Goal: Information Seeking & Learning: Check status

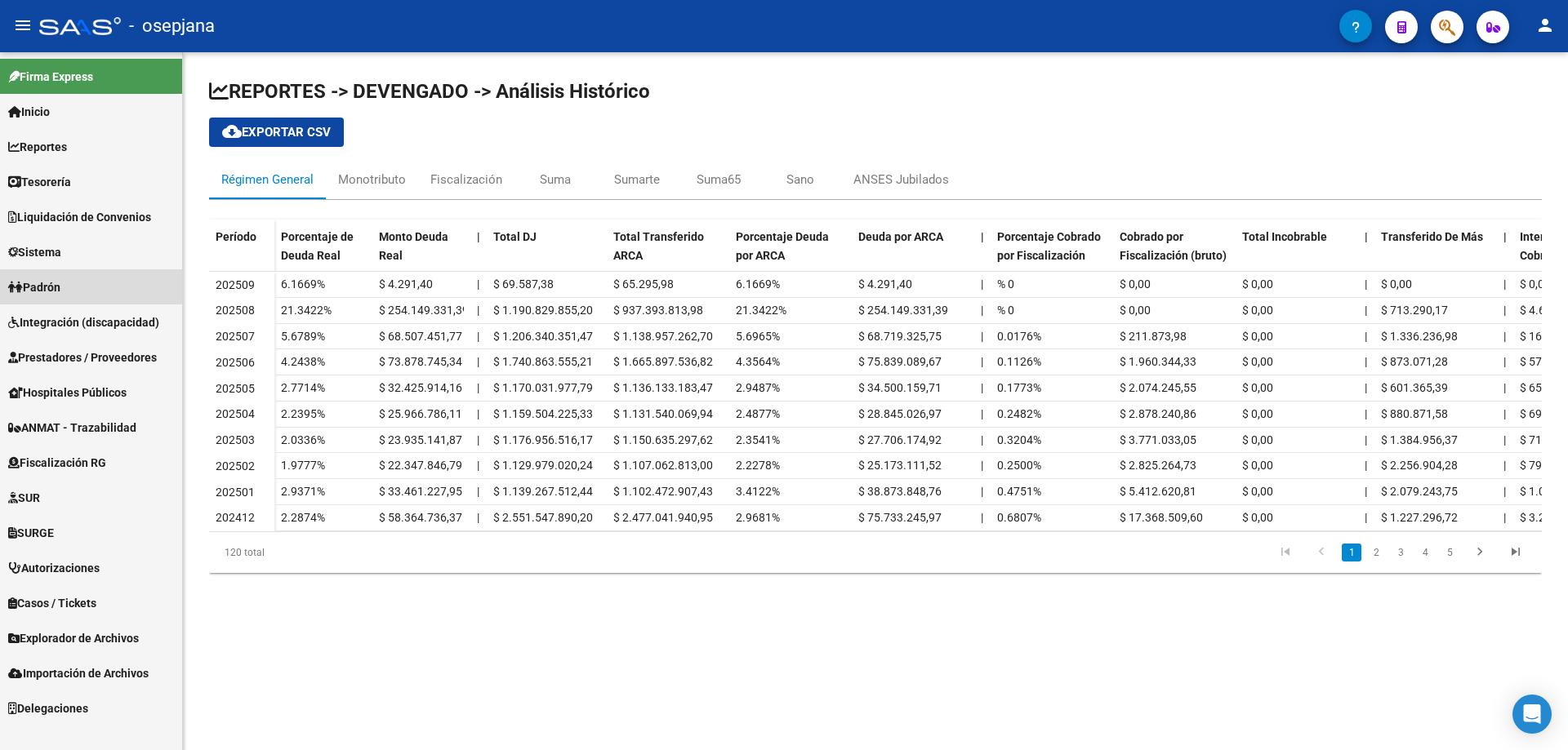
click at [44, 276] on link "Padrón" at bounding box center [91, 288] width 182 height 36
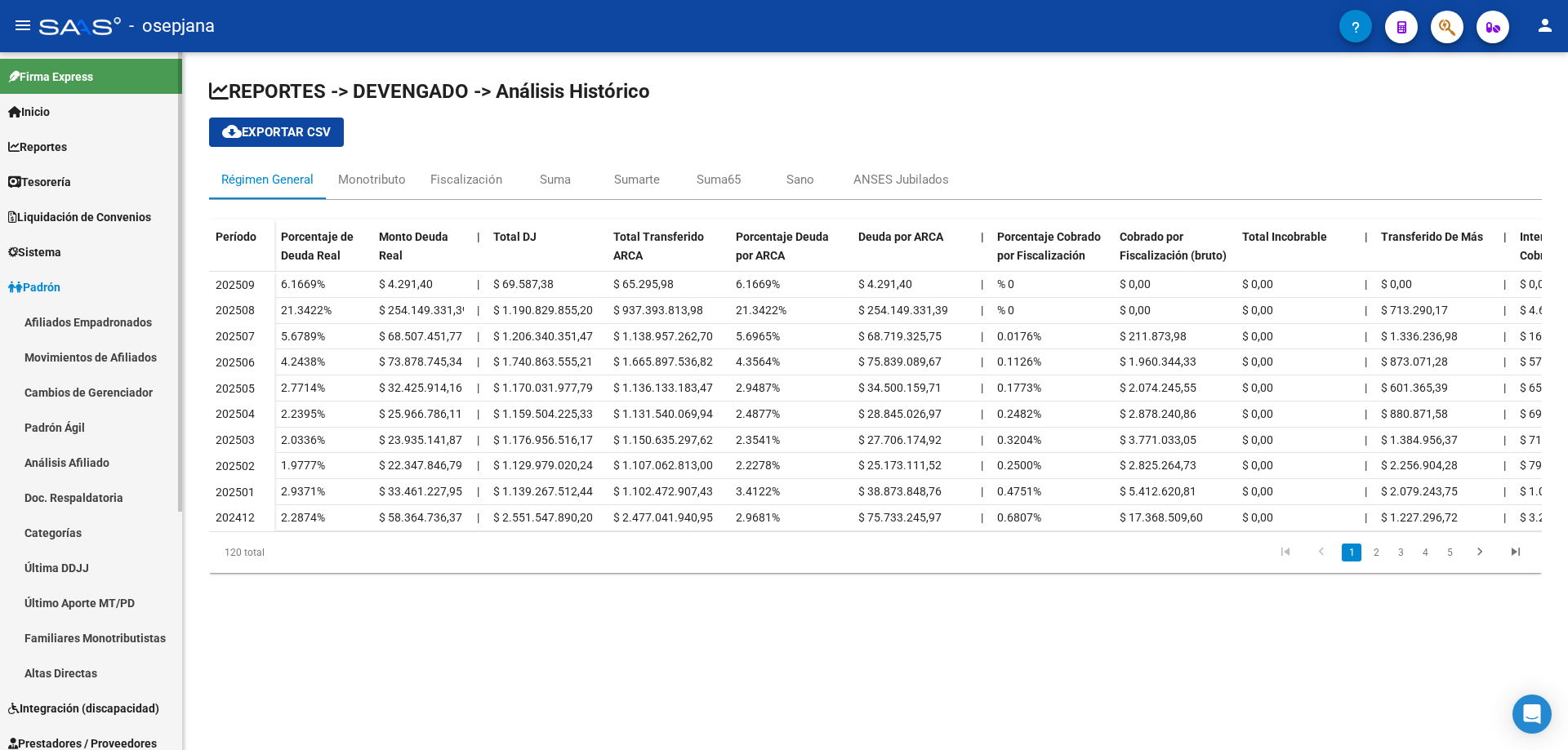
click at [75, 322] on link "Afiliados Empadronados" at bounding box center [91, 322] width 182 height 36
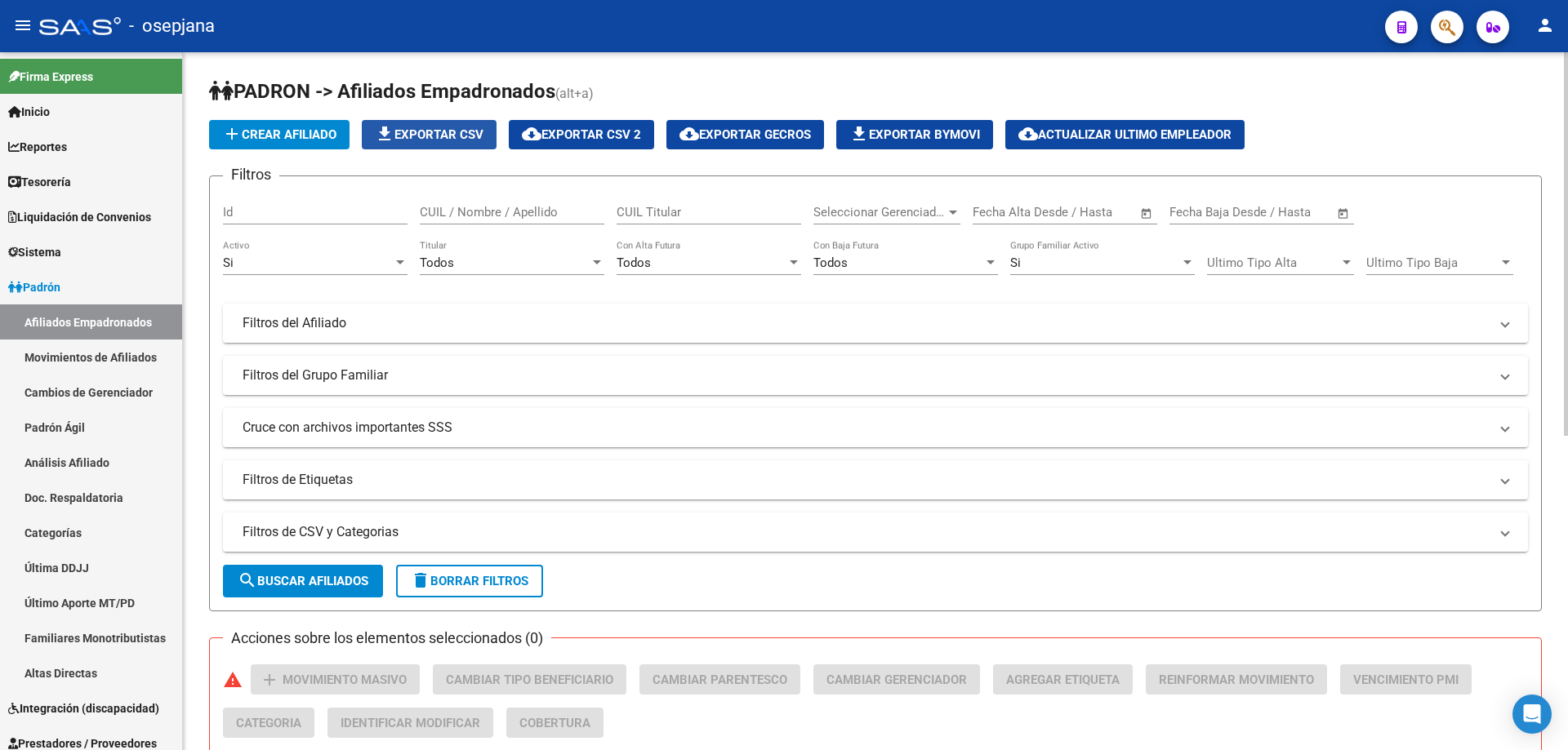
click at [407, 138] on span "file_download Exportar CSV" at bounding box center [429, 134] width 108 height 15
click at [36, 282] on span "Padrón" at bounding box center [34, 288] width 52 height 18
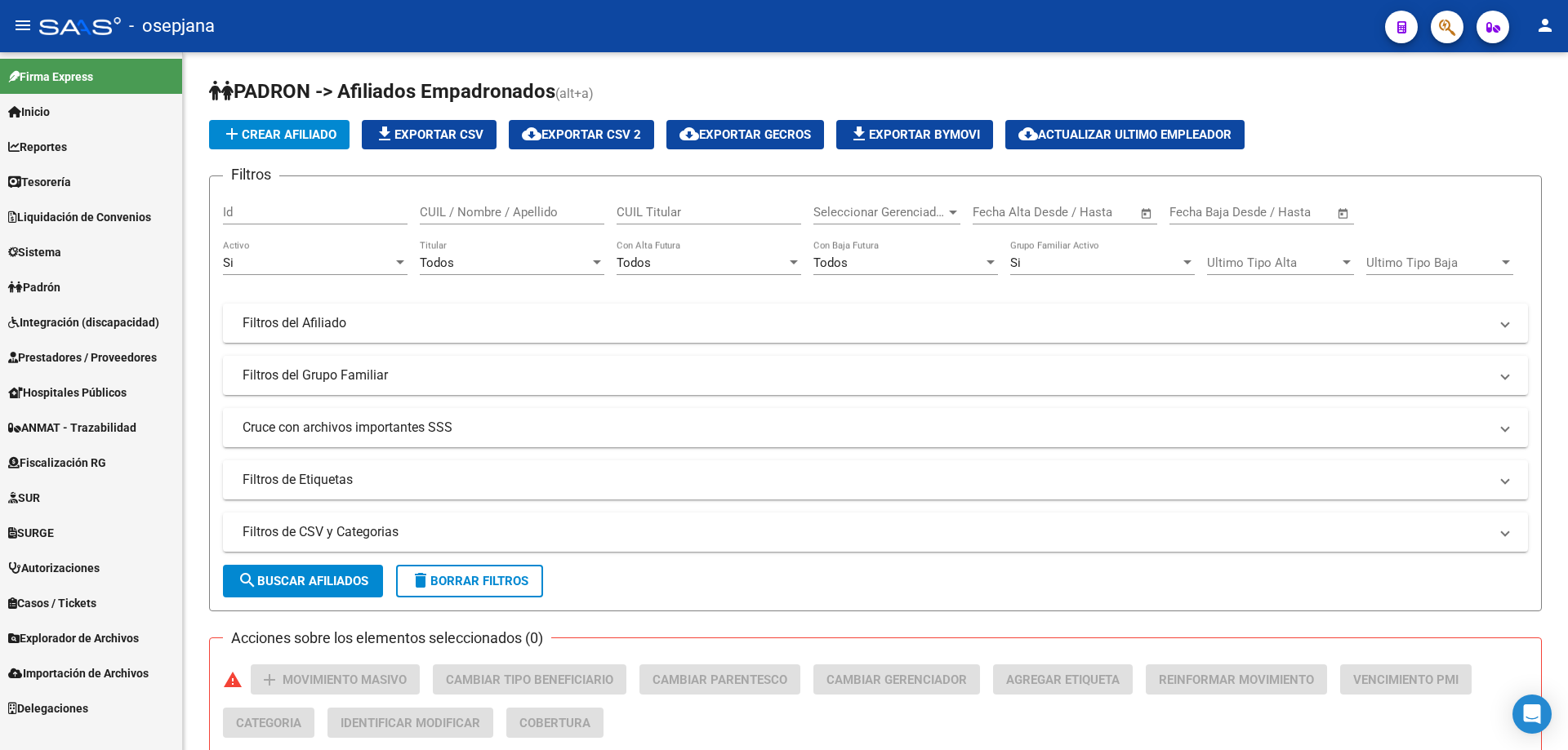
click at [75, 361] on span "Prestadores / Proveedores" at bounding box center [82, 358] width 148 height 18
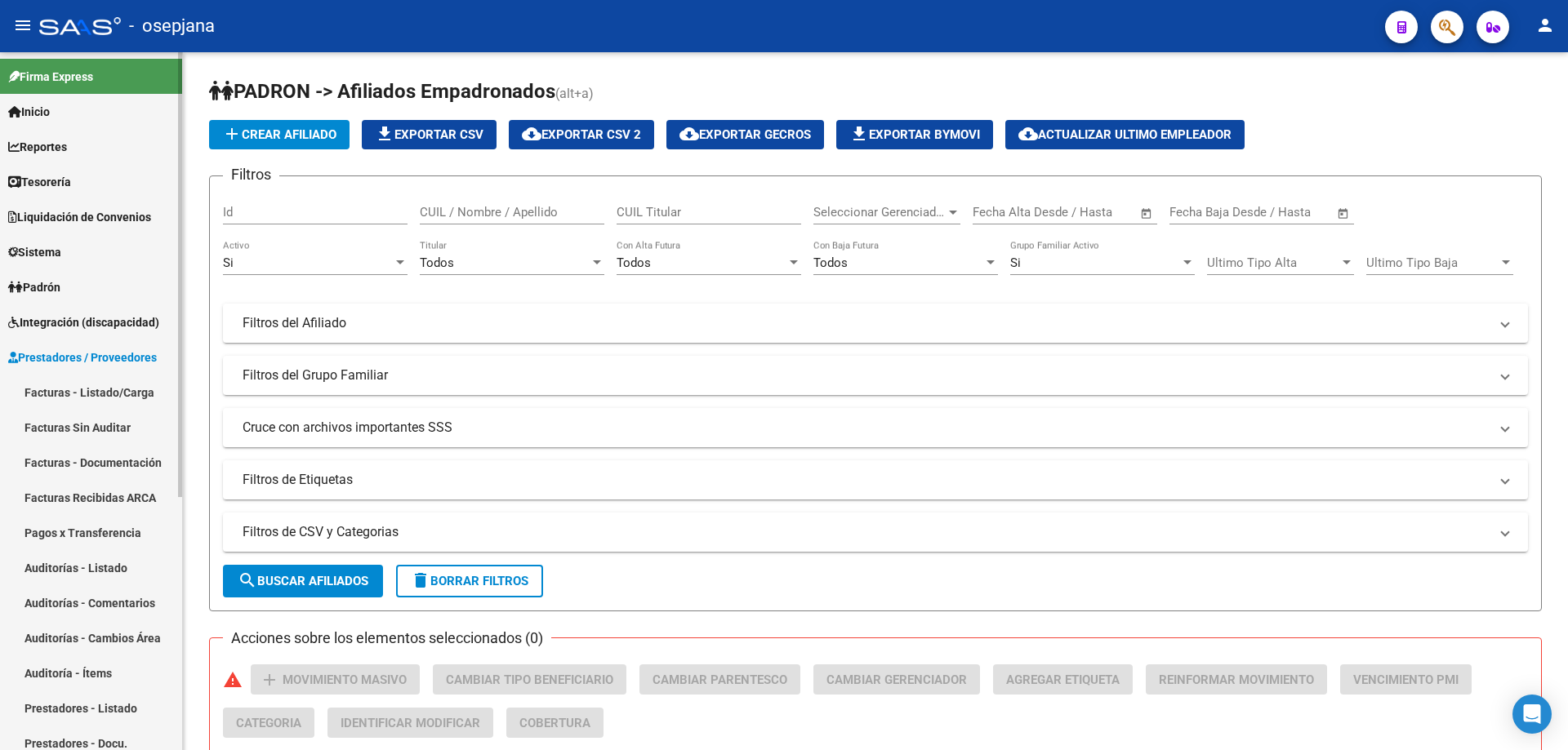
click at [84, 711] on link "Prestadores - Listado" at bounding box center [91, 708] width 182 height 36
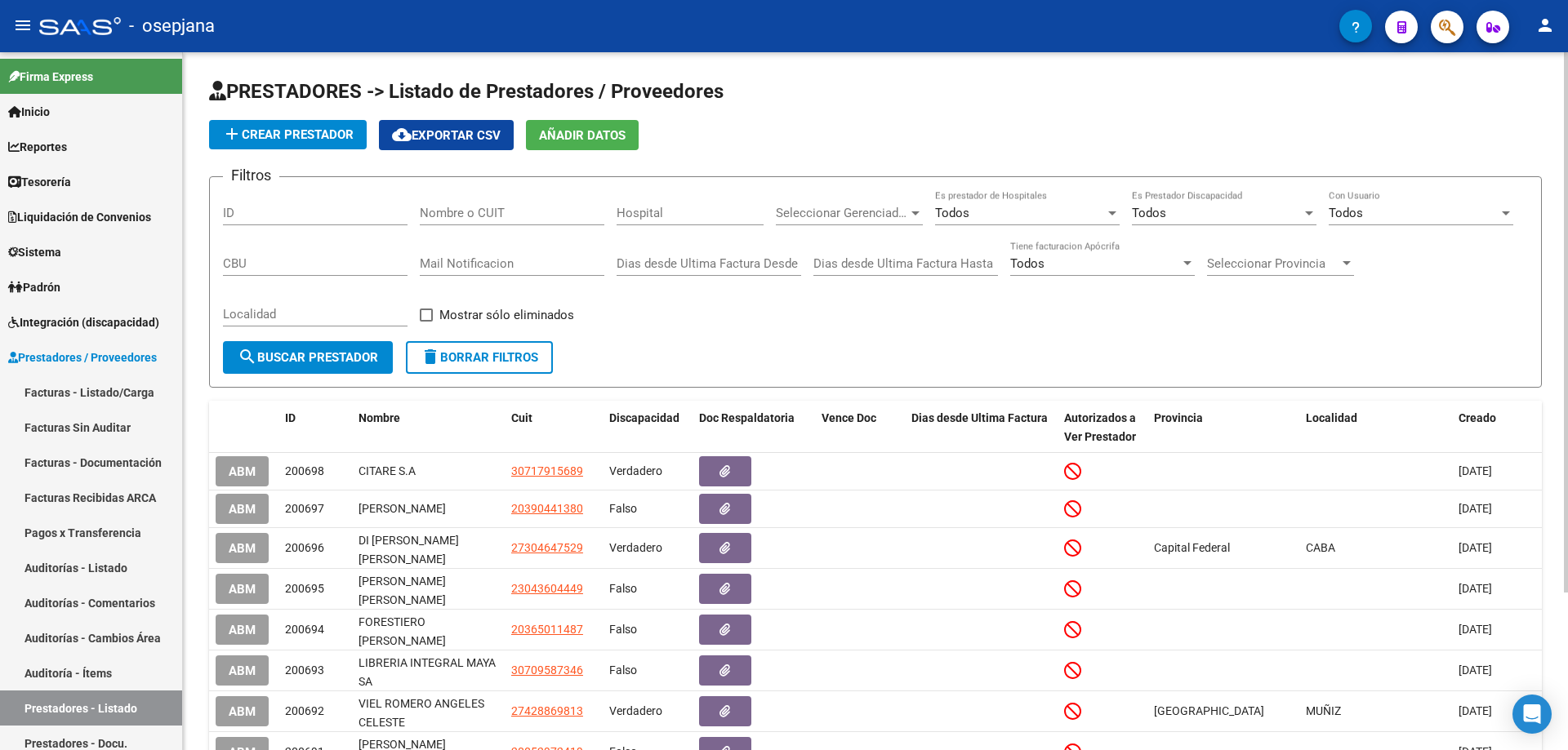
click at [546, 211] on input "Nombre o CUIT" at bounding box center [512, 213] width 185 height 15
paste input "30715191470"
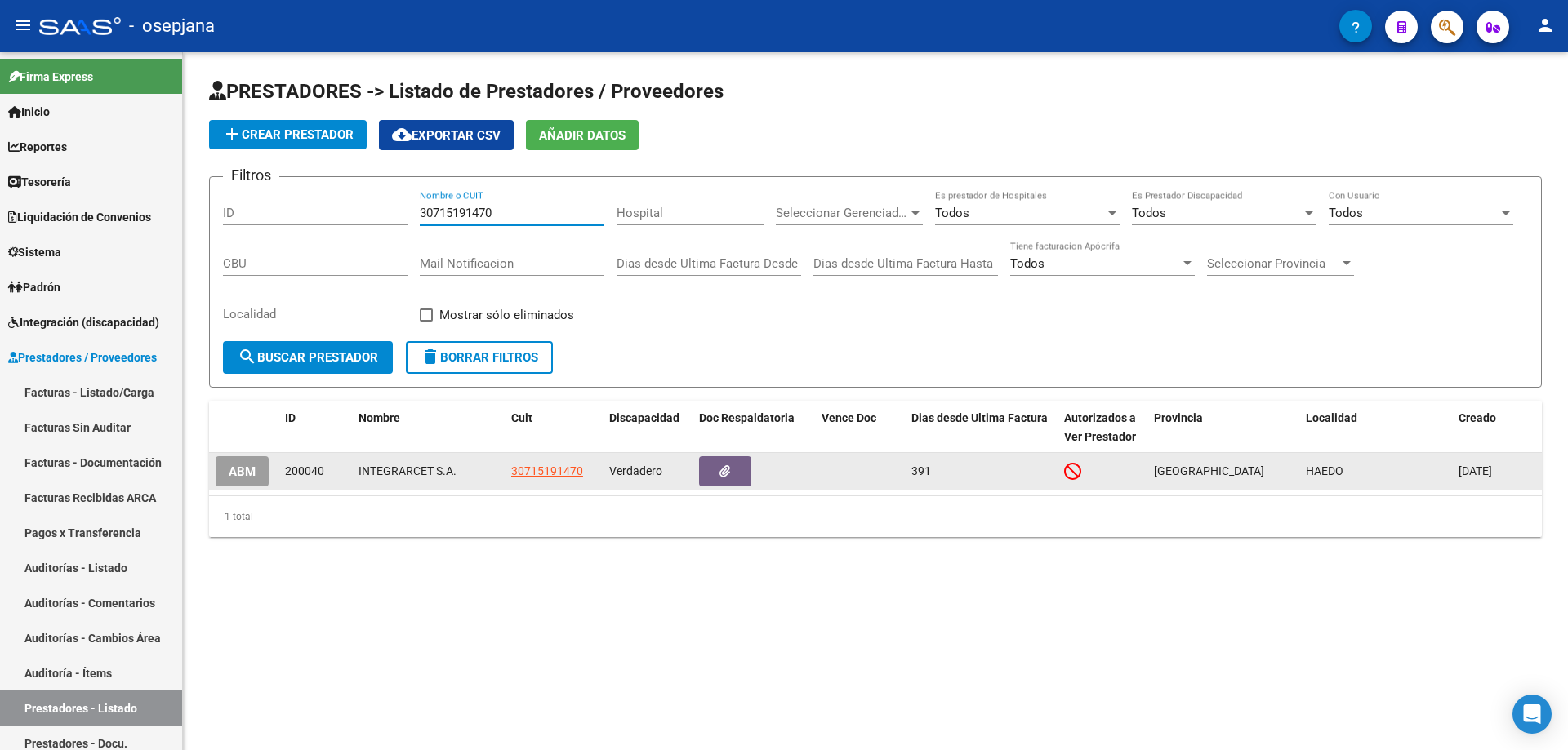
type input "30715191470"
drag, startPoint x: 359, startPoint y: 473, endPoint x: 455, endPoint y: 472, distance: 96.0
click at [455, 472] on div "INTEGRARCET S.A." at bounding box center [428, 471] width 139 height 19
copy div "INTEGRARCET S.A."
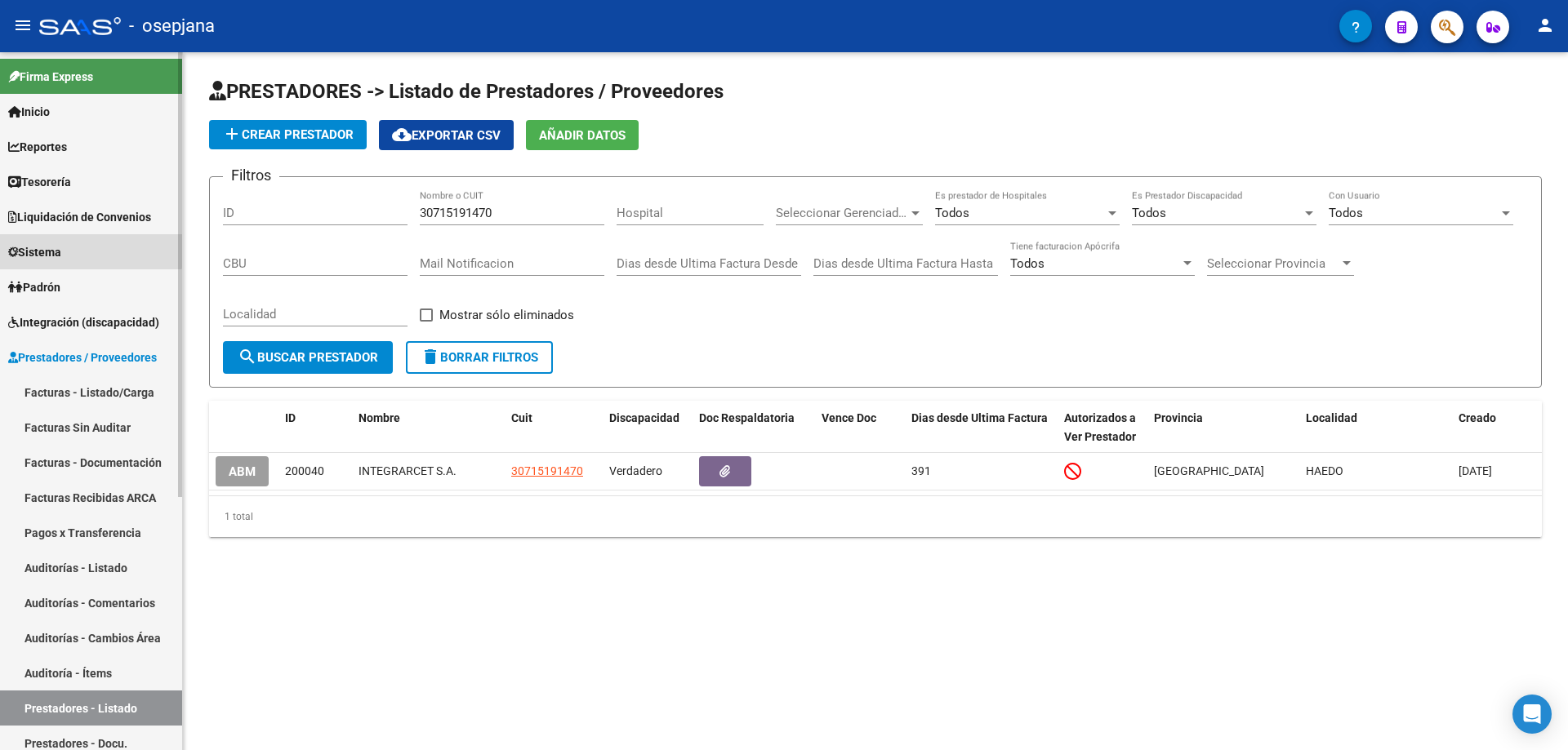
click at [61, 244] on span "Sistema" at bounding box center [35, 252] width 53 height 18
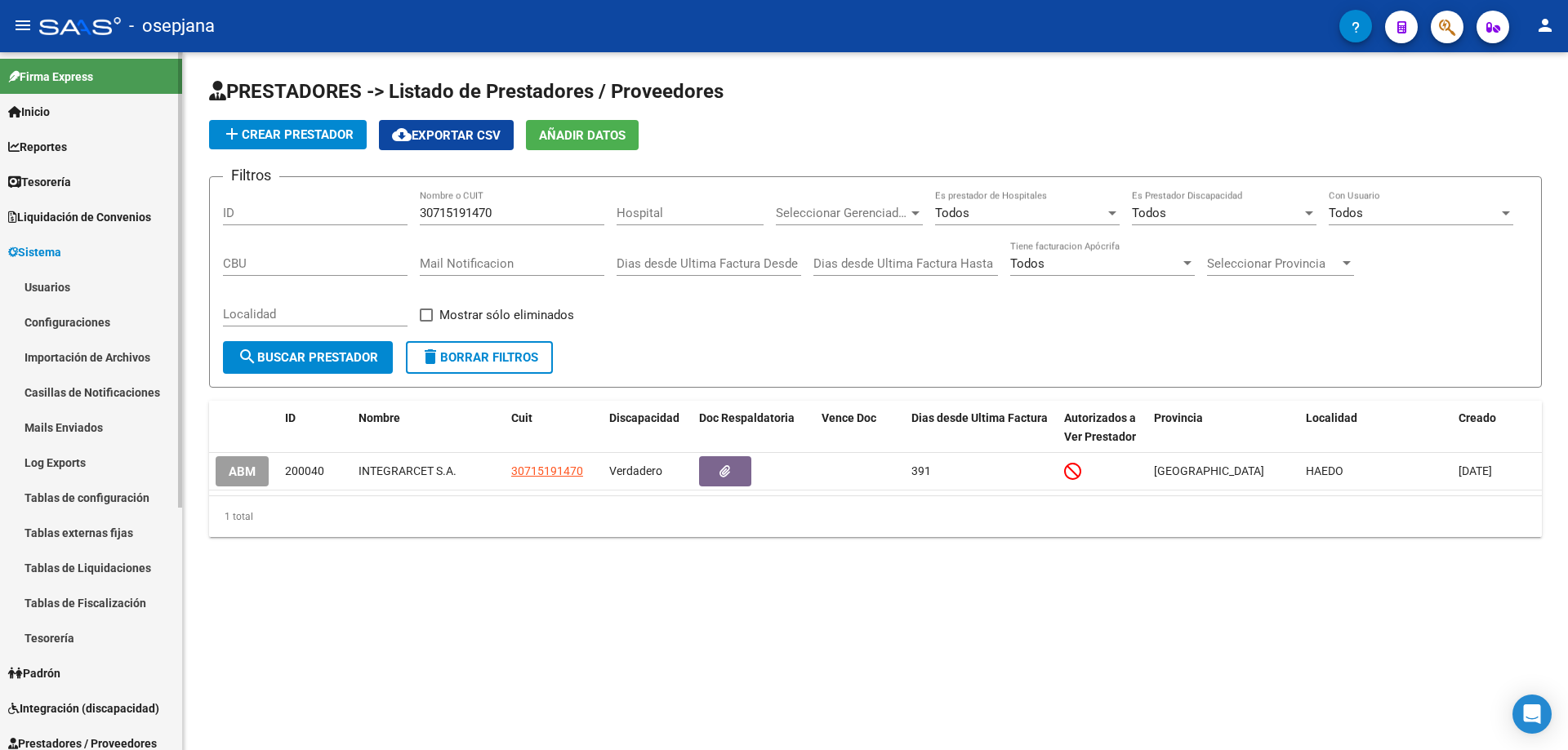
click at [68, 288] on link "Usuarios" at bounding box center [91, 288] width 182 height 36
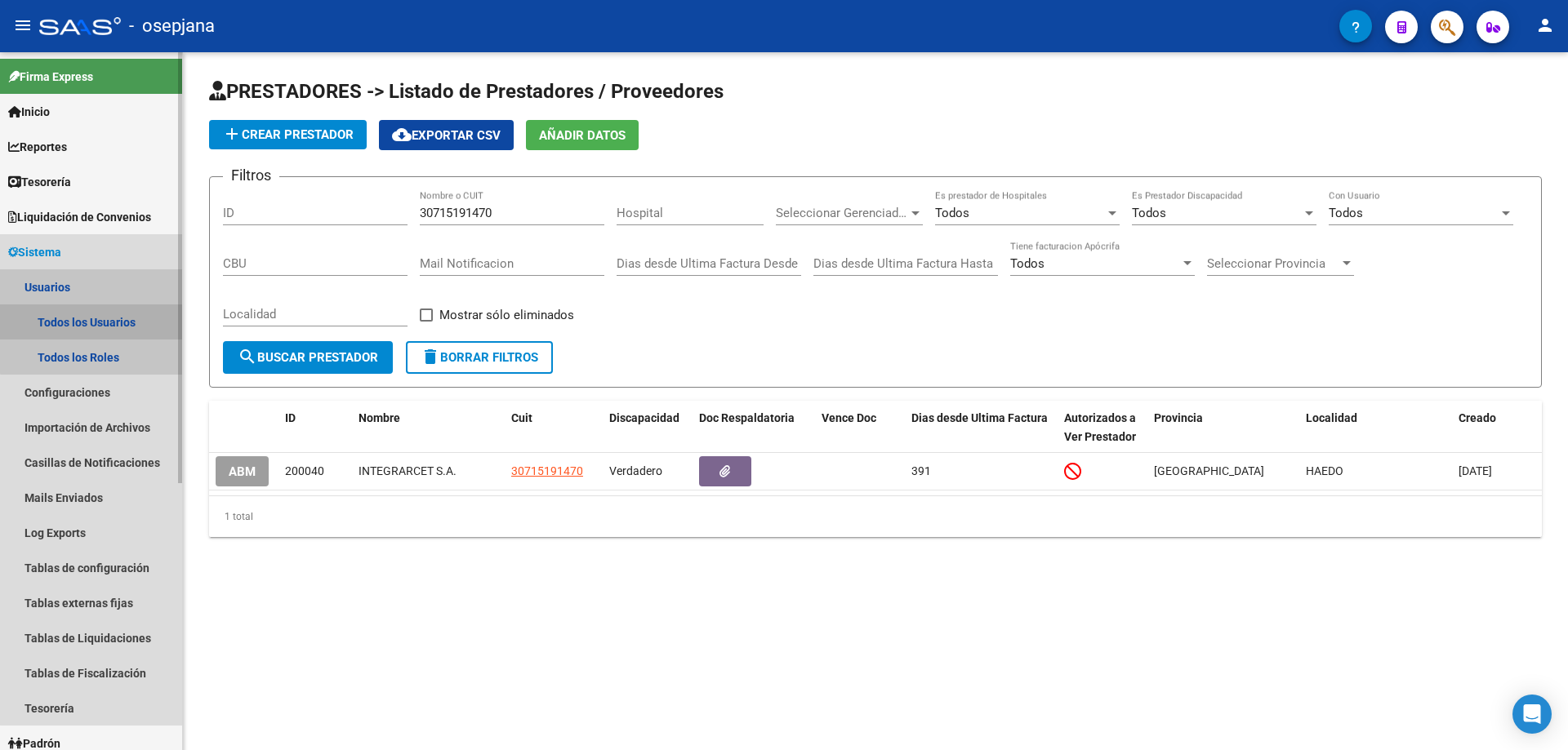
click at [131, 320] on link "Todos los Usuarios" at bounding box center [91, 322] width 182 height 36
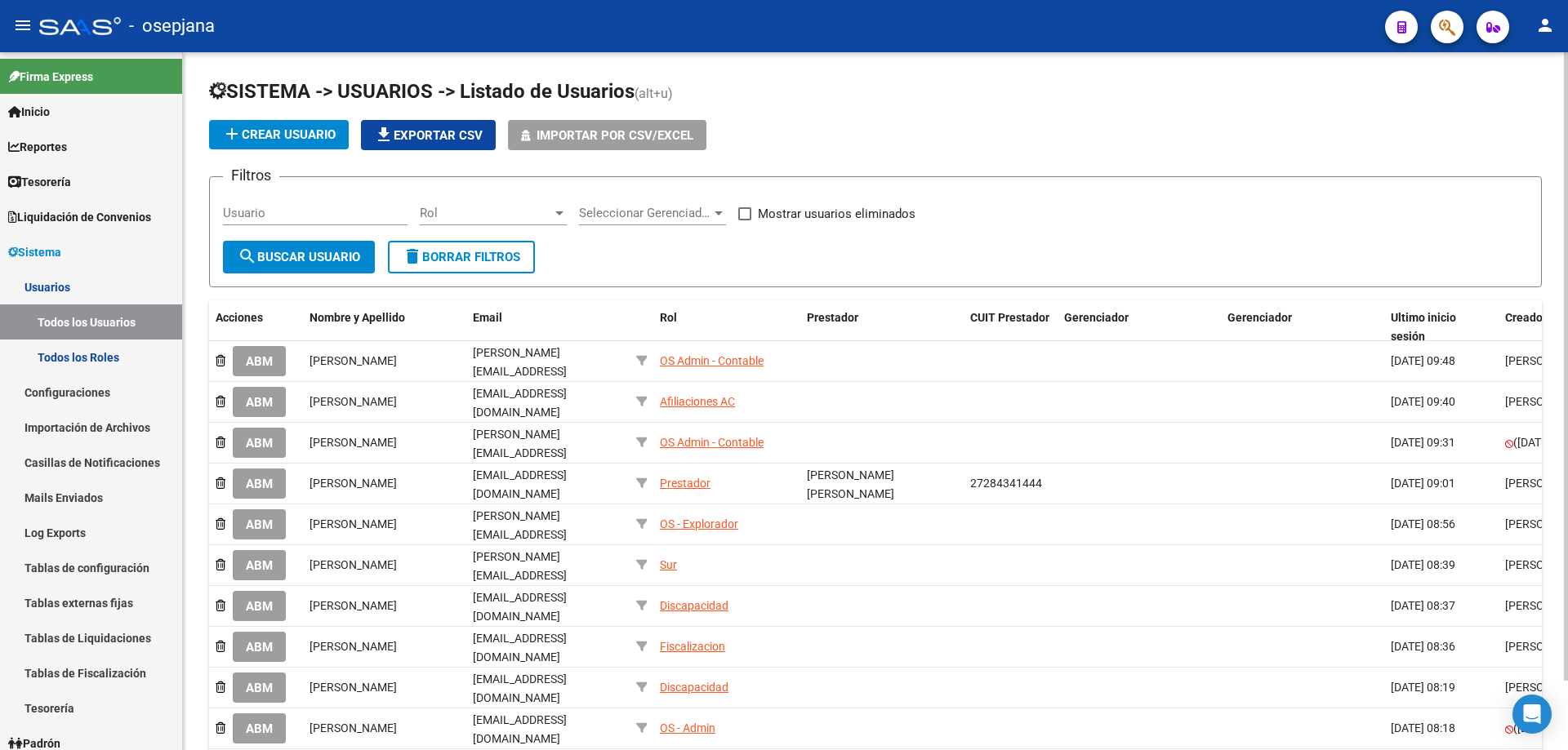
click at [302, 138] on span "add Crear Usuario" at bounding box center [279, 134] width 114 height 15
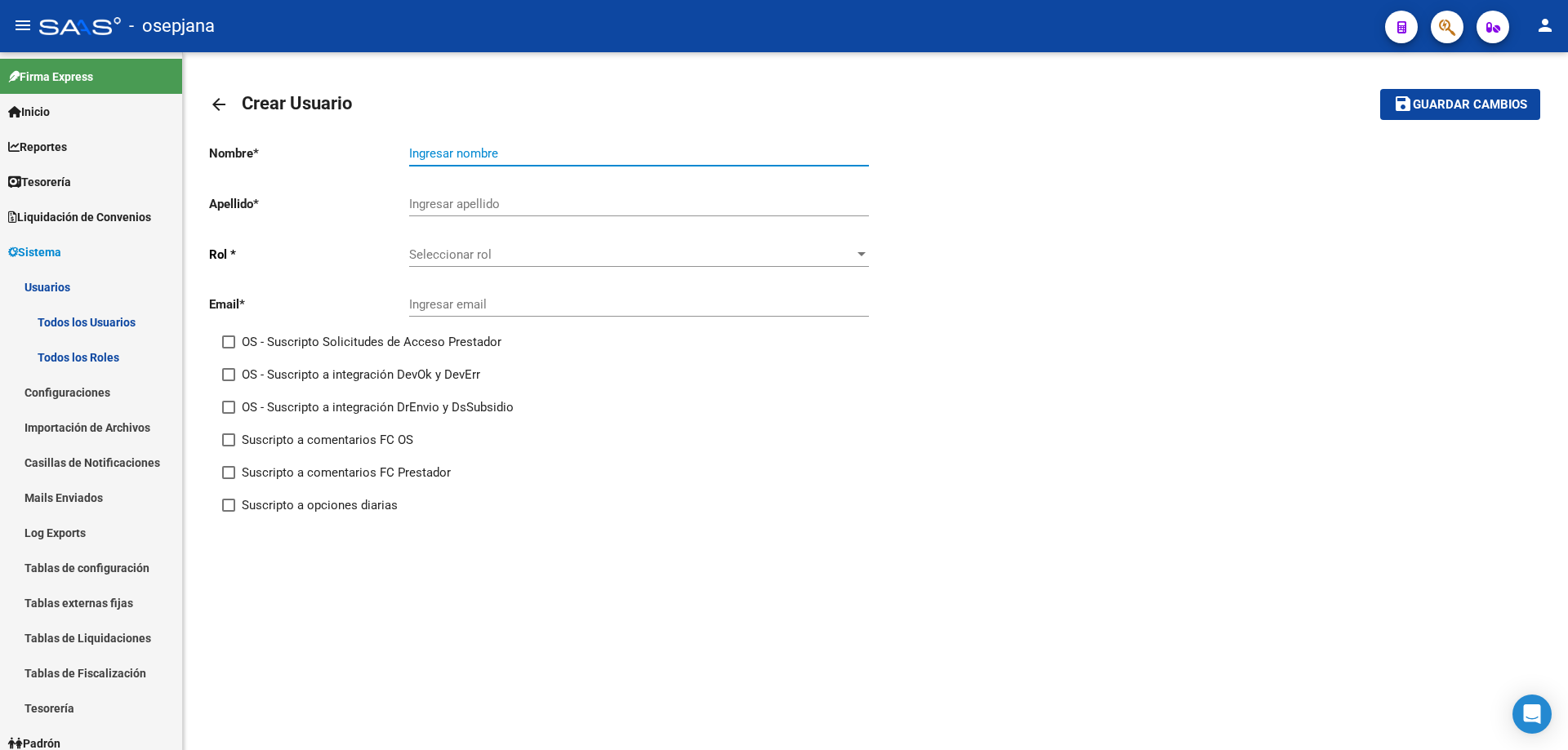
click at [463, 154] on input "Ingresar nombre" at bounding box center [639, 154] width 460 height 15
paste input "INTEGRARCET S.A."
type input "INTEGRARCET S.A."
click at [477, 204] on input "Ingresar apellido" at bounding box center [639, 204] width 460 height 15
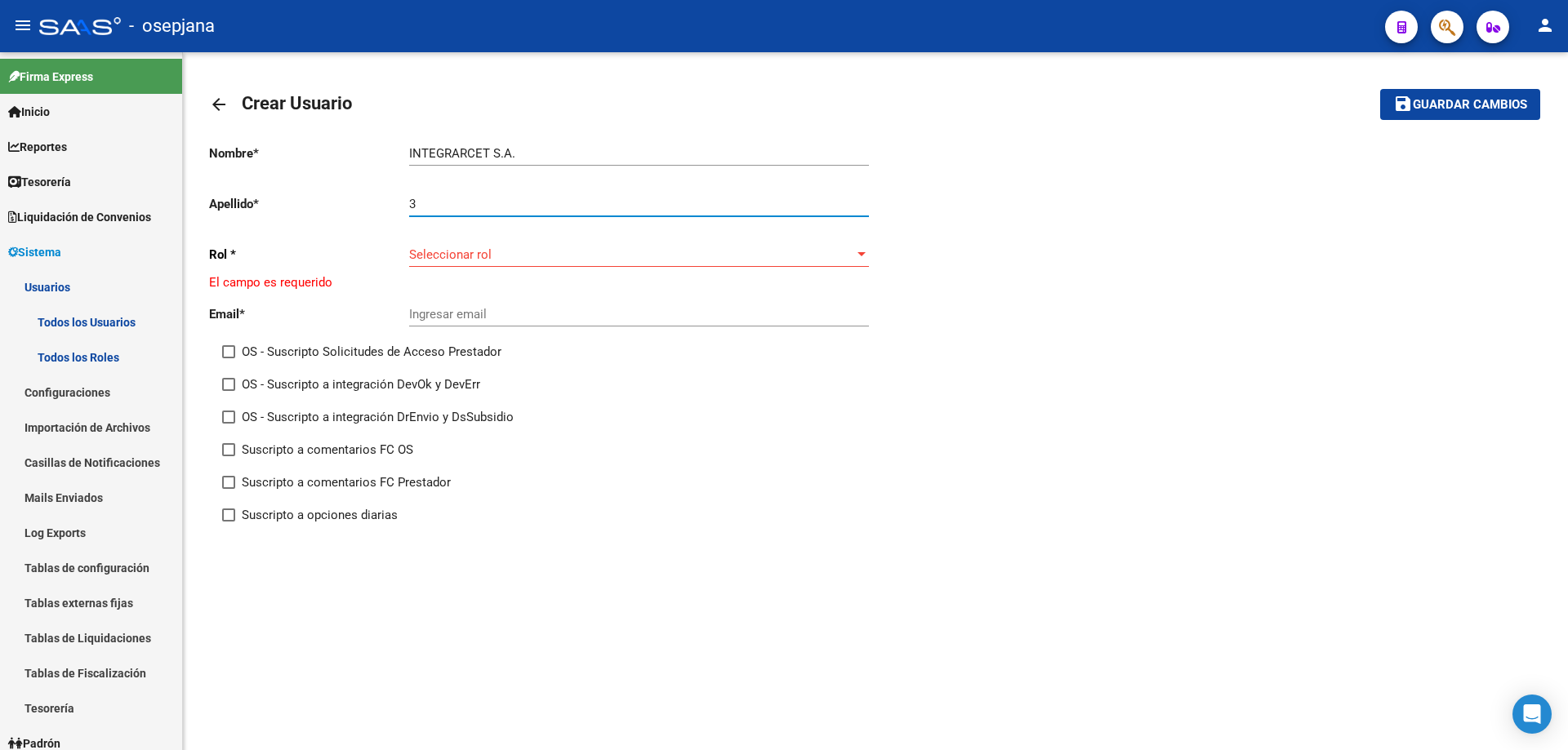
drag, startPoint x: 477, startPoint y: 204, endPoint x: 374, endPoint y: 201, distance: 103.0
click at [374, 201] on app-form-text-field "Apellido * 3 Ingresar apellido" at bounding box center [538, 204] width 660 height 15
type input "."
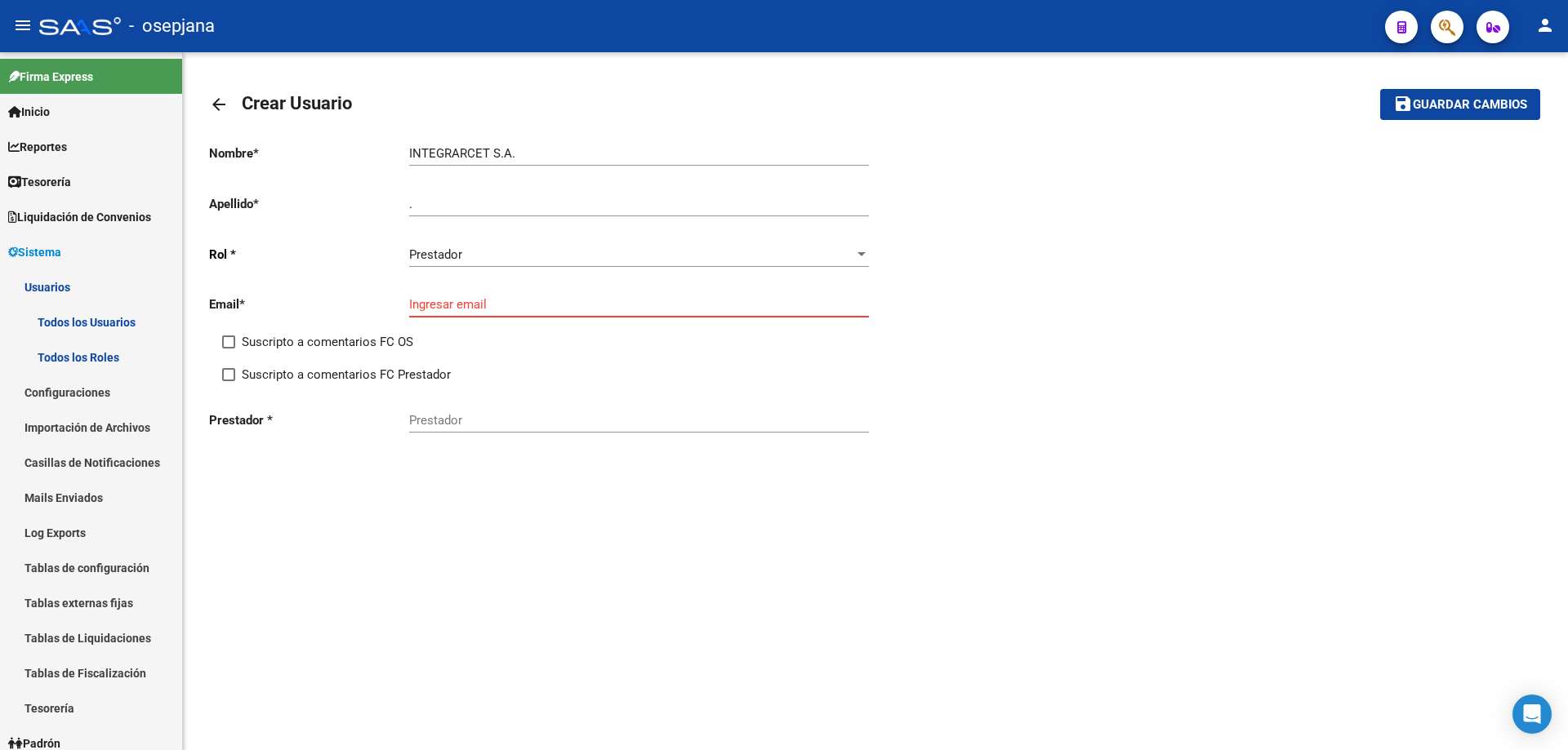
paste input "integrarcetsaie.adm1@gmail.com"
type input "integrarcetsaie.adm1@gmail.com"
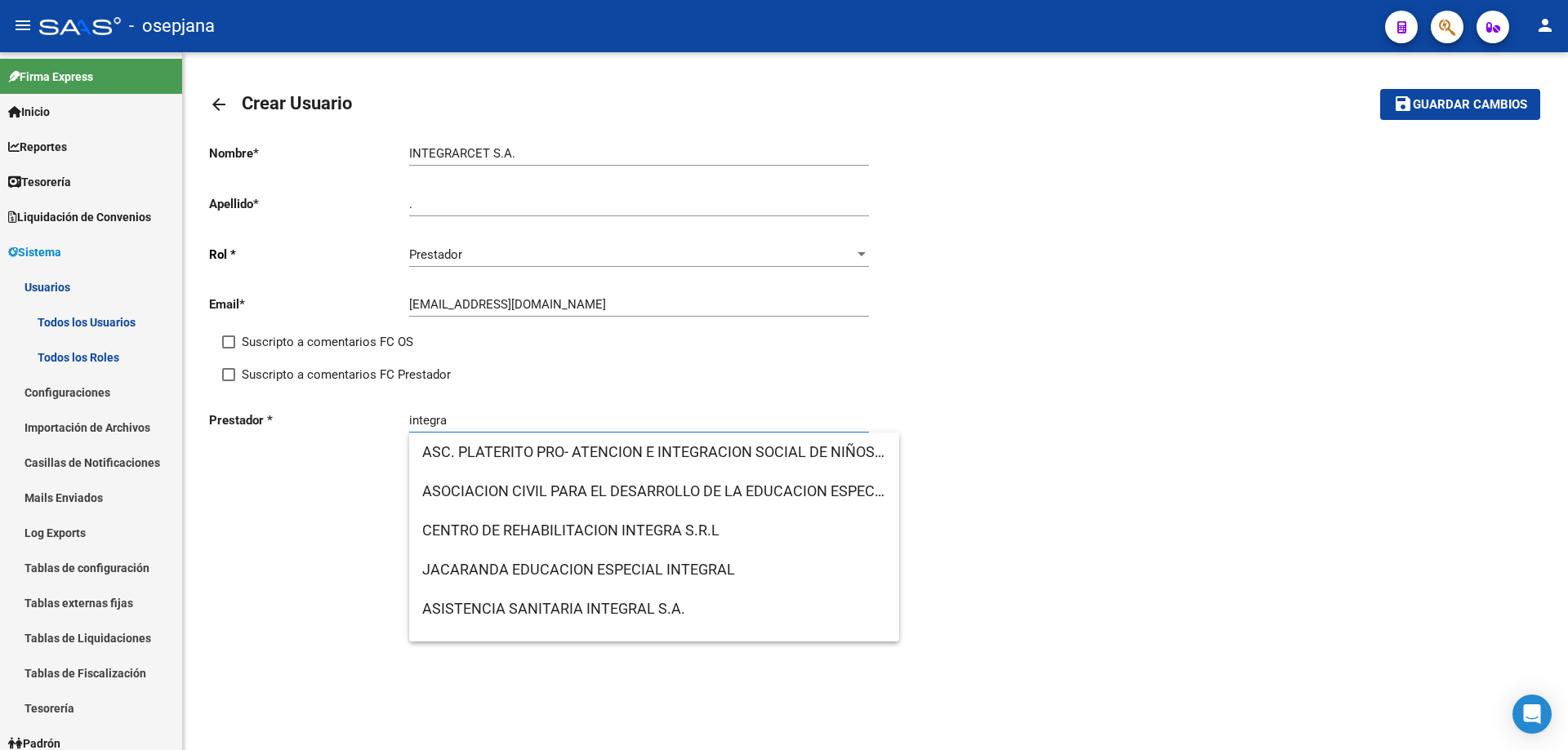
drag, startPoint x: 472, startPoint y: 422, endPoint x: 356, endPoint y: 419, distance: 116.0
click at [356, 419] on div "Prestador * integra Prestador" at bounding box center [542, 422] width 667 height 51
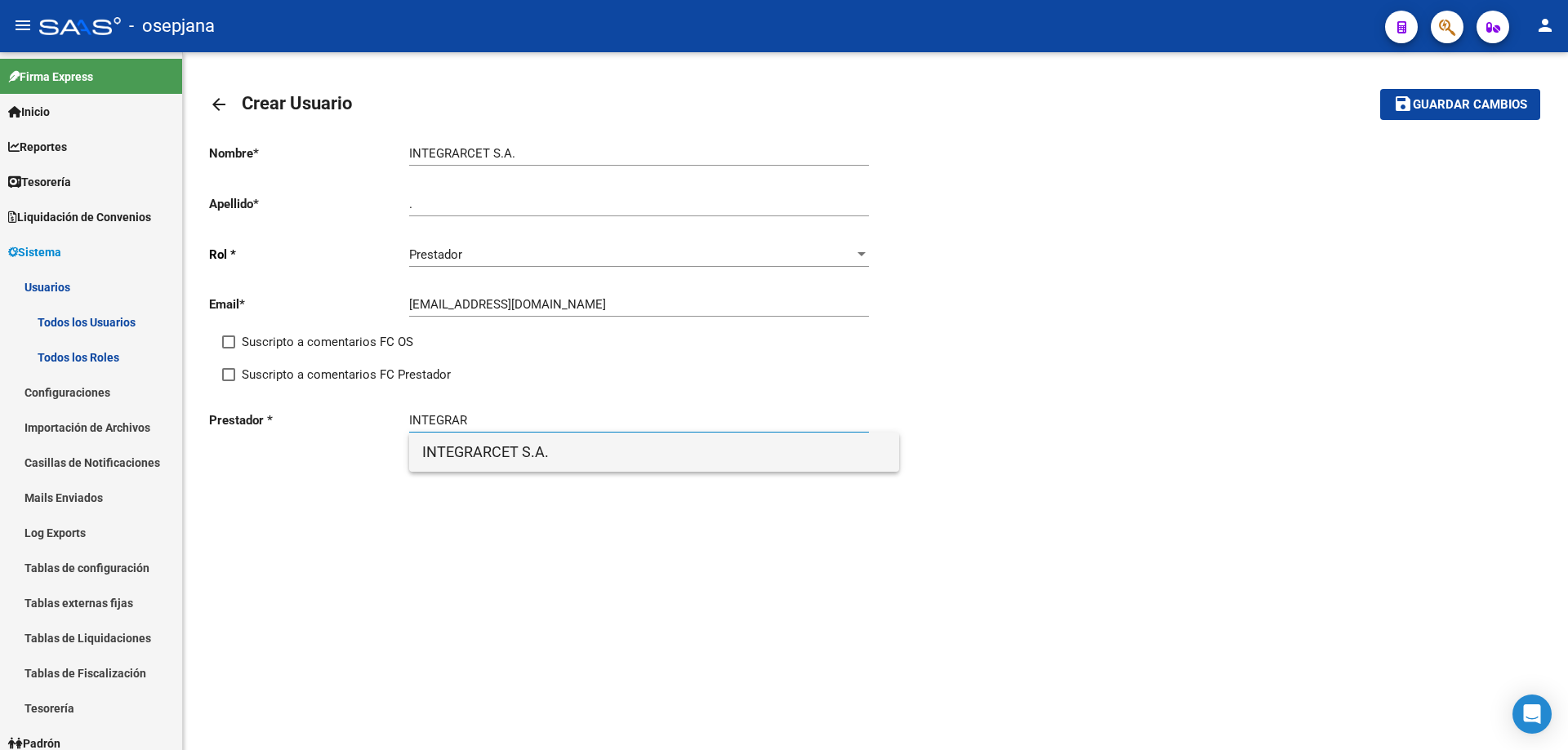
click at [492, 453] on span "INTEGRARCET S.A." at bounding box center [654, 452] width 463 height 39
type input "INTEGRARCET S.A."
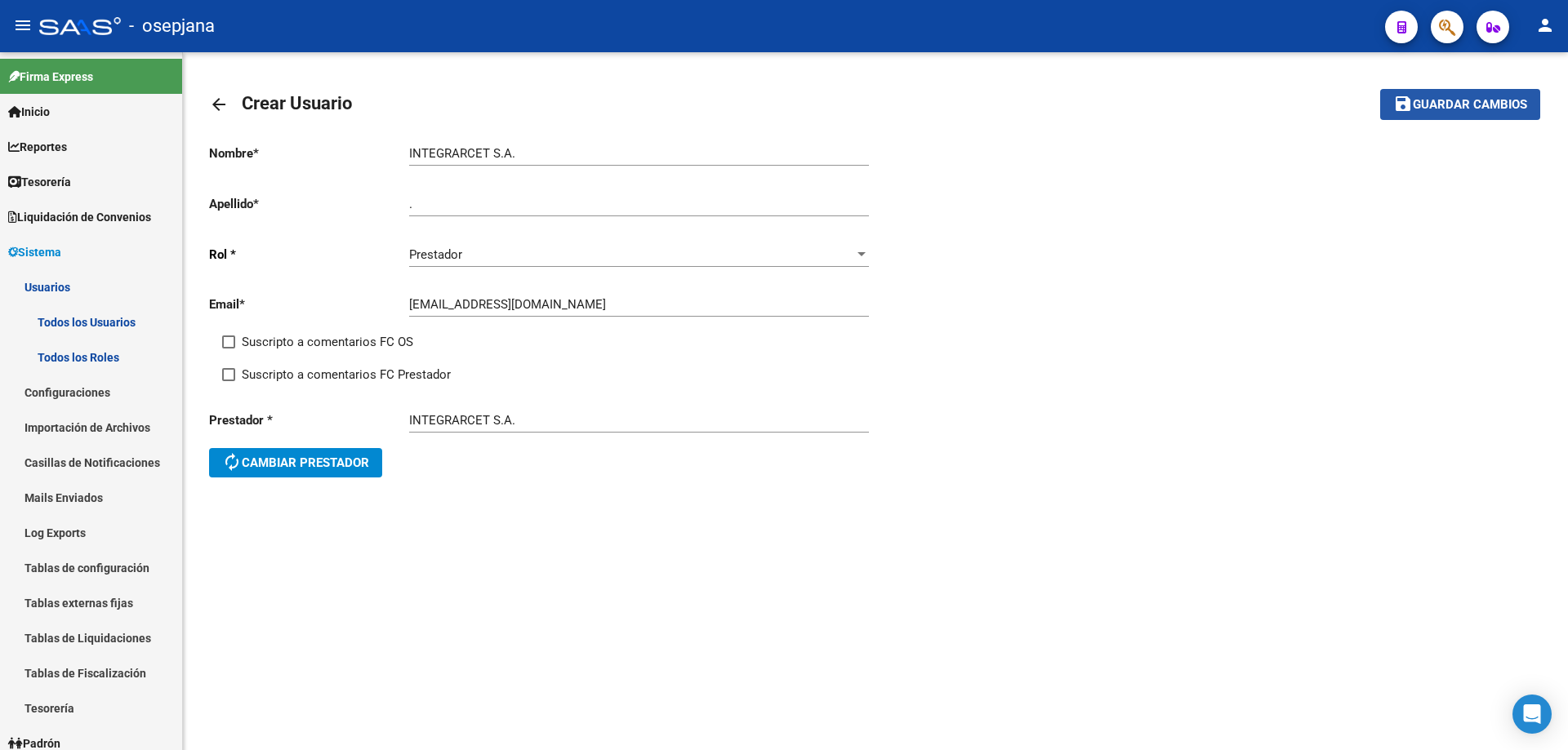
click at [1508, 104] on span "Guardar cambios" at bounding box center [1469, 105] width 115 height 15
drag, startPoint x: 407, startPoint y: 301, endPoint x: 525, endPoint y: 300, distance: 118.0
click at [525, 300] on app-form-text-field "Email * integrarcetsaie.adm1@gmail.com Ingresar email" at bounding box center [538, 304] width 660 height 15
drag, startPoint x: 614, startPoint y: 309, endPoint x: 345, endPoint y: 311, distance: 269.0
click at [345, 311] on app-form-text-field "Email * integrarcetsaie.adm1@gmail.com Ingresar email" at bounding box center [538, 304] width 660 height 15
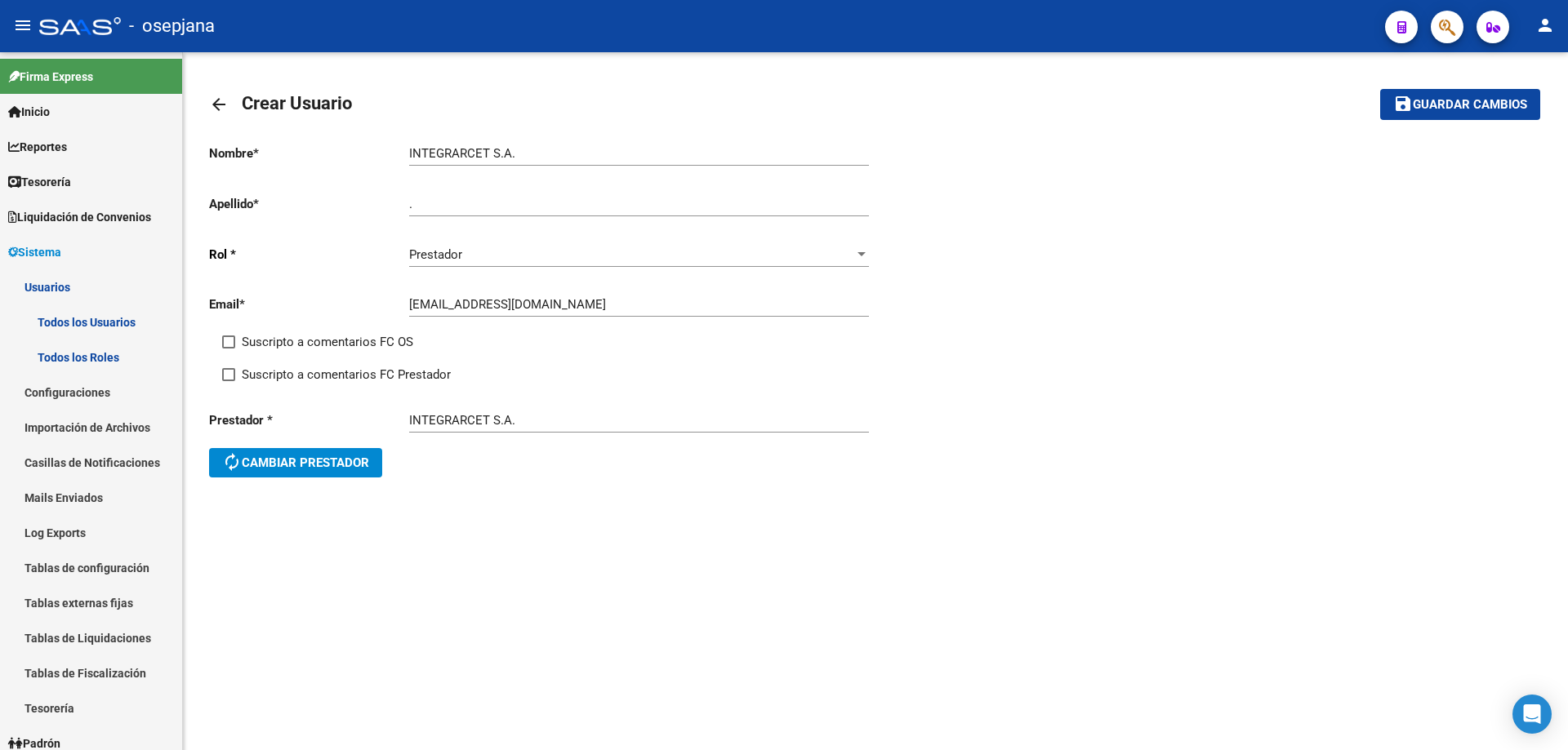
click at [218, 103] on mat-icon "arrow_back" at bounding box center [218, 105] width 20 height 20
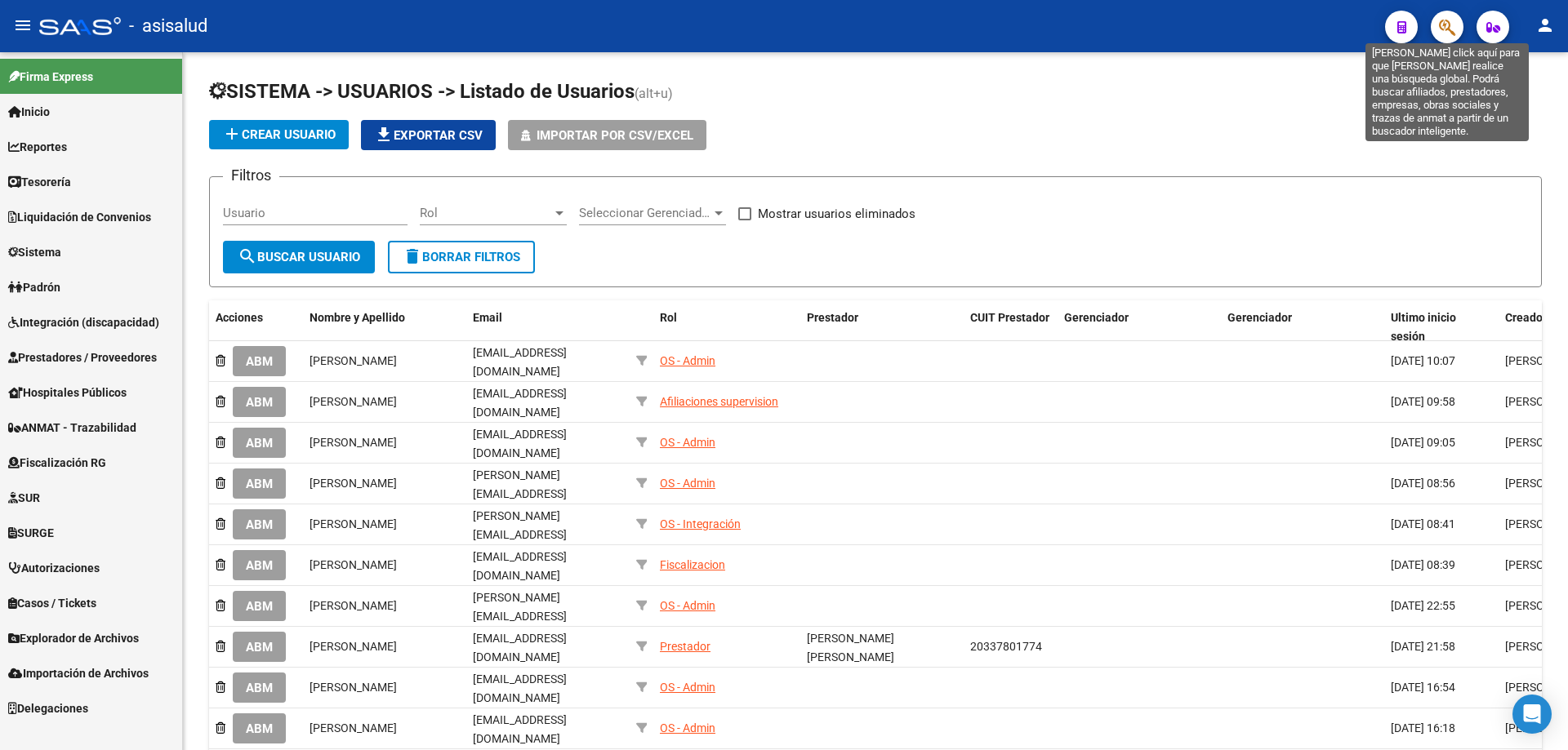
click at [1441, 35] on icon "button" at bounding box center [1447, 27] width 16 height 19
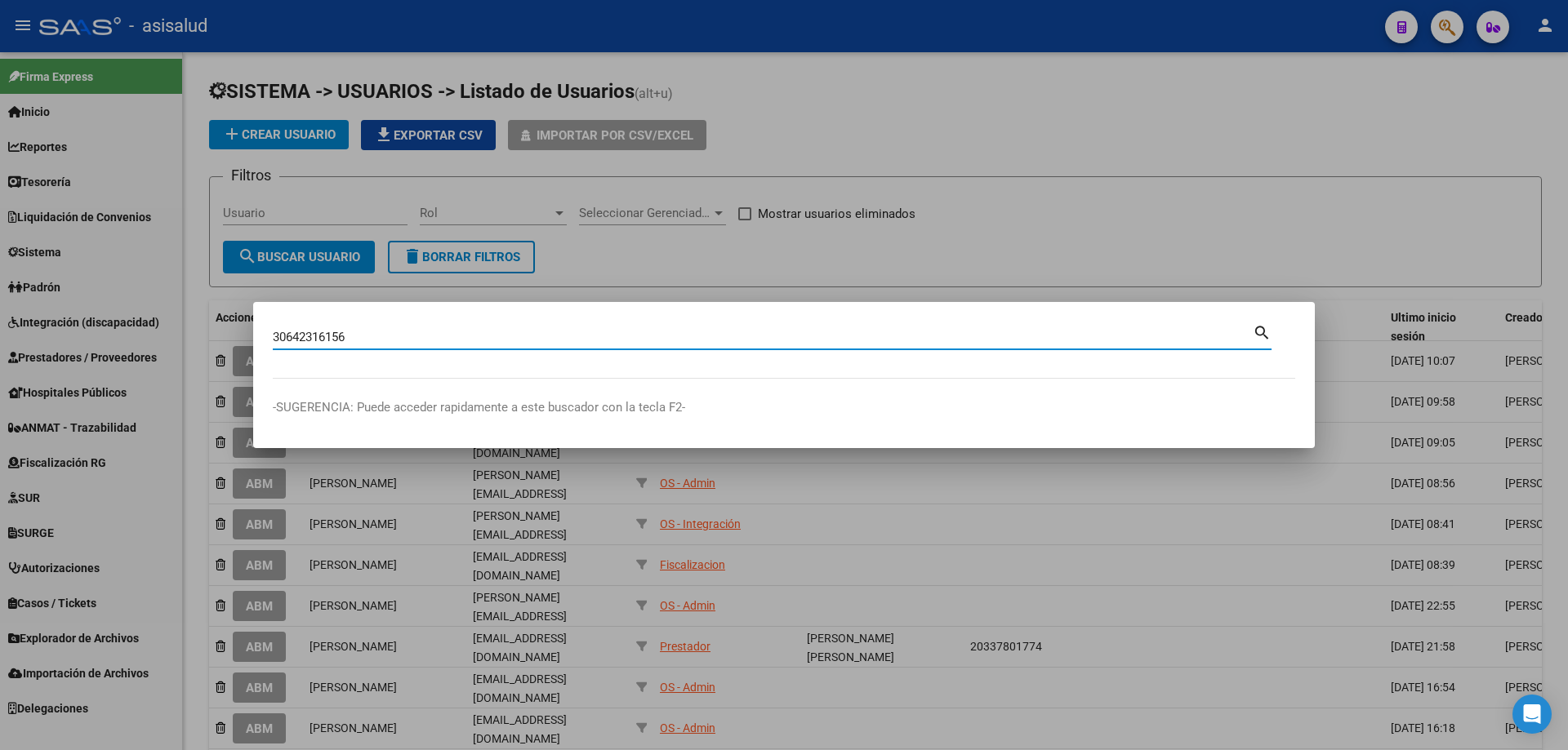
type input "30642316156"
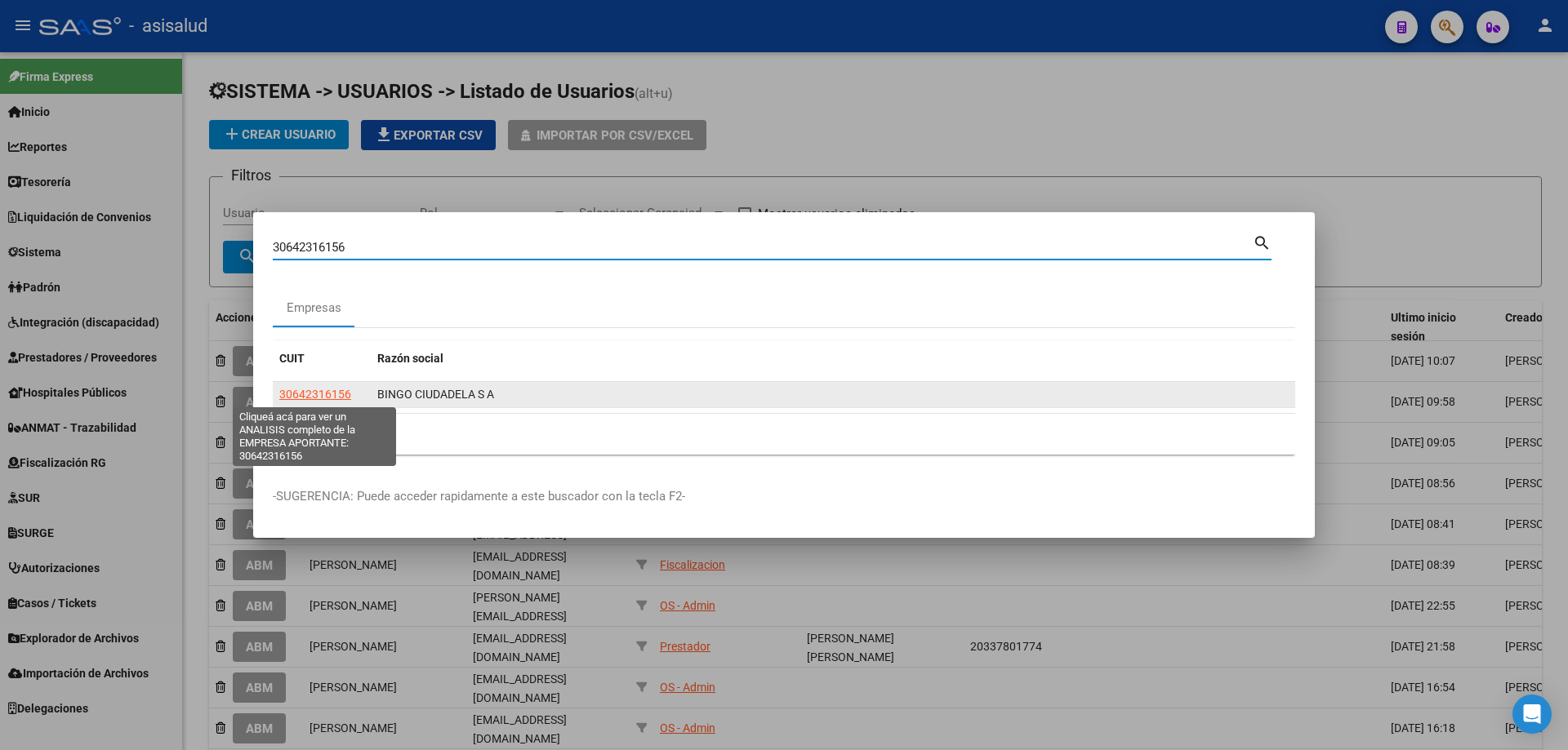
click at [304, 393] on span "30642316156" at bounding box center [315, 394] width 72 height 13
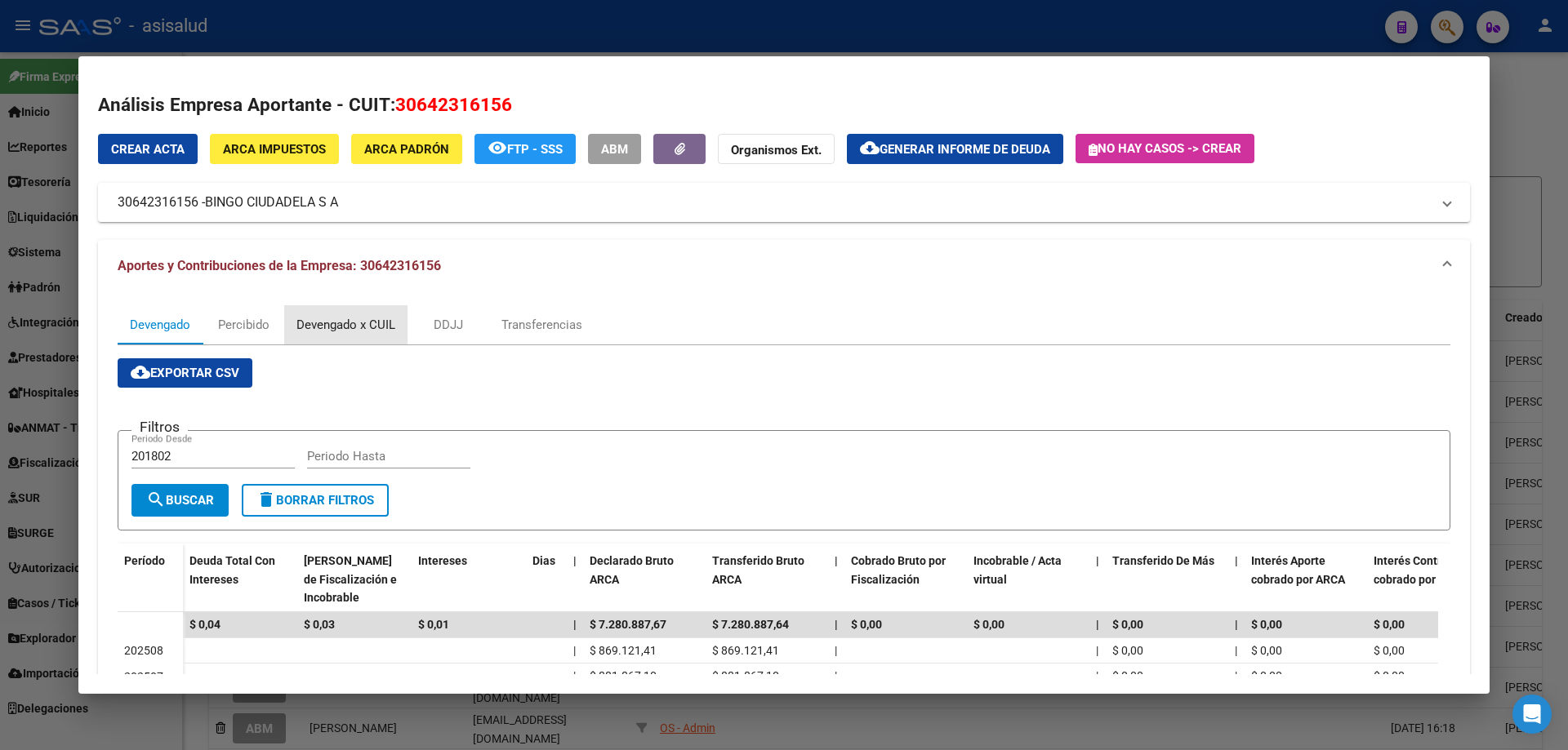
click at [328, 329] on div "Devengado x CUIL" at bounding box center [345, 325] width 99 height 18
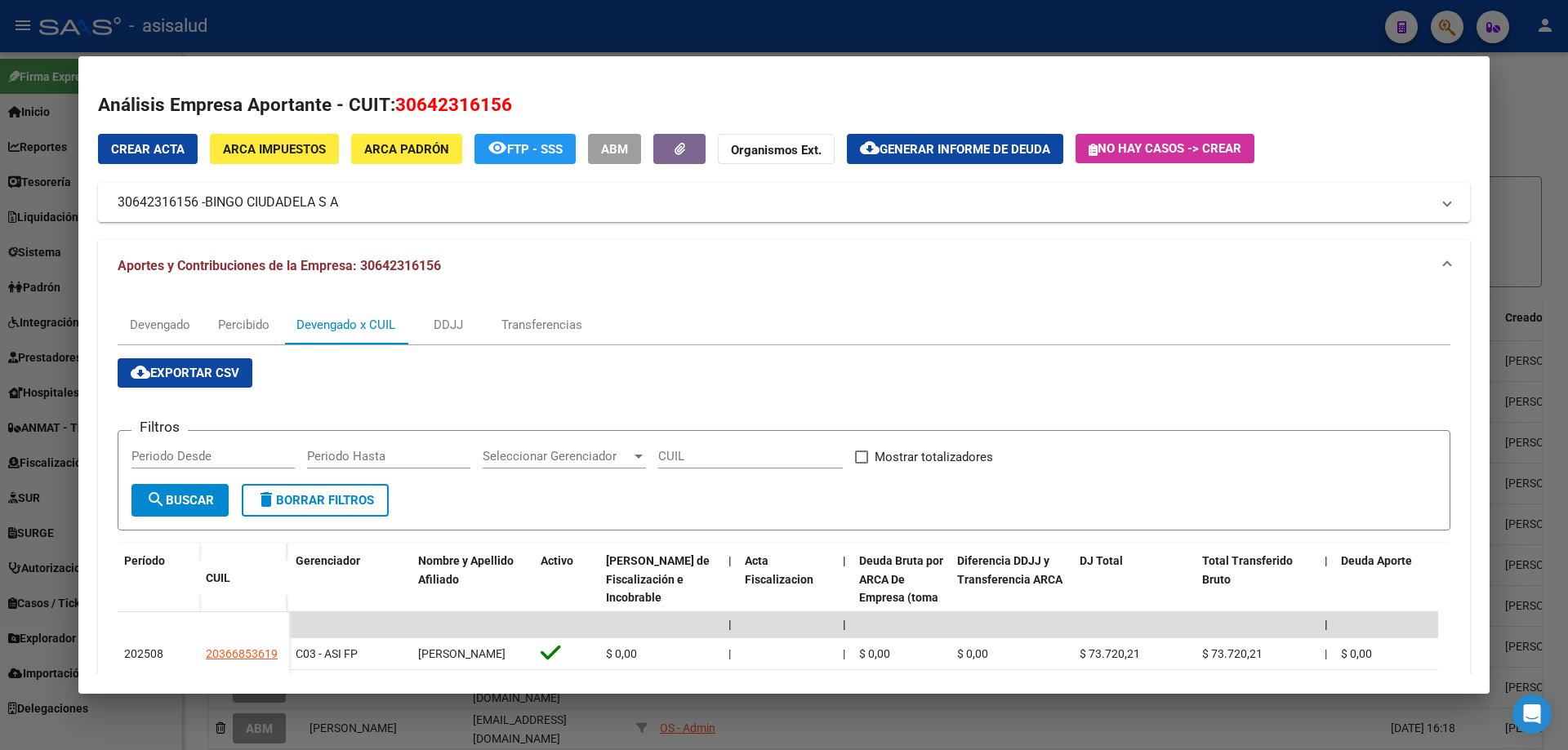
click at [228, 456] on input "Periodo Desde" at bounding box center [213, 456] width 163 height 15
type input "202501"
type input "202506"
click at [535, 321] on div "Transferencias" at bounding box center [542, 325] width 81 height 18
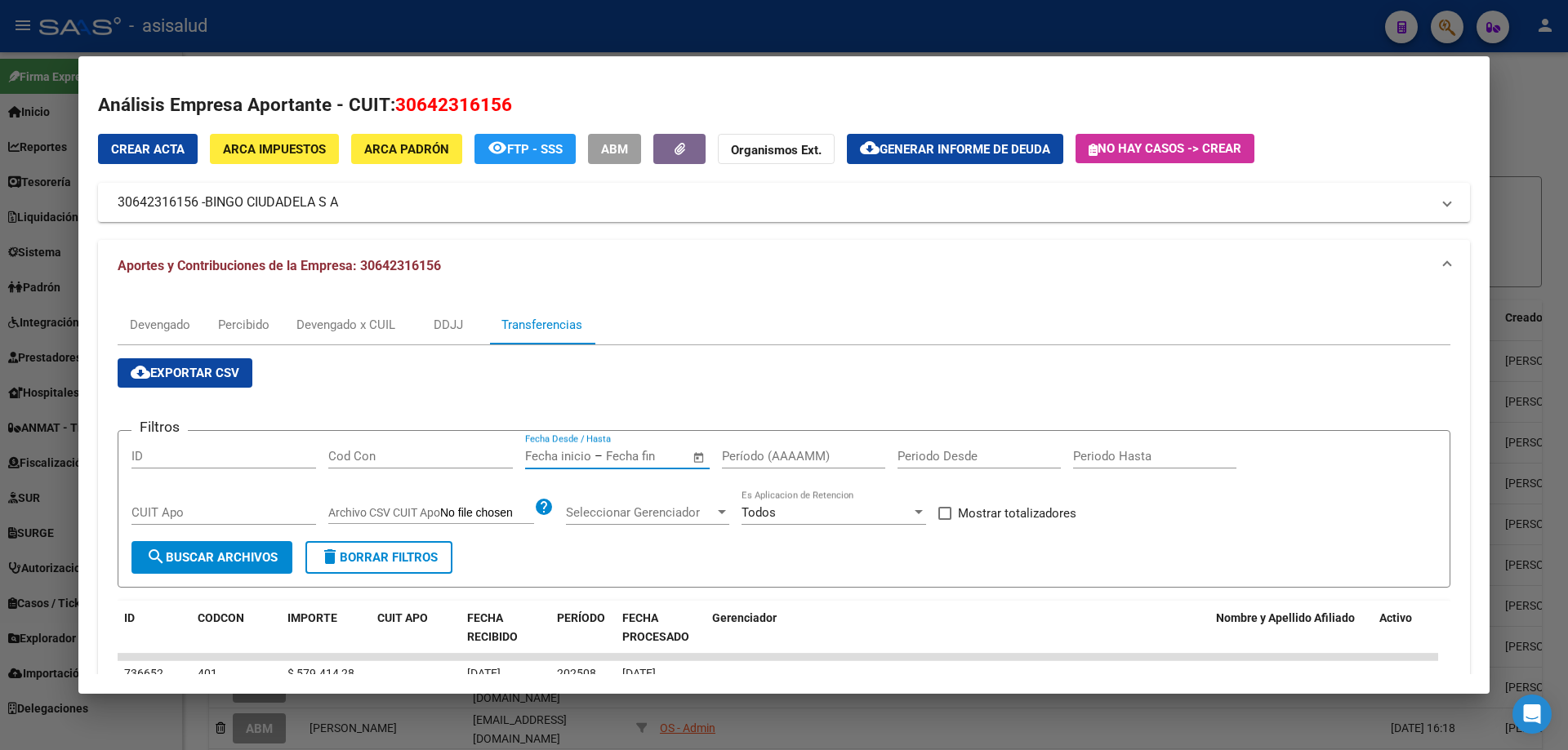
click at [566, 451] on input "text" at bounding box center [558, 456] width 67 height 15
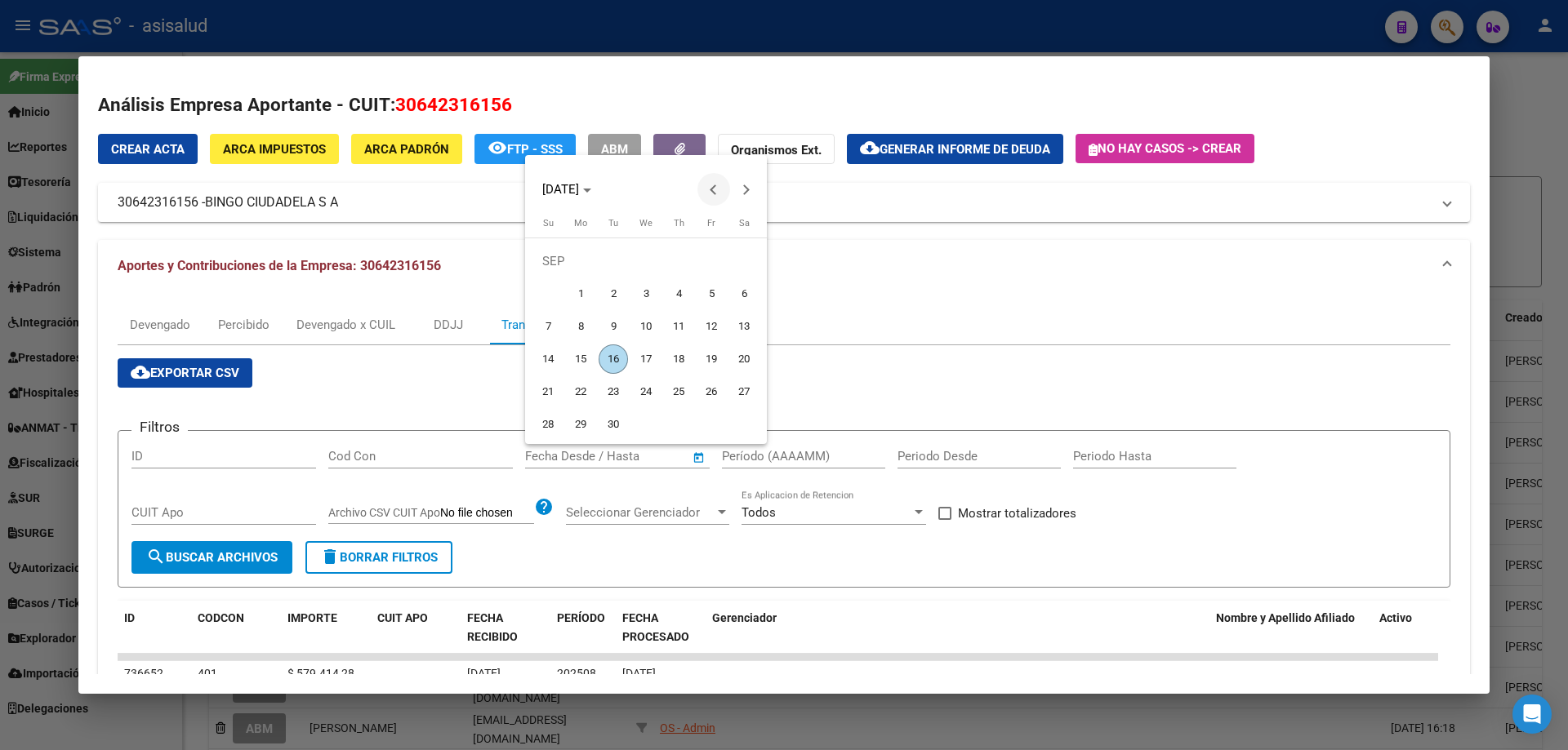
click at [715, 190] on button "Previous month" at bounding box center [713, 189] width 33 height 33
click at [717, 358] on span "18" at bounding box center [711, 359] width 29 height 29
type input "[DATE]"
click at [746, 188] on button "Next month" at bounding box center [746, 189] width 33 height 33
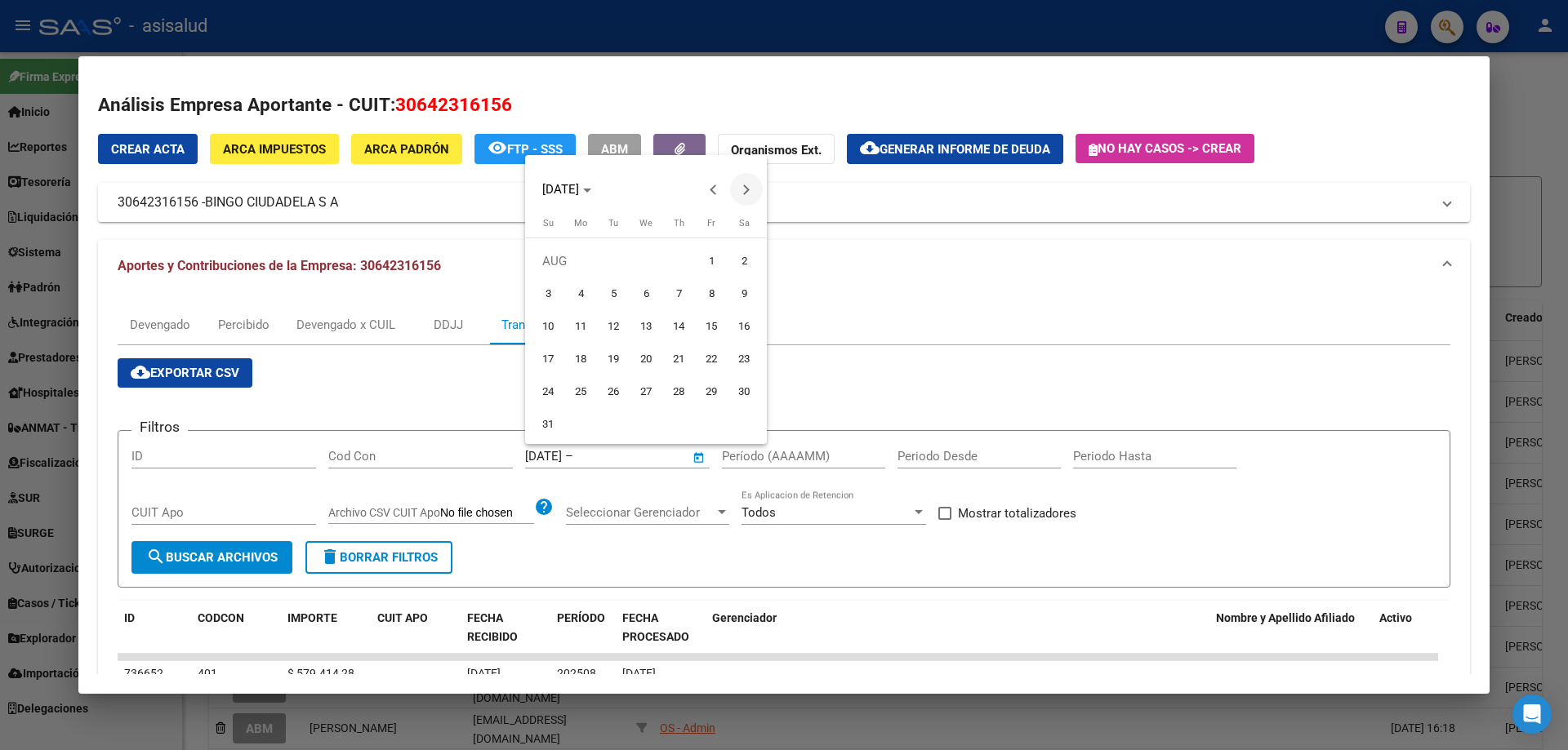
click at [746, 188] on button "Next month" at bounding box center [746, 189] width 33 height 33
click at [683, 321] on span "11" at bounding box center [678, 326] width 29 height 29
type input "[DATE]"
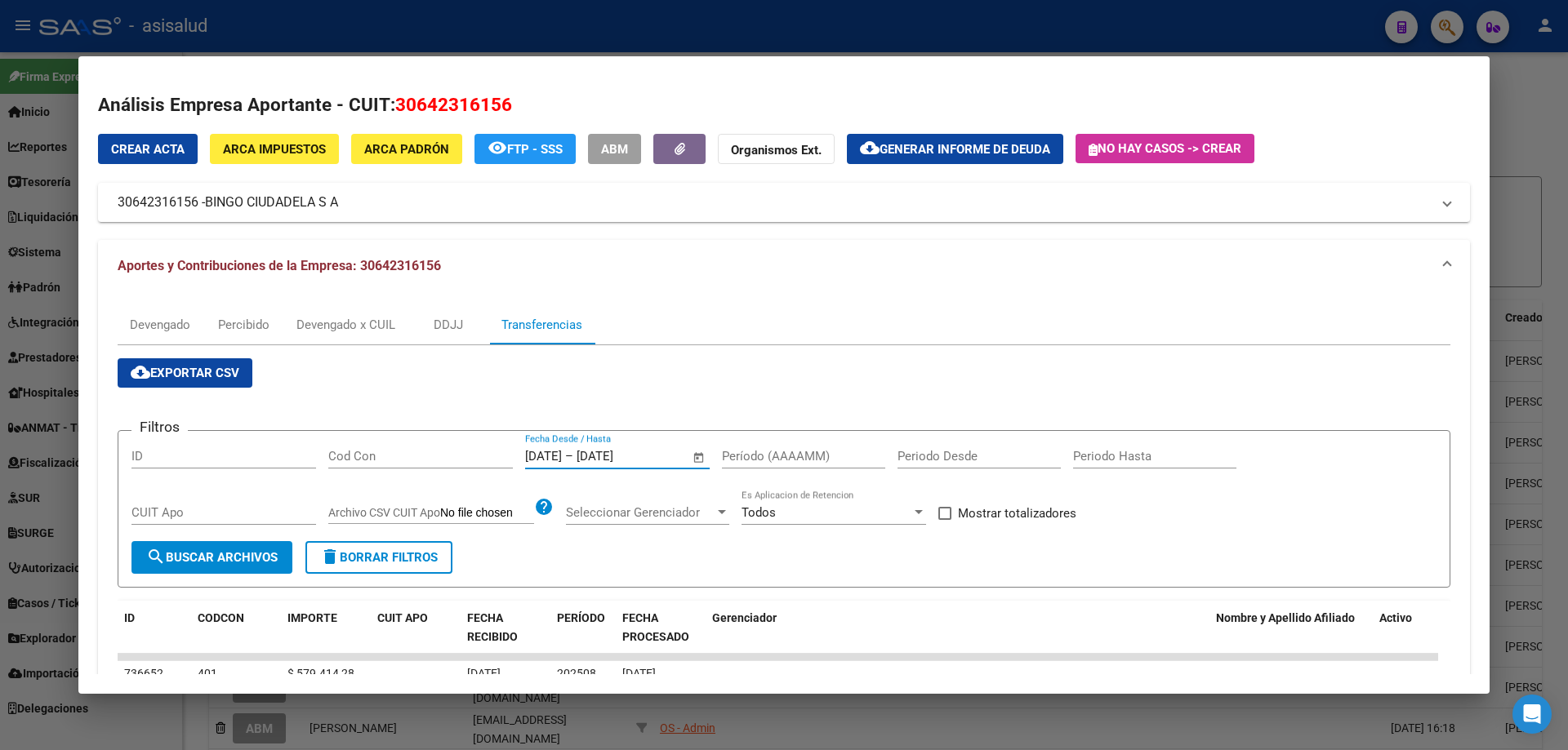
click at [948, 512] on span at bounding box center [945, 513] width 13 height 13
click at [945, 520] on input "Mostrar totalizadores" at bounding box center [944, 520] width 1 height 1
checkbox input "true"
click at [745, 453] on input "Período (AAAAMM)" at bounding box center [804, 456] width 163 height 15
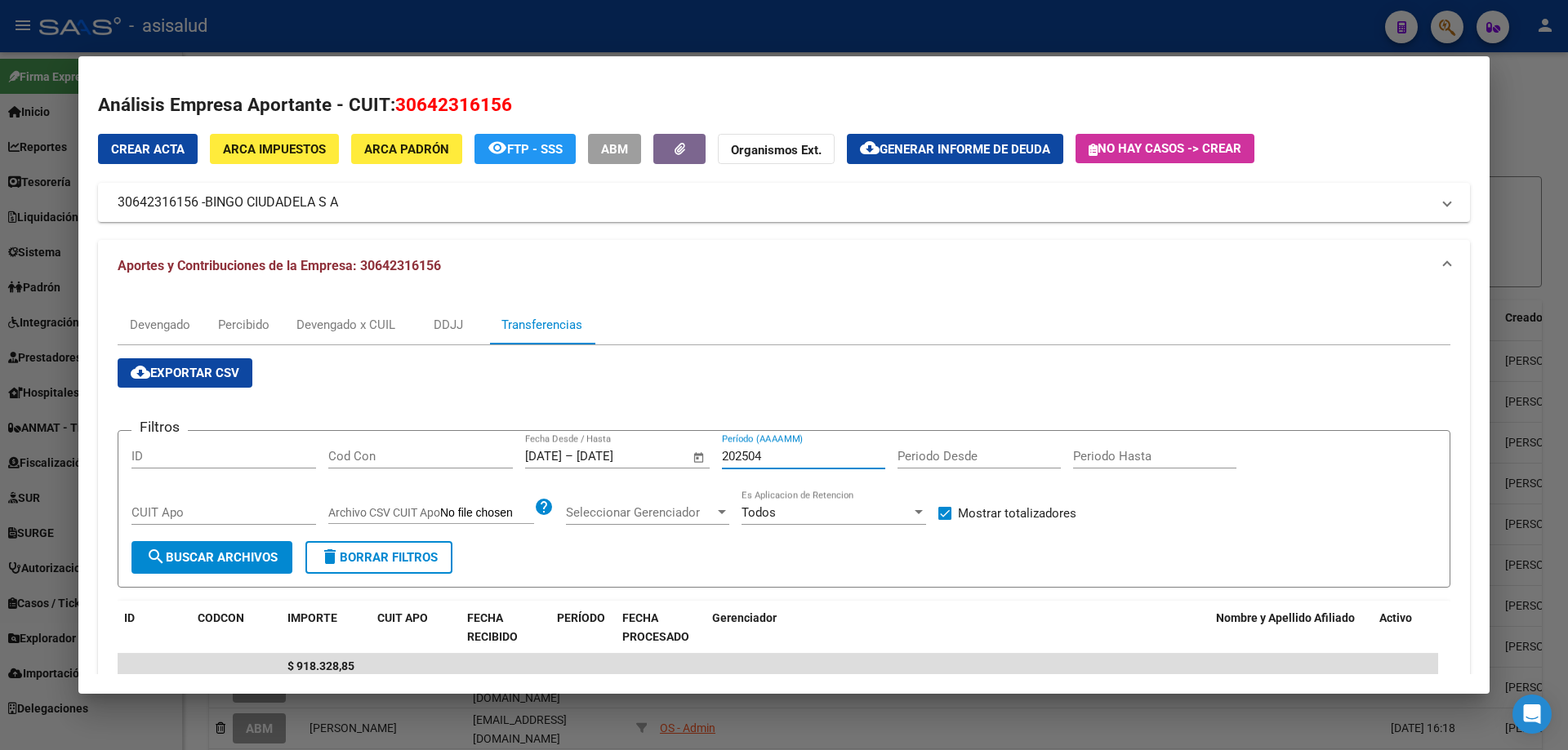
drag, startPoint x: 759, startPoint y: 458, endPoint x: 769, endPoint y: 458, distance: 10.0
click at [769, 458] on input "202504" at bounding box center [804, 456] width 163 height 15
click at [762, 451] on input "202505" at bounding box center [804, 456] width 163 height 15
type input "202506"
click at [577, 34] on div at bounding box center [784, 375] width 1568 height 750
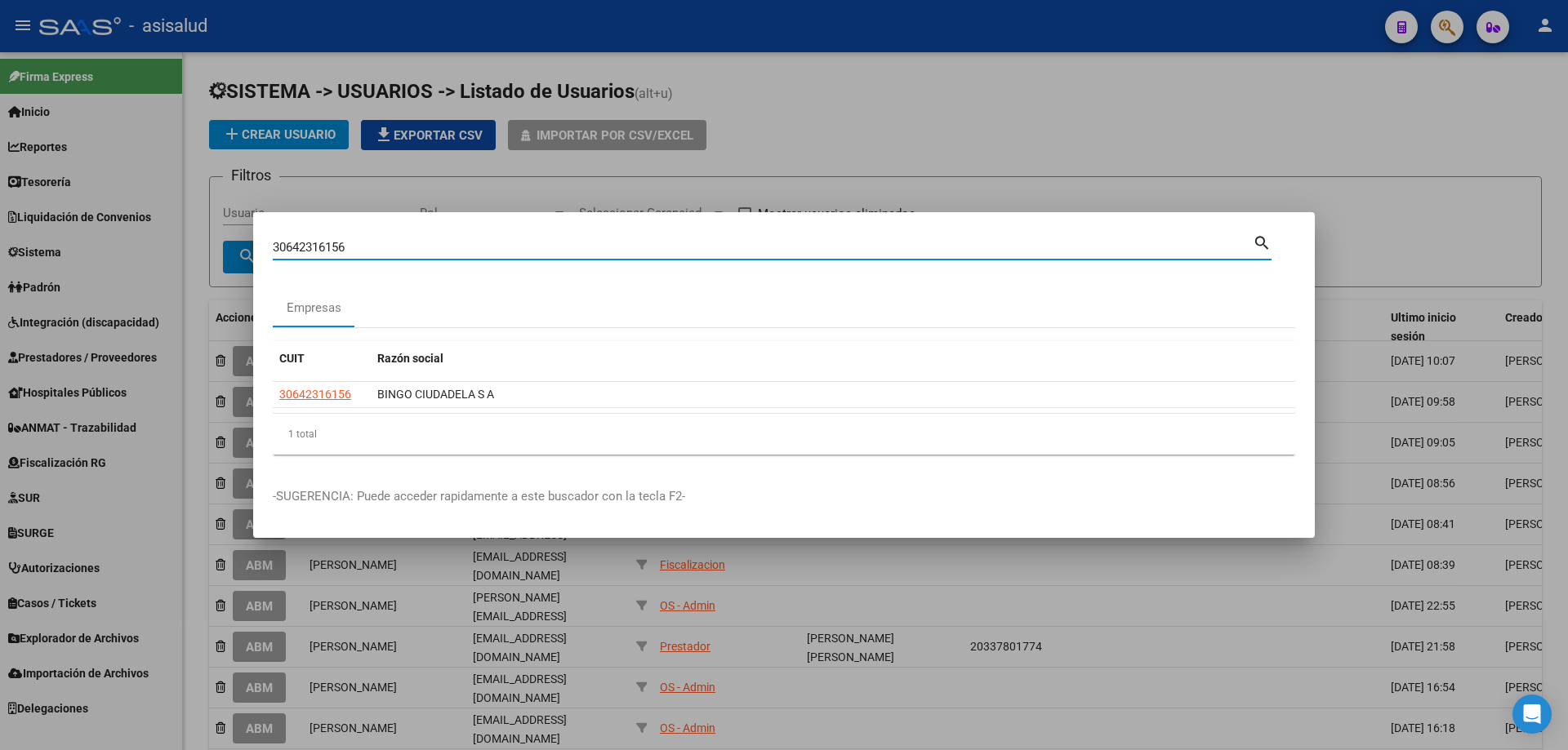
drag, startPoint x: 430, startPoint y: 249, endPoint x: 149, endPoint y: 252, distance: 281.0
click at [149, 252] on div "30642316156 Buscar (apellido, dni, cuil, nro traspaso, cuit, obra social) searc…" at bounding box center [784, 375] width 1568 height 750
type input "30693438744"
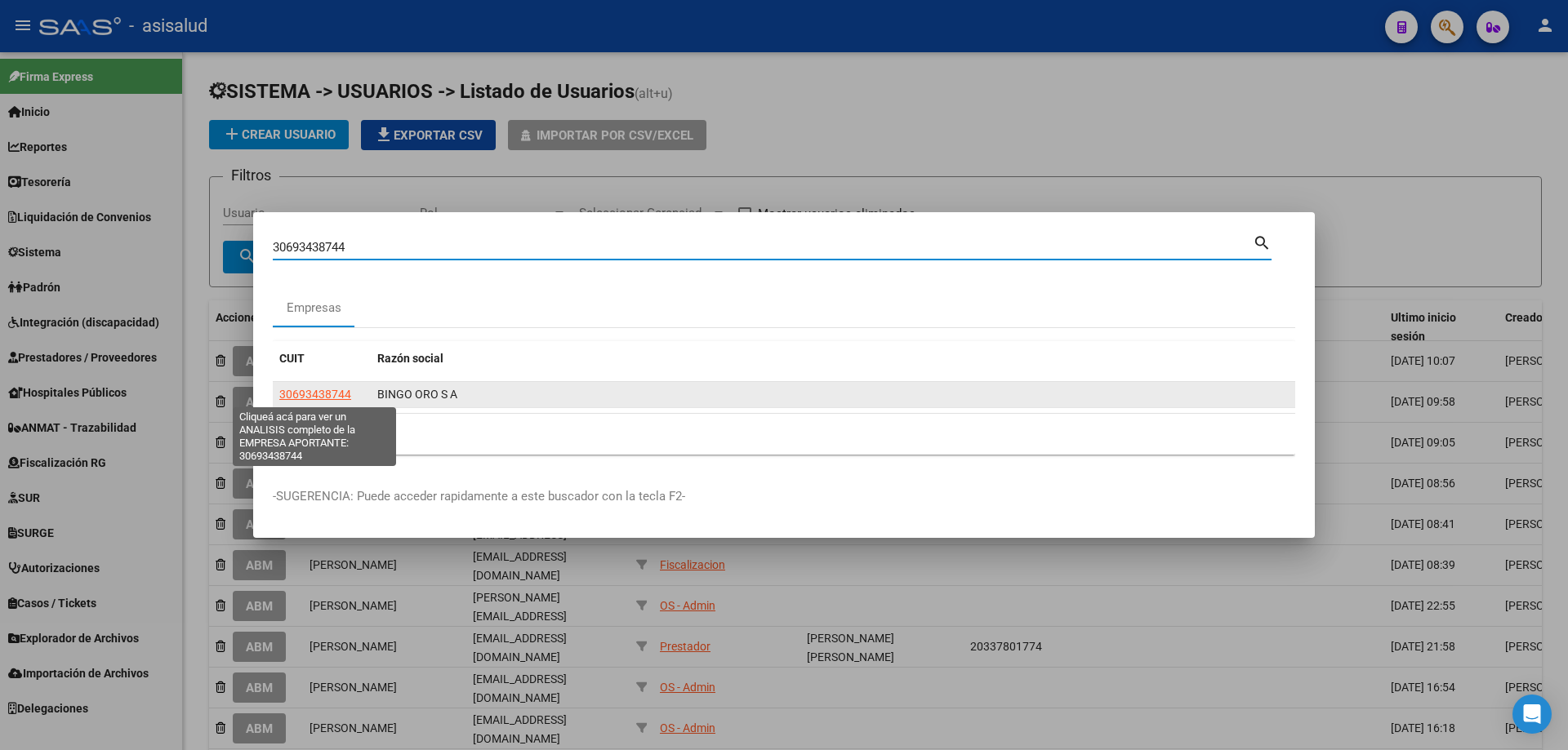
click at [305, 395] on span "30693438744" at bounding box center [315, 394] width 72 height 13
type textarea "30693438744"
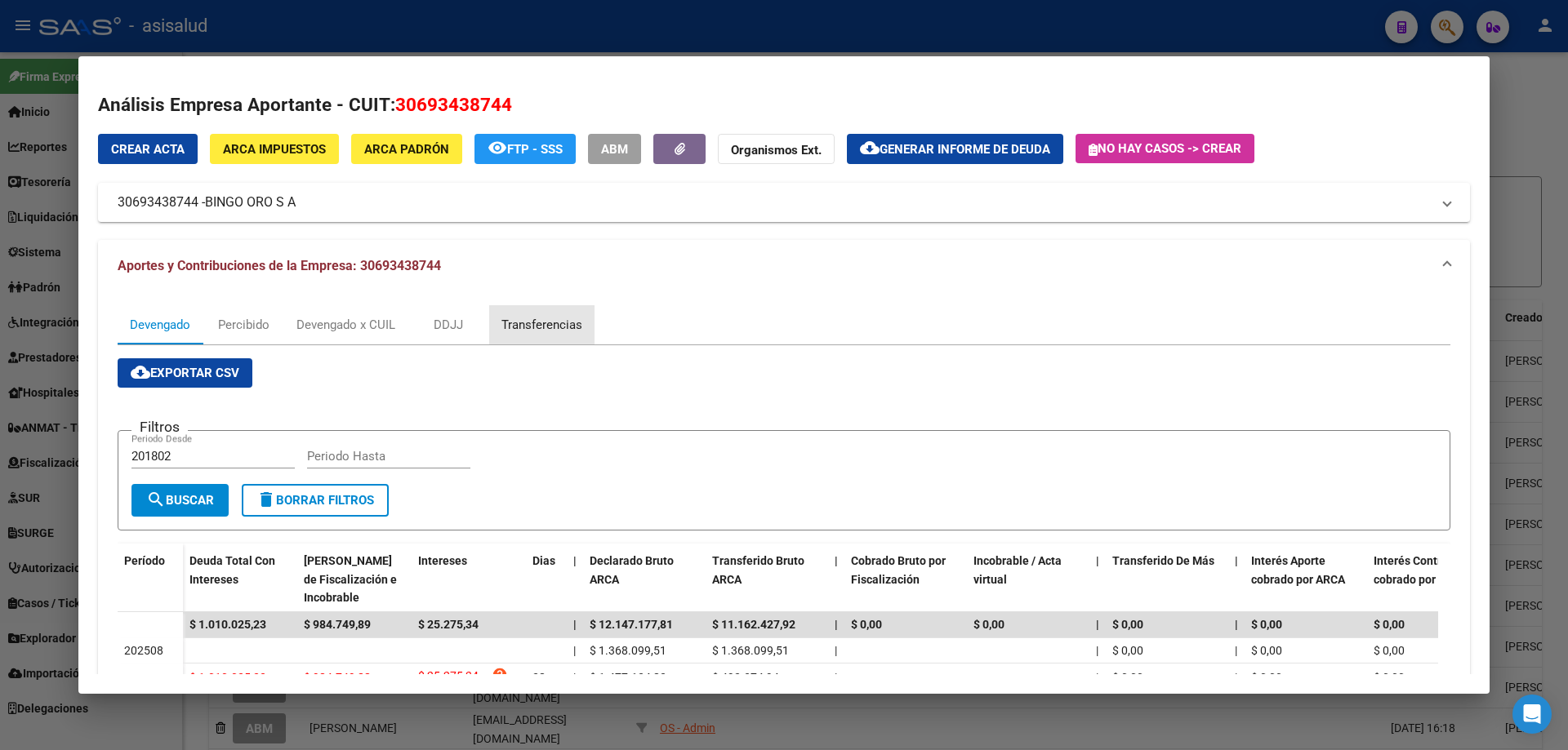
click at [530, 326] on div "Transferencias" at bounding box center [542, 325] width 81 height 18
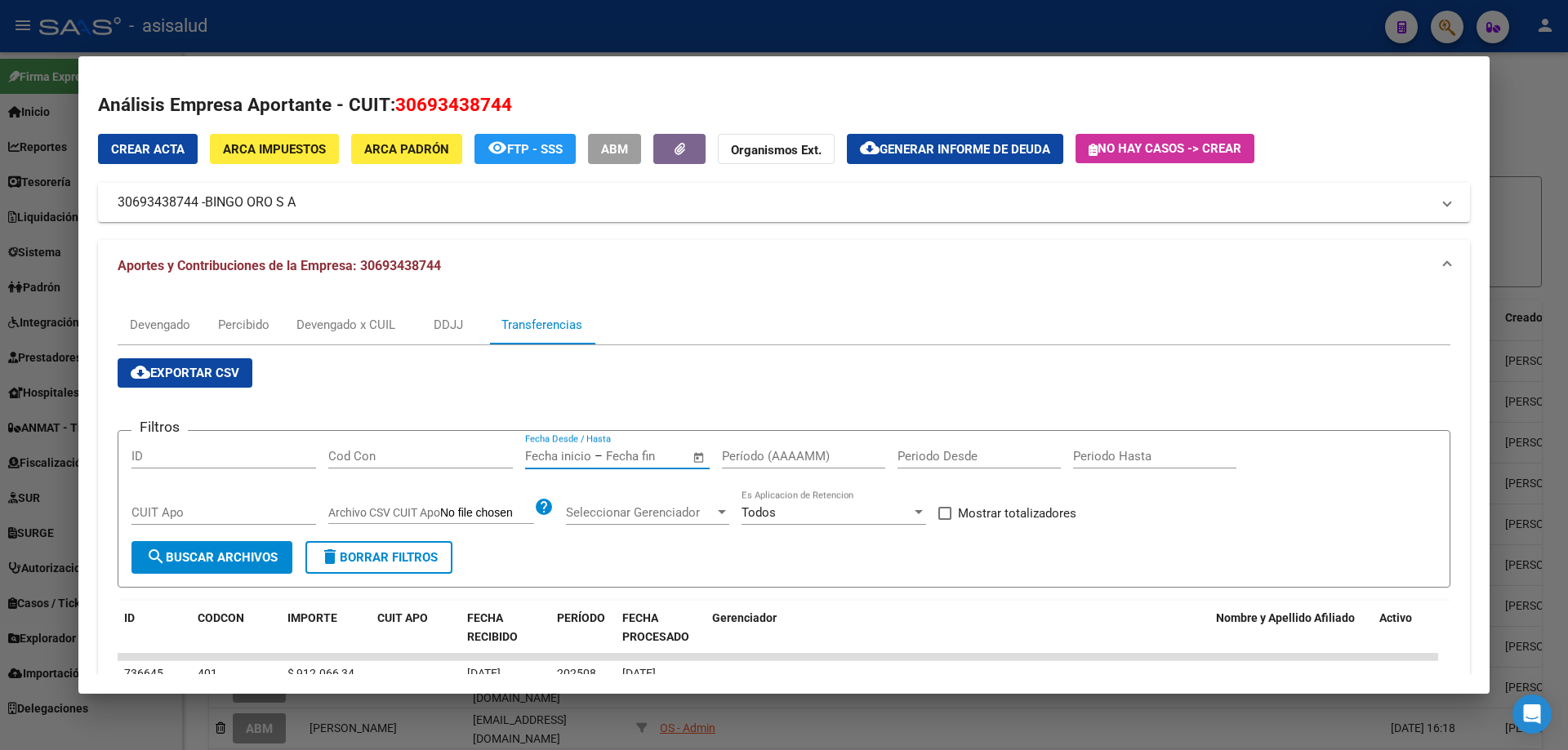
click at [613, 449] on input "text" at bounding box center [645, 456] width 79 height 15
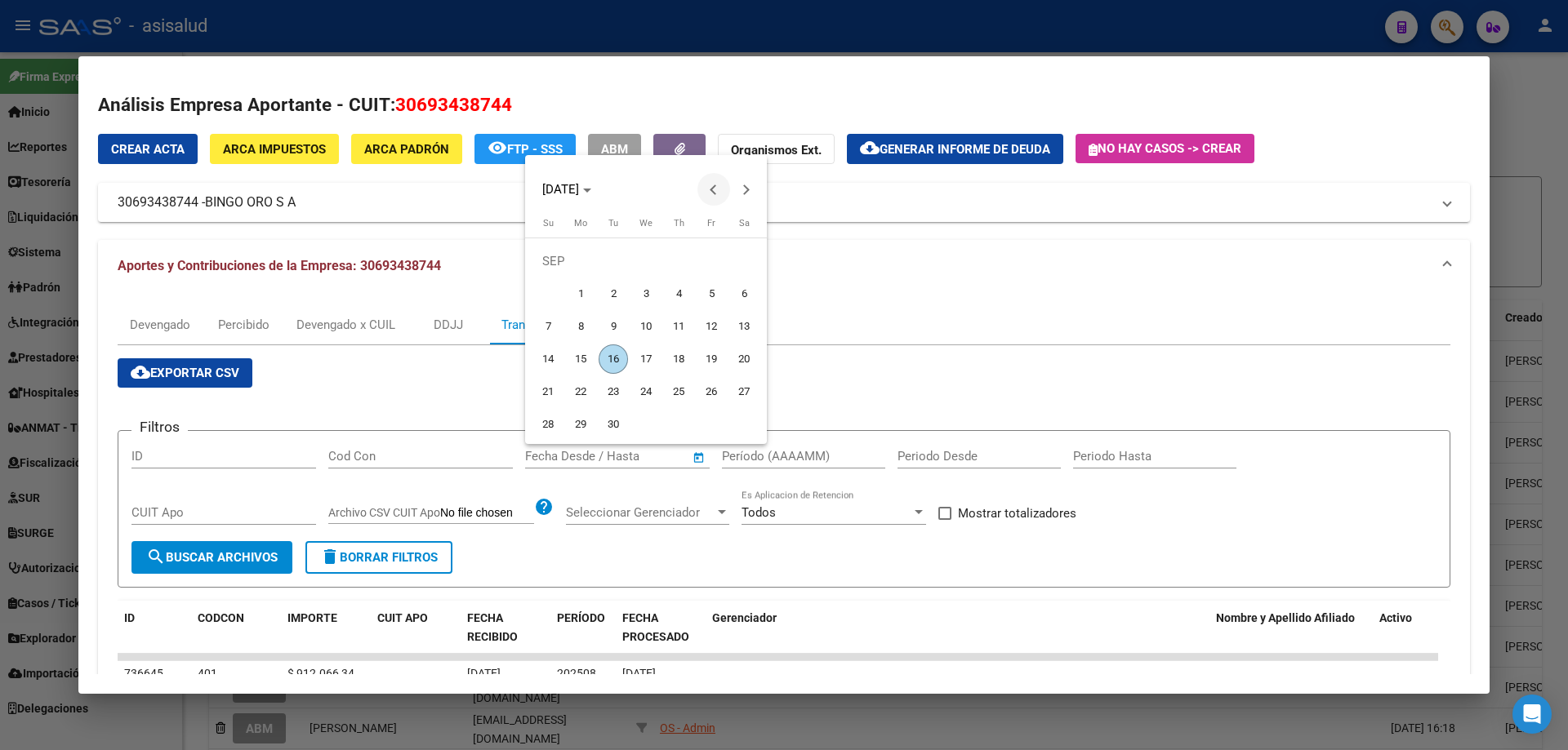
click at [710, 192] on span "Previous month" at bounding box center [713, 189] width 33 height 33
click at [677, 295] on span "3" at bounding box center [678, 294] width 29 height 29
type input "[DATE]"
click at [744, 191] on button "Next month" at bounding box center [746, 189] width 33 height 33
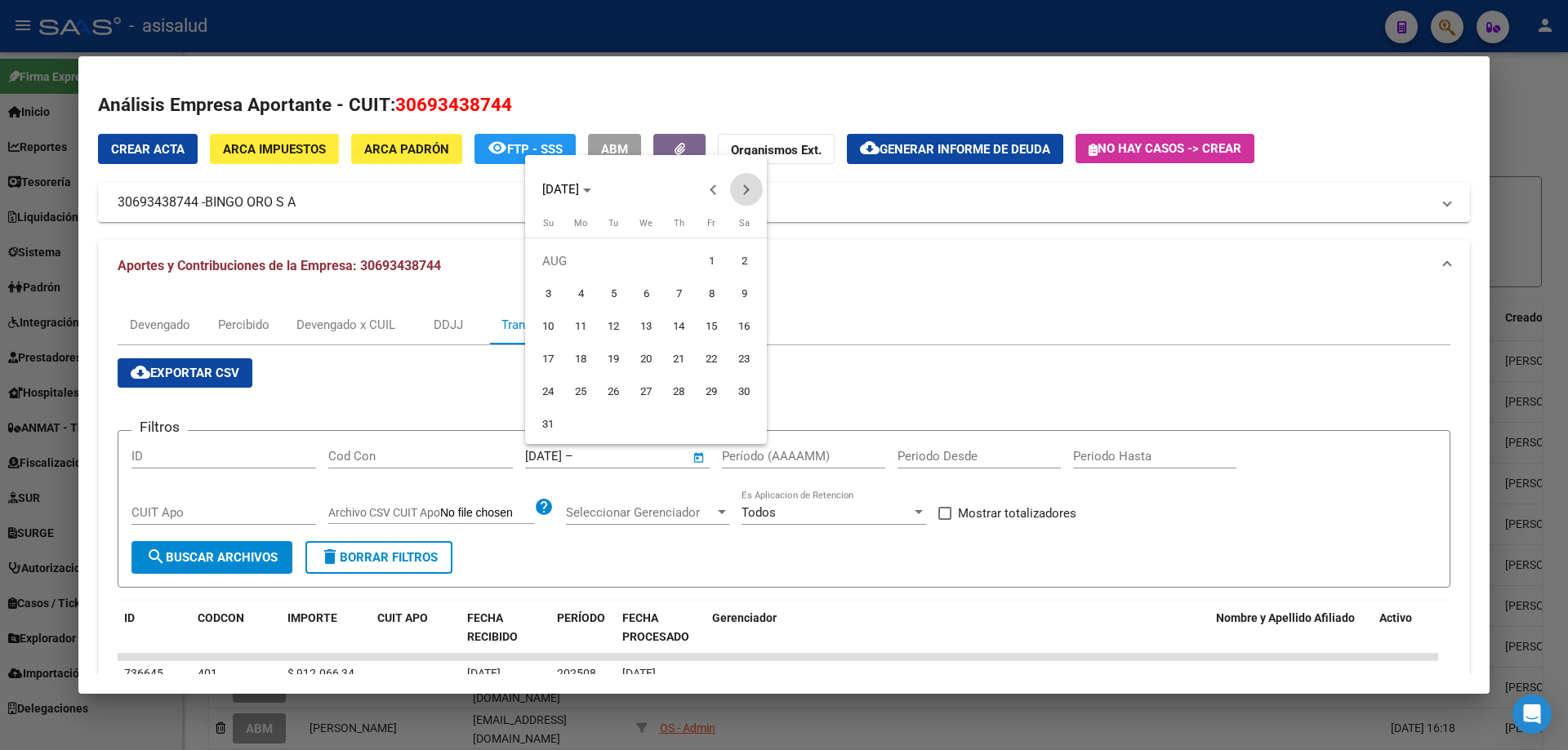
click at [744, 191] on button "Next month" at bounding box center [746, 189] width 33 height 33
click at [682, 323] on span "11" at bounding box center [678, 326] width 29 height 29
type input "[DATE]"
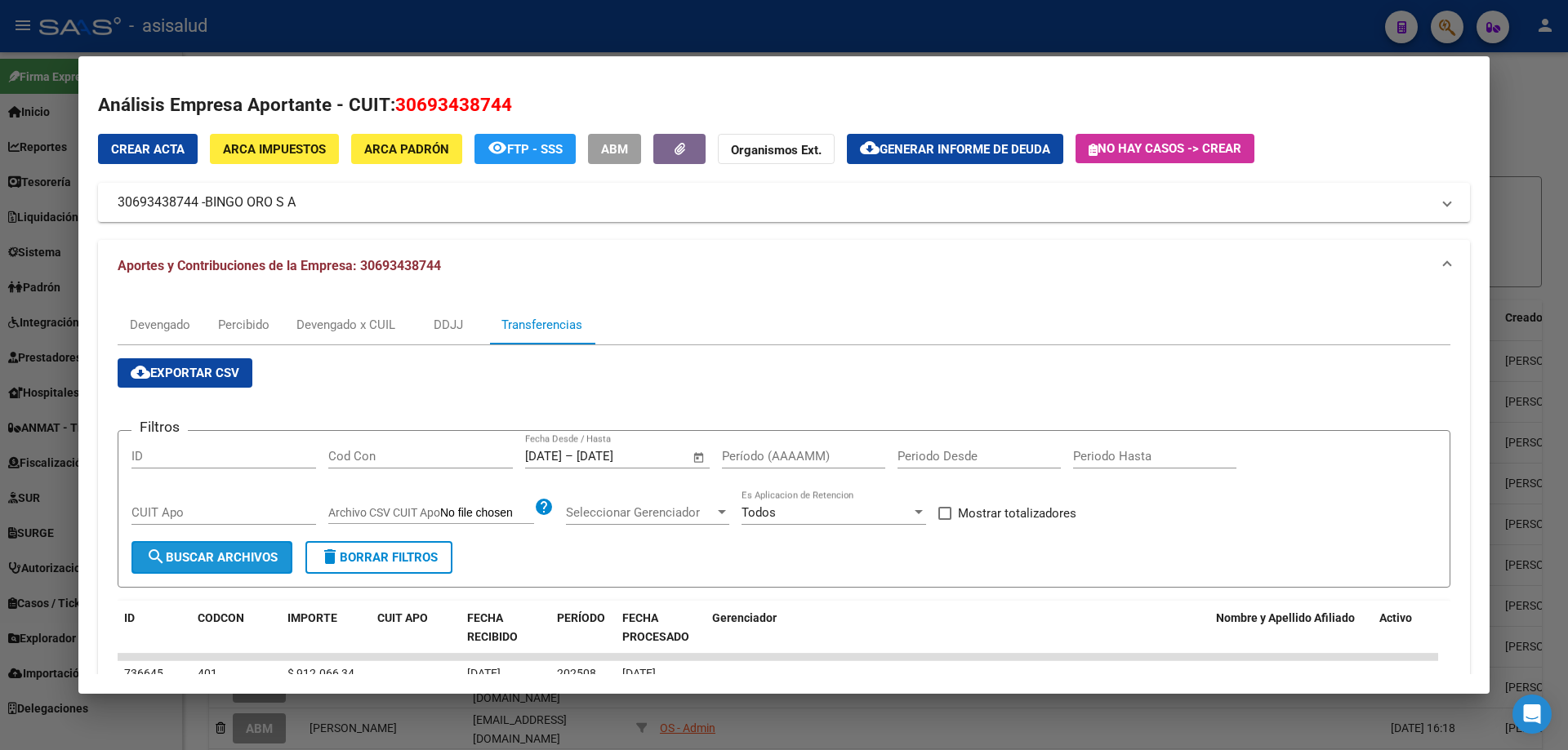
click at [261, 551] on span "search Buscar Archivos" at bounding box center [212, 557] width 131 height 15
click at [1013, 514] on span "Mostrar totalizadores" at bounding box center [1017, 513] width 118 height 20
click at [945, 520] on input "Mostrar totalizadores" at bounding box center [944, 520] width 1 height 1
checkbox input "true"
click at [255, 564] on span "search Buscar Archivos" at bounding box center [212, 557] width 131 height 15
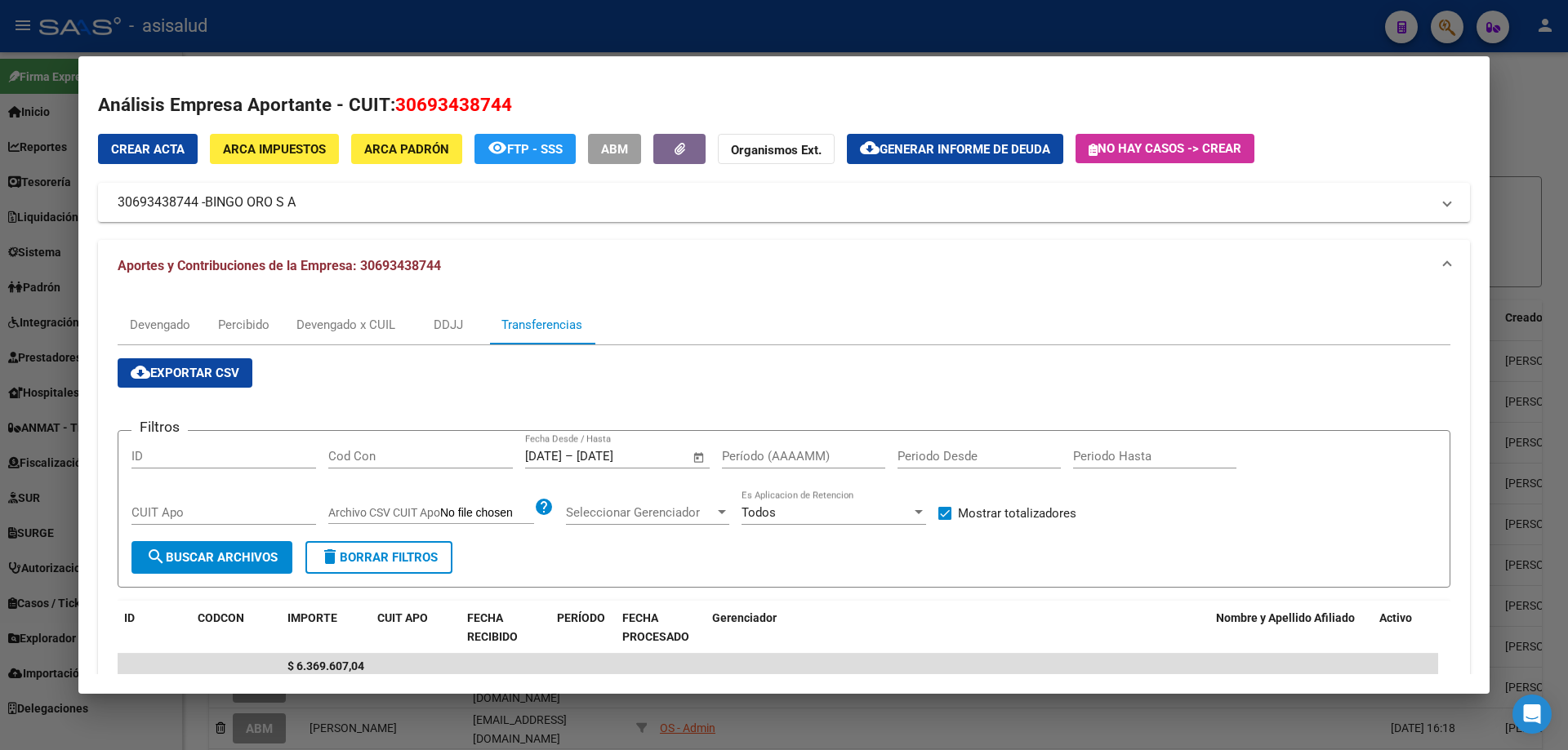
click at [763, 452] on input "Período (AAAAMM)" at bounding box center [804, 456] width 163 height 15
click at [763, 452] on input "202503" at bounding box center [804, 456] width 163 height 15
click at [763, 452] on input "202504" at bounding box center [804, 456] width 163 height 15
type input "202505"
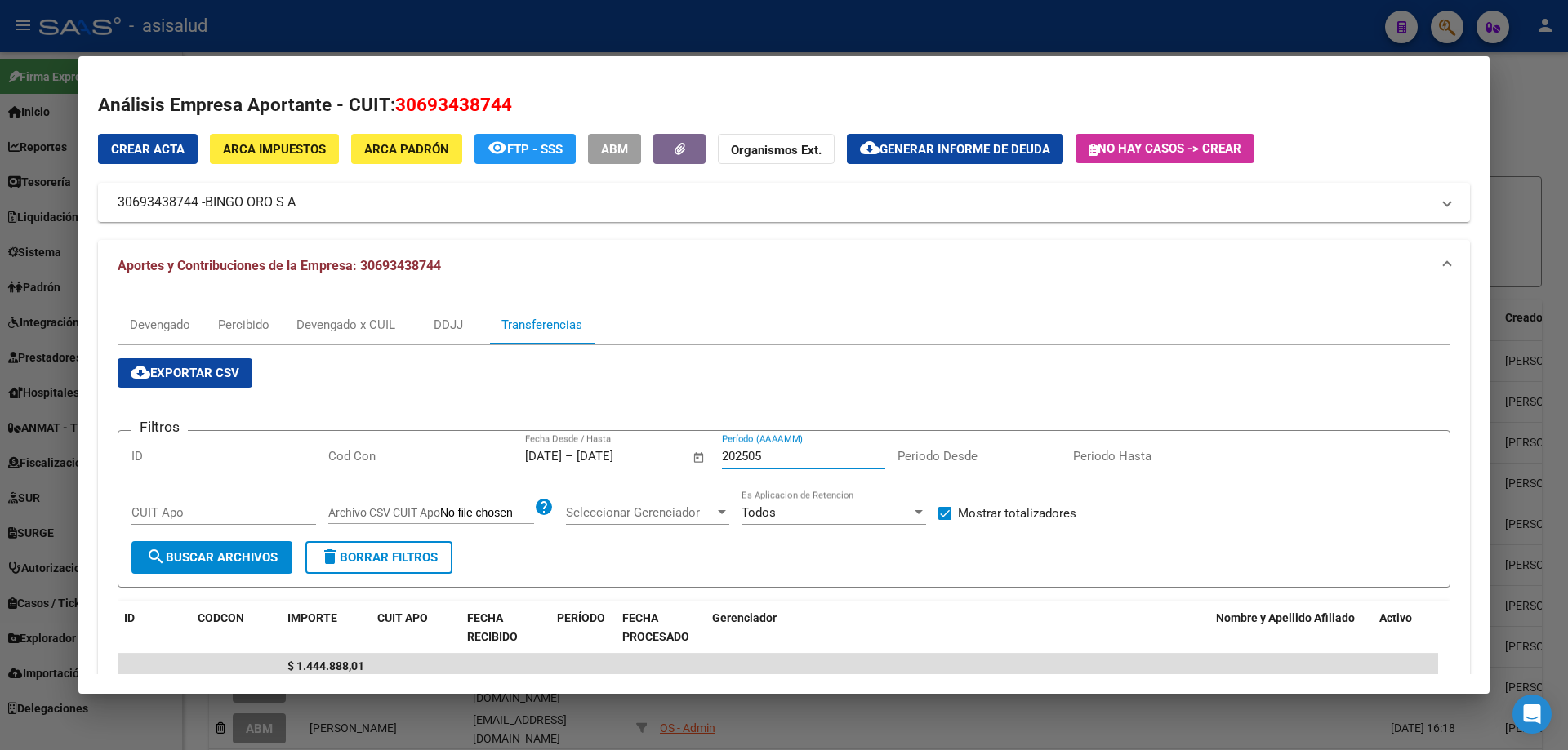
drag, startPoint x: 590, startPoint y: 26, endPoint x: 558, endPoint y: 70, distance: 54.4
click at [590, 28] on div at bounding box center [784, 375] width 1568 height 750
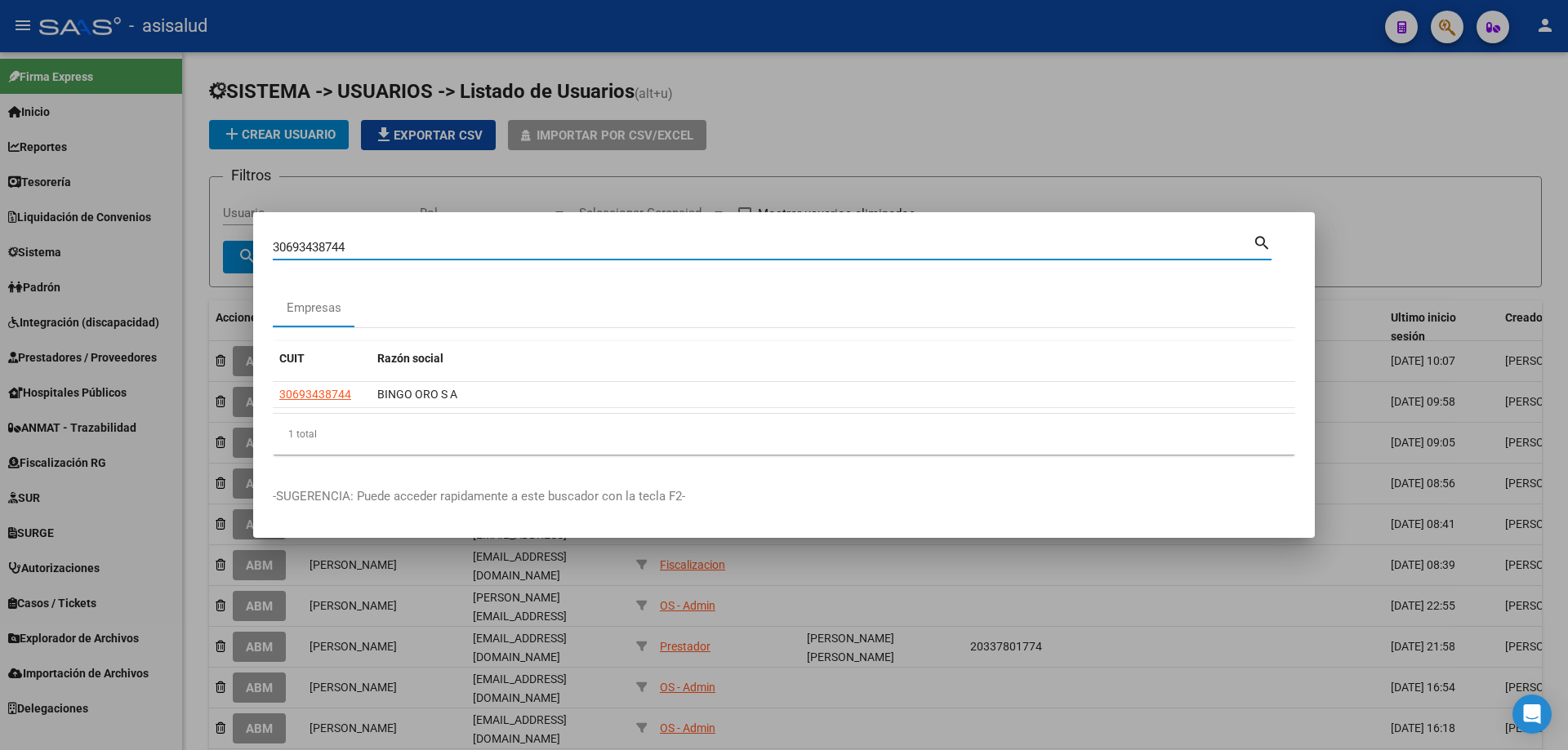
drag, startPoint x: 368, startPoint y: 252, endPoint x: 242, endPoint y: 257, distance: 126.1
click at [242, 257] on div "30693438744 Buscar (apellido, dni, cuil, [PERSON_NAME], cuit, obra social) sear…" at bounding box center [784, 375] width 1568 height 750
type input "20134067862"
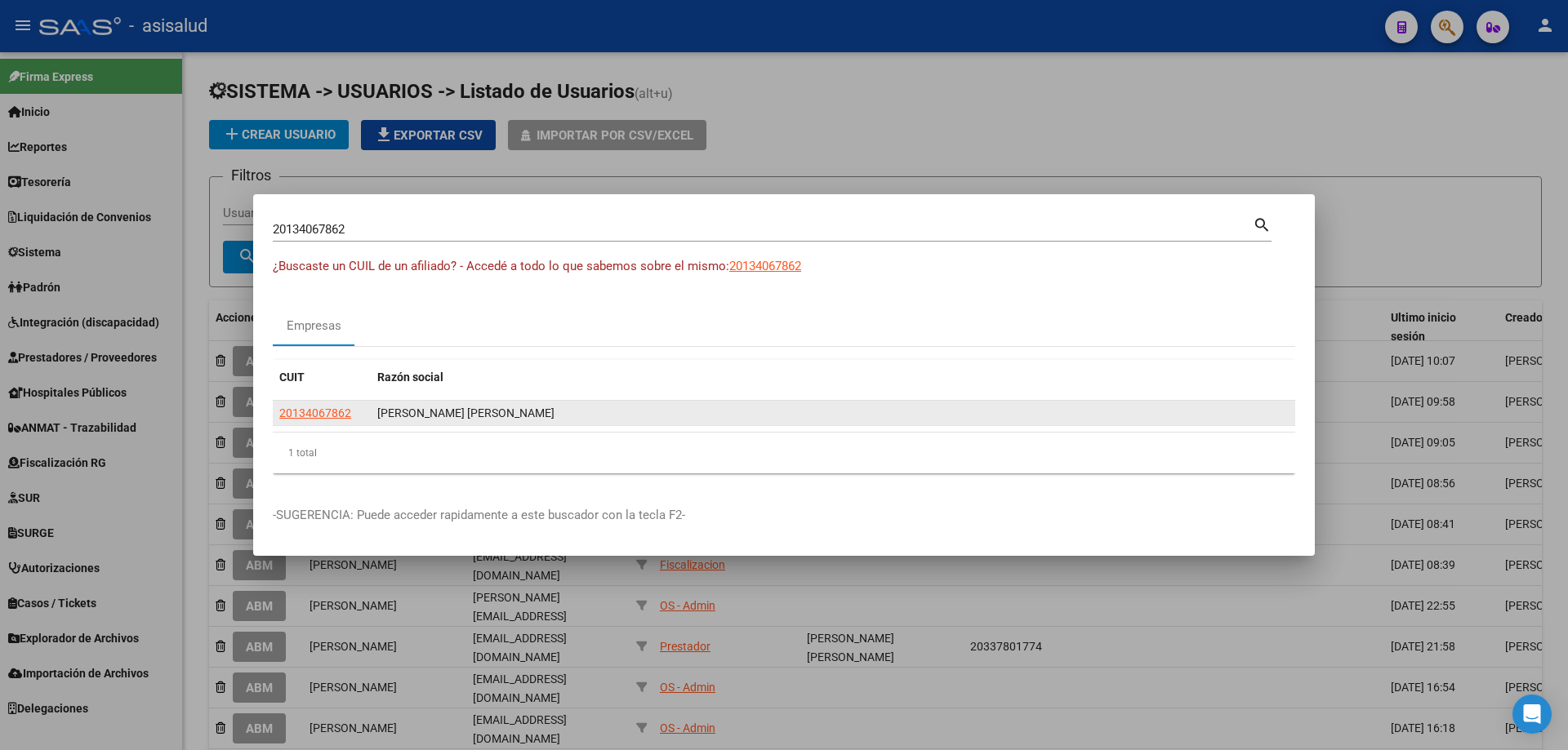
click at [355, 406] on div "20134067862" at bounding box center [322, 413] width 85 height 19
click at [331, 414] on span "20134067862" at bounding box center [315, 413] width 72 height 13
type textarea "20134067862"
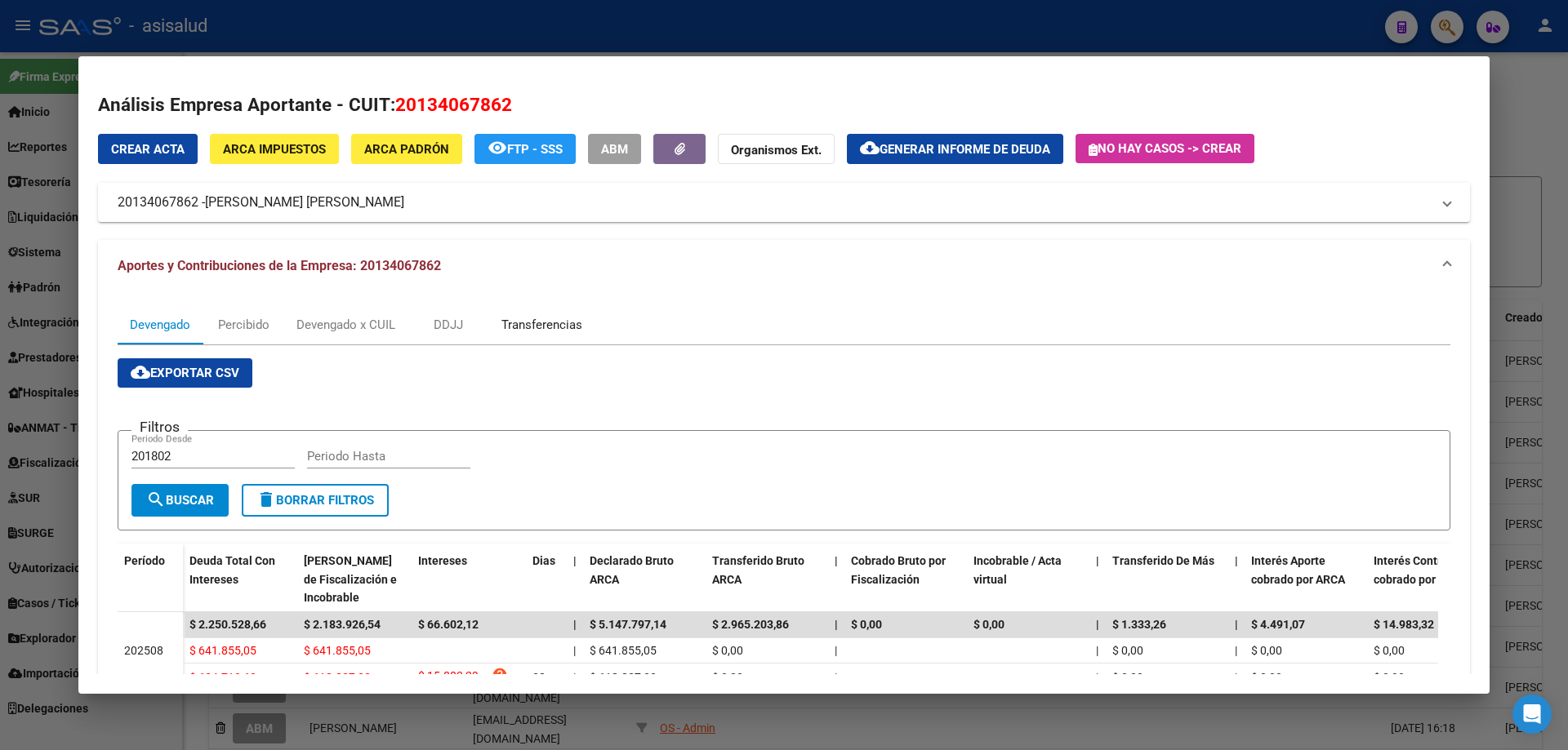
click at [543, 327] on div "Transferencias" at bounding box center [542, 325] width 81 height 18
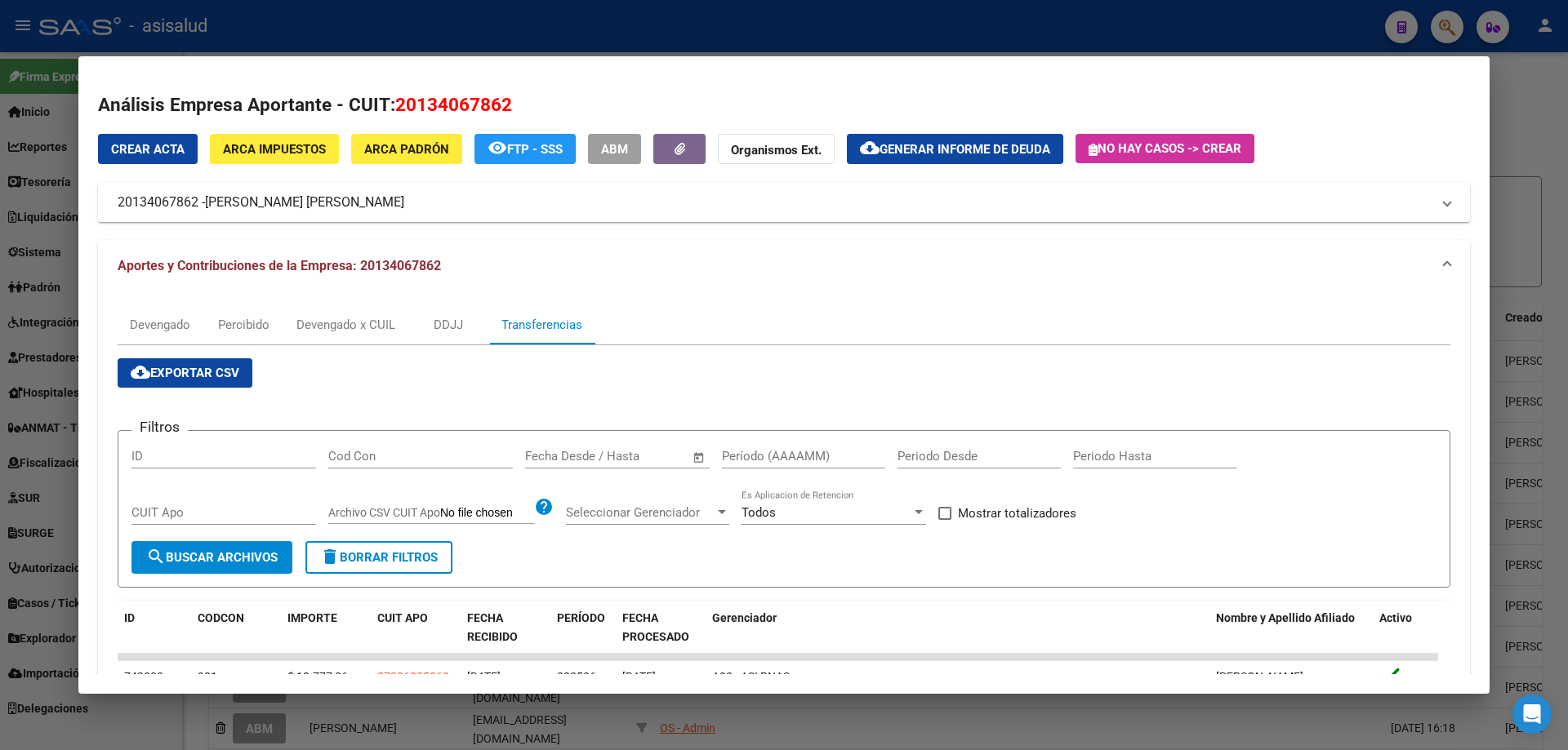
click at [629, 457] on input "text" at bounding box center [645, 456] width 79 height 15
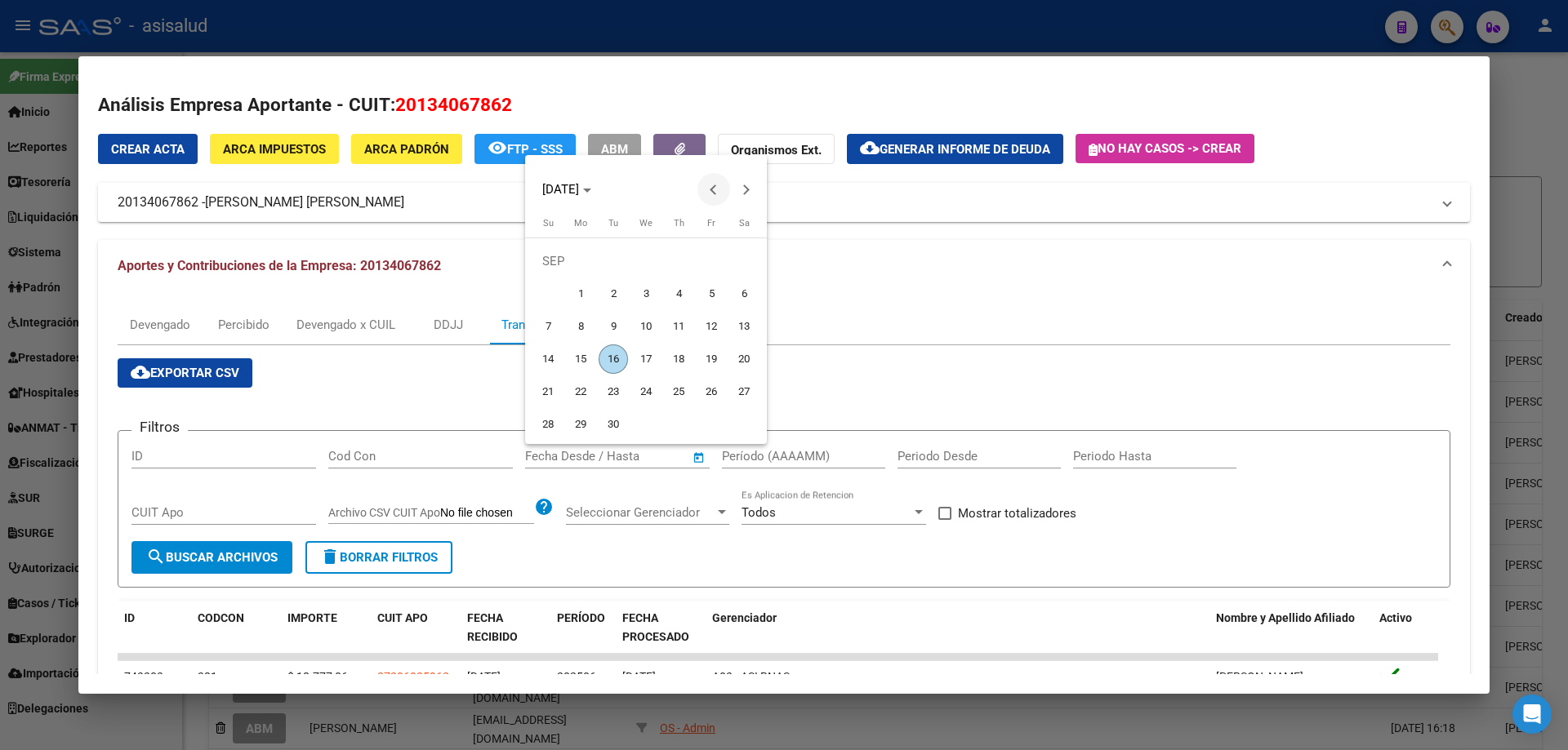
click at [717, 196] on span "Previous month" at bounding box center [713, 189] width 33 height 33
click at [717, 390] on span "29" at bounding box center [711, 391] width 29 height 29
type input "[DATE]"
click at [741, 186] on button "Next month" at bounding box center [746, 189] width 33 height 33
click at [653, 320] on span "10" at bounding box center [645, 326] width 29 height 29
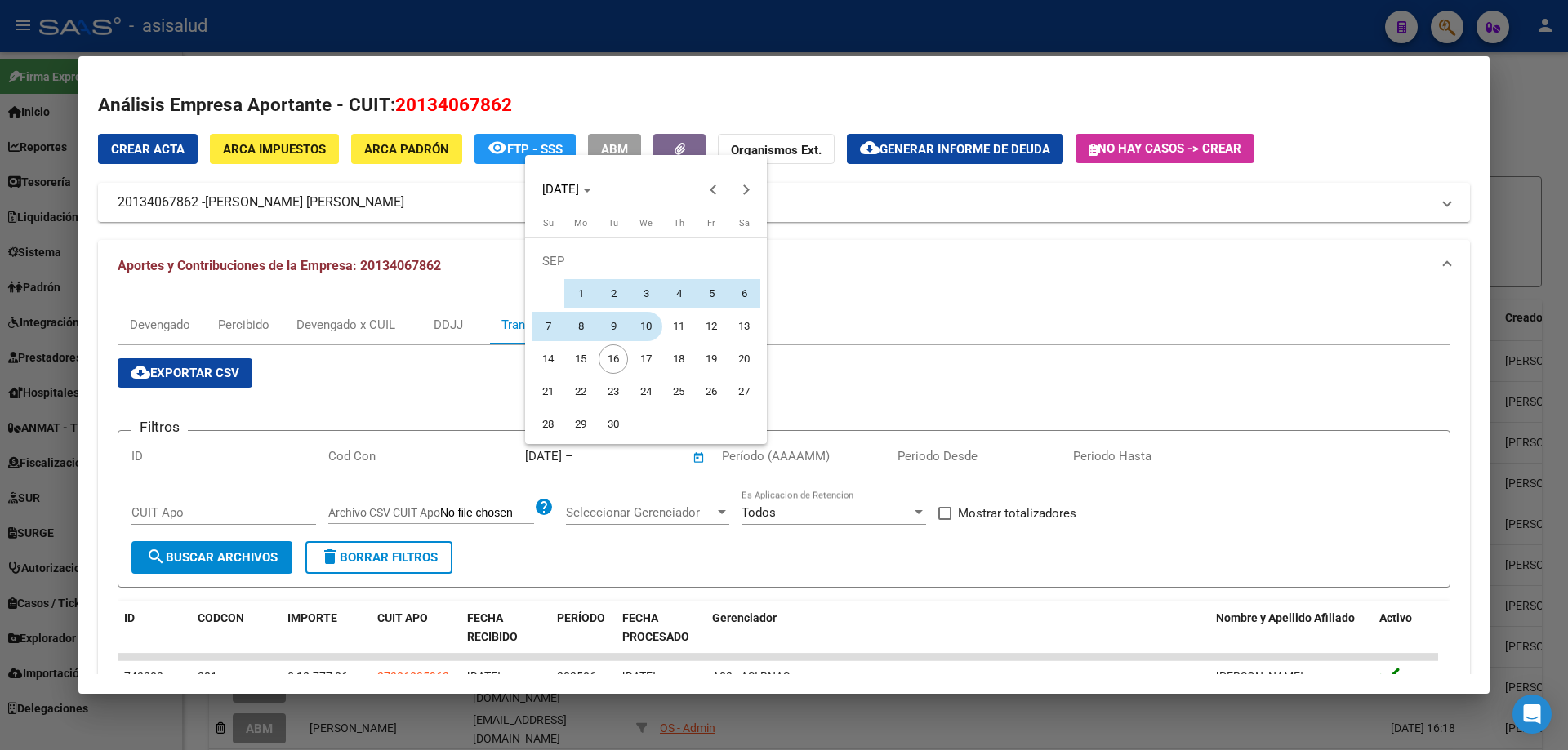
type input "[DATE]"
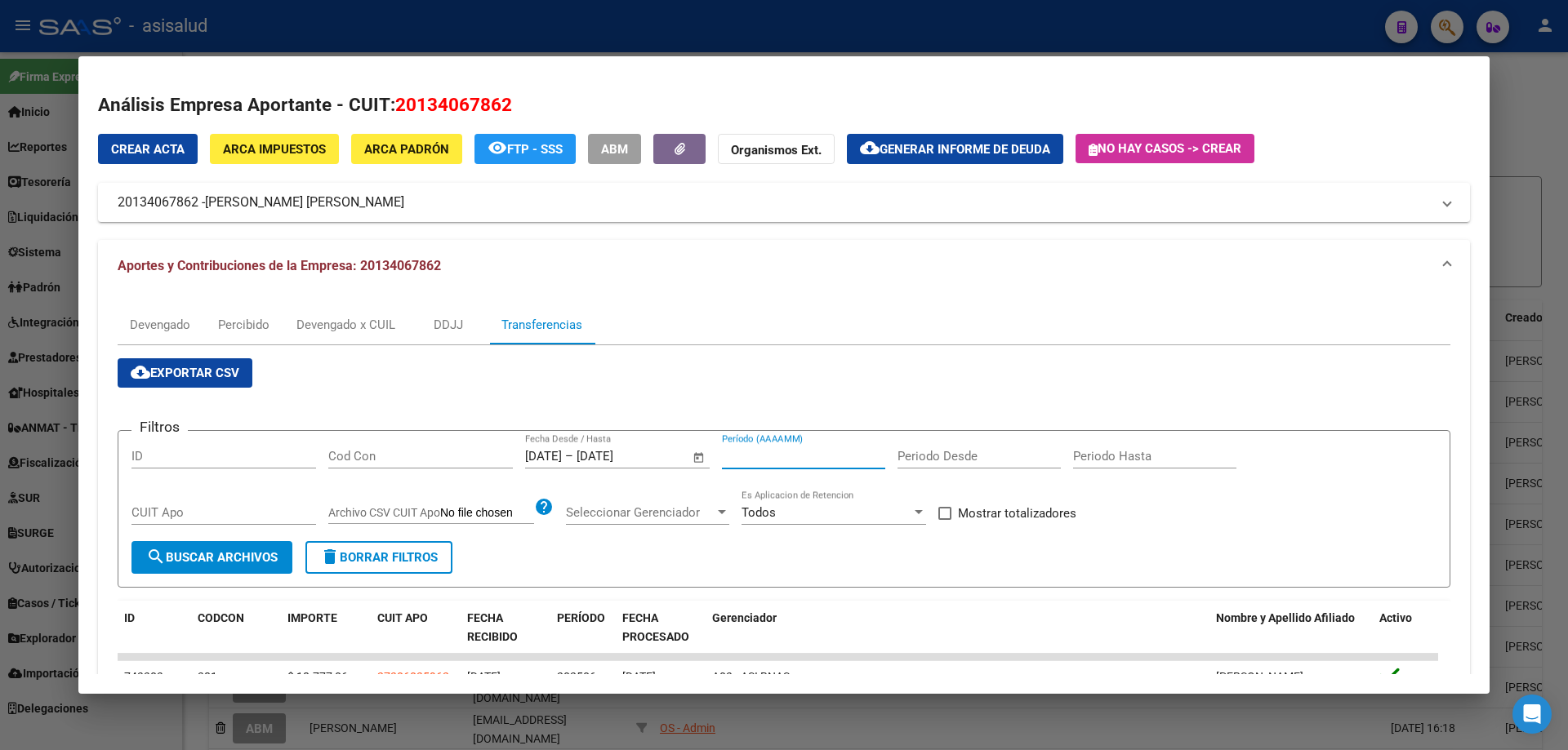
click at [763, 452] on input "Período (AAAAMM)" at bounding box center [804, 456] width 163 height 15
type input "202505"
click at [1039, 515] on span "Mostrar totalizadores" at bounding box center [1017, 513] width 118 height 20
click at [945, 520] on input "Mostrar totalizadores" at bounding box center [944, 520] width 1 height 1
checkbox input "true"
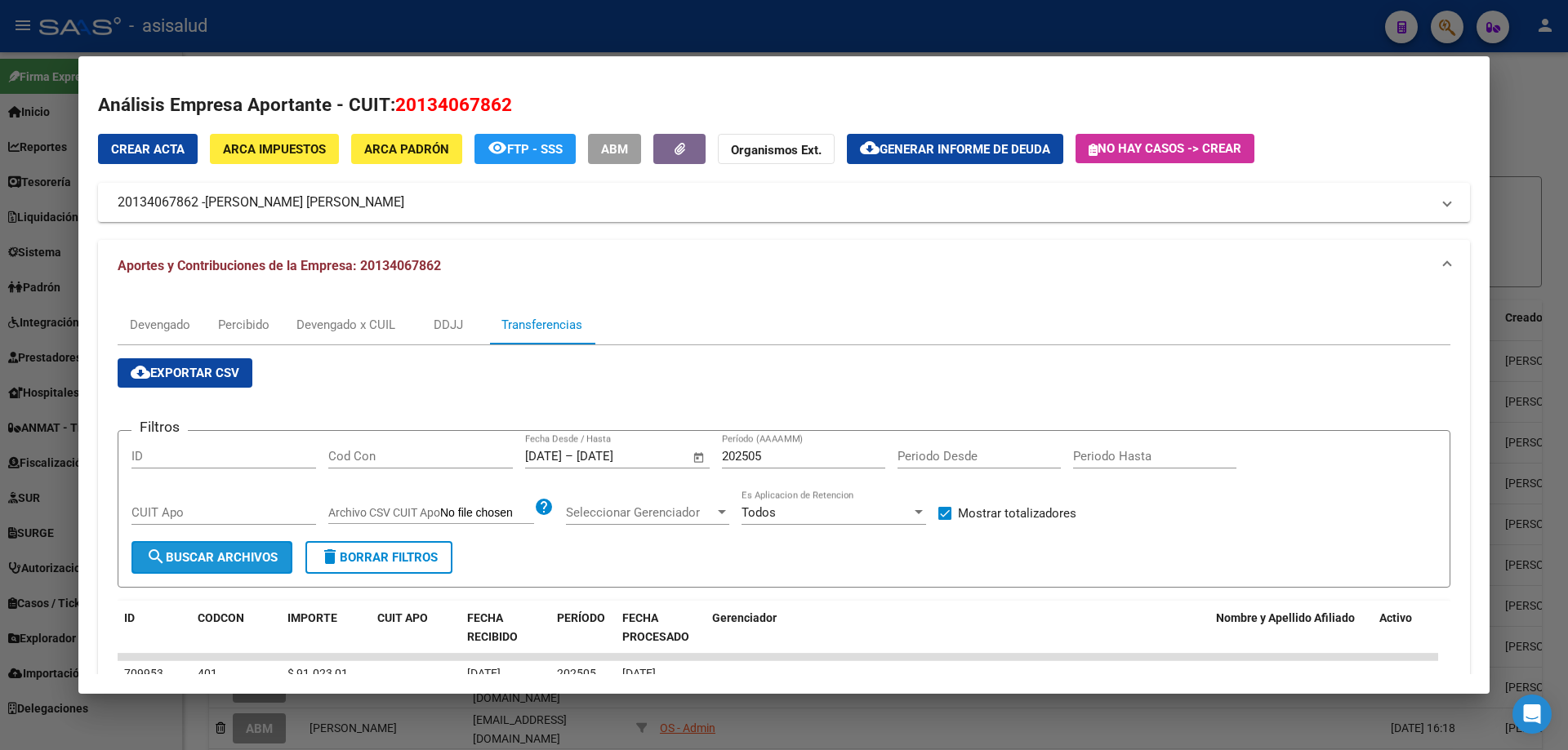
click at [252, 552] on span "search Buscar Archivos" at bounding box center [212, 557] width 131 height 15
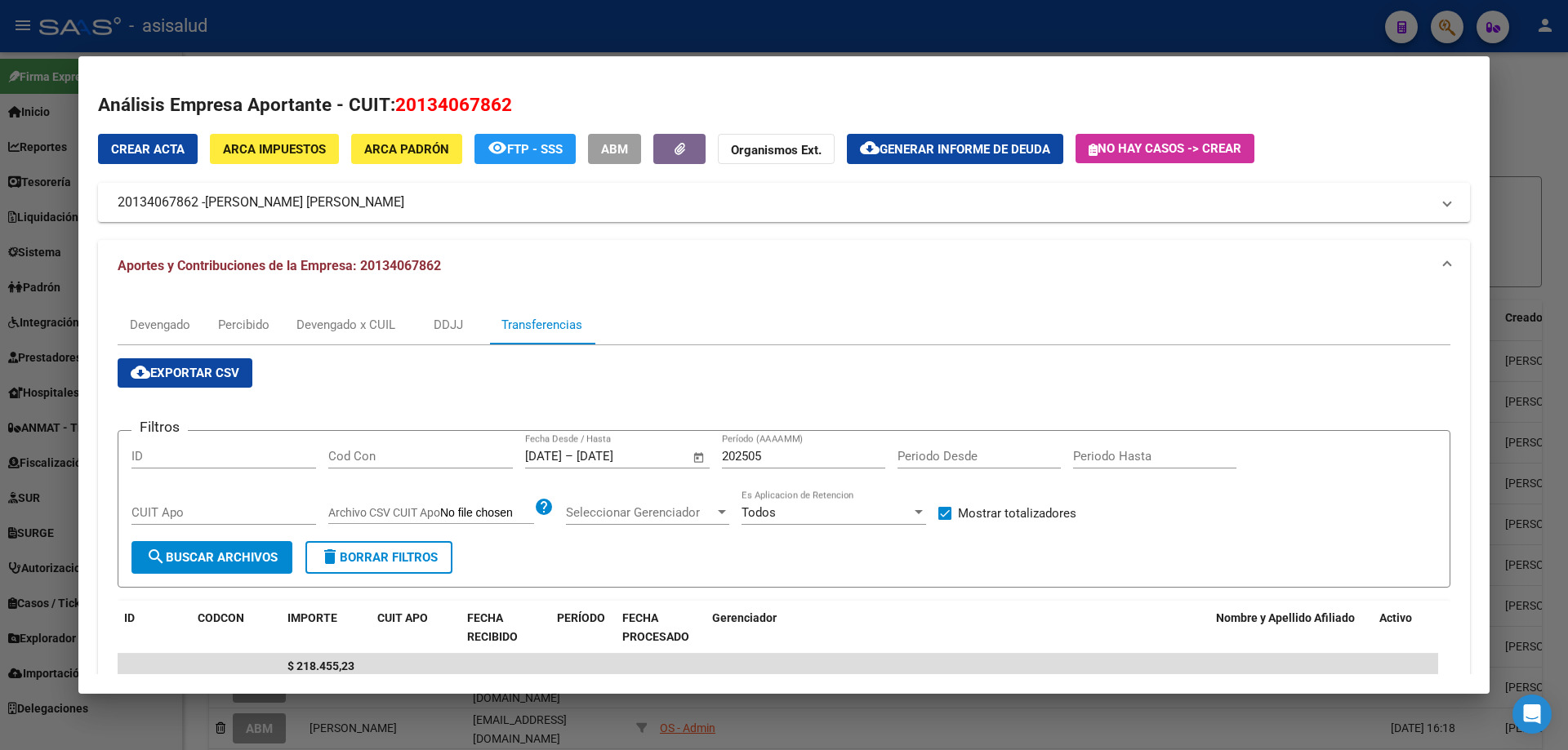
scroll to position [82, 0]
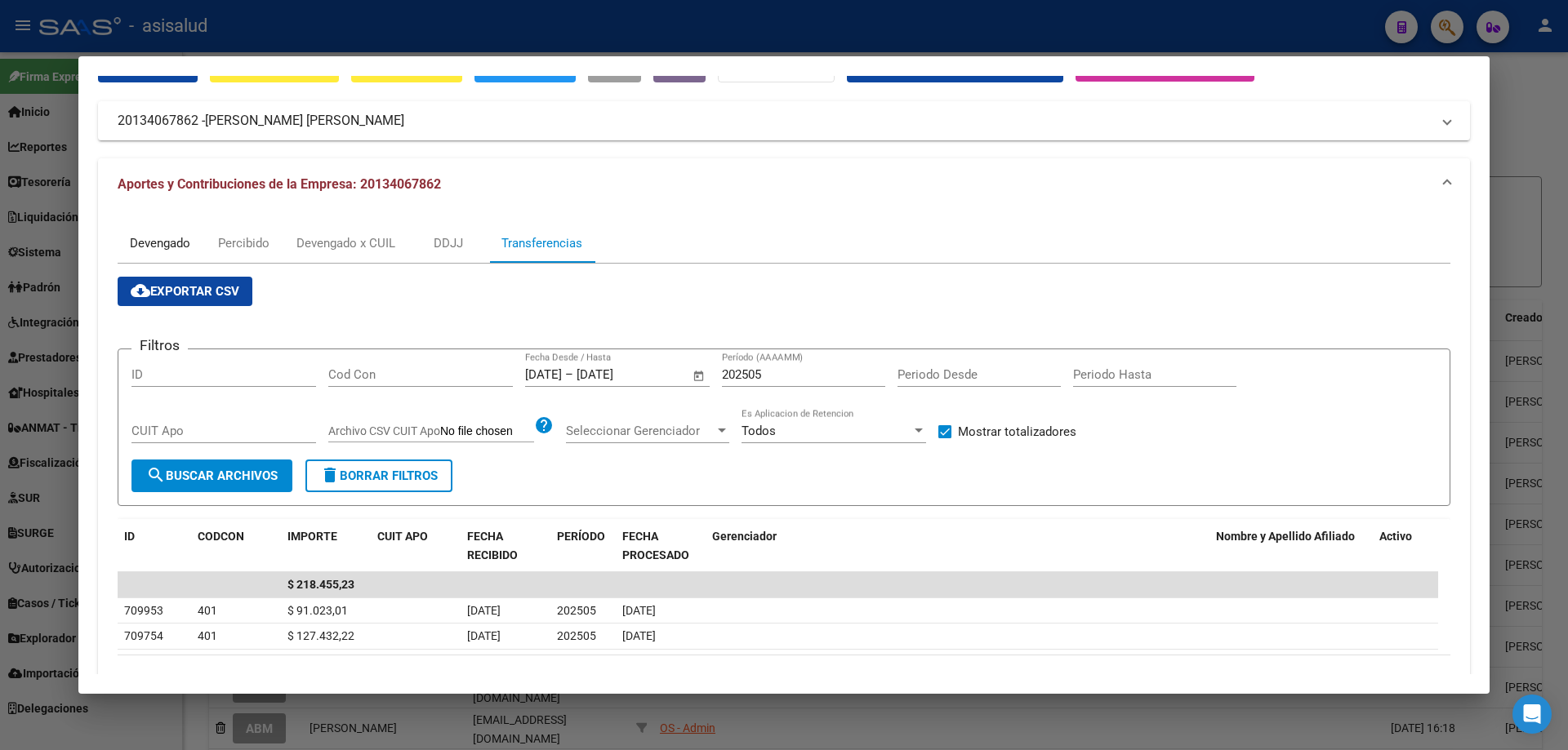
click at [169, 251] on div "Devengado" at bounding box center [160, 243] width 60 height 18
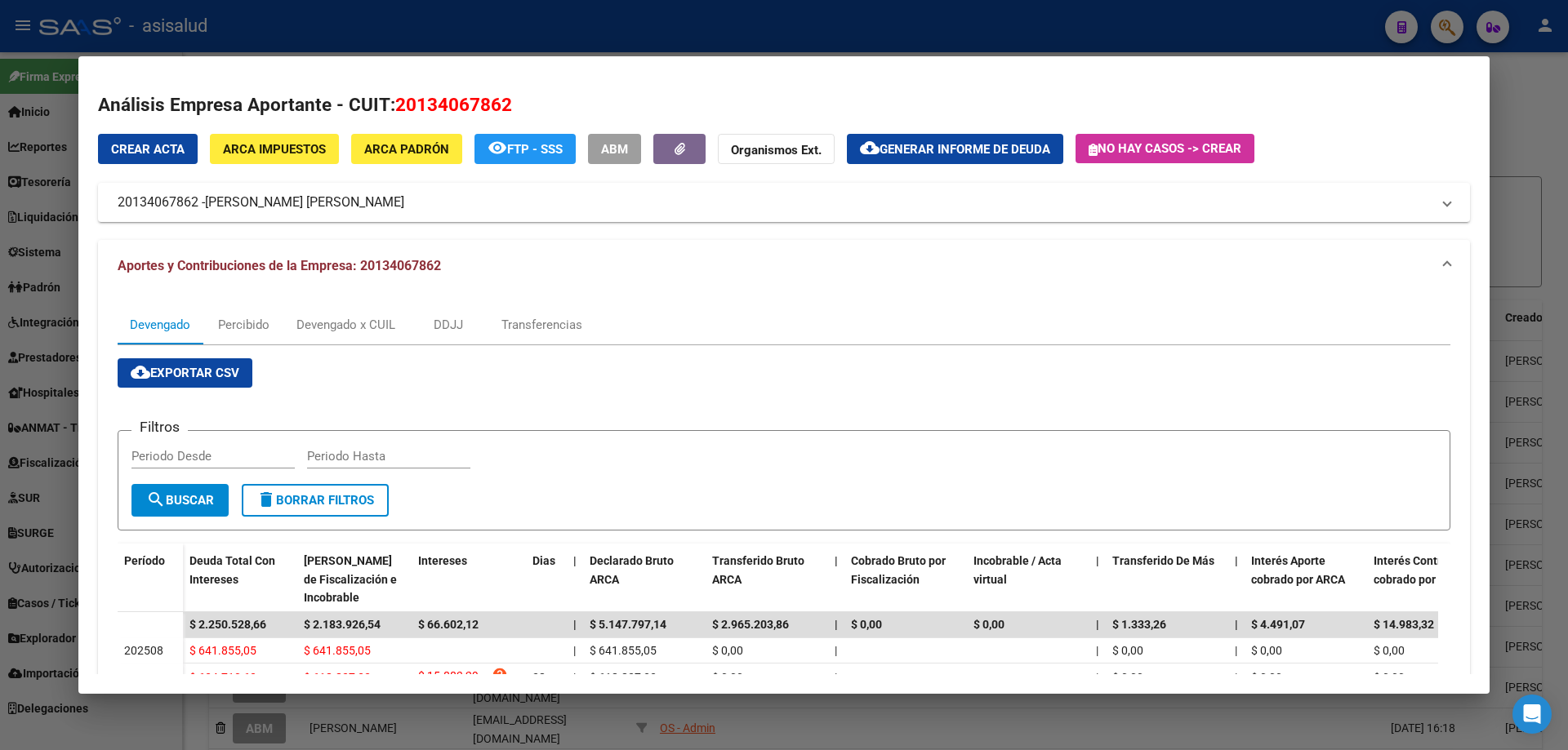
scroll to position [163, 0]
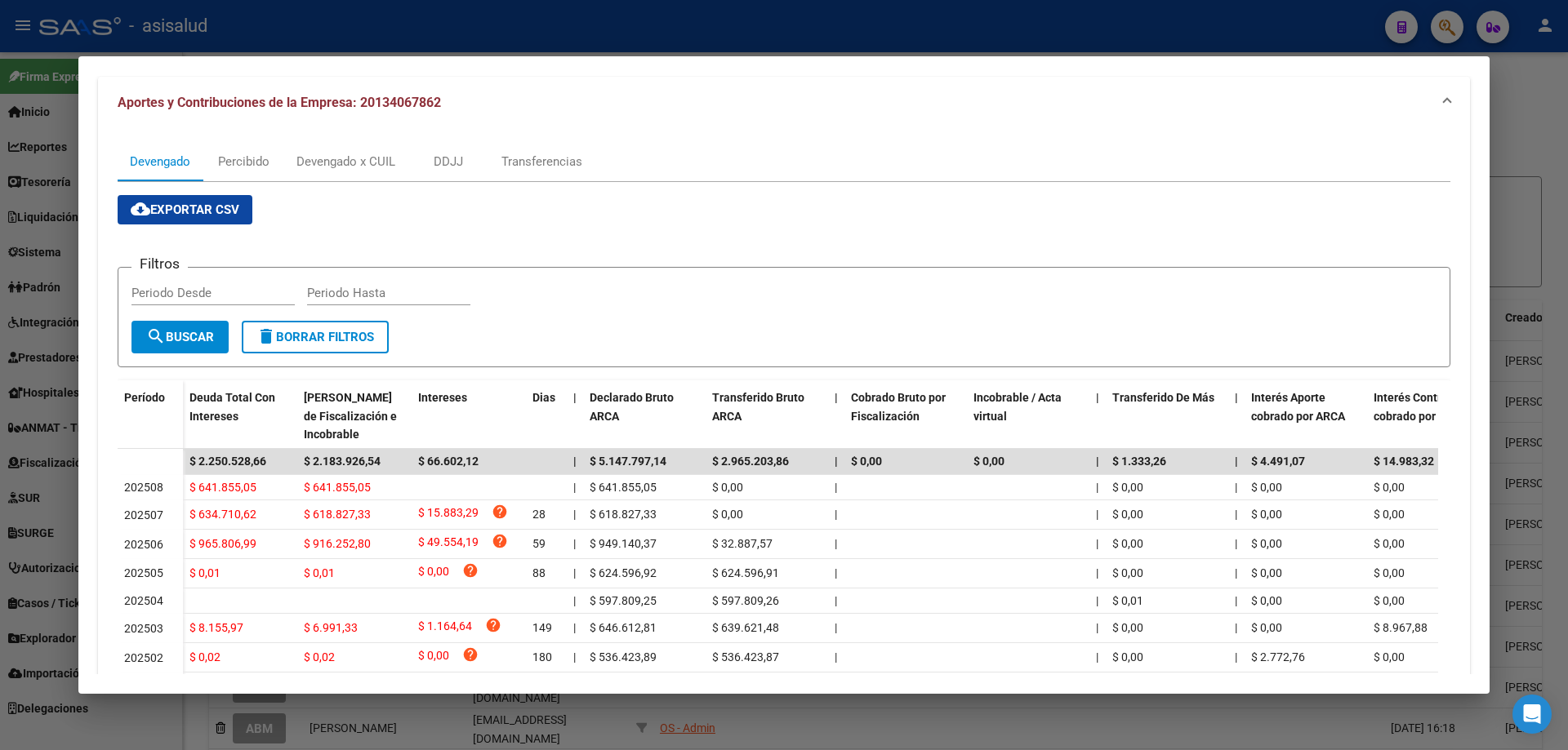
click at [544, 39] on div at bounding box center [784, 375] width 1568 height 750
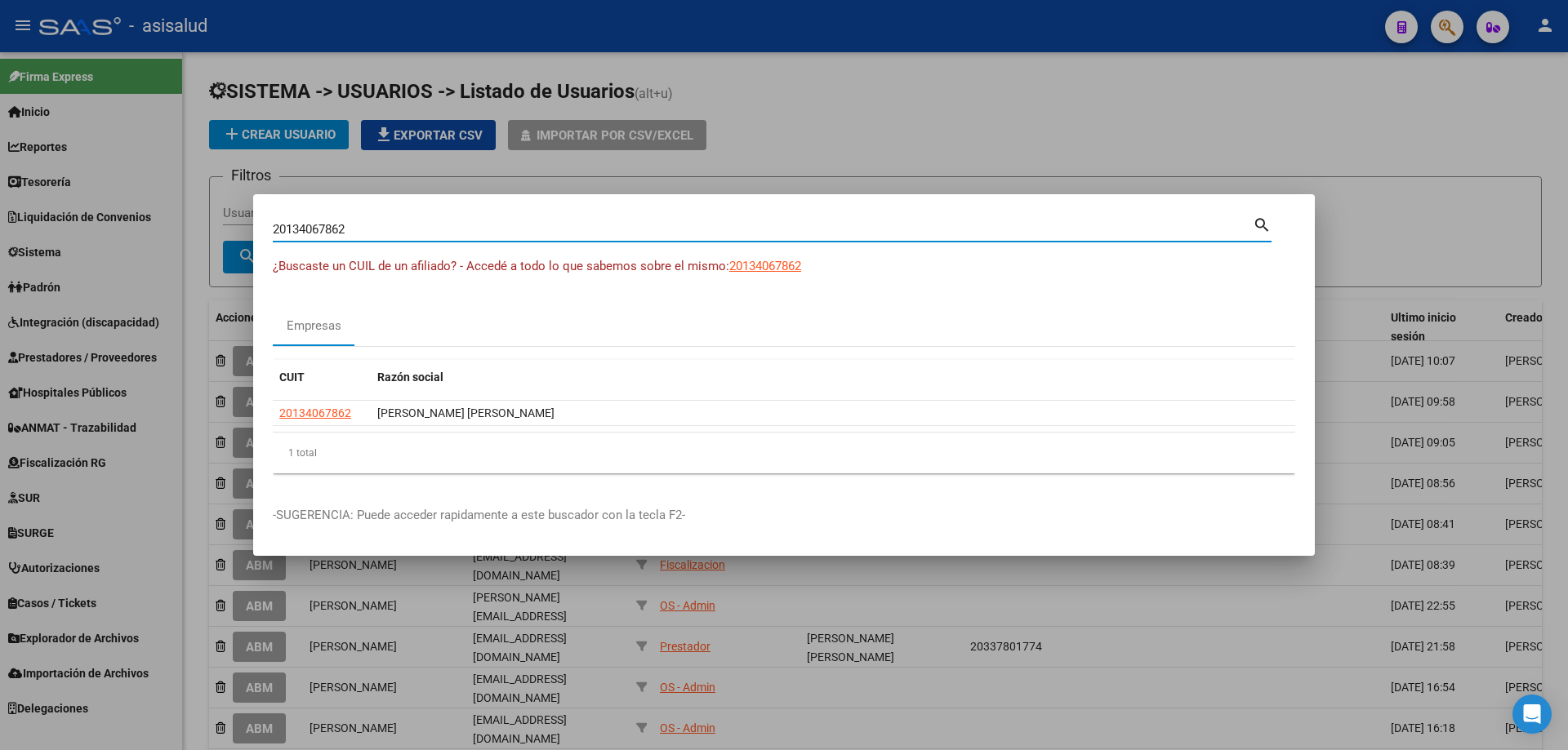
drag, startPoint x: 421, startPoint y: 230, endPoint x: 187, endPoint y: 228, distance: 234.0
click at [187, 228] on div "20134067862 Buscar (apellido, dni, cuil, [PERSON_NAME], cuit, obra social) sear…" at bounding box center [784, 375] width 1568 height 750
type input "33707751059"
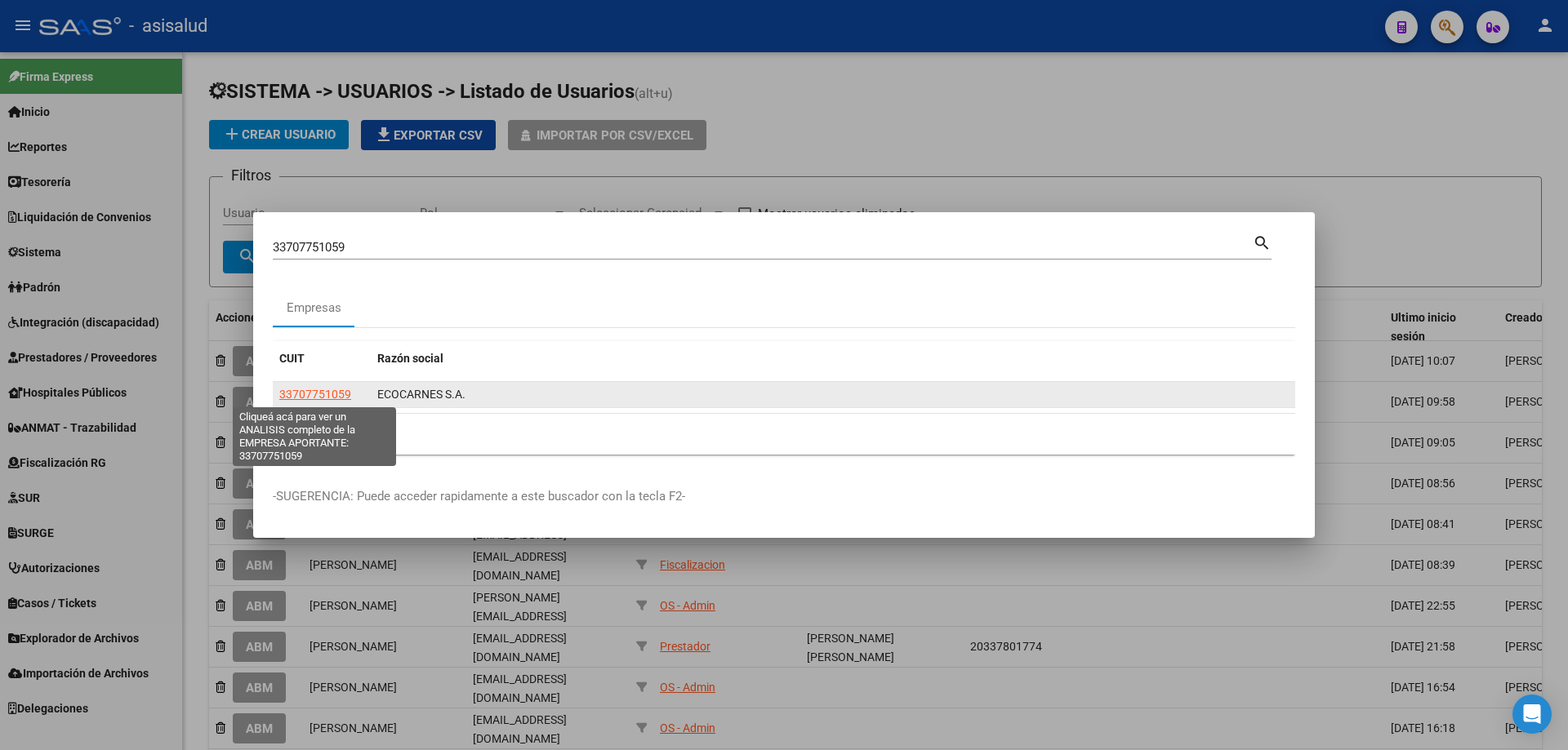
click at [294, 389] on span "33707751059" at bounding box center [315, 394] width 72 height 13
type textarea "33707751059"
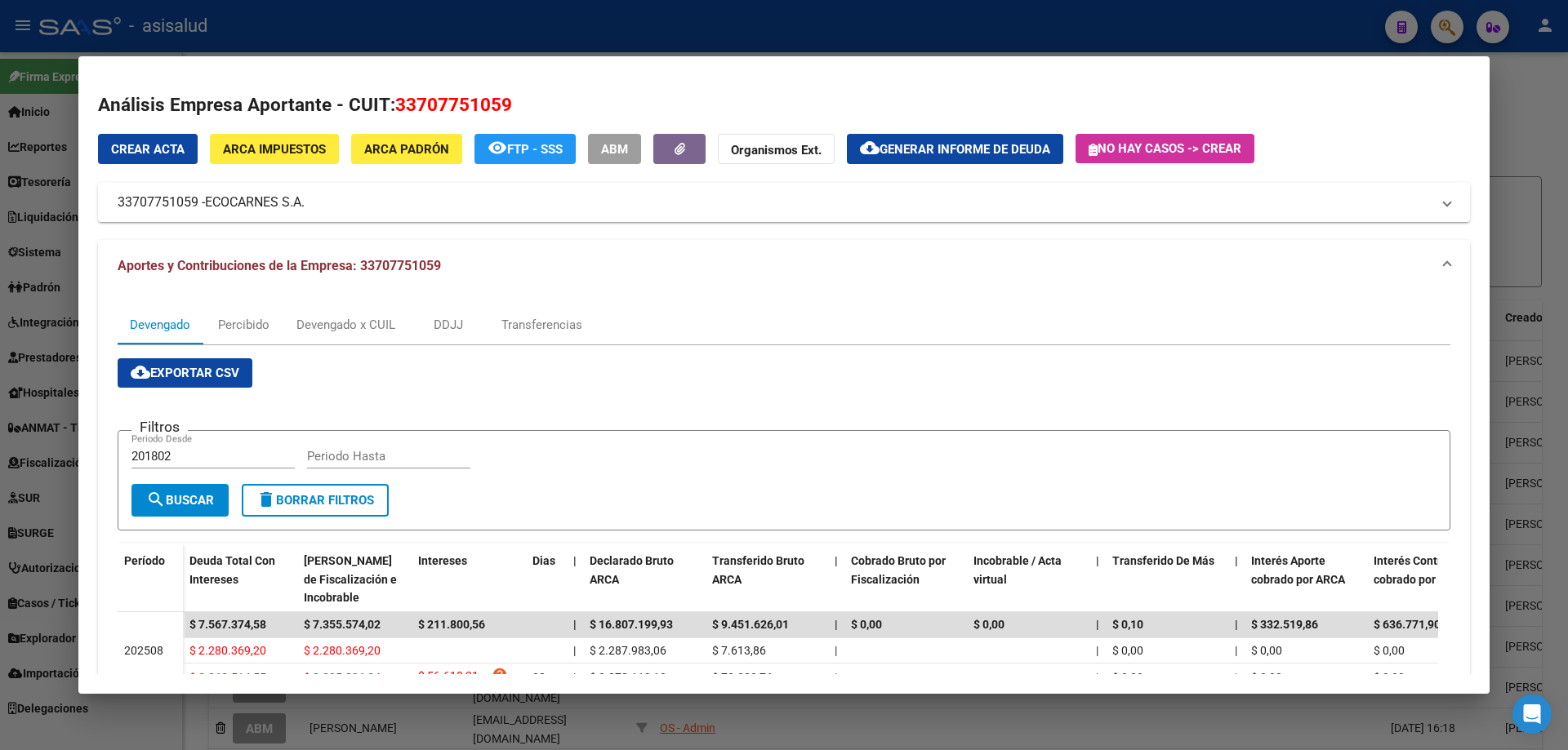
scroll to position [82, 0]
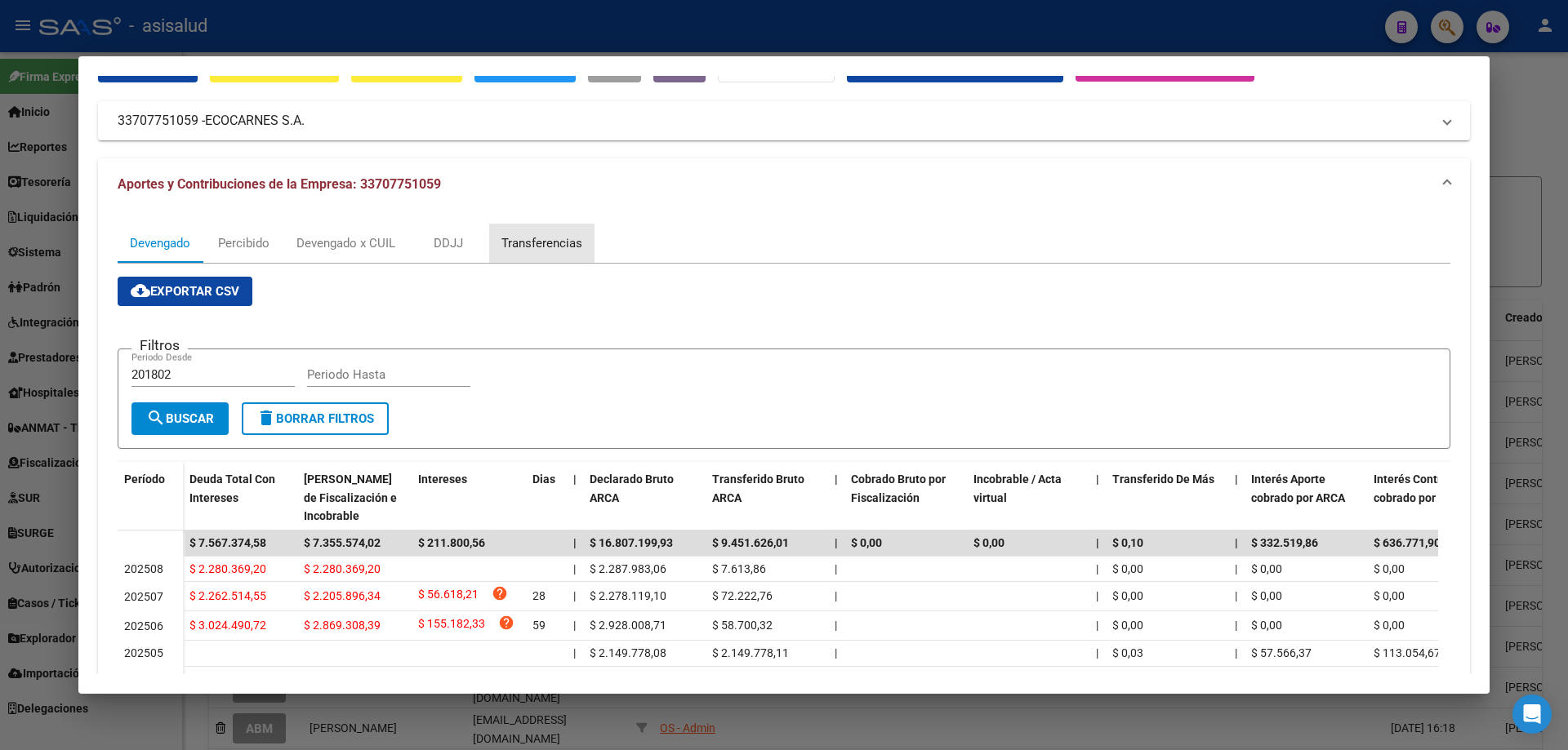
click at [513, 239] on div "Transferencias" at bounding box center [542, 243] width 81 height 18
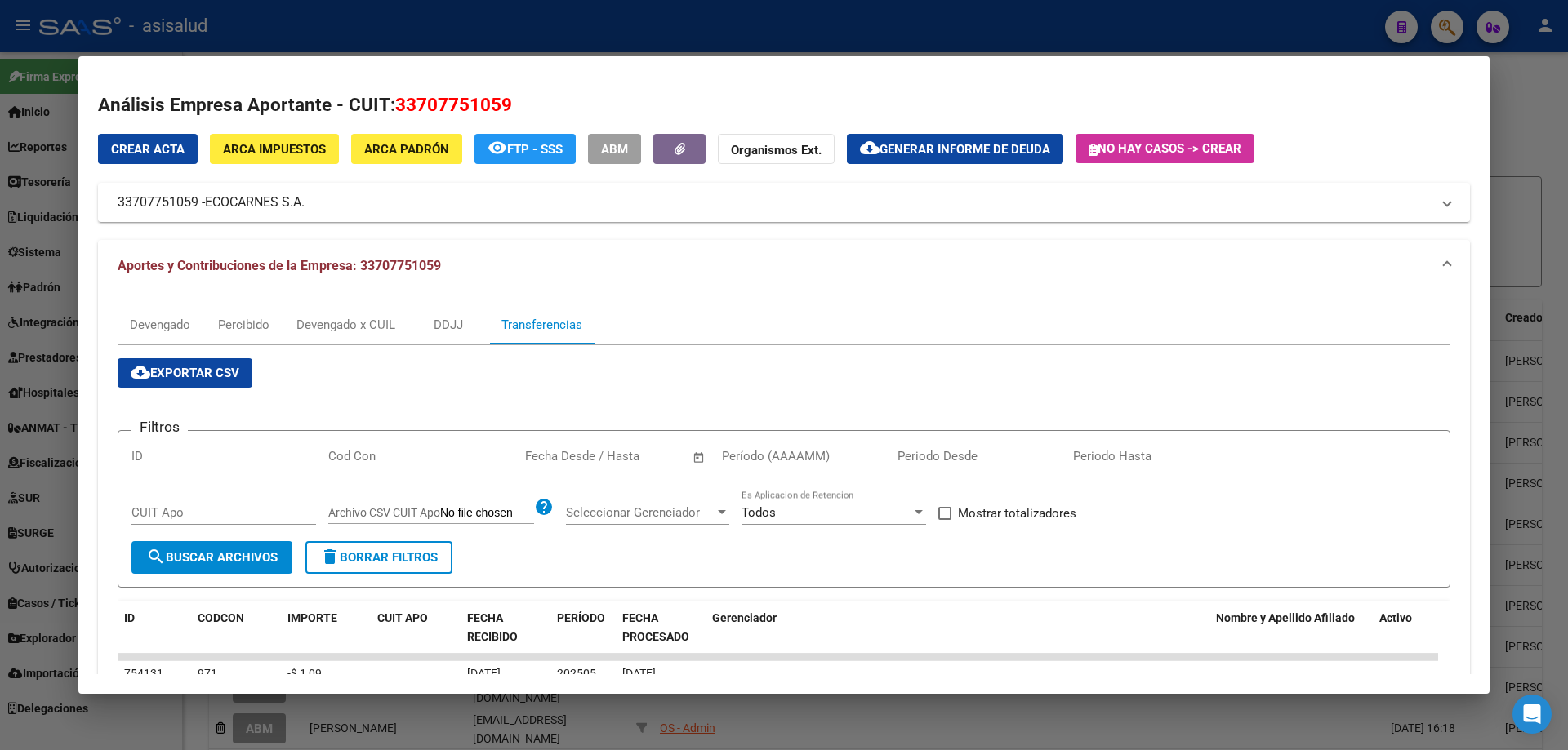
click at [590, 446] on div "Fecha inicio – Fecha fin Fecha Desde / Hasta" at bounding box center [607, 456] width 165 height 25
click at [574, 459] on input "text" at bounding box center [558, 456] width 67 height 15
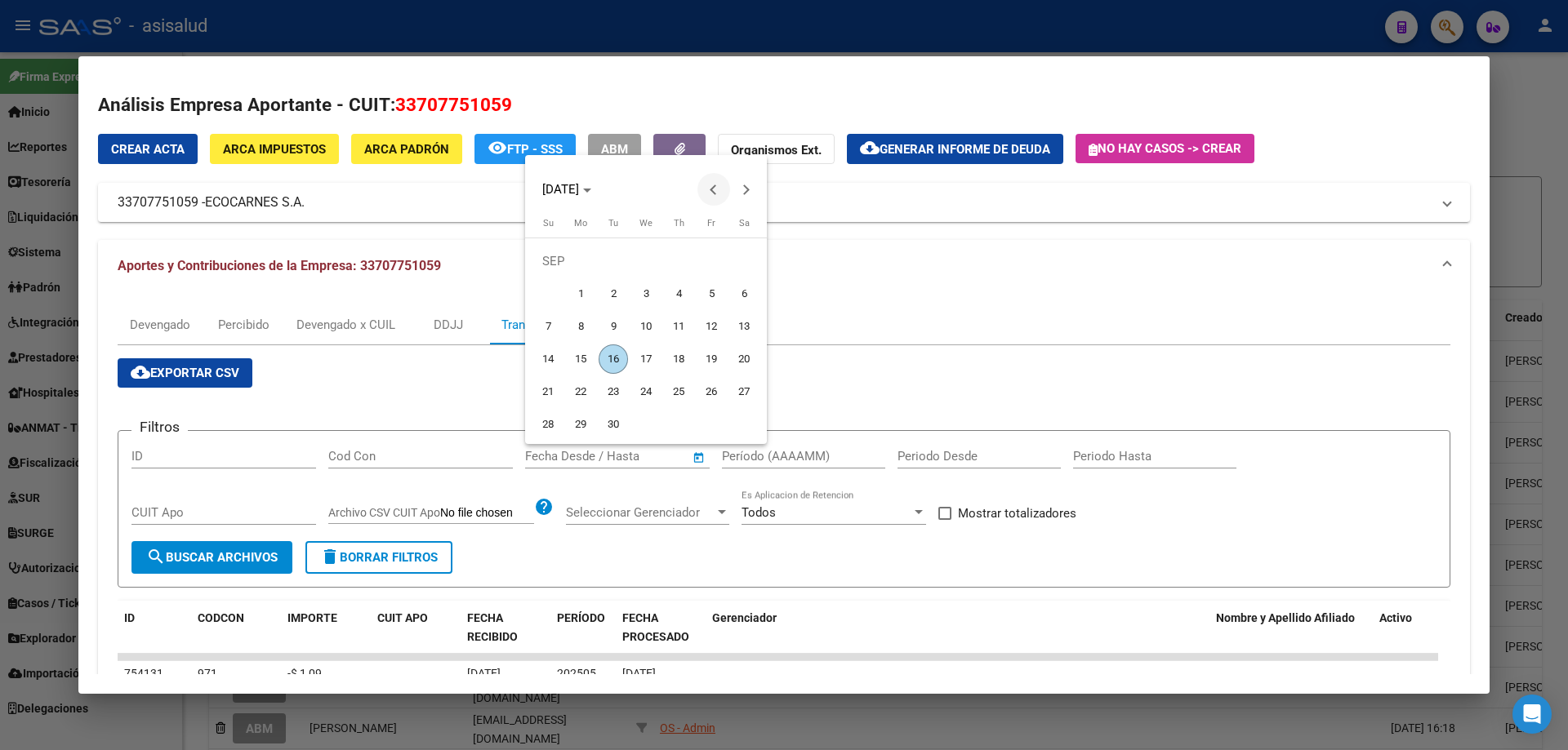
click at [709, 188] on button "Previous month" at bounding box center [713, 189] width 33 height 33
click at [650, 387] on span "27" at bounding box center [645, 391] width 29 height 29
type input "[DATE]"
click at [744, 192] on button "Next month" at bounding box center [746, 189] width 33 height 33
click at [653, 321] on span "10" at bounding box center [645, 326] width 29 height 29
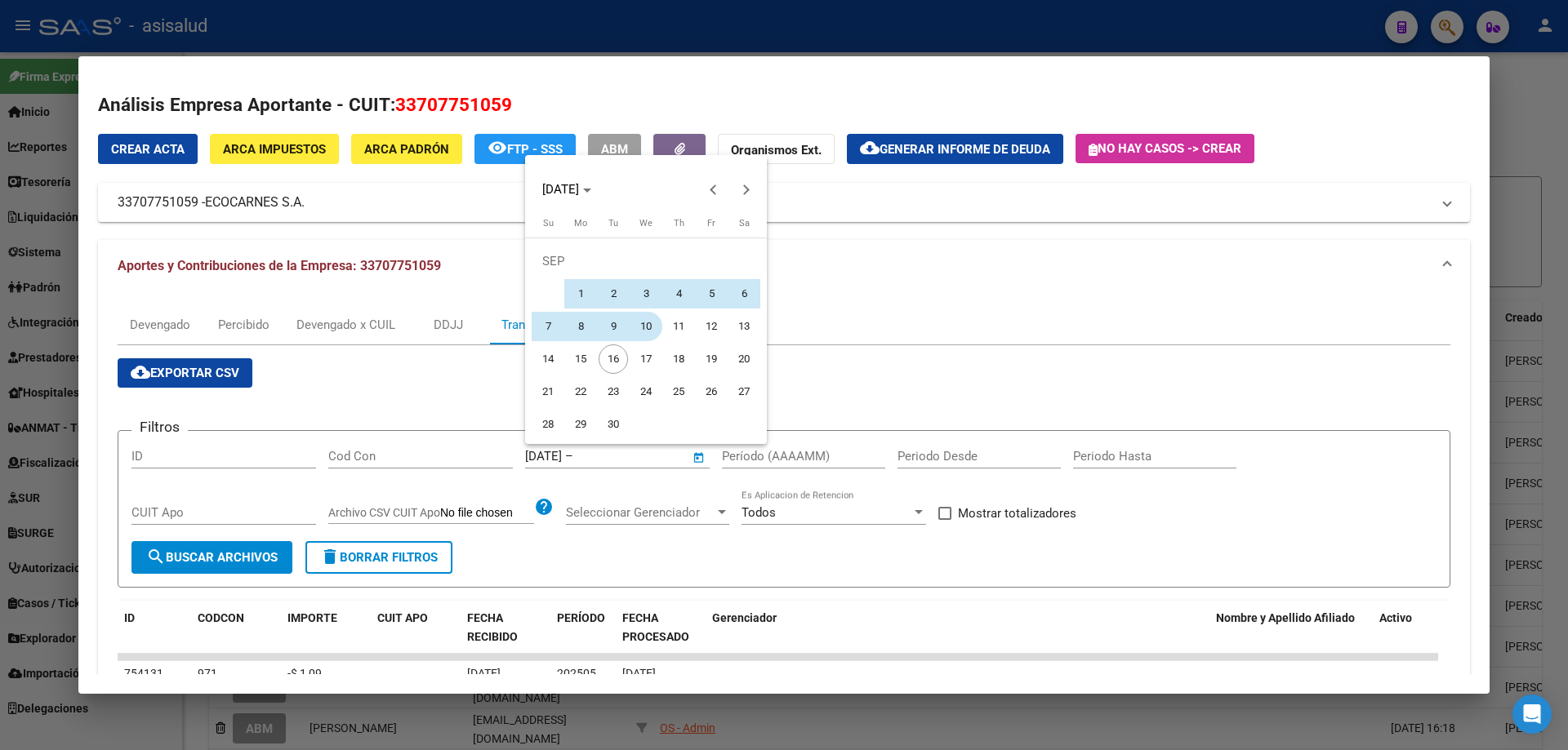
type input "[DATE]"
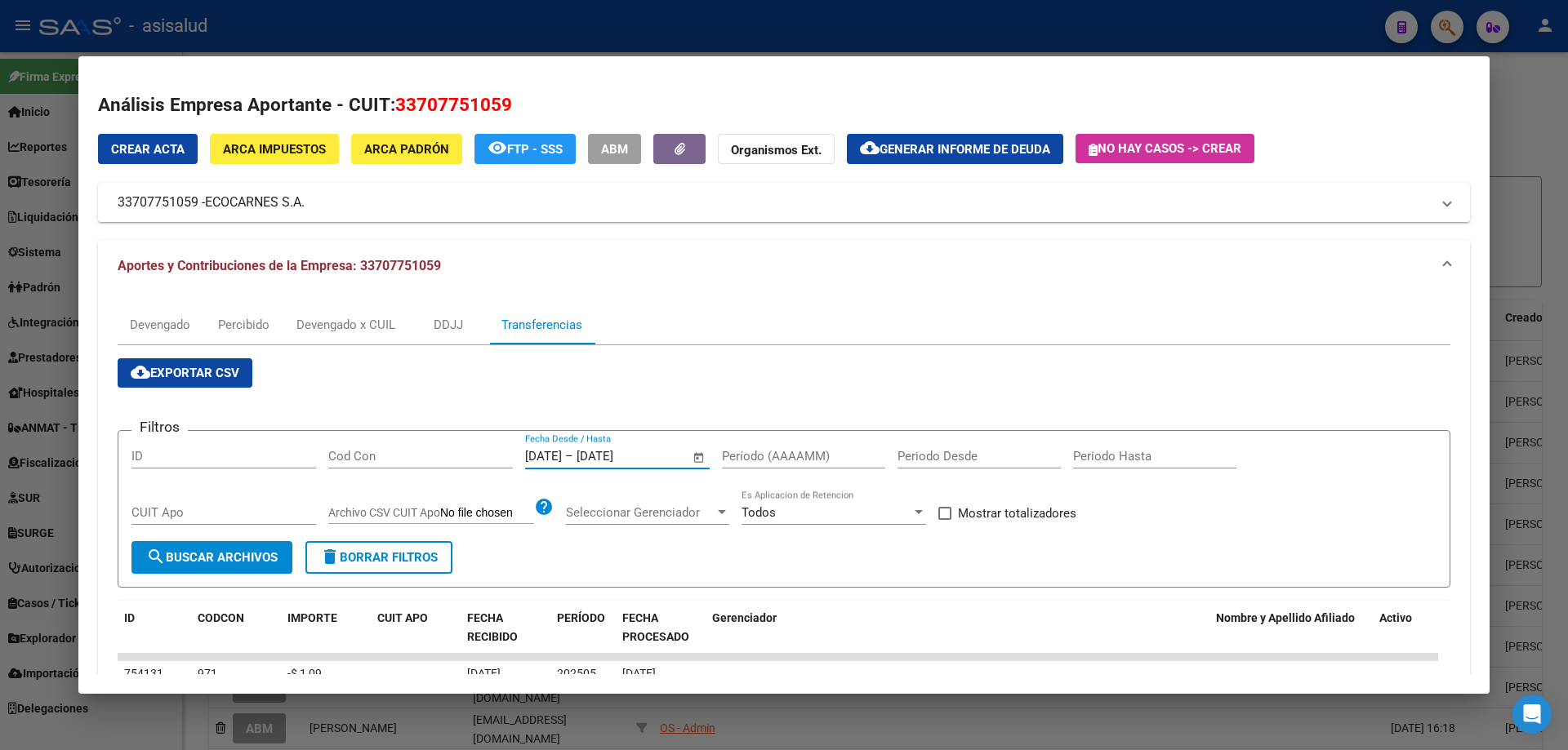
click at [765, 461] on input "Período (AAAAMM)" at bounding box center [804, 456] width 163 height 15
type input "202505"
click at [1002, 525] on div "Mostrar totalizadores" at bounding box center [1013, 519] width 150 height 33
click at [974, 517] on span "Mostrar totalizadores" at bounding box center [1017, 513] width 118 height 20
click at [945, 520] on input "Mostrar totalizadores" at bounding box center [944, 520] width 1 height 1
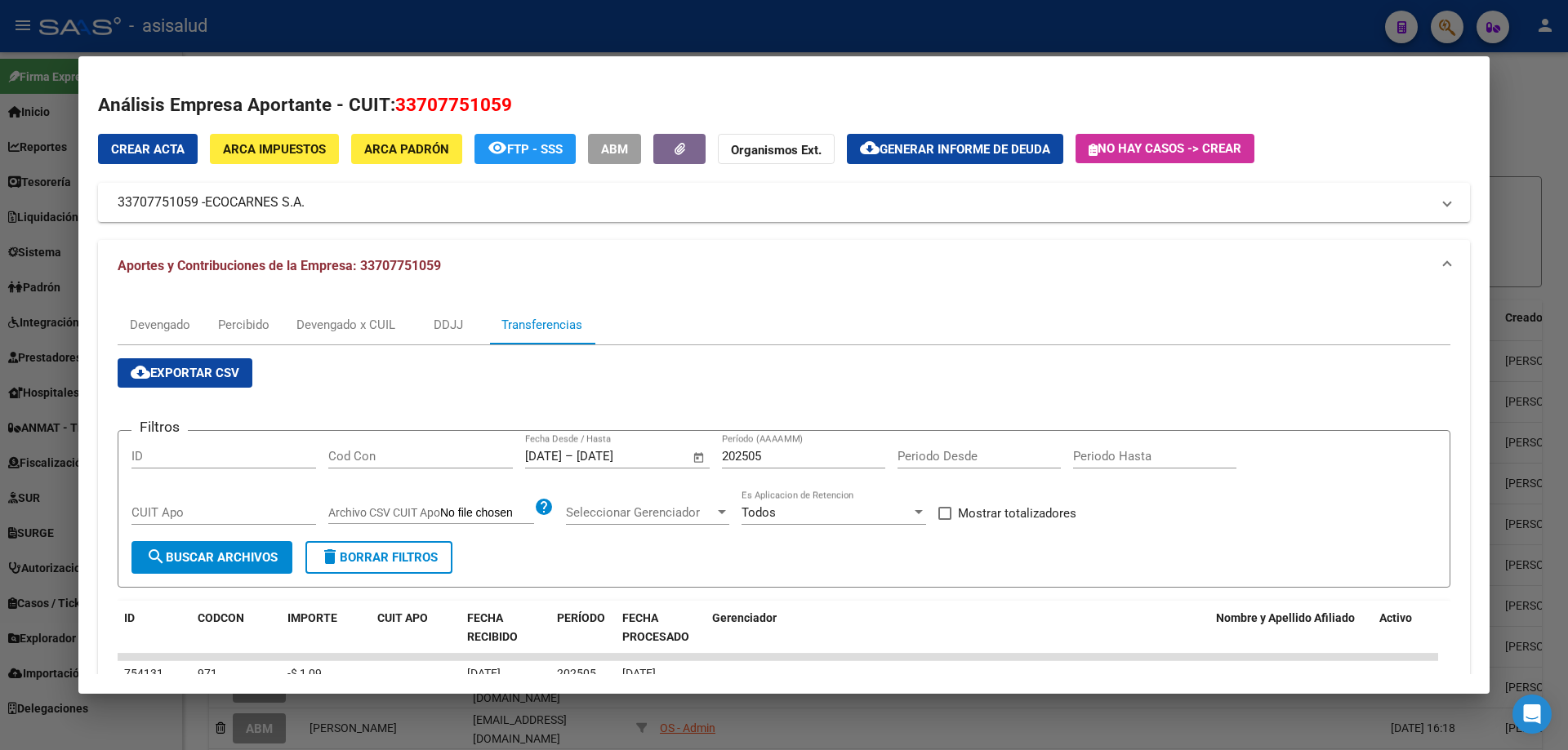
checkbox input "true"
click at [223, 564] on span "search Buscar Archivos" at bounding box center [212, 557] width 131 height 15
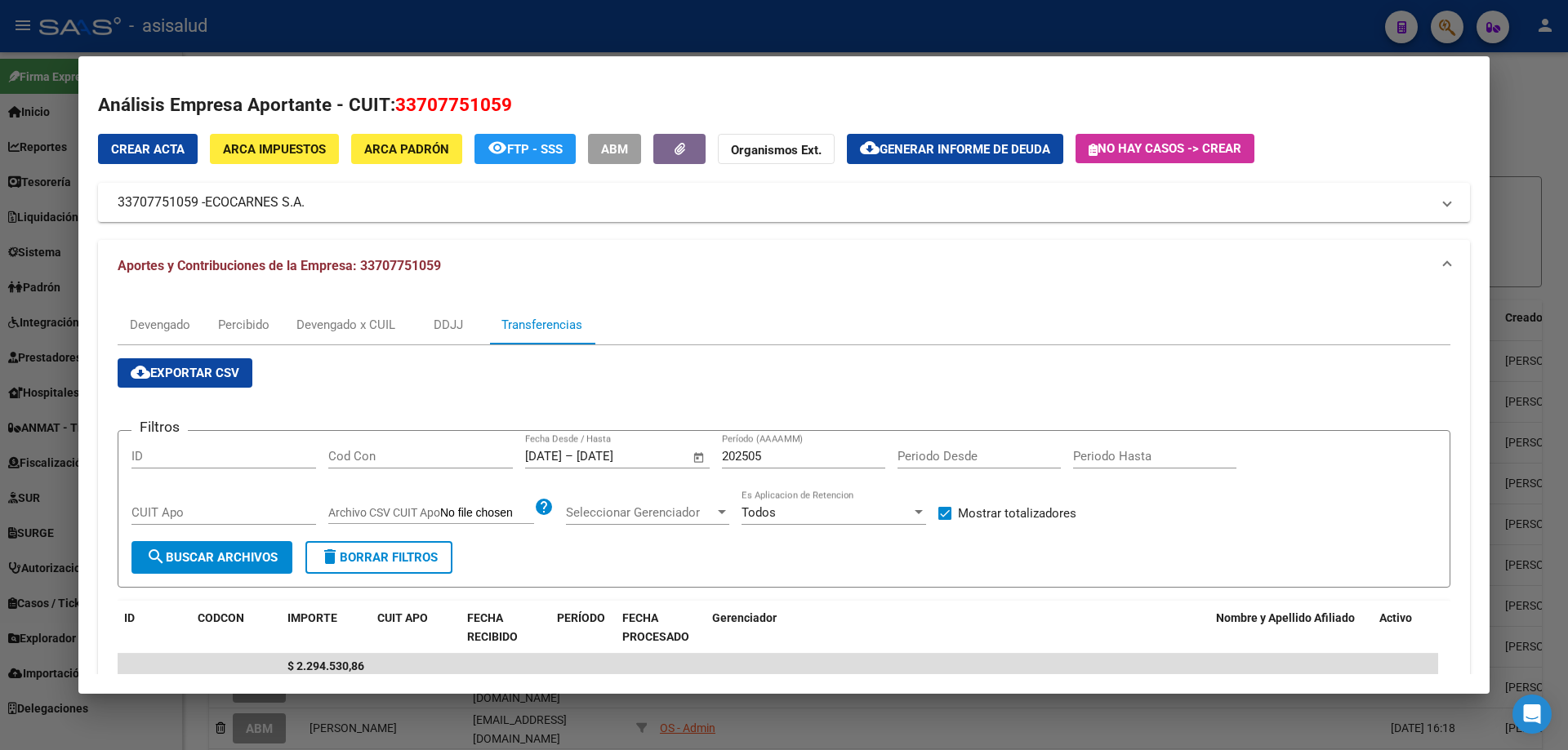
click at [580, 33] on div at bounding box center [784, 375] width 1568 height 750
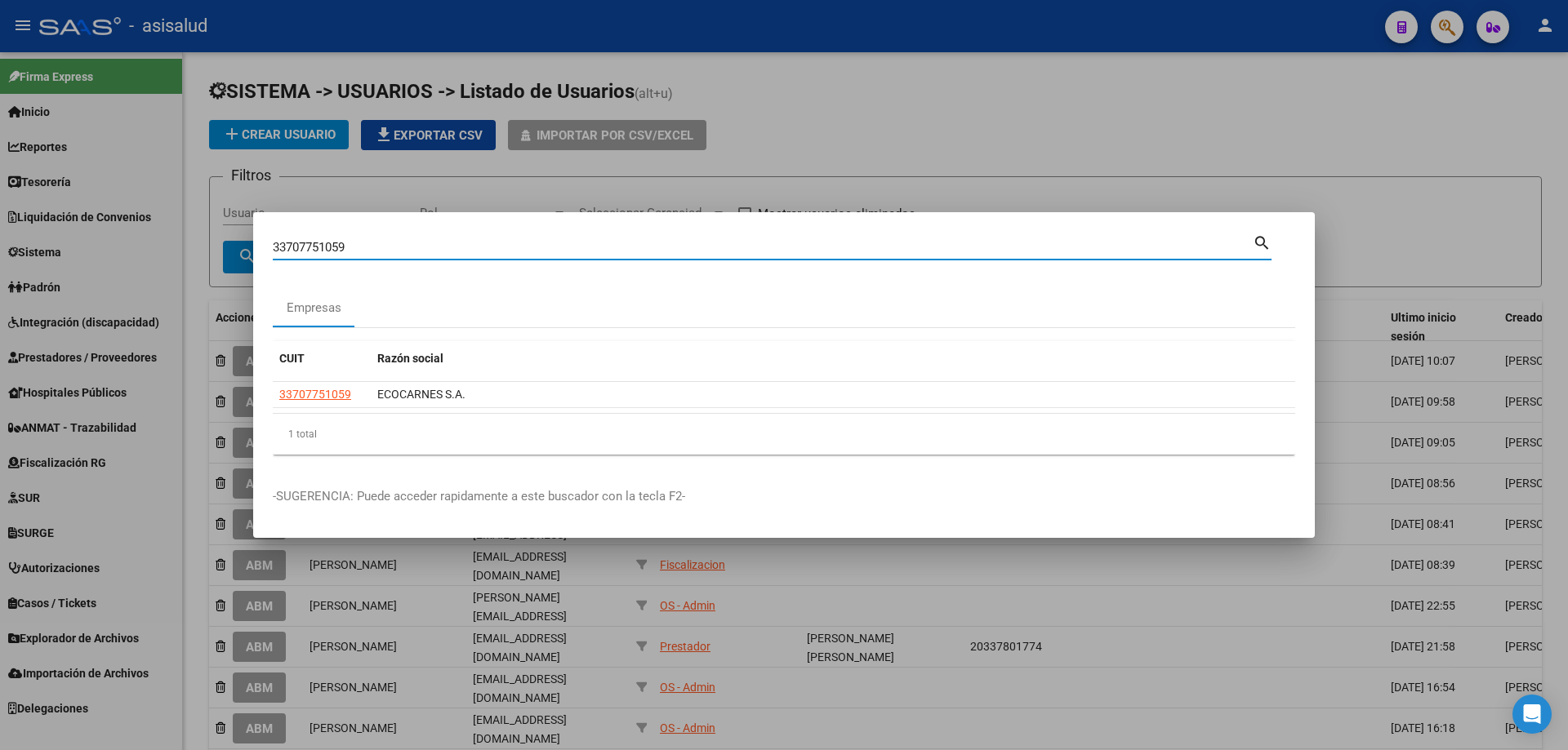
drag, startPoint x: 382, startPoint y: 245, endPoint x: 67, endPoint y: 257, distance: 315.2
click at [67, 257] on div "33707751059 Buscar (apellido, dni, cuil, nro traspaso, cuit, obra social) searc…" at bounding box center [784, 375] width 1568 height 750
type input "30657237449"
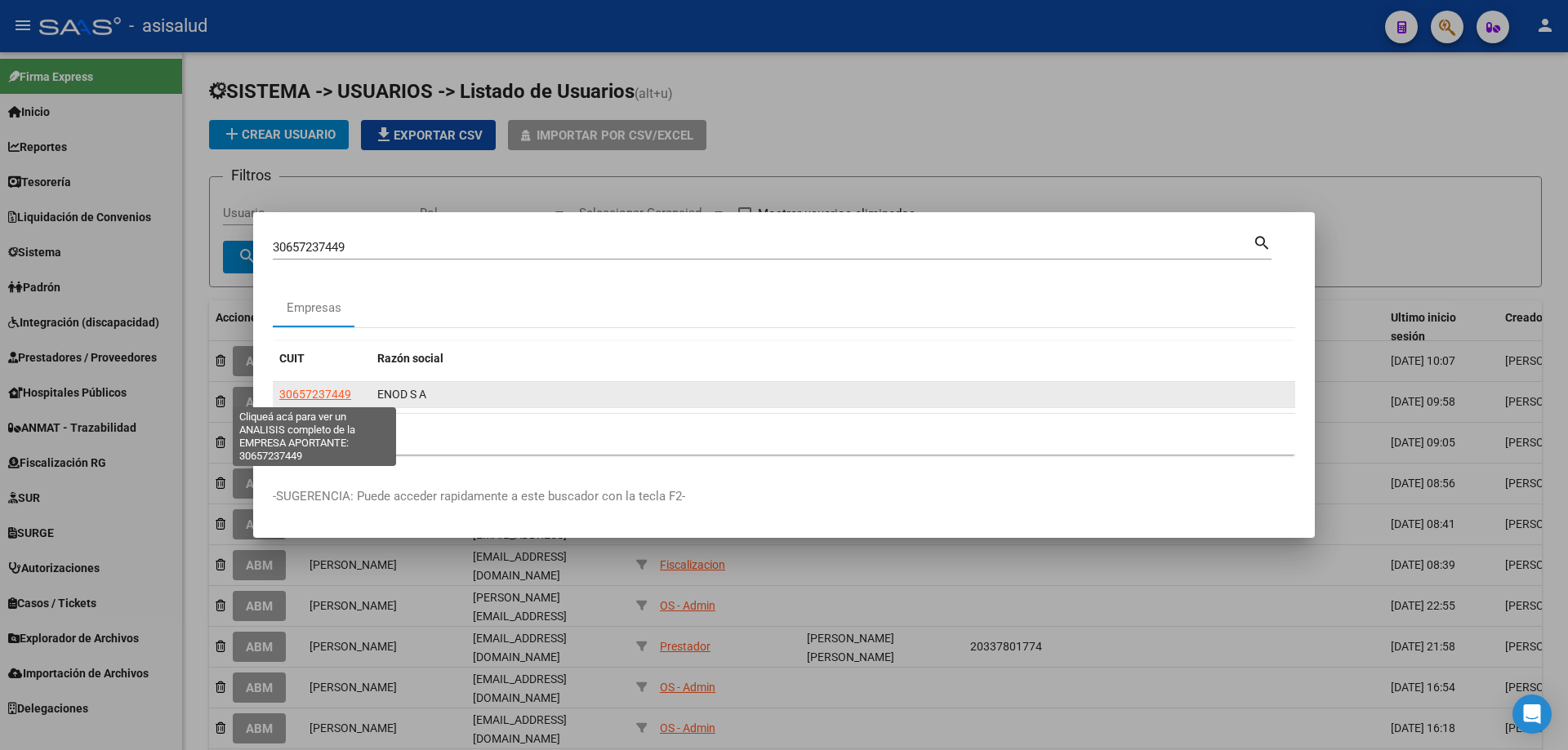
click at [329, 399] on span "30657237449" at bounding box center [315, 394] width 72 height 13
type textarea "30657237449"
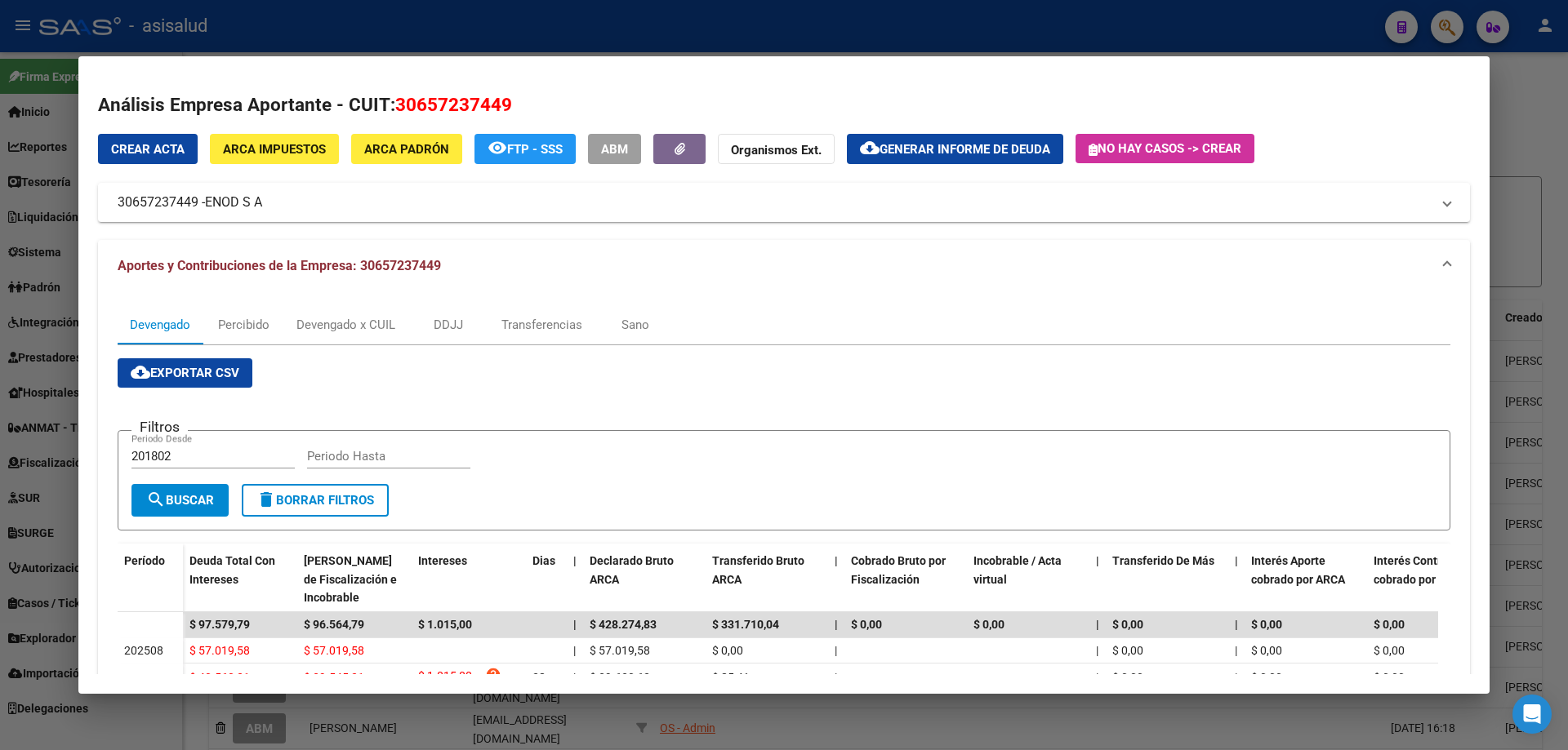
scroll to position [82, 0]
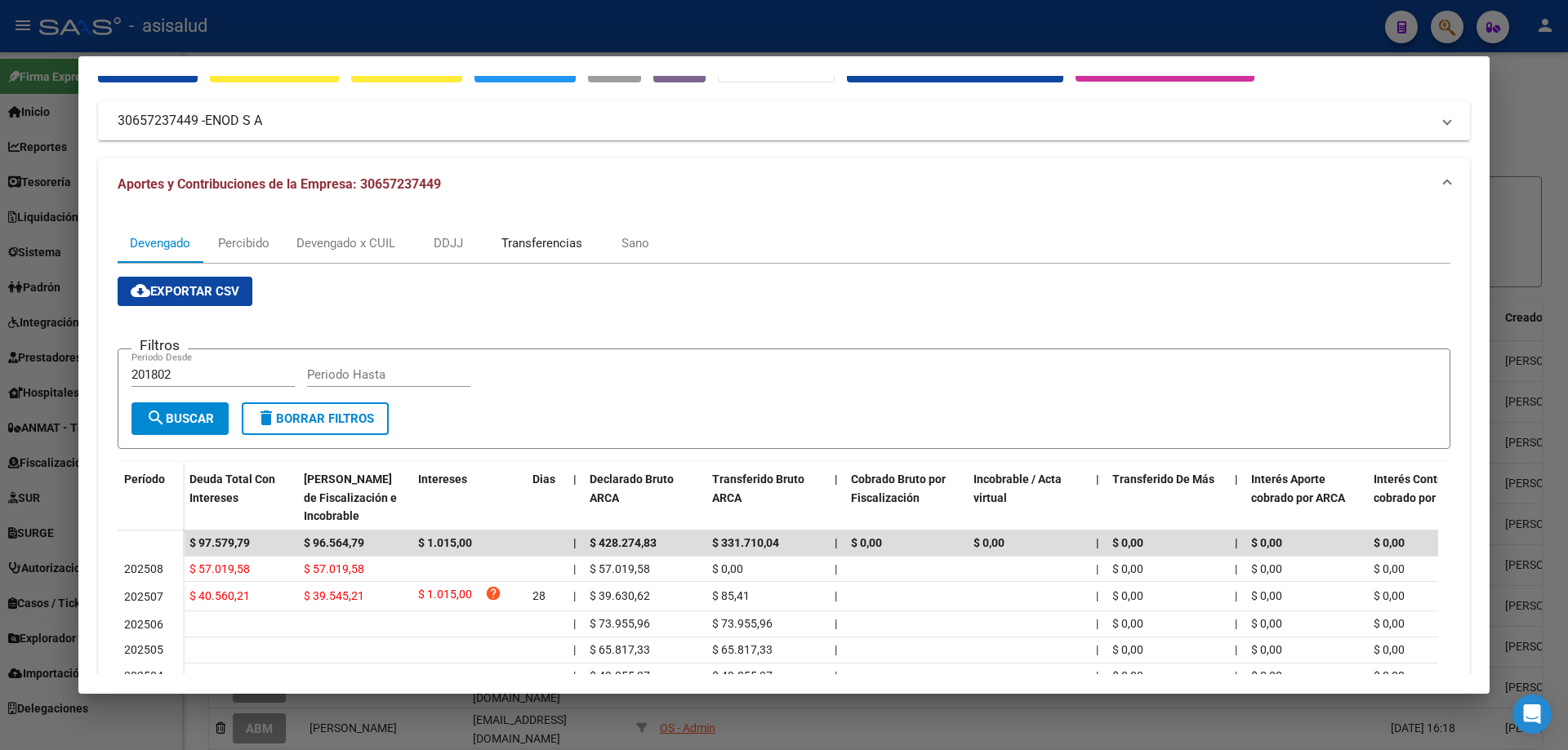
click at [568, 242] on div "Transferencias" at bounding box center [542, 243] width 81 height 18
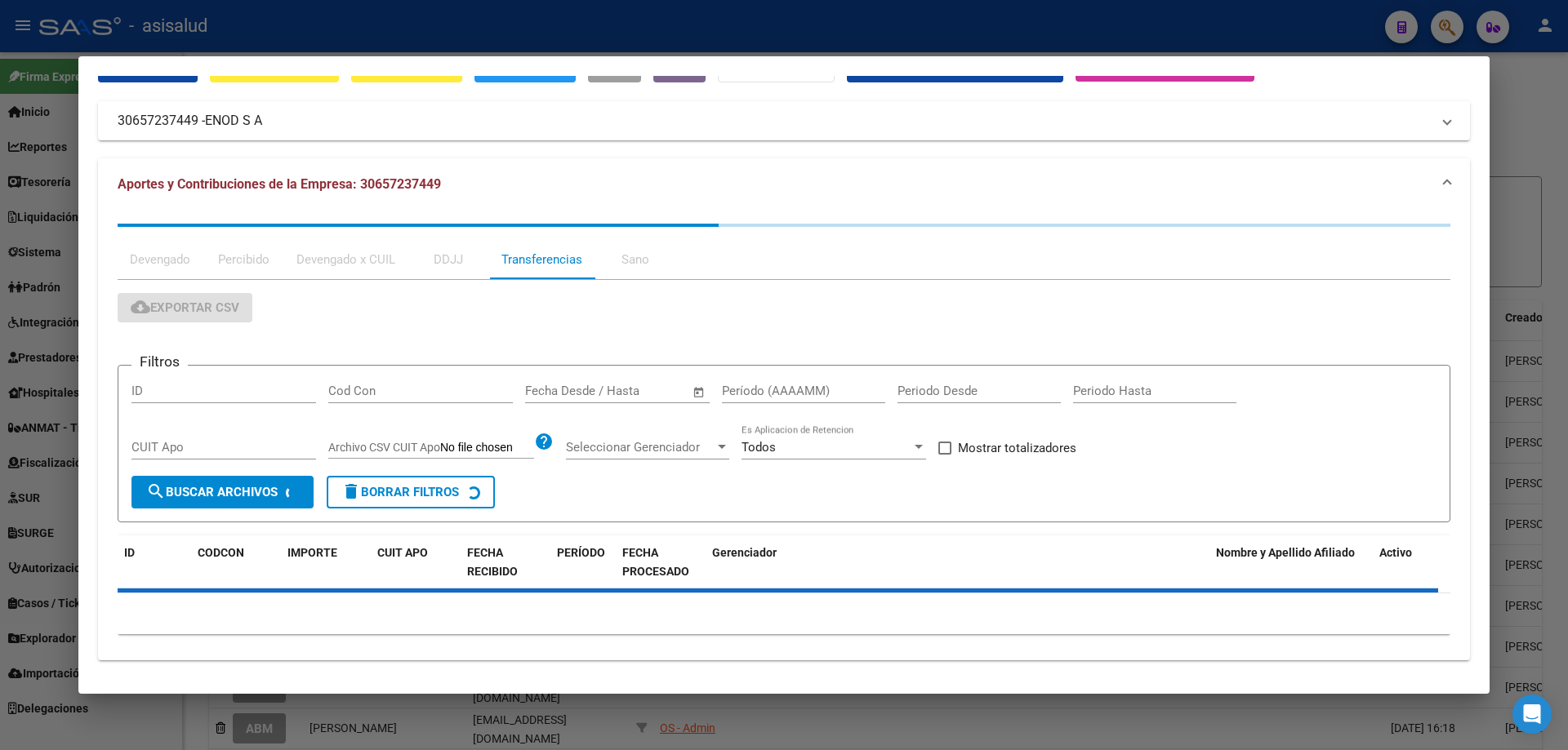
scroll to position [0, 0]
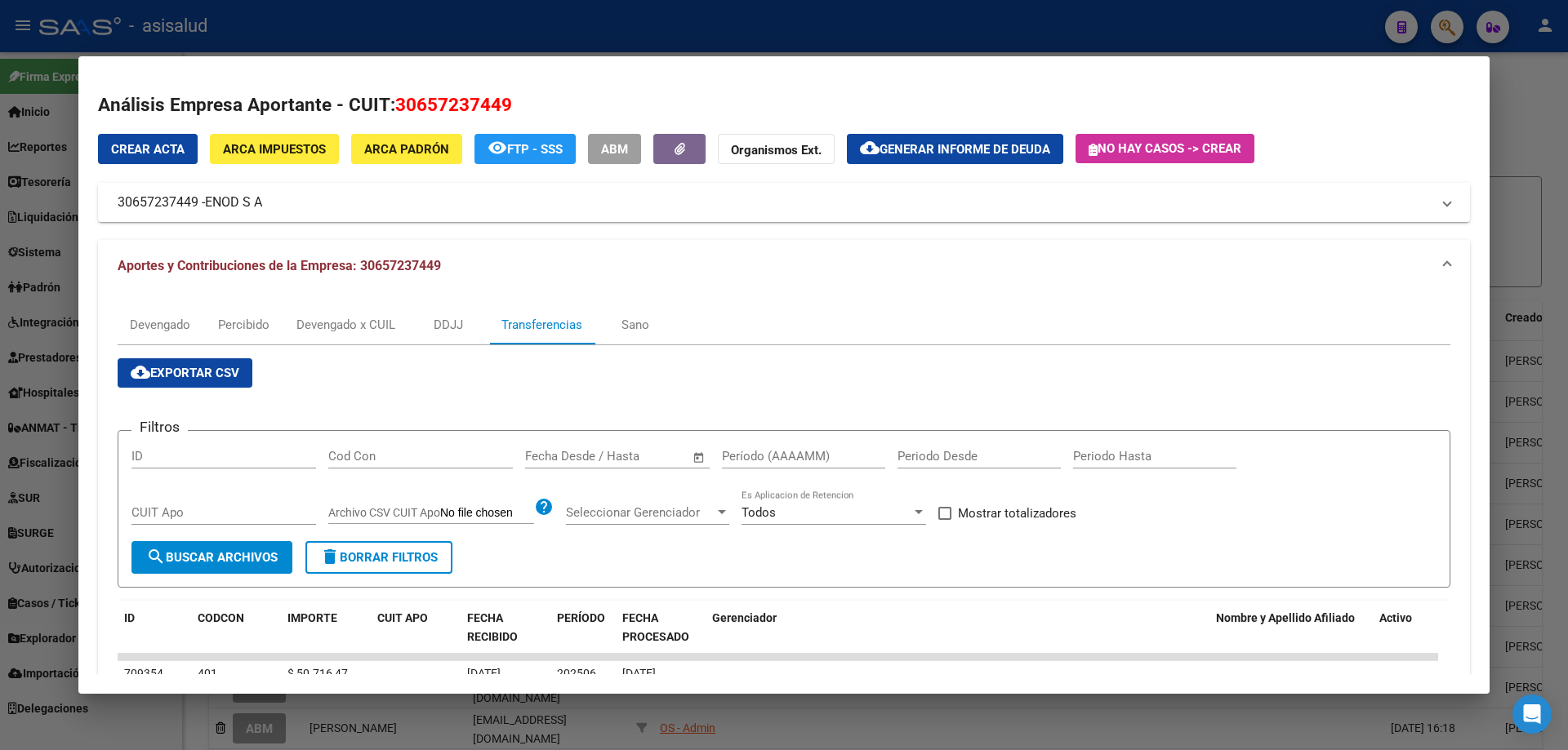
click at [645, 452] on input "text" at bounding box center [645, 456] width 79 height 15
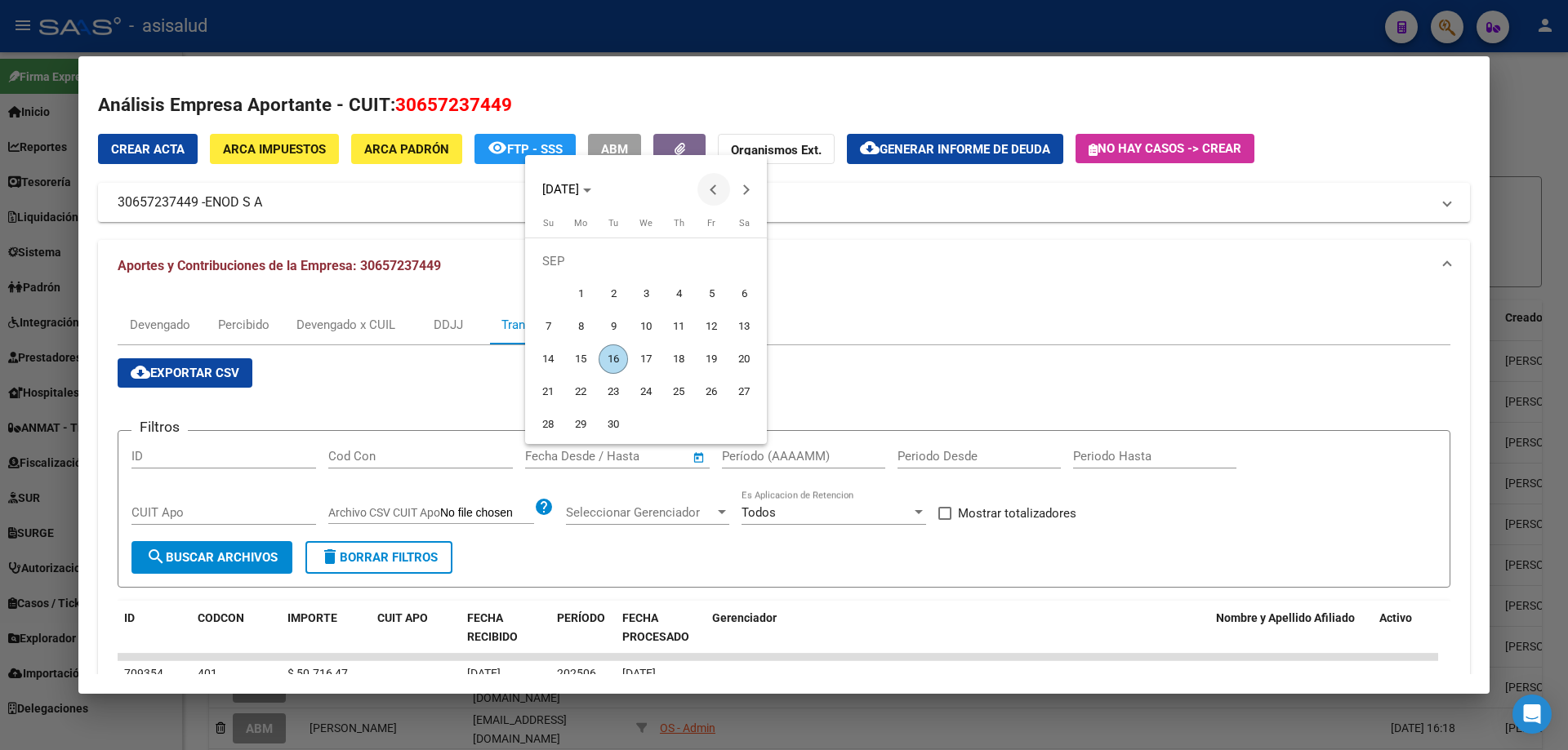
click at [709, 191] on span "Previous month" at bounding box center [713, 189] width 33 height 33
click at [615, 384] on span "26" at bounding box center [613, 391] width 29 height 29
type input "[DATE]"
click at [748, 190] on button "Next month" at bounding box center [746, 189] width 33 height 33
click at [645, 320] on span "10" at bounding box center [645, 326] width 29 height 29
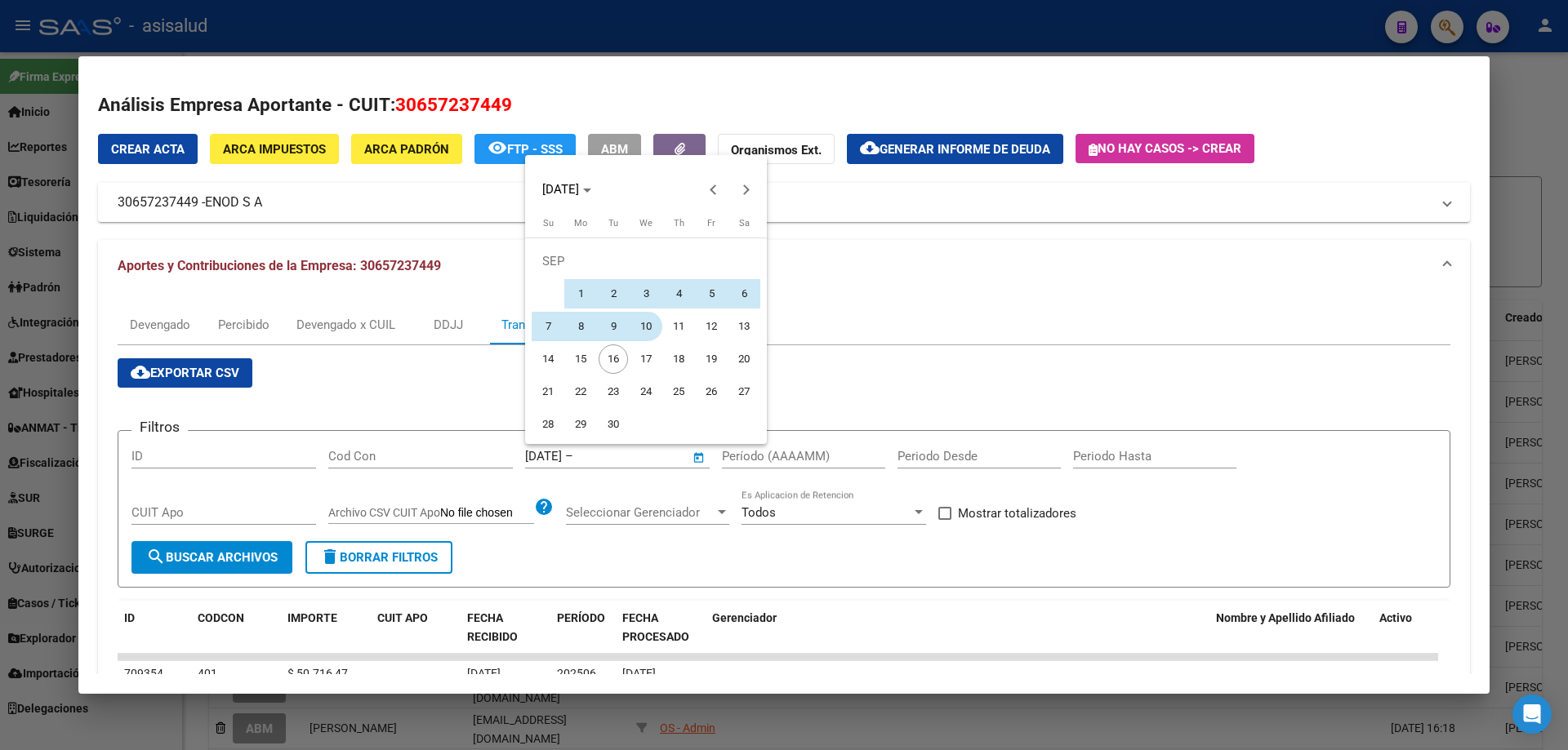
type input "[DATE]"
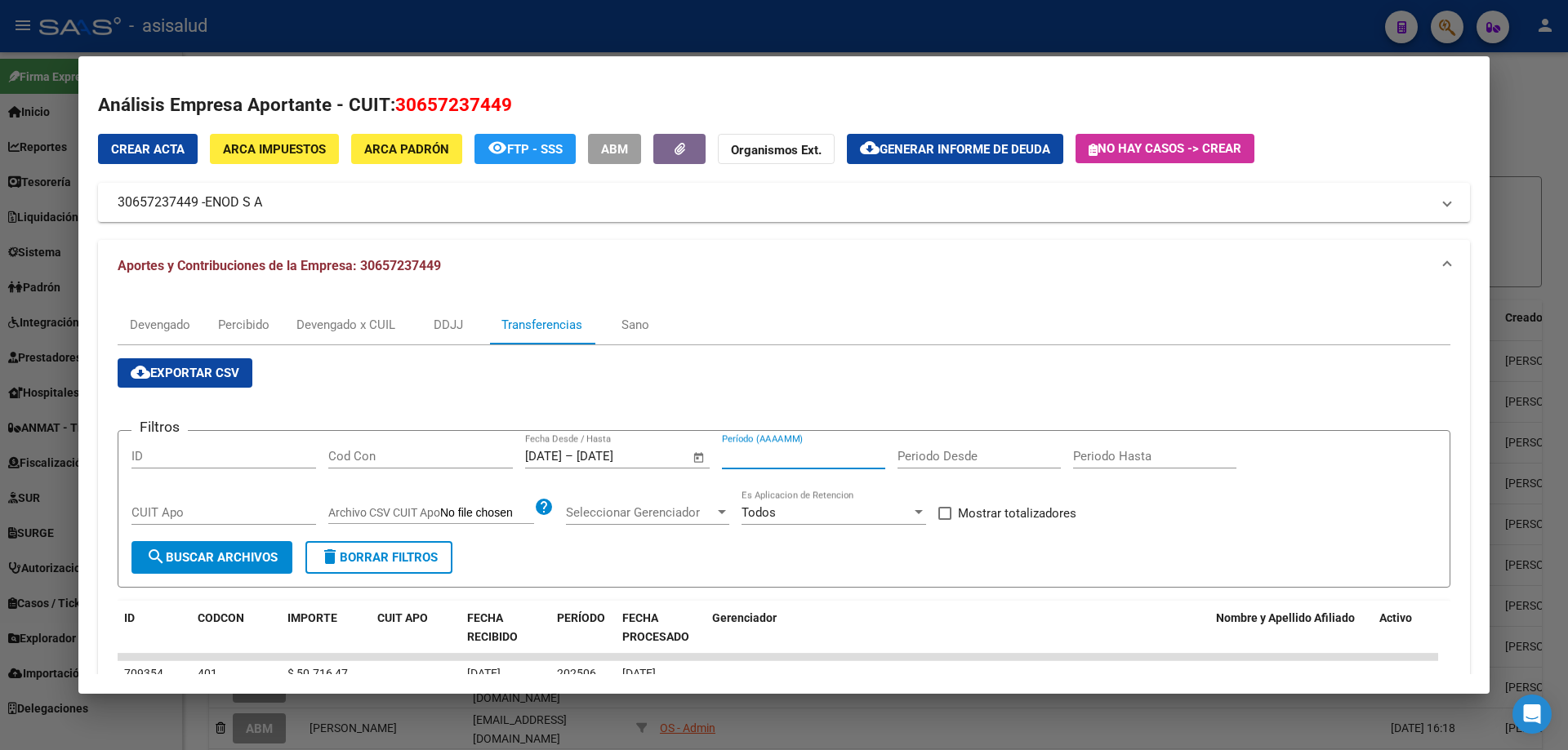
click at [738, 451] on input "Período (AAAAMM)" at bounding box center [804, 456] width 163 height 15
type input "202506"
click at [986, 501] on div "Filtros ID Cod Con 26/08/2025 26/08/2025 – 10/09/2025 10/09/2025 Fecha Desde / …" at bounding box center [784, 492] width 1305 height 97
click at [976, 506] on span "Mostrar totalizadores" at bounding box center [1017, 513] width 118 height 20
click at [945, 520] on input "Mostrar totalizadores" at bounding box center [944, 520] width 1 height 1
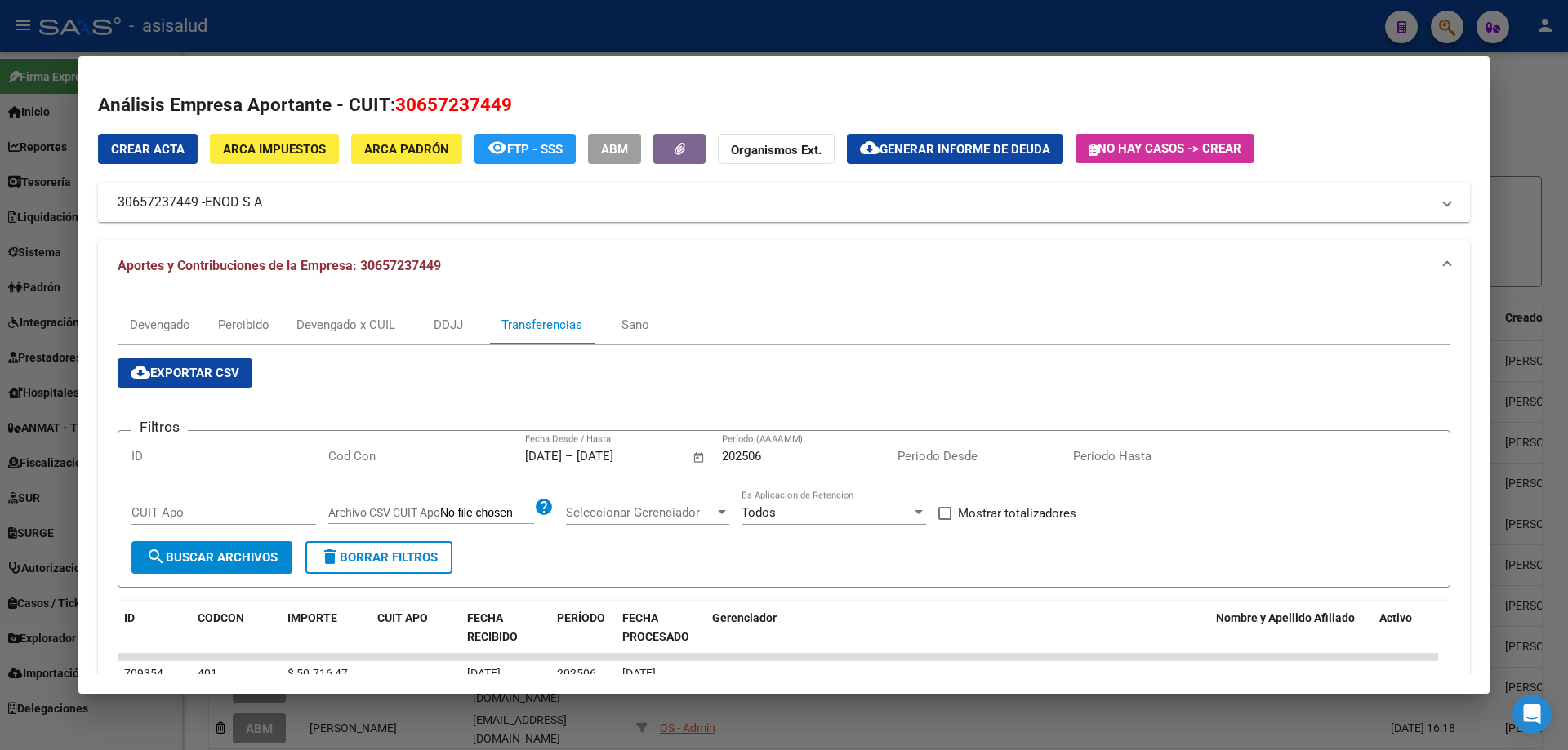
checkbox input "true"
click at [200, 552] on span "search Buscar Archivos" at bounding box center [212, 557] width 131 height 15
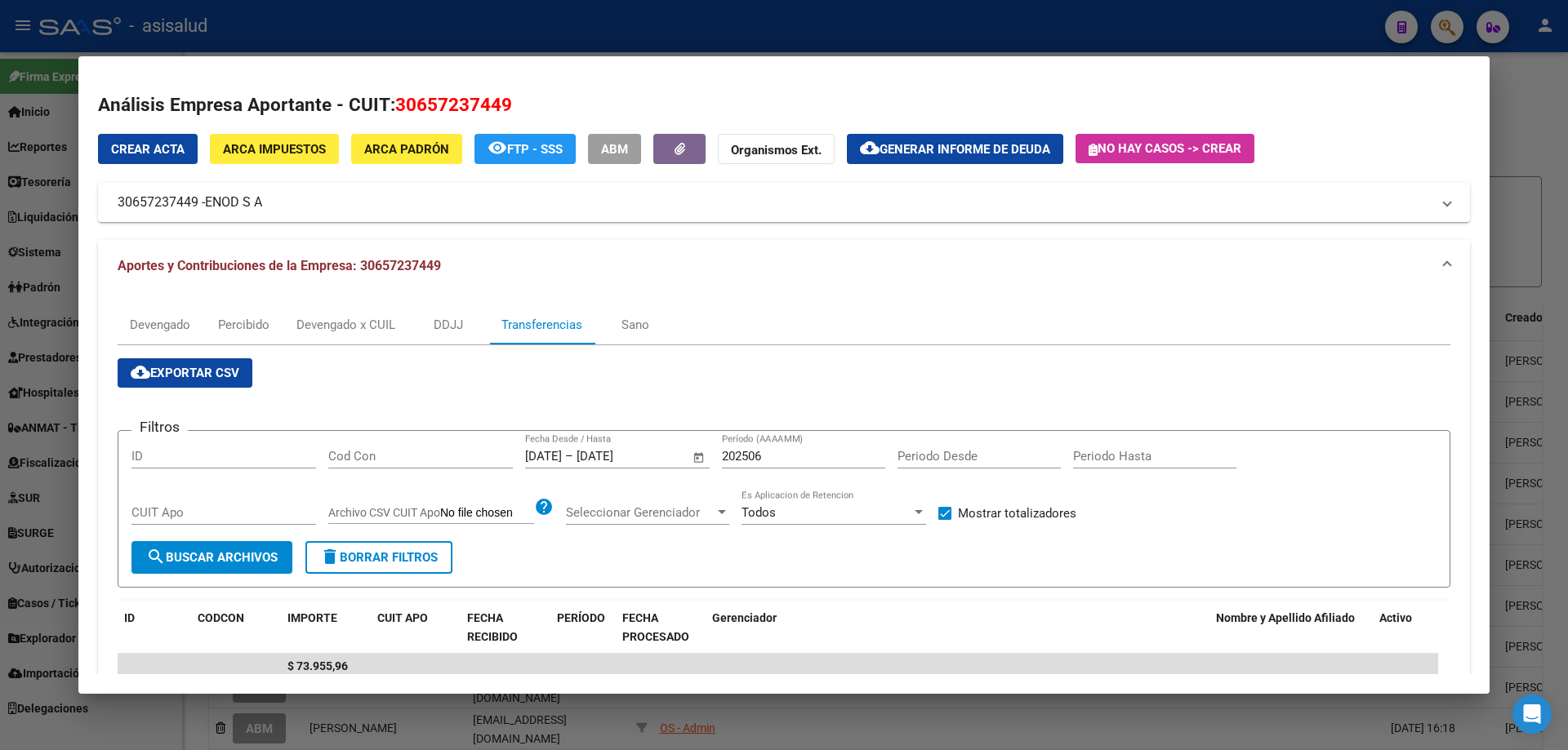
click at [563, 36] on div at bounding box center [784, 375] width 1568 height 750
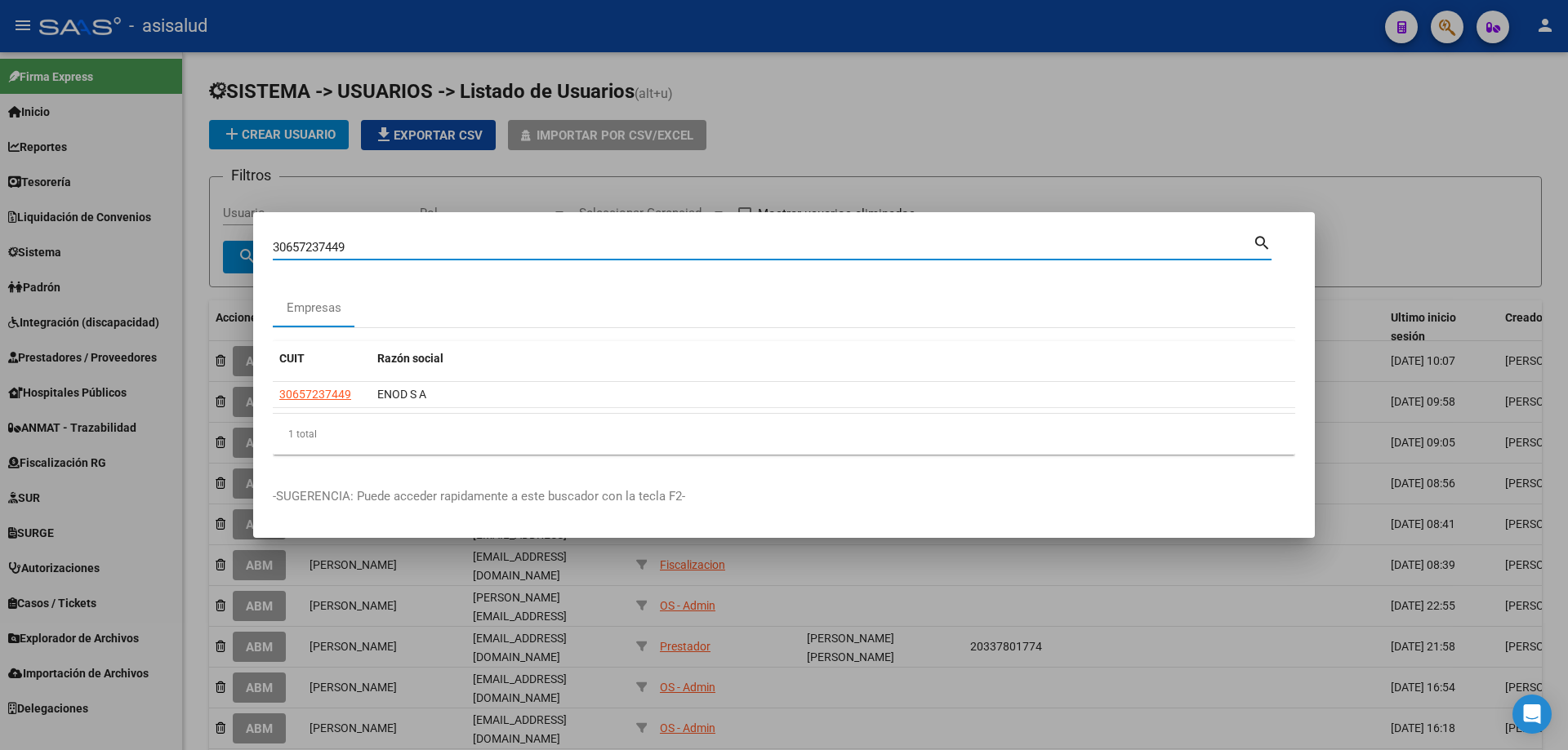
drag, startPoint x: 391, startPoint y: 251, endPoint x: 176, endPoint y: 261, distance: 215.2
click at [176, 261] on div "30657237449 Buscar (apellido, dni, cuil, nro traspaso, cuit, obra social) searc…" at bounding box center [784, 375] width 1568 height 750
type input "30708744480"
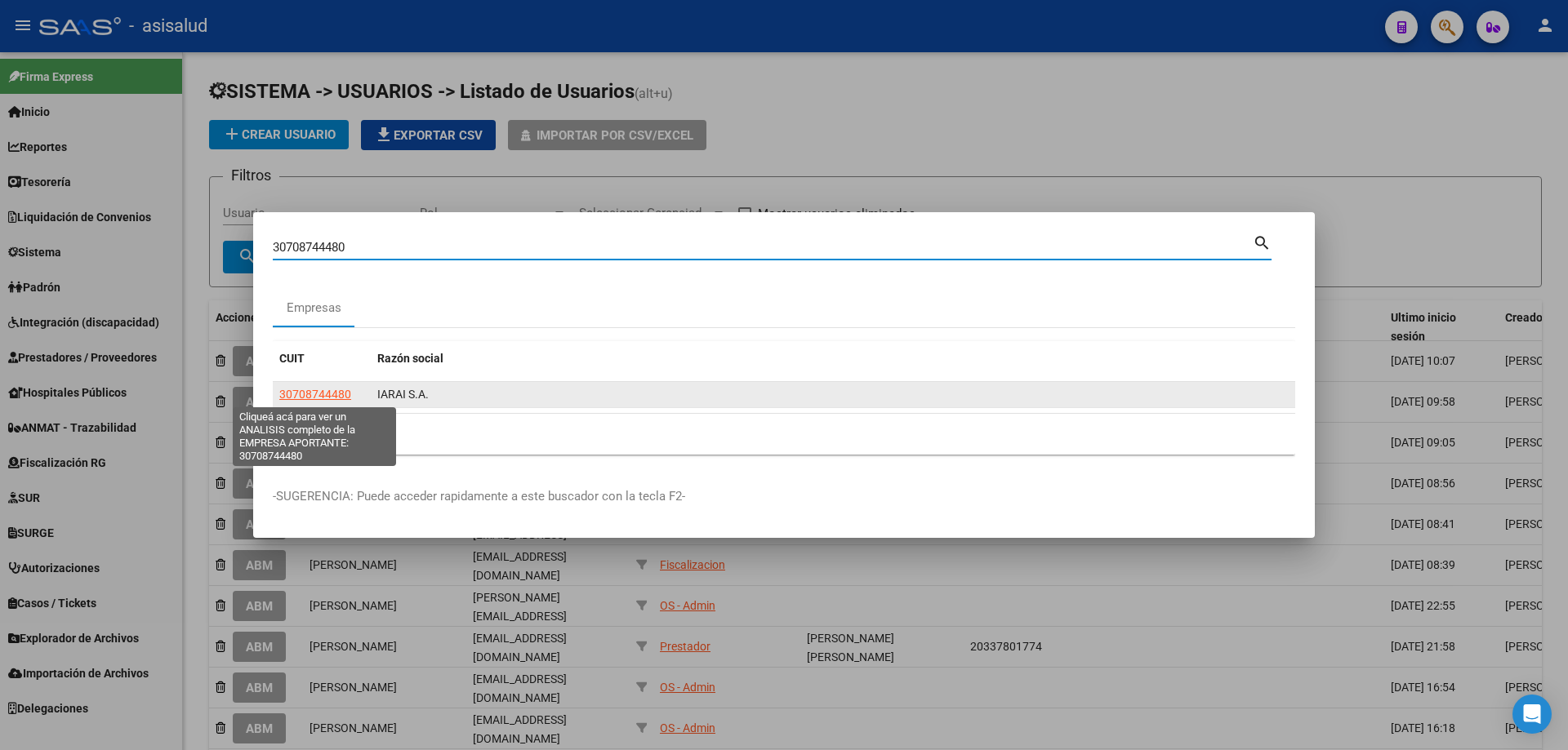
click at [320, 392] on span "30708744480" at bounding box center [315, 394] width 72 height 13
type textarea "30708744480"
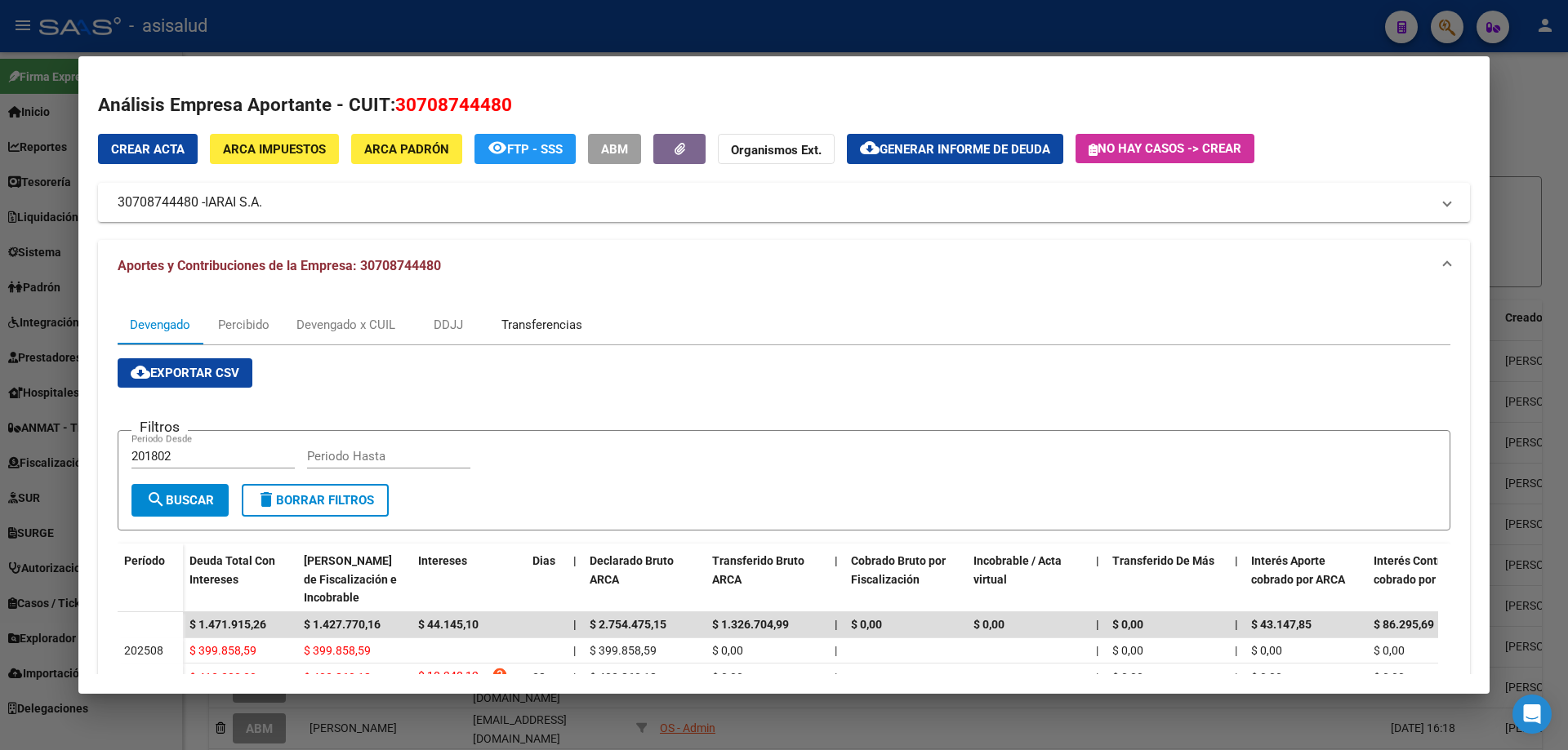
click at [574, 331] on div "Transferencias" at bounding box center [542, 325] width 81 height 18
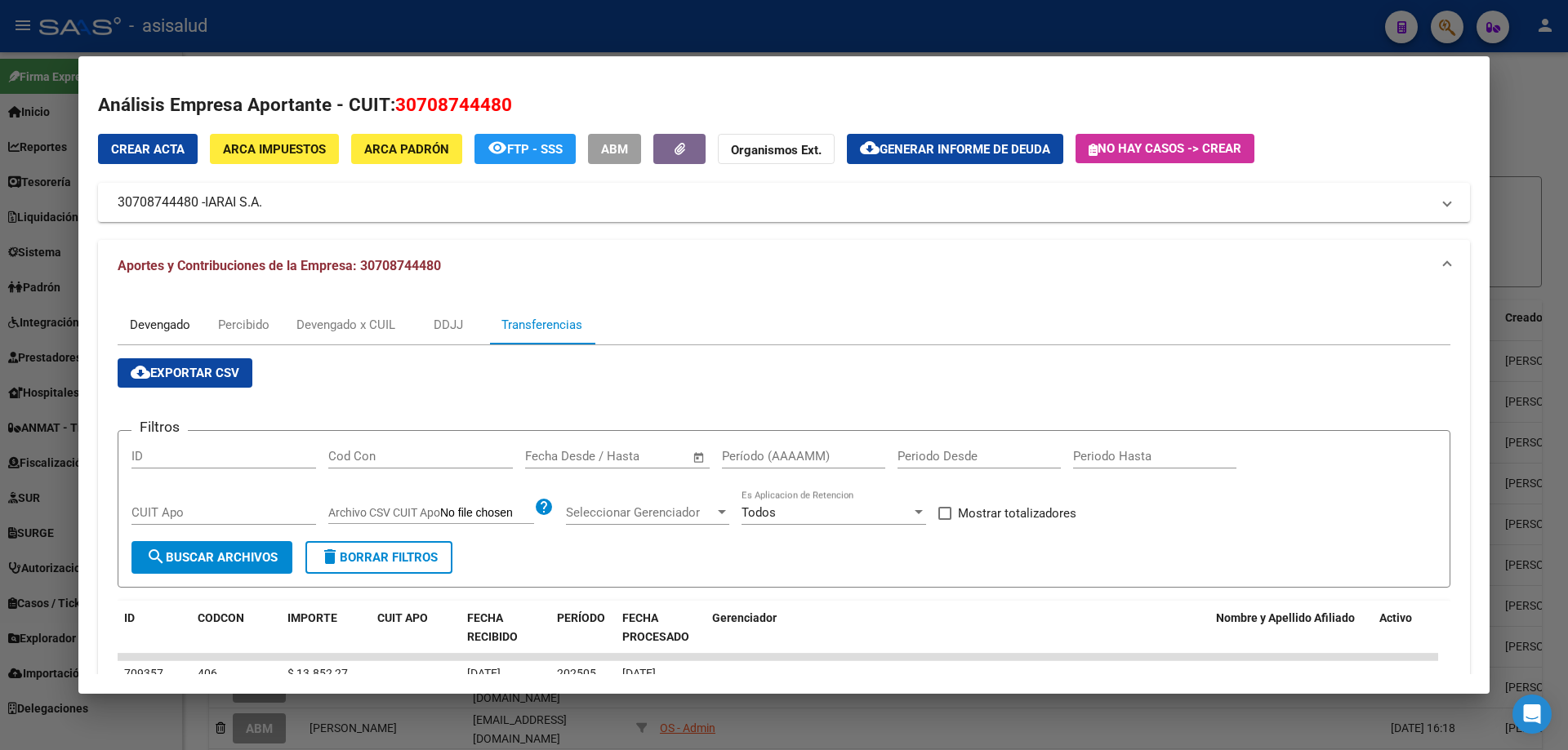
click at [173, 326] on div "Devengado" at bounding box center [160, 325] width 60 height 18
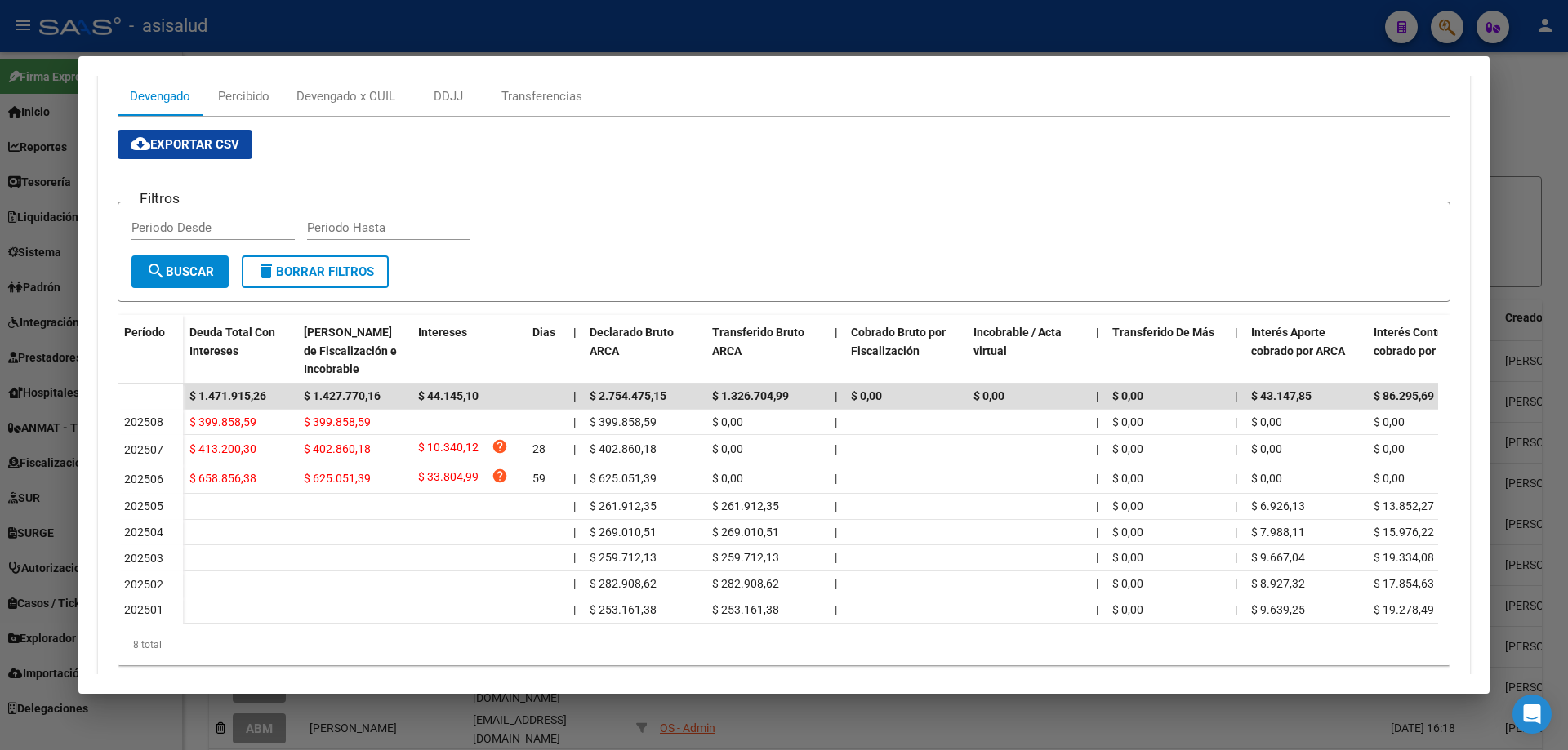
scroll to position [66, 0]
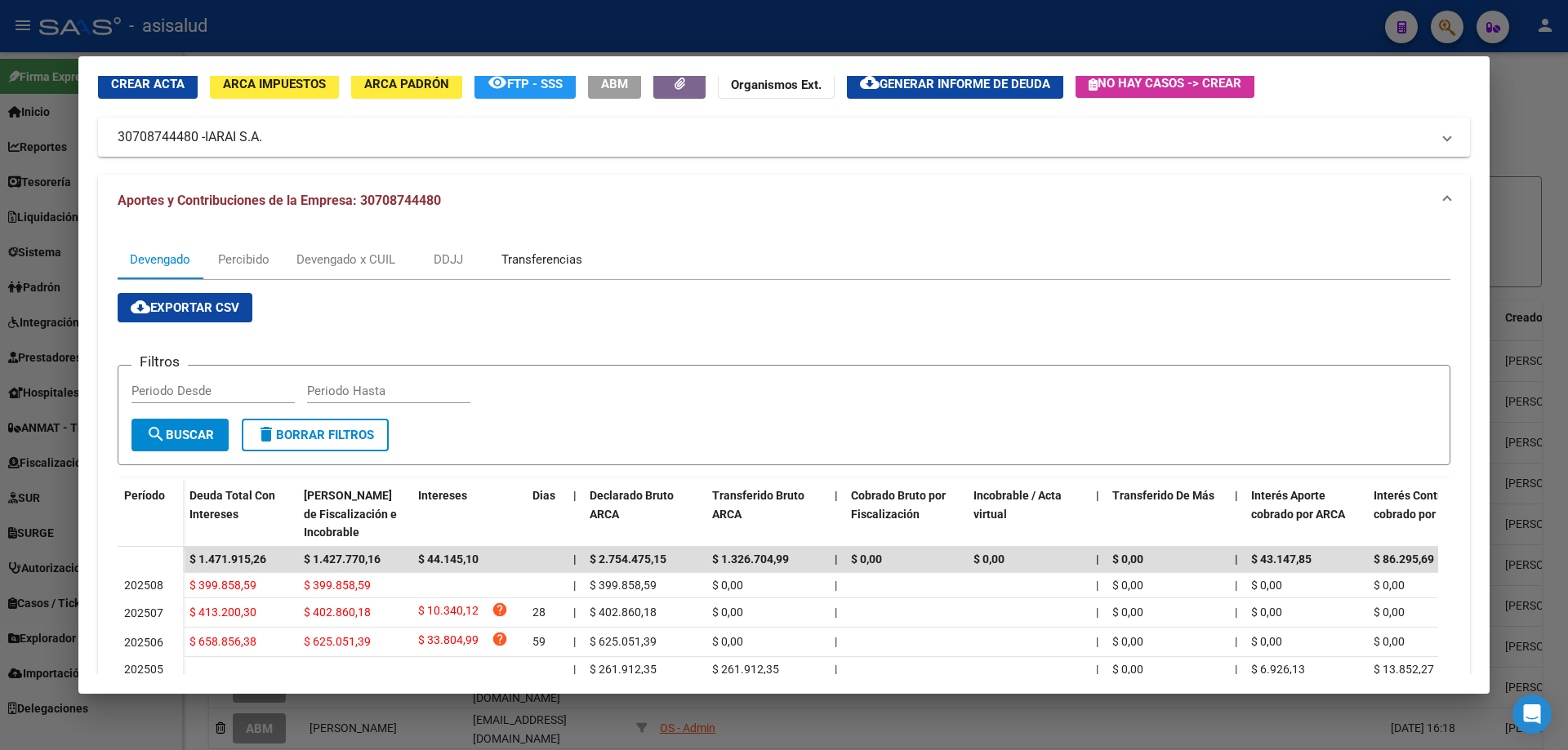
click at [535, 258] on div "Transferencias" at bounding box center [542, 259] width 81 height 18
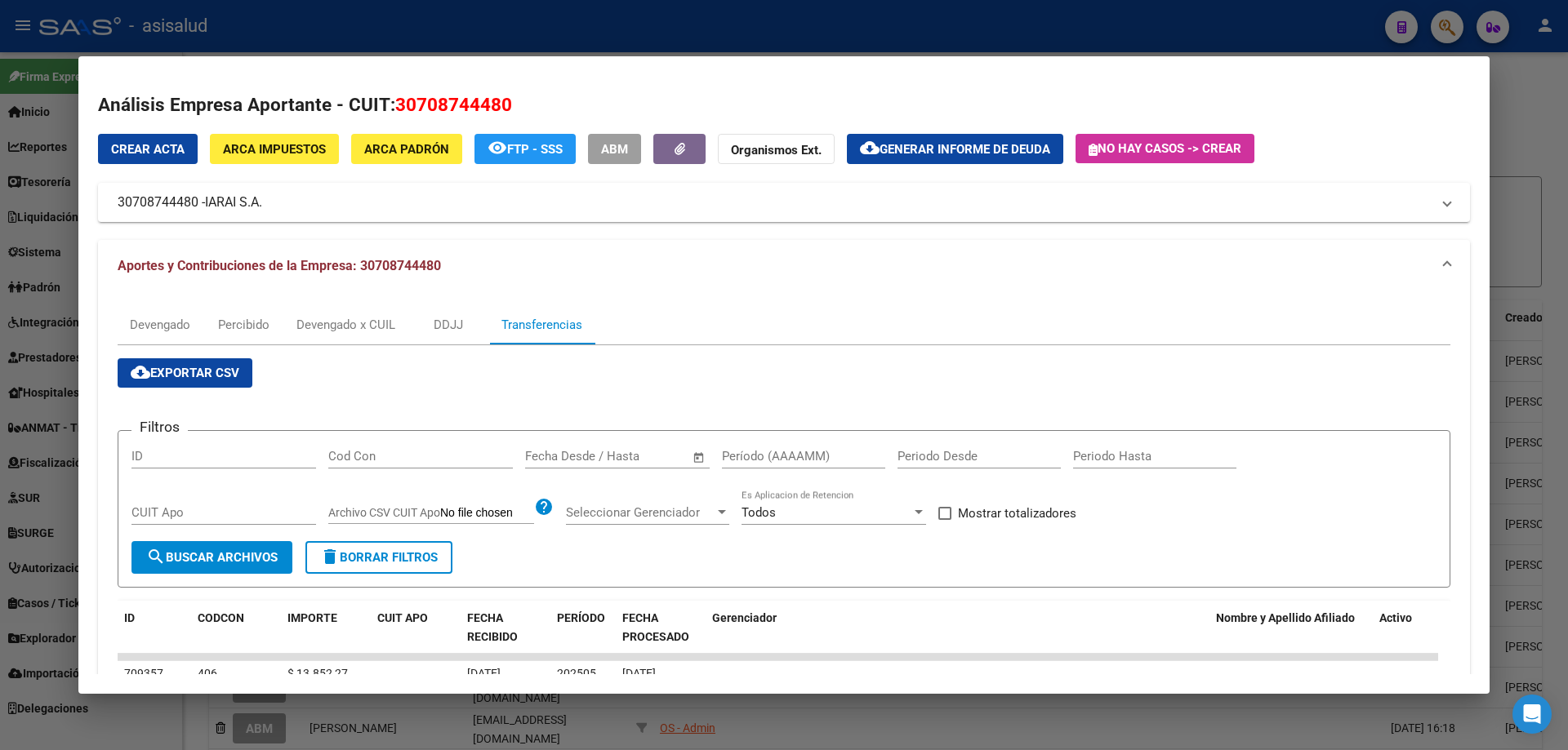
click at [645, 460] on input "text" at bounding box center [645, 456] width 79 height 15
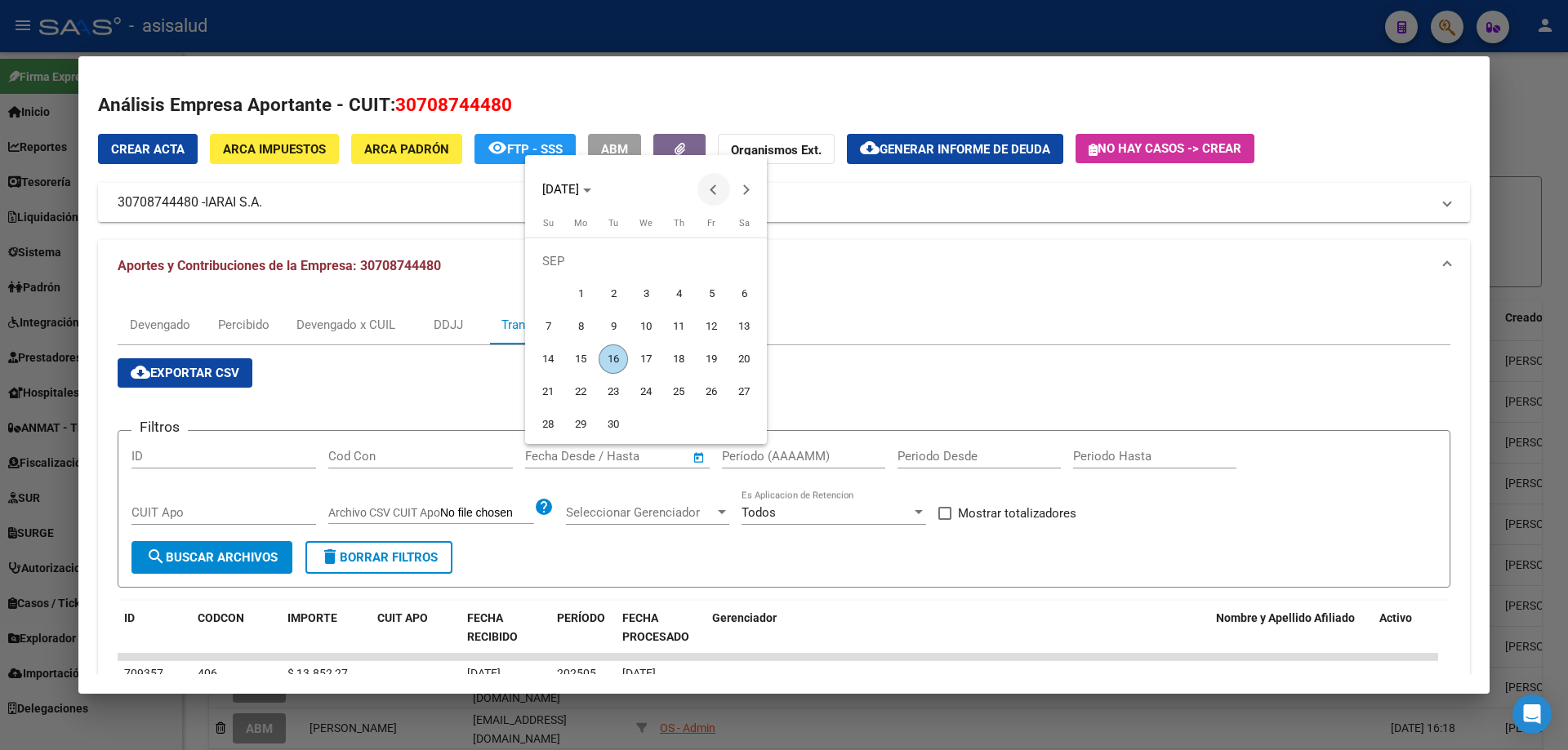
click at [710, 189] on button "Previous month" at bounding box center [713, 189] width 33 height 33
click at [705, 358] on span "22" at bounding box center [711, 359] width 29 height 29
type input "[DATE]"
click at [752, 188] on span "Next month" at bounding box center [746, 189] width 33 height 33
click at [588, 324] on span "8" at bounding box center [580, 326] width 29 height 29
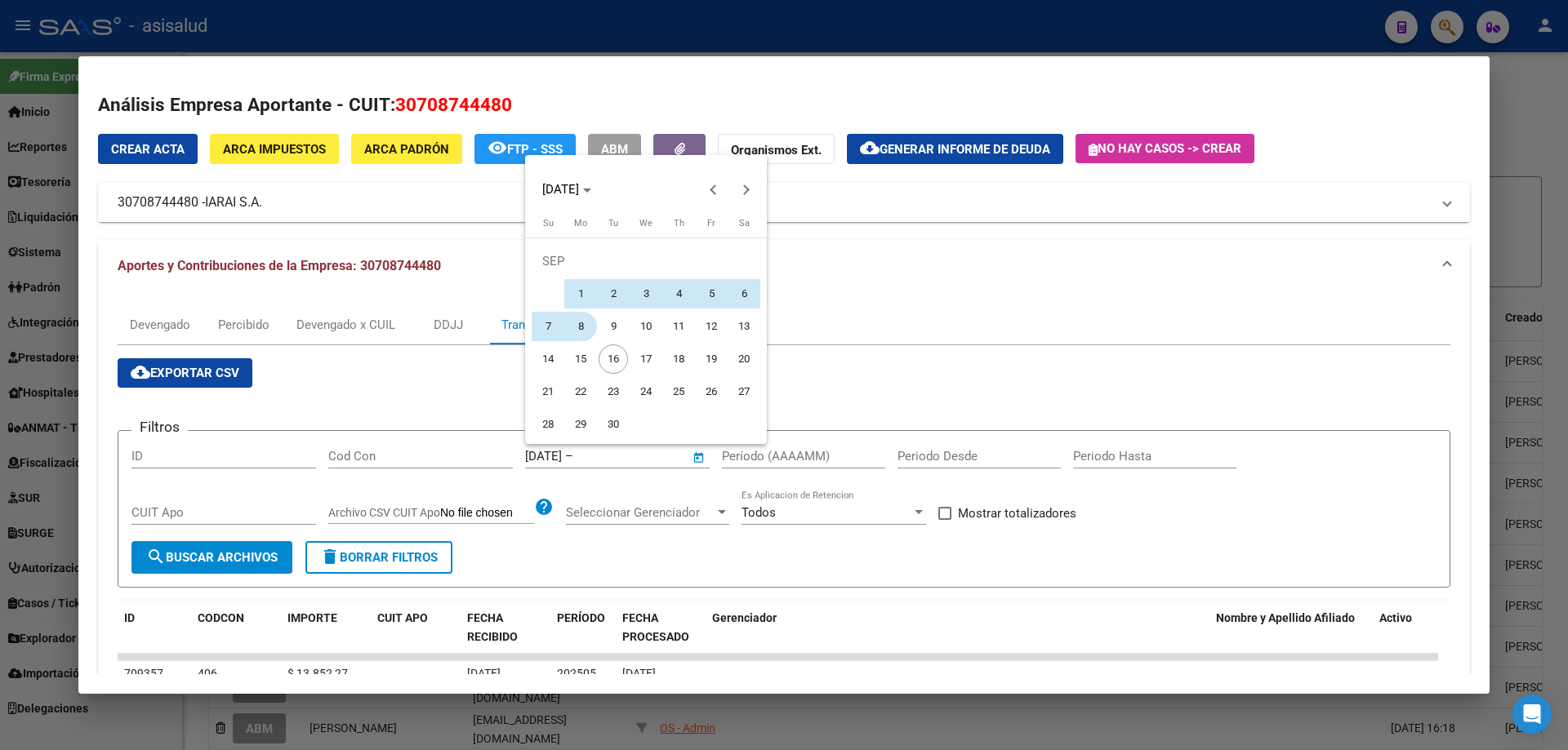
type input "[DATE]"
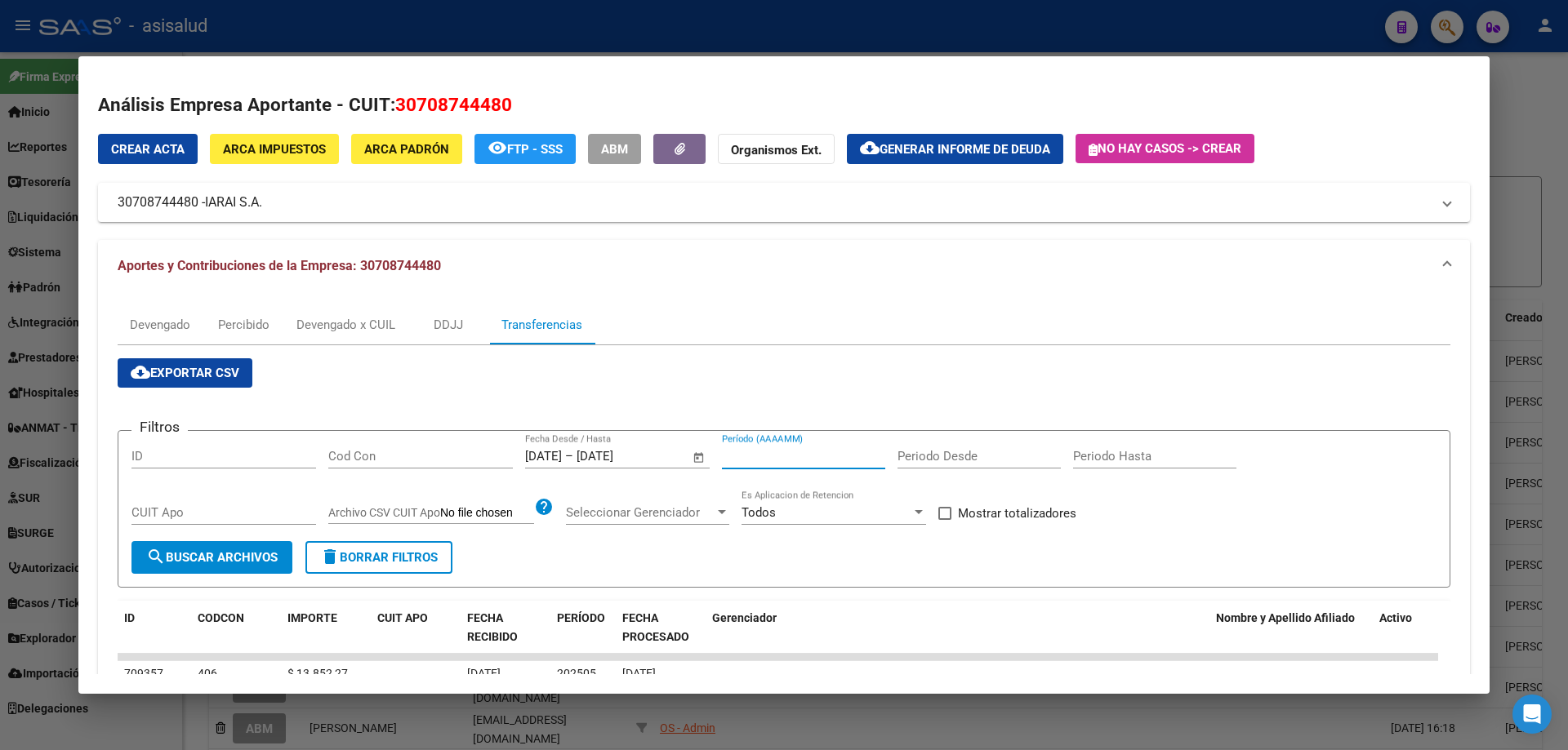
click at [764, 457] on input "Período (AAAAMM)" at bounding box center [804, 456] width 163 height 15
type input "202505"
drag, startPoint x: 1005, startPoint y: 519, endPoint x: 951, endPoint y: 513, distance: 54.3
click at [1003, 517] on span "Mostrar totalizadores" at bounding box center [1017, 513] width 118 height 20
click at [945, 520] on input "Mostrar totalizadores" at bounding box center [944, 520] width 1 height 1
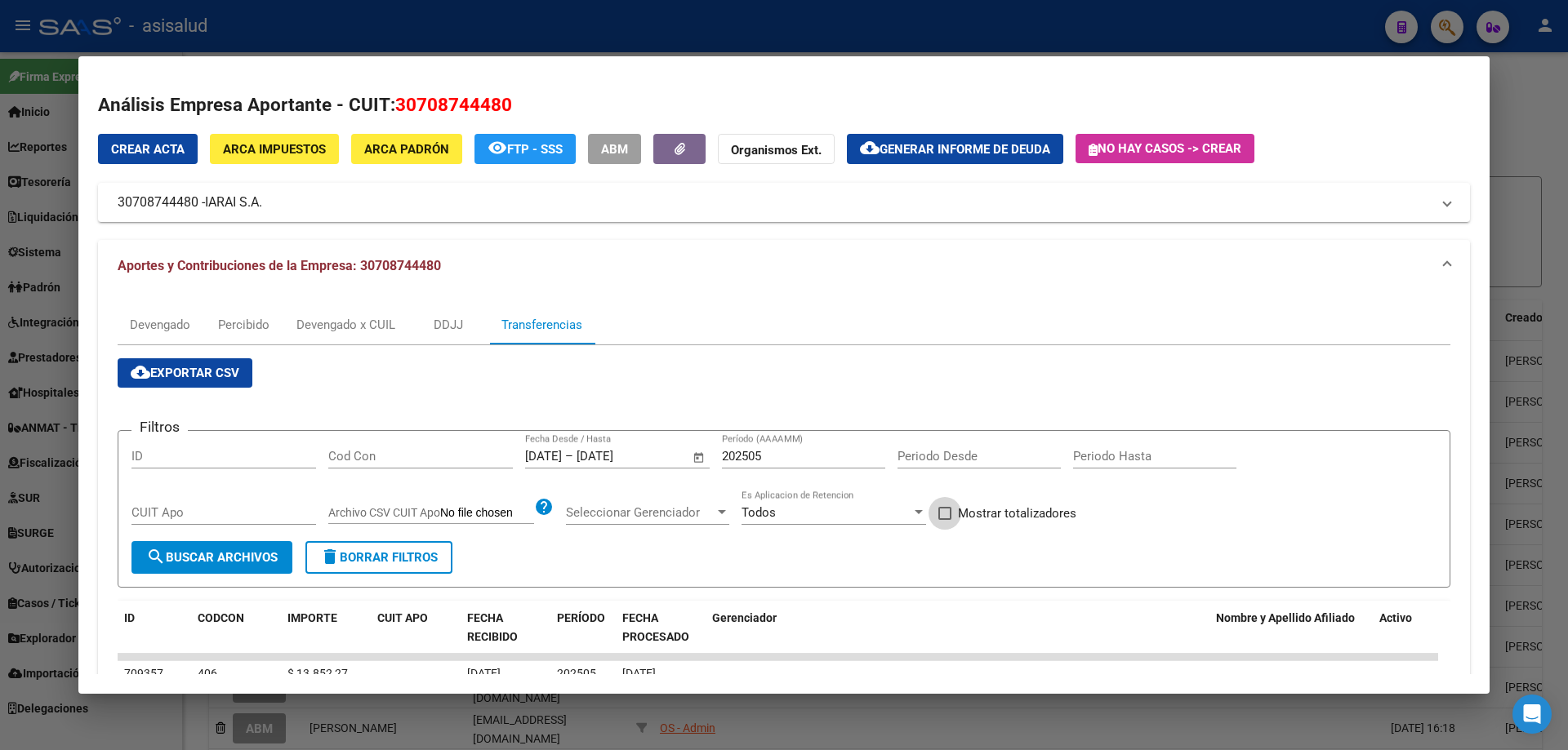
checkbox input "true"
click at [271, 537] on div "CUIT Apo" at bounding box center [224, 520] width 185 height 40
click at [268, 552] on button "search Buscar Archivos" at bounding box center [211, 557] width 161 height 33
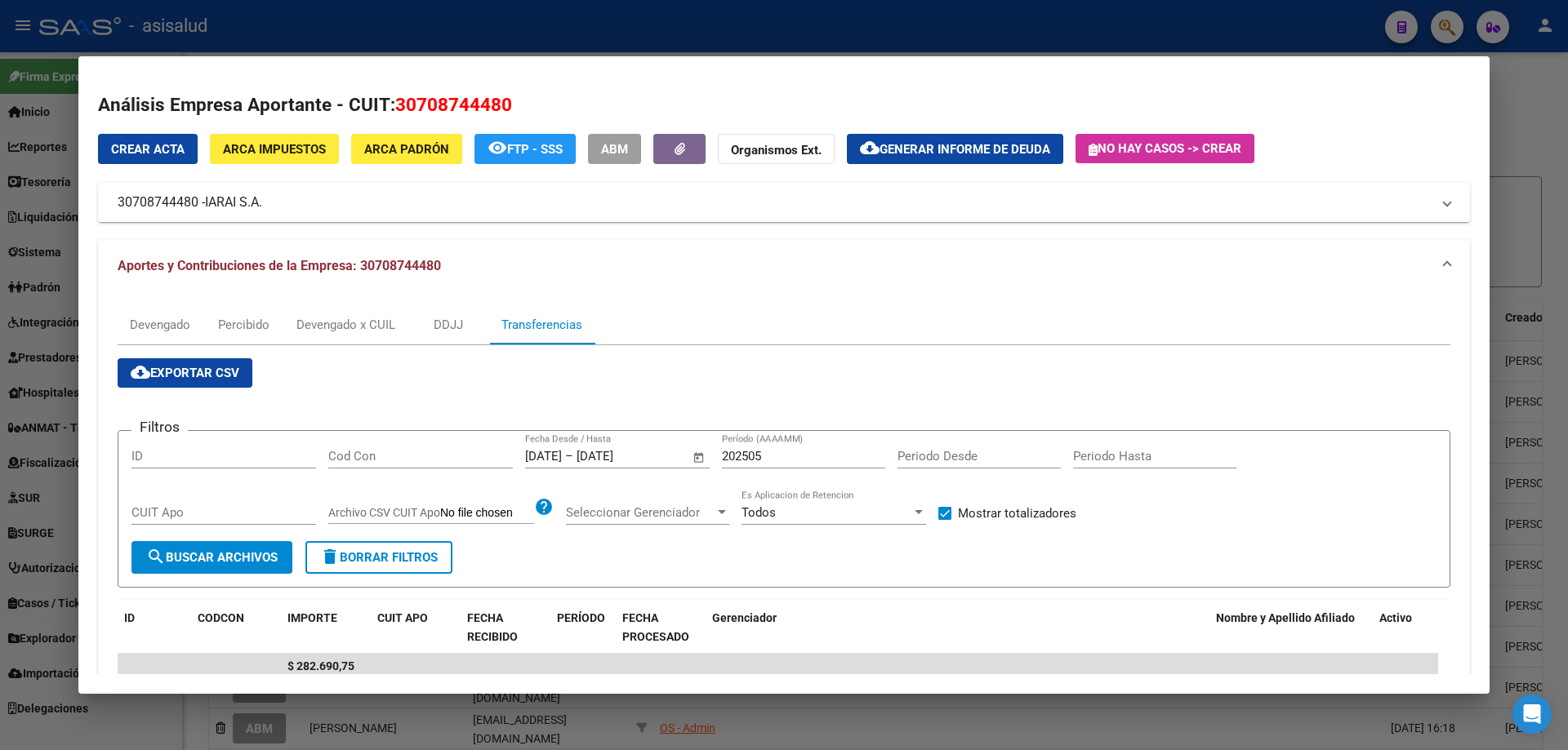
scroll to position [82, 0]
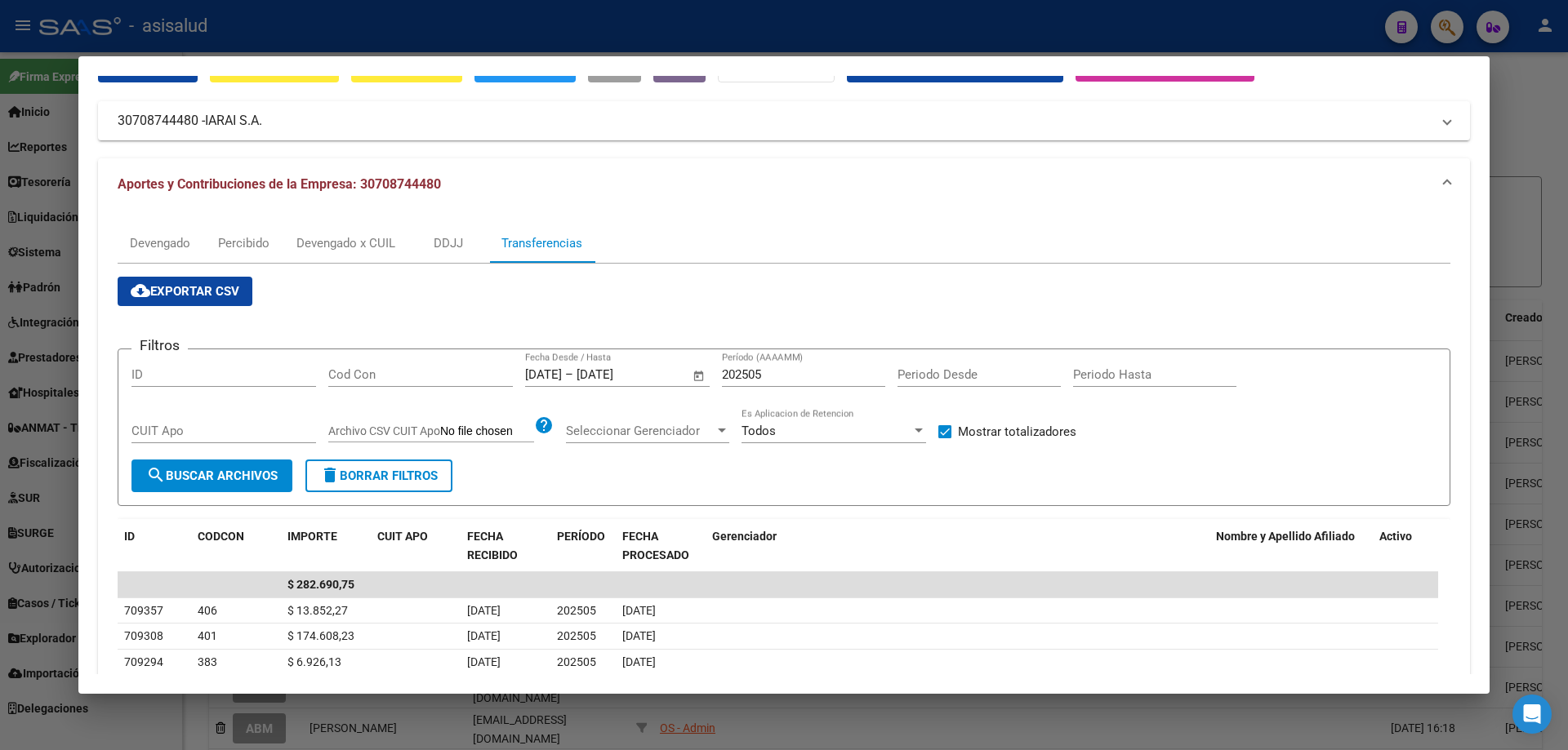
click at [538, 20] on div at bounding box center [784, 375] width 1568 height 750
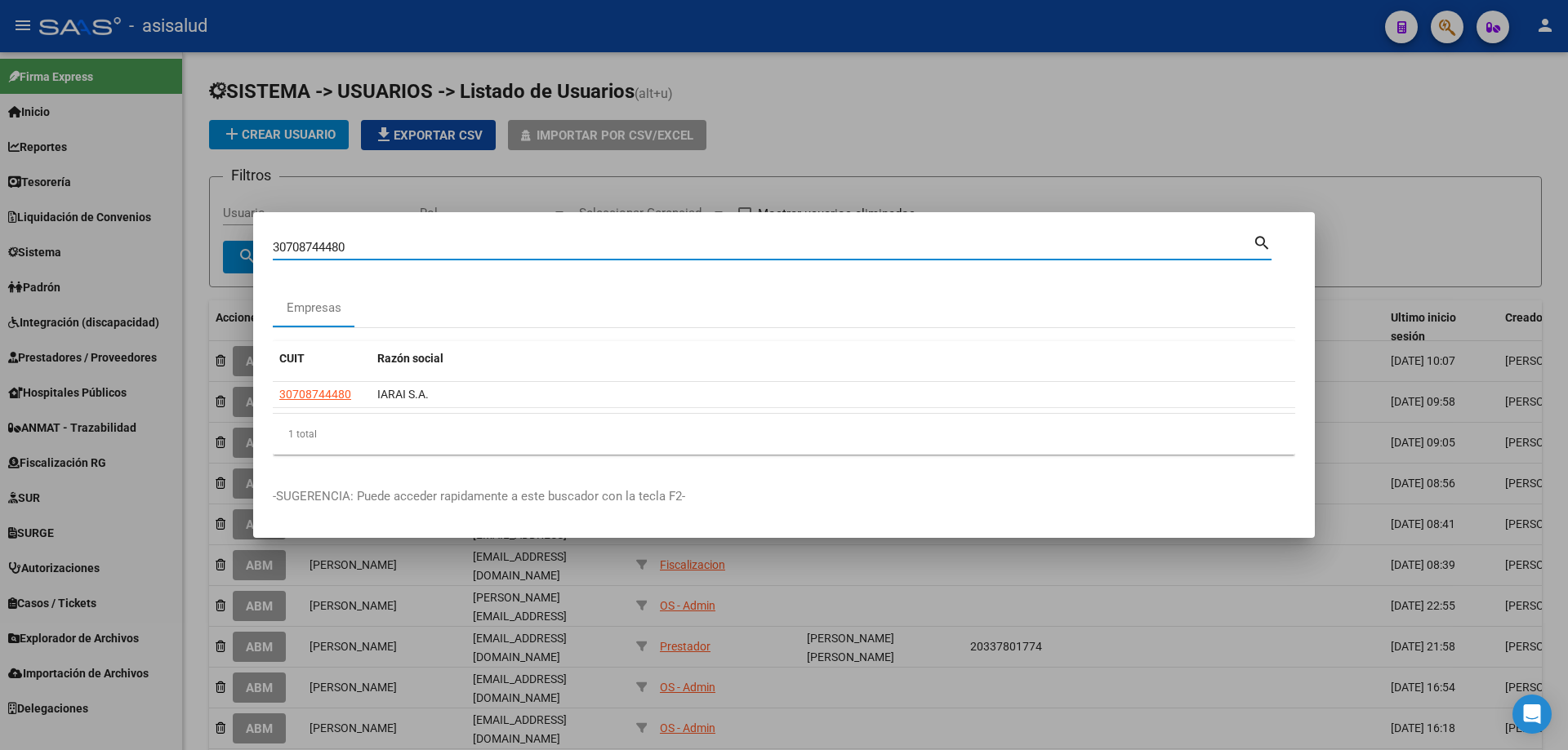
drag, startPoint x: 393, startPoint y: 247, endPoint x: 200, endPoint y: 229, distance: 193.8
click at [200, 229] on div "30708744480 Buscar (apellido, dni, cuil, [PERSON_NAME], cuit, obra social) sear…" at bounding box center [784, 375] width 1568 height 750
type input "30709794570"
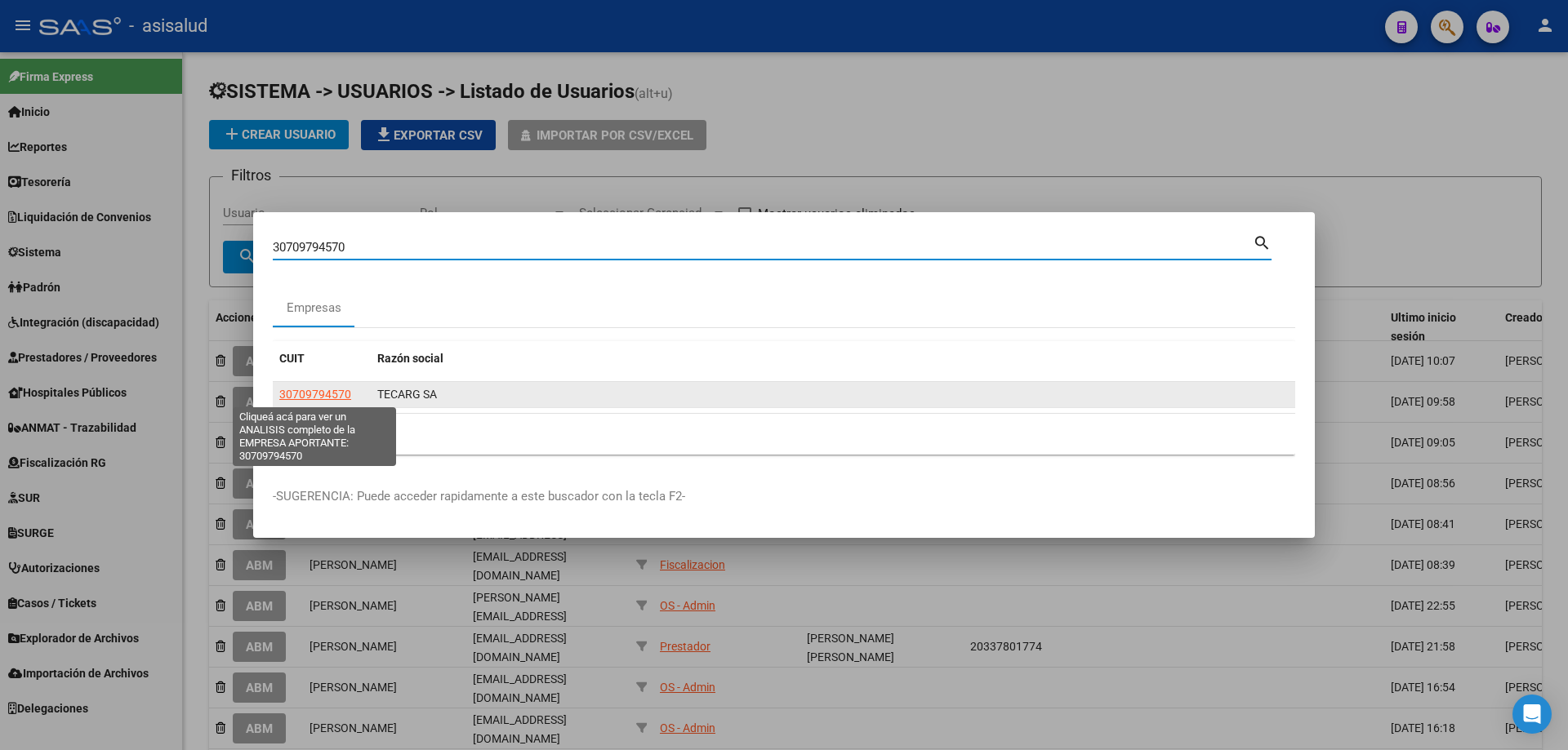
click at [318, 394] on span "30709794570" at bounding box center [315, 394] width 72 height 13
type textarea "30709794570"
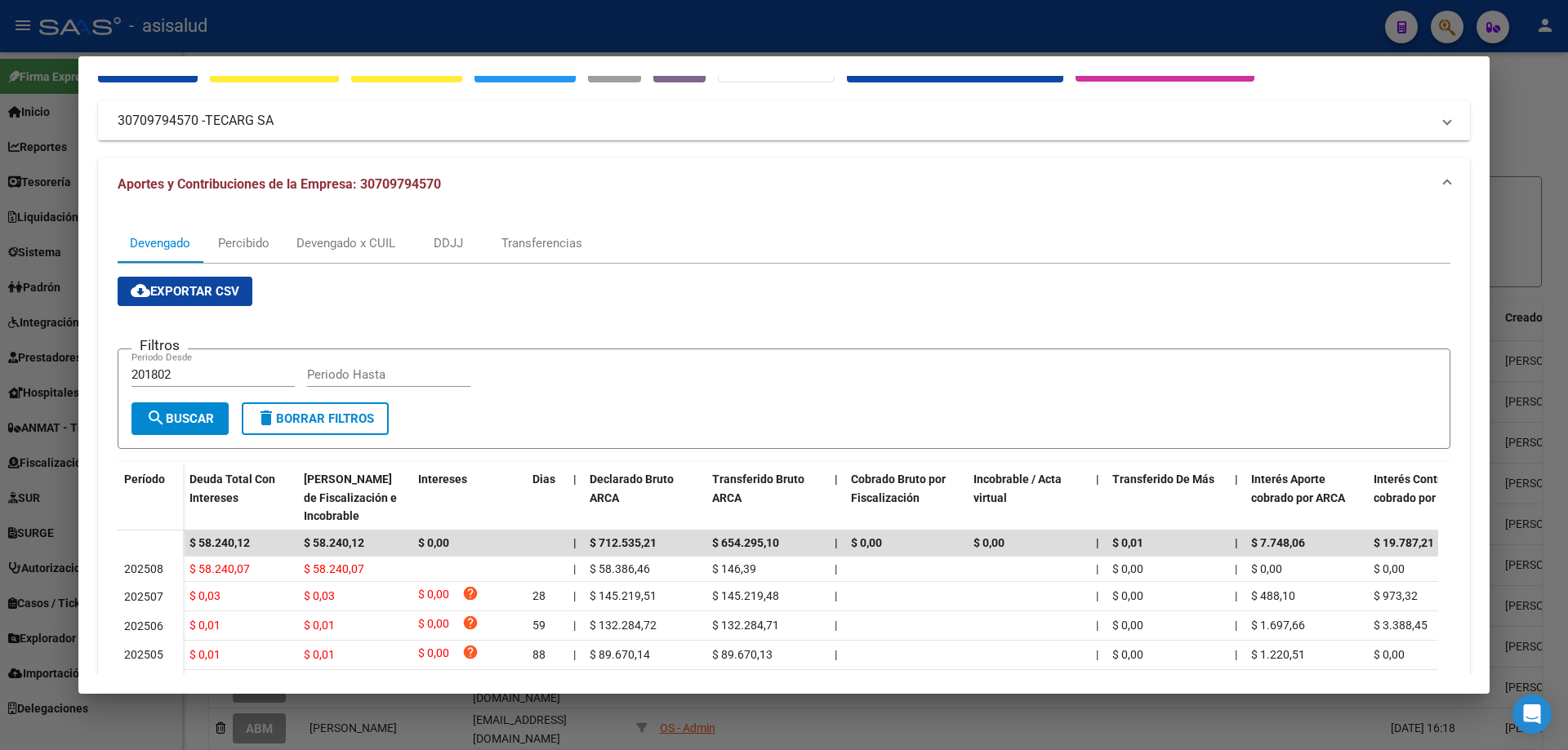
scroll to position [0, 0]
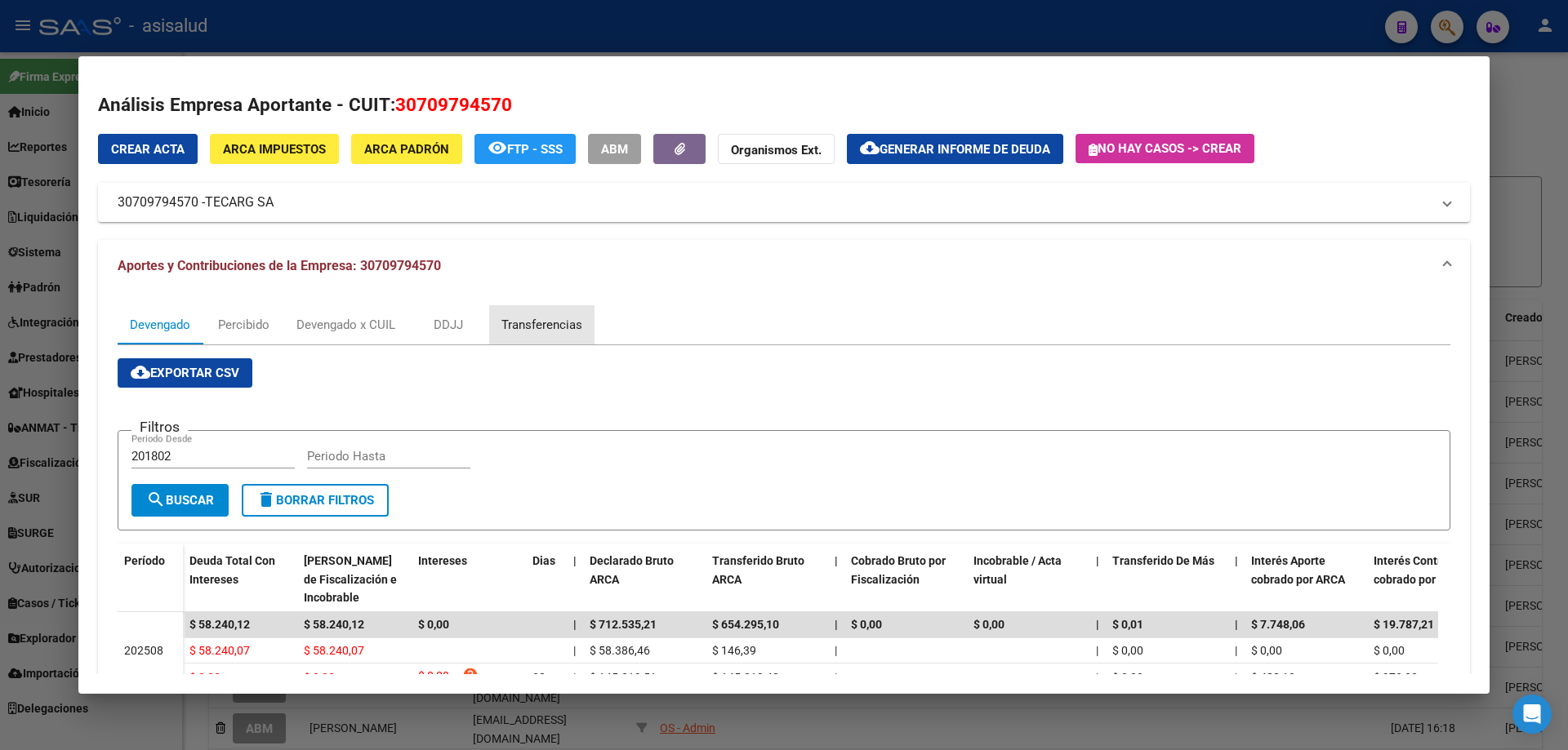
click at [530, 328] on div "Transferencias" at bounding box center [542, 325] width 81 height 18
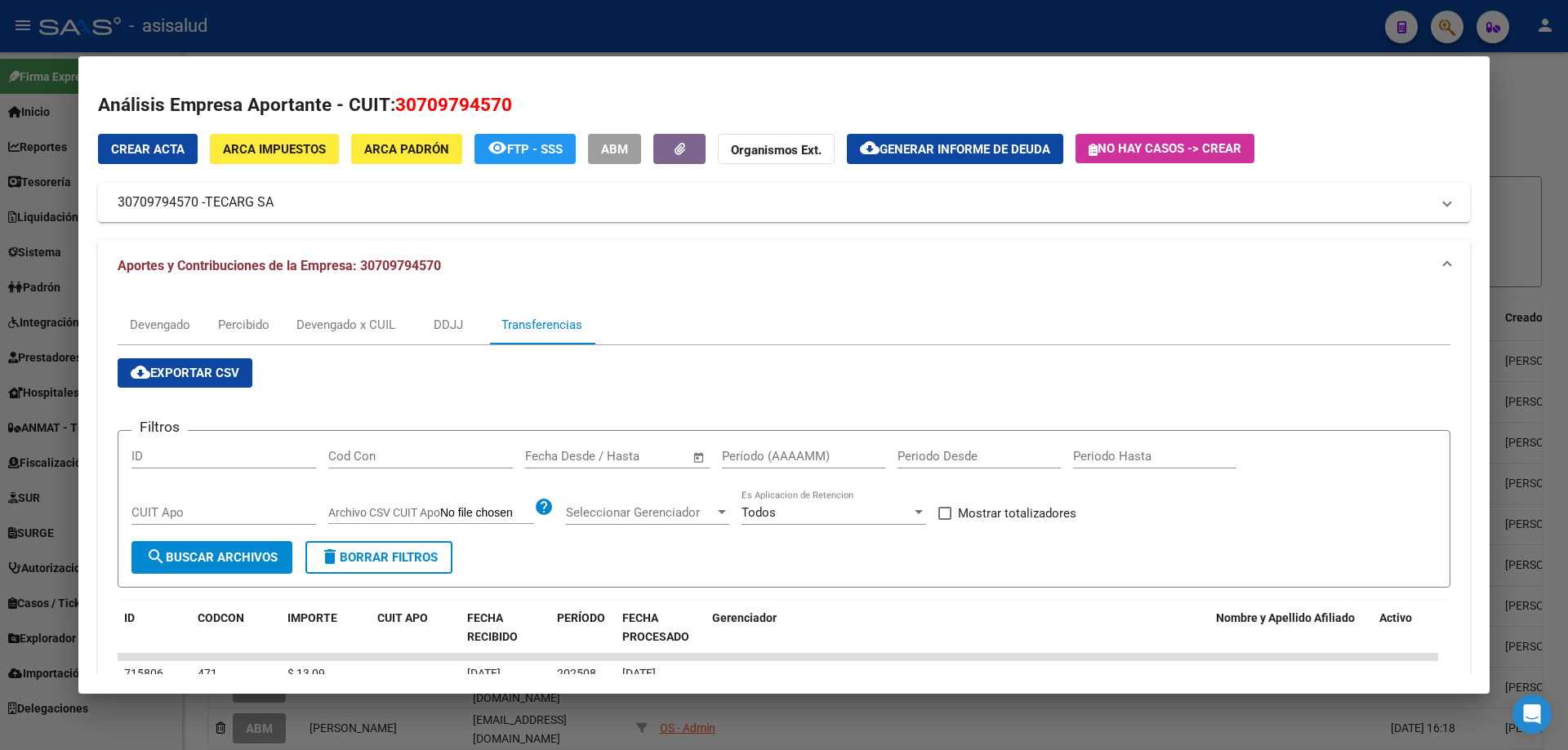
click at [619, 462] on input "text" at bounding box center [645, 456] width 79 height 15
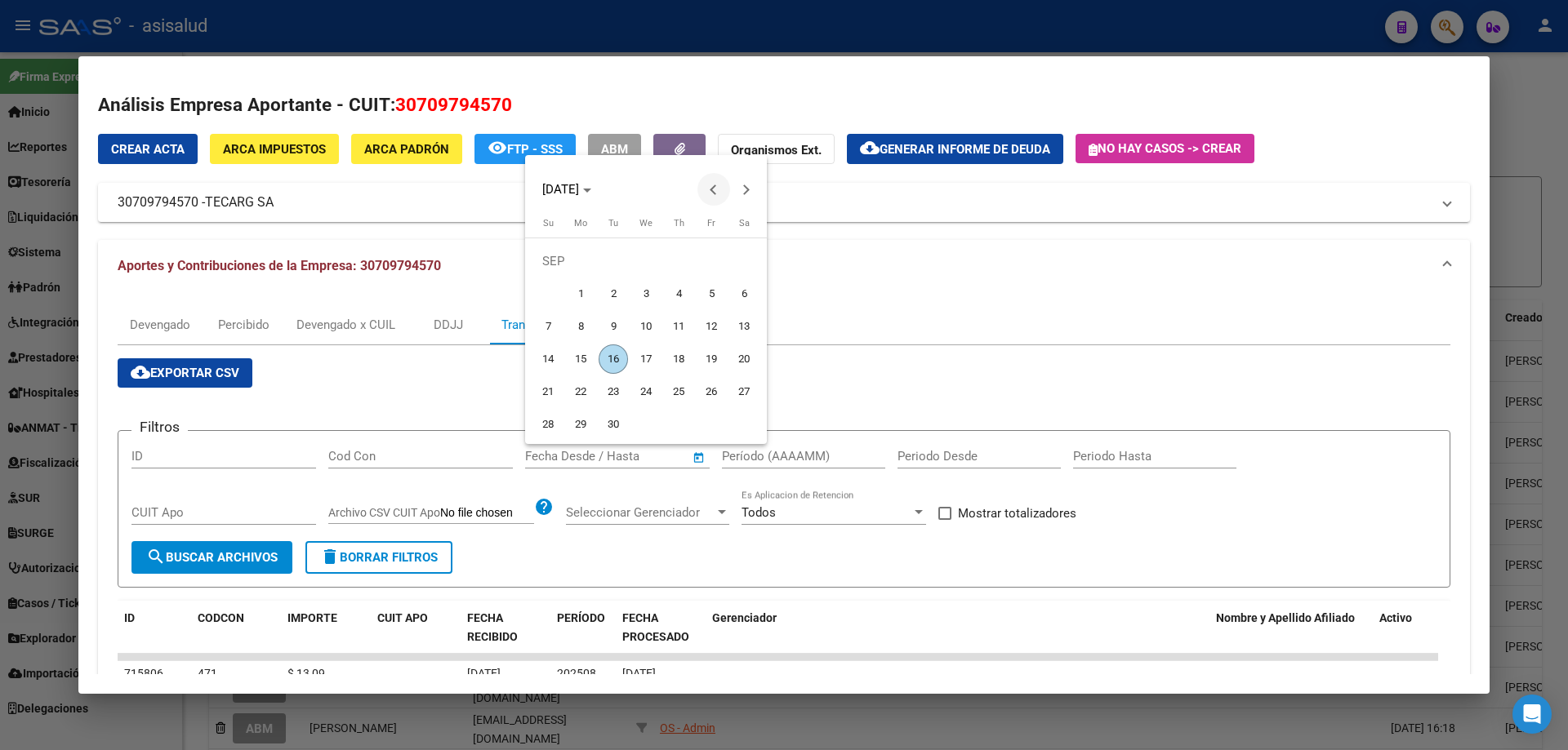
click at [714, 193] on button "Previous month" at bounding box center [713, 189] width 33 height 33
click at [641, 290] on span "6" at bounding box center [645, 294] width 29 height 29
type input "[DATE]"
click at [743, 194] on button "Next month" at bounding box center [746, 189] width 33 height 33
click at [677, 291] on span "4" at bounding box center [678, 294] width 29 height 29
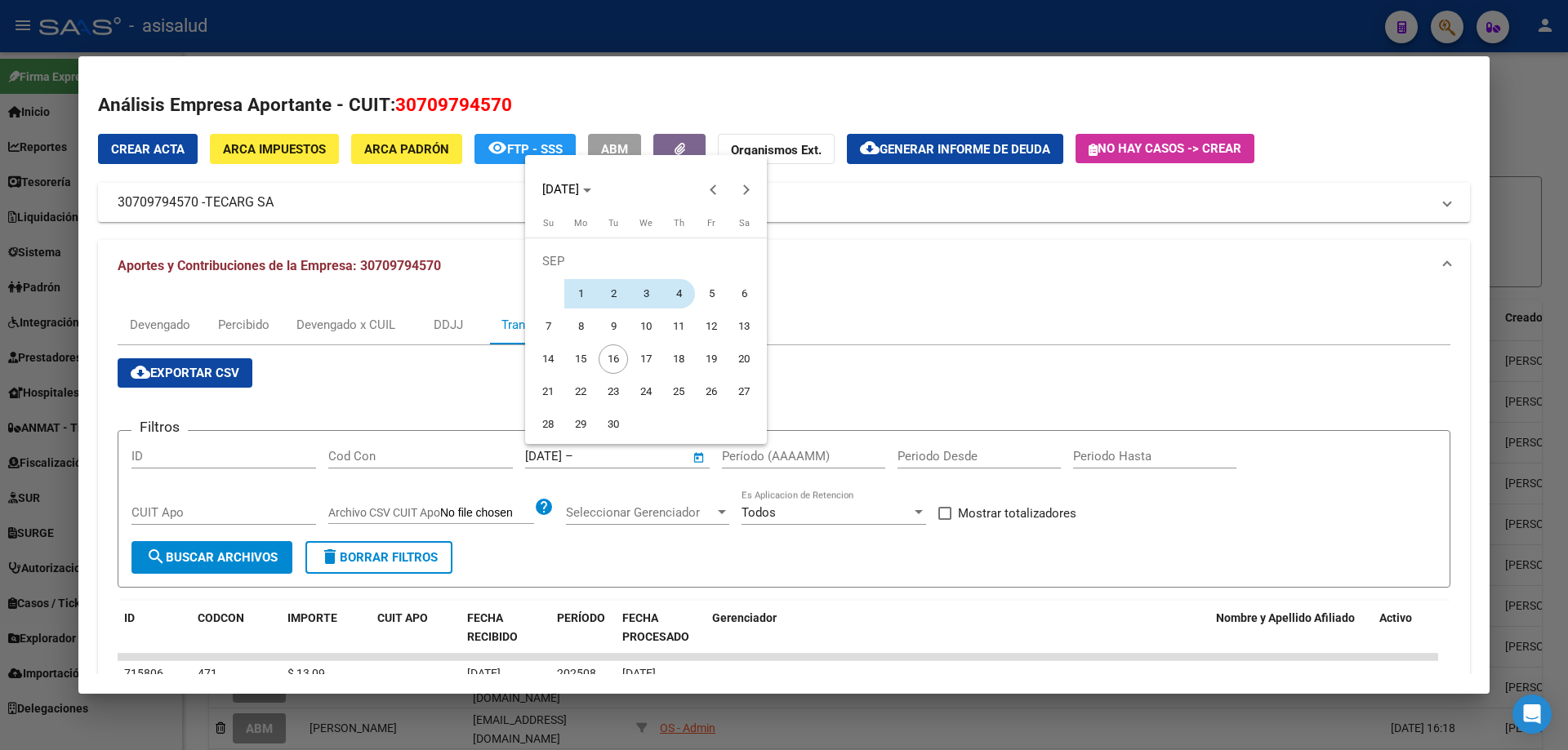
type input "[DATE]"
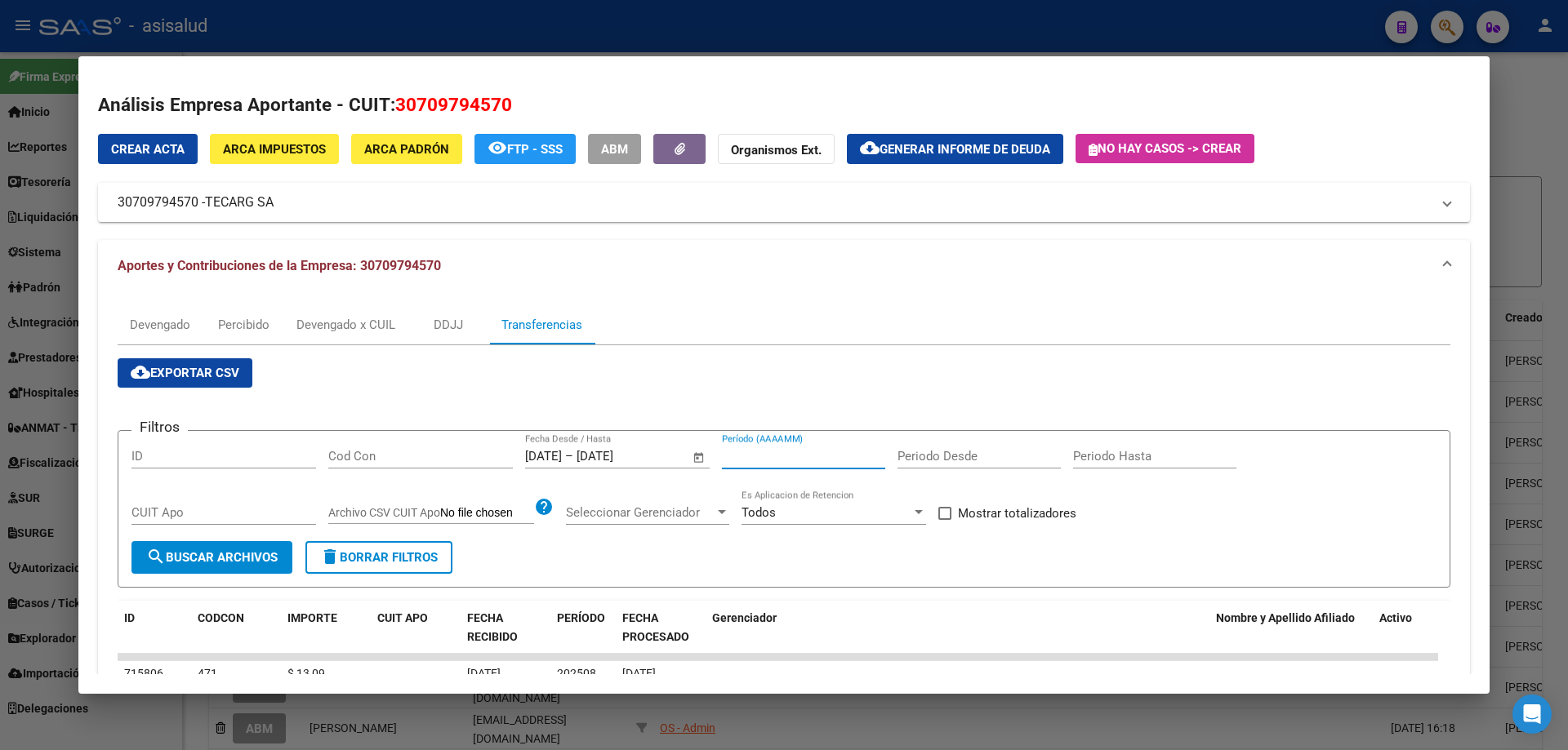
click at [764, 454] on input "Período (AAAAMM)" at bounding box center [804, 456] width 163 height 15
type input "202506"
click at [941, 524] on div "Mostrar totalizadores" at bounding box center [1013, 519] width 150 height 33
click at [946, 517] on span at bounding box center [945, 513] width 13 height 13
click at [945, 520] on input "Mostrar totalizadores" at bounding box center [944, 520] width 1 height 1
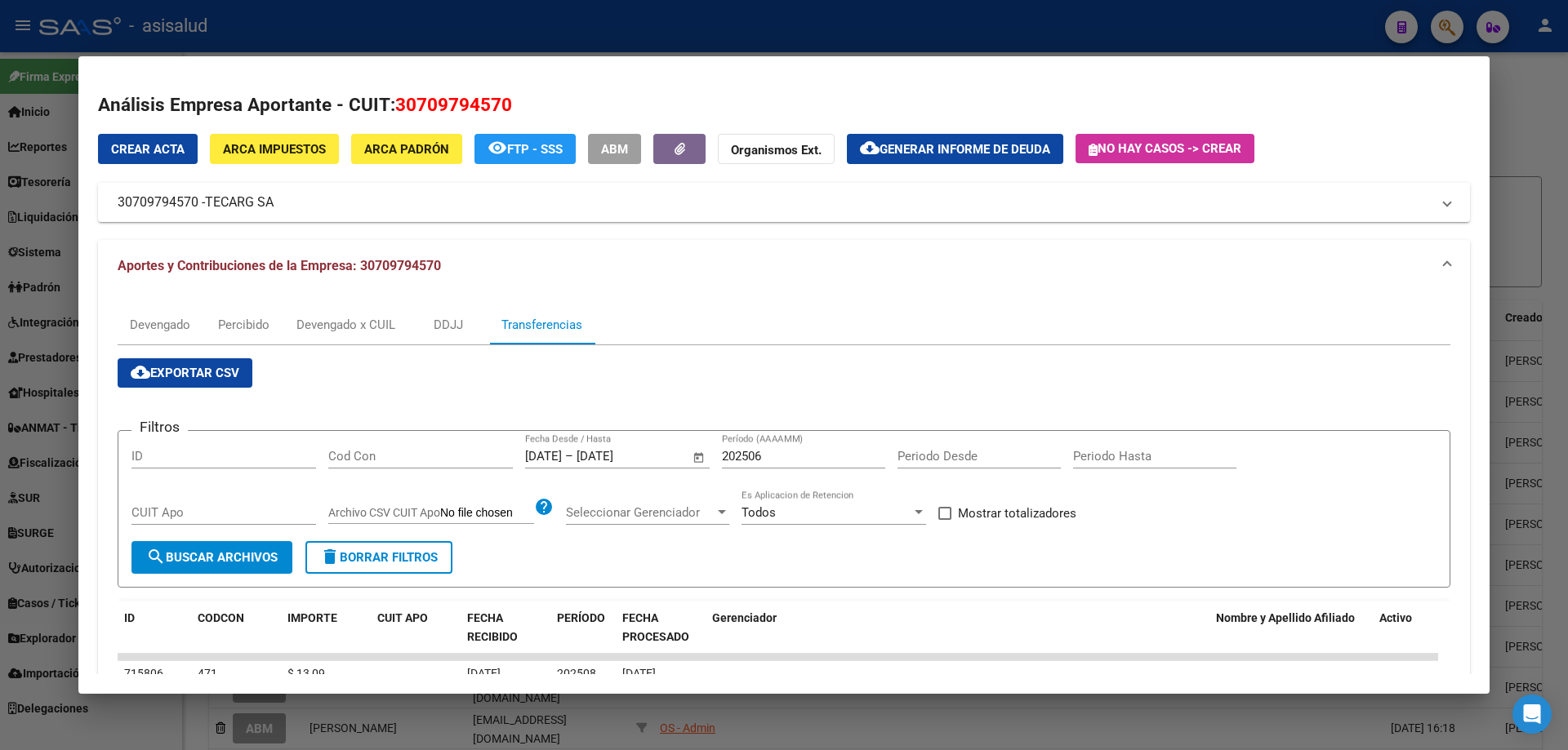
checkbox input "true"
click at [229, 556] on span "search Buscar Archivos" at bounding box center [212, 557] width 131 height 15
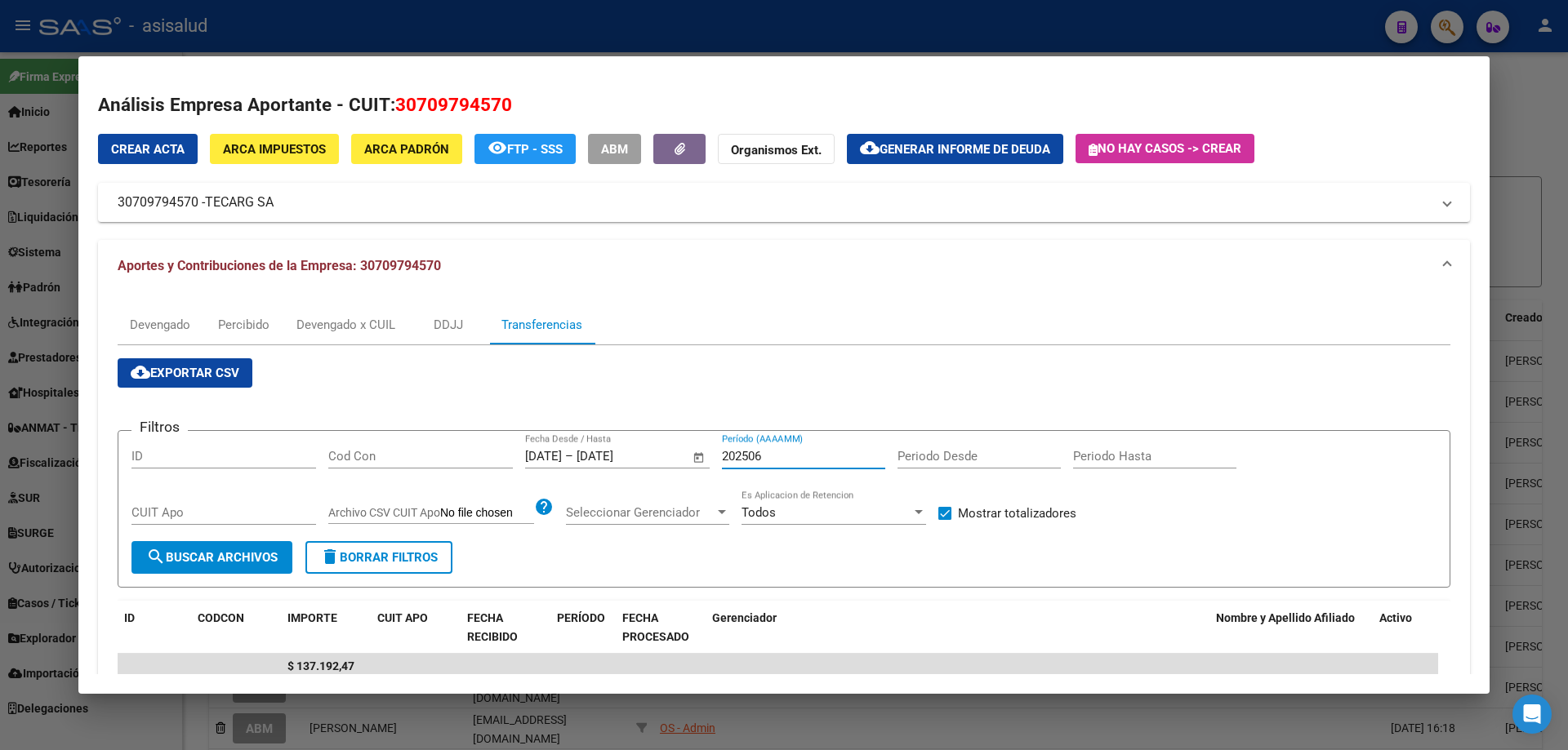
click at [768, 455] on input "202506" at bounding box center [804, 456] width 163 height 15
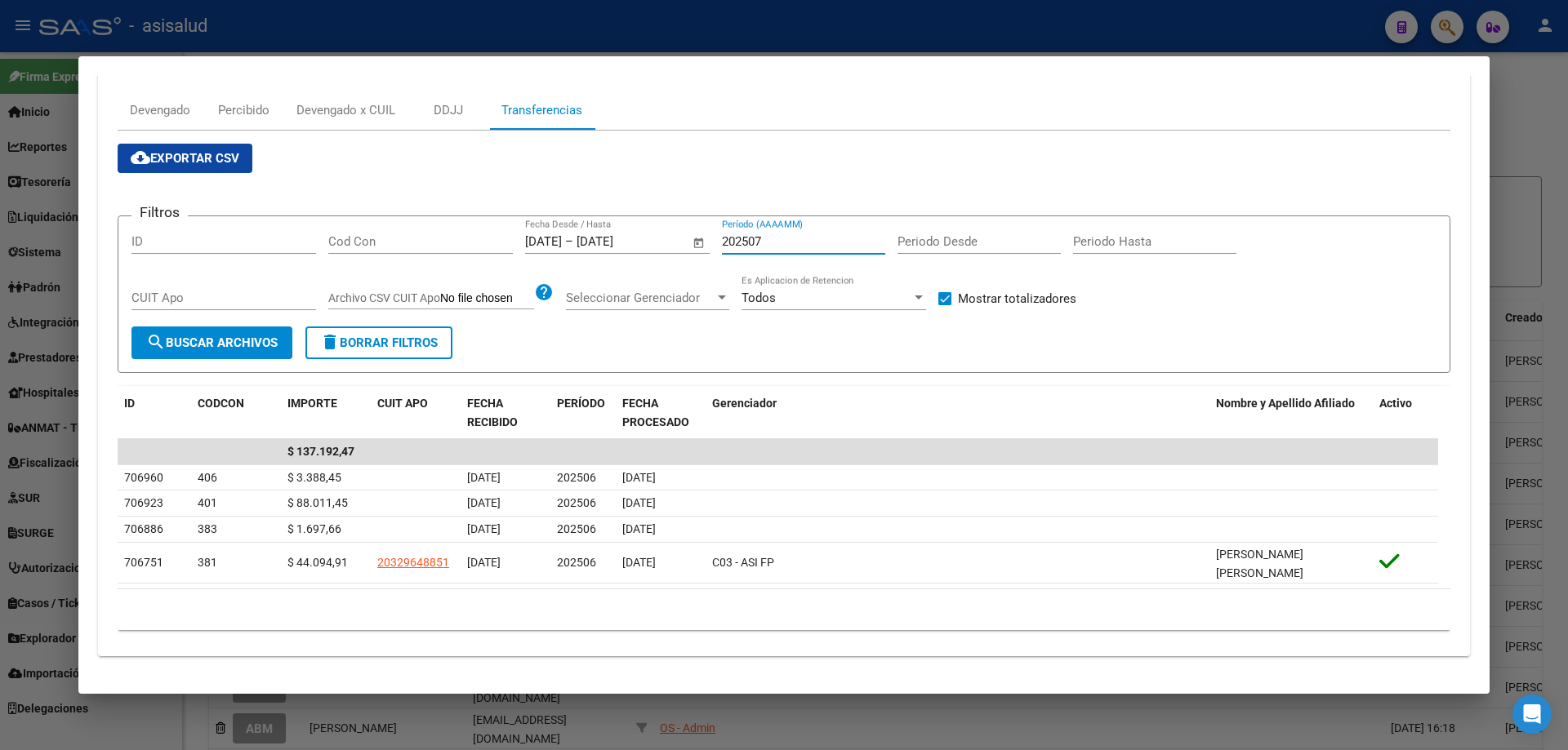
type input "202507"
click at [210, 342] on span "search Buscar Archivos" at bounding box center [212, 343] width 131 height 15
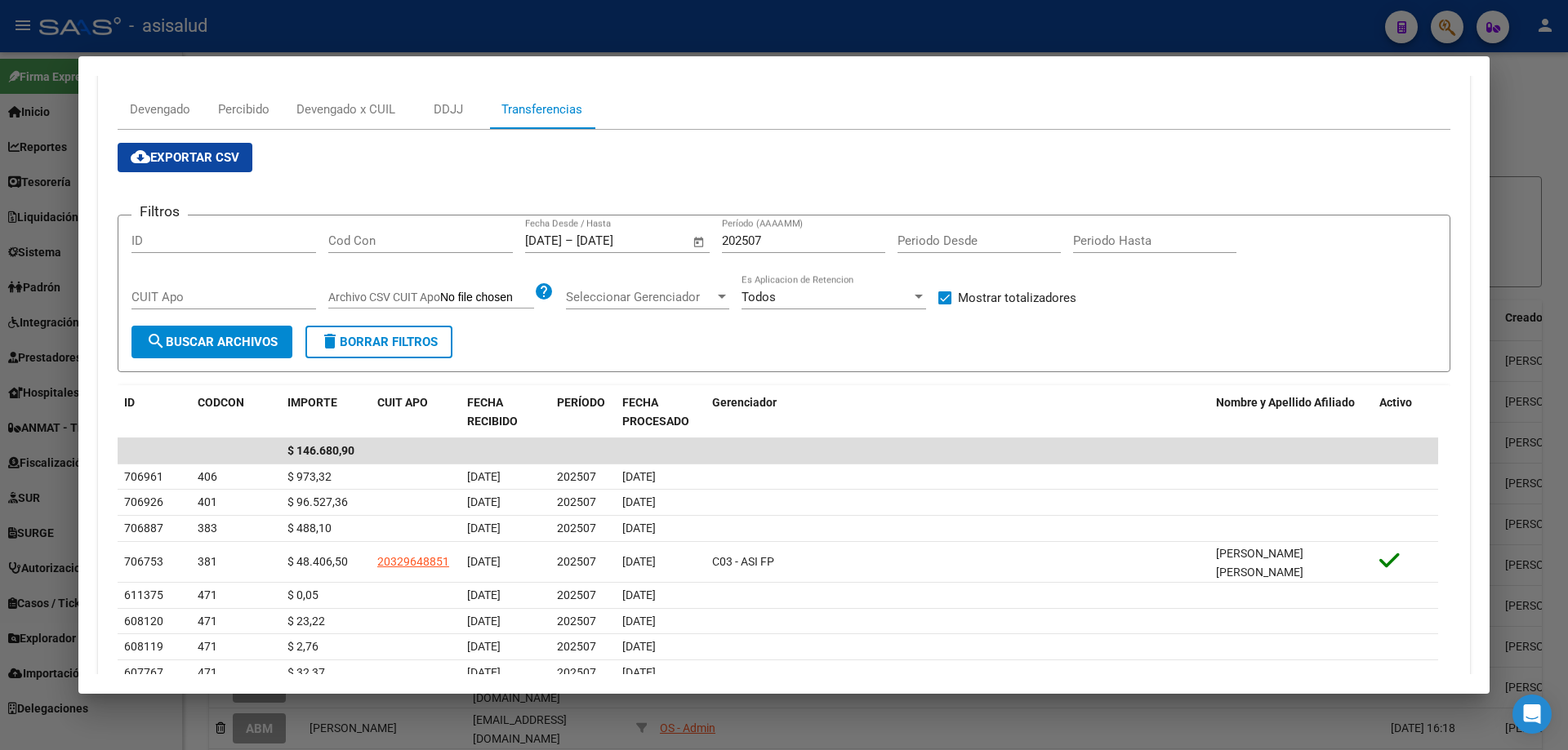
click at [199, 38] on div at bounding box center [784, 375] width 1568 height 750
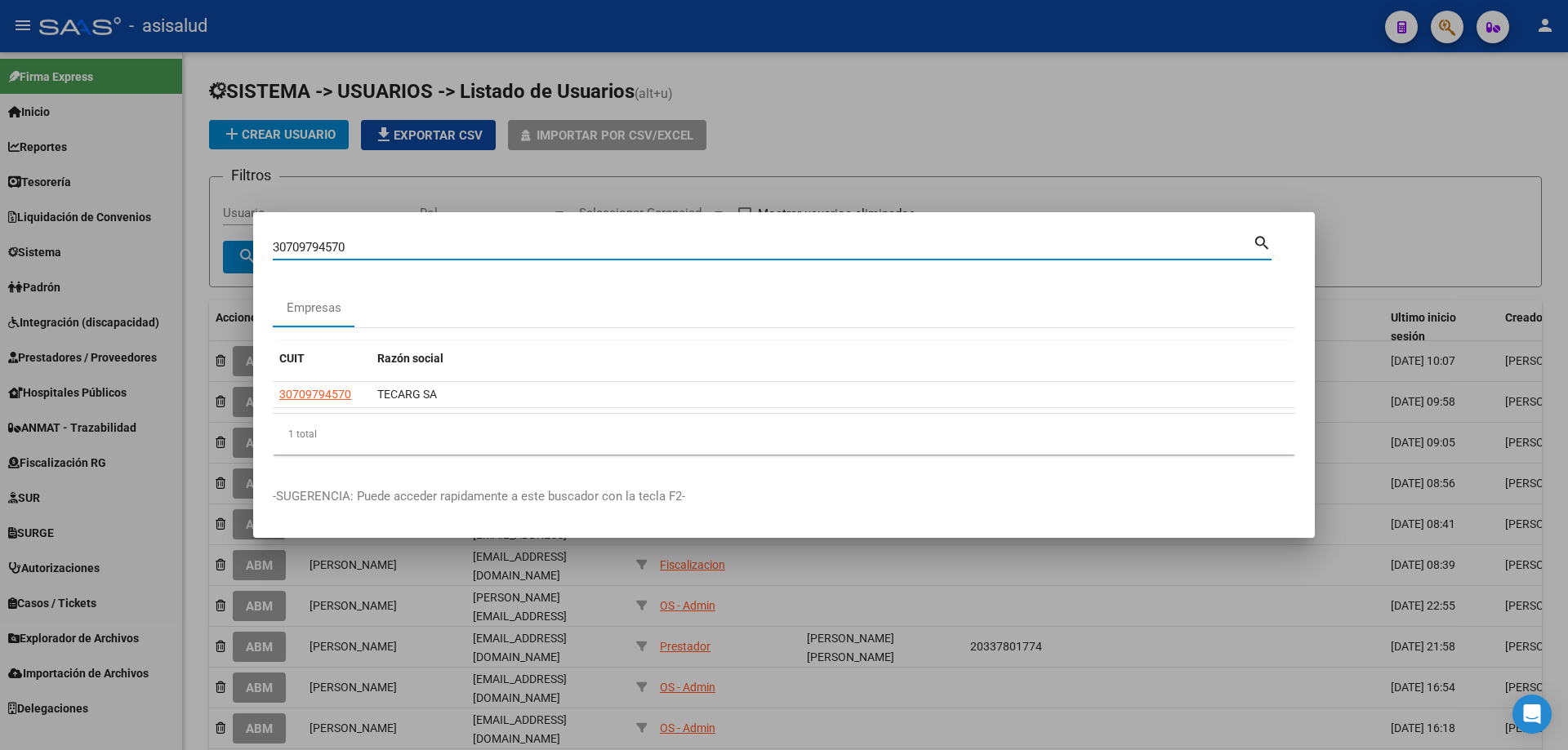
drag, startPoint x: 377, startPoint y: 246, endPoint x: 223, endPoint y: 249, distance: 154.0
click at [223, 249] on div "30709794570 Buscar (apellido, dni, cuil, nro traspaso, cuit, obra social) searc…" at bounding box center [784, 375] width 1568 height 750
type input "30712117903"
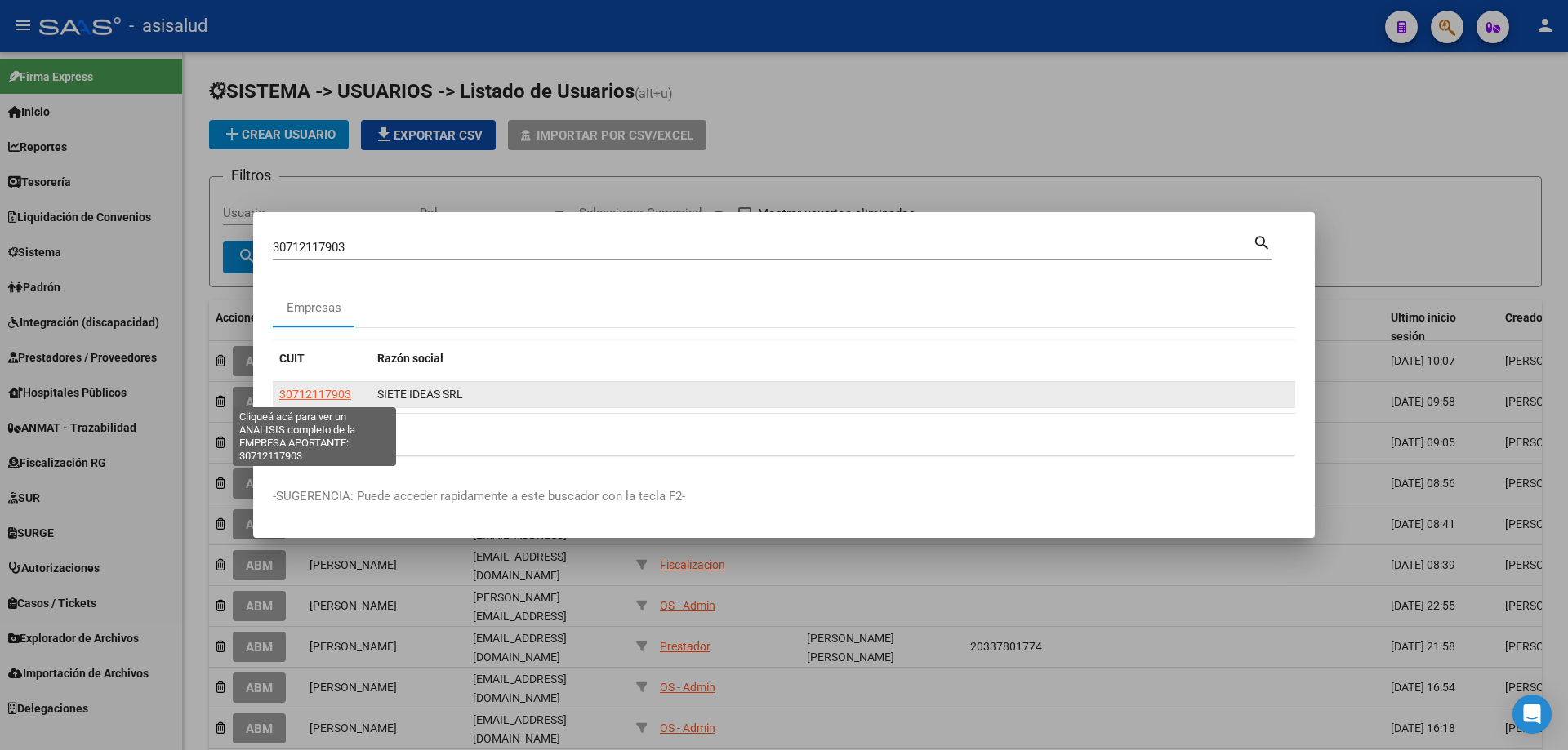
click at [317, 390] on span "30712117903" at bounding box center [315, 394] width 72 height 13
type textarea "30712117903"
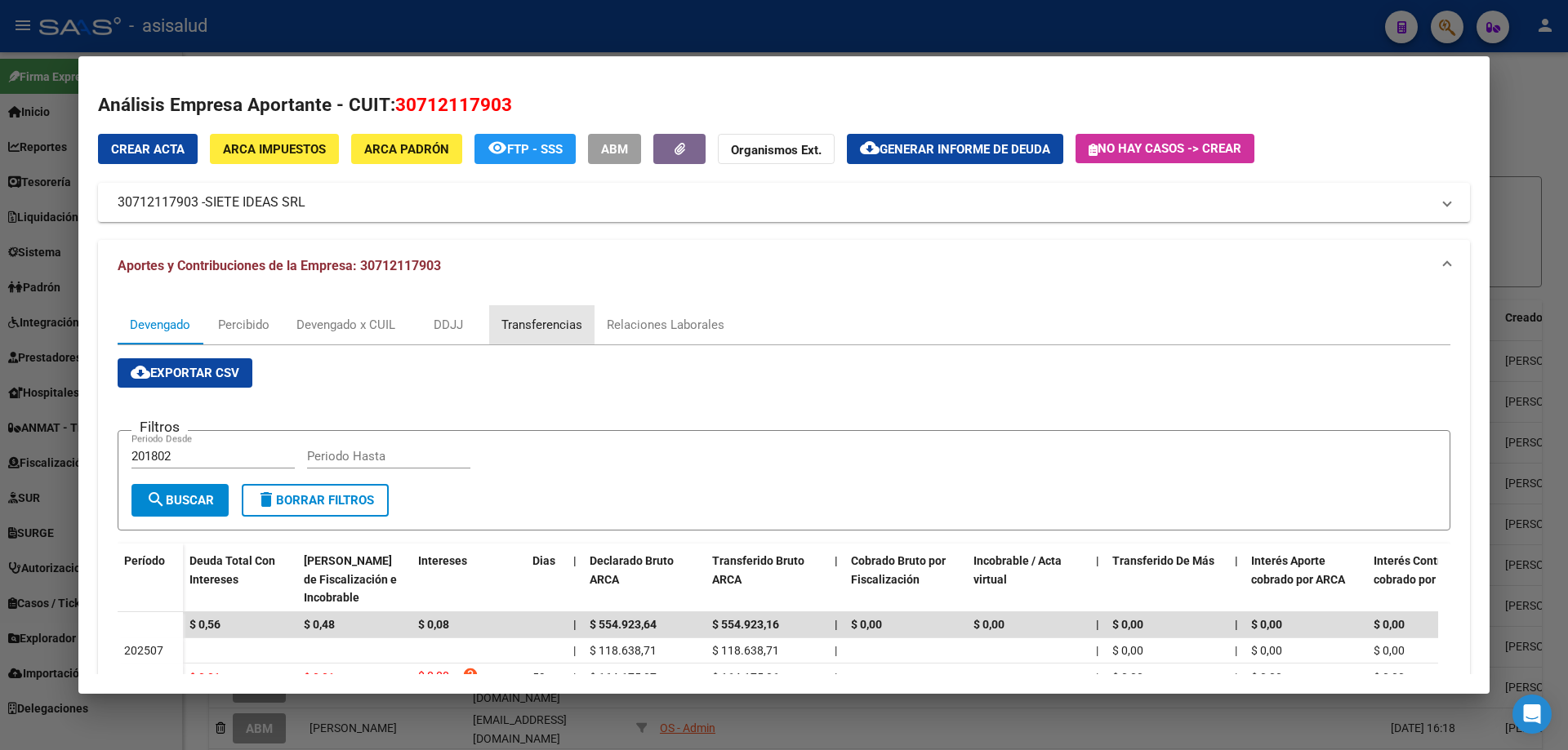
click at [550, 320] on div "Transferencias" at bounding box center [542, 325] width 81 height 18
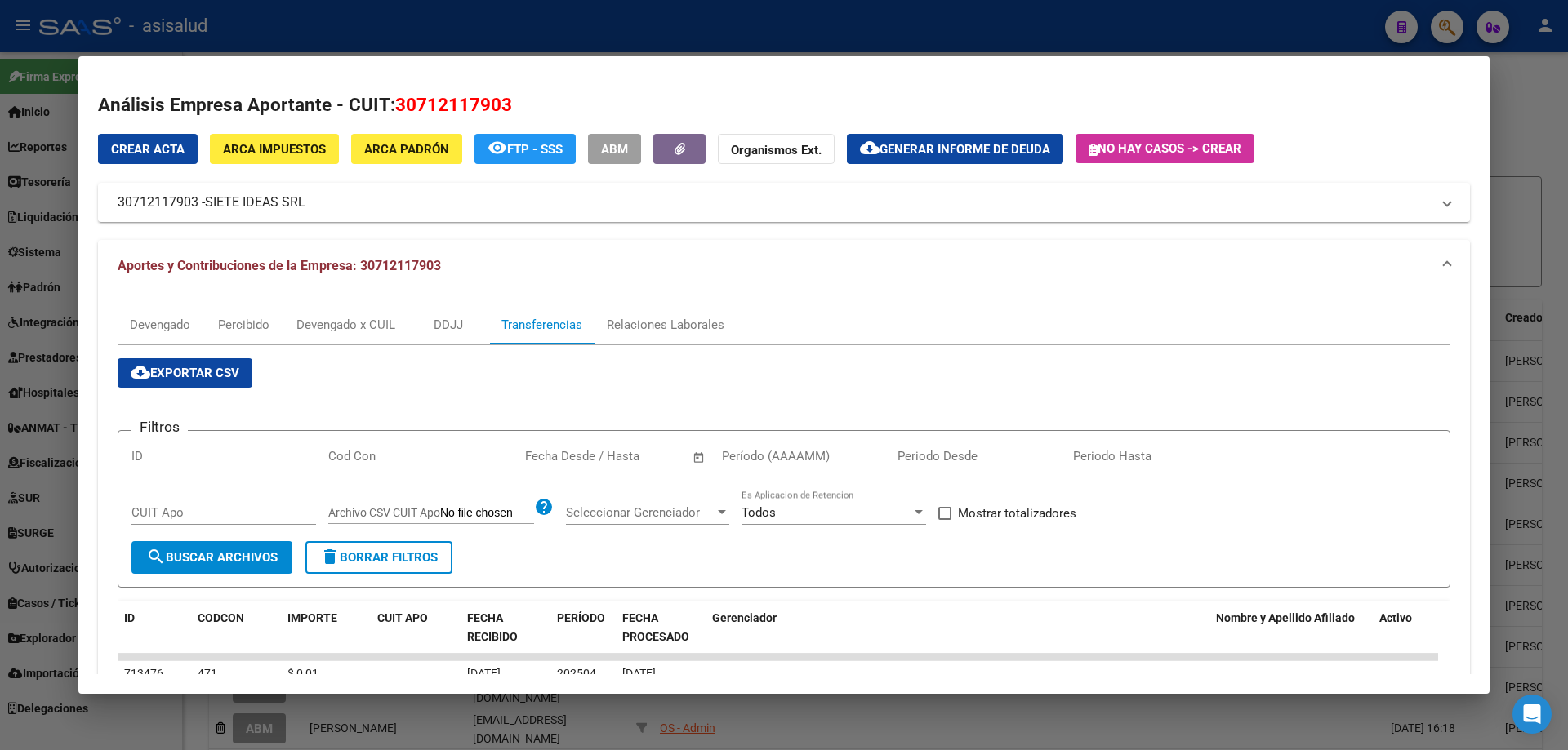
click at [609, 454] on input "text" at bounding box center [645, 456] width 79 height 15
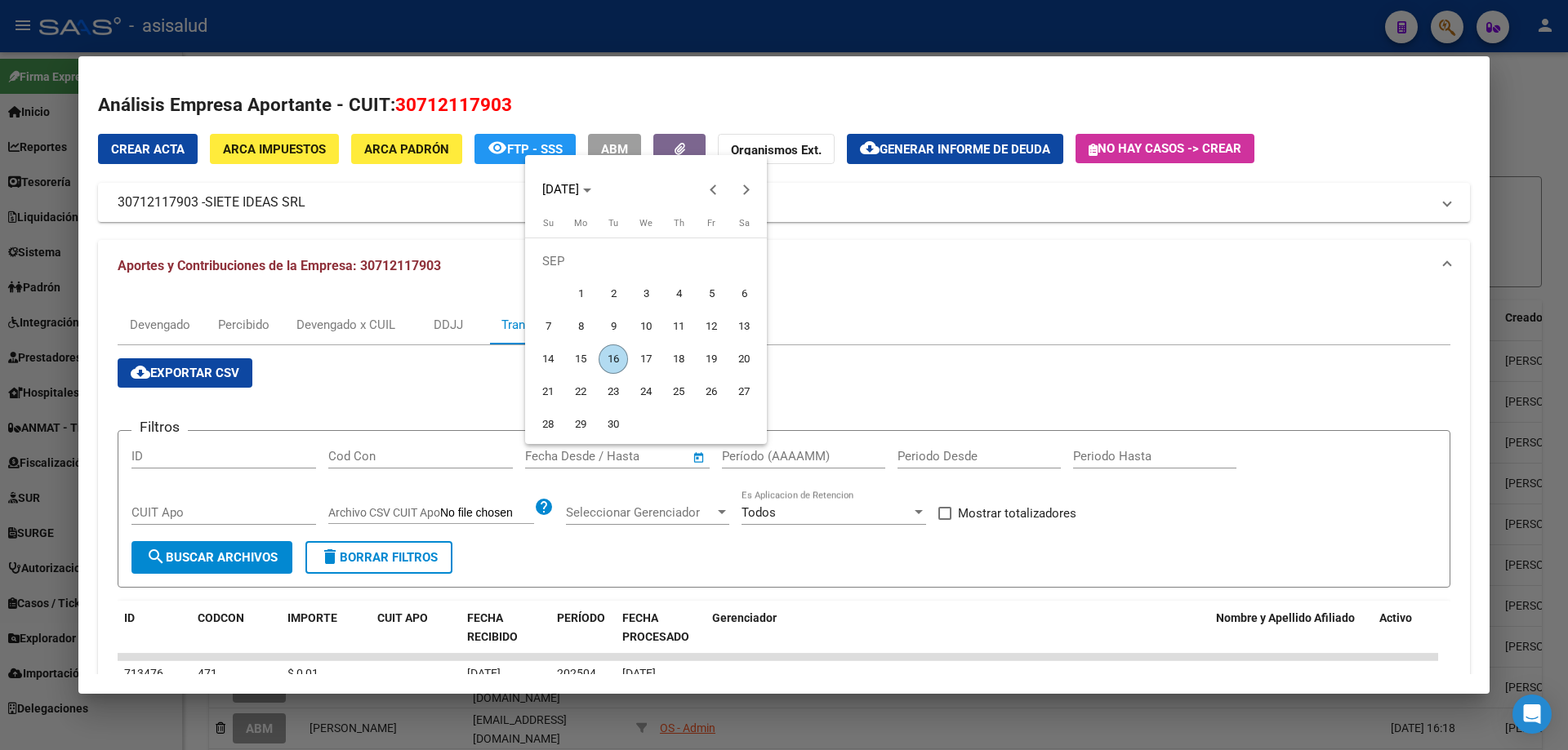
click at [708, 284] on span "5" at bounding box center [711, 294] width 29 height 29
click at [677, 291] on span "4" at bounding box center [678, 294] width 29 height 29
type input "[DATE]"
click at [780, 457] on div at bounding box center [784, 375] width 1568 height 750
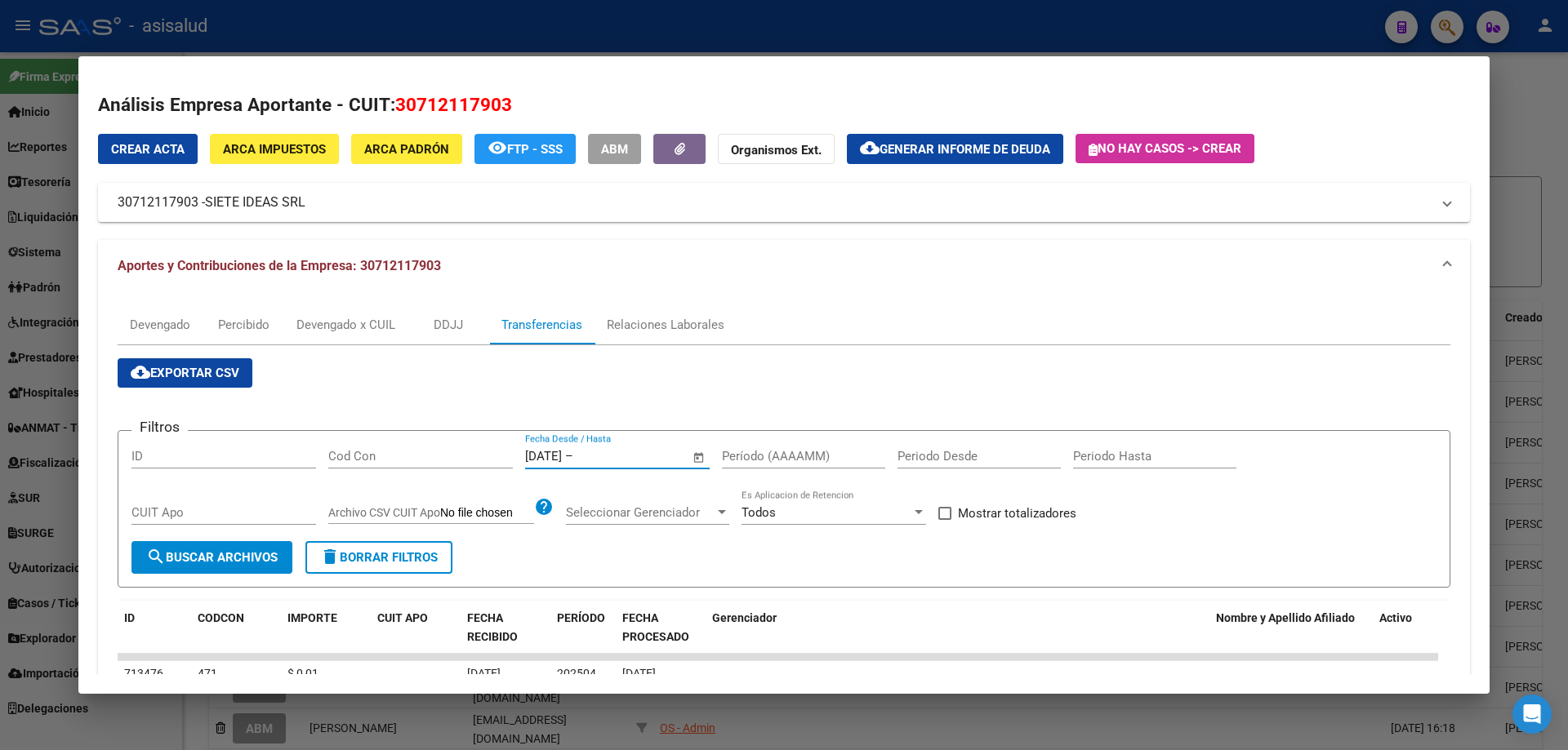
click at [779, 450] on input "Período (AAAAMM)" at bounding box center [804, 456] width 163 height 15
type input "202506"
drag, startPoint x: 1052, startPoint y: 512, endPoint x: 729, endPoint y: 521, distance: 323.1
click at [1041, 514] on span "Mostrar totalizadores" at bounding box center [1017, 513] width 118 height 20
click at [945, 520] on input "Mostrar totalizadores" at bounding box center [944, 520] width 1 height 1
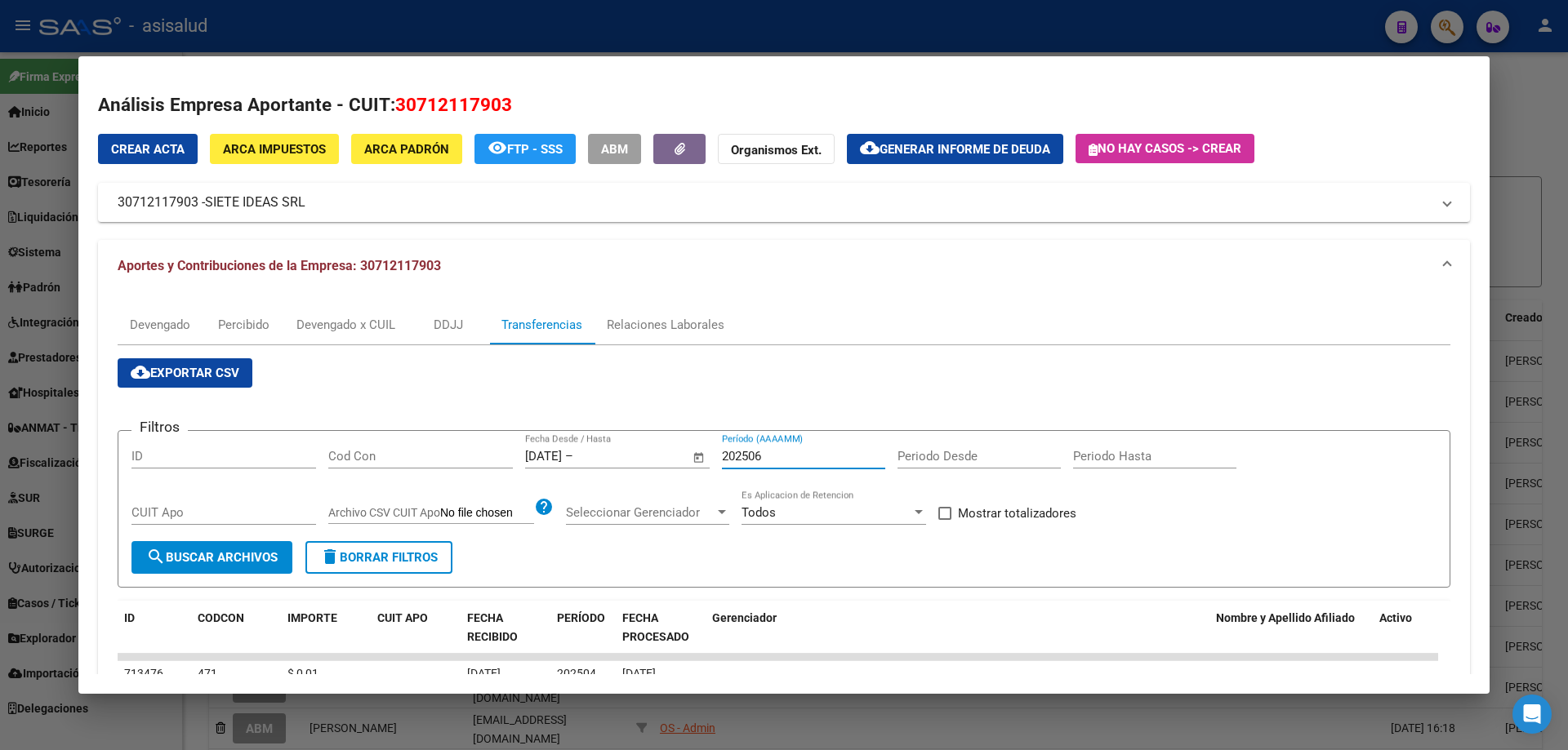
checkbox input "true"
click at [261, 557] on span "search Buscar Archivos" at bounding box center [212, 557] width 131 height 15
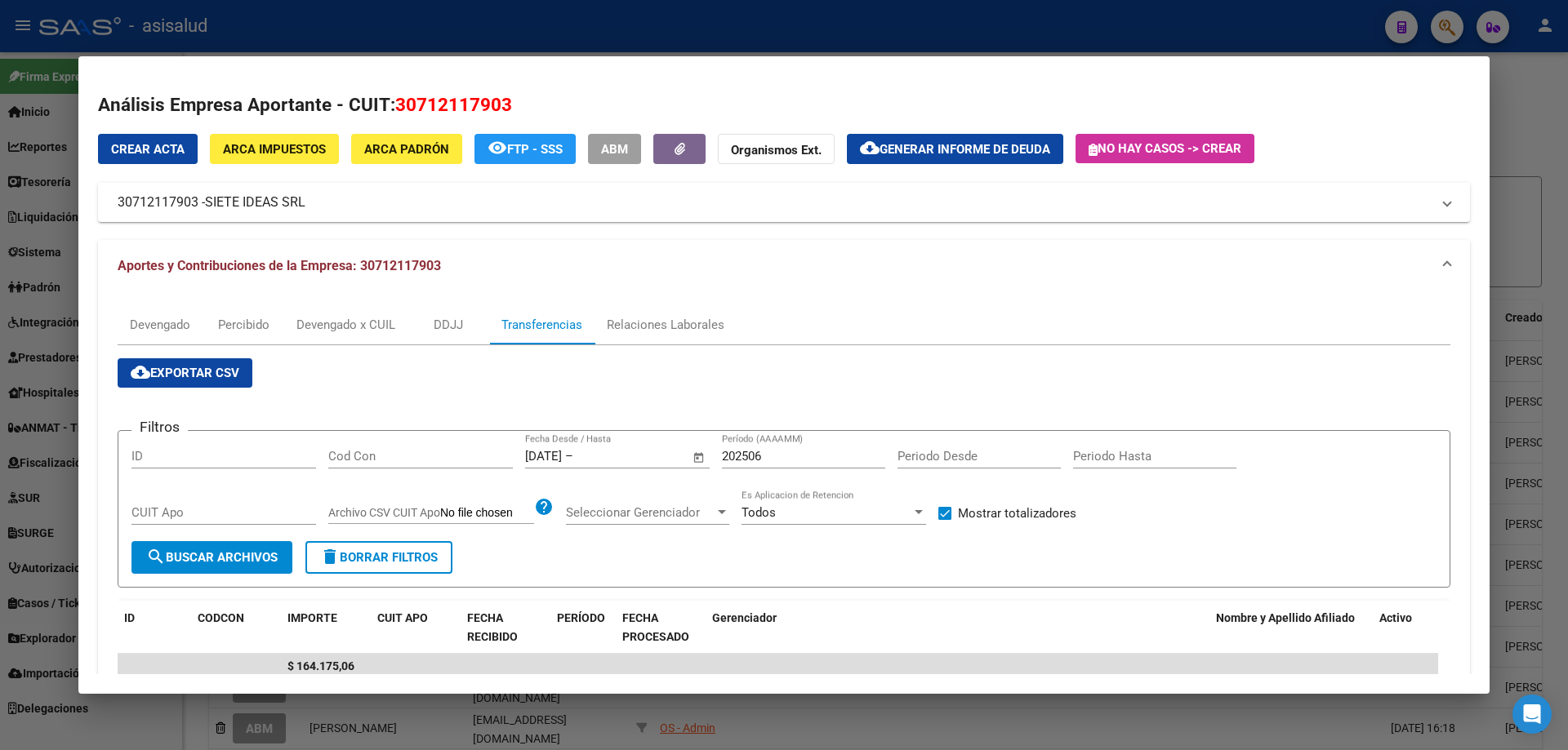
click at [465, 37] on div at bounding box center [784, 375] width 1568 height 750
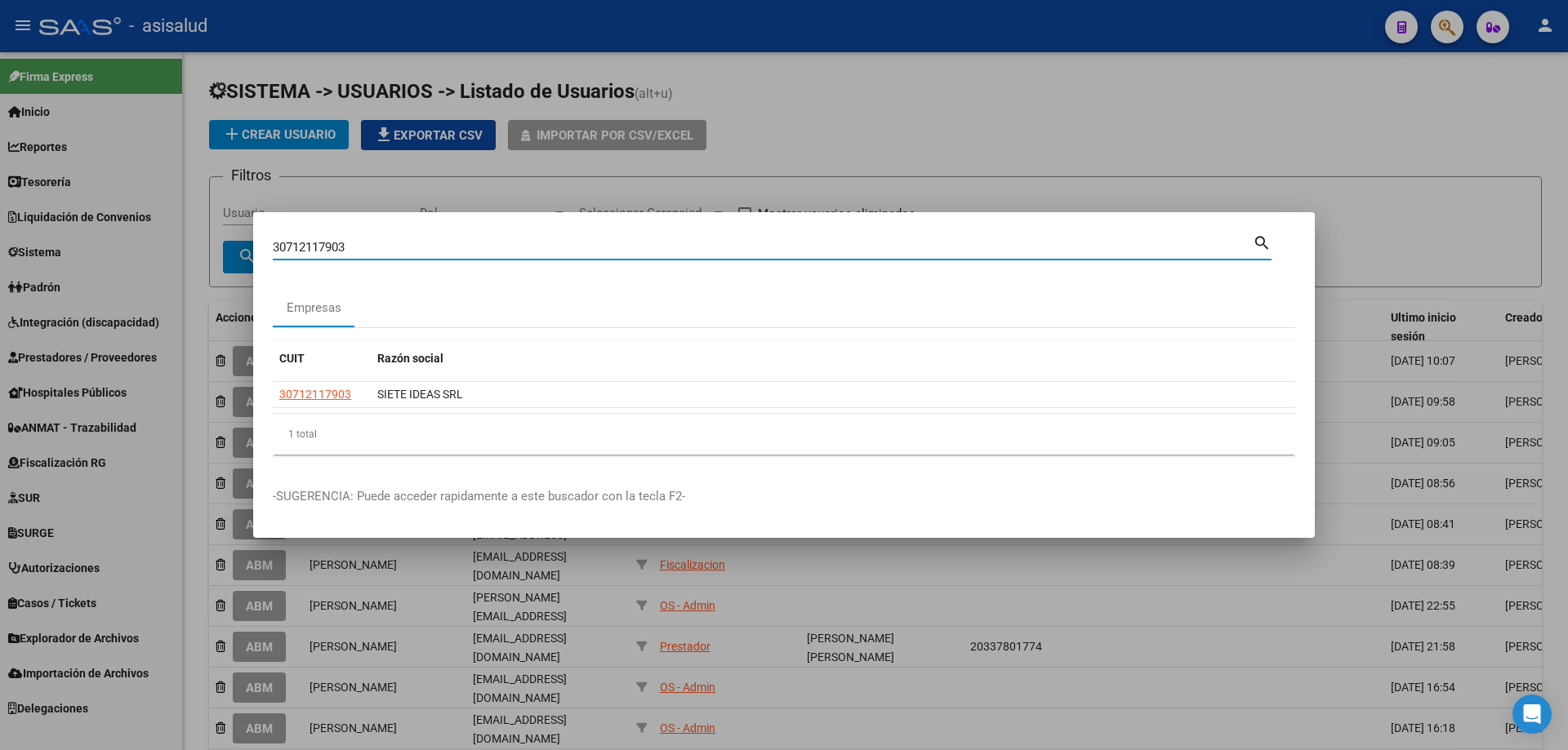
drag, startPoint x: 378, startPoint y: 244, endPoint x: 206, endPoint y: 249, distance: 172.1
click at [206, 249] on div "30712117903 Buscar (apellido, dni, cuil, [PERSON_NAME], cuit, obra social) sear…" at bounding box center [784, 375] width 1568 height 750
type input "30711505489"
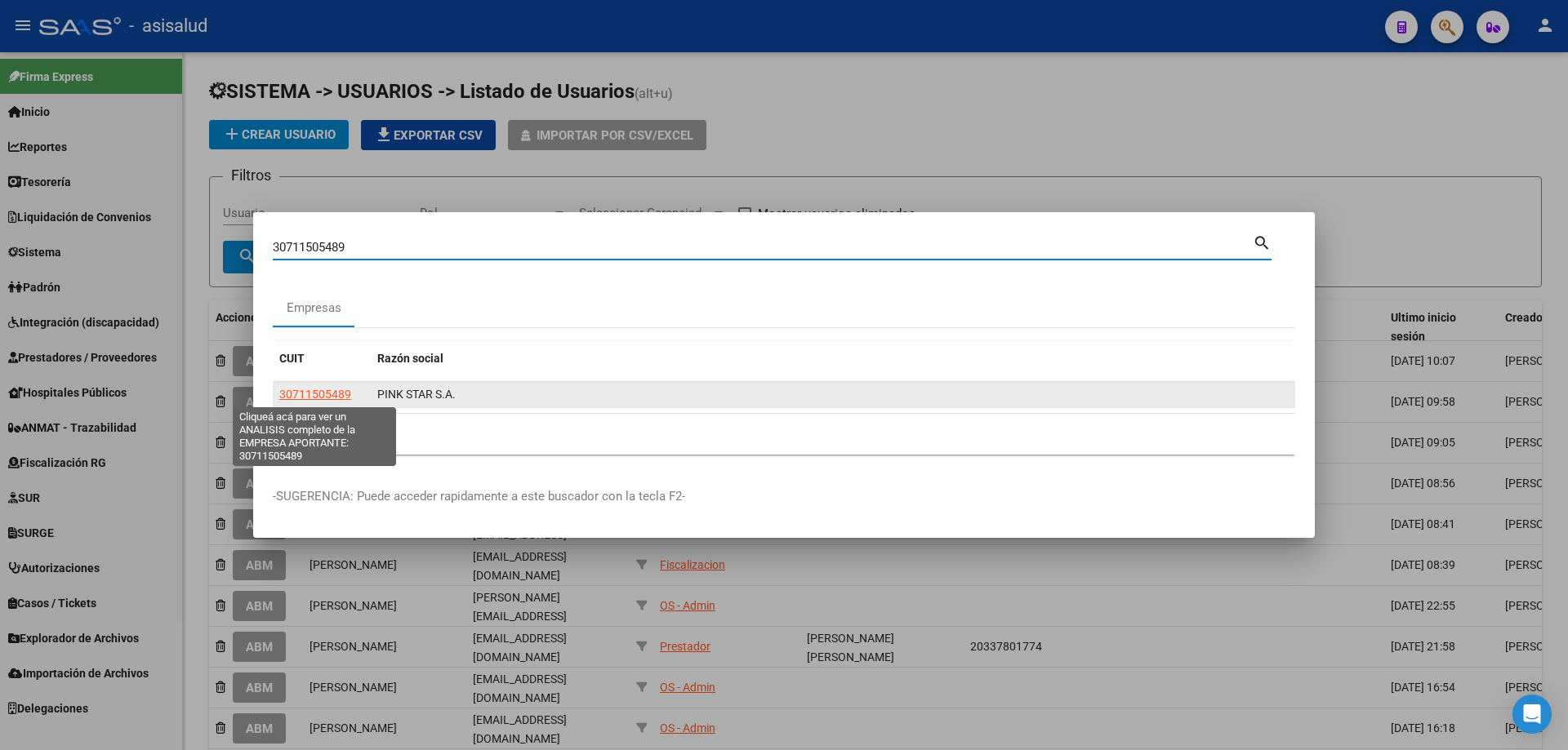
click at [309, 388] on span "30711505489" at bounding box center [315, 394] width 72 height 13
type textarea "30711505489"
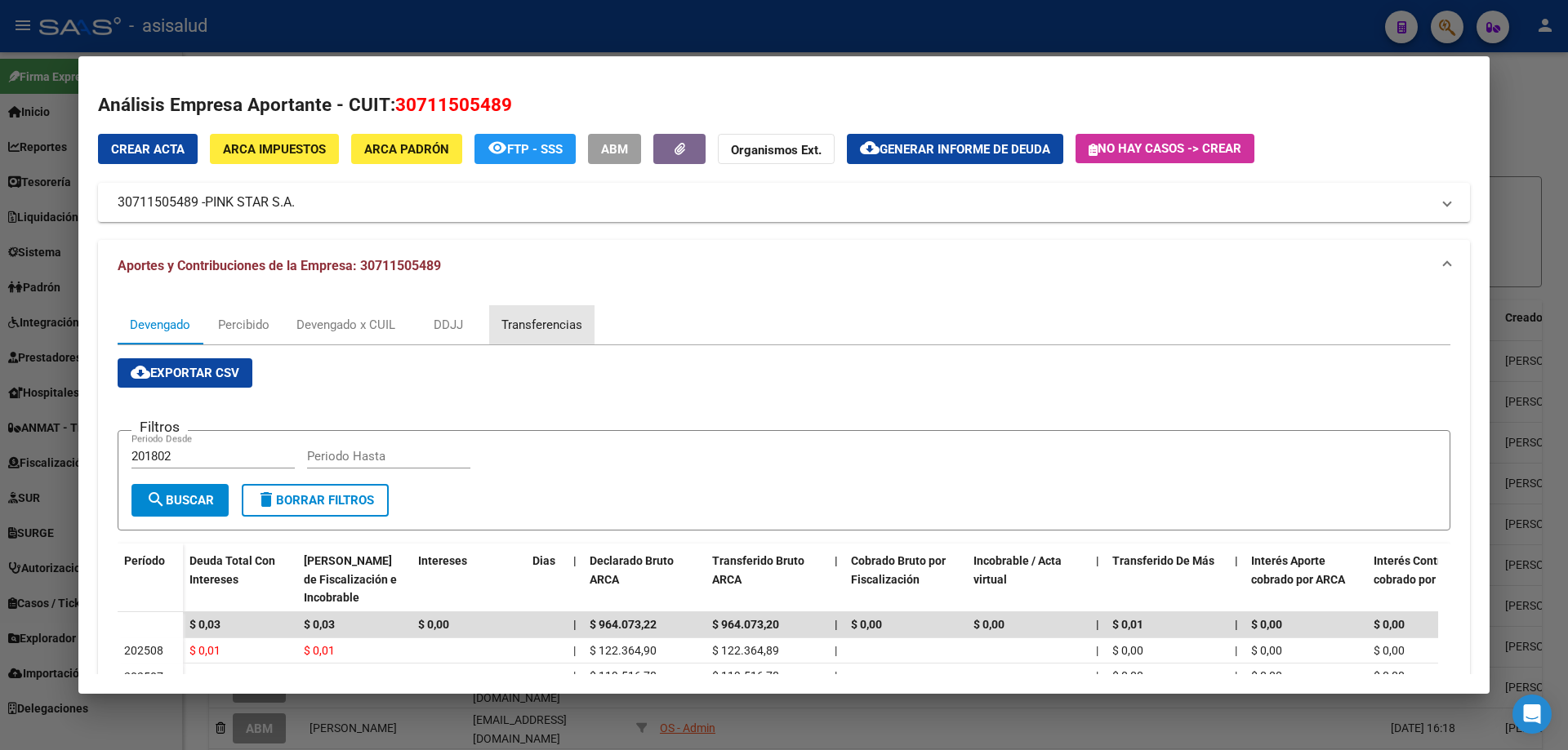
click at [534, 321] on div "Transferencias" at bounding box center [542, 325] width 81 height 18
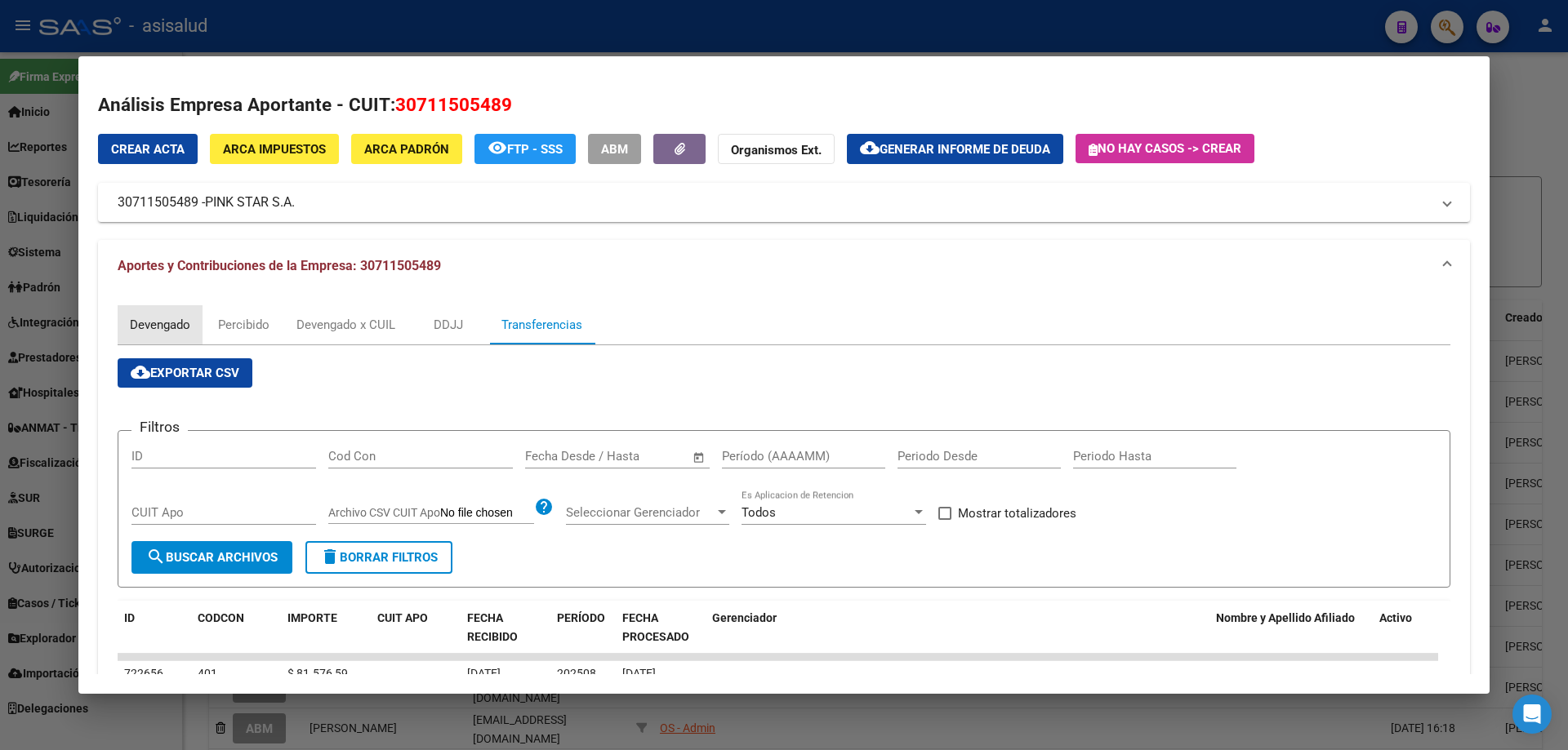
click at [164, 325] on div "Devengado" at bounding box center [160, 325] width 60 height 18
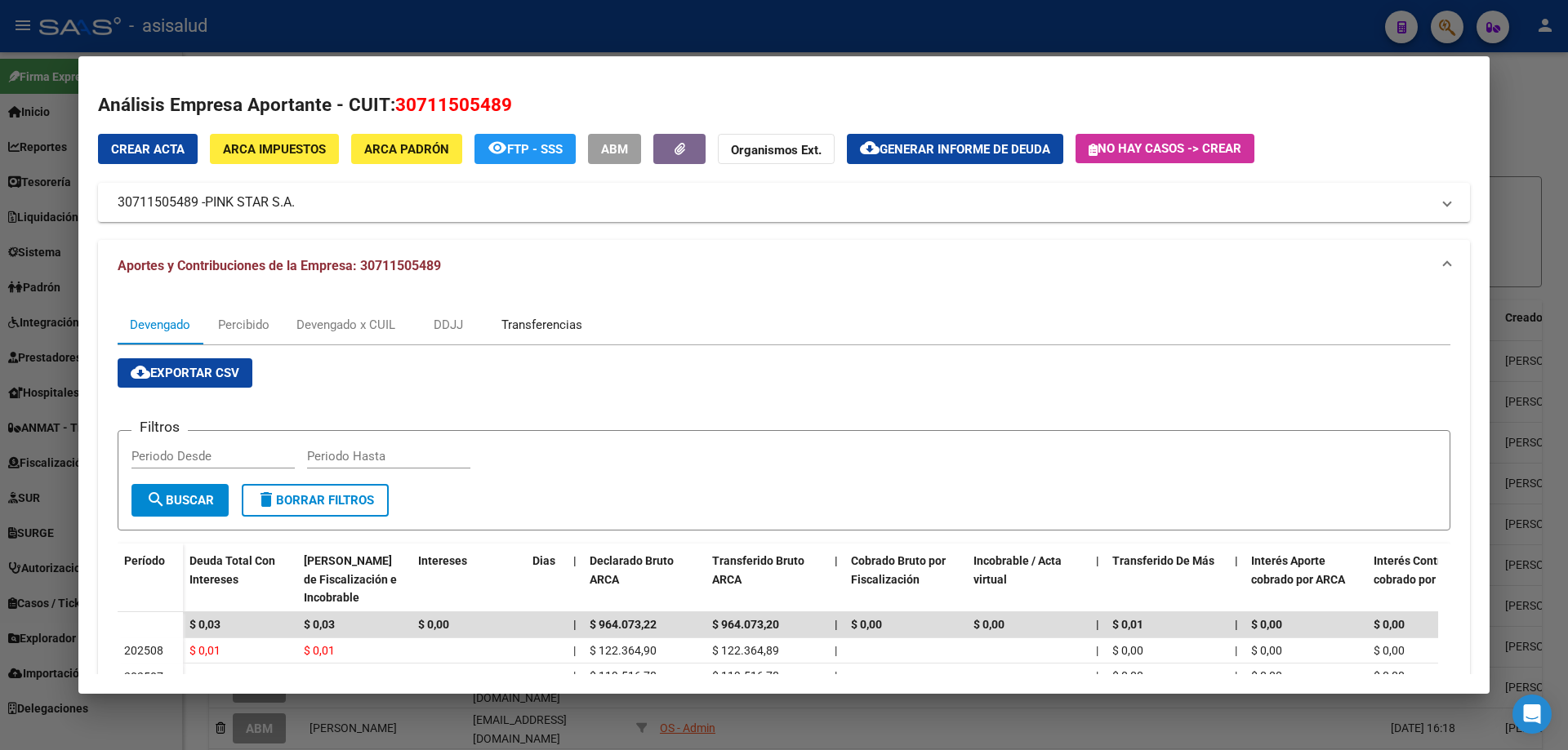
click at [528, 339] on div "Transferencias" at bounding box center [542, 325] width 106 height 39
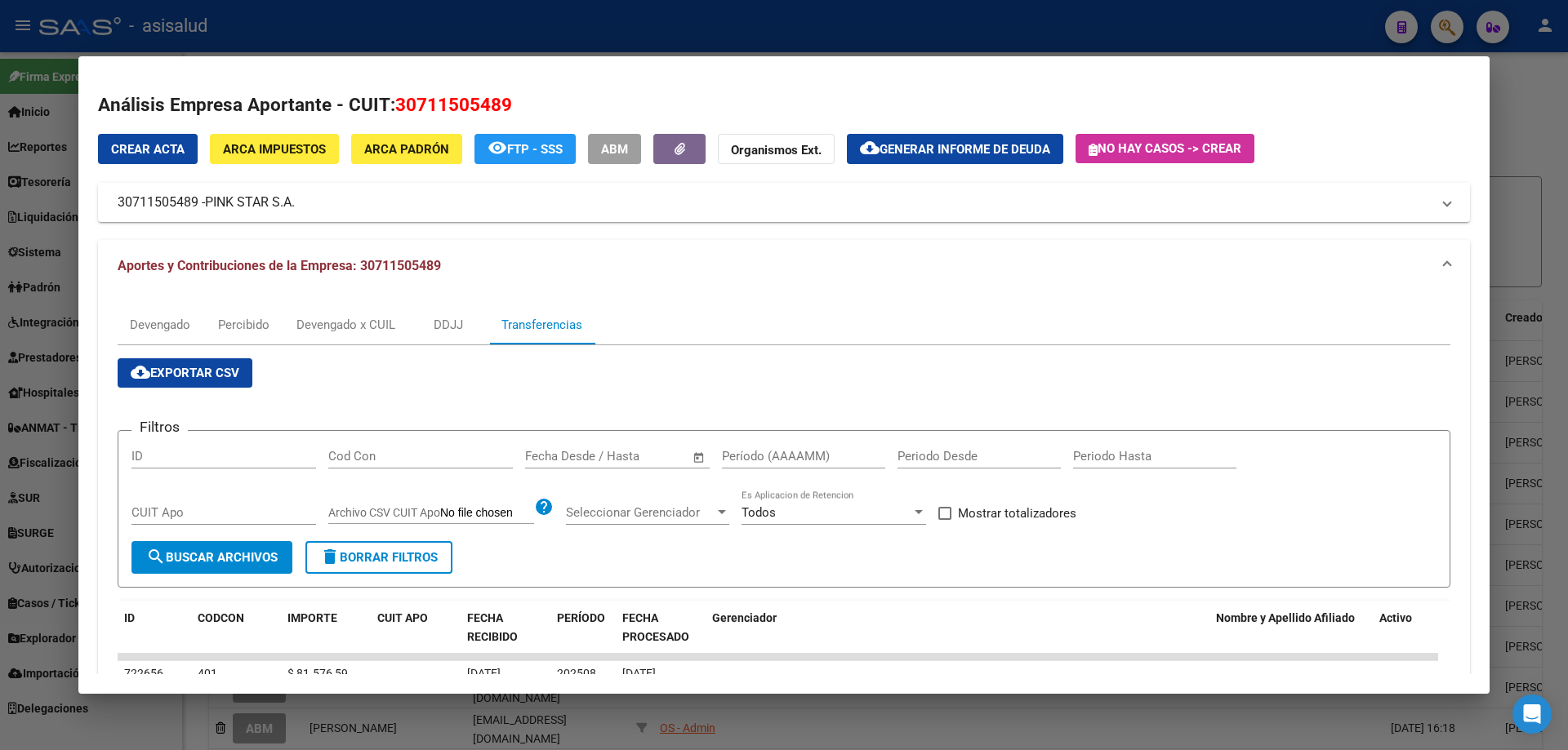
click at [608, 448] on div "Fecha inicio – Fecha fin Fecha Desde / Hasta" at bounding box center [607, 456] width 165 height 25
type input "2"
click at [674, 450] on input "text" at bounding box center [645, 456] width 79 height 15
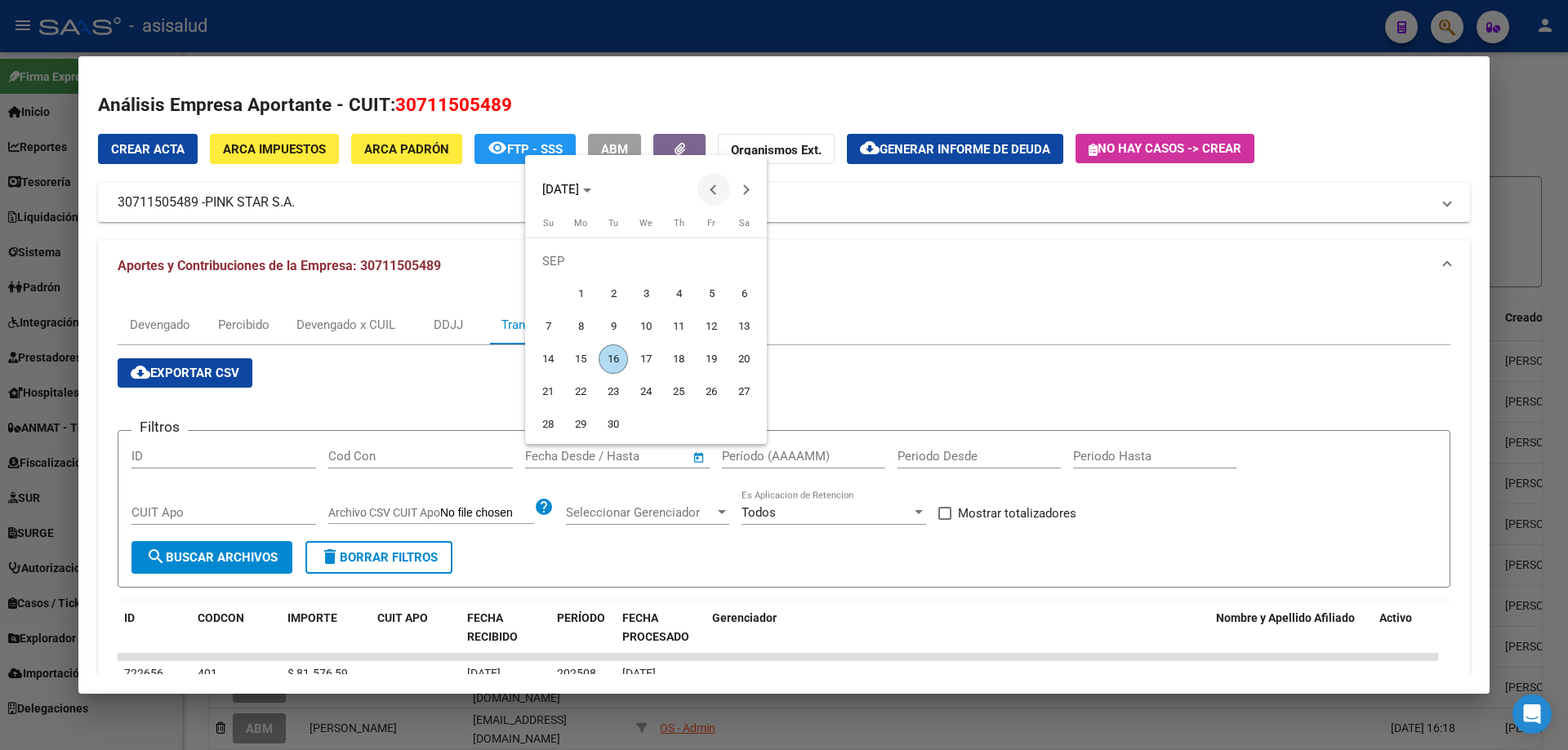
click at [719, 182] on span "Previous month" at bounding box center [713, 189] width 33 height 33
click at [677, 422] on span "31" at bounding box center [678, 424] width 29 height 29
type input "[DATE]"
click at [749, 186] on span "Next month" at bounding box center [746, 189] width 33 height 33
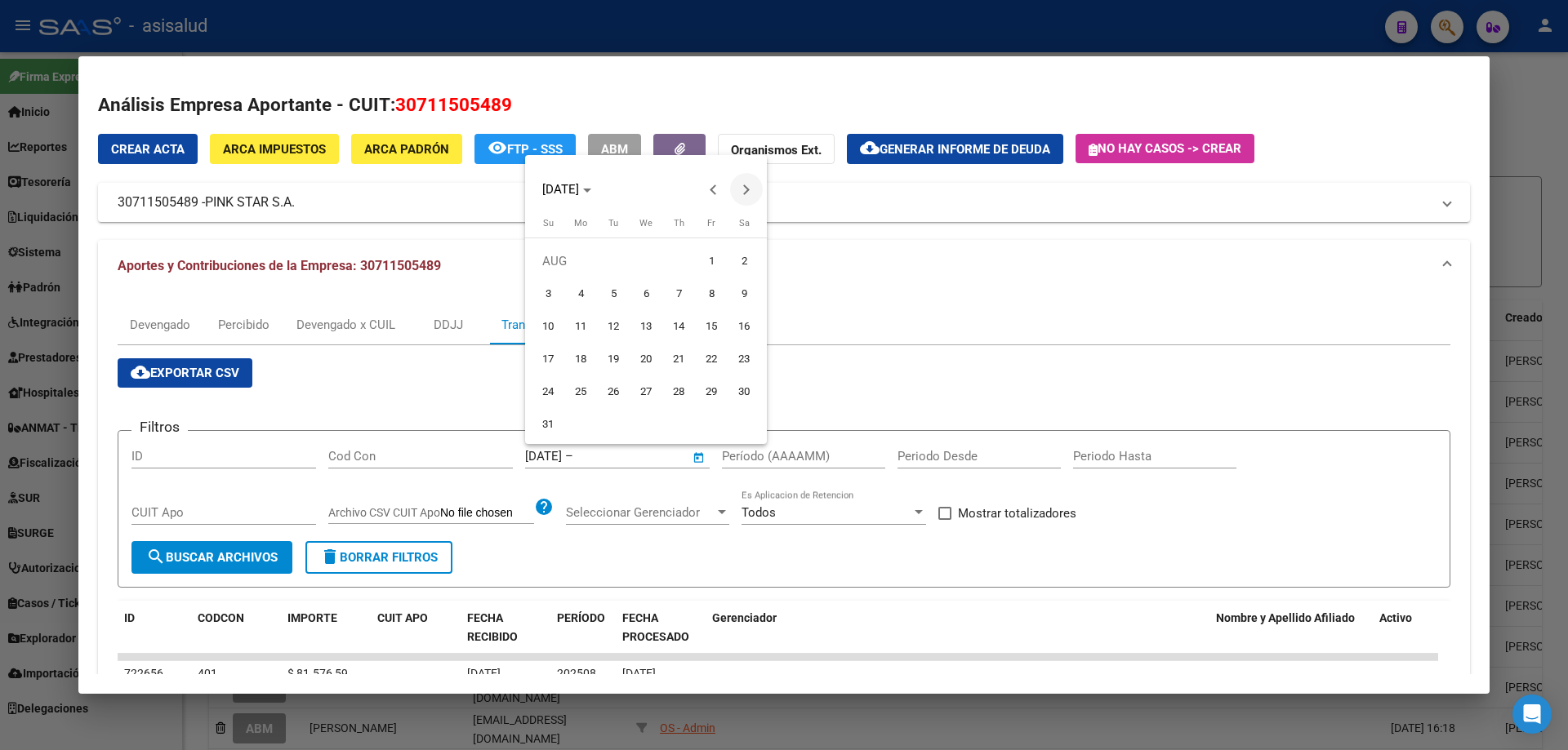
click at [747, 194] on span "Next month" at bounding box center [746, 189] width 33 height 33
click at [578, 290] on span "1" at bounding box center [580, 294] width 29 height 29
type input "[DATE]"
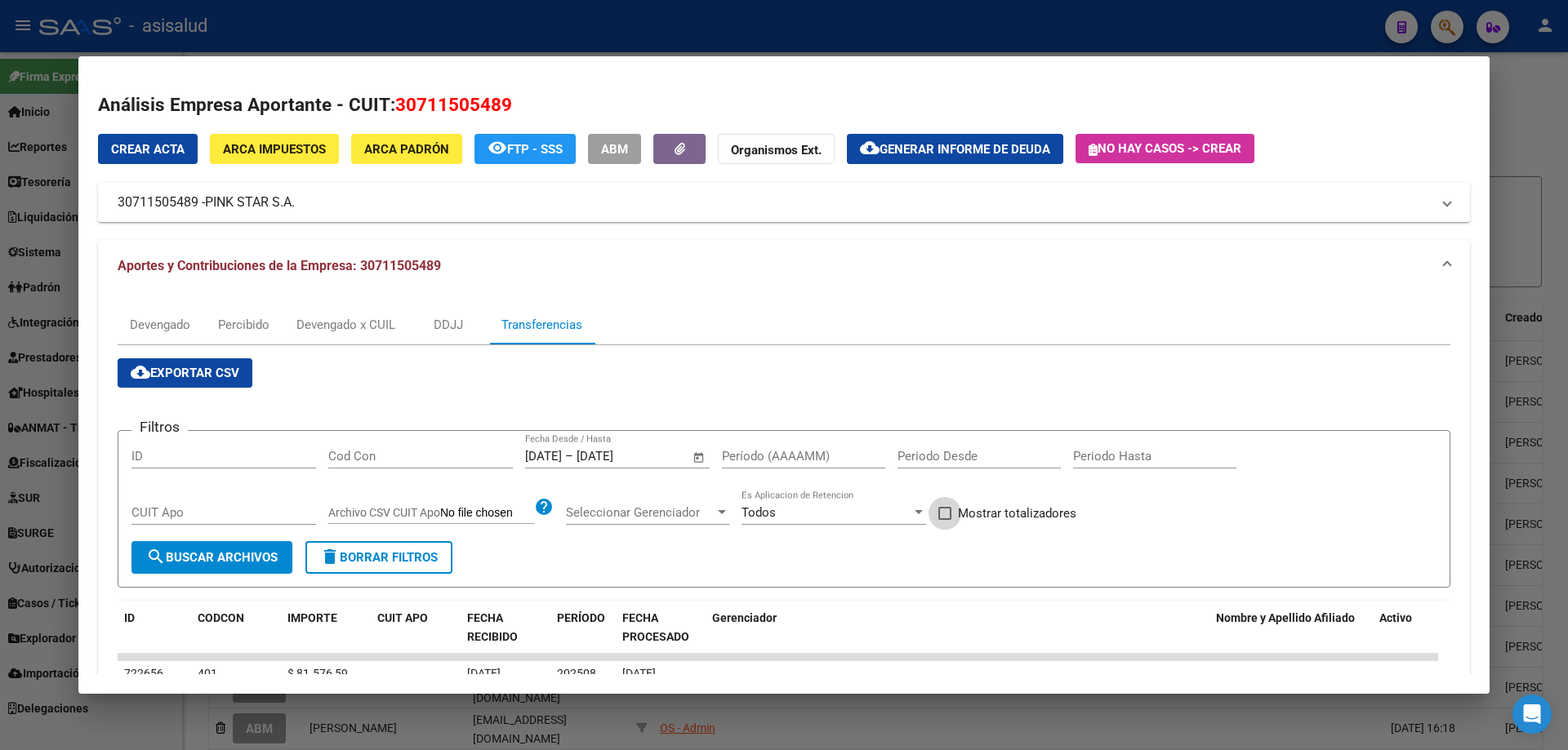
click at [984, 510] on span "Mostrar totalizadores" at bounding box center [1017, 513] width 118 height 20
click at [945, 520] on input "Mostrar totalizadores" at bounding box center [944, 520] width 1 height 1
checkbox input "true"
click at [805, 463] on input "Período (AAAAMM)" at bounding box center [804, 456] width 163 height 15
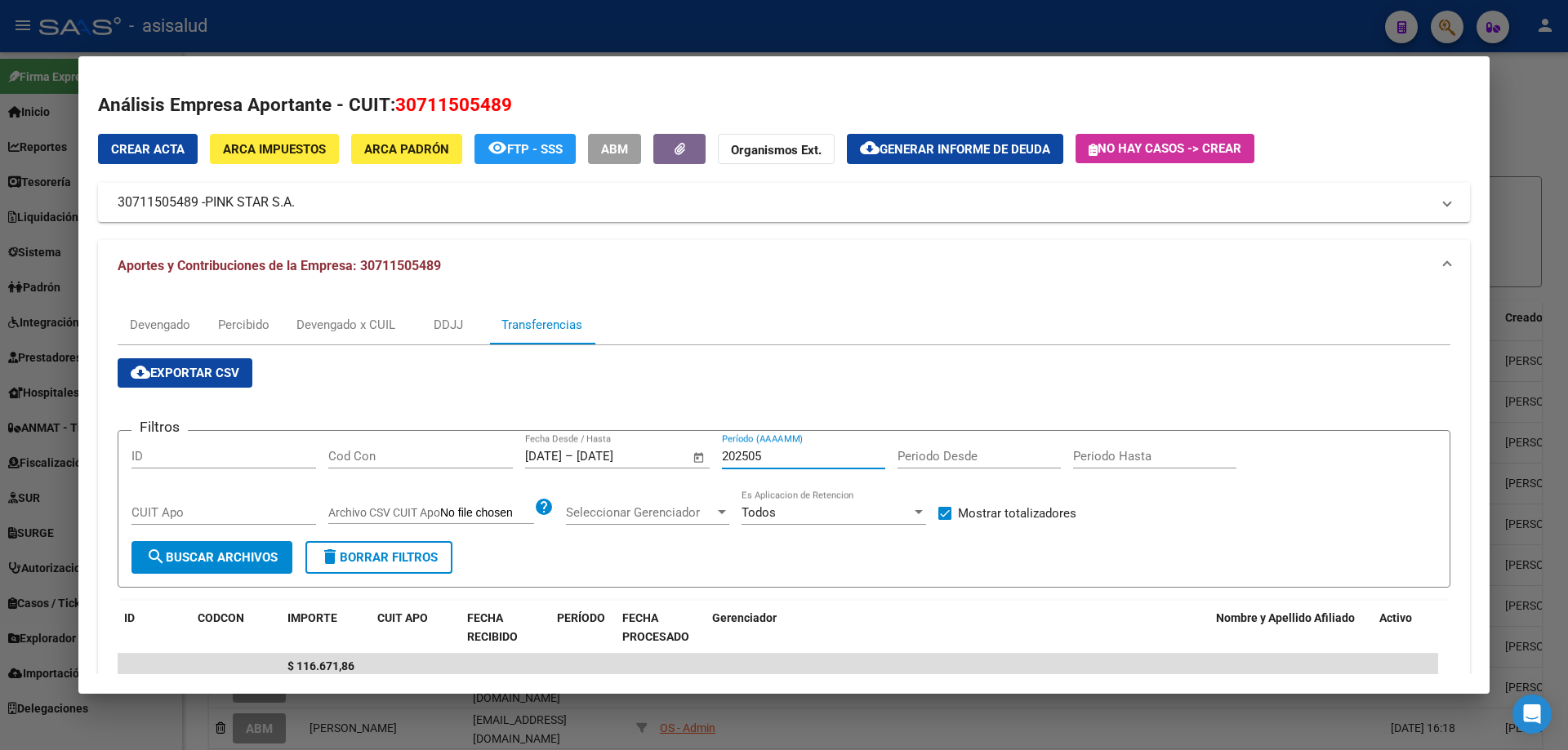
type input "202505"
click at [412, 33] on div at bounding box center [784, 375] width 1568 height 750
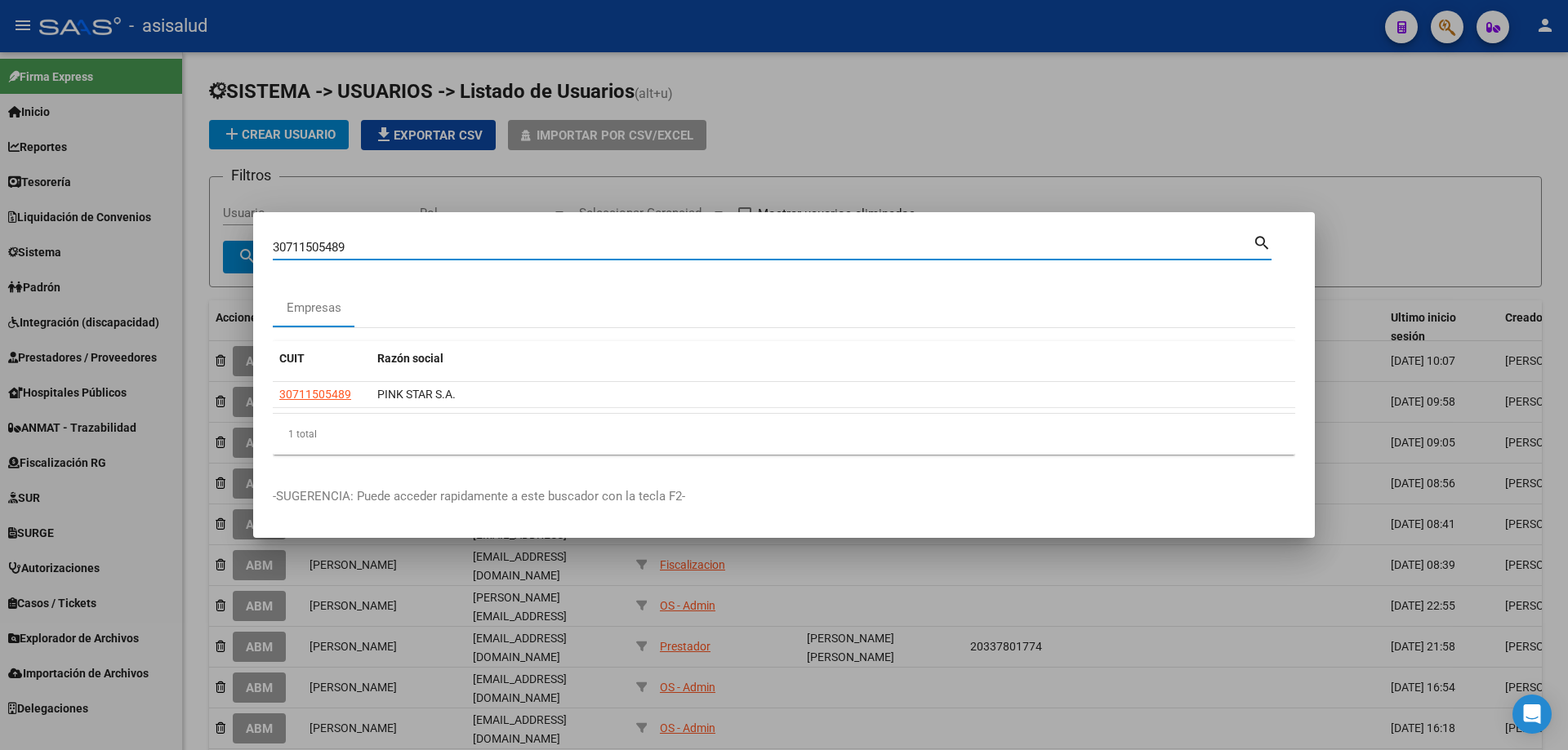
drag, startPoint x: 392, startPoint y: 245, endPoint x: 187, endPoint y: 245, distance: 205.0
click at [187, 245] on div "30711505489 Buscar (apellido, dni, cuil, [PERSON_NAME], cuit, obra social) sear…" at bounding box center [784, 375] width 1568 height 750
type input "30711717656"
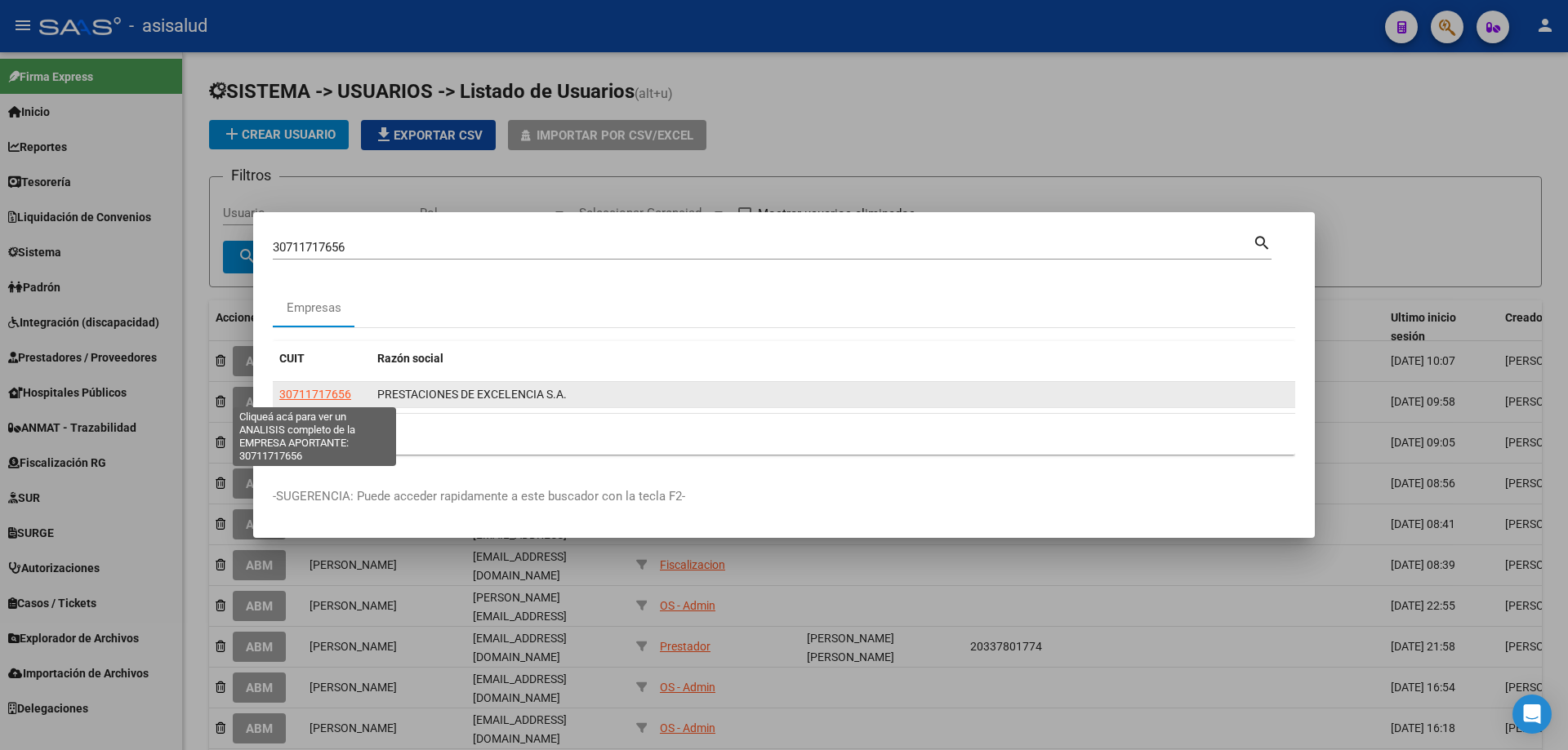
click at [306, 390] on span "30711717656" at bounding box center [315, 394] width 72 height 13
type textarea "30711717656"
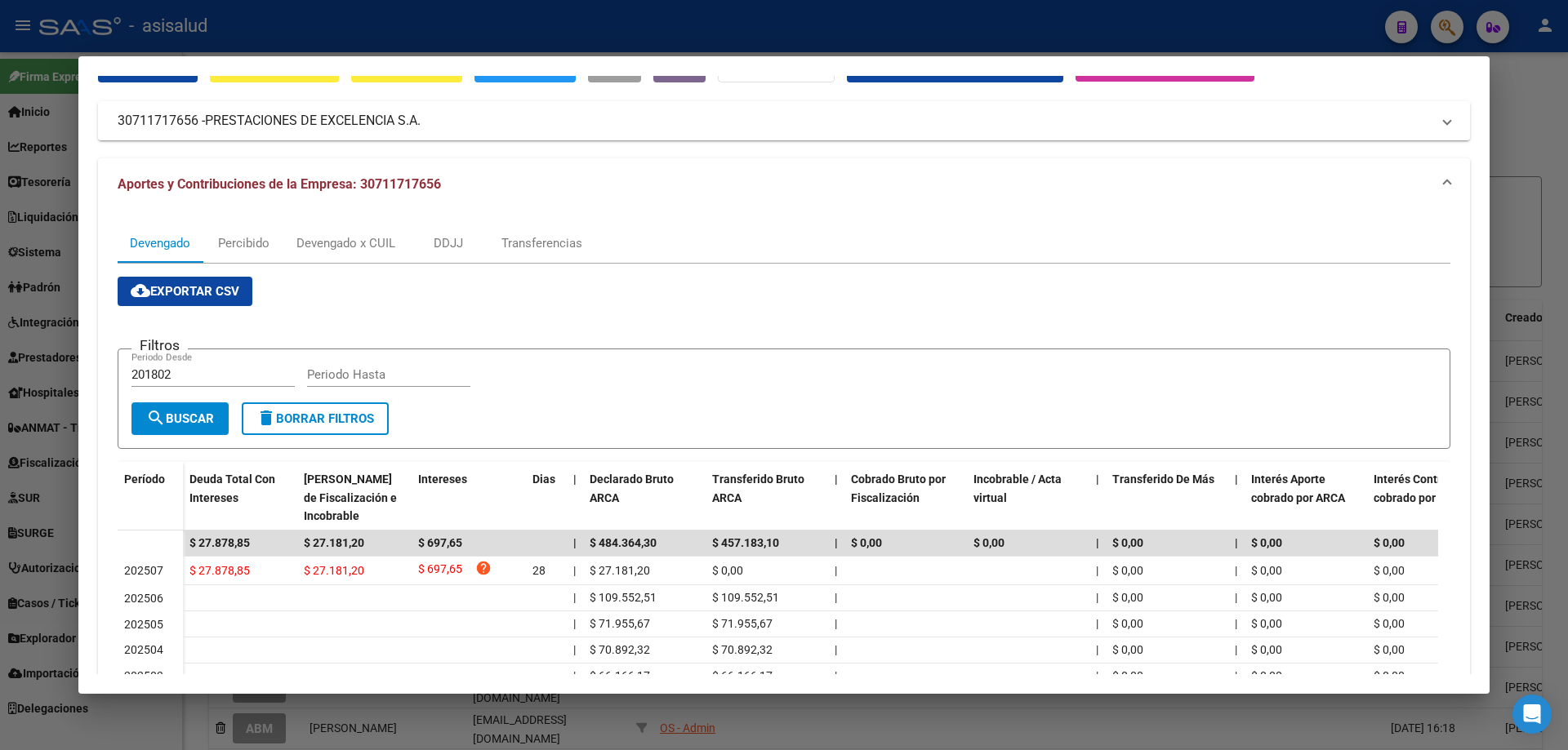
scroll to position [163, 0]
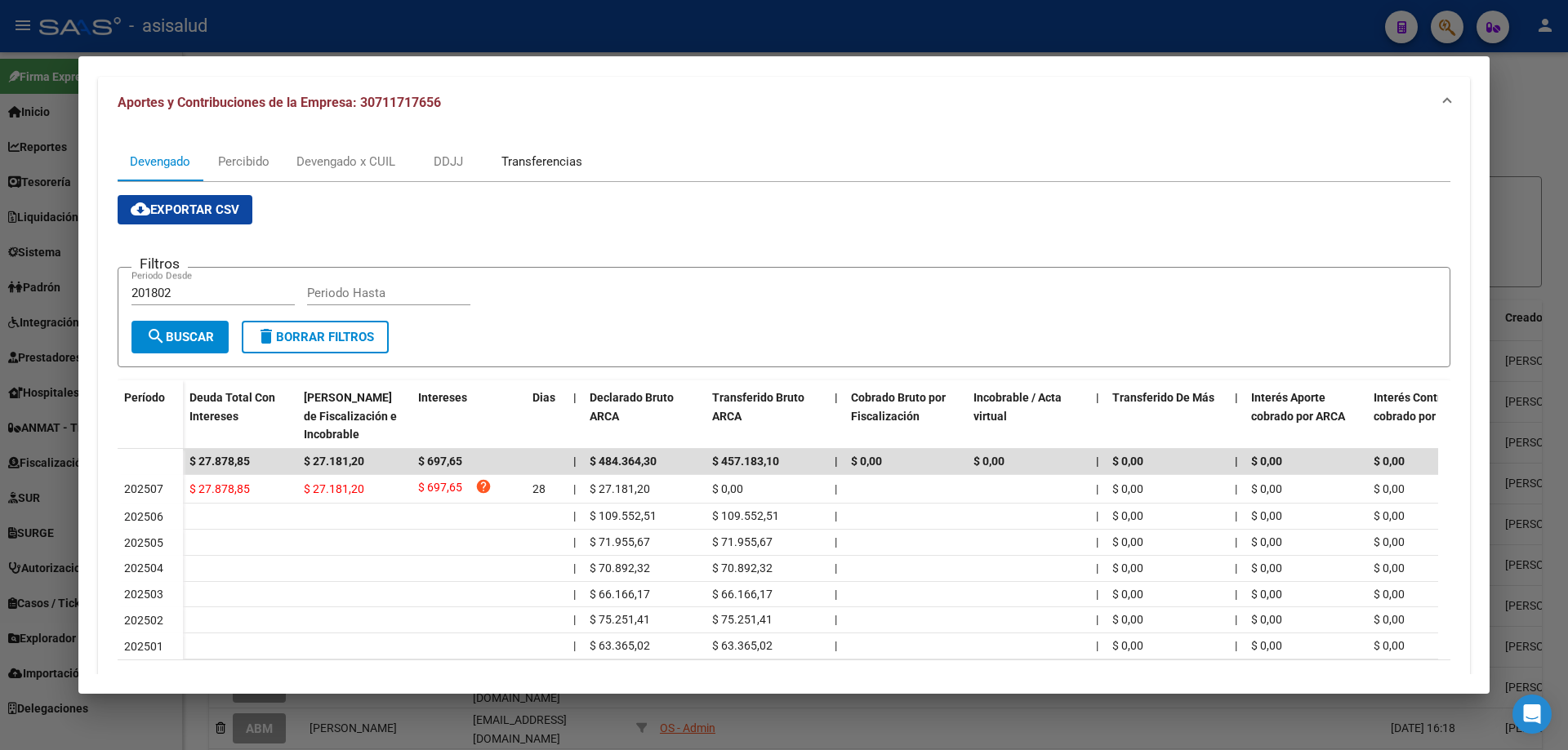
click at [528, 162] on div "Transferencias" at bounding box center [542, 162] width 81 height 18
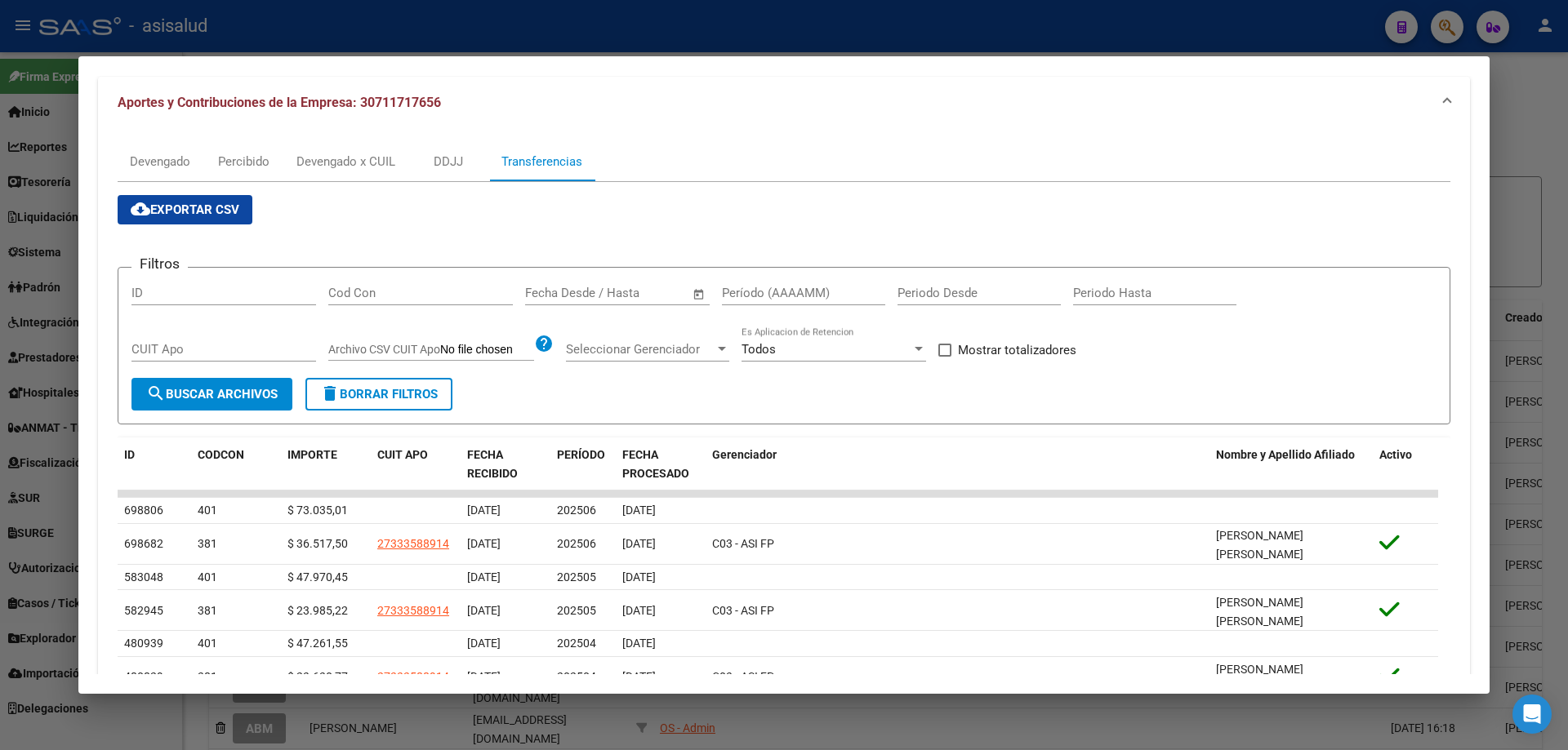
click at [595, 288] on span "–" at bounding box center [598, 293] width 8 height 15
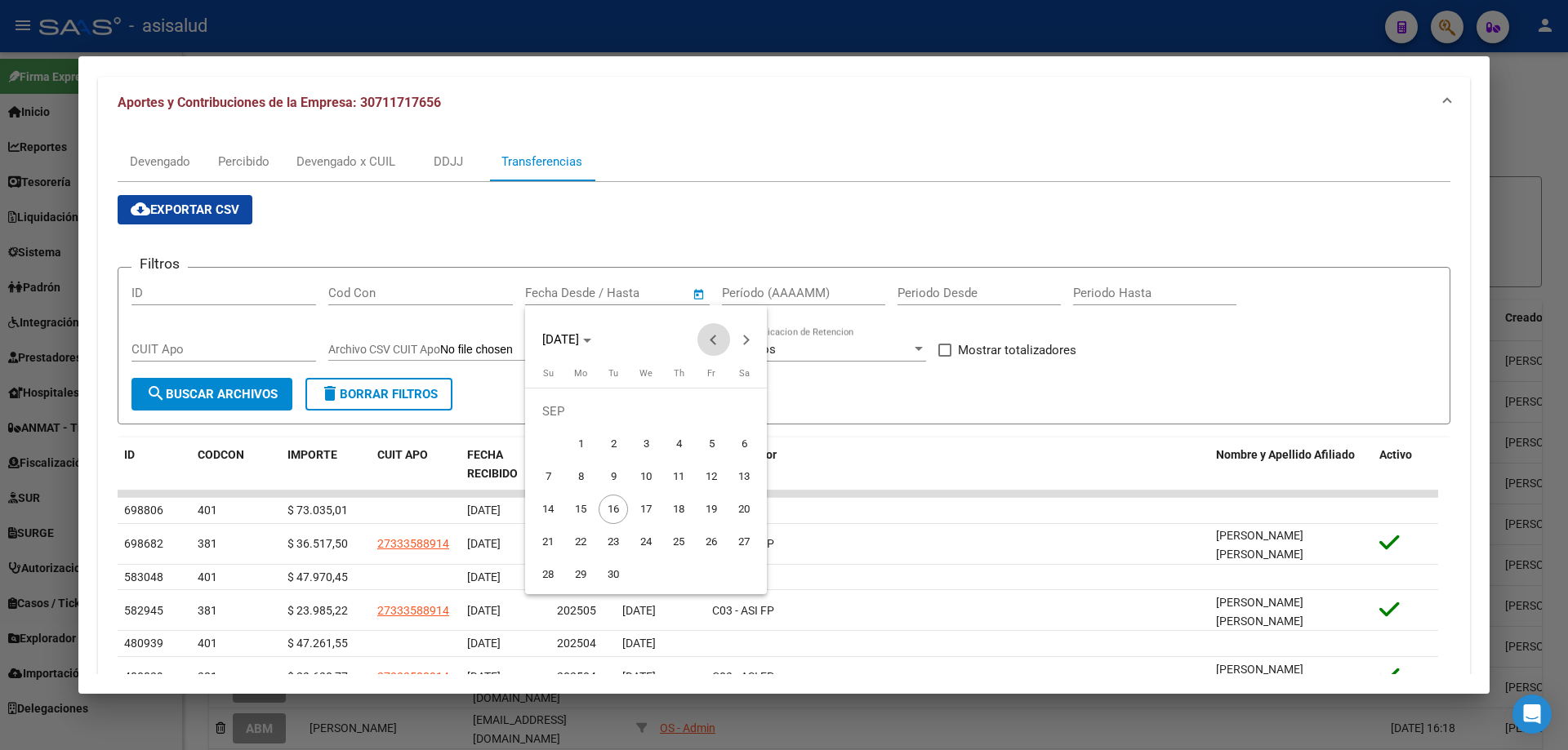
click at [702, 339] on span "Previous month" at bounding box center [713, 339] width 33 height 33
click at [683, 572] on span "31" at bounding box center [678, 574] width 29 height 29
type input "[DATE]"
click at [752, 338] on span "Next month" at bounding box center [746, 339] width 33 height 33
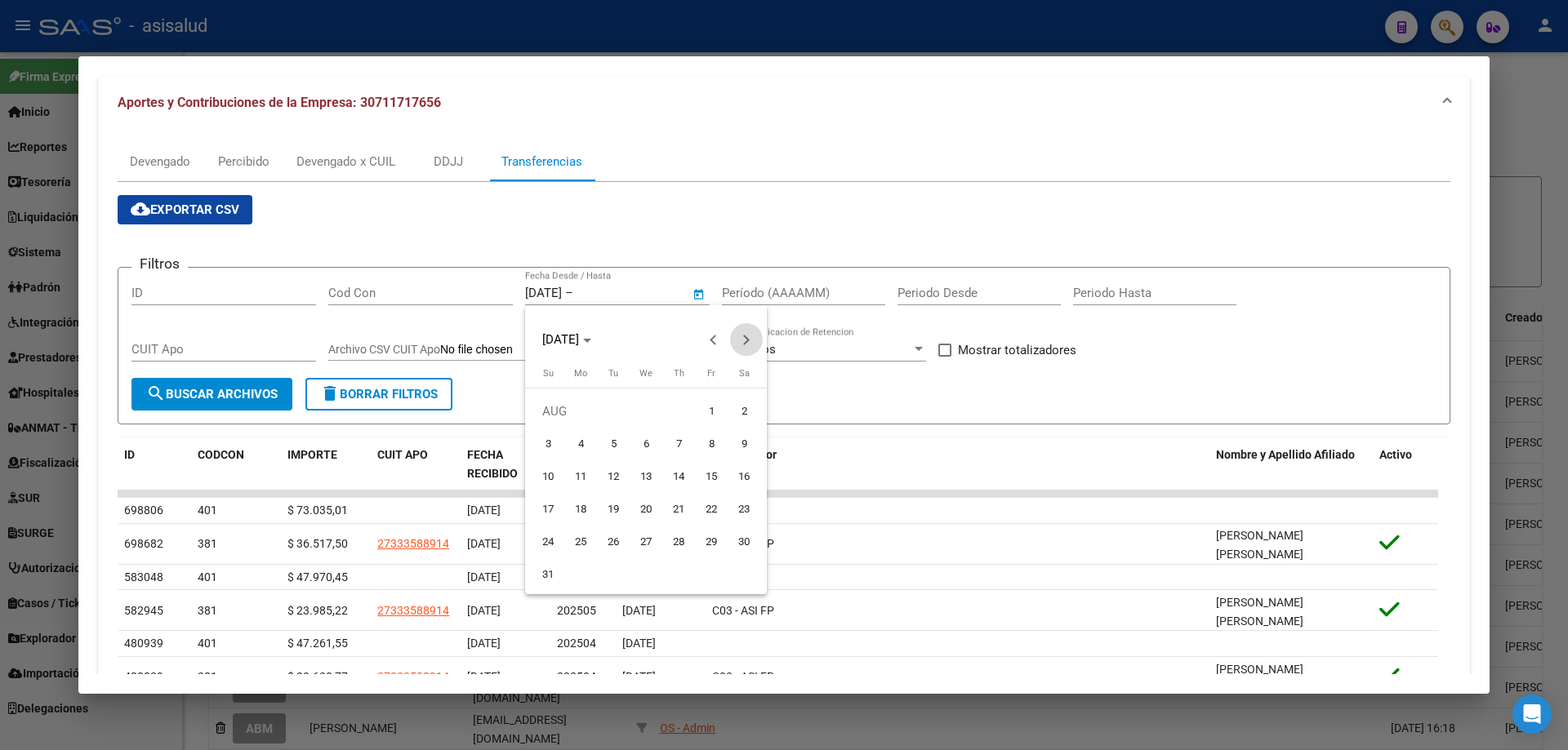
click at [740, 344] on span "Next month" at bounding box center [746, 339] width 33 height 33
click at [584, 443] on span "1" at bounding box center [580, 444] width 29 height 29
type input "[DATE]"
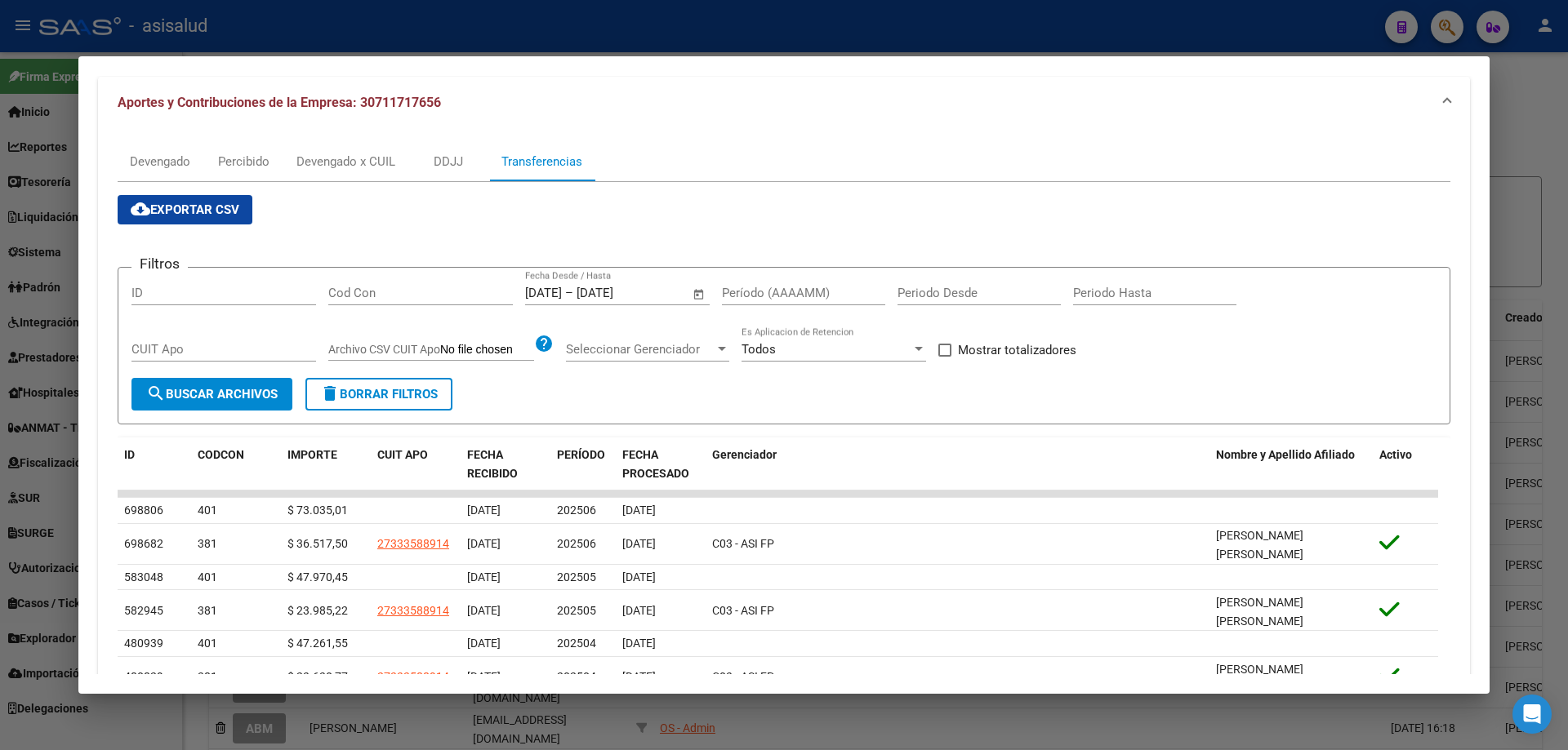
click at [948, 349] on span at bounding box center [945, 350] width 13 height 13
click at [945, 357] on input "Mostrar totalizadores" at bounding box center [944, 357] width 1 height 1
checkbox input "true"
click at [829, 298] on input "Período (AAAAMM)" at bounding box center [804, 293] width 163 height 15
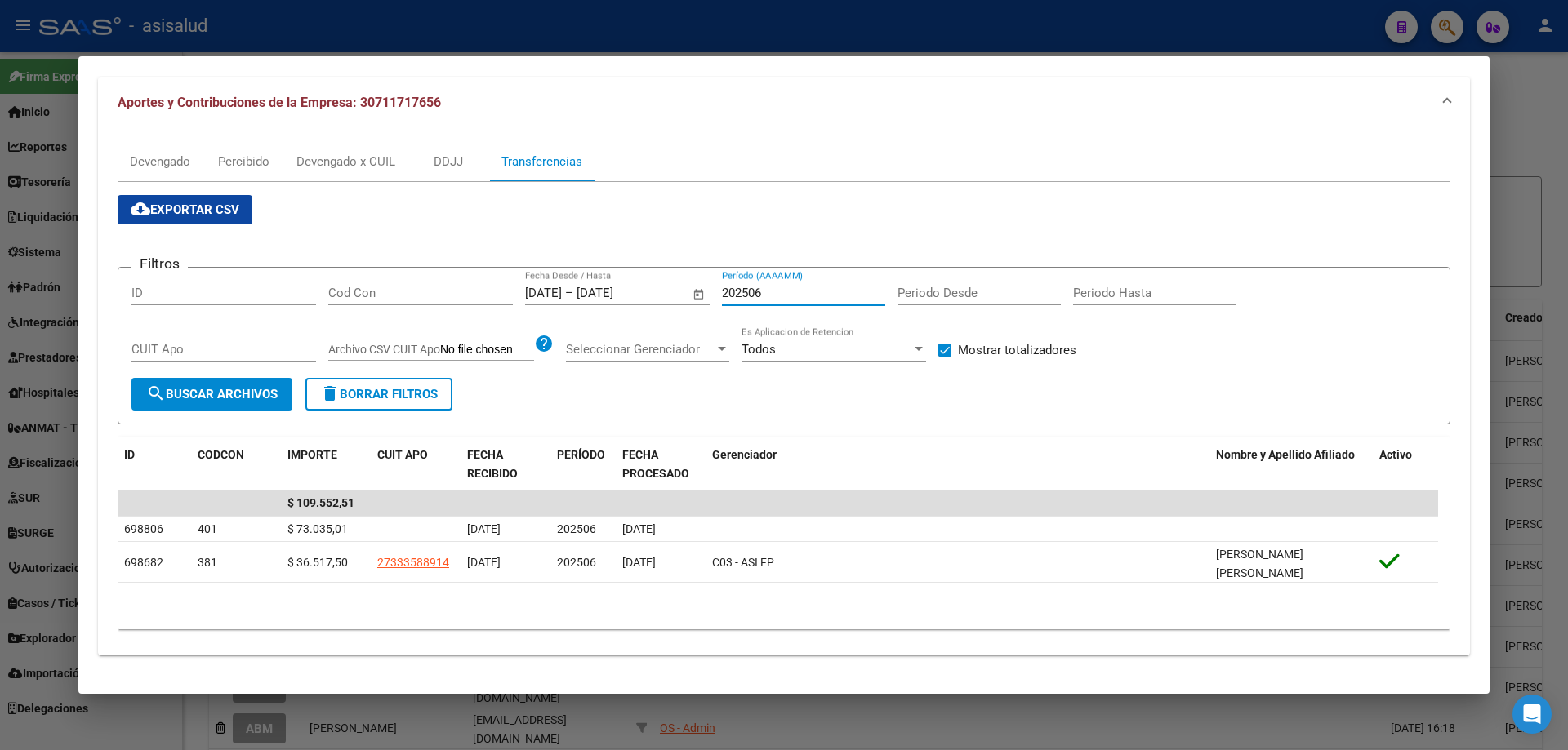
scroll to position [157, 0]
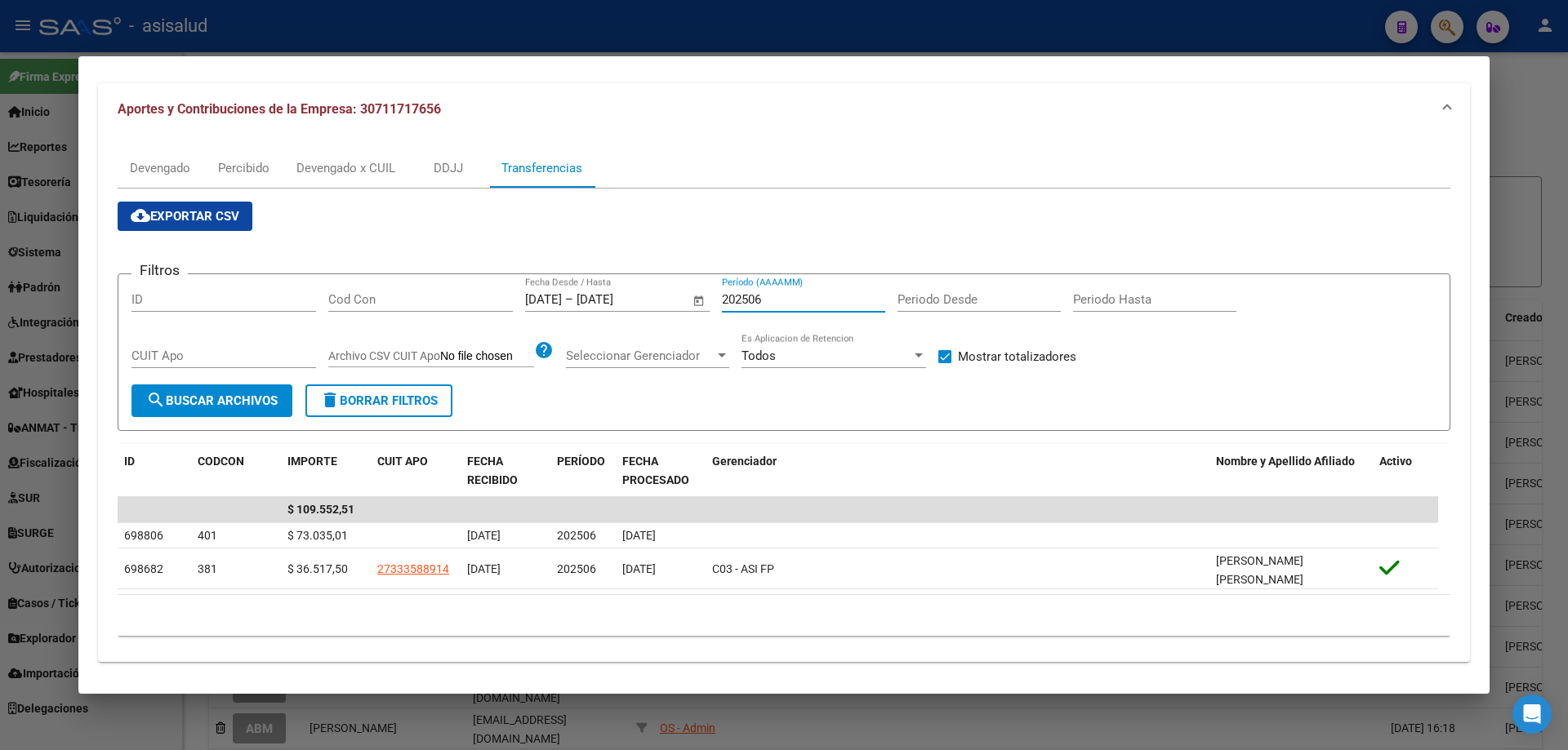
type input "202506"
click at [539, 28] on div at bounding box center [784, 375] width 1568 height 750
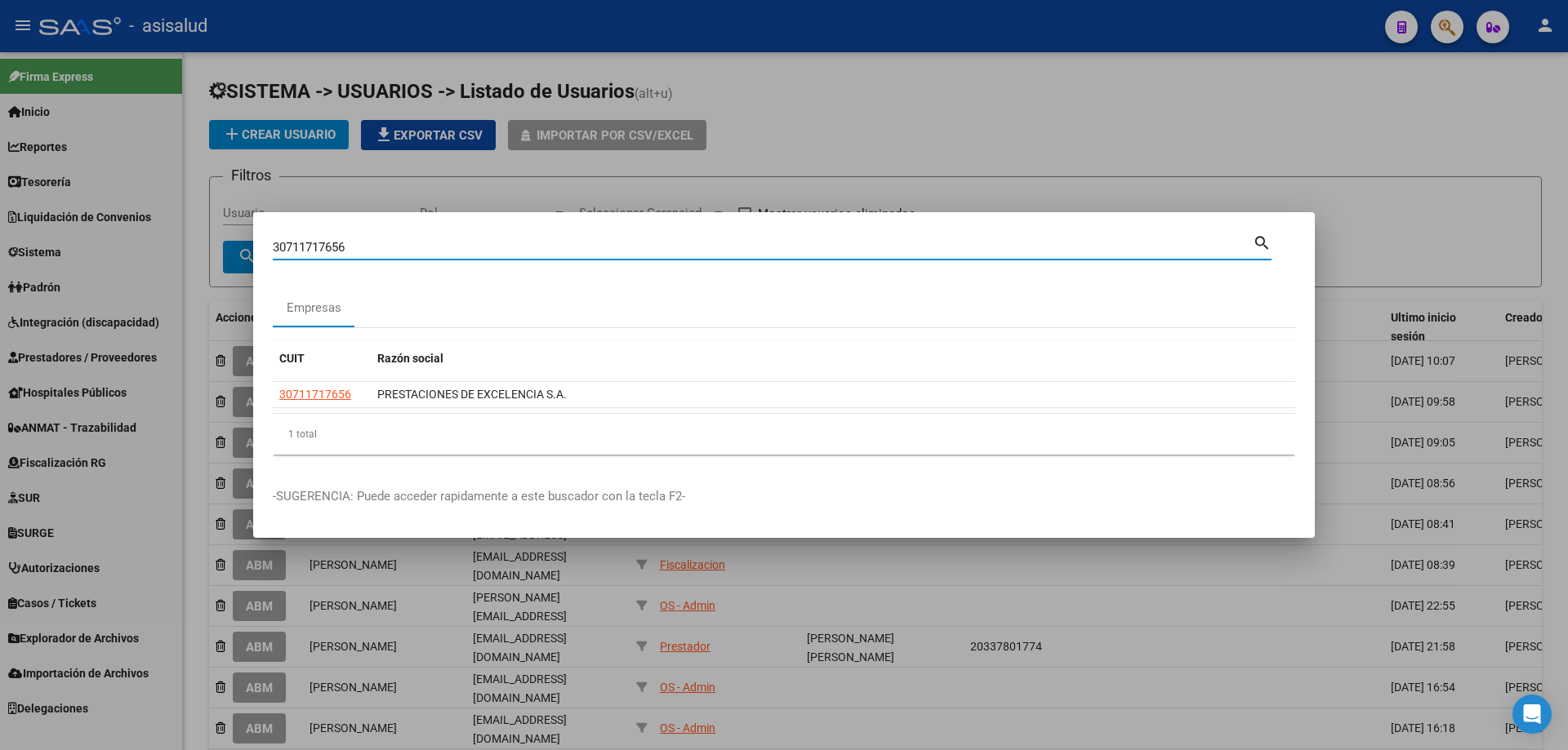
drag, startPoint x: 382, startPoint y: 249, endPoint x: 238, endPoint y: 249, distance: 144.0
click at [238, 249] on div "30711717656 Buscar (apellido, dni, cuil, nro traspaso, cuit, obra social) searc…" at bounding box center [784, 375] width 1568 height 750
type input "30568888851"
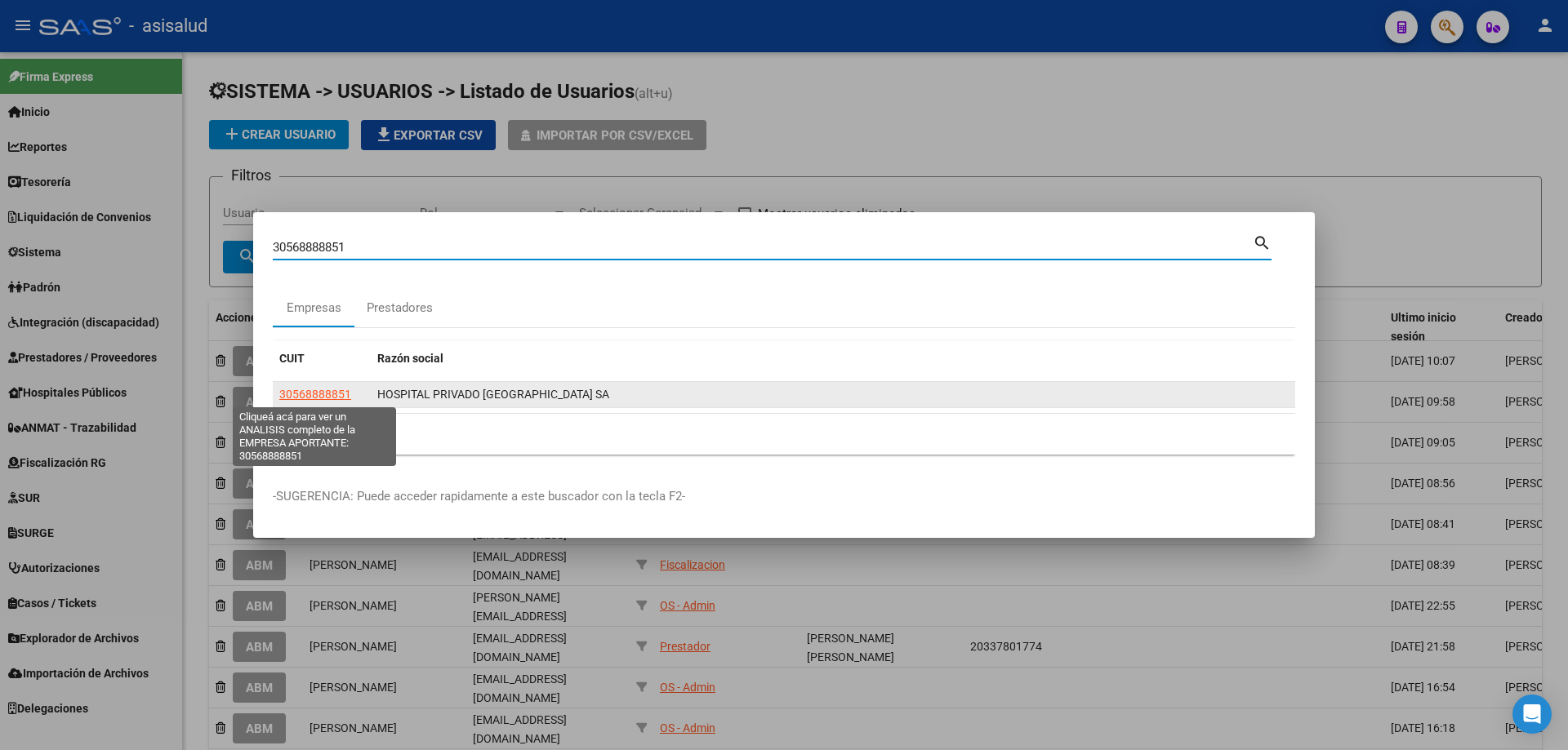
click at [322, 391] on span "30568888851" at bounding box center [315, 394] width 72 height 13
type textarea "30568888851"
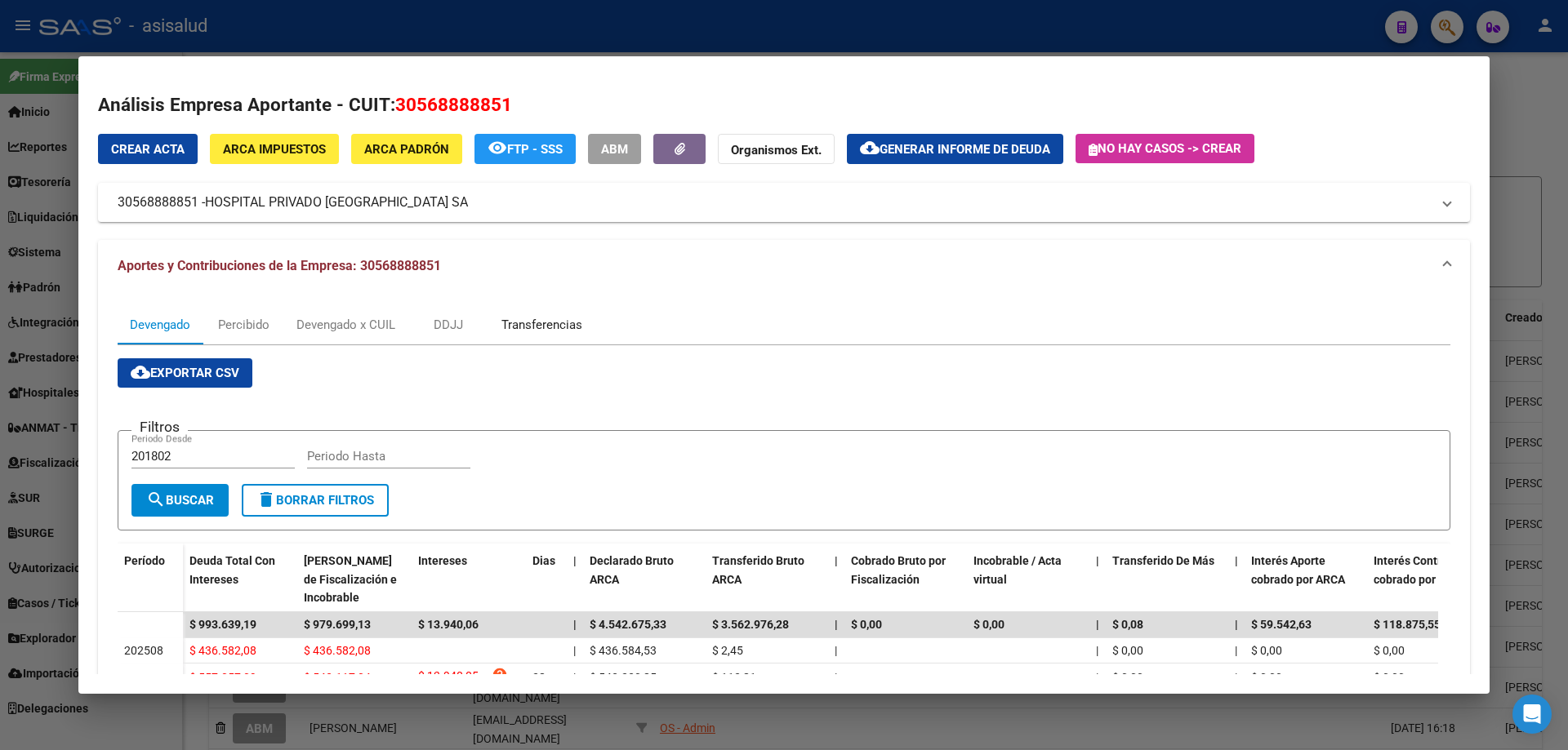
click at [524, 322] on div "Transferencias" at bounding box center [542, 325] width 81 height 18
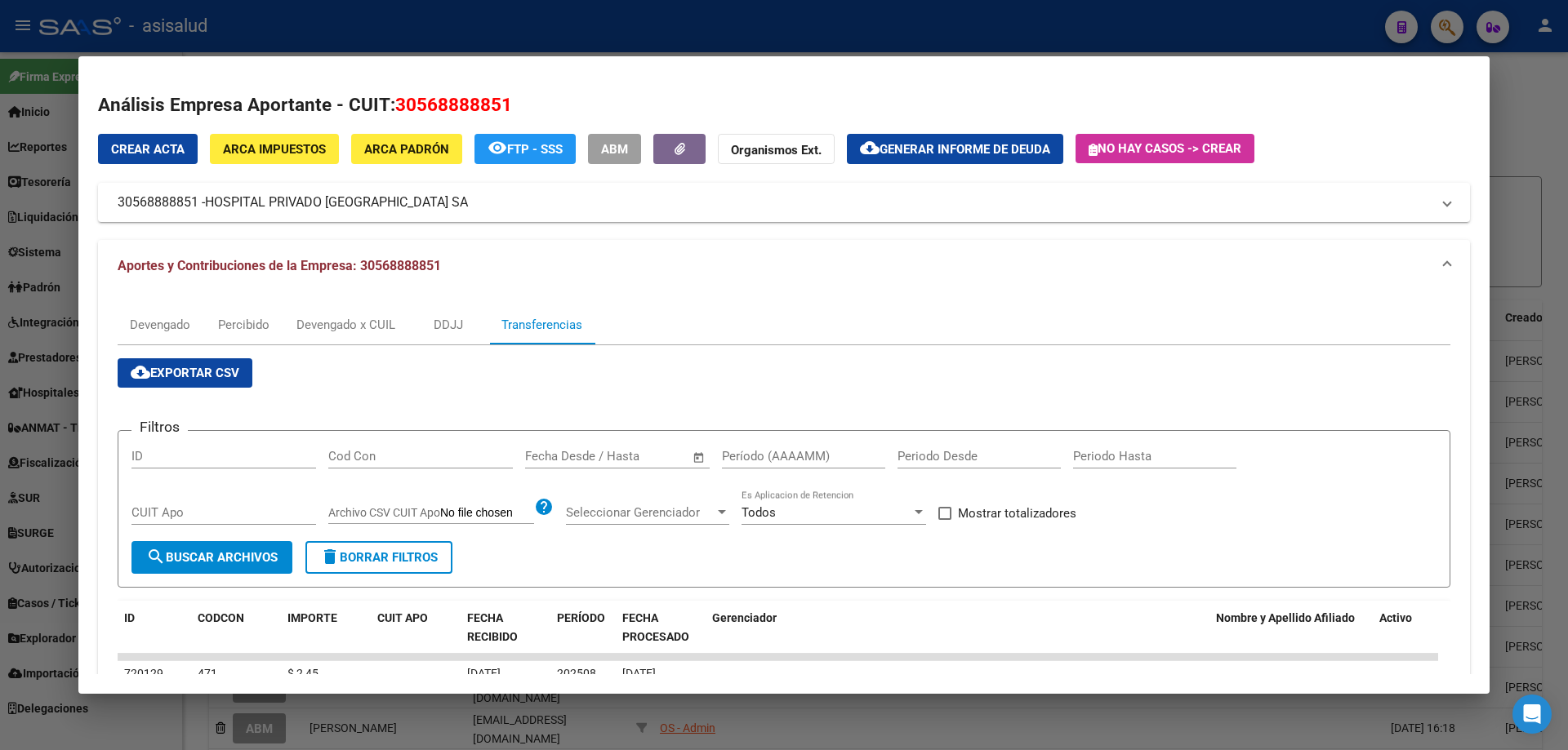
click at [606, 443] on form "Filtros ID Cod Con Fecha inicio – Fecha fin Fecha Desde / Hasta Período (AAAAMM…" at bounding box center [783, 509] width 1333 height 158
click at [606, 451] on input "text" at bounding box center [645, 456] width 79 height 15
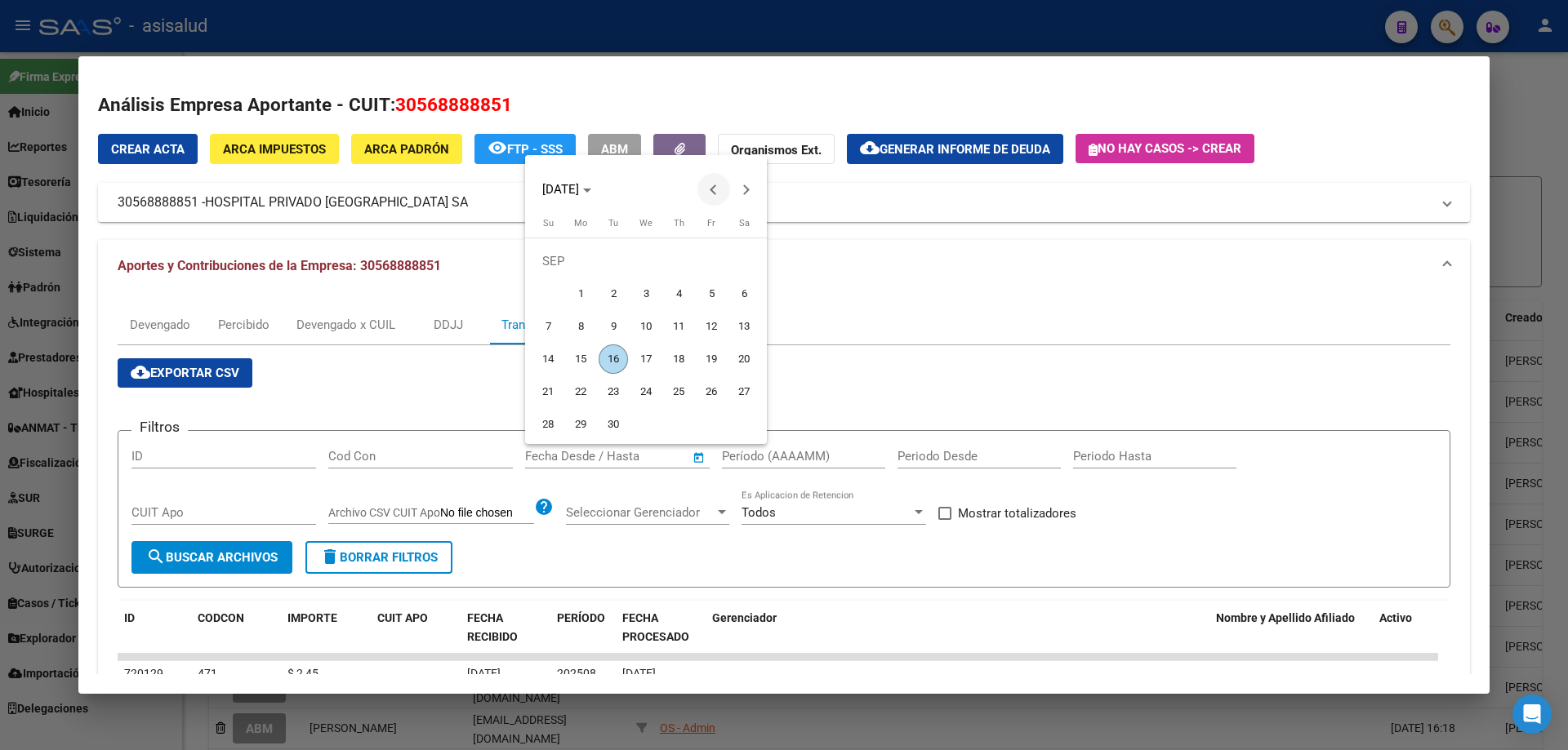
click at [709, 187] on span "Previous month" at bounding box center [713, 189] width 33 height 33
click at [646, 422] on span "30" at bounding box center [645, 424] width 29 height 29
type input "[DATE]"
click at [741, 188] on button "Next month" at bounding box center [746, 189] width 33 height 33
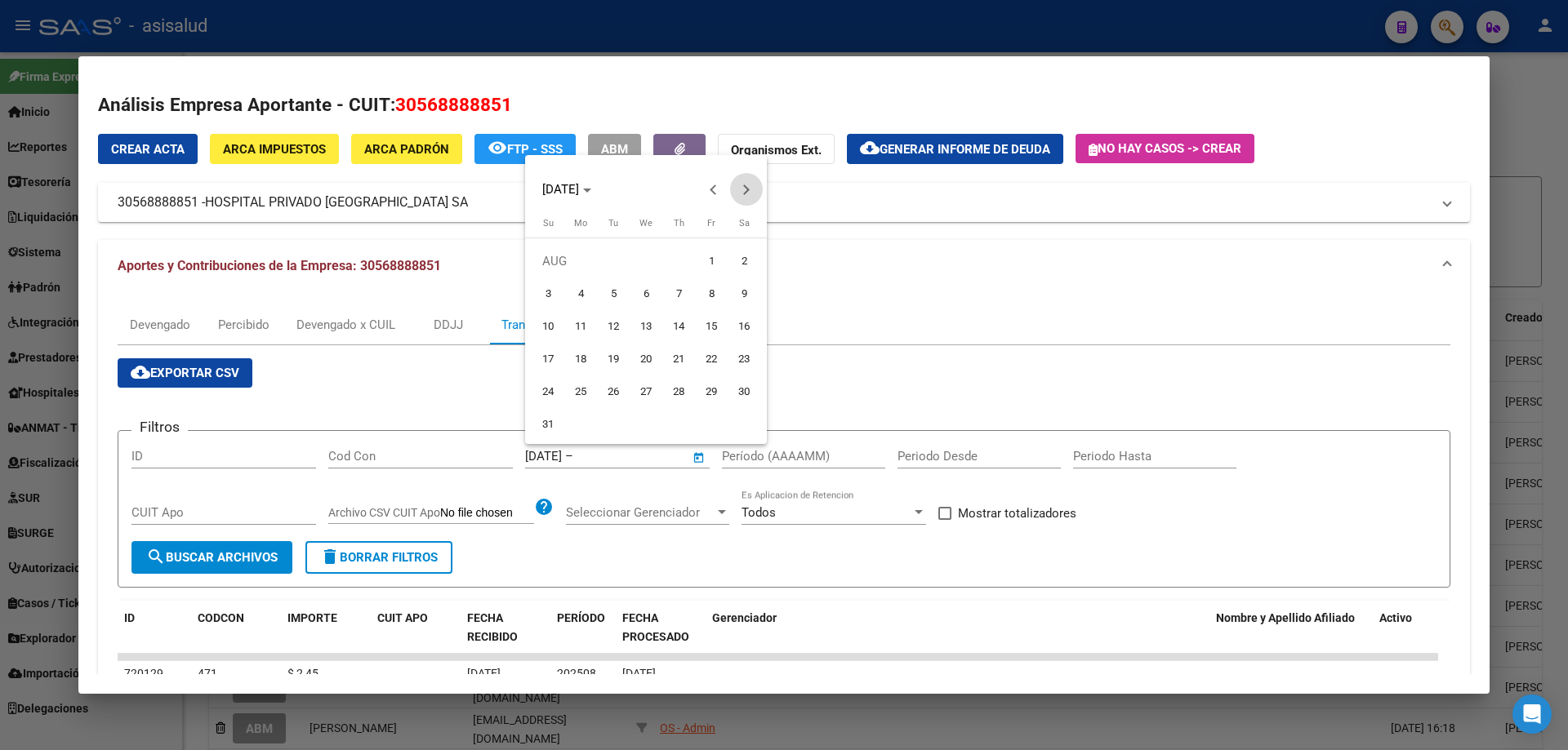
click at [741, 188] on button "Next month" at bounding box center [746, 189] width 33 height 33
click at [709, 191] on span "Previous month" at bounding box center [713, 189] width 33 height 33
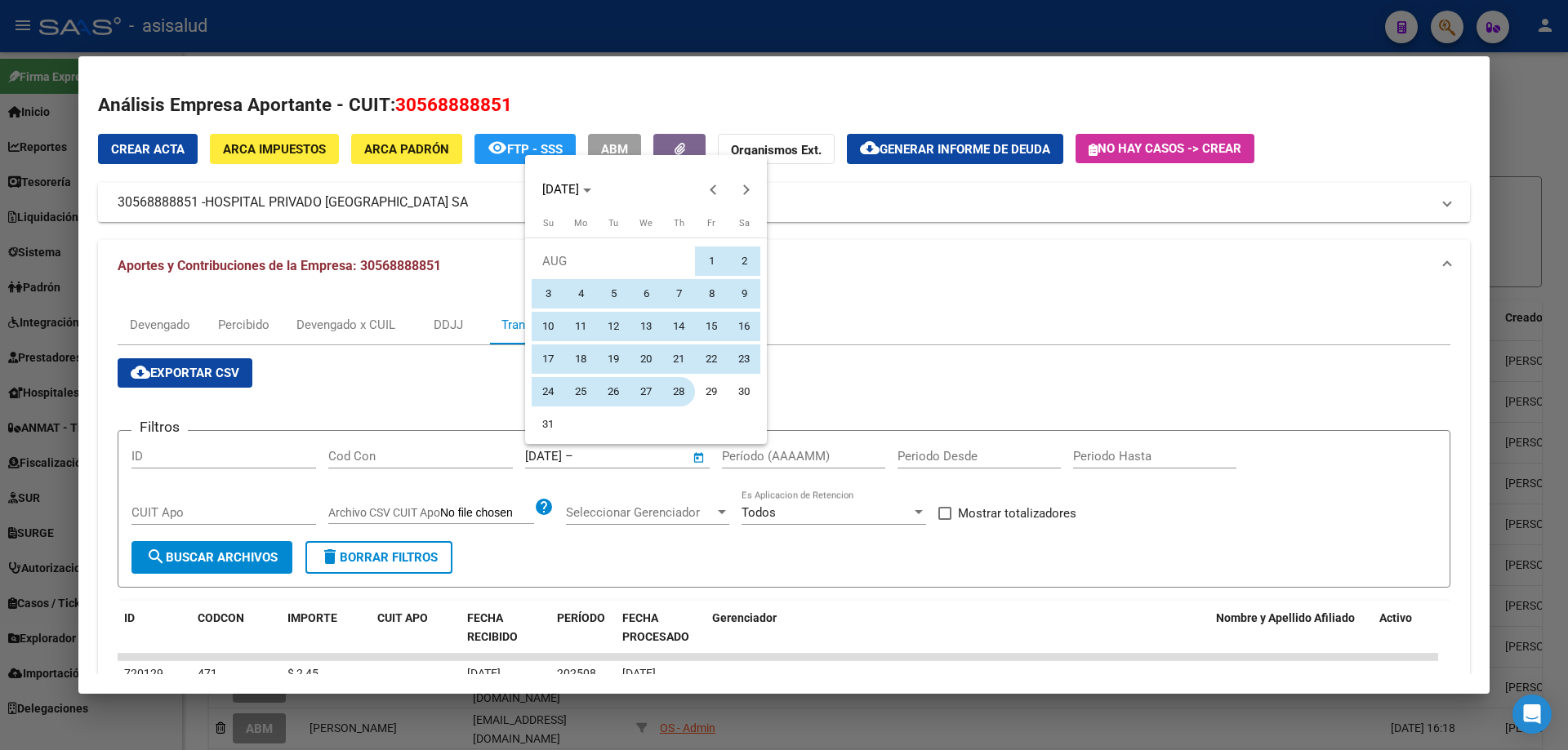
click at [679, 393] on span "28" at bounding box center [678, 391] width 29 height 29
type input "[DATE]"
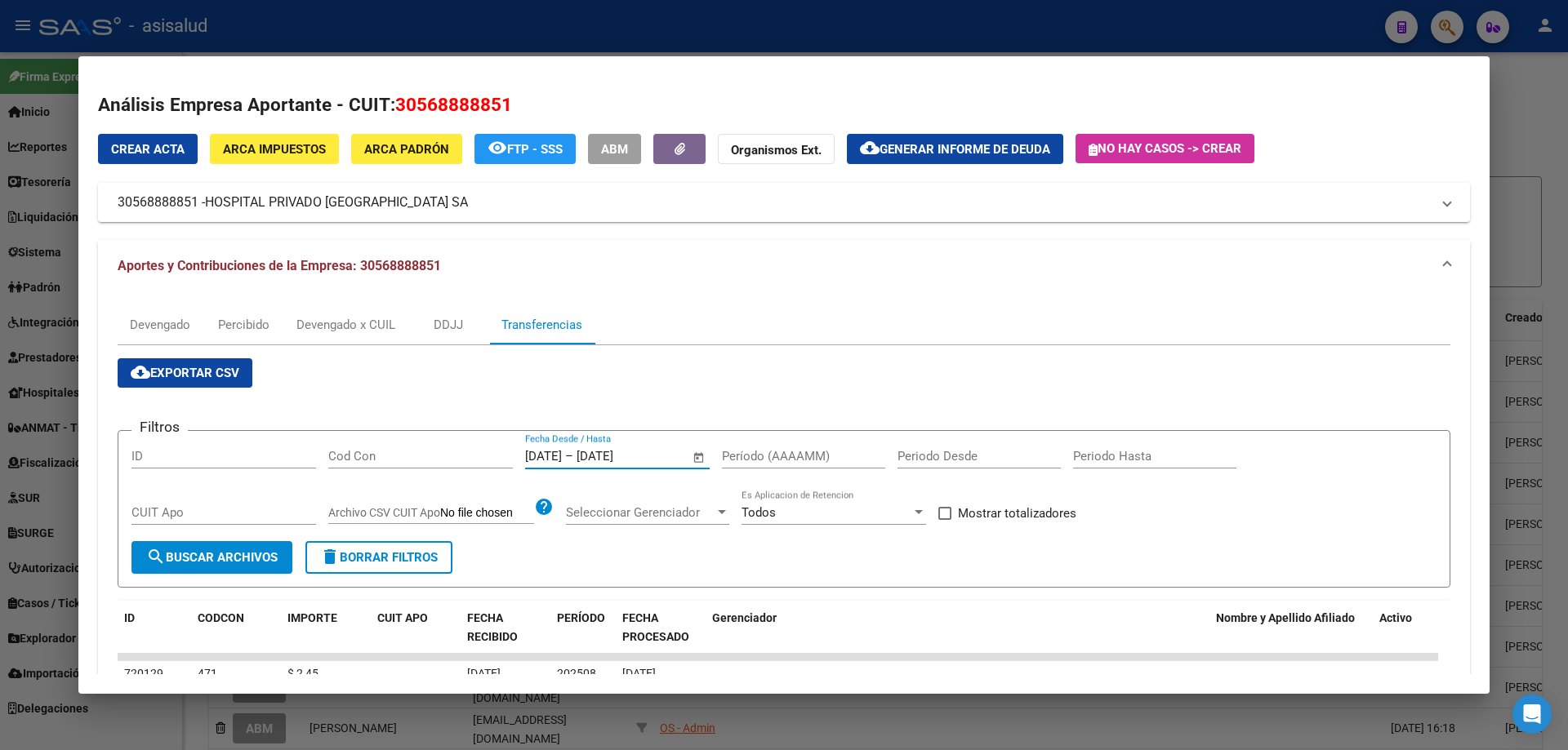
click at [956, 514] on label "Mostrar totalizadores" at bounding box center [1007, 513] width 138 height 20
click at [945, 520] on input "Mostrar totalizadores" at bounding box center [944, 520] width 1 height 1
checkbox input "true"
click at [795, 456] on input "Período (AAAAMM)" at bounding box center [804, 456] width 163 height 15
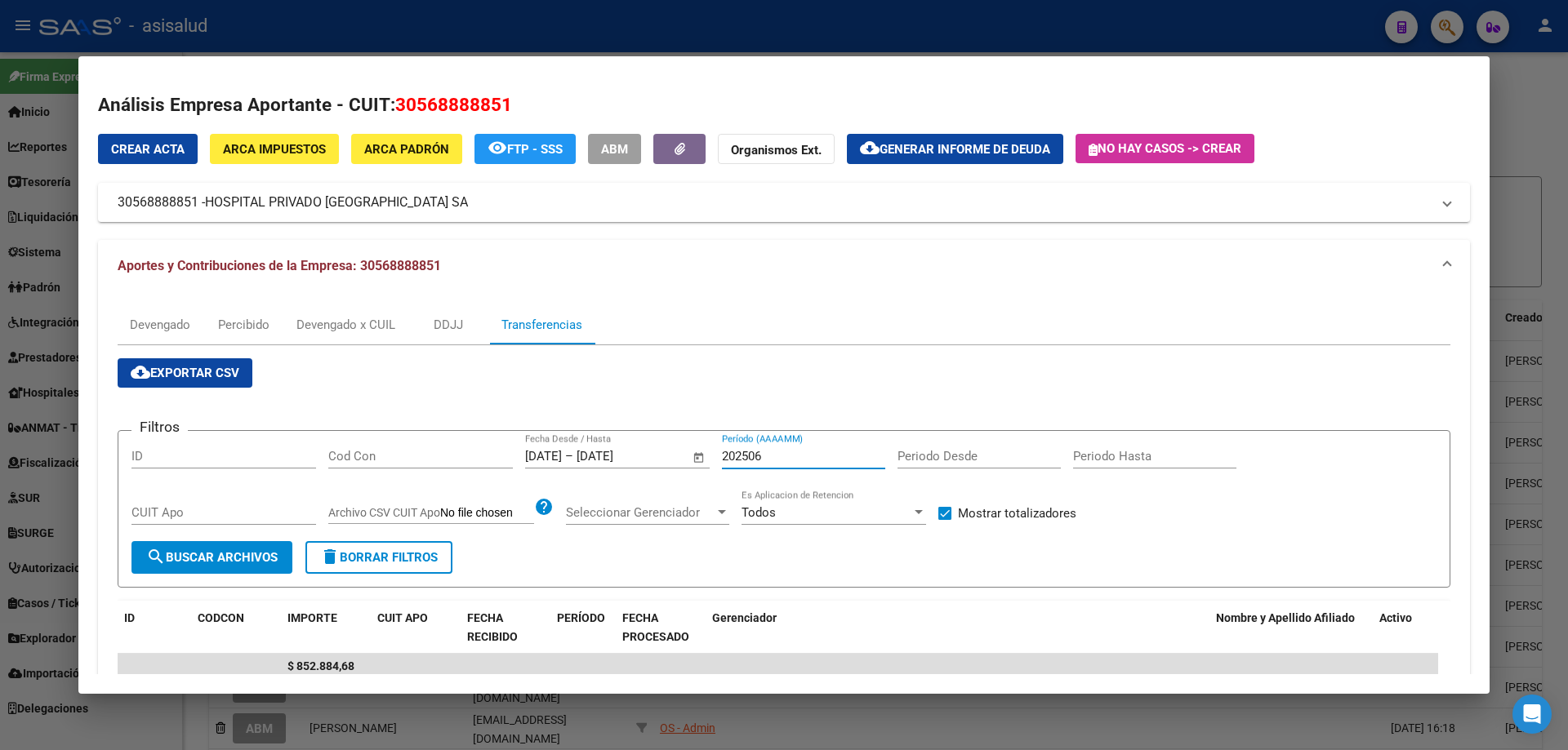
type input "202506"
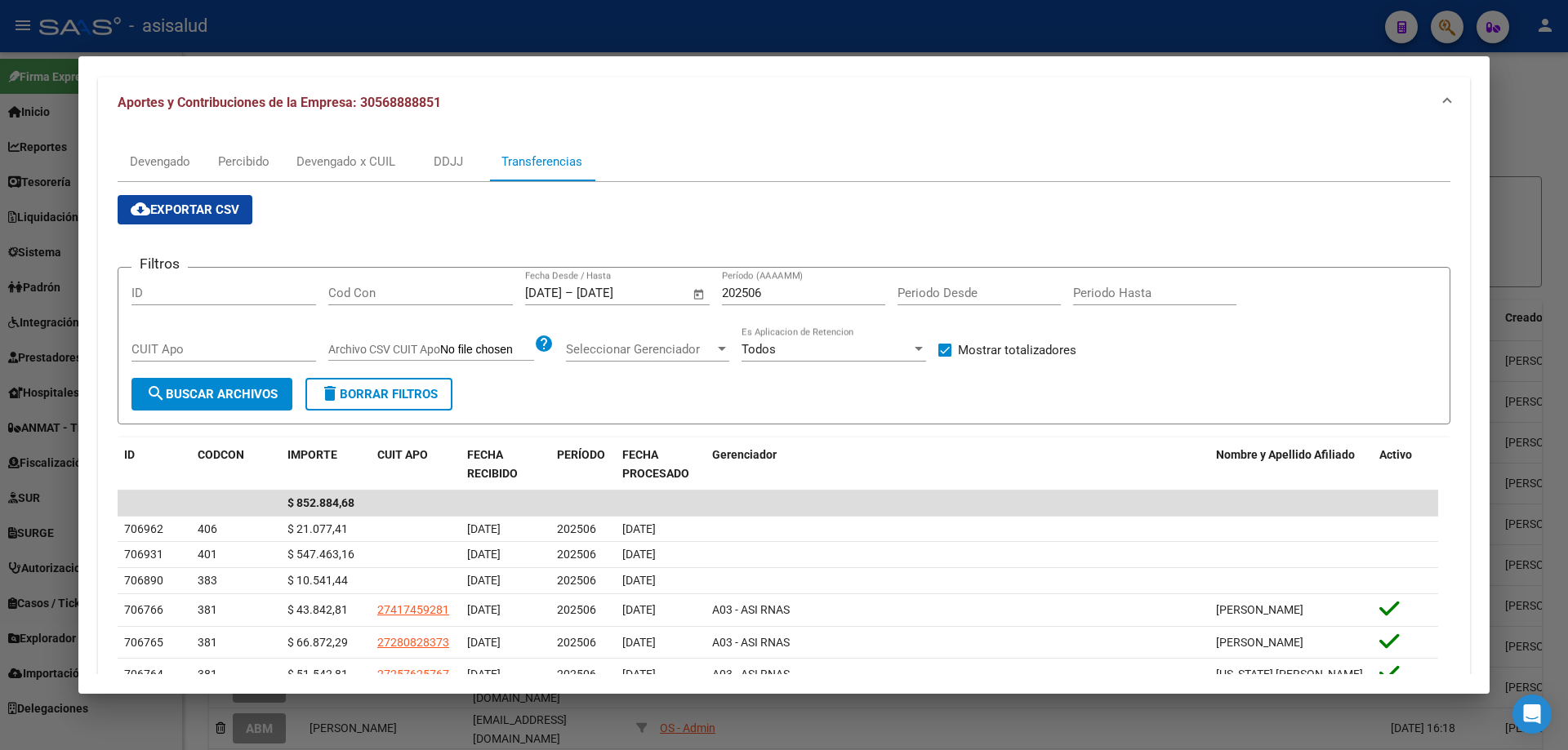
click at [543, 17] on div at bounding box center [784, 375] width 1568 height 750
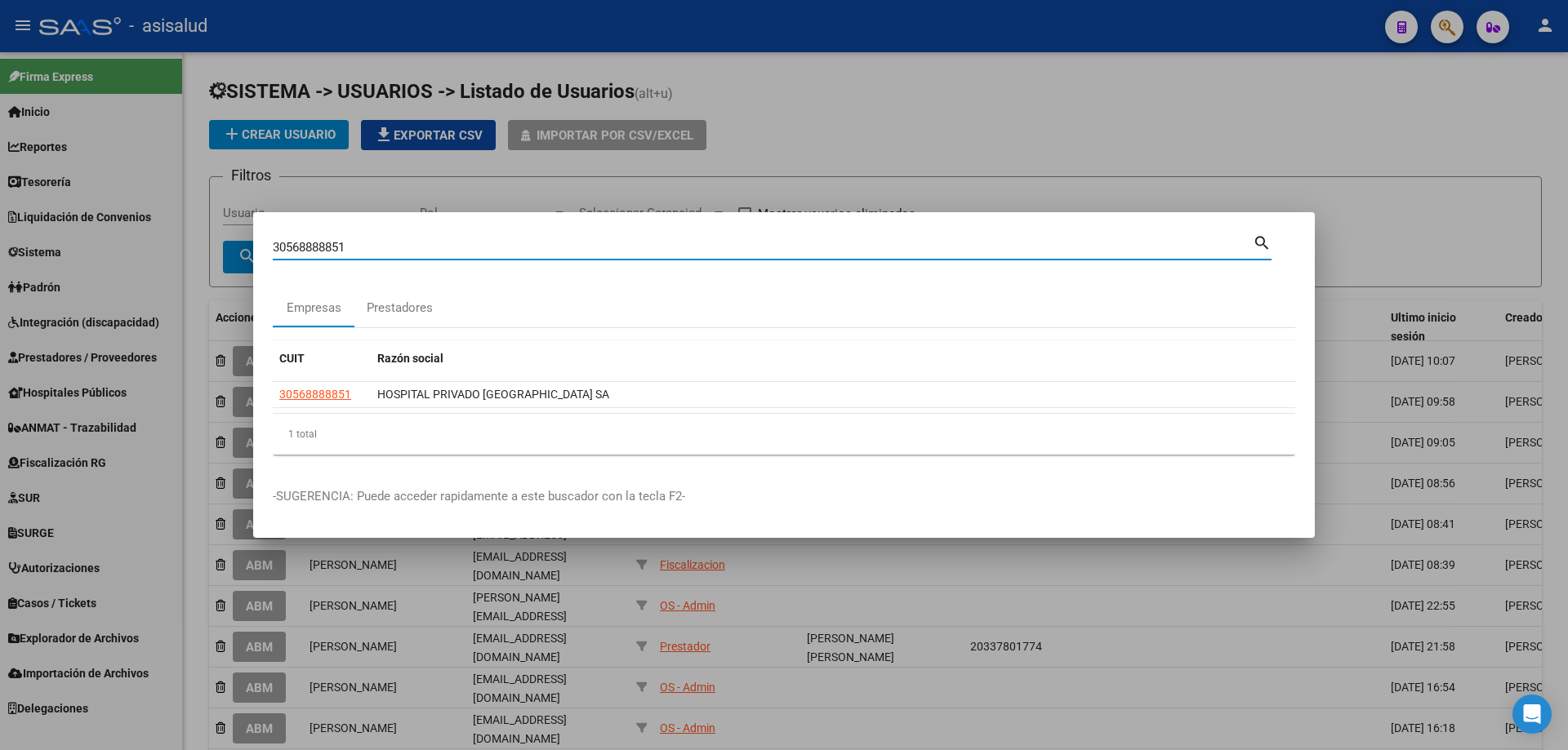
drag, startPoint x: 371, startPoint y: 243, endPoint x: 185, endPoint y: 243, distance: 186.0
click at [185, 243] on div "30568888851 Buscar (apellido, dni, cuil, nro traspaso, cuit, obra social) searc…" at bounding box center [784, 375] width 1568 height 750
type input "30708071273"
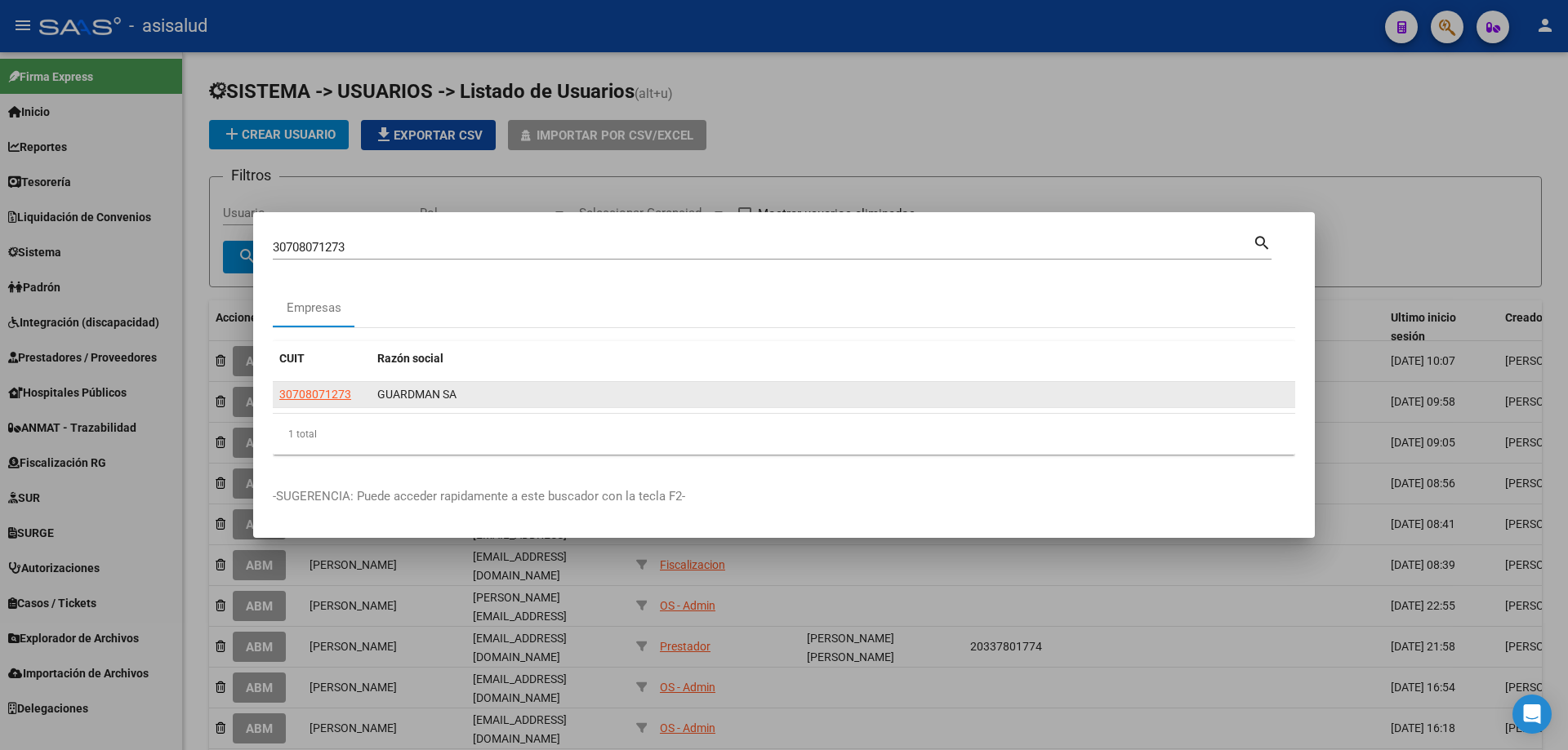
click at [318, 385] on app-link-go-to "30708071273" at bounding box center [315, 394] width 72 height 19
click at [347, 396] on span "30708071273" at bounding box center [315, 394] width 72 height 13
type textarea "30708071273"
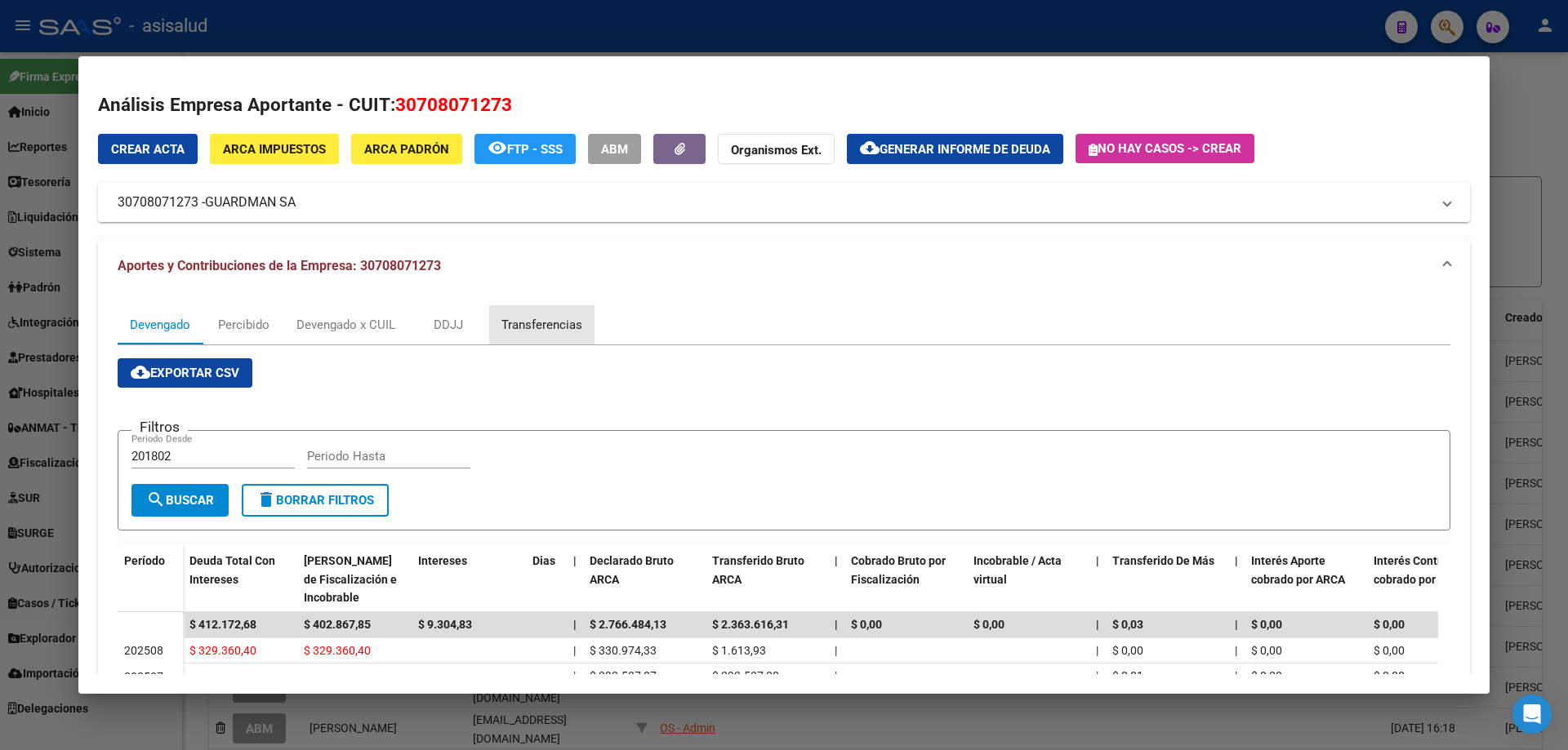
click at [552, 319] on div "Transferencias" at bounding box center [542, 325] width 81 height 18
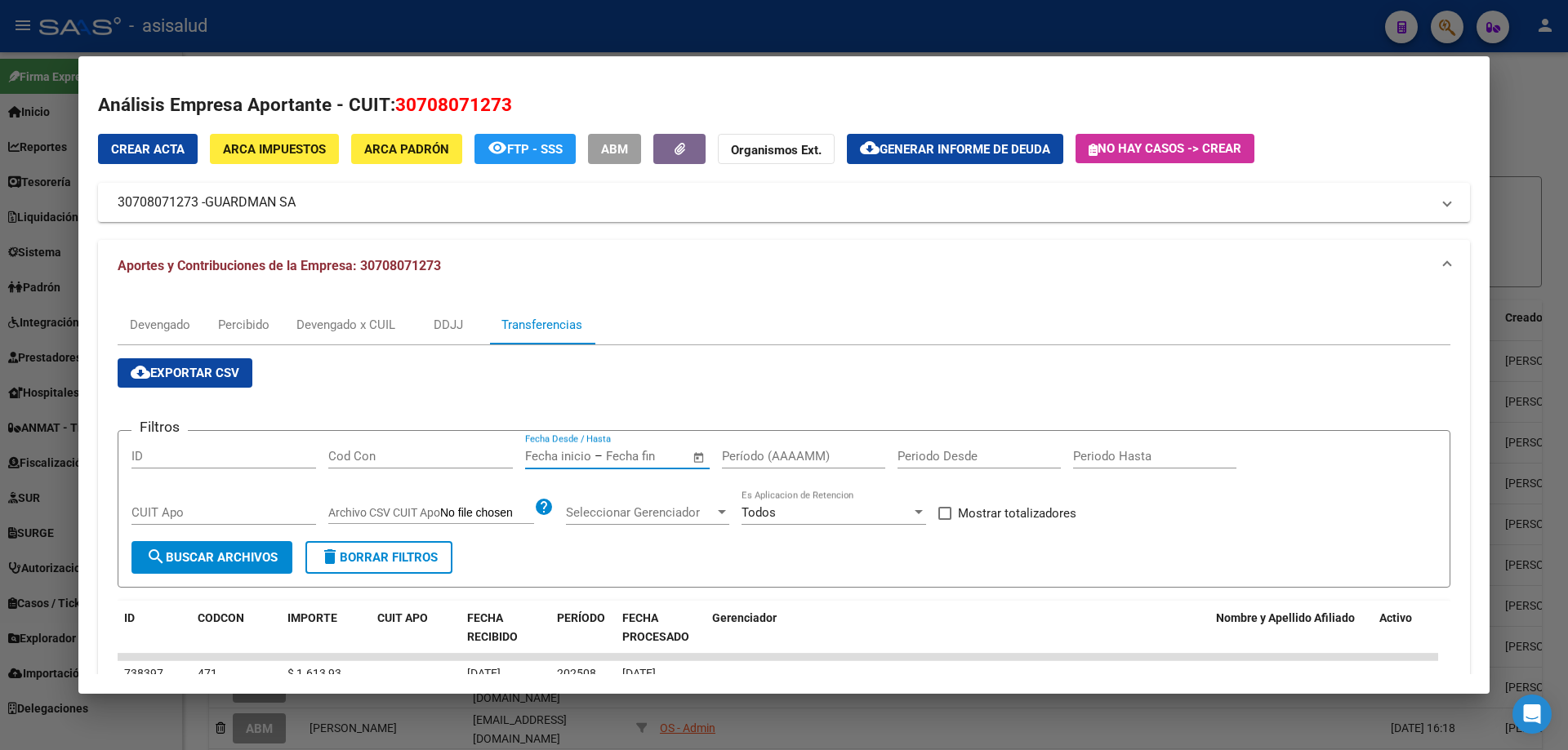
click at [578, 451] on input "text" at bounding box center [558, 456] width 67 height 15
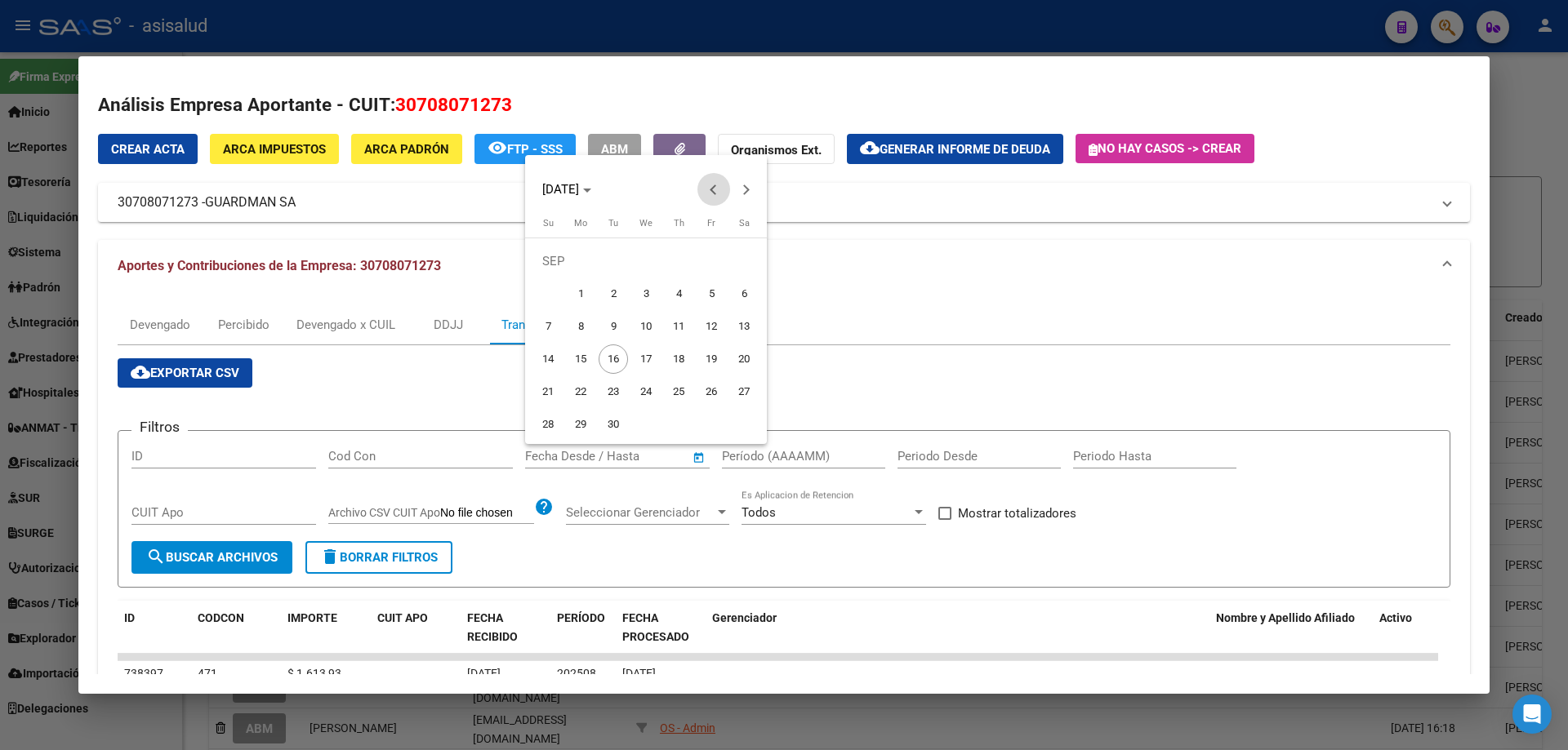
click at [711, 189] on button "Previous month" at bounding box center [713, 189] width 33 height 33
click at [651, 420] on span "30" at bounding box center [645, 424] width 29 height 29
type input "[DATE]"
click at [753, 194] on span "Next month" at bounding box center [746, 189] width 33 height 33
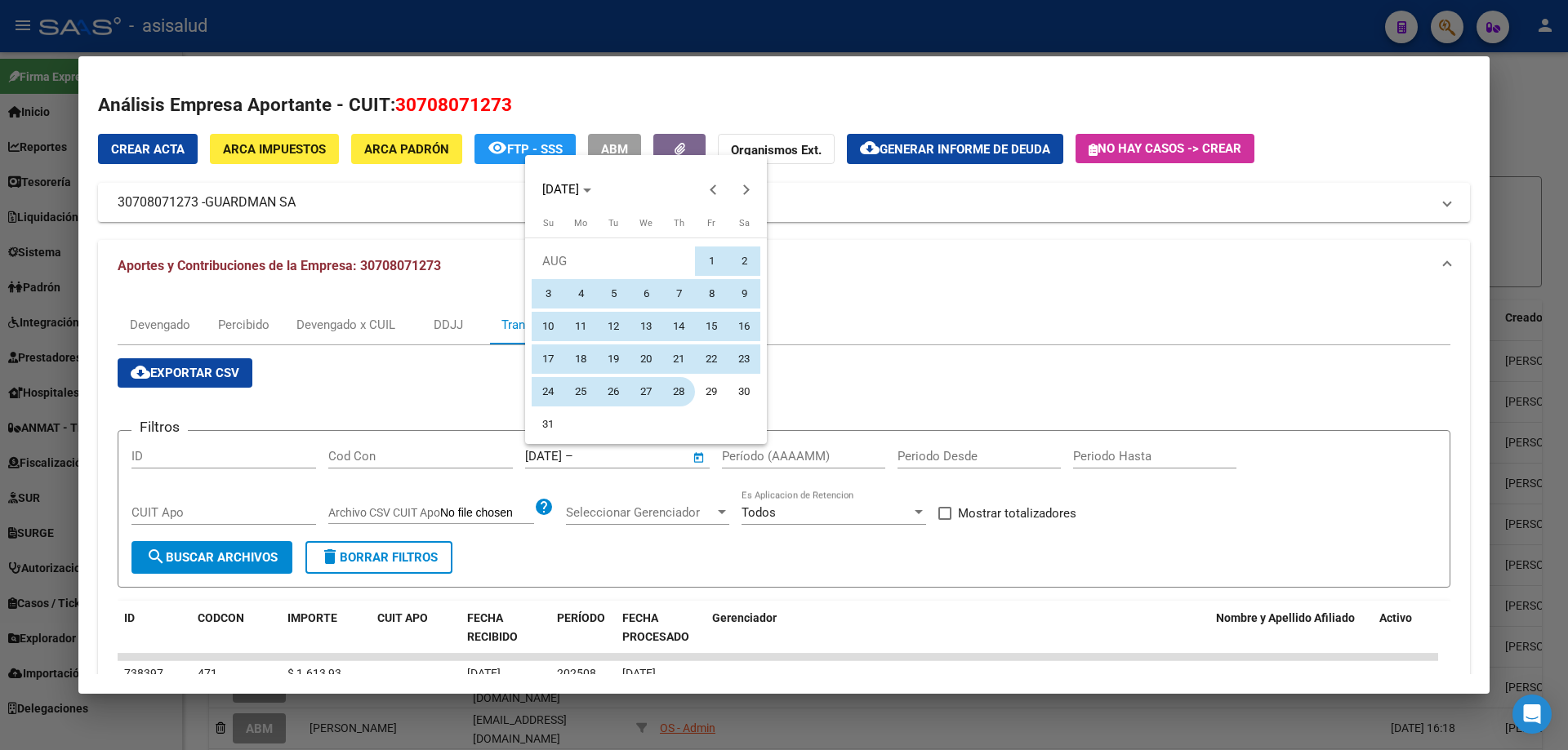
click at [682, 391] on span "28" at bounding box center [678, 391] width 29 height 29
type input "[DATE]"
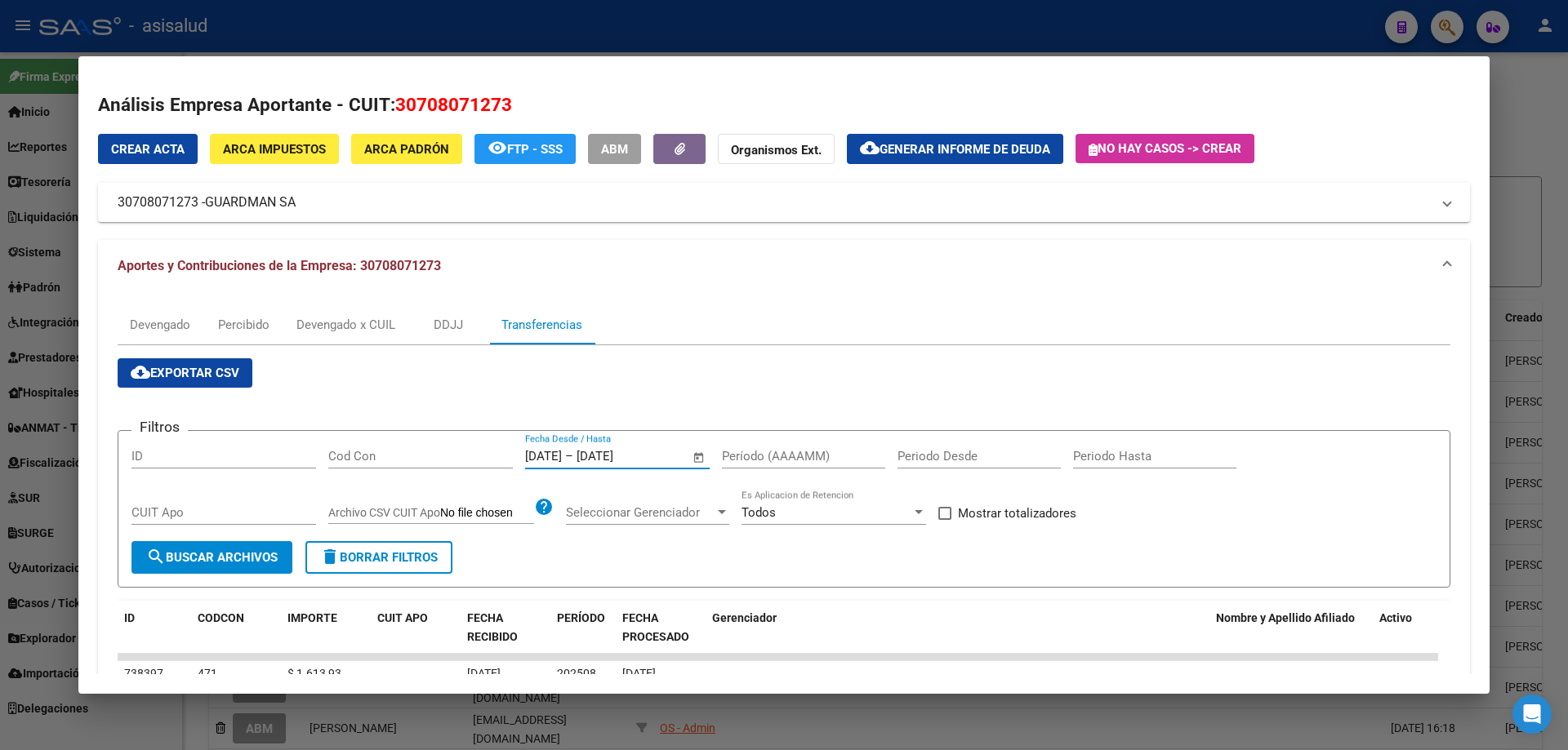
click at [774, 444] on div "Período (AAAAMM)" at bounding box center [804, 456] width 163 height 25
type input "202506"
drag, startPoint x: 1010, startPoint y: 514, endPoint x: 721, endPoint y: 517, distance: 289.0
click at [1010, 514] on span "Mostrar totalizadores" at bounding box center [1017, 513] width 118 height 20
click at [945, 520] on input "Mostrar totalizadores" at bounding box center [944, 520] width 1 height 1
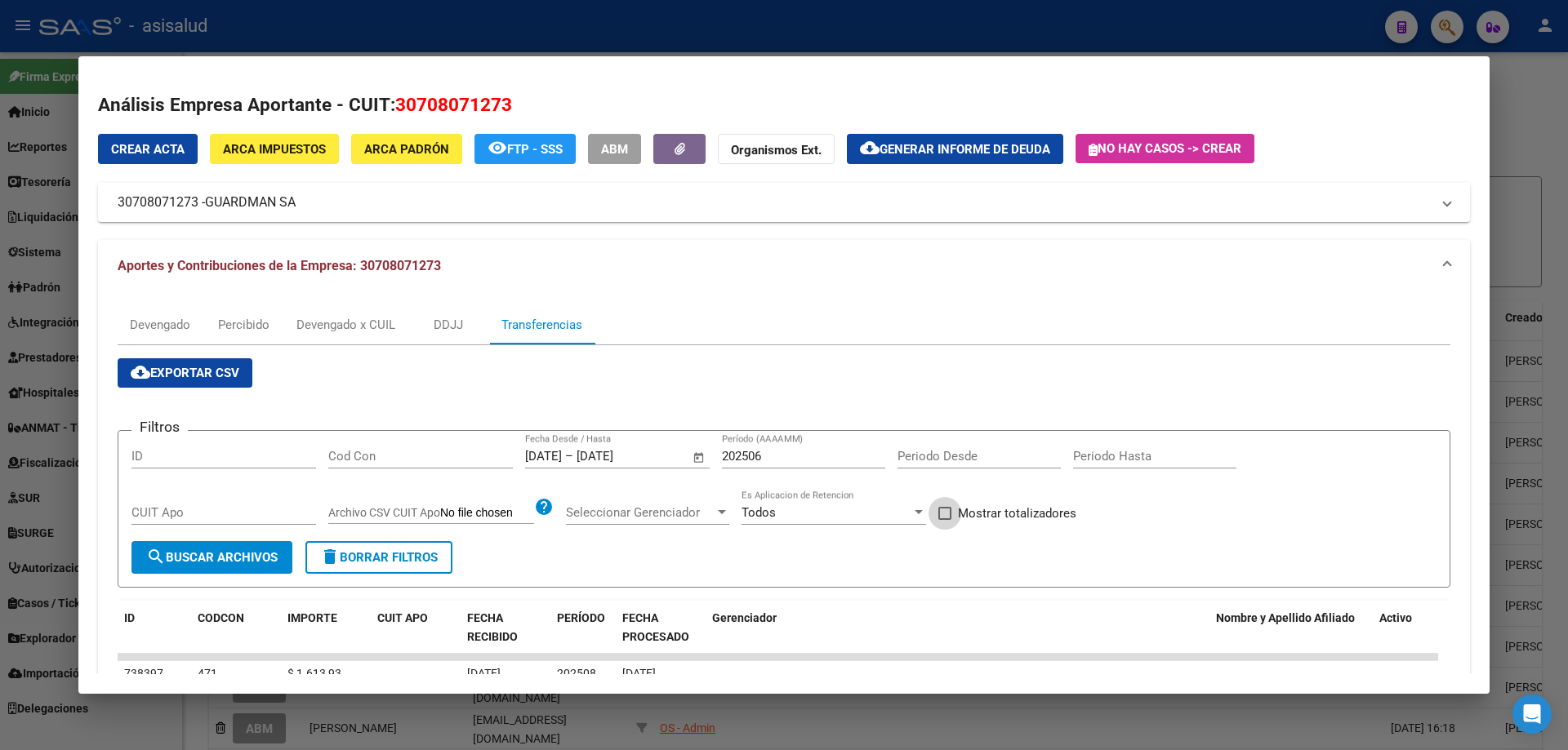
checkbox input "true"
click at [230, 555] on span "search Buscar Archivos" at bounding box center [212, 557] width 131 height 15
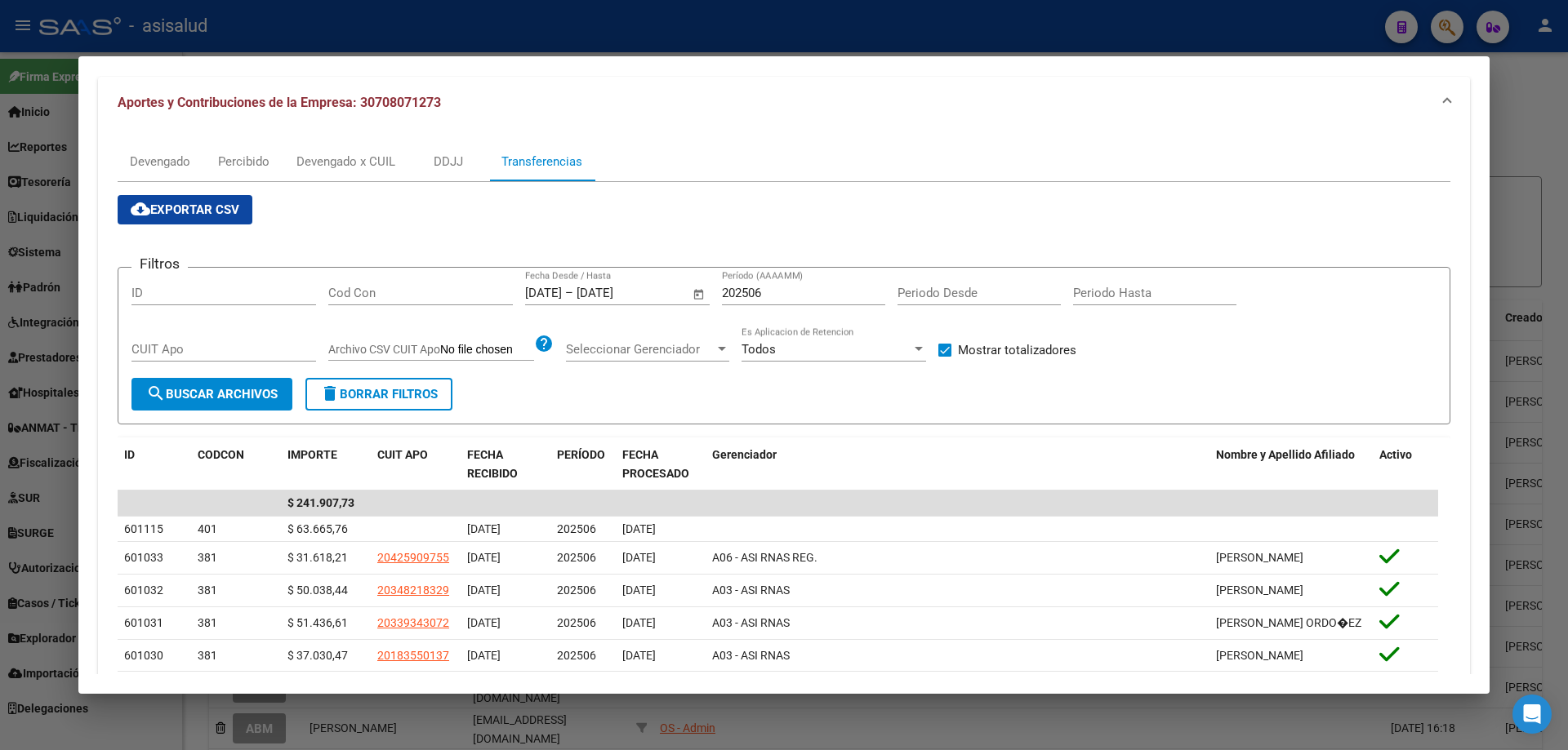
click at [503, 40] on div at bounding box center [784, 375] width 1568 height 750
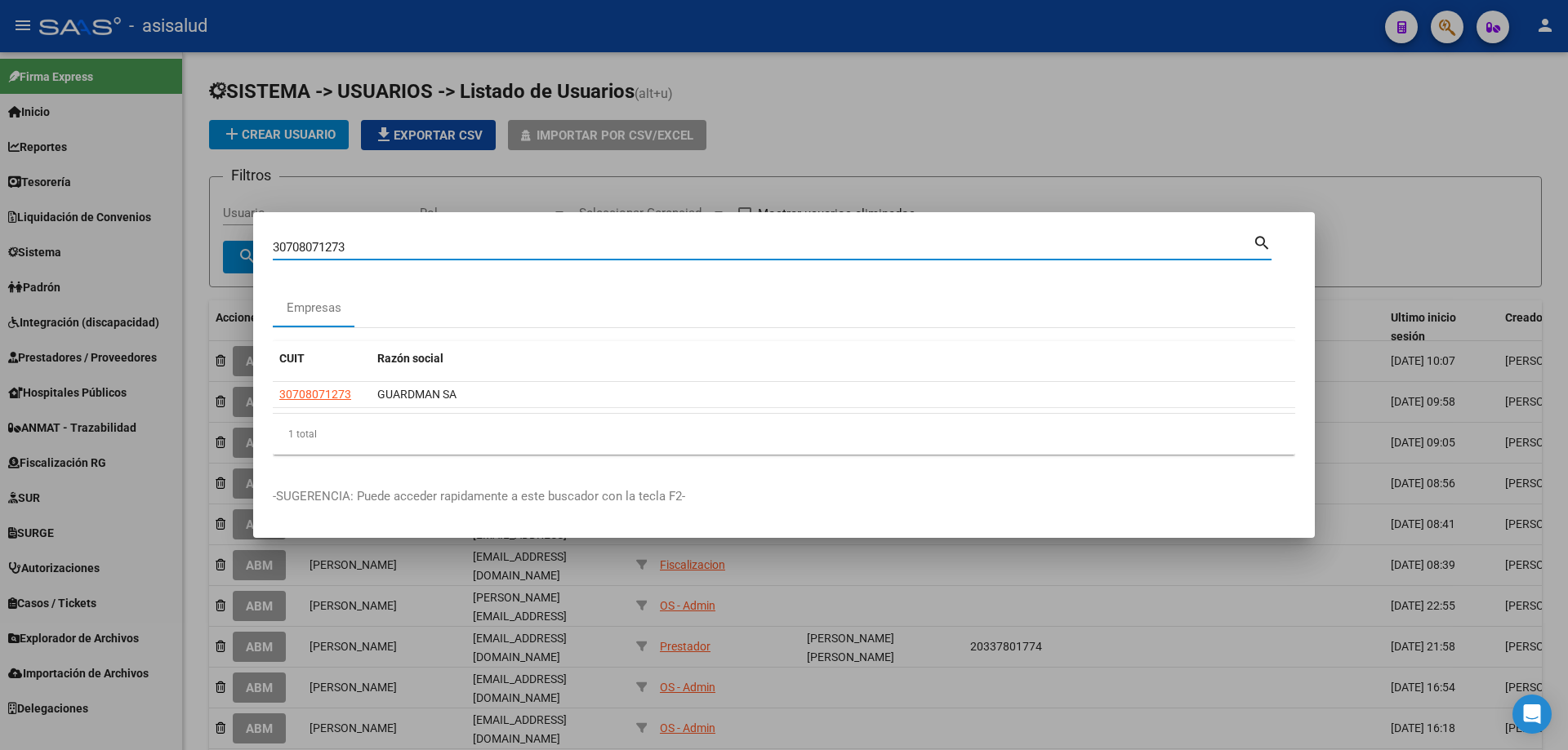
drag, startPoint x: 356, startPoint y: 254, endPoint x: 191, endPoint y: 261, distance: 165.1
click at [191, 261] on div "30708071273 Buscar (apellido, dni, cuil, [PERSON_NAME], cuit, obra social) sear…" at bounding box center [784, 375] width 1568 height 750
type input "30709184470"
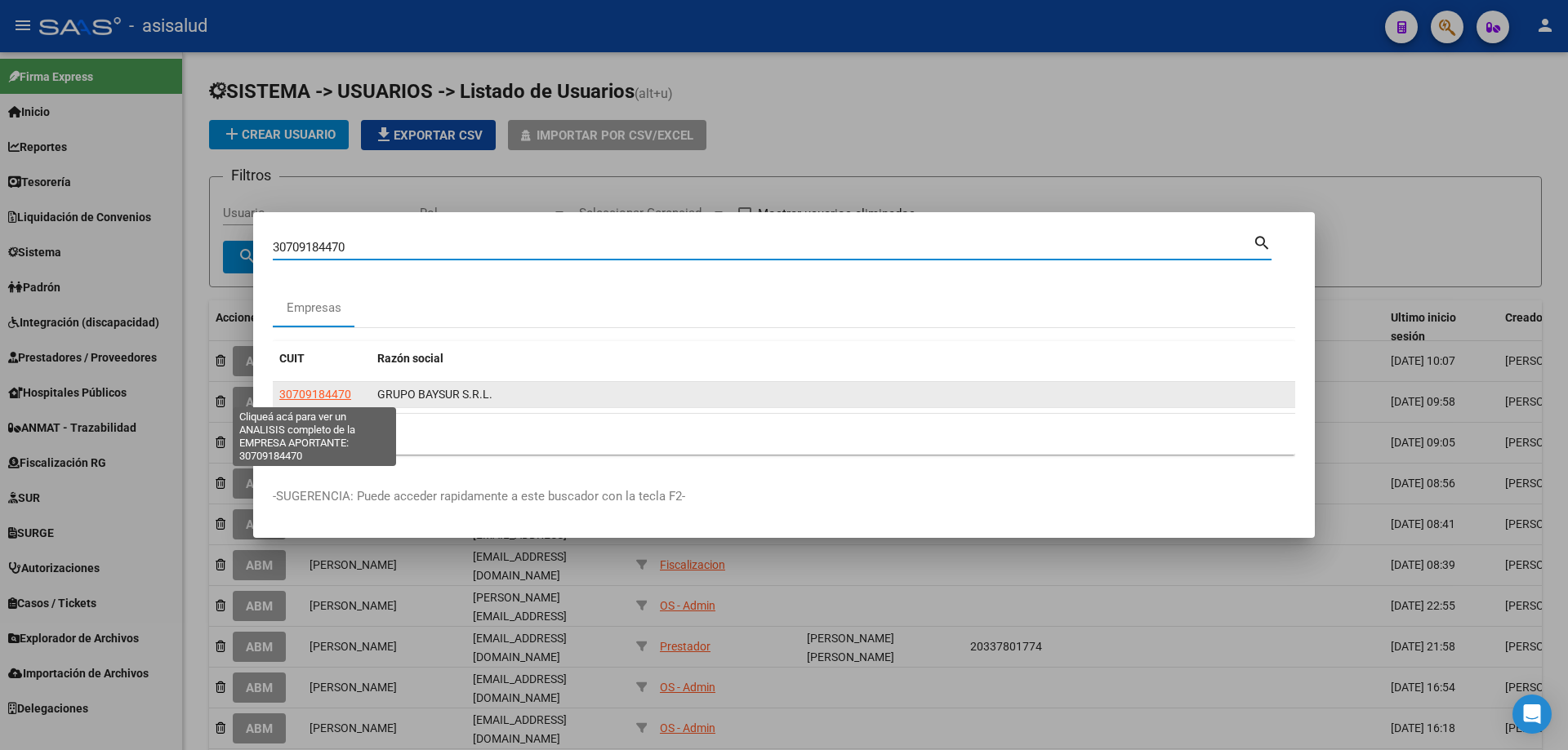
click at [302, 392] on span "30709184470" at bounding box center [315, 394] width 72 height 13
type textarea "30709184470"
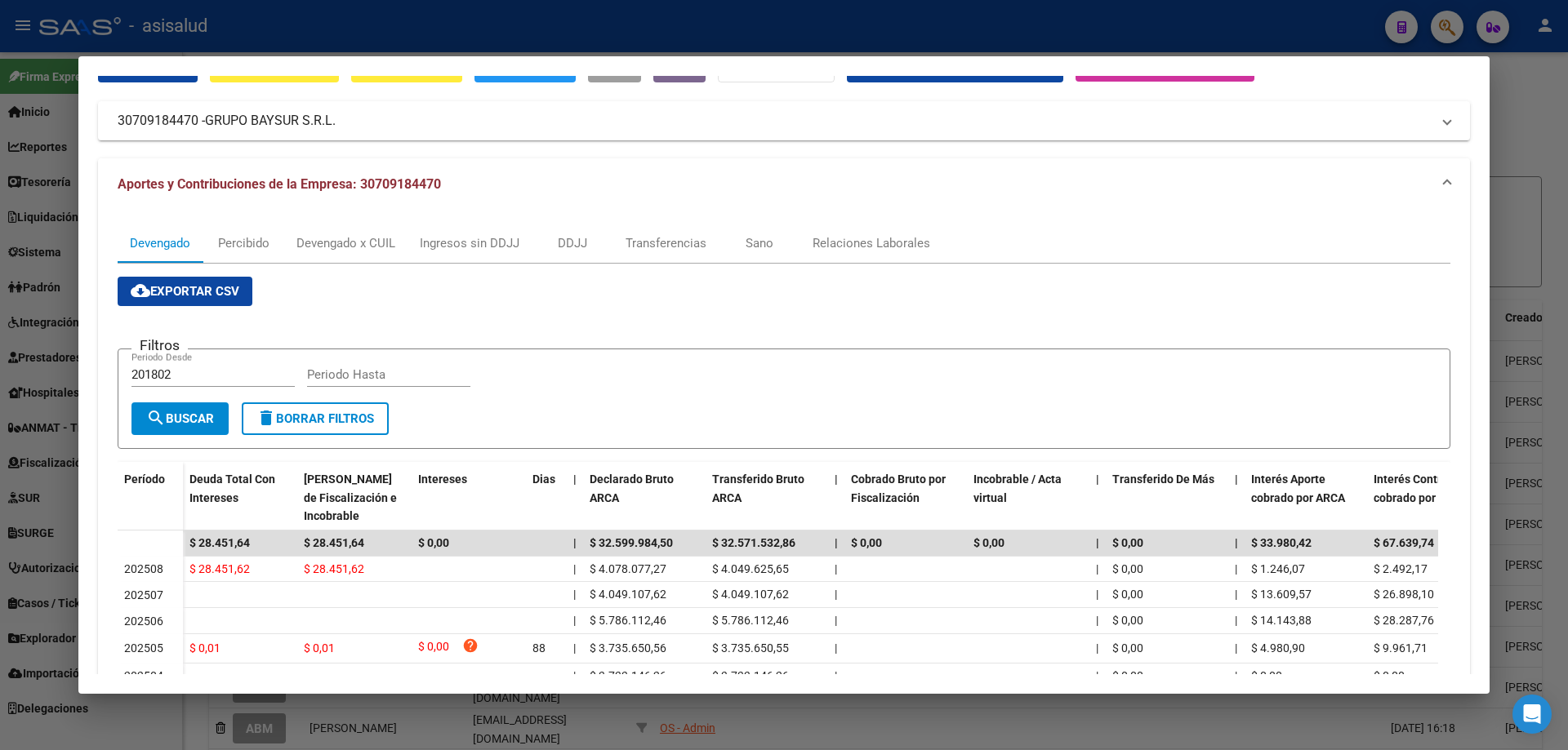
scroll to position [0, 0]
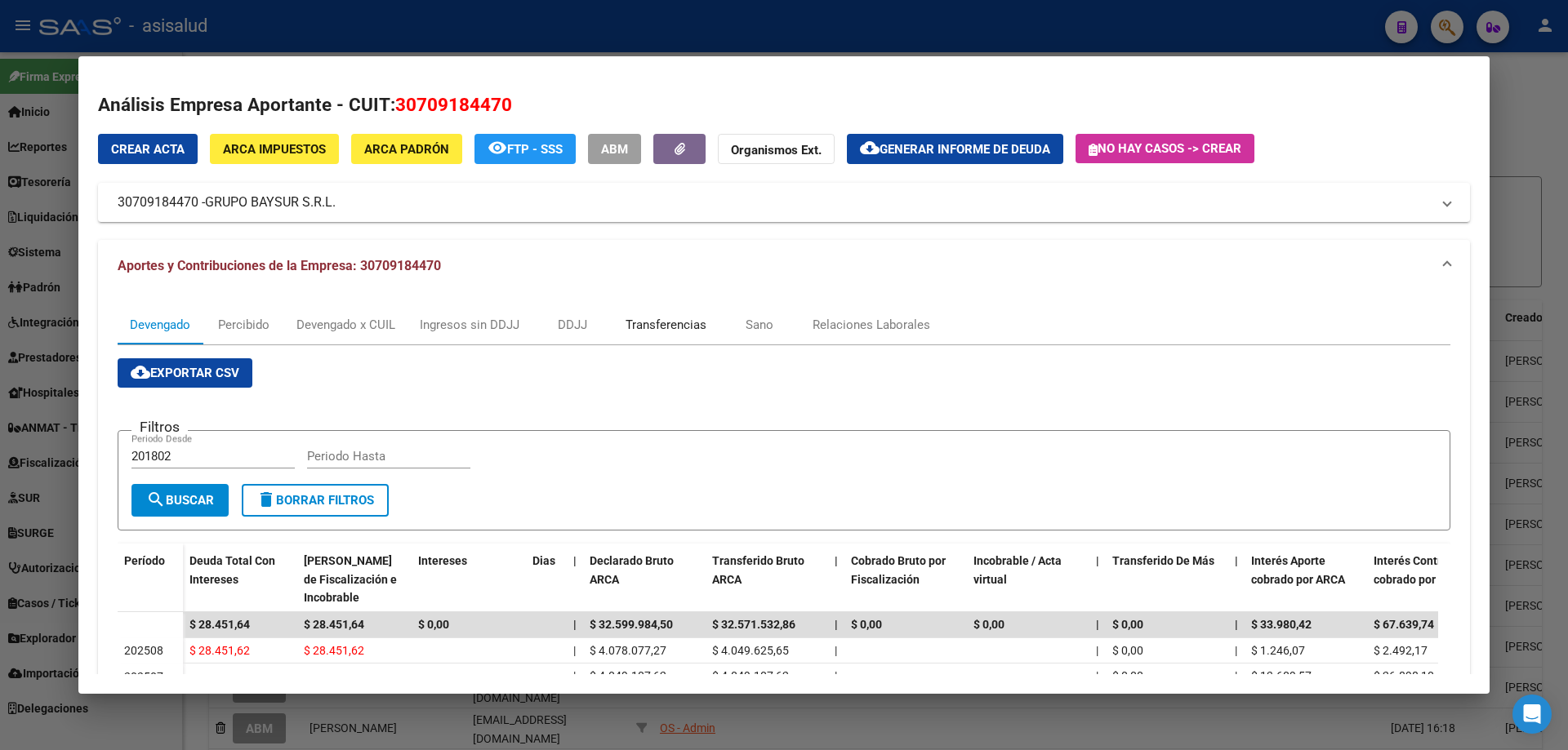
click at [670, 327] on div "Transferencias" at bounding box center [666, 325] width 81 height 18
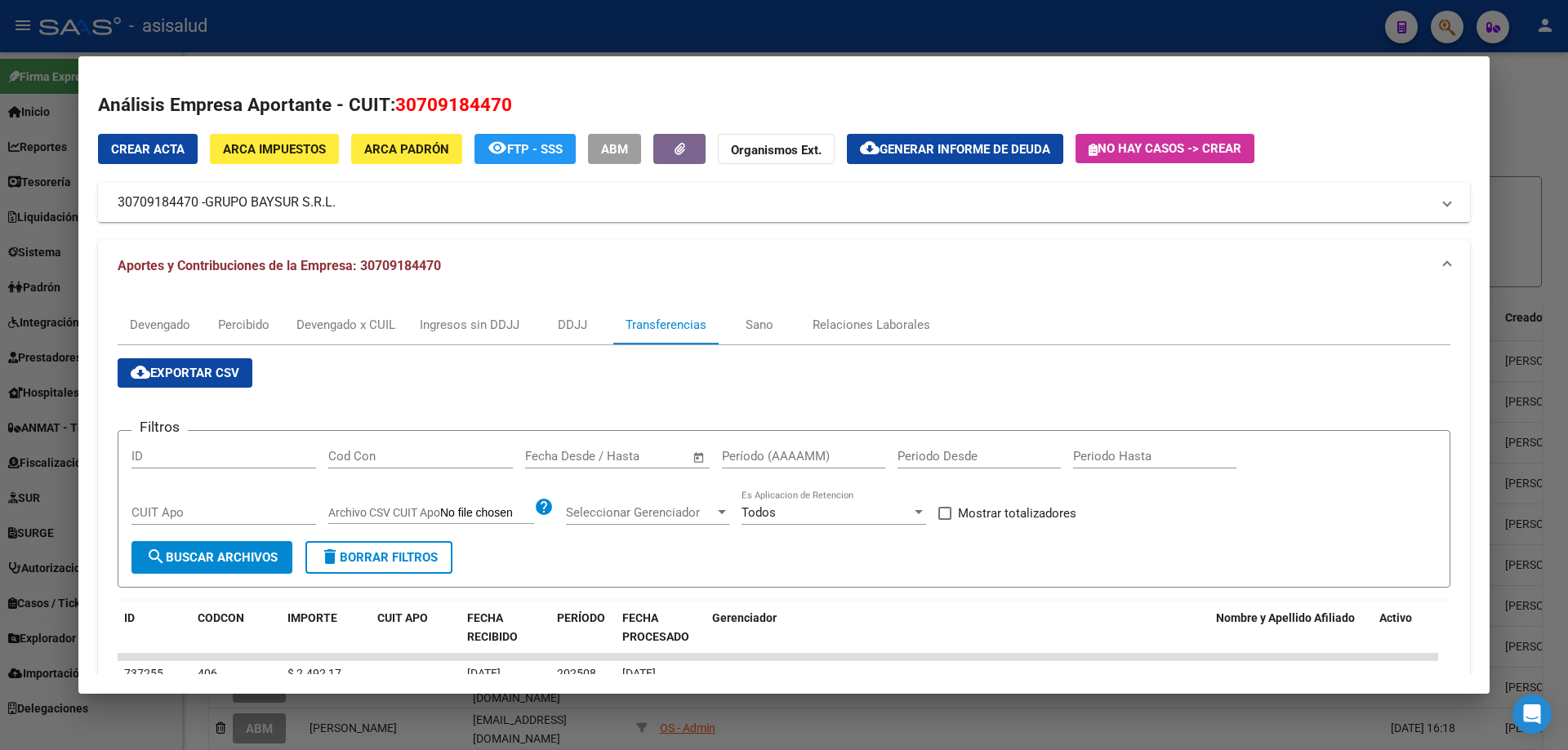
click at [577, 450] on input "text" at bounding box center [558, 456] width 67 height 15
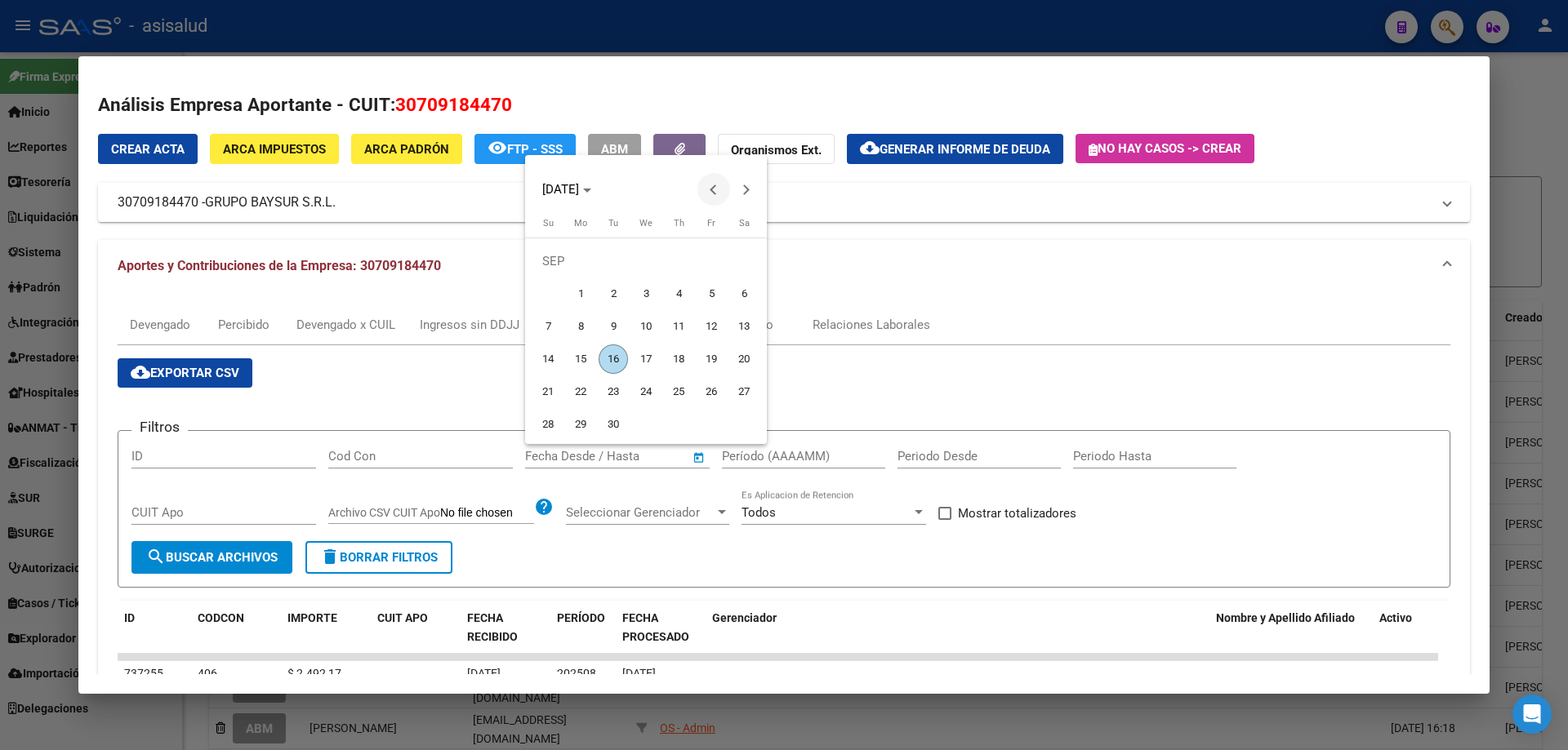
click at [717, 188] on button "Previous month" at bounding box center [713, 189] width 33 height 33
click at [647, 421] on span "30" at bounding box center [645, 424] width 29 height 29
type input "[DATE]"
click at [743, 193] on button "Next month" at bounding box center [746, 189] width 33 height 33
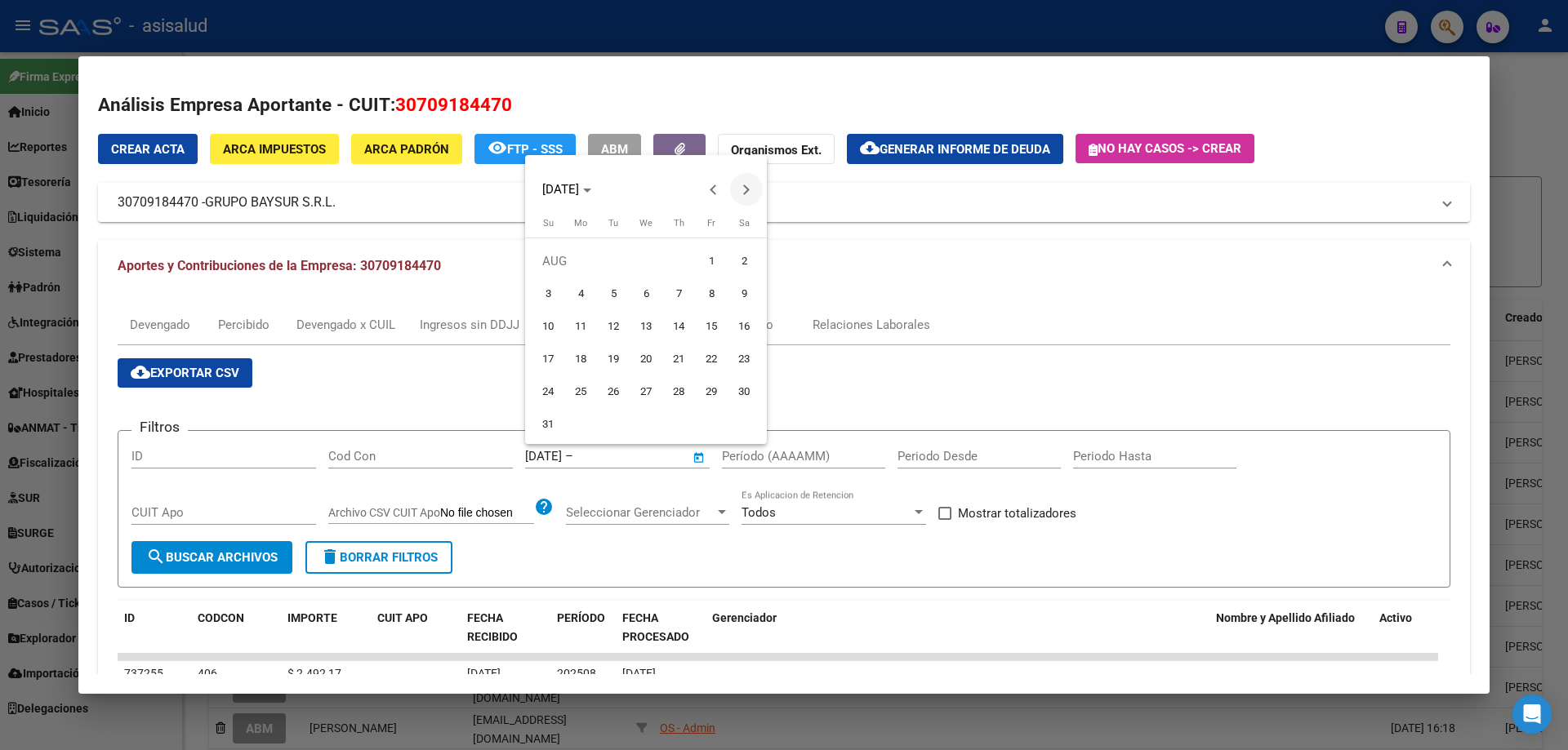
click at [743, 193] on button "Next month" at bounding box center [746, 189] width 33 height 33
click at [716, 193] on button "Previous month" at bounding box center [713, 189] width 33 height 33
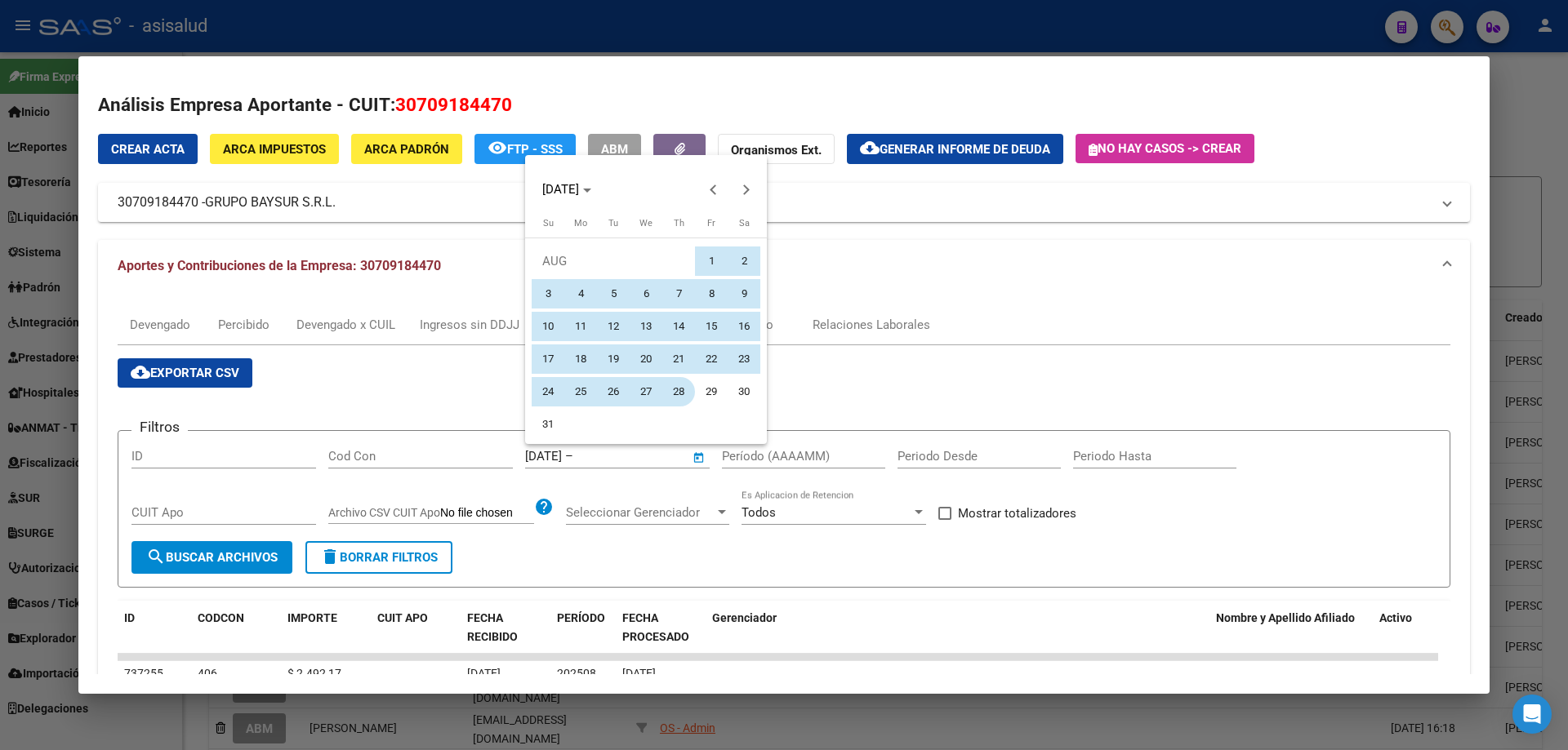
click at [677, 384] on span "28" at bounding box center [678, 391] width 29 height 29
type input "[DATE]"
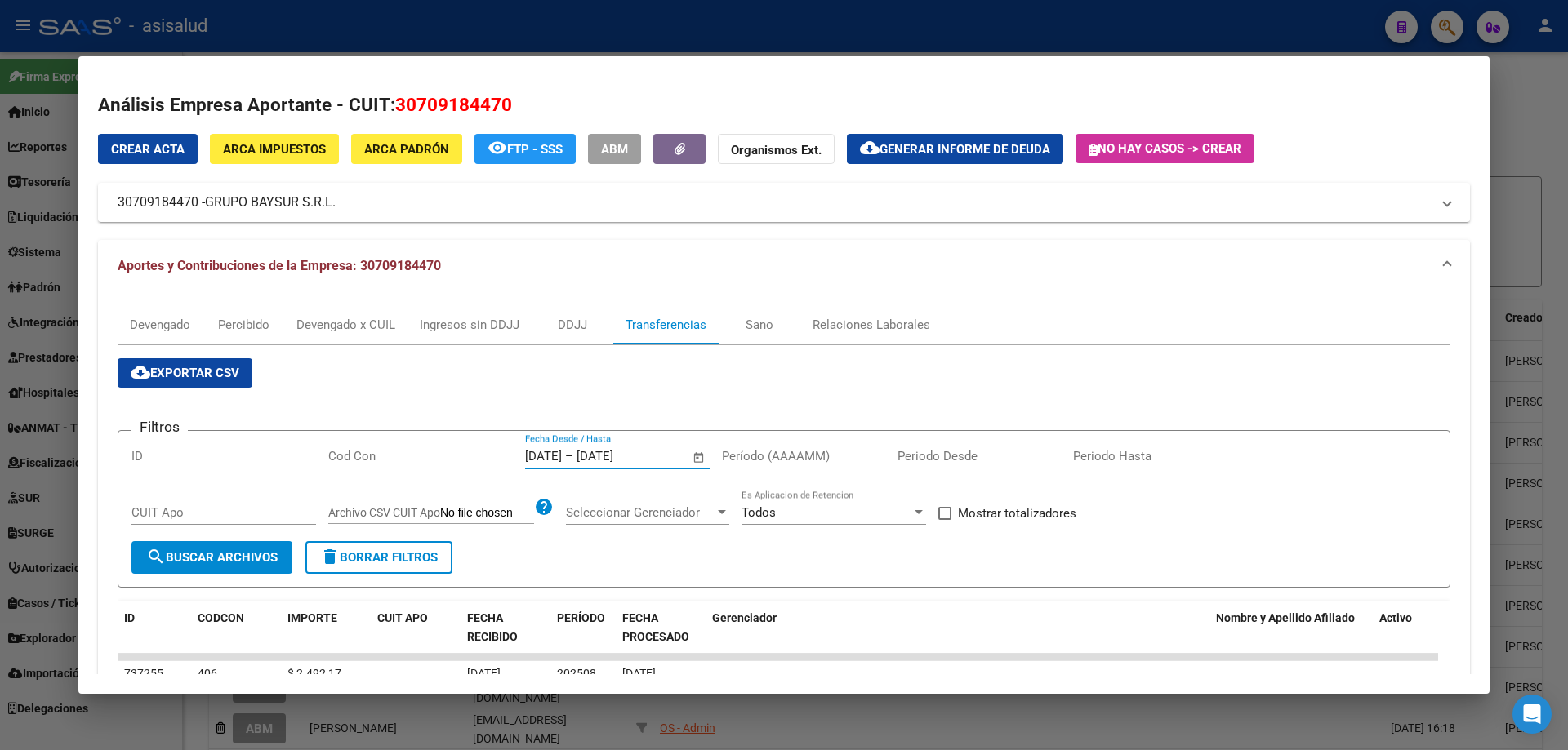
click at [752, 461] on input "Período (AAAAMM)" at bounding box center [804, 456] width 163 height 15
type input "202504"
click at [962, 514] on span "Mostrar totalizadores" at bounding box center [1017, 513] width 118 height 20
click at [945, 520] on input "Mostrar totalizadores" at bounding box center [944, 520] width 1 height 1
checkbox input "true"
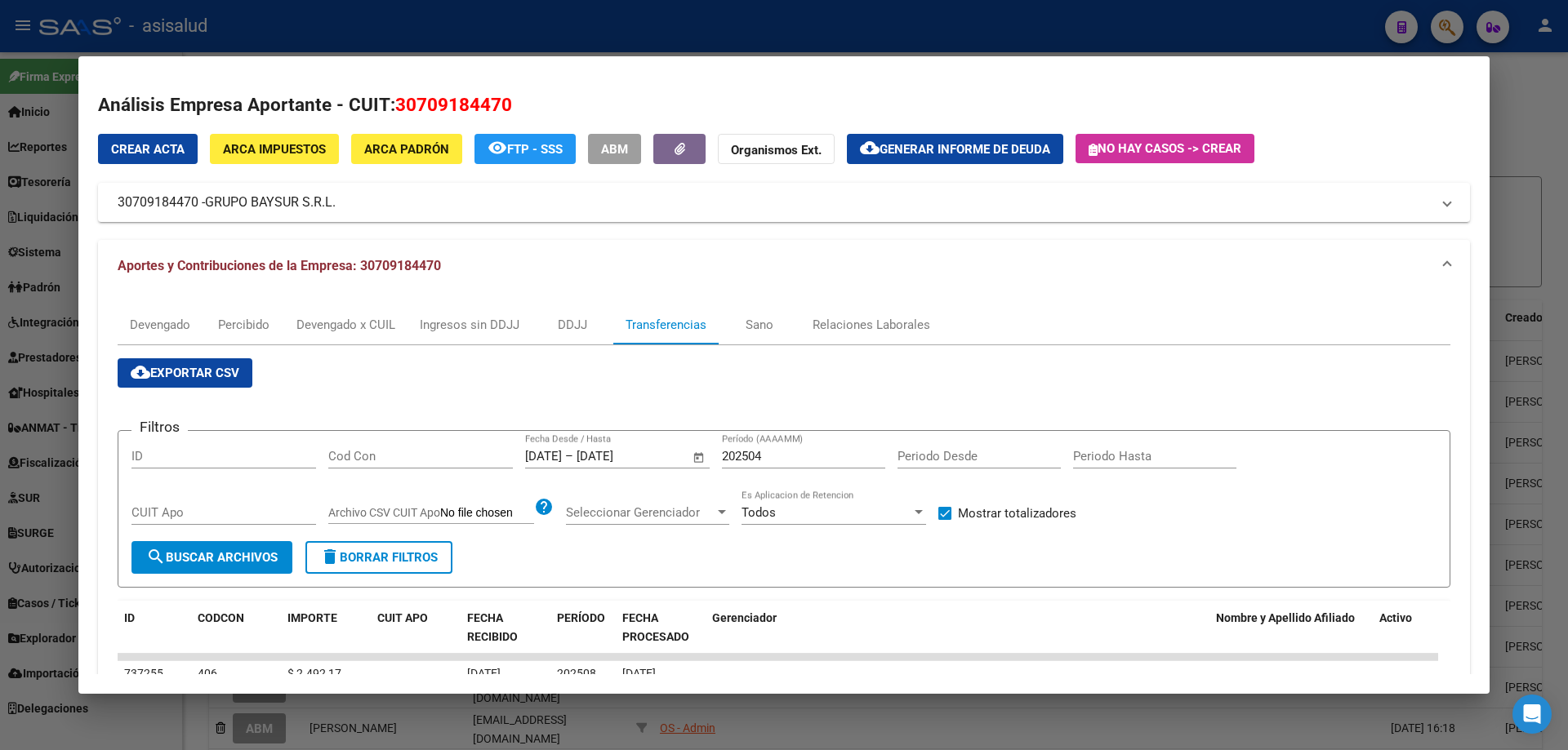
click at [236, 552] on span "search Buscar Archivos" at bounding box center [212, 557] width 131 height 15
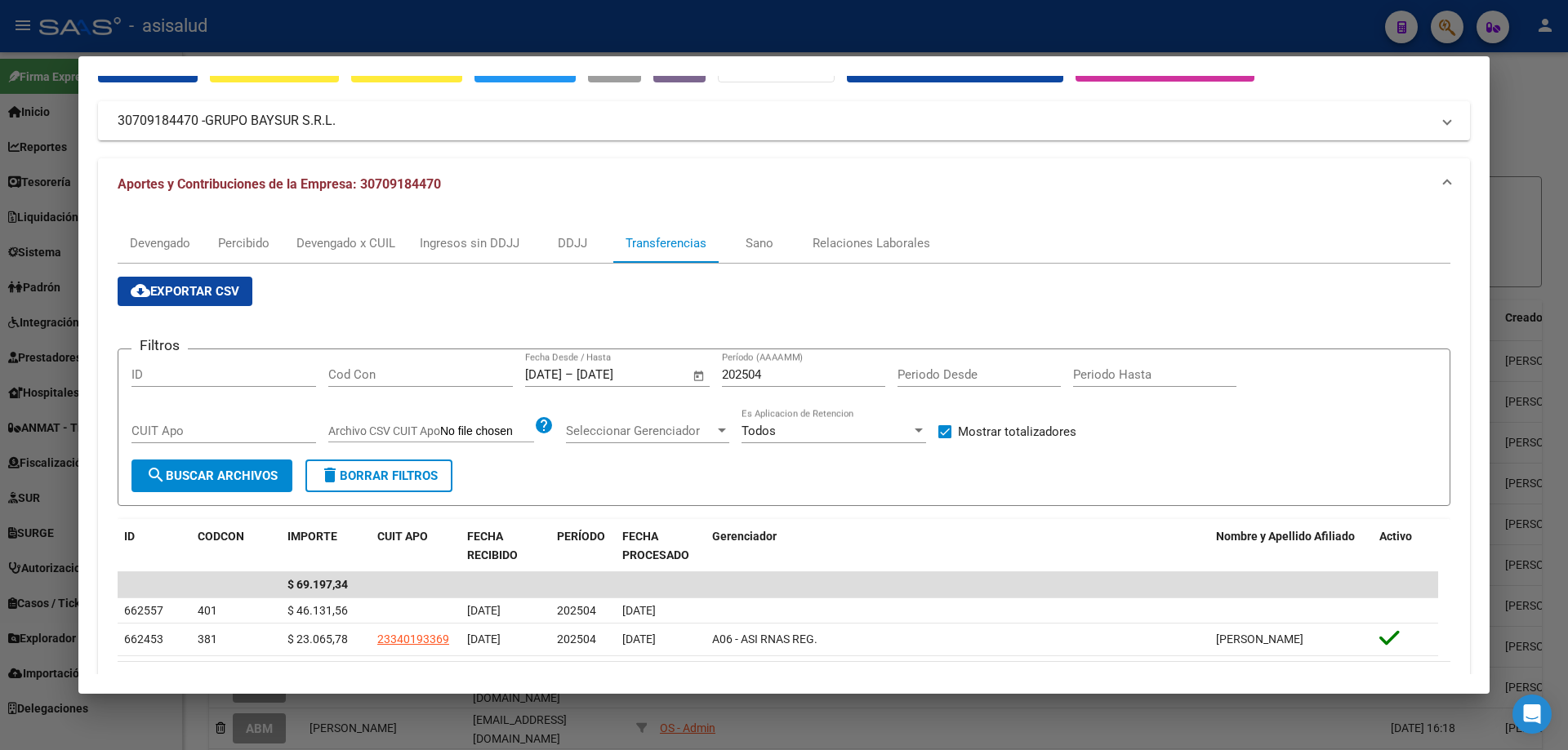
scroll to position [157, 0]
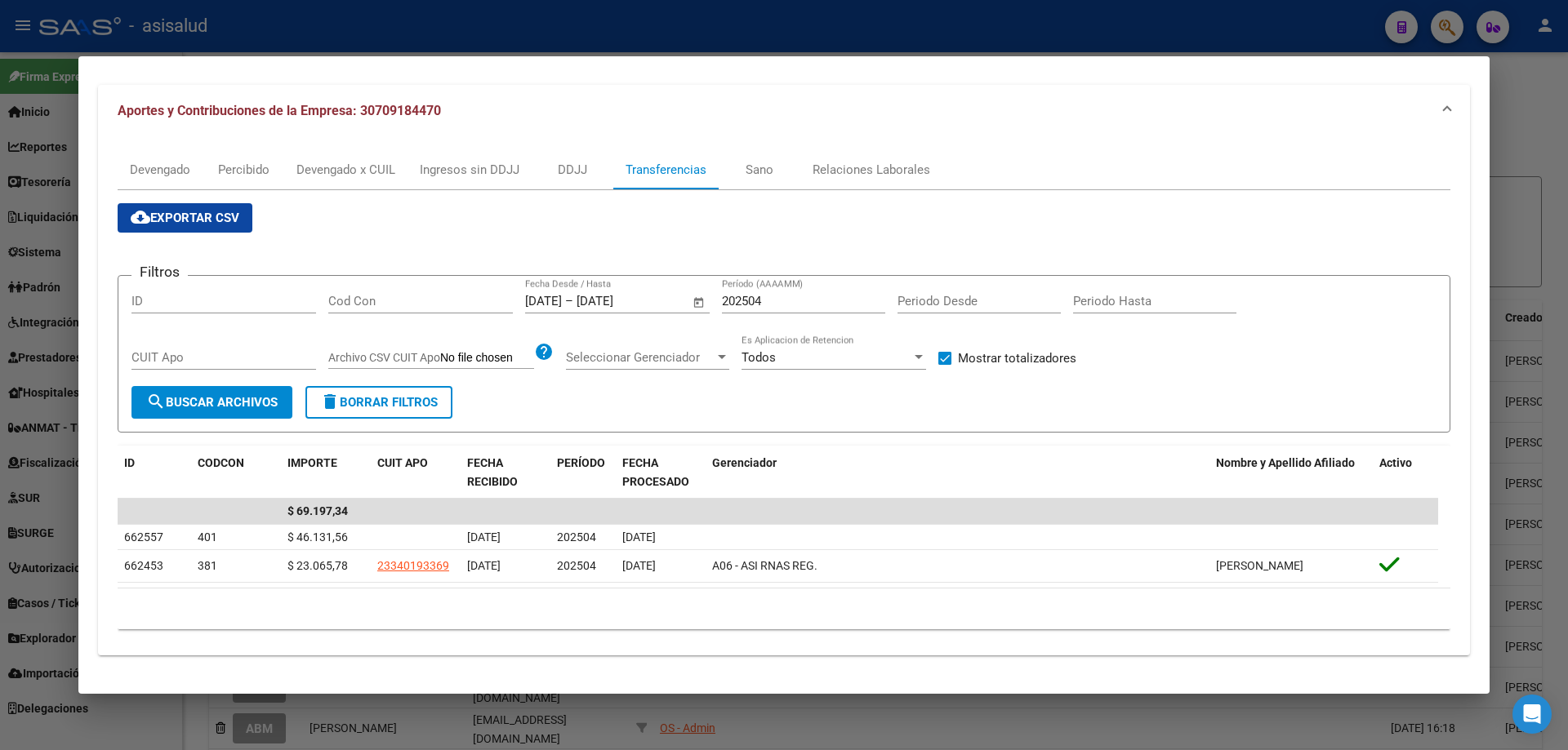
click at [451, 12] on div at bounding box center [784, 375] width 1568 height 750
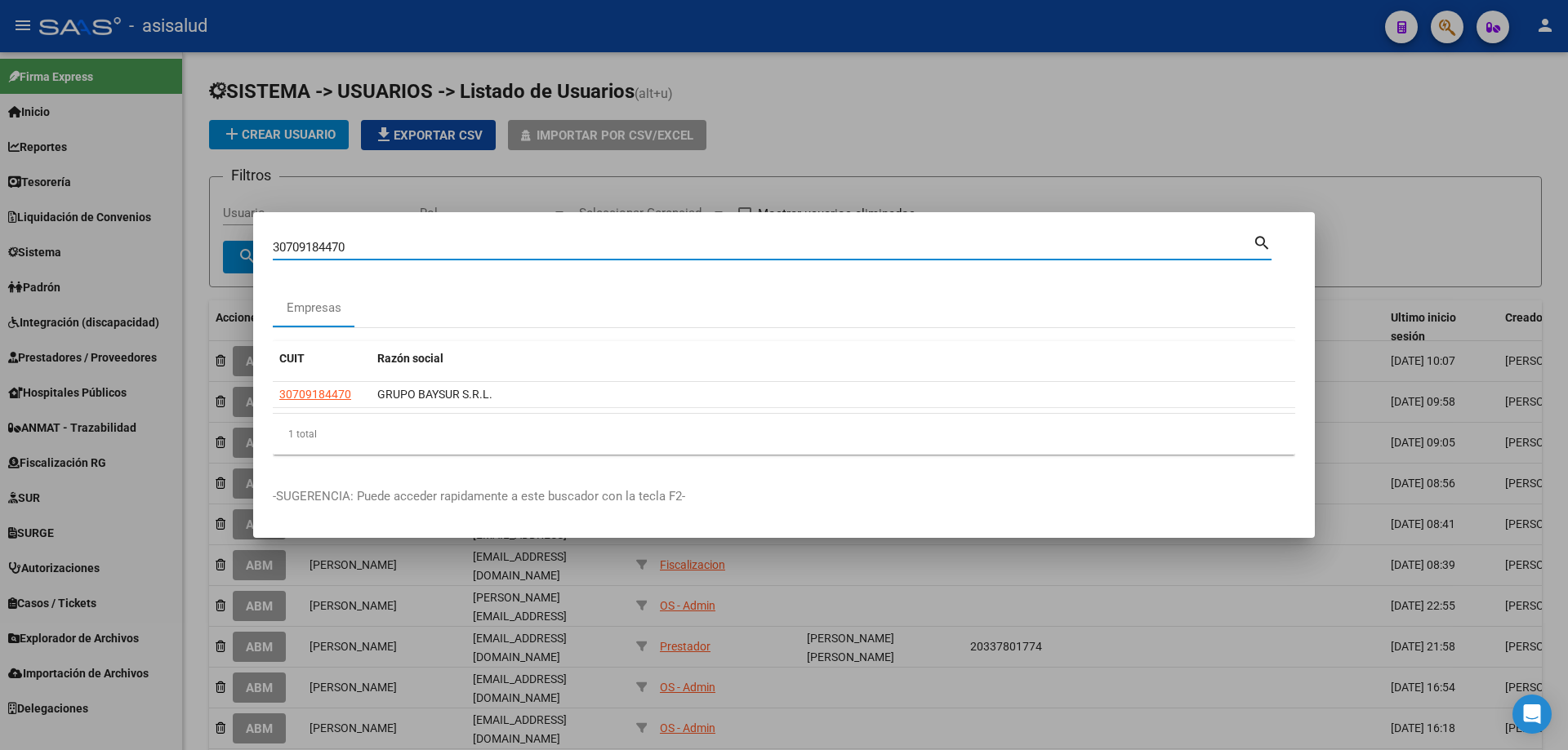
drag, startPoint x: 289, startPoint y: 249, endPoint x: 142, endPoint y: 248, distance: 147.0
click at [142, 248] on div "30709184470 Buscar (apellido, dni, cuil, nro traspaso, cuit, obra social) searc…" at bounding box center [784, 375] width 1568 height 750
type input "30711650861"
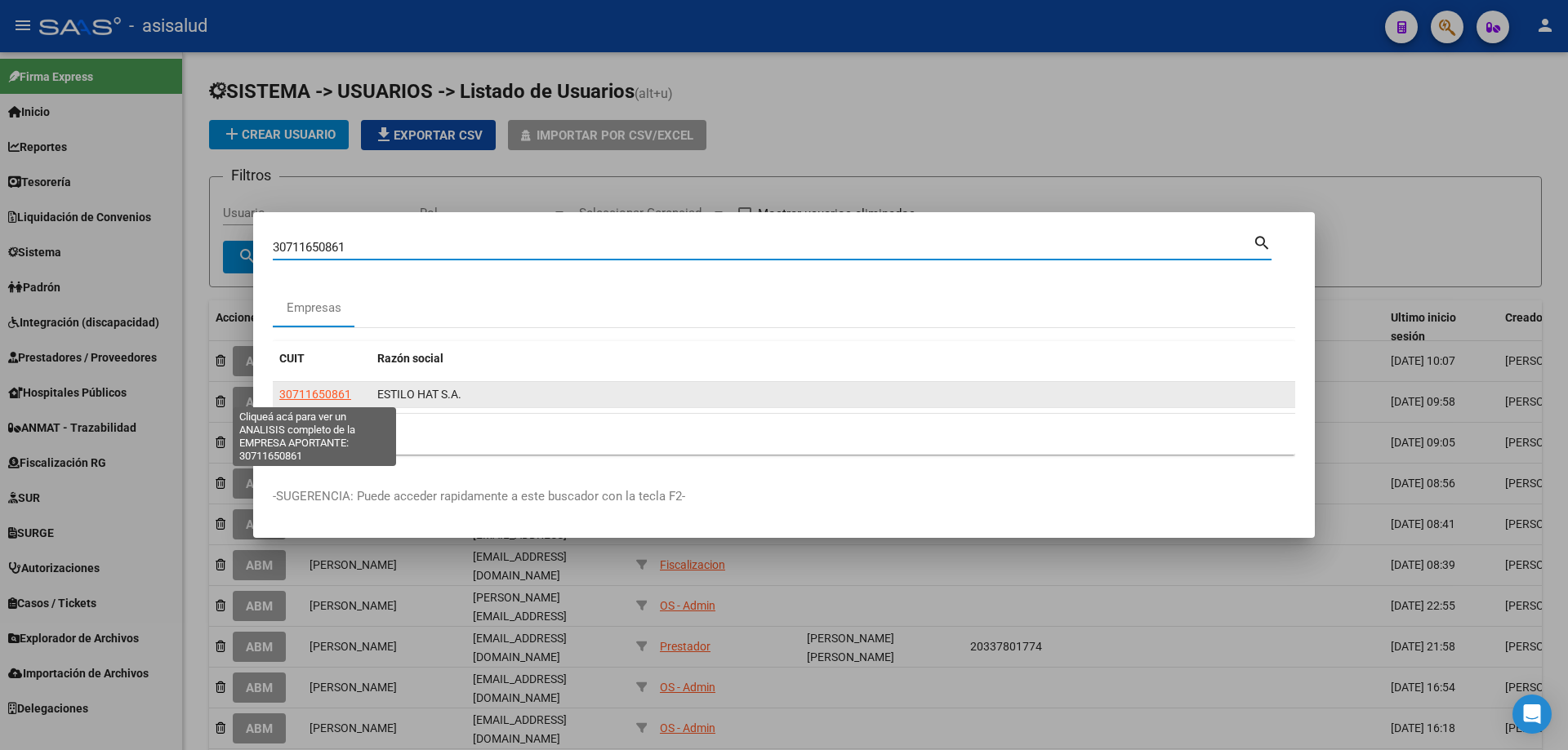
click at [302, 391] on span "30711650861" at bounding box center [315, 394] width 72 height 13
type textarea "30711650861"
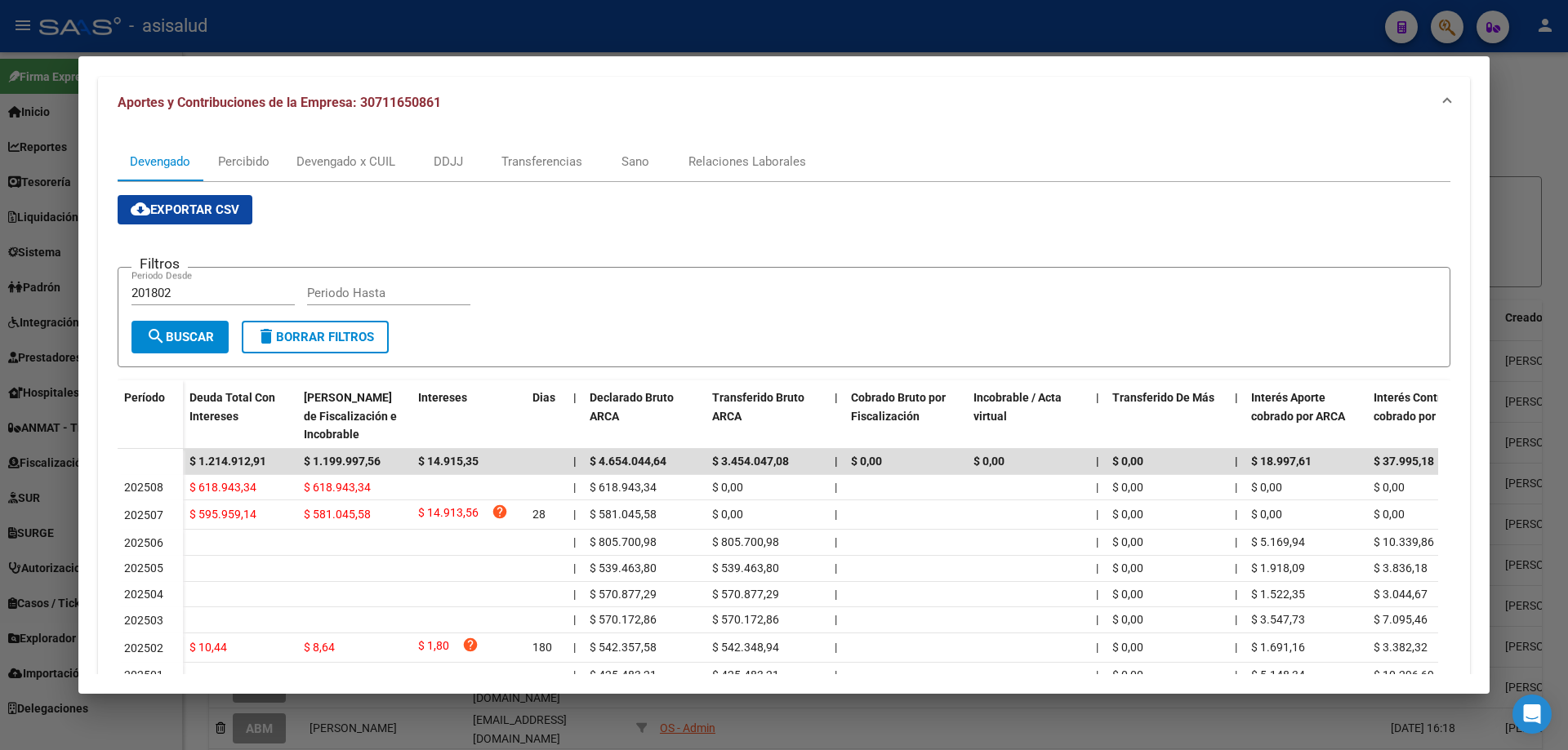
scroll to position [0, 0]
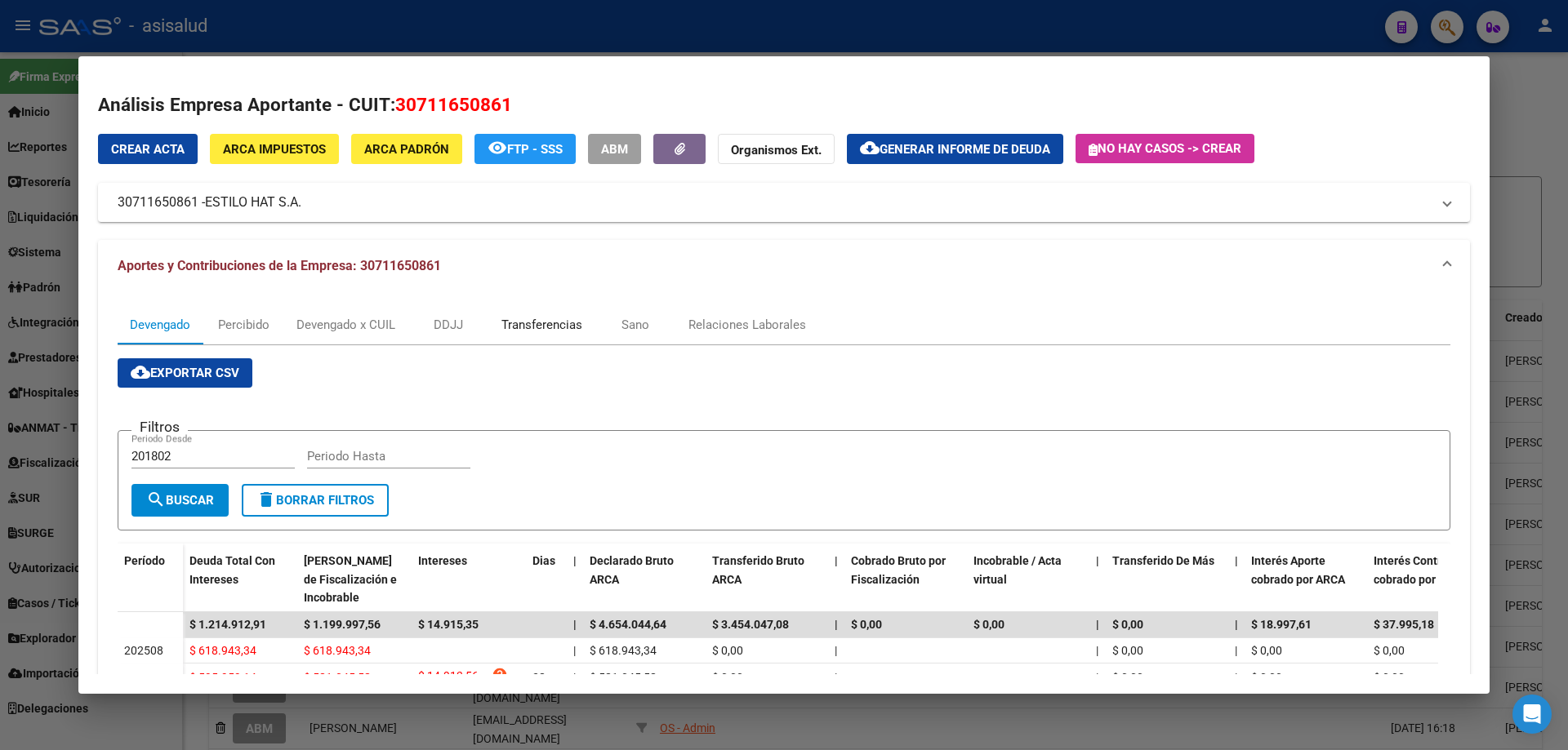
click at [558, 328] on div "Transferencias" at bounding box center [542, 325] width 81 height 18
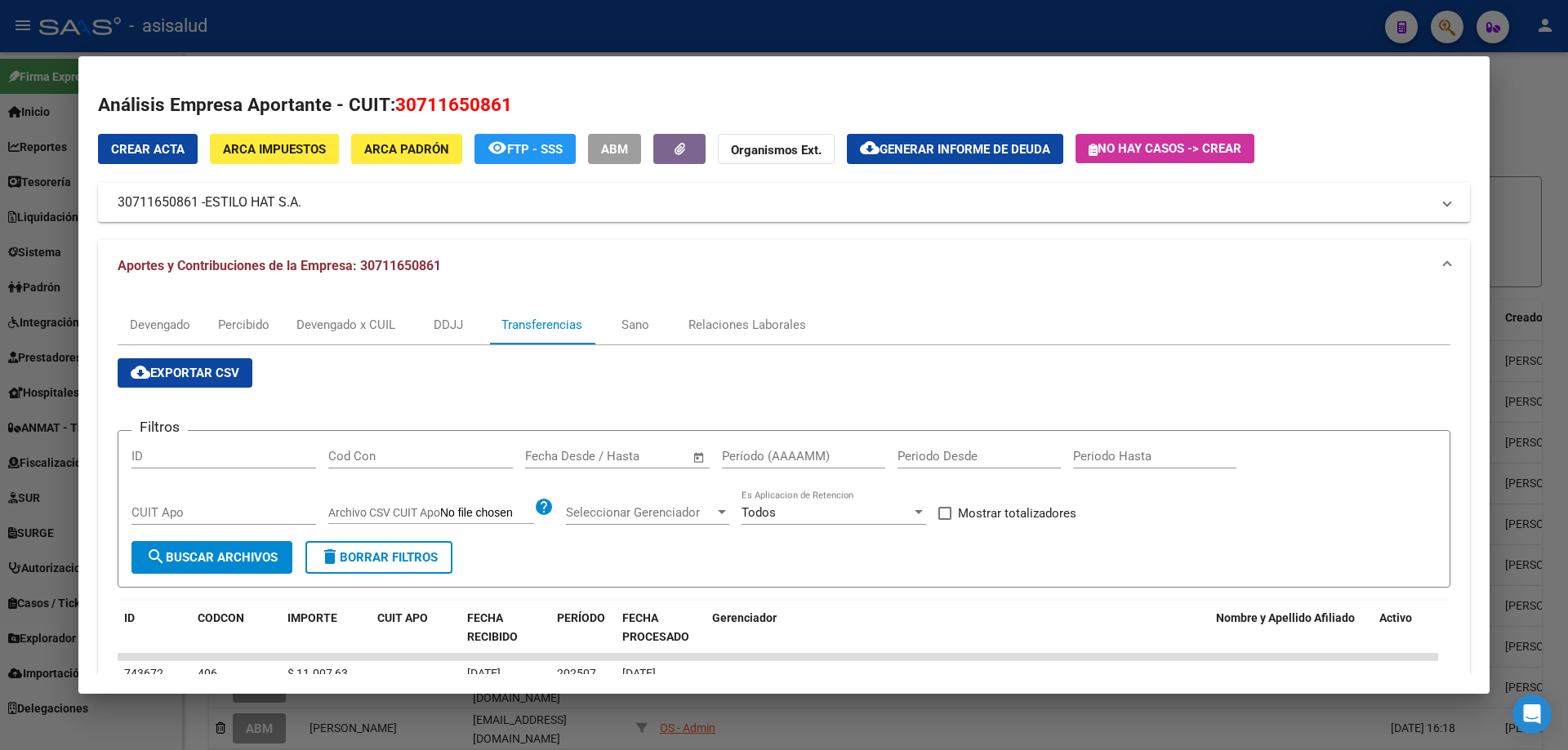
click at [571, 447] on div "Fecha inicio – Fecha fin Fecha Desde / Hasta" at bounding box center [607, 456] width 165 height 25
click at [637, 448] on div "Fecha inicio – Fecha fin Fecha Desde / Hasta" at bounding box center [607, 456] width 165 height 25
click at [644, 456] on input "text" at bounding box center [645, 456] width 79 height 15
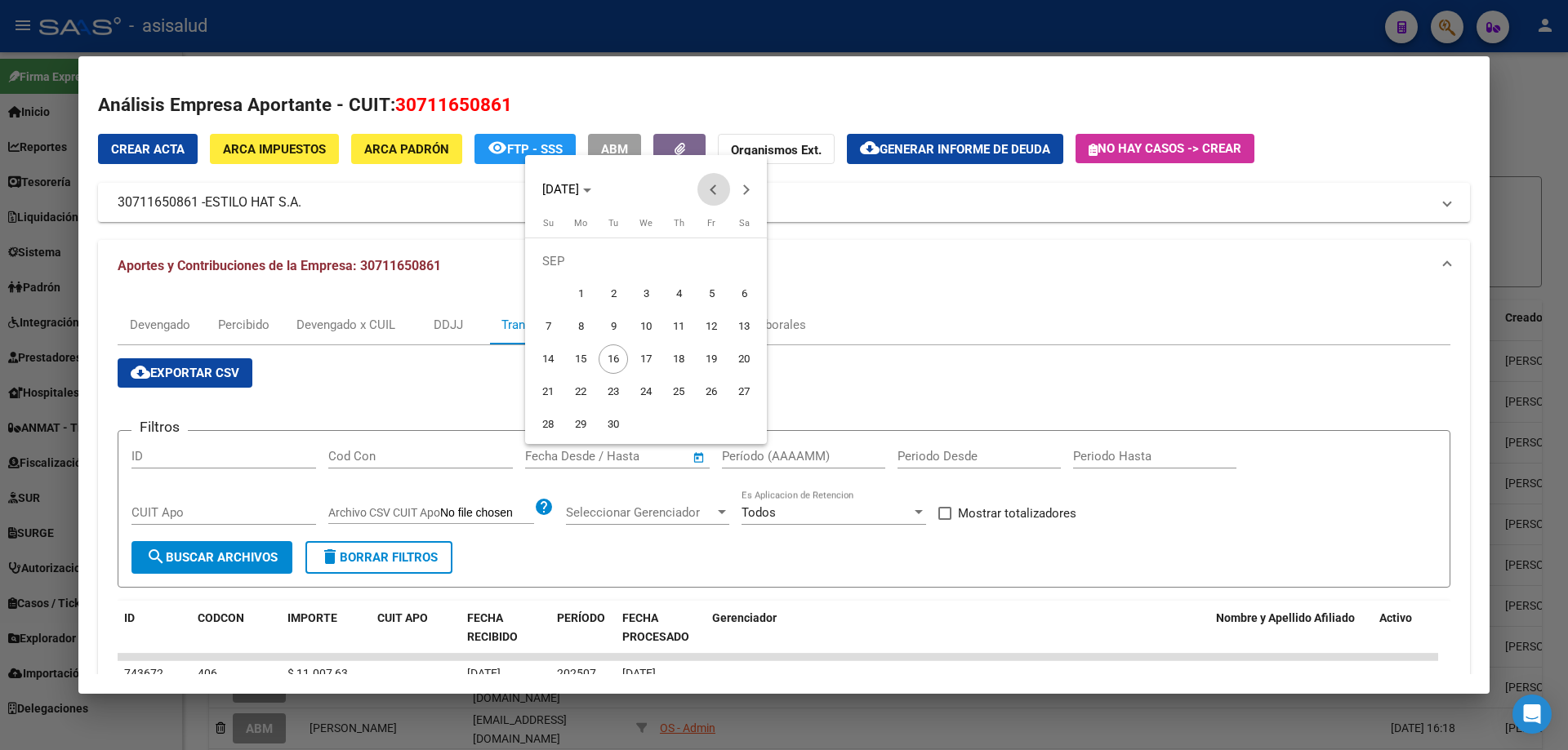
click at [717, 185] on span "Previous month" at bounding box center [713, 189] width 33 height 33
click at [646, 422] on span "30" at bounding box center [645, 424] width 29 height 29
type input "[DATE]"
click at [740, 184] on span "Next month" at bounding box center [746, 189] width 33 height 33
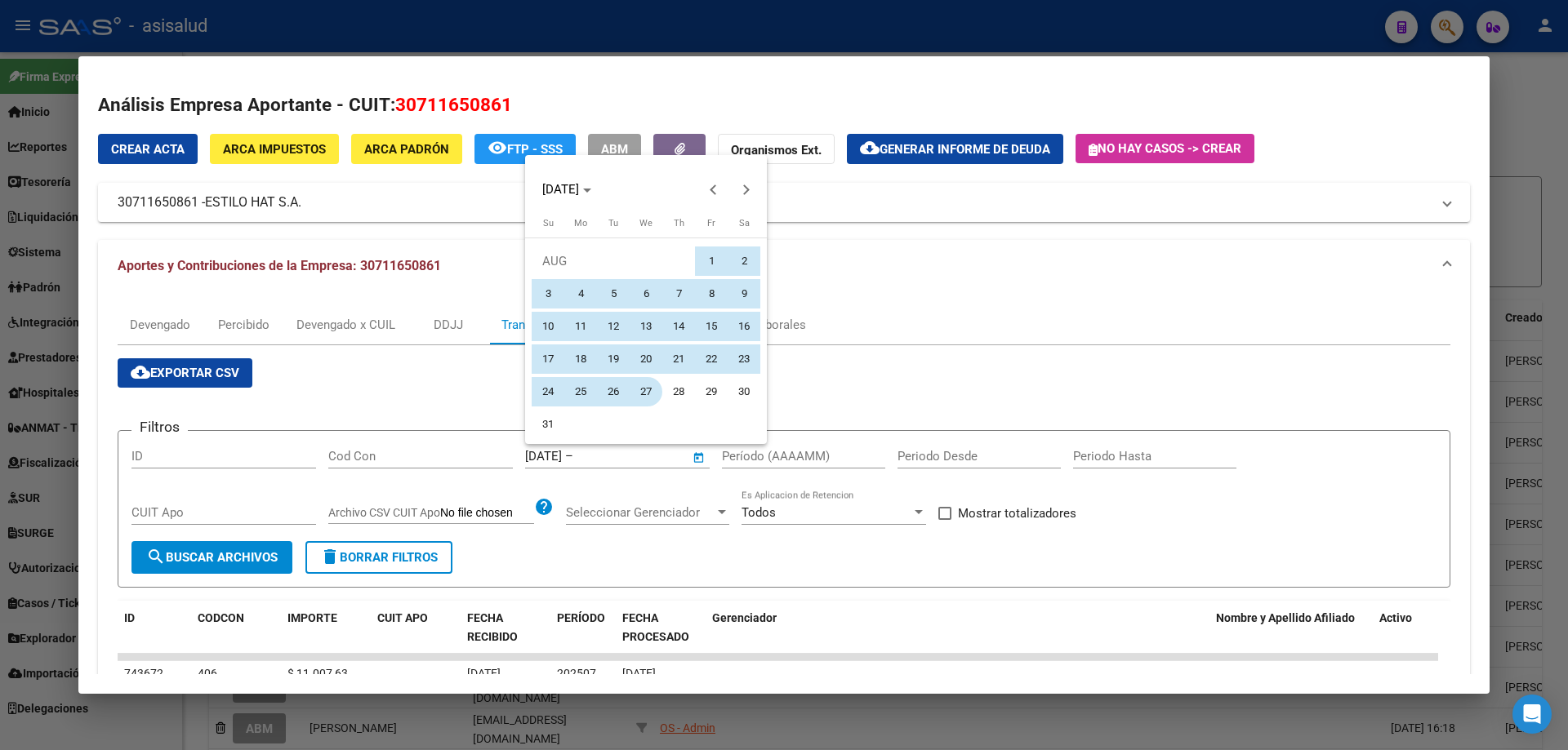
click at [639, 387] on span "27" at bounding box center [645, 391] width 29 height 29
type input "[DATE]"
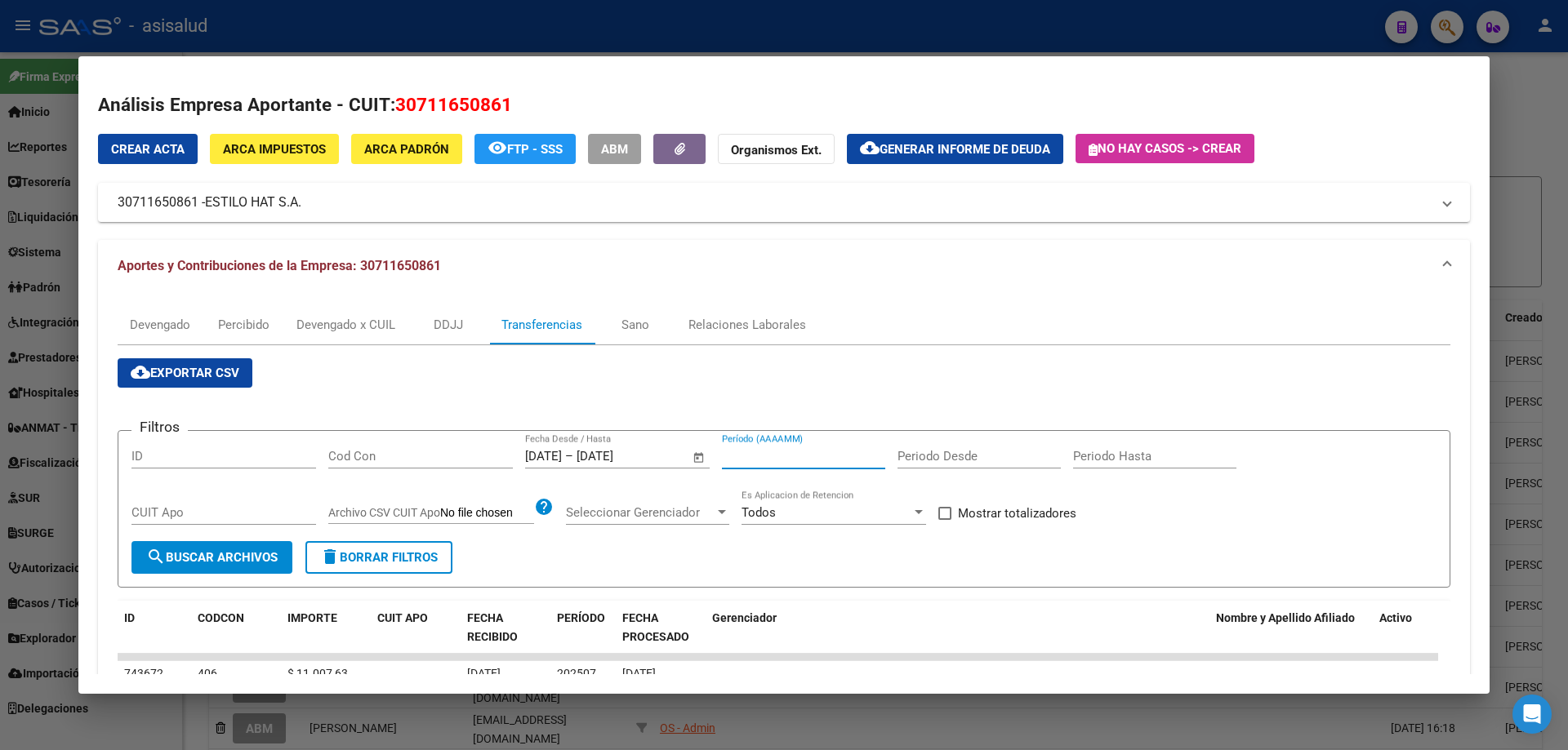
click at [751, 454] on input "Período (AAAAMM)" at bounding box center [804, 456] width 163 height 15
type input "202506"
drag, startPoint x: 1033, startPoint y: 512, endPoint x: 994, endPoint y: 519, distance: 39.6
click at [1029, 514] on span "Mostrar totalizadores" at bounding box center [1017, 513] width 118 height 20
click at [945, 520] on input "Mostrar totalizadores" at bounding box center [944, 520] width 1 height 1
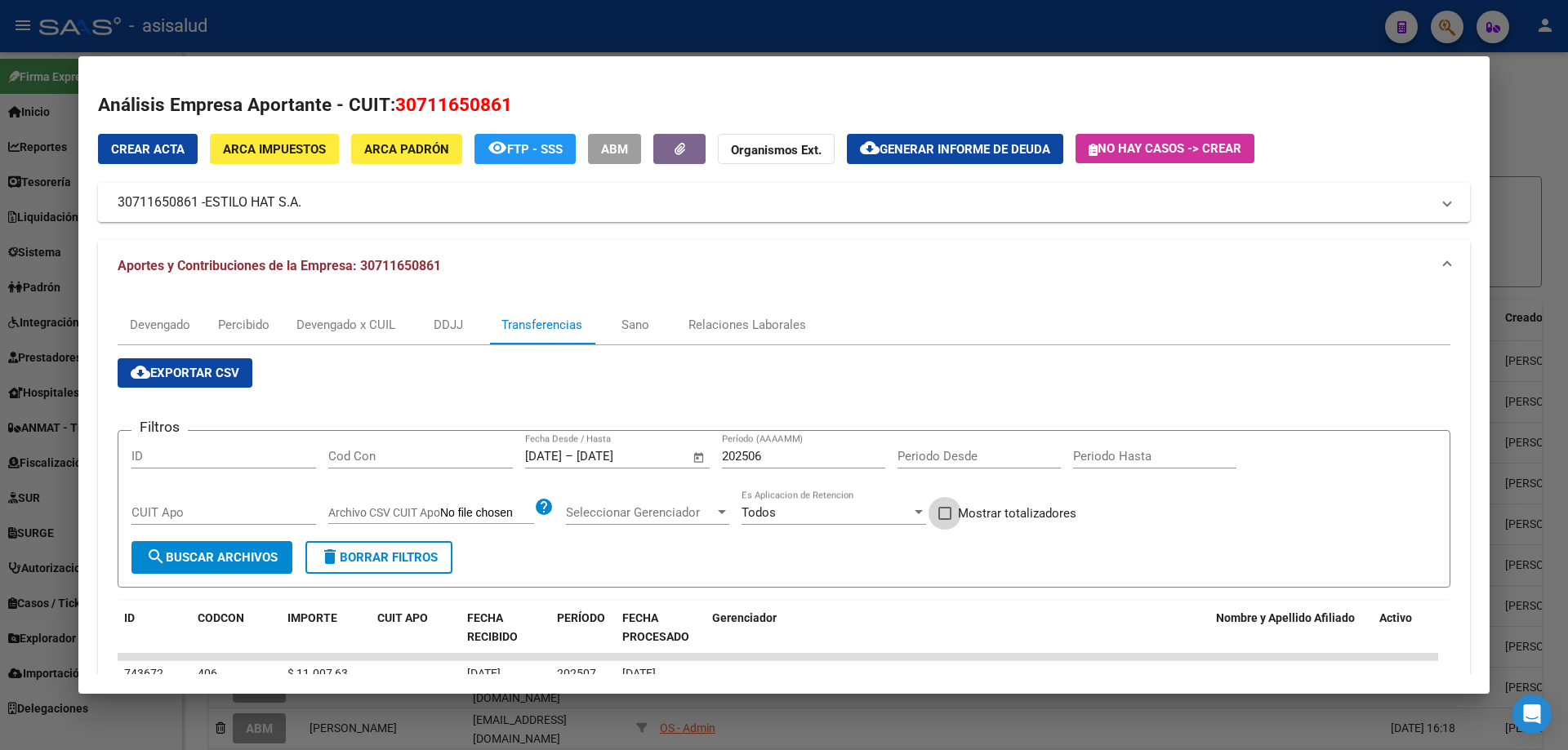
checkbox input "true"
click at [261, 549] on button "search Buscar Archivos" at bounding box center [211, 557] width 161 height 33
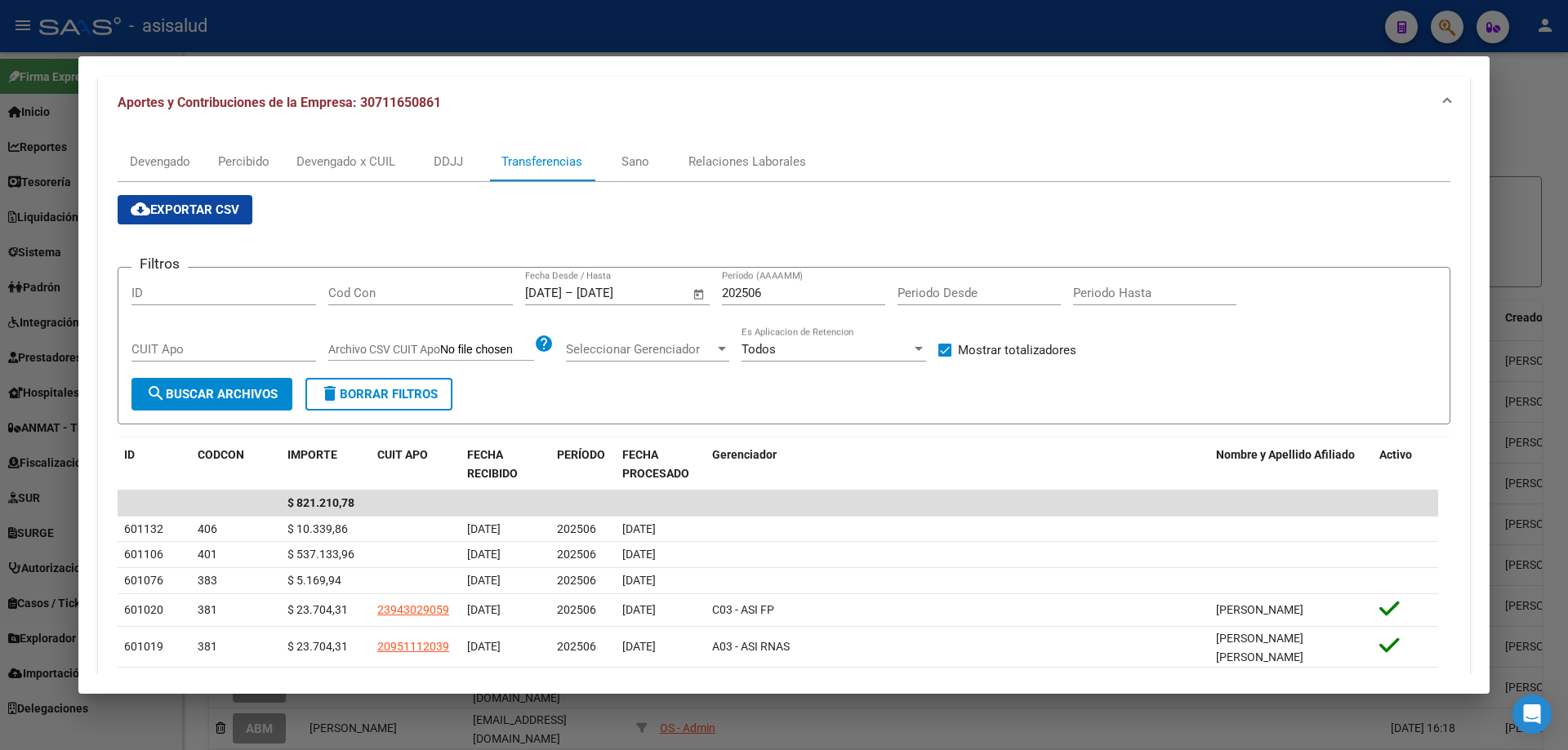
scroll to position [245, 0]
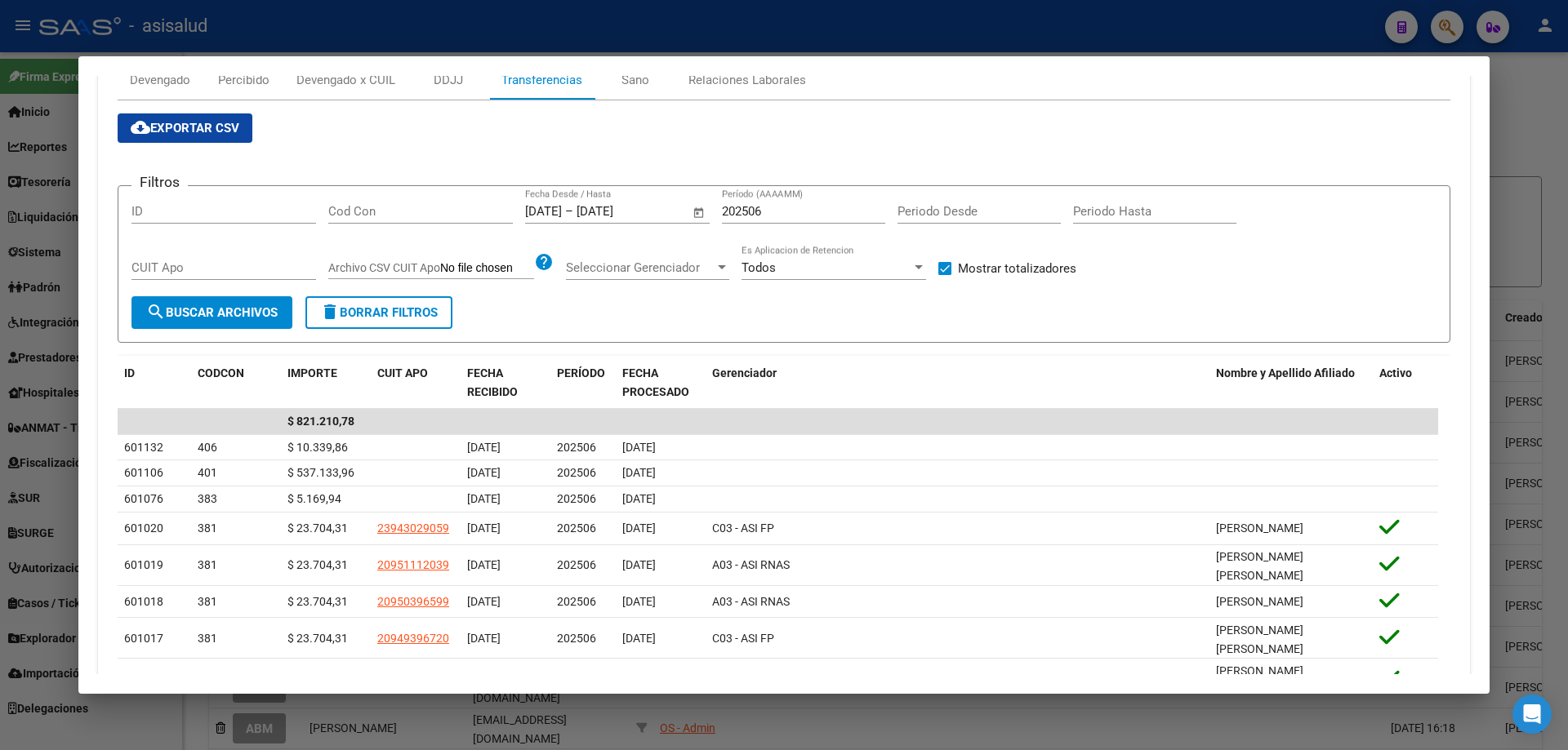
click at [477, 36] on div at bounding box center [784, 375] width 1568 height 750
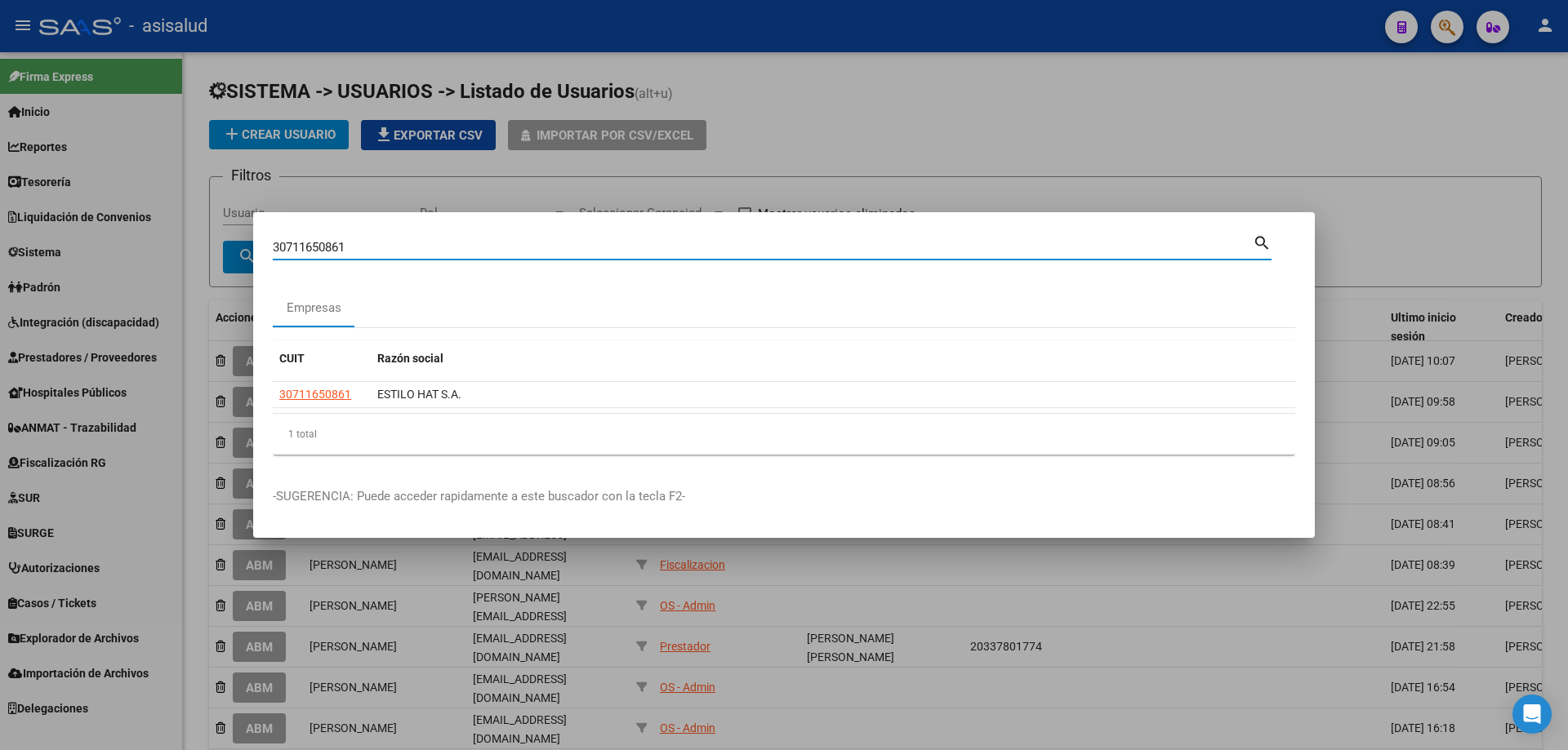
drag, startPoint x: 377, startPoint y: 246, endPoint x: 191, endPoint y: 249, distance: 186.0
click at [191, 249] on div "30711650861 Buscar (apellido, dni, cuil, nro traspaso, cuit, obra social) searc…" at bounding box center [784, 375] width 1568 height 750
type input "33707751059"
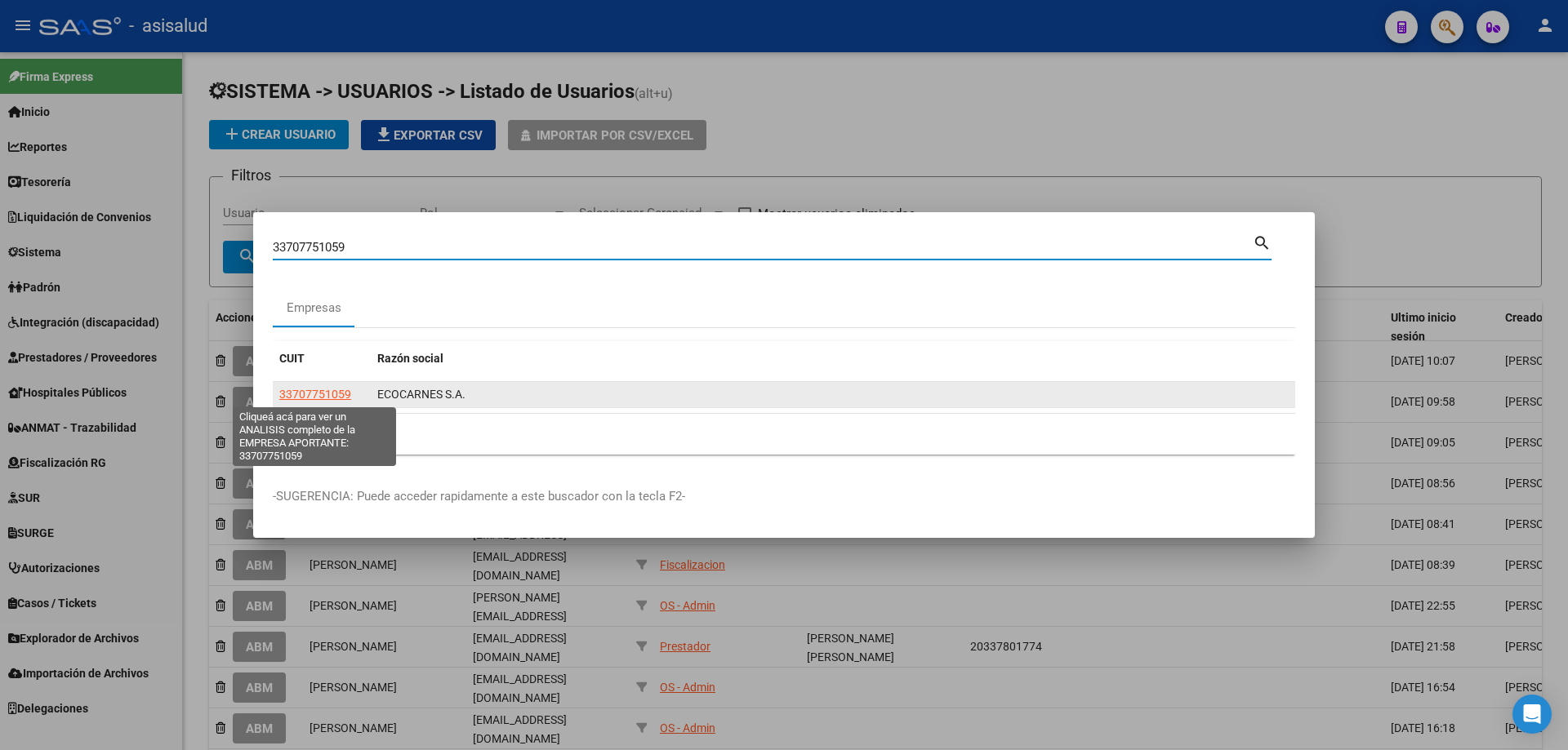
click at [304, 391] on span "33707751059" at bounding box center [315, 394] width 72 height 13
type textarea "33707751059"
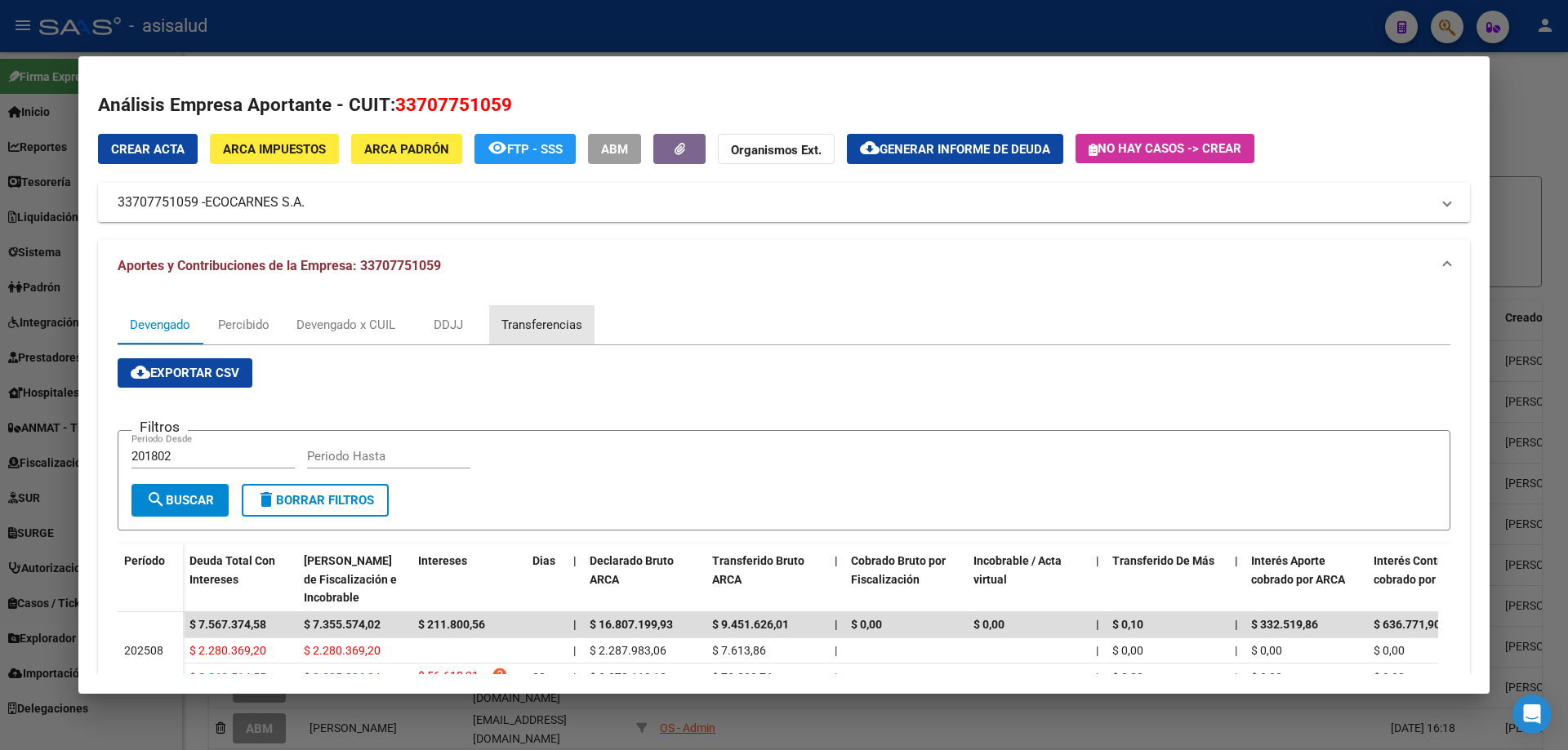
click at [520, 328] on div "Transferencias" at bounding box center [542, 325] width 81 height 18
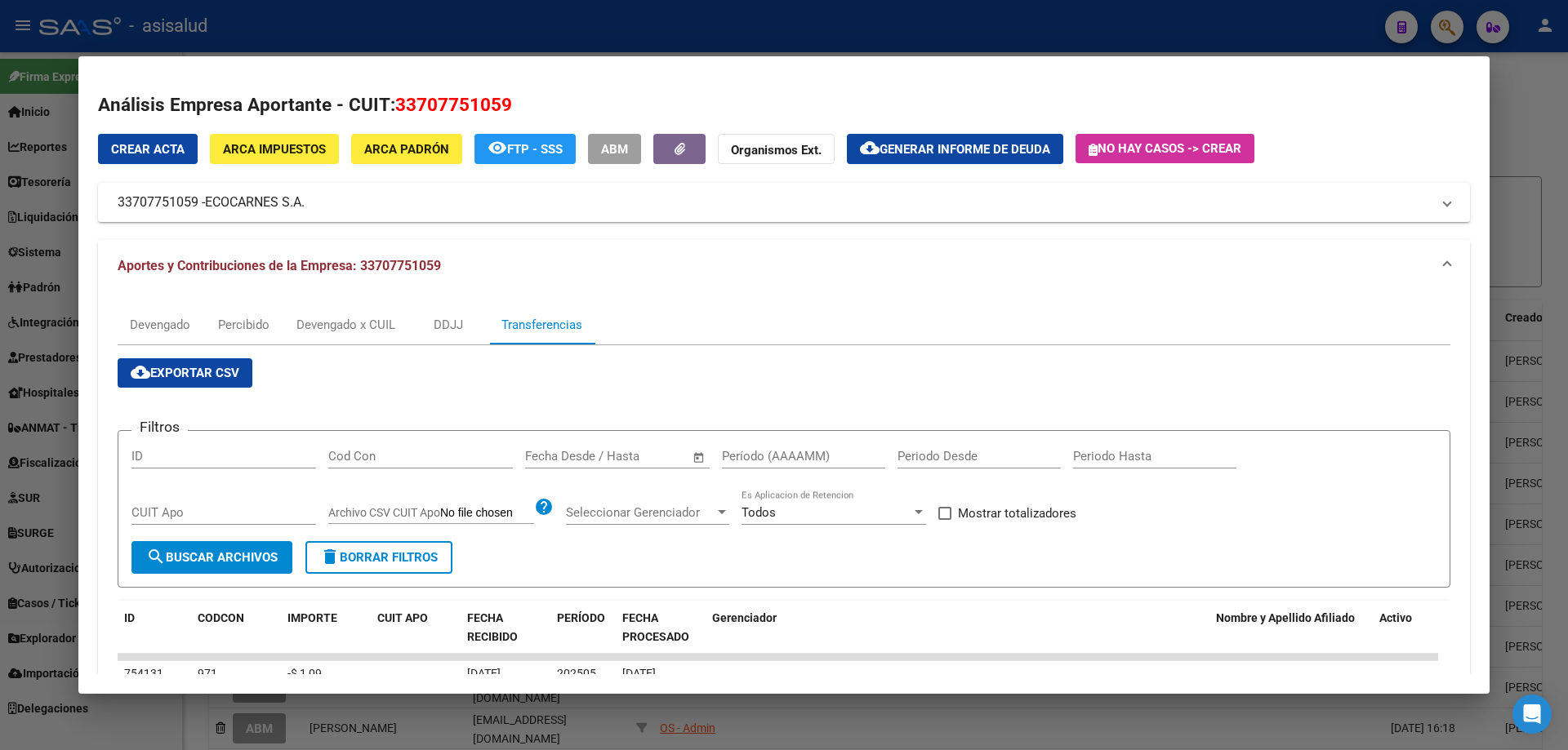
click at [564, 453] on input "text" at bounding box center [558, 456] width 67 height 15
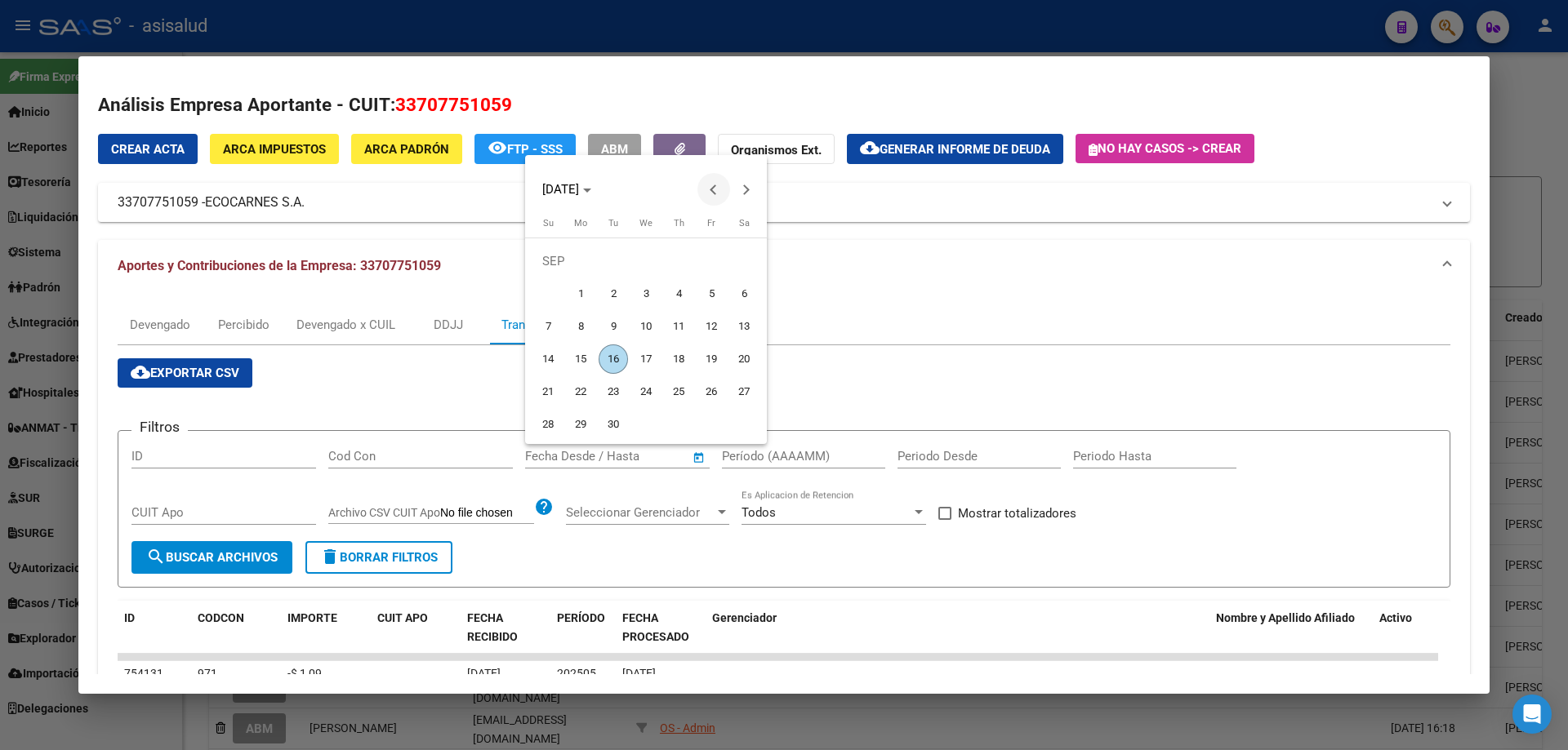
click at [709, 188] on span "Previous month" at bounding box center [713, 189] width 33 height 33
click at [708, 202] on span "Previous month" at bounding box center [713, 189] width 33 height 33
click at [653, 422] on span "30" at bounding box center [645, 424] width 29 height 29
type input "[DATE]"
click at [743, 193] on button "Next month" at bounding box center [746, 189] width 33 height 33
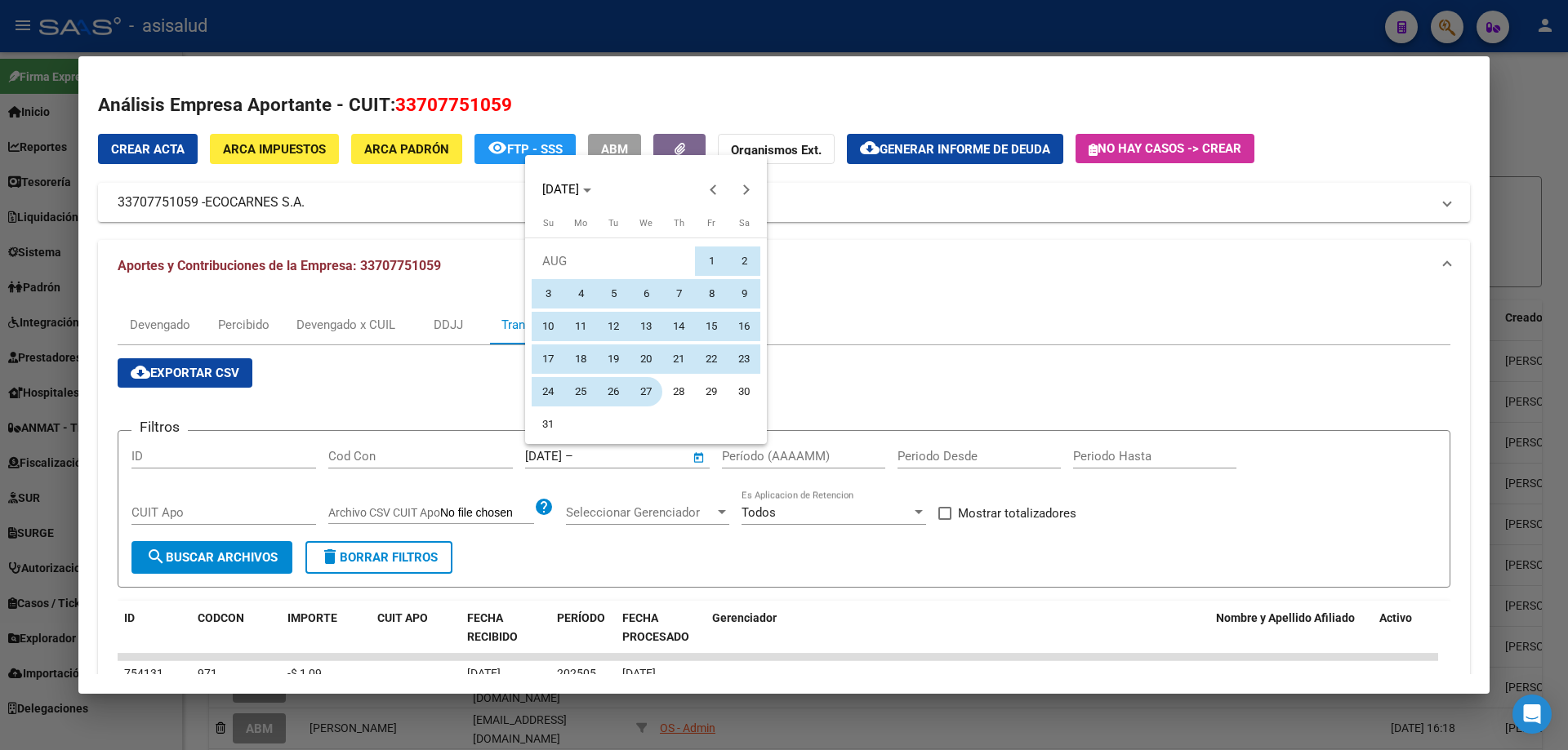
click at [647, 390] on span "27" at bounding box center [645, 391] width 29 height 29
type input "[DATE]"
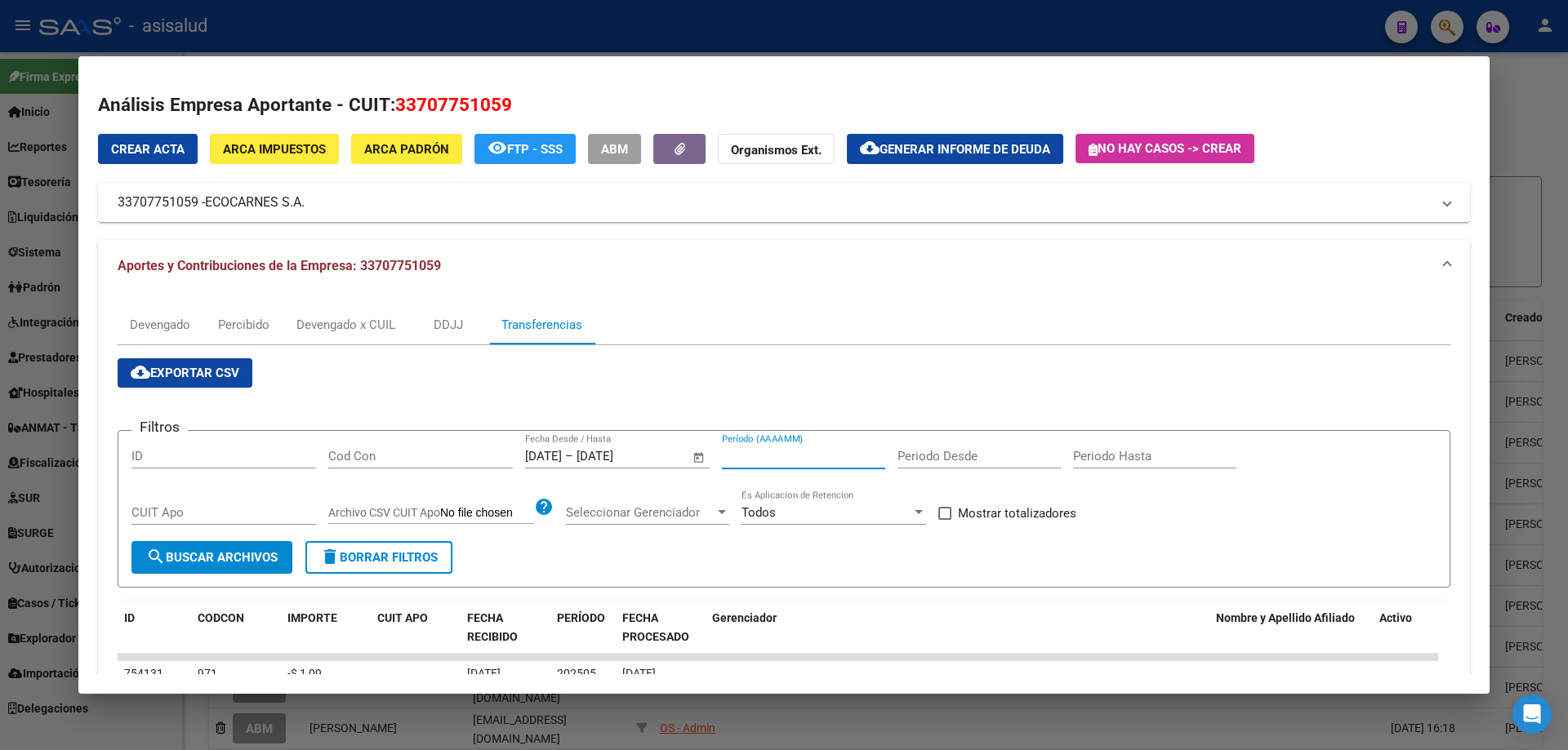
click at [756, 462] on input "Período (AAAAMM)" at bounding box center [804, 456] width 163 height 15
type input "202504"
click at [982, 512] on span "Mostrar totalizadores" at bounding box center [1017, 513] width 118 height 20
click at [945, 520] on input "Mostrar totalizadores" at bounding box center [944, 520] width 1 height 1
checkbox input "true"
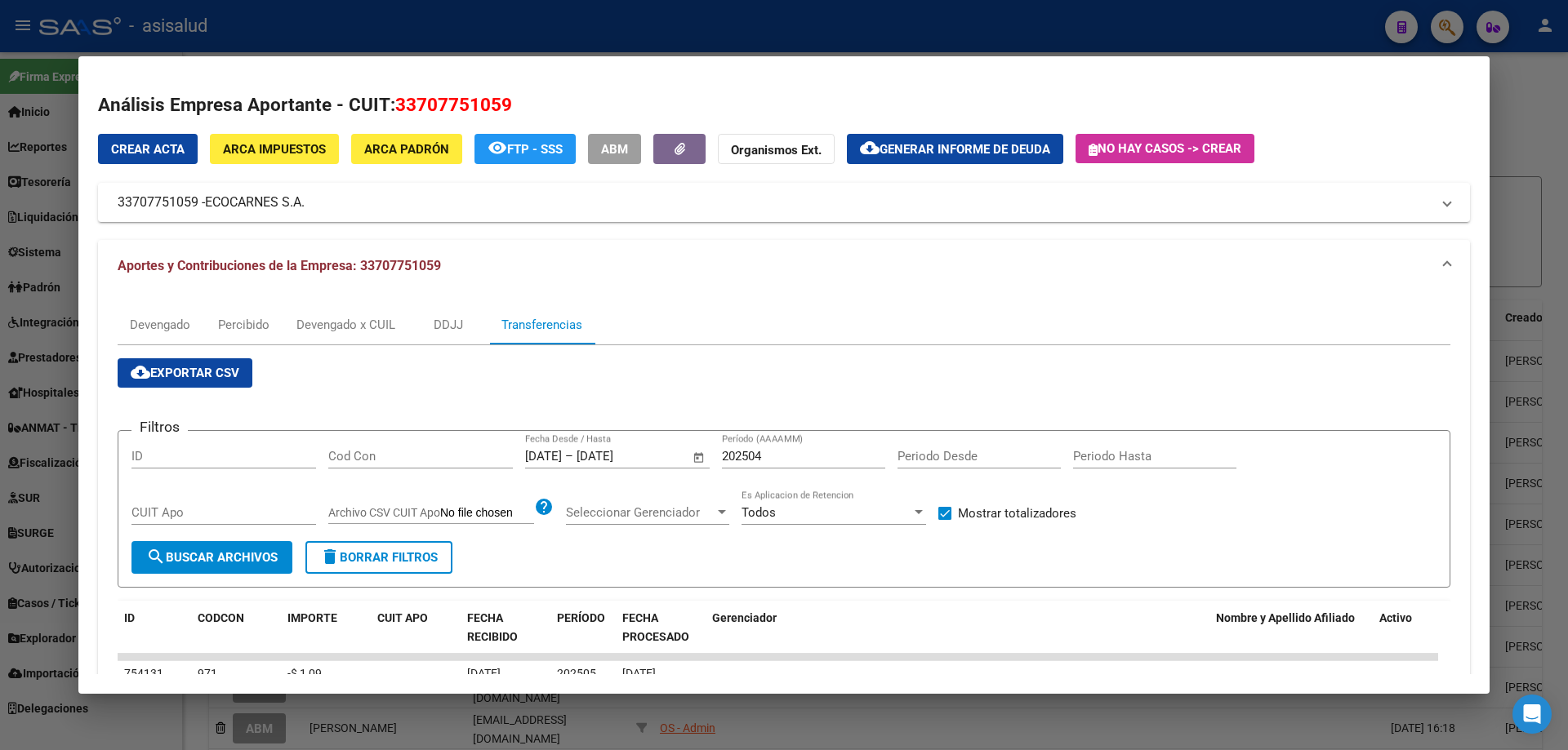
click at [258, 549] on button "search Buscar Archivos" at bounding box center [211, 557] width 161 height 33
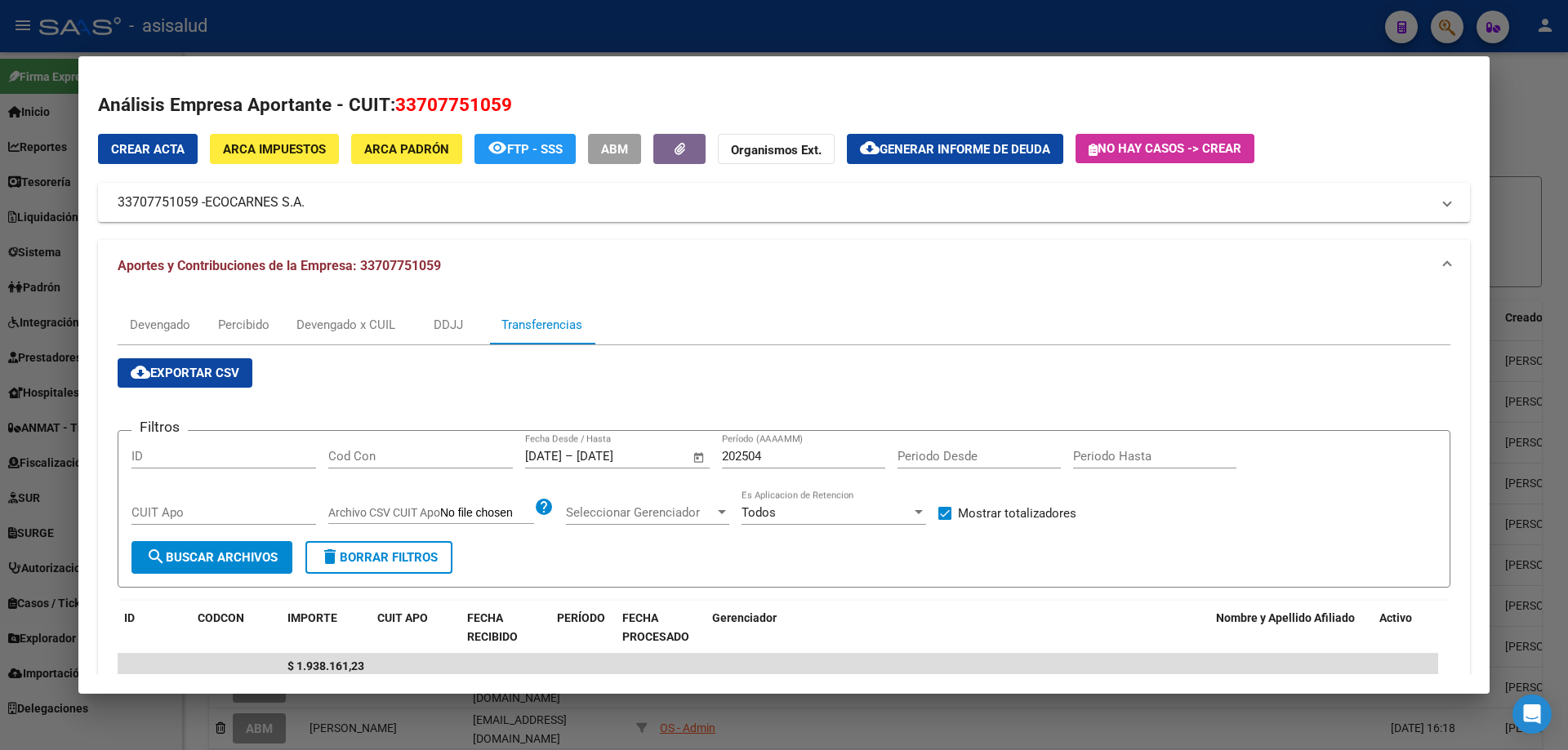
click at [778, 33] on div at bounding box center [784, 375] width 1568 height 750
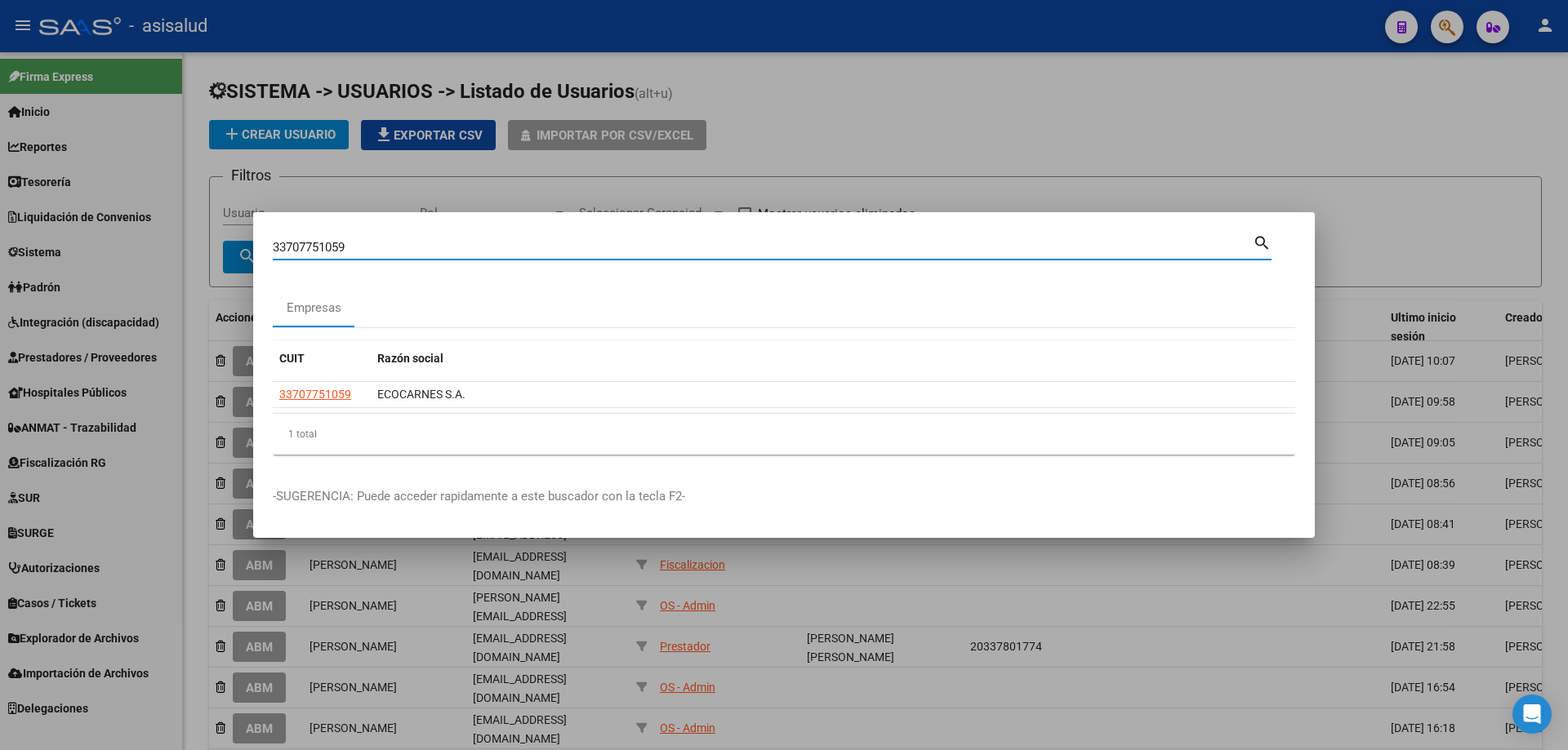
drag, startPoint x: 300, startPoint y: 246, endPoint x: 217, endPoint y: 239, distance: 83.3
click at [217, 239] on div "33707751059 Buscar (apellido, dni, cuil, nro traspaso, cuit, obra social) searc…" at bounding box center [784, 375] width 1568 height 750
type input "30708915242"
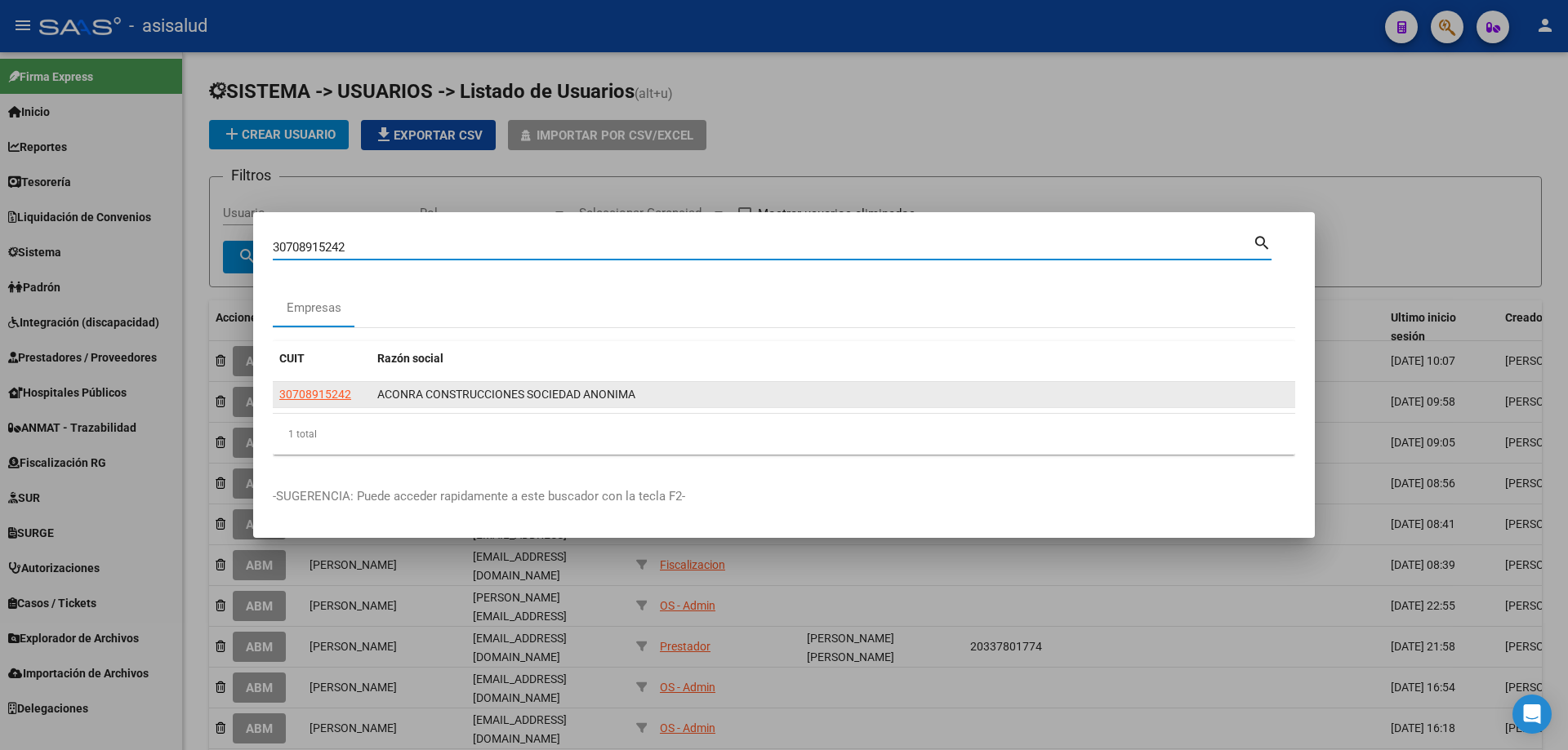
click at [331, 384] on datatable-body-cell "30708915242" at bounding box center [321, 394] width 98 height 26
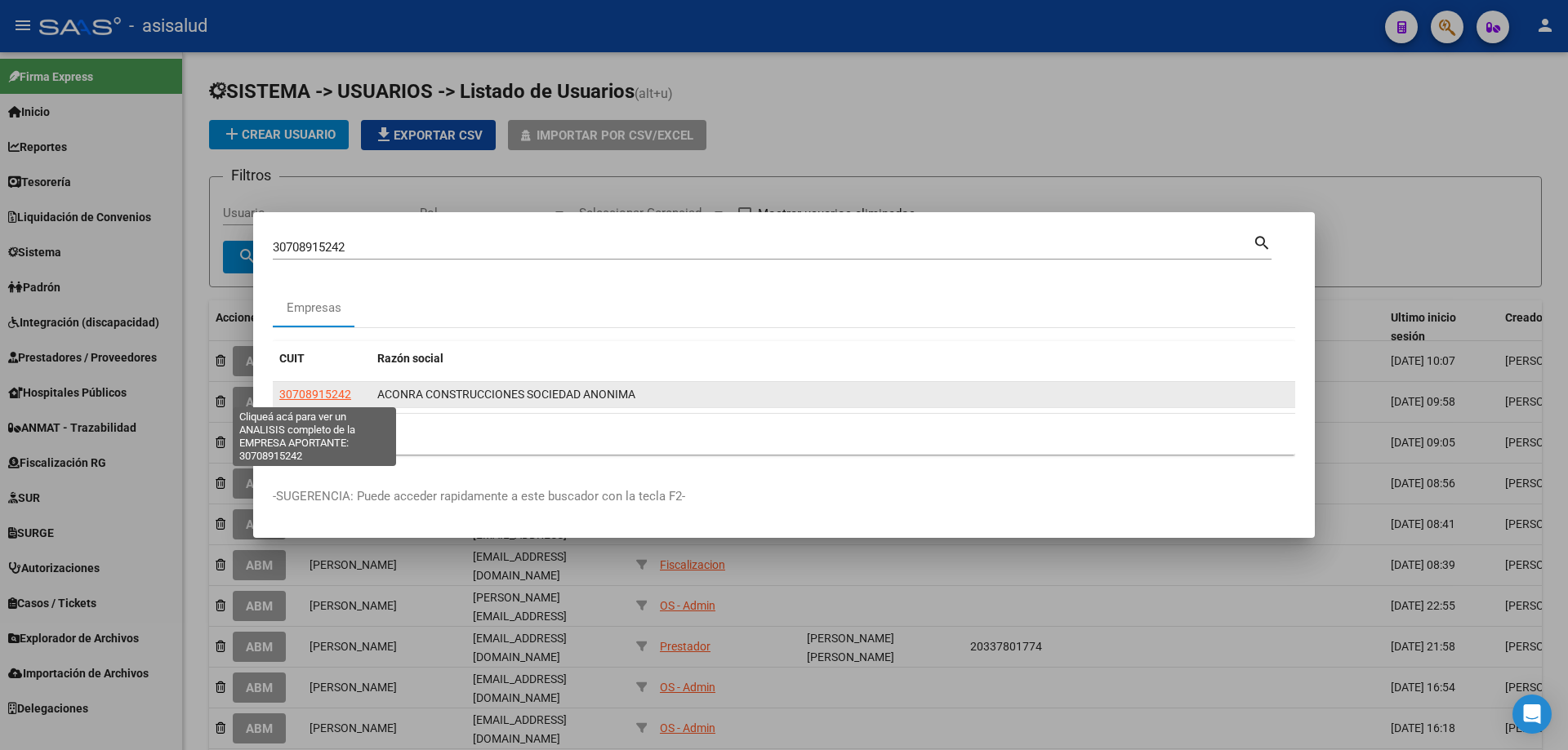
click at [327, 394] on span "30708915242" at bounding box center [315, 394] width 72 height 13
type textarea "30708915242"
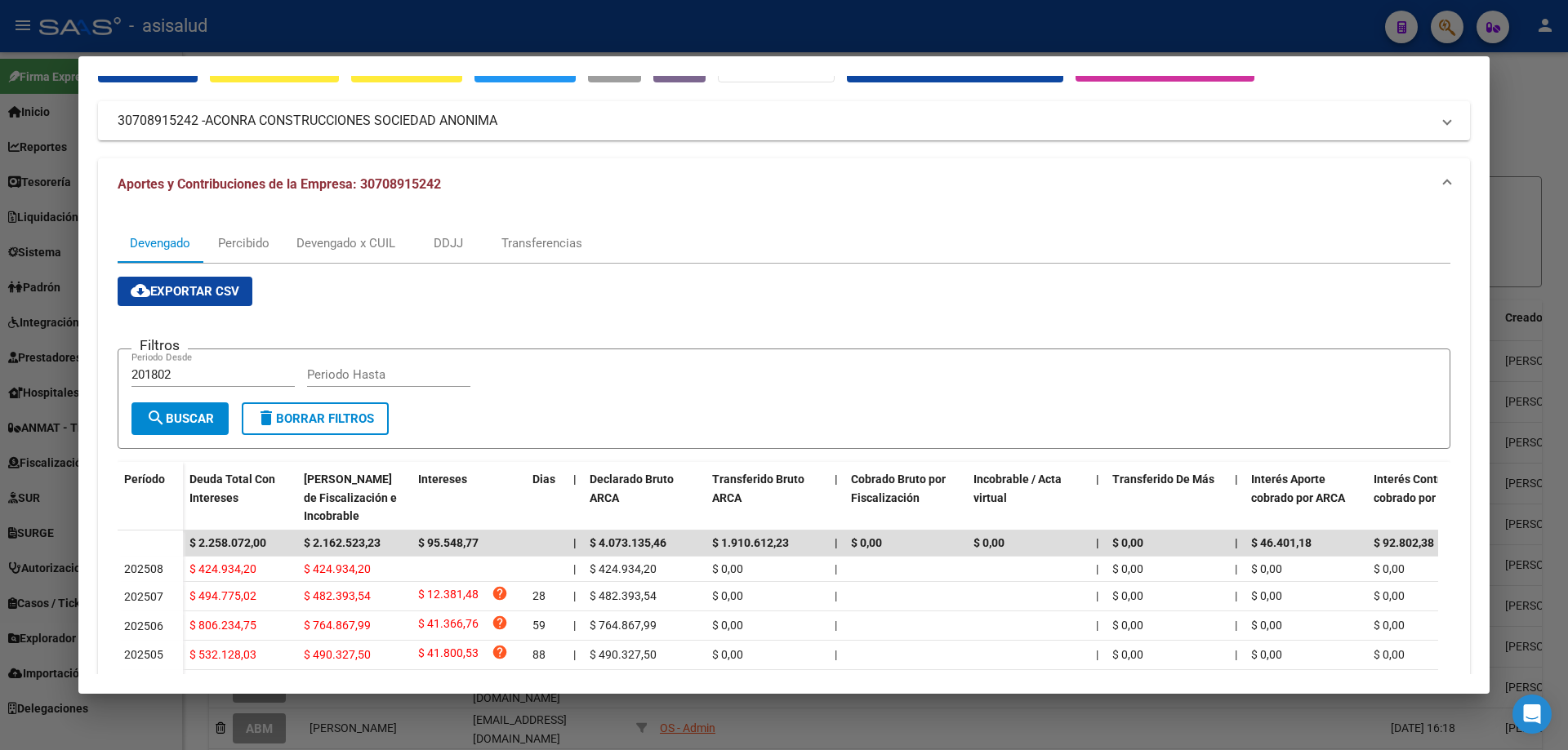
scroll to position [0, 0]
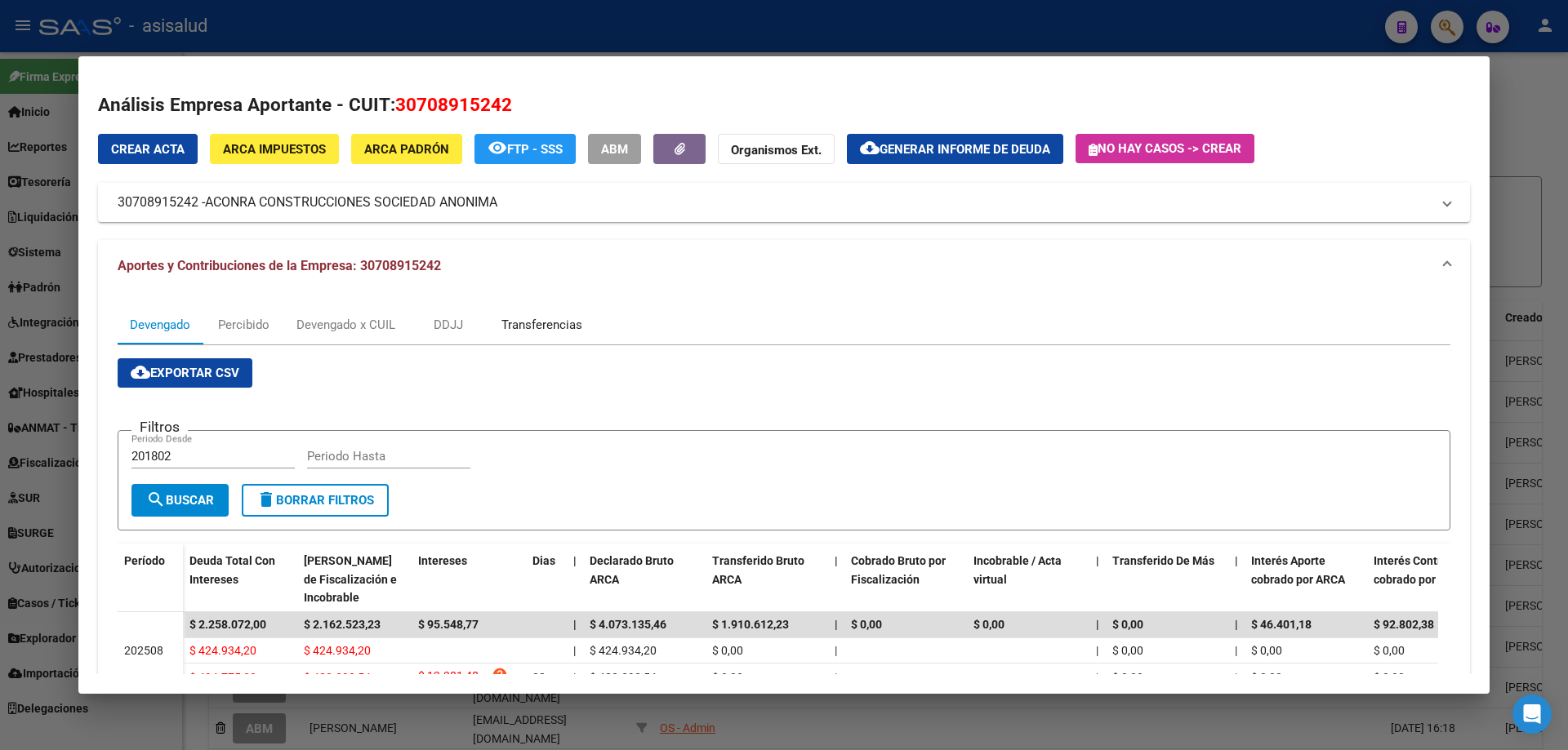
click at [530, 320] on div "Transferencias" at bounding box center [542, 325] width 81 height 18
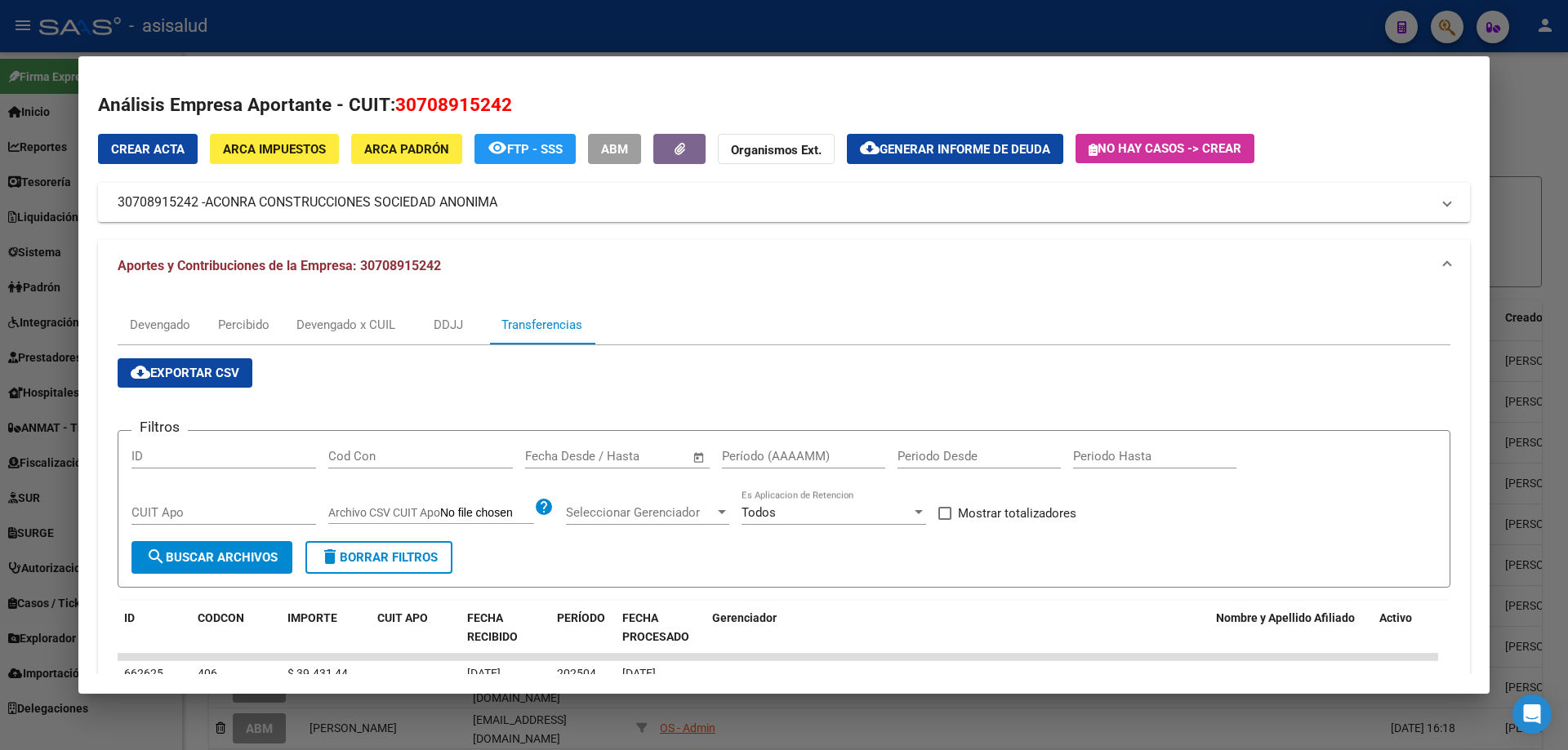
click at [548, 450] on input "text" at bounding box center [558, 456] width 67 height 15
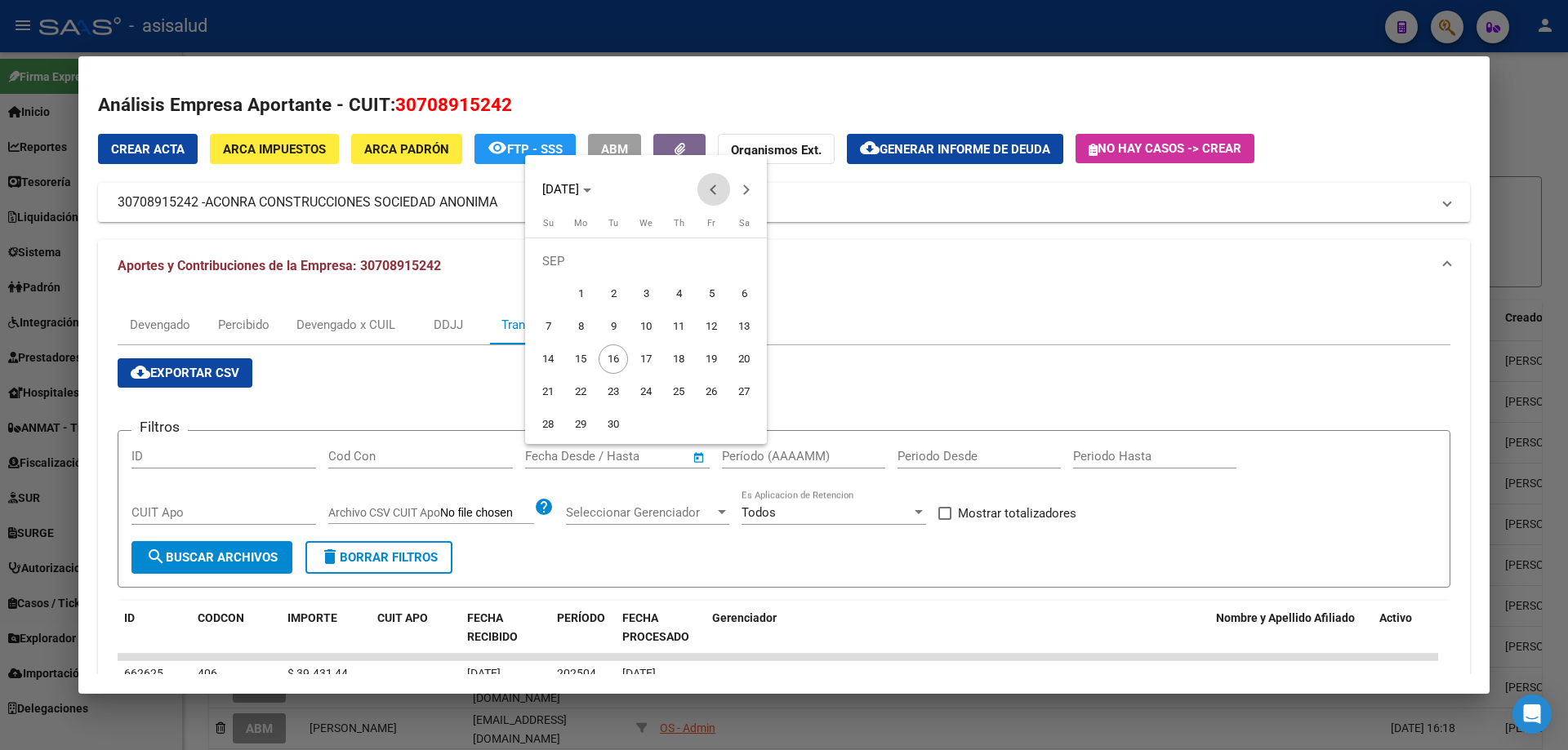
click at [716, 186] on button "Previous month" at bounding box center [713, 189] width 33 height 33
click at [645, 353] on span "16" at bounding box center [645, 359] width 29 height 29
type input "[DATE]"
click at [741, 191] on button "Next month" at bounding box center [746, 189] width 33 height 33
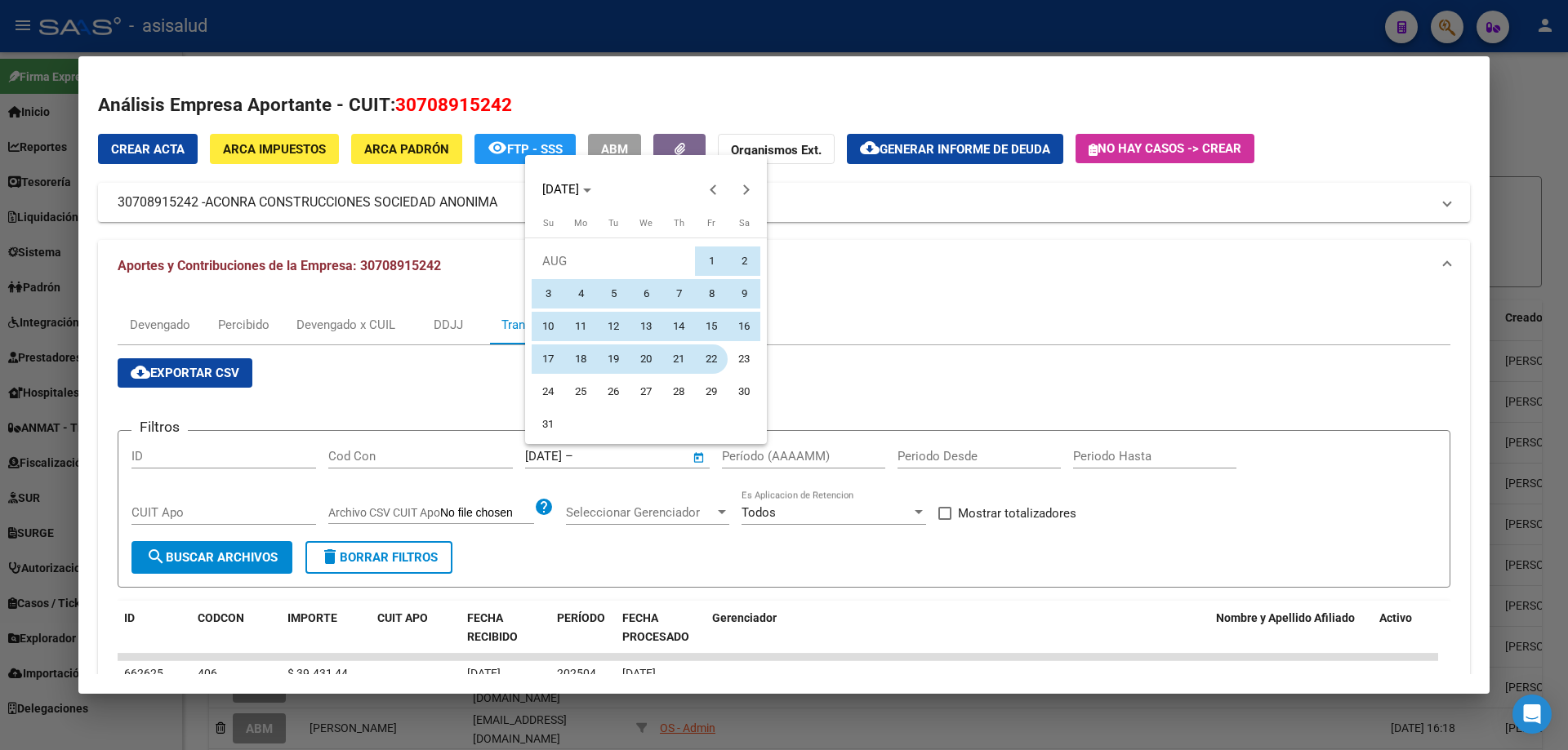
click at [703, 357] on span "22" at bounding box center [711, 359] width 29 height 29
type input "[DATE]"
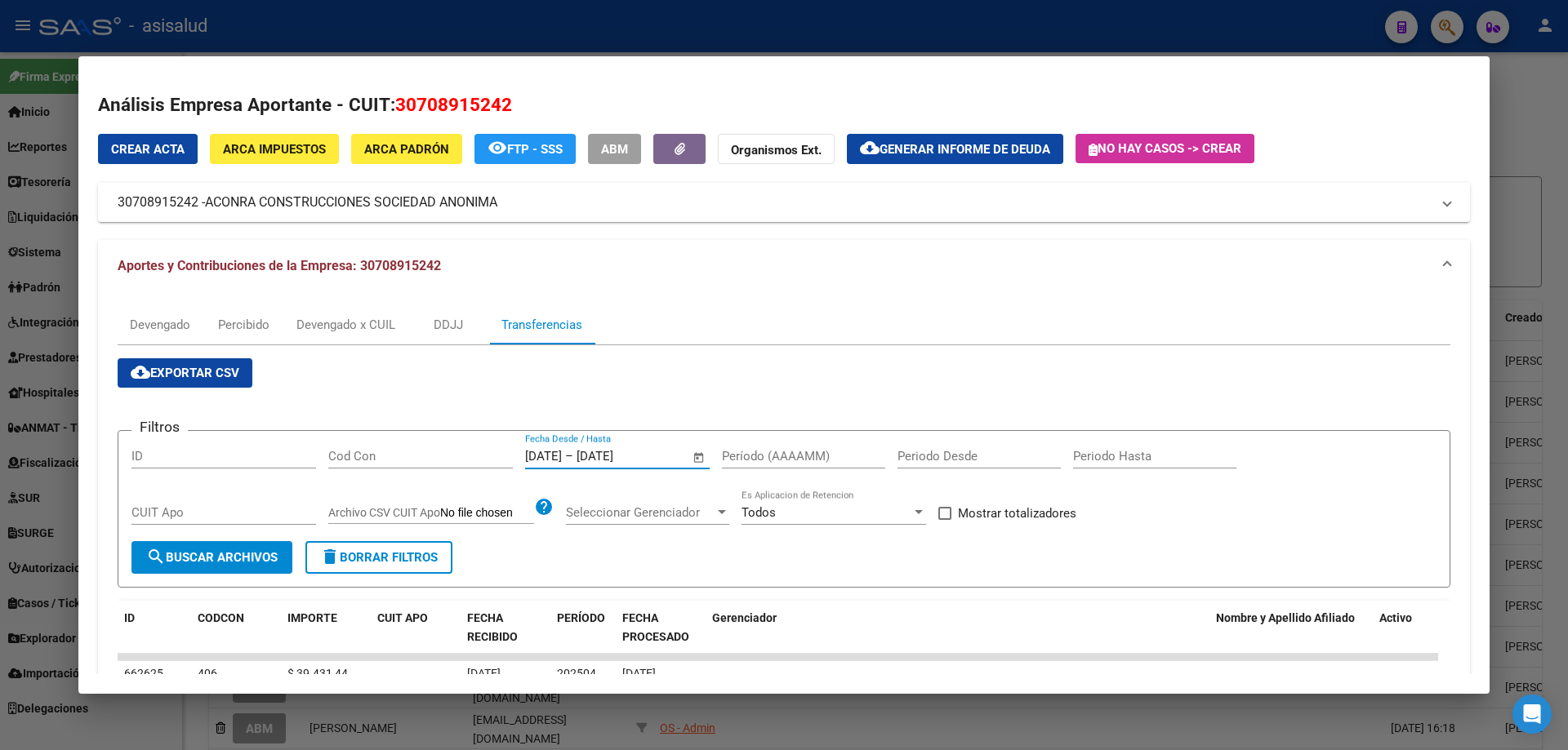
click at [962, 512] on span "Mostrar totalizadores" at bounding box center [1017, 513] width 118 height 20
click at [945, 520] on input "Mostrar totalizadores" at bounding box center [944, 520] width 1 height 1
checkbox input "true"
click at [793, 460] on input "Período (AAAAMM)" at bounding box center [804, 456] width 163 height 15
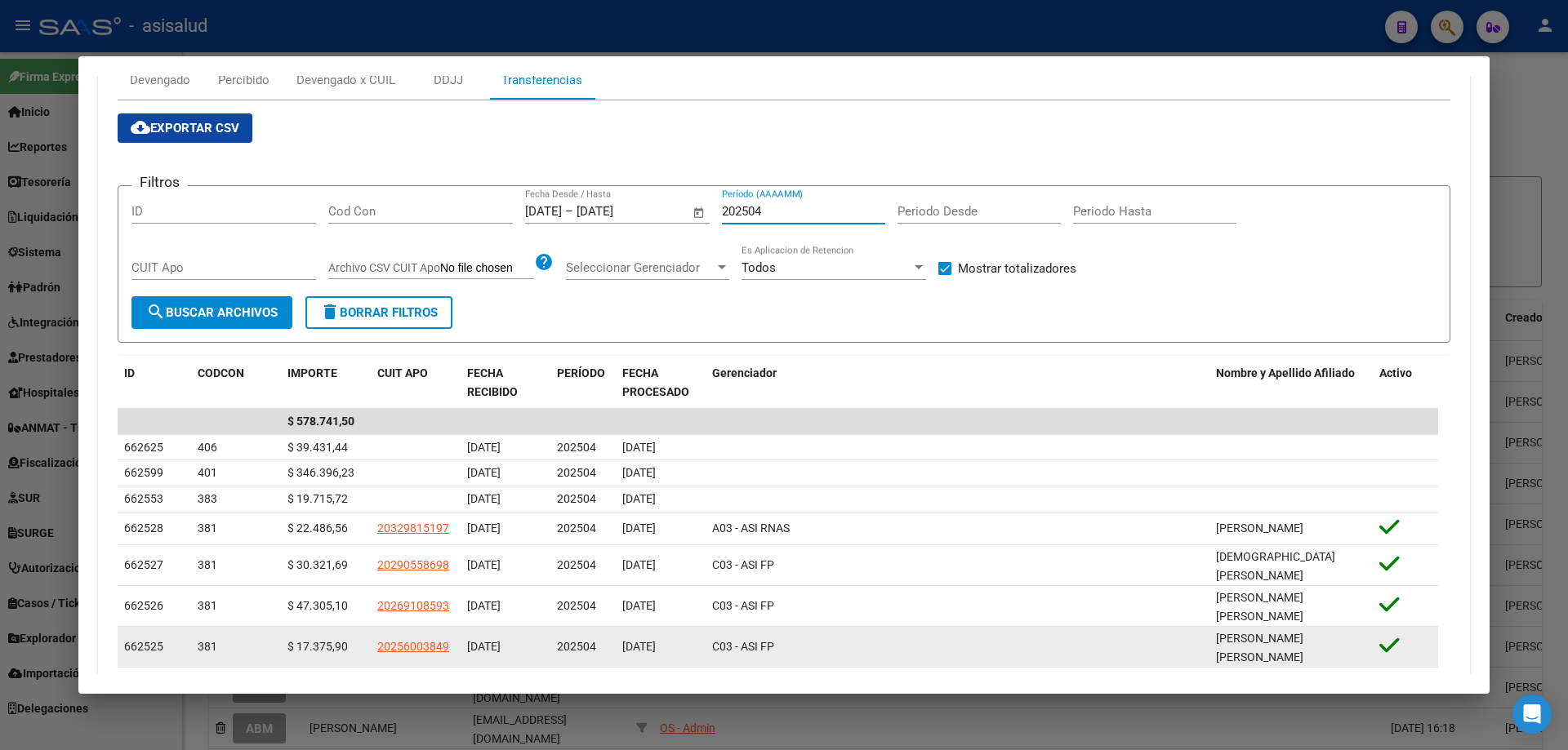
scroll to position [327, 0]
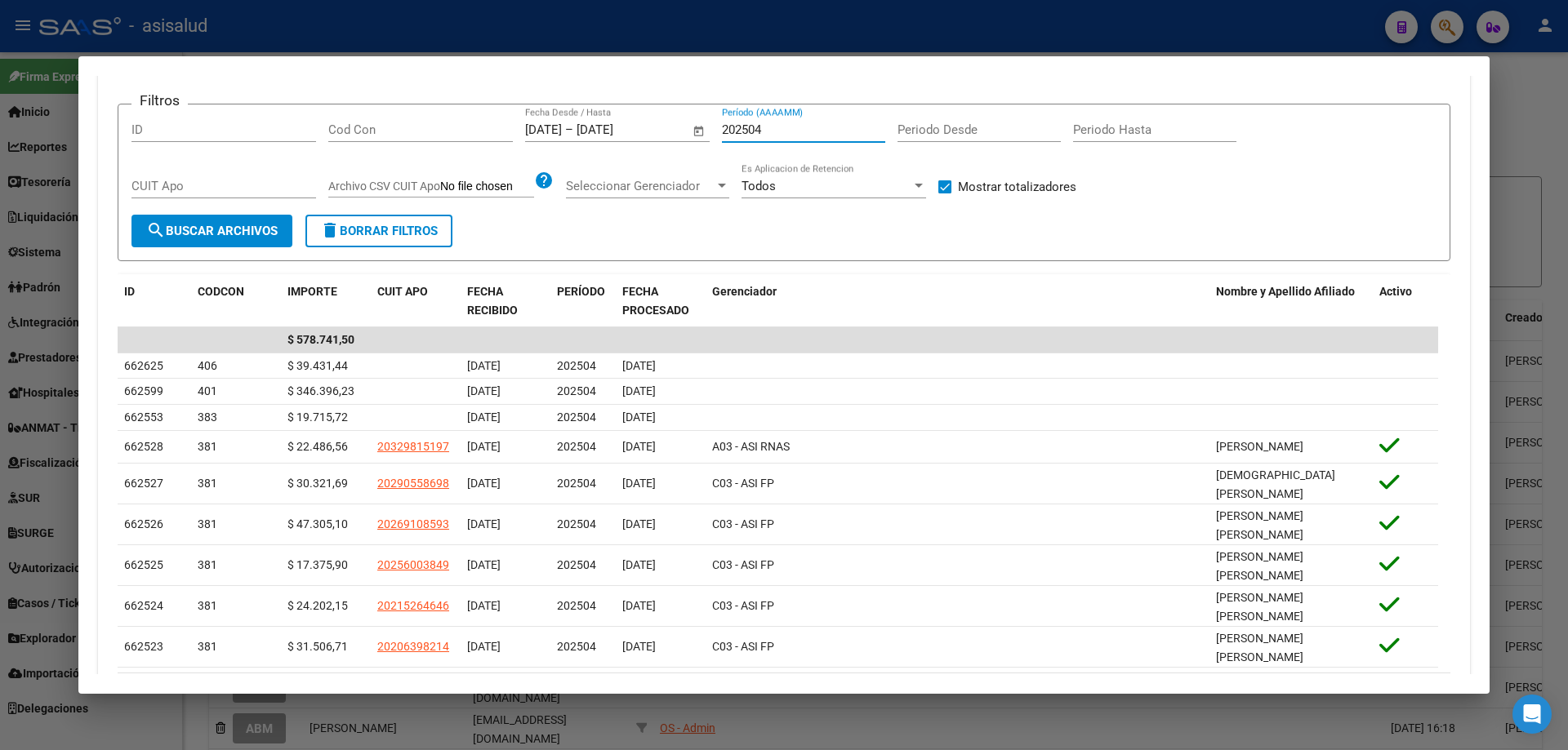
drag, startPoint x: 769, startPoint y: 131, endPoint x: 759, endPoint y: 131, distance: 10.0
click at [759, 131] on input "202504" at bounding box center [804, 130] width 163 height 15
type input "202503"
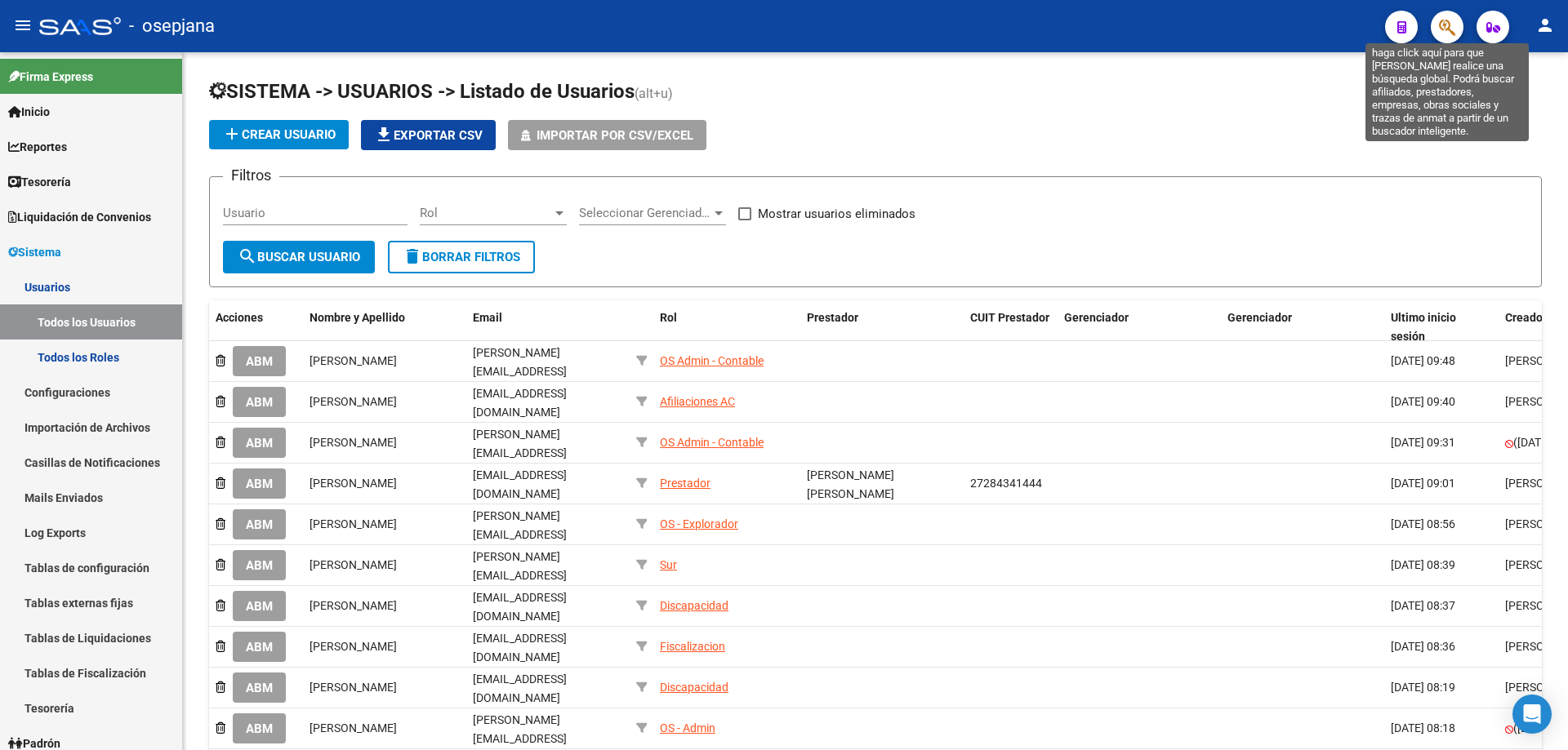
click at [1442, 31] on icon "button" at bounding box center [1447, 27] width 16 height 19
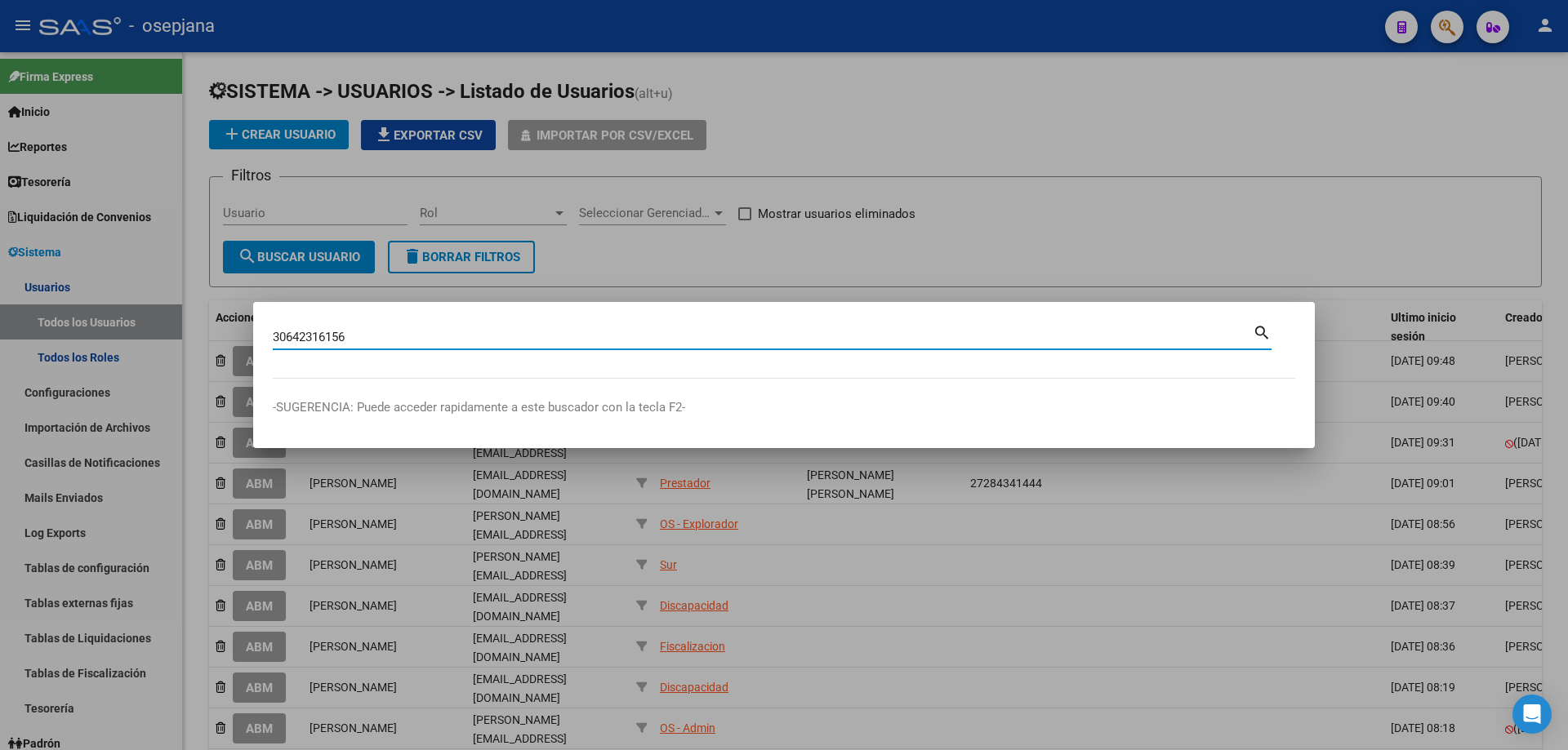
type input "30642316156"
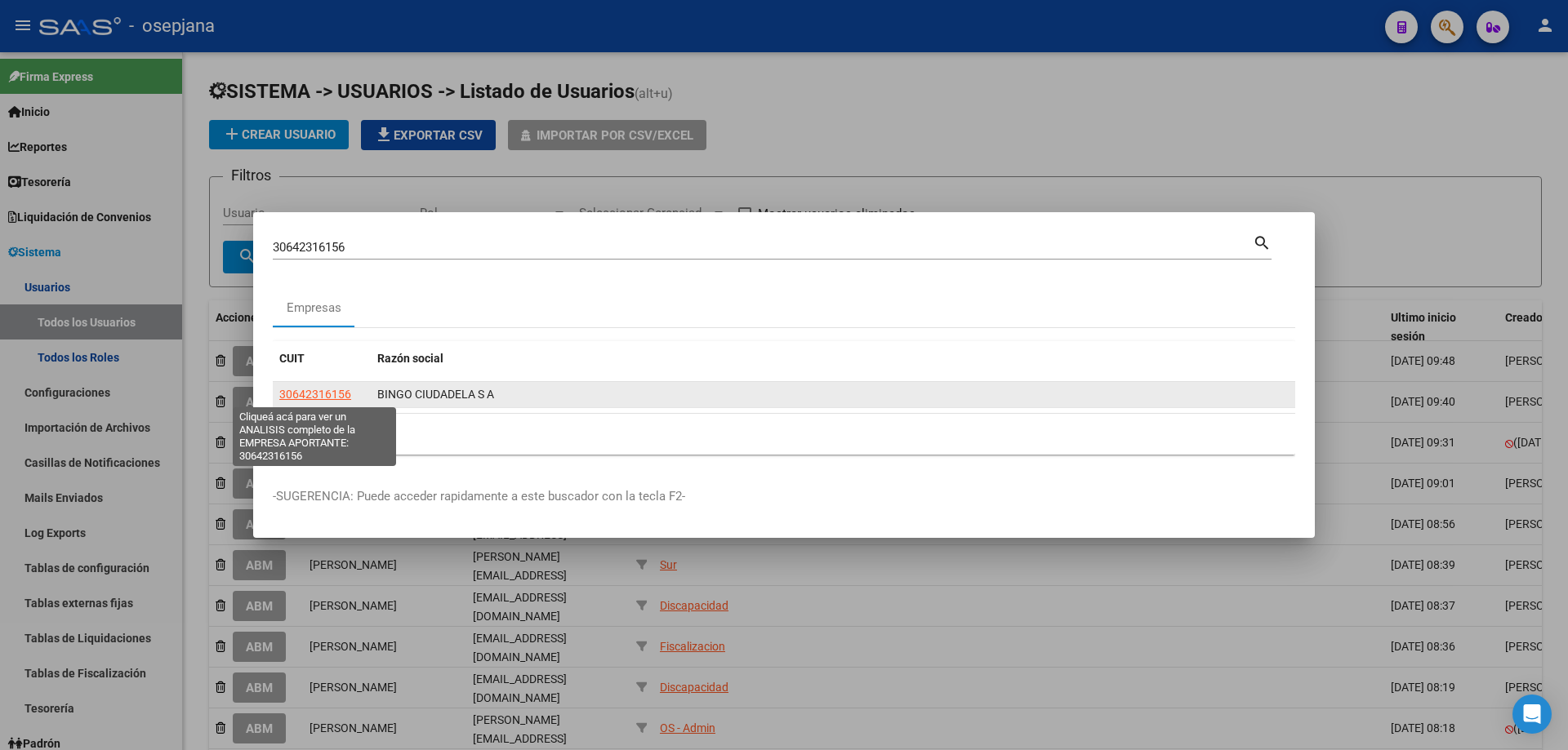
click at [342, 395] on span "30642316156" at bounding box center [315, 394] width 72 height 13
type textarea "30642316156"
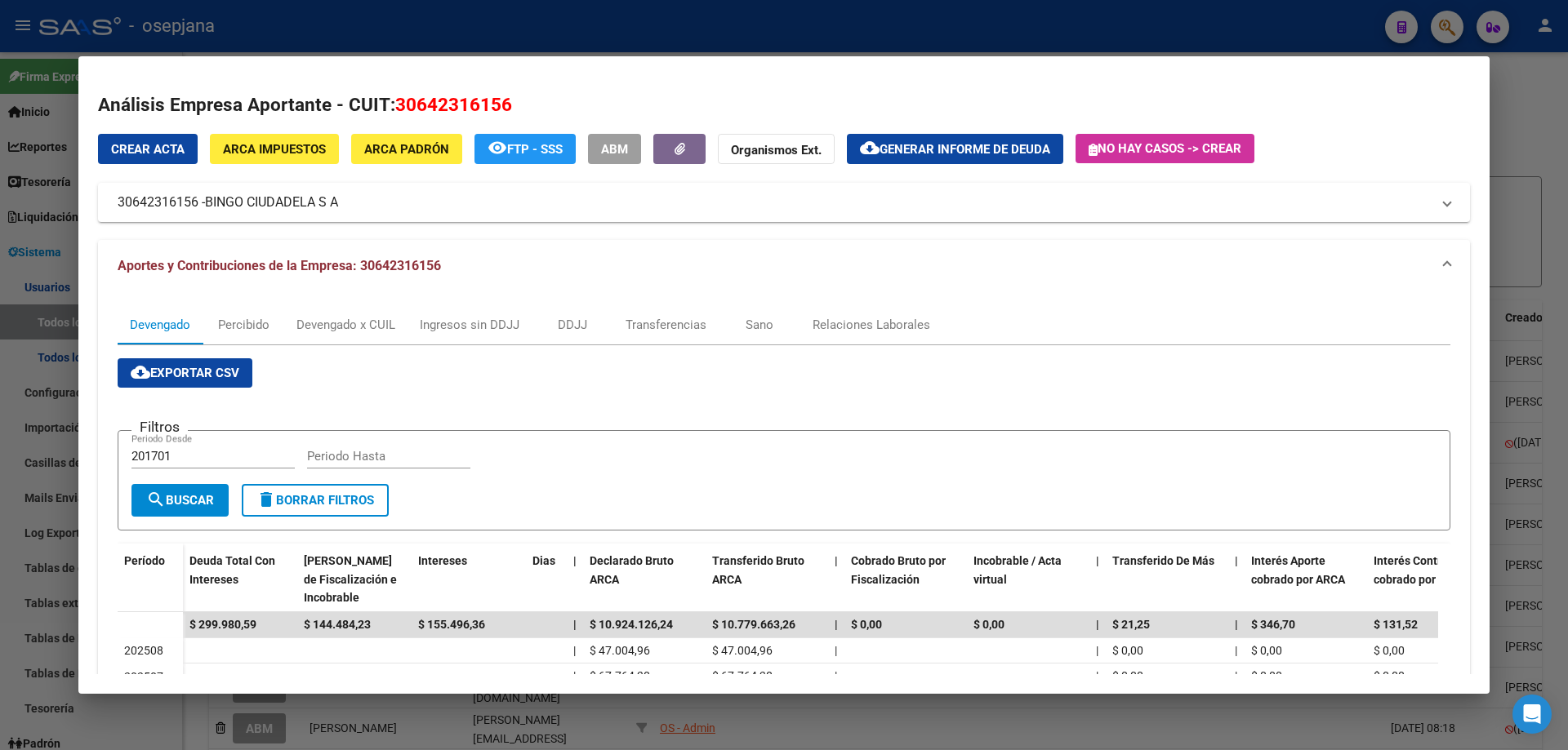
click at [697, 31] on div at bounding box center [784, 375] width 1568 height 750
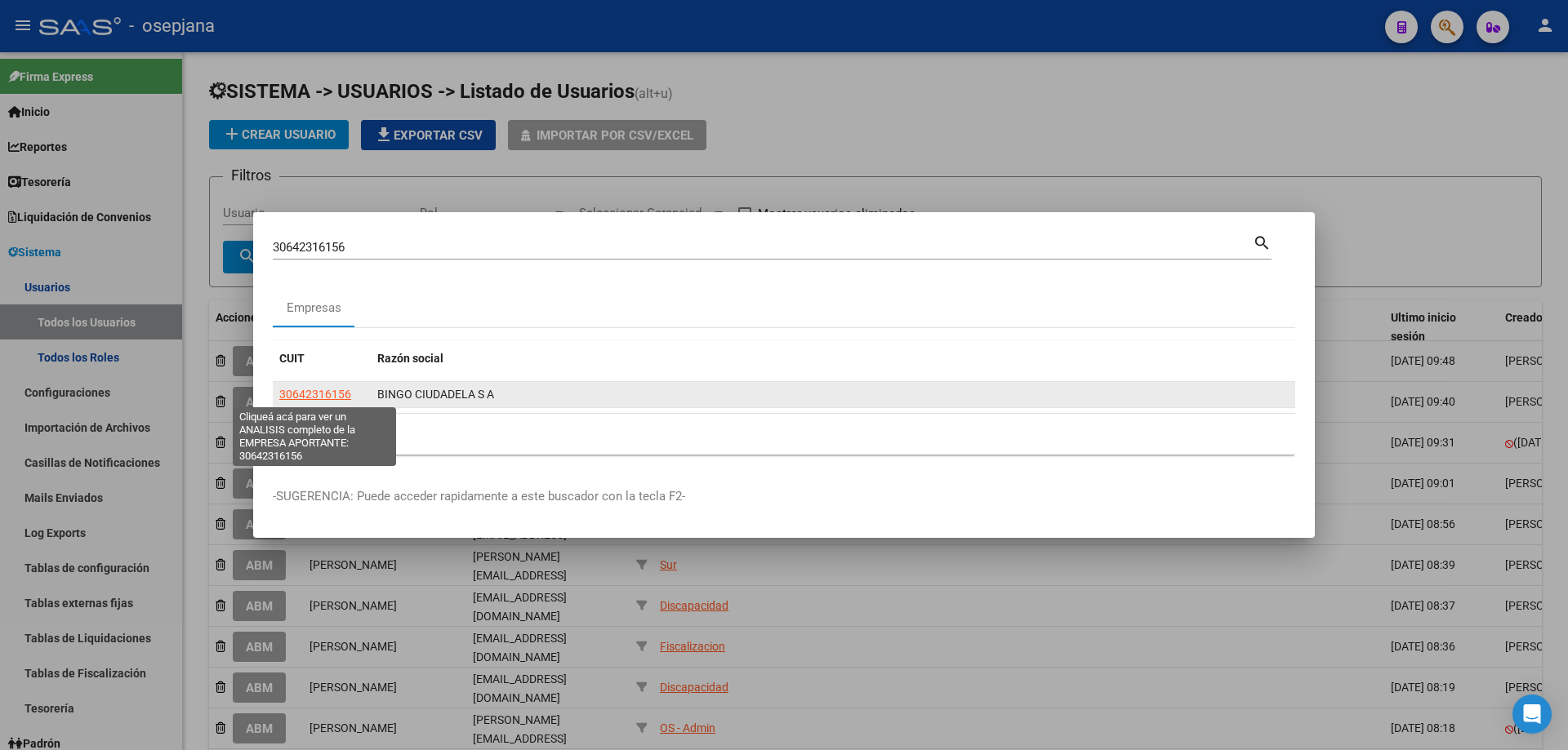
click at [336, 392] on span "30642316156" at bounding box center [315, 394] width 72 height 13
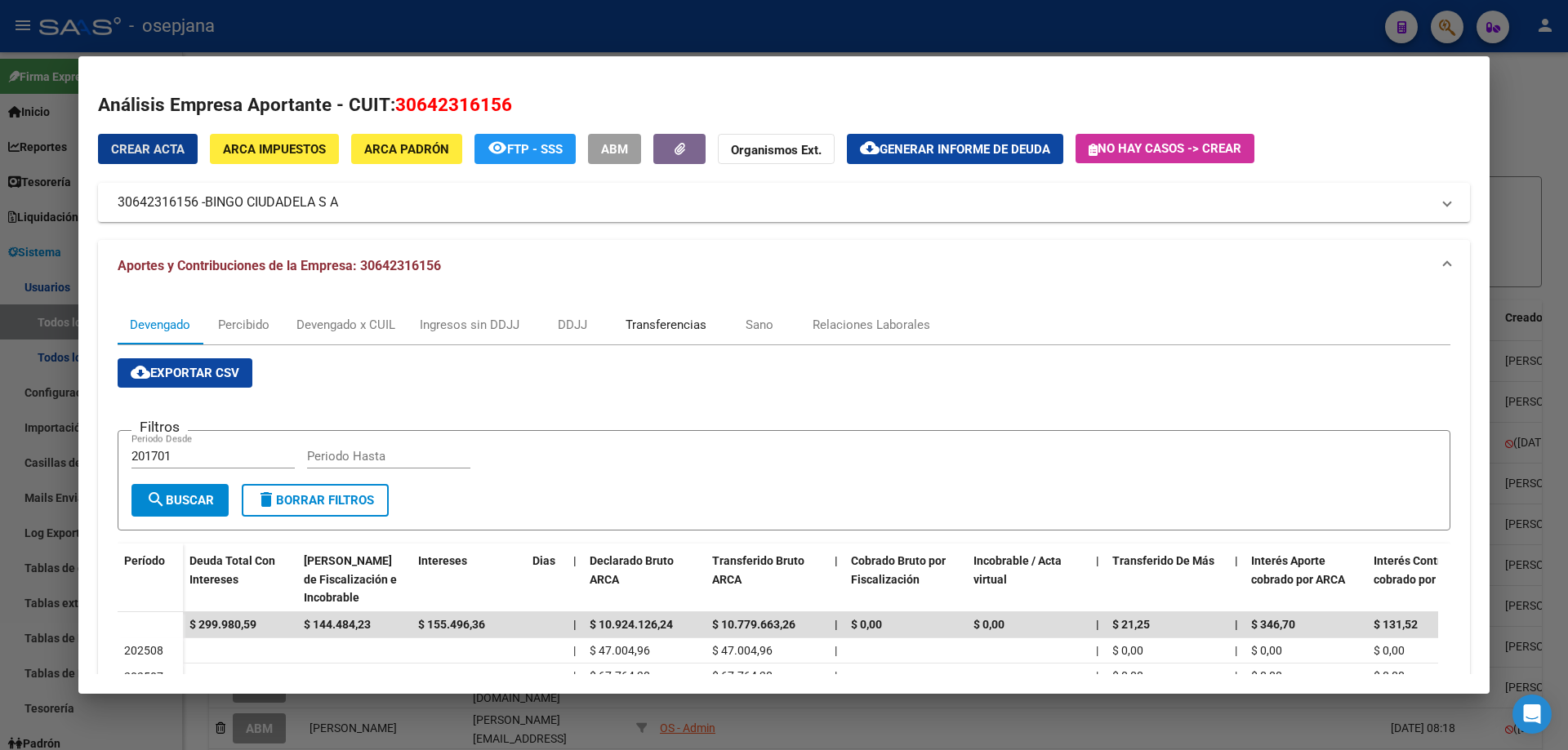
click at [664, 327] on div "Transferencias" at bounding box center [666, 325] width 81 height 18
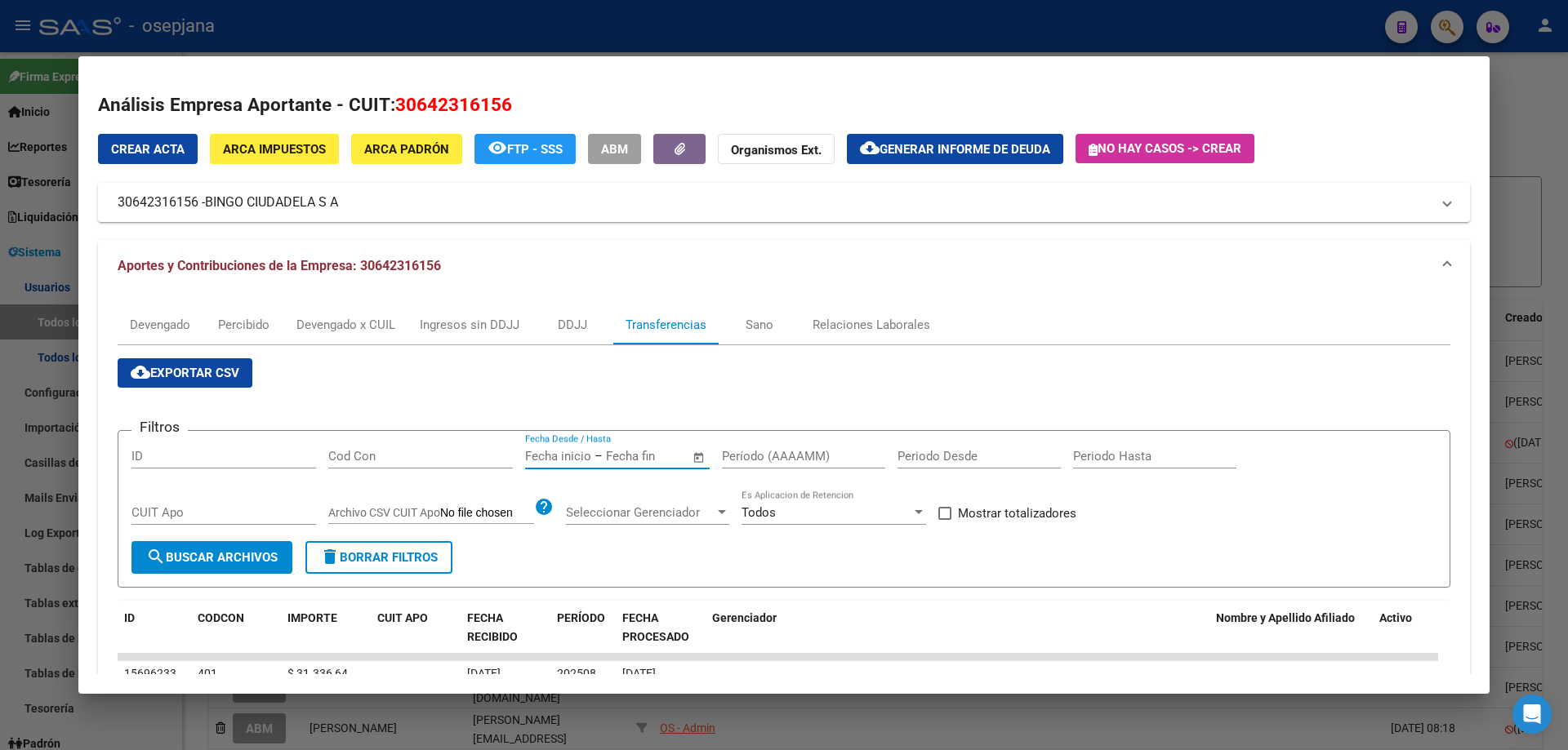
click at [573, 455] on input "text" at bounding box center [558, 456] width 67 height 15
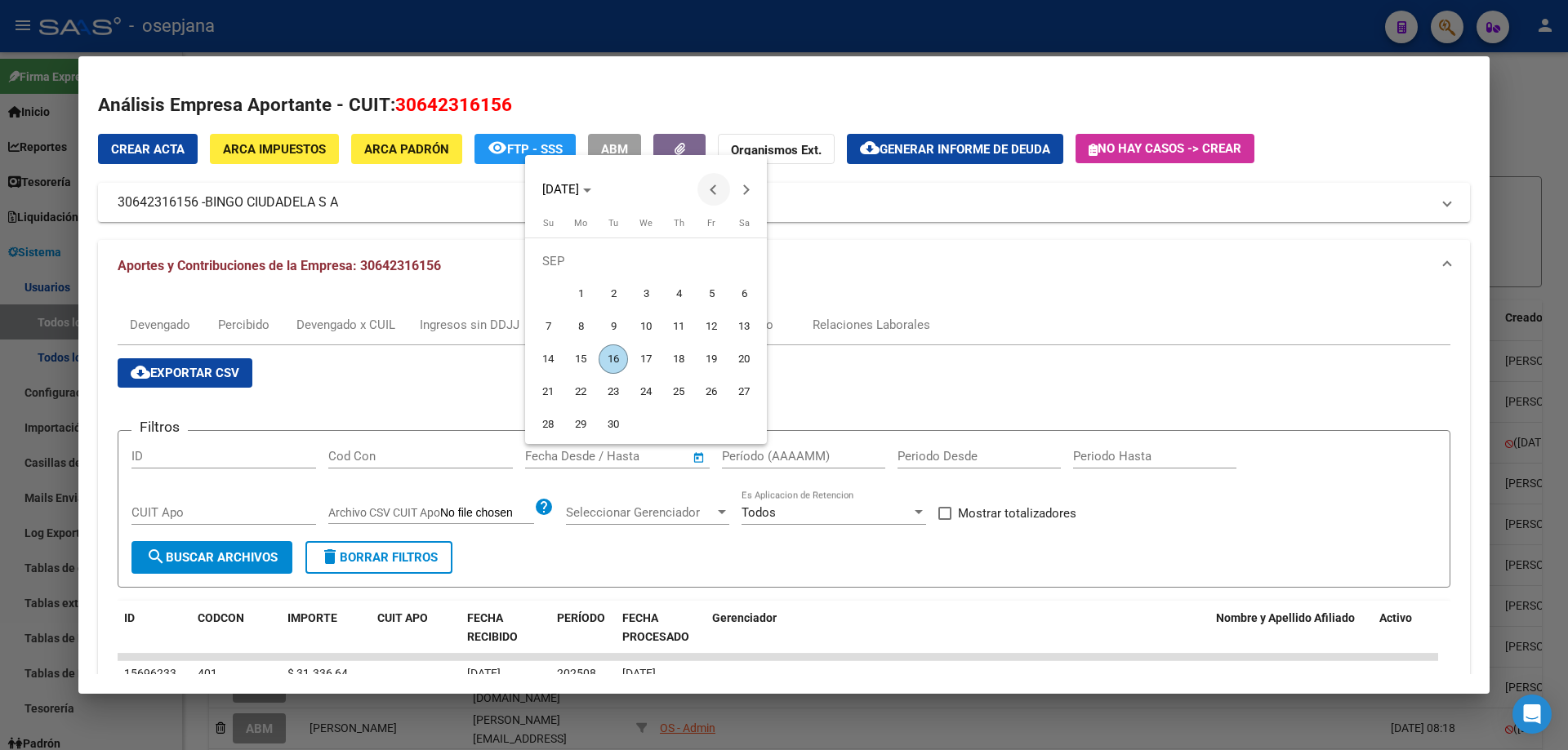
click at [709, 187] on span "Previous month" at bounding box center [713, 189] width 33 height 33
click at [707, 358] on span "18" at bounding box center [711, 359] width 29 height 29
type input "[DATE]"
click at [751, 191] on span "Next month" at bounding box center [746, 189] width 33 height 33
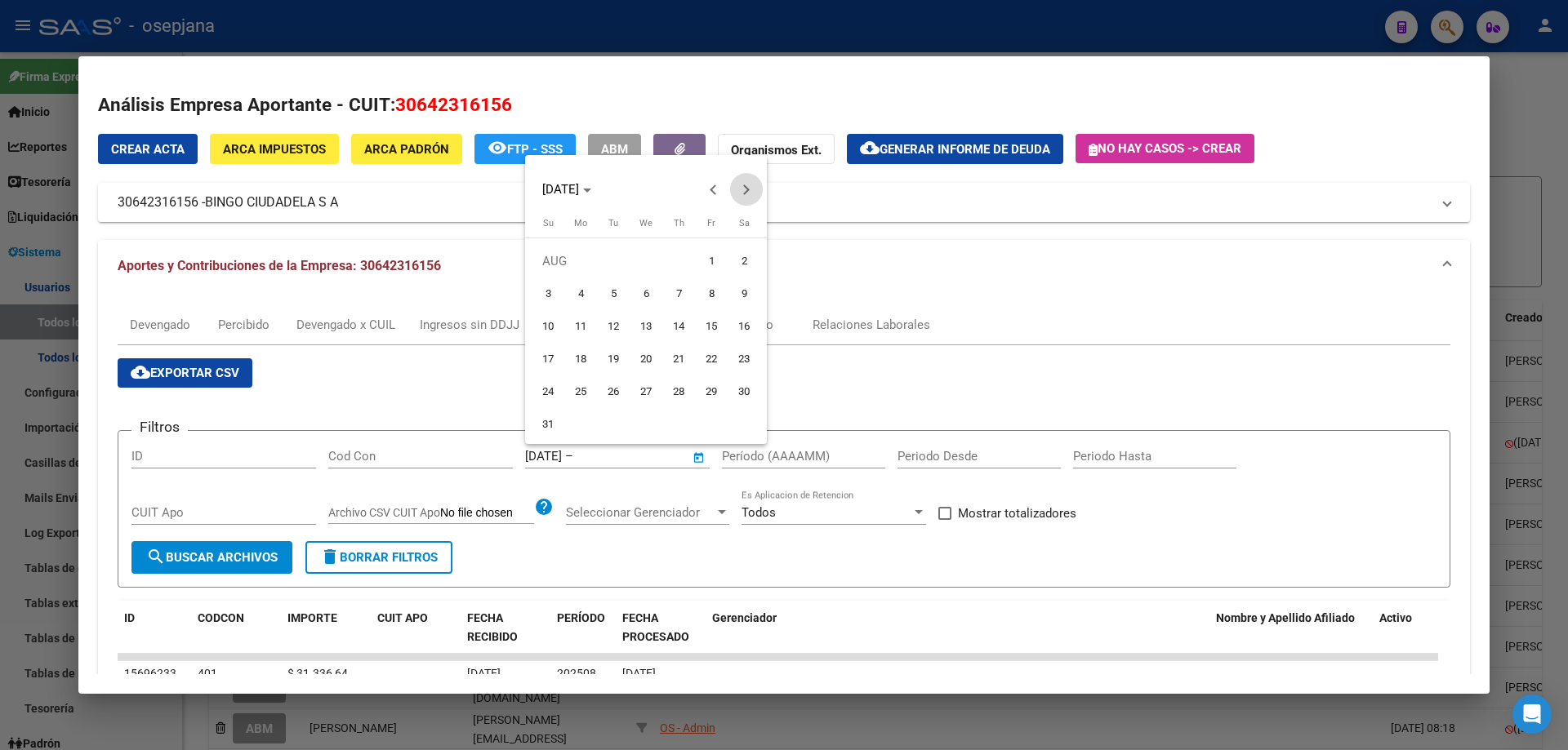
click at [751, 191] on span "Next month" at bounding box center [746, 189] width 33 height 33
click at [676, 321] on span "11" at bounding box center [678, 326] width 29 height 29
type input "[DATE]"
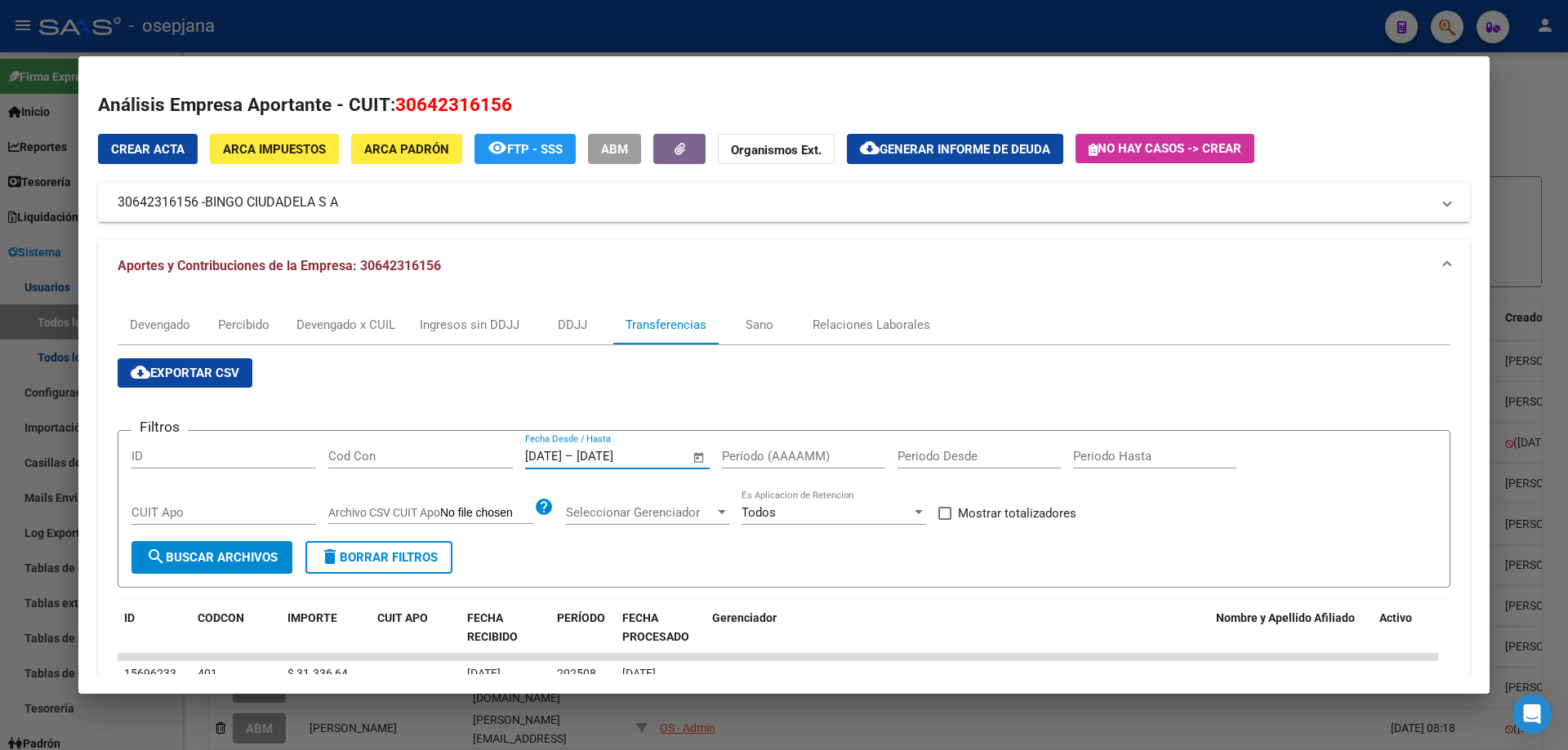
click at [804, 456] on input "Período (AAAAMM)" at bounding box center [804, 456] width 163 height 15
type input "202504"
drag, startPoint x: 988, startPoint y: 510, endPoint x: 816, endPoint y: 511, distance: 172.0
click at [987, 510] on span "Mostrar totalizadores" at bounding box center [1017, 513] width 118 height 20
click at [945, 520] on input "Mostrar totalizadores" at bounding box center [944, 520] width 1 height 1
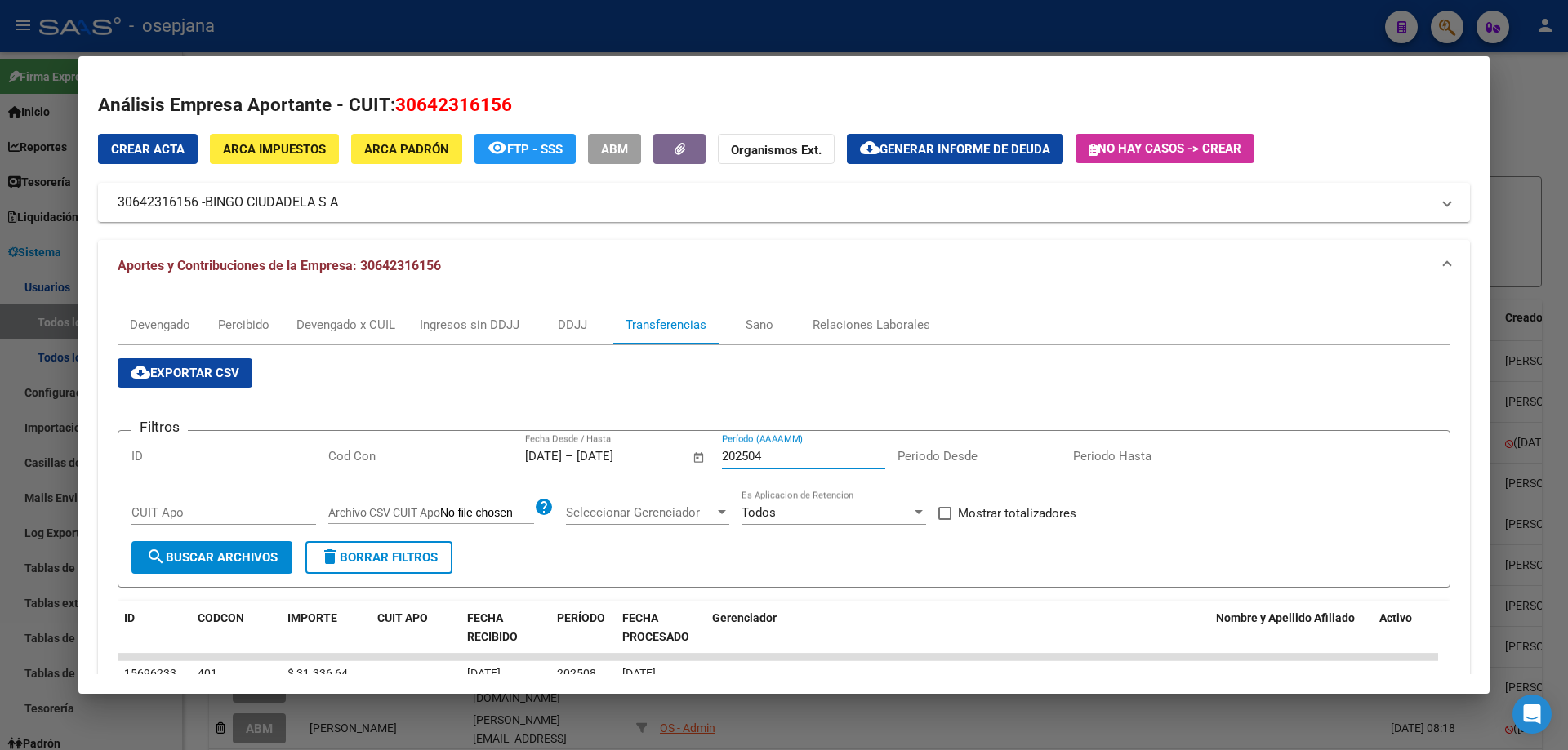
checkbox input "true"
click at [259, 562] on span "search Buscar Archivos" at bounding box center [212, 557] width 131 height 15
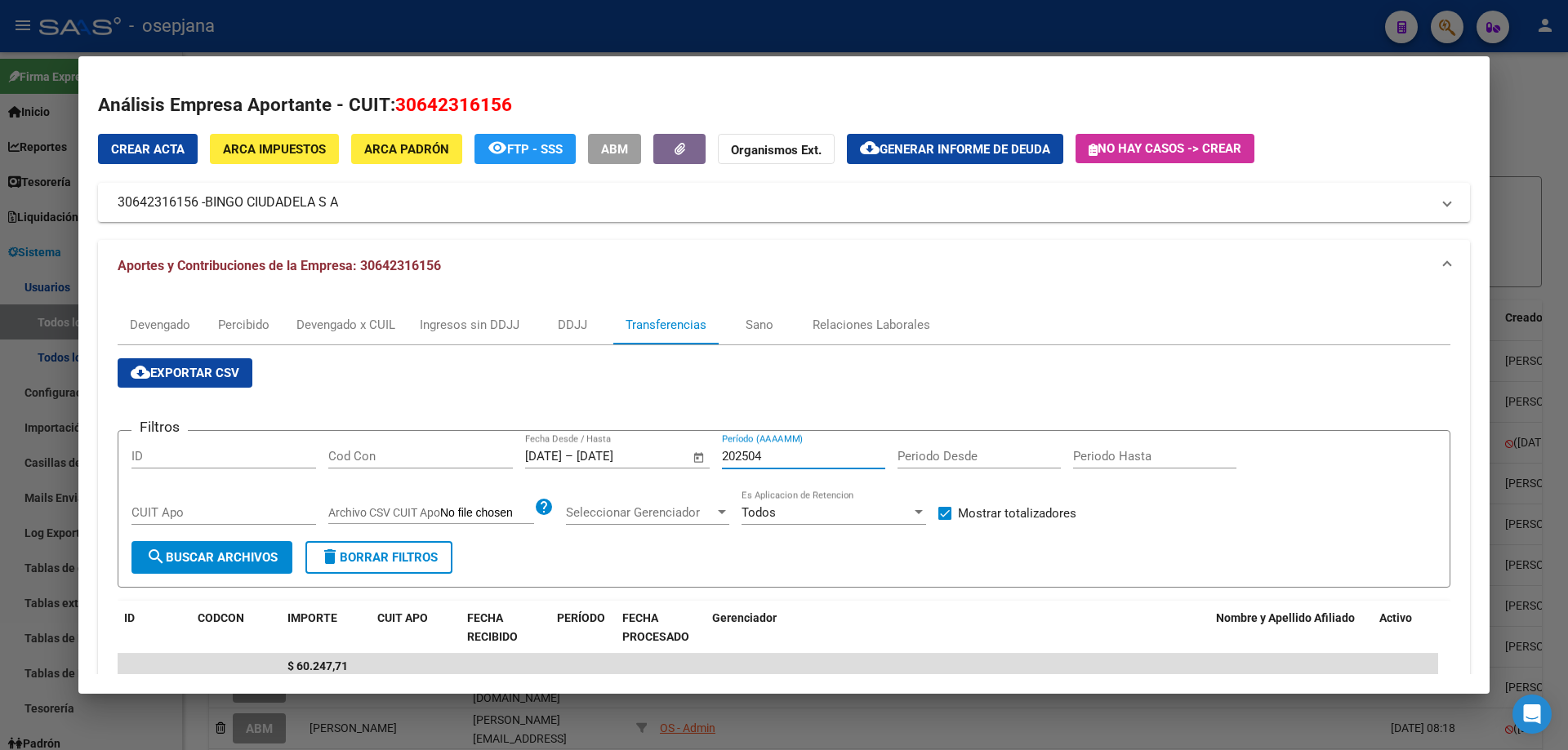
click at [762, 454] on input "202504" at bounding box center [804, 456] width 163 height 15
click at [758, 454] on input "202505" at bounding box center [804, 456] width 163 height 15
type input "202506"
click at [692, 35] on div at bounding box center [784, 375] width 1568 height 750
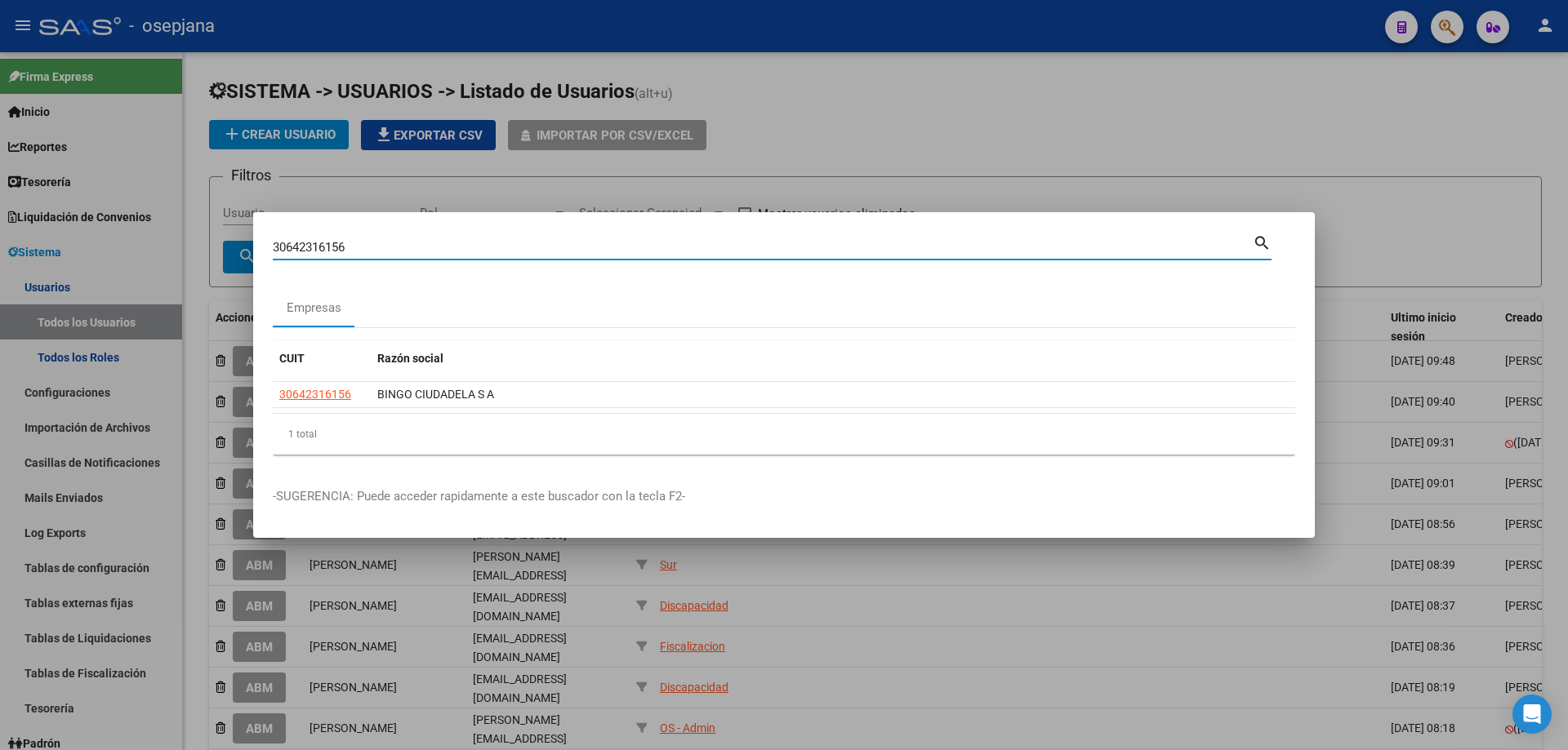
drag, startPoint x: 359, startPoint y: 249, endPoint x: 189, endPoint y: 257, distance: 170.2
click at [189, 257] on div "30642316156 Buscar (apellido, dni, cuil, nro traspaso, cuit, obra social) searc…" at bounding box center [784, 375] width 1568 height 750
type input "30693438744"
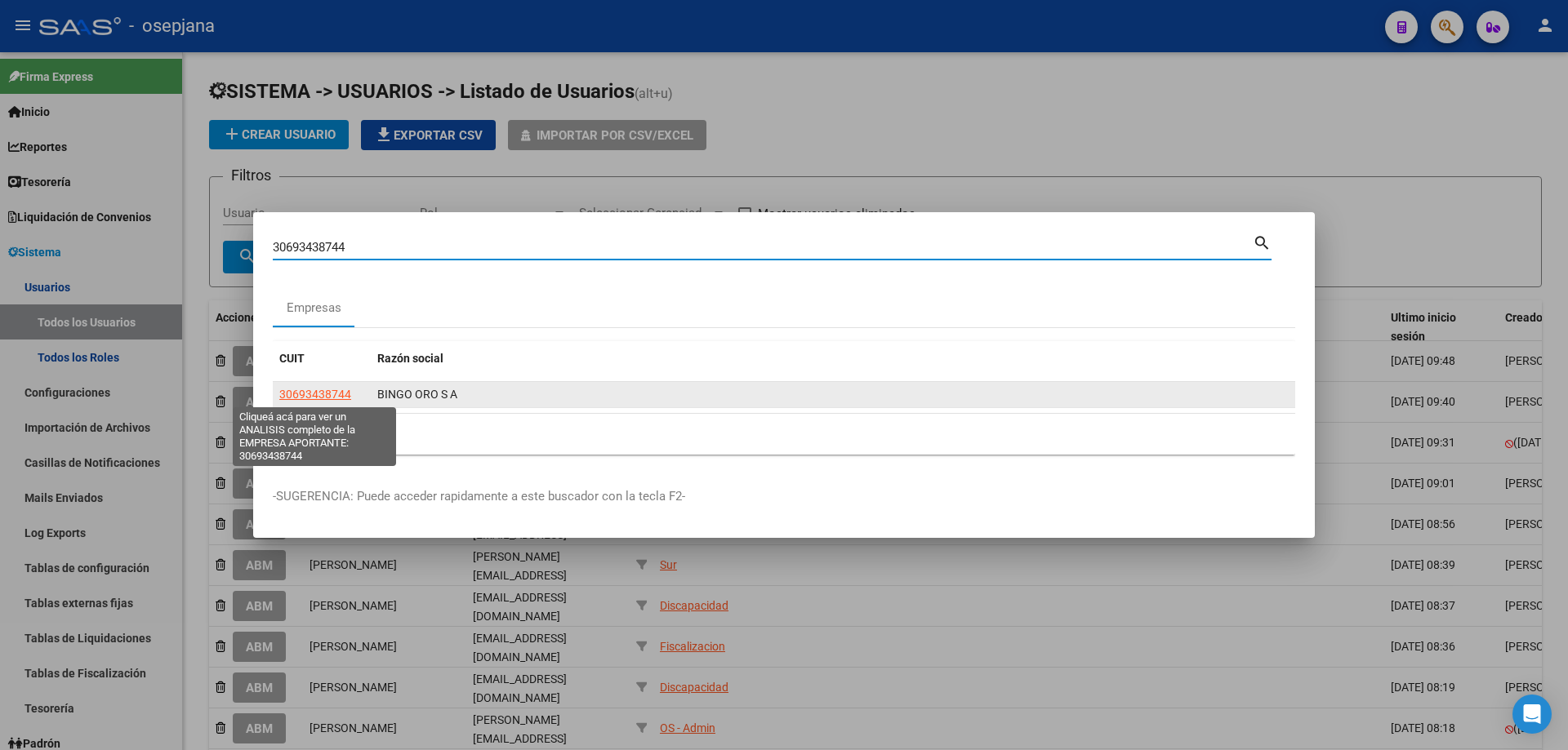
click at [285, 400] on span "30693438744" at bounding box center [315, 394] width 72 height 13
type textarea "30693438744"
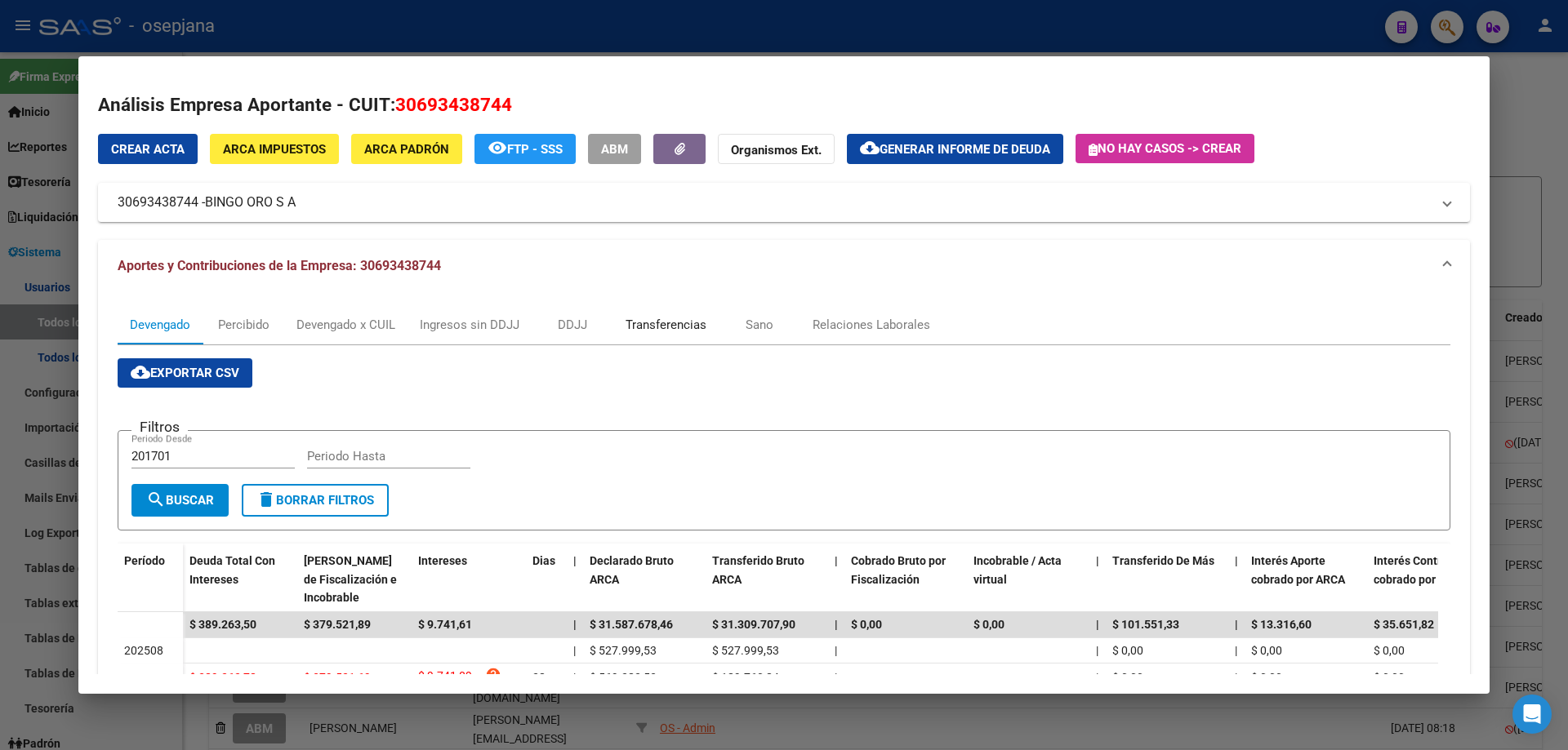
click at [652, 321] on div "Transferencias" at bounding box center [666, 325] width 81 height 18
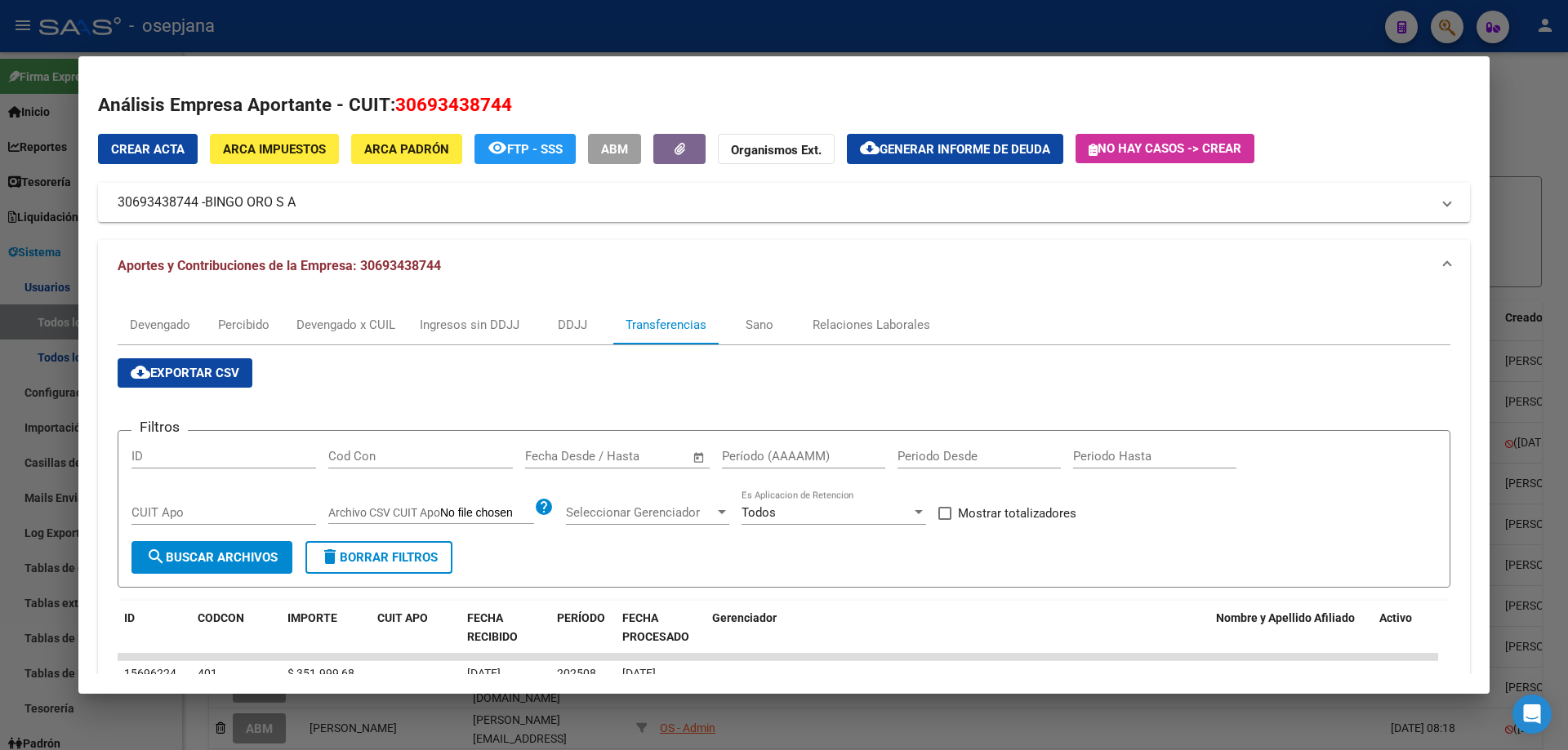
click at [653, 455] on input "text" at bounding box center [645, 456] width 79 height 15
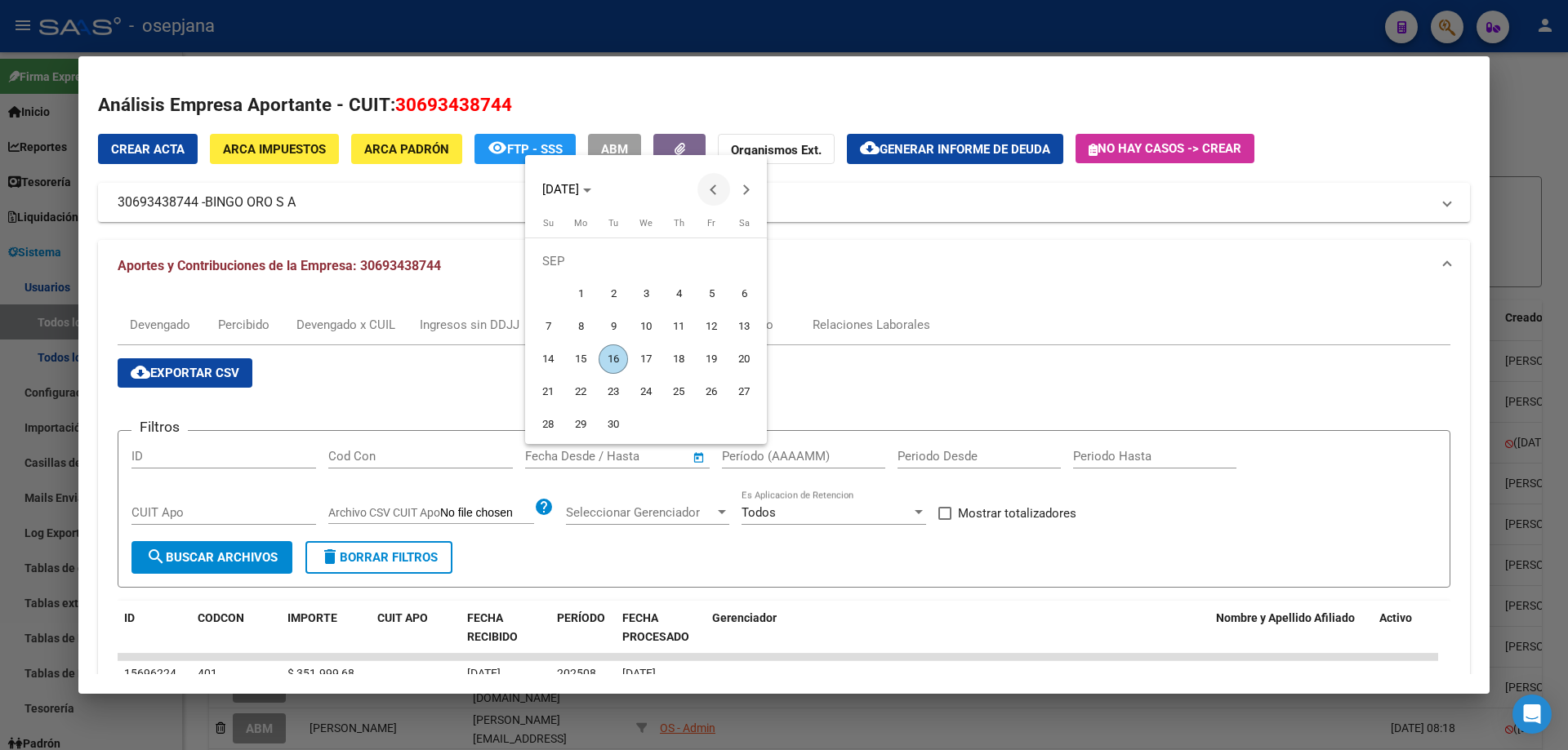
click at [717, 186] on span "Previous month" at bounding box center [713, 189] width 33 height 33
click at [668, 295] on span "3" at bounding box center [678, 294] width 29 height 29
type input "[DATE]"
click at [748, 194] on span "Next month" at bounding box center [746, 189] width 33 height 33
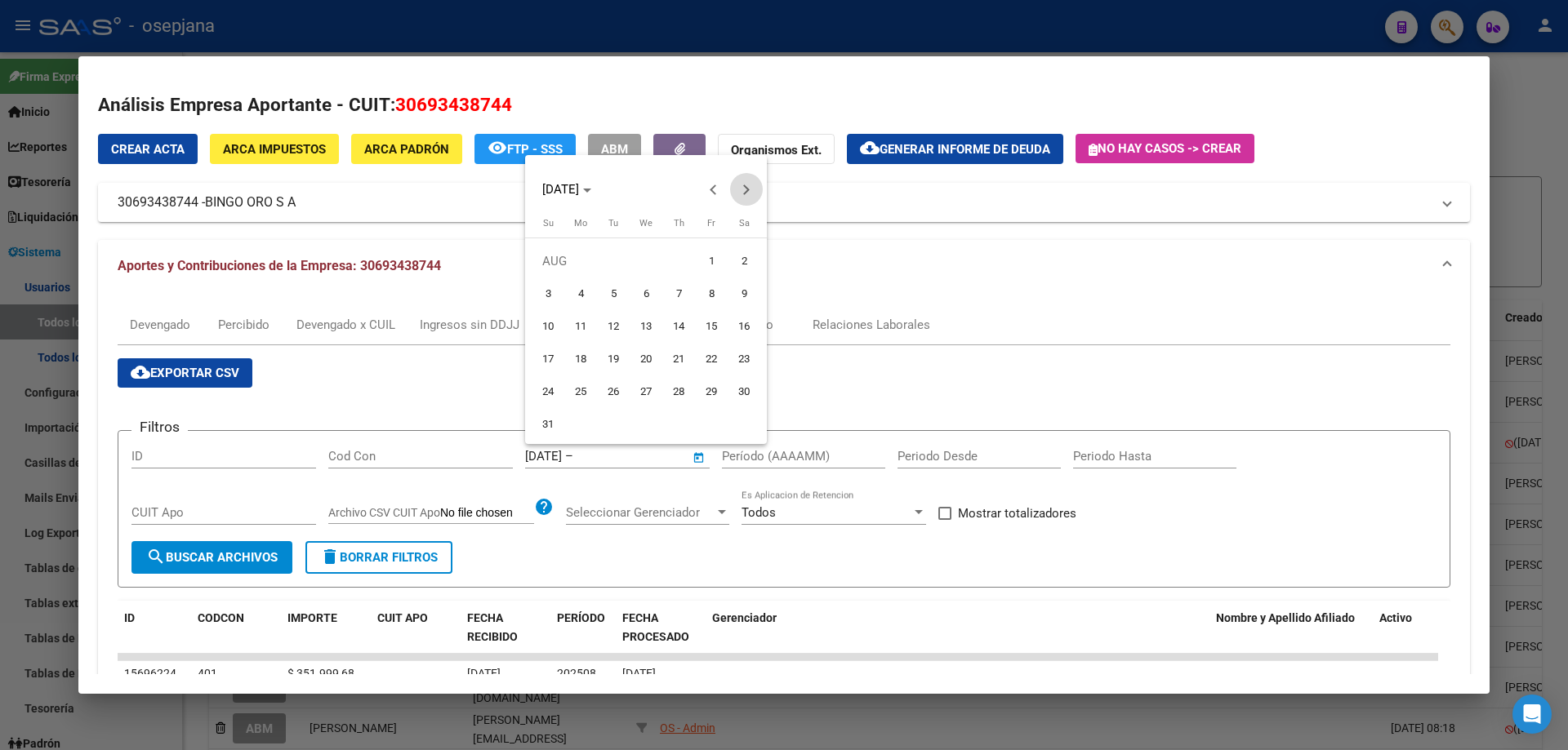
drag, startPoint x: 756, startPoint y: 193, endPoint x: 744, endPoint y: 202, distance: 15.0
click at [755, 193] on span "Next month" at bounding box center [746, 189] width 33 height 33
click at [675, 327] on span "11" at bounding box center [678, 326] width 29 height 29
type input "[DATE]"
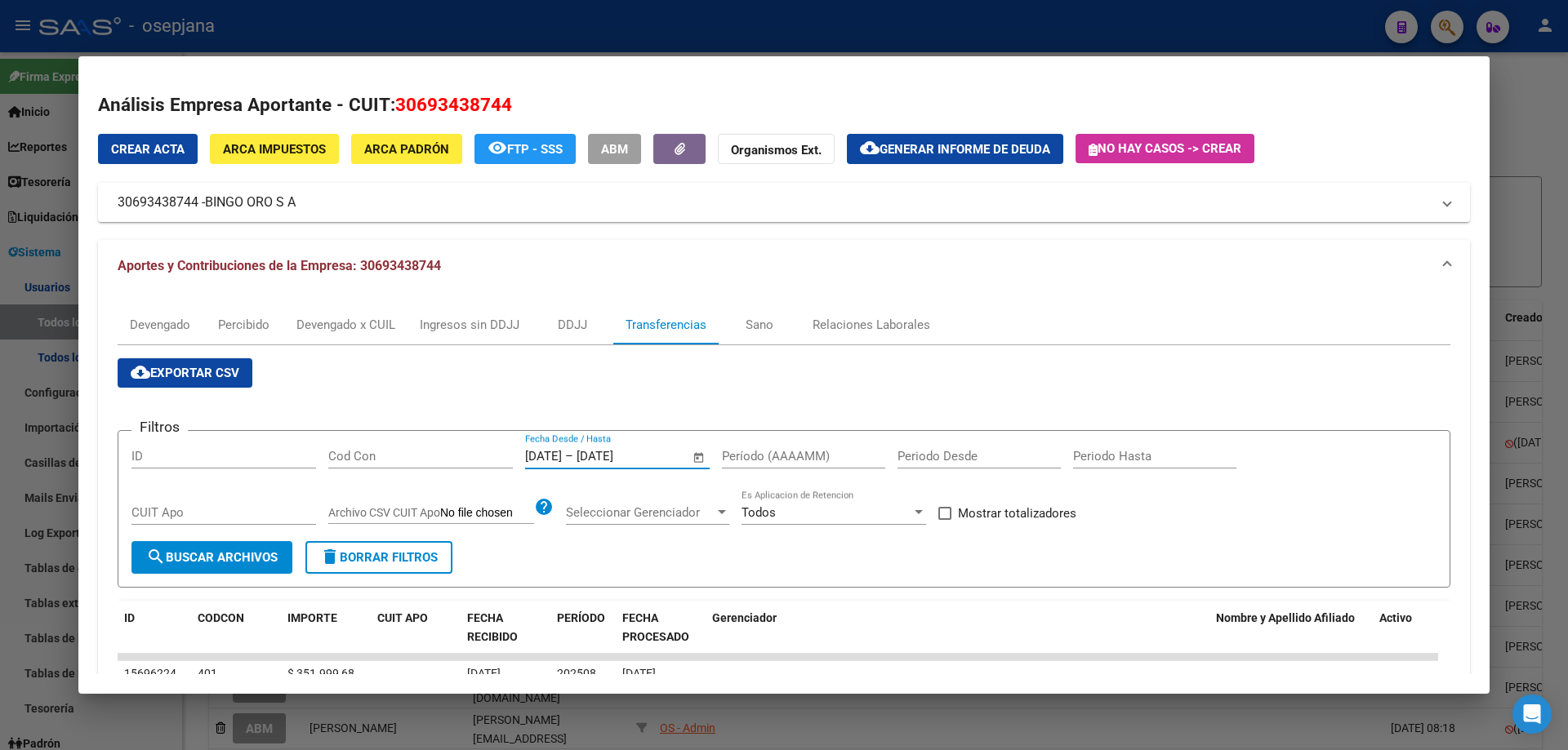
click at [967, 513] on span "Mostrar totalizadores" at bounding box center [1017, 513] width 118 height 20
click at [945, 520] on input "Mostrar totalizadores" at bounding box center [944, 520] width 1 height 1
checkbox input "true"
click at [835, 458] on input "Período (AAAAMM)" at bounding box center [804, 456] width 163 height 15
type input "202503"
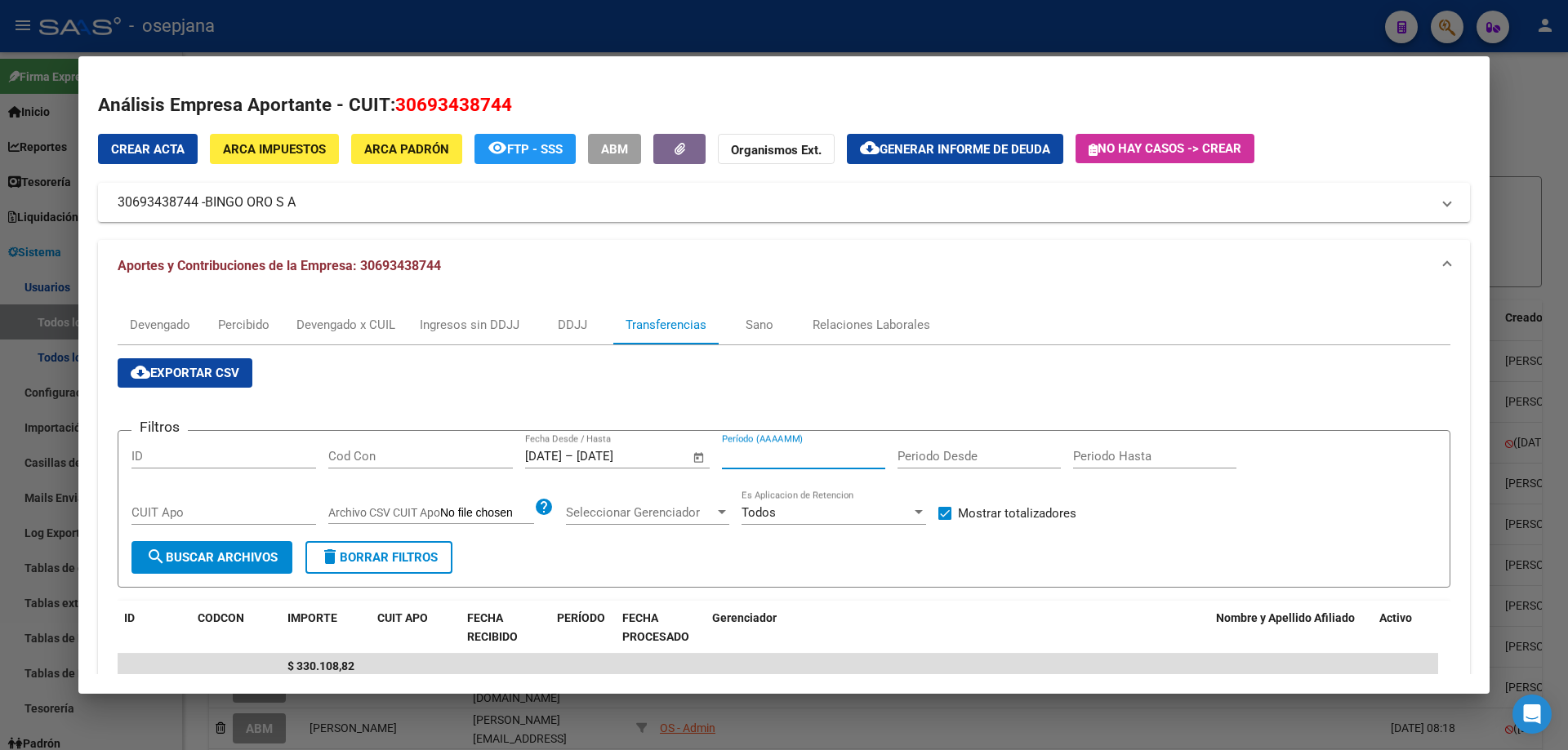
scroll to position [123, 0]
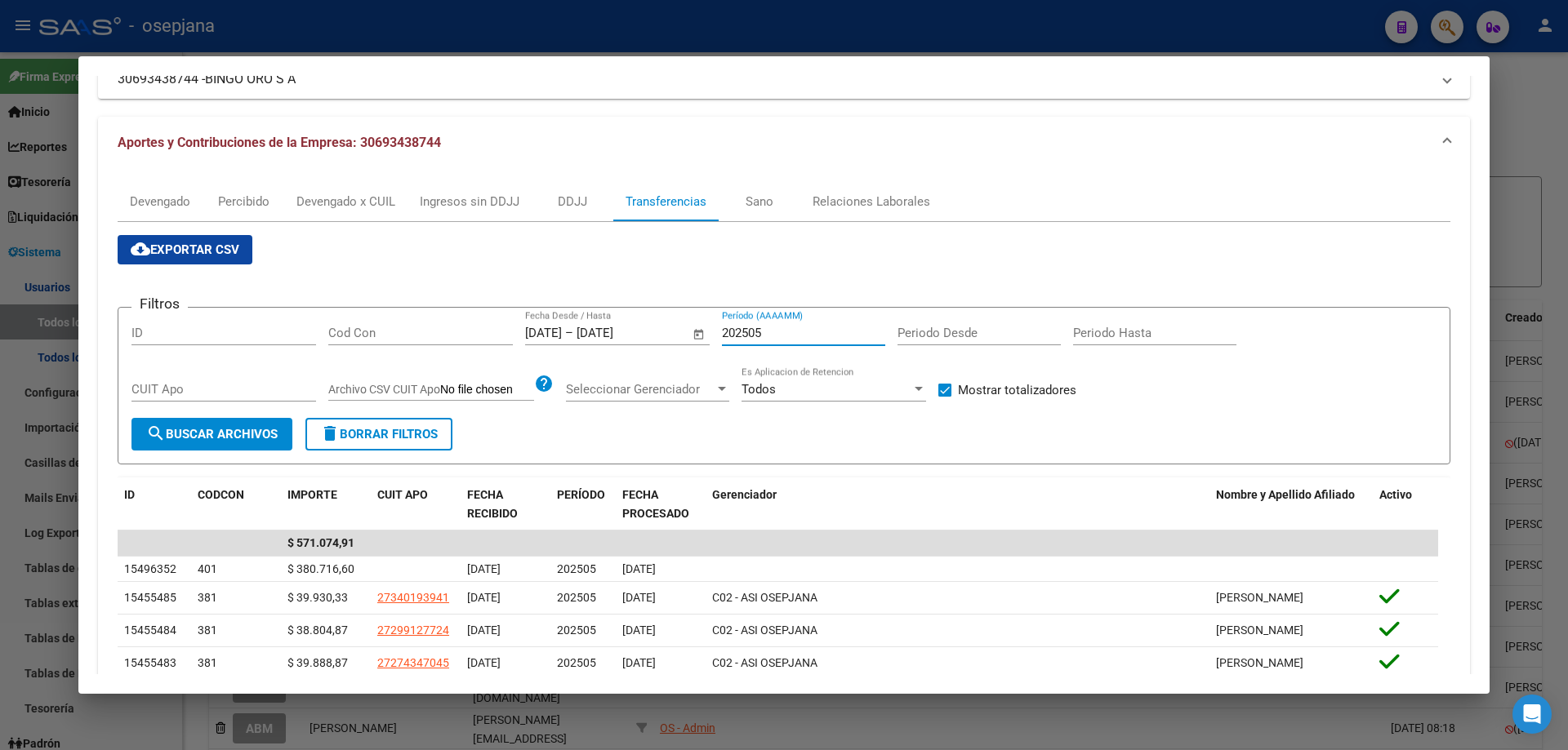
type input "202505"
click at [330, 23] on div at bounding box center [784, 375] width 1568 height 750
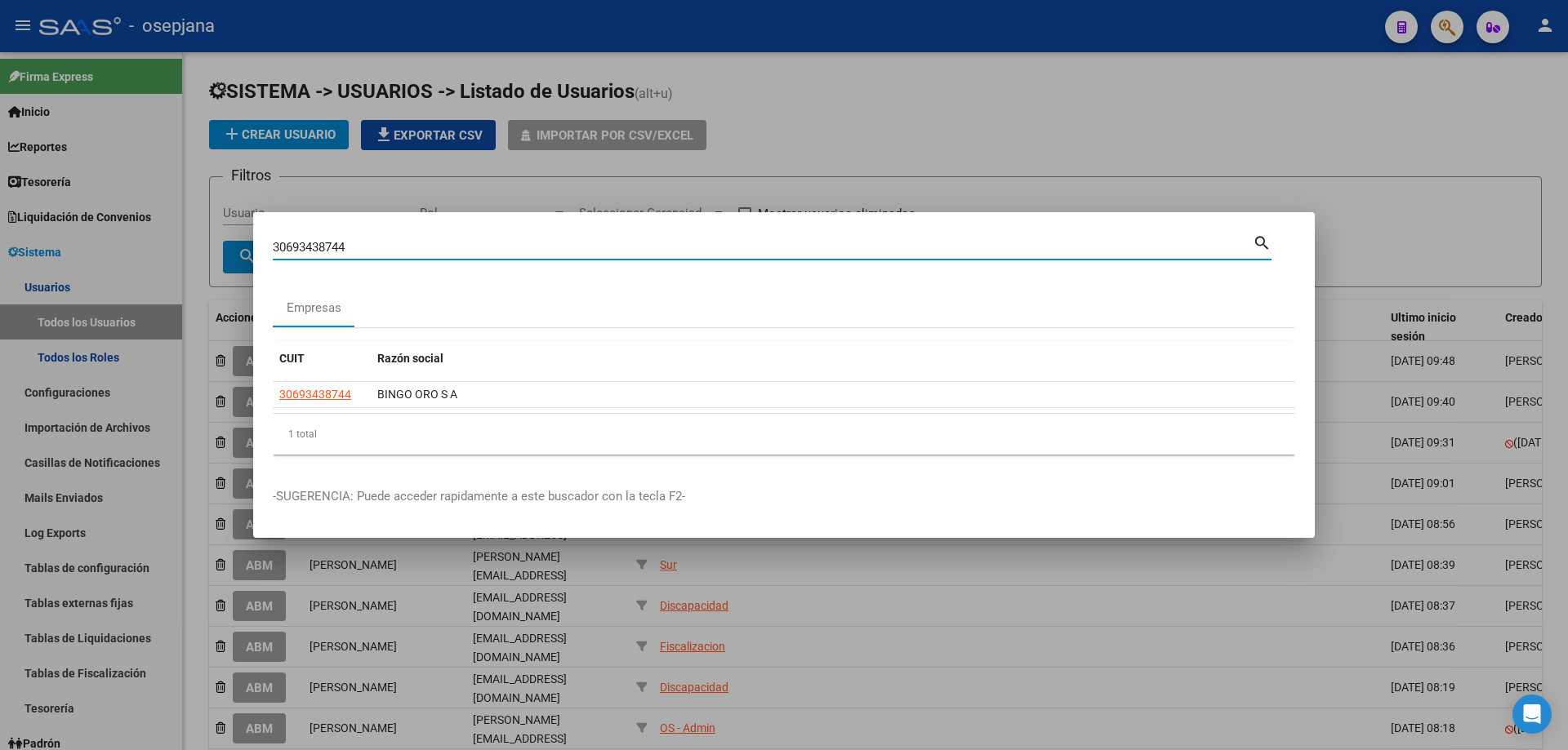
drag, startPoint x: 440, startPoint y: 245, endPoint x: 159, endPoint y: 238, distance: 281.1
click at [159, 238] on div "30693438744 Buscar (apellido, dni, cuil, [PERSON_NAME], cuit, obra social) sear…" at bounding box center [784, 375] width 1568 height 750
type input "3"
type input "20134067862"
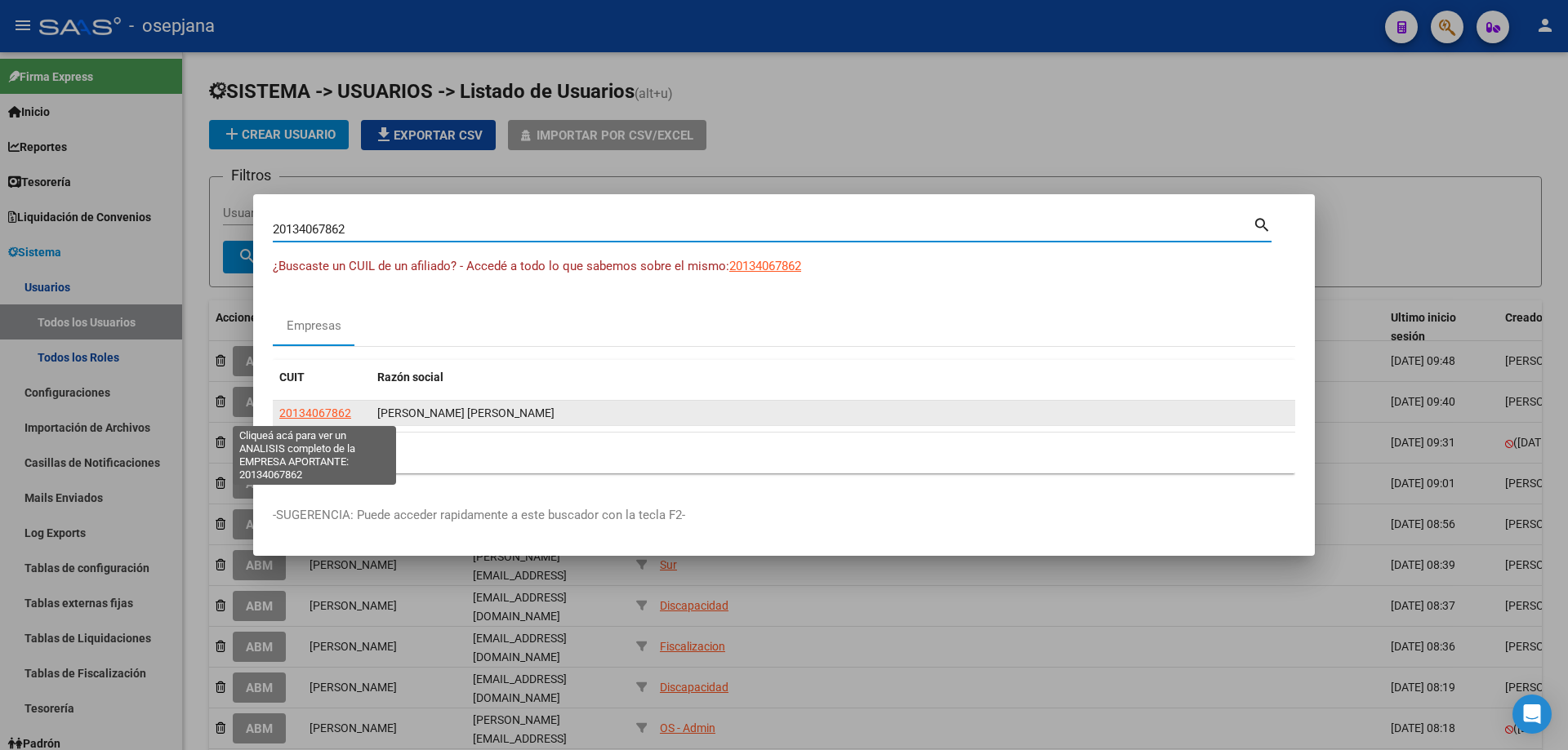
click at [329, 415] on span "20134067862" at bounding box center [315, 413] width 72 height 13
type textarea "20134067862"
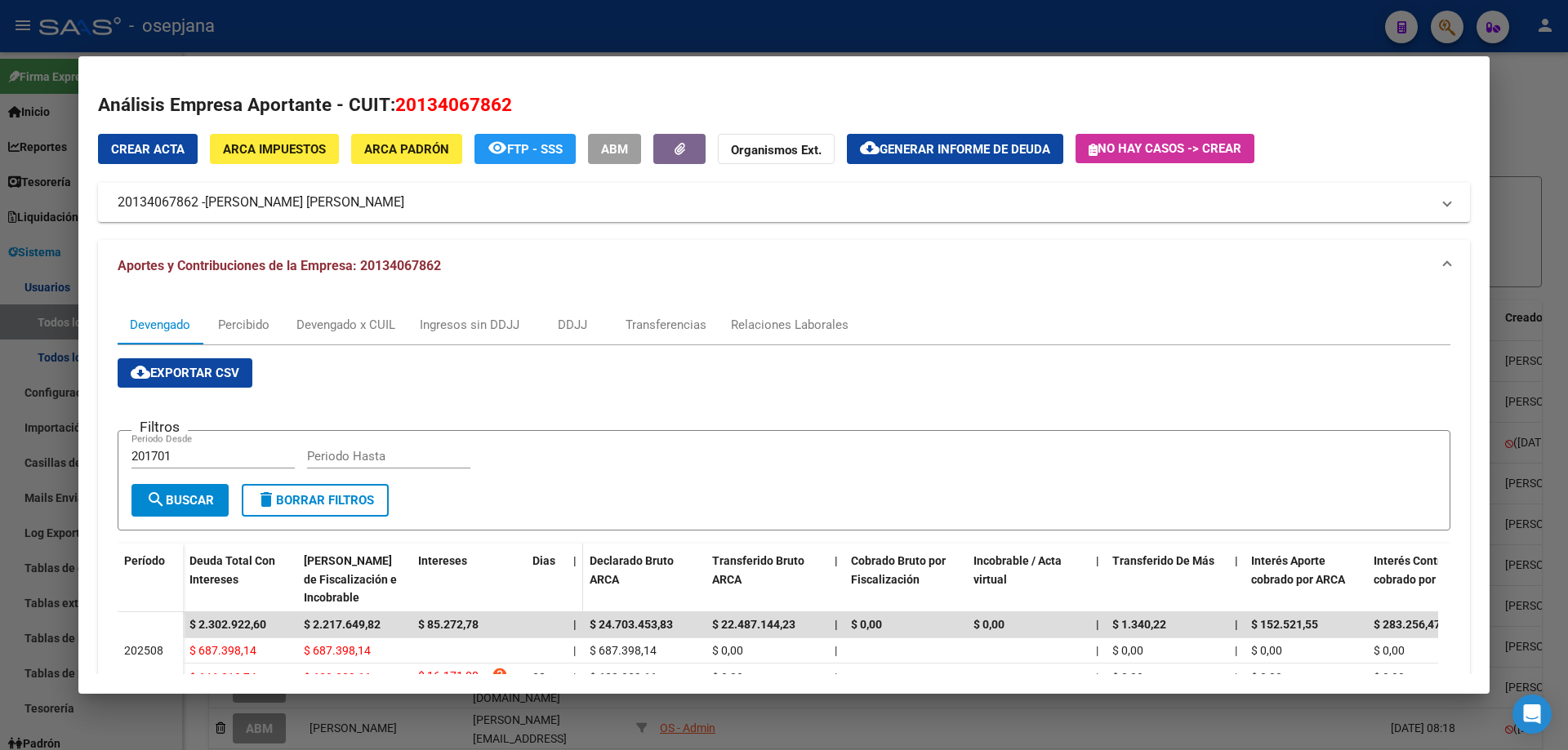
scroll to position [163, 0]
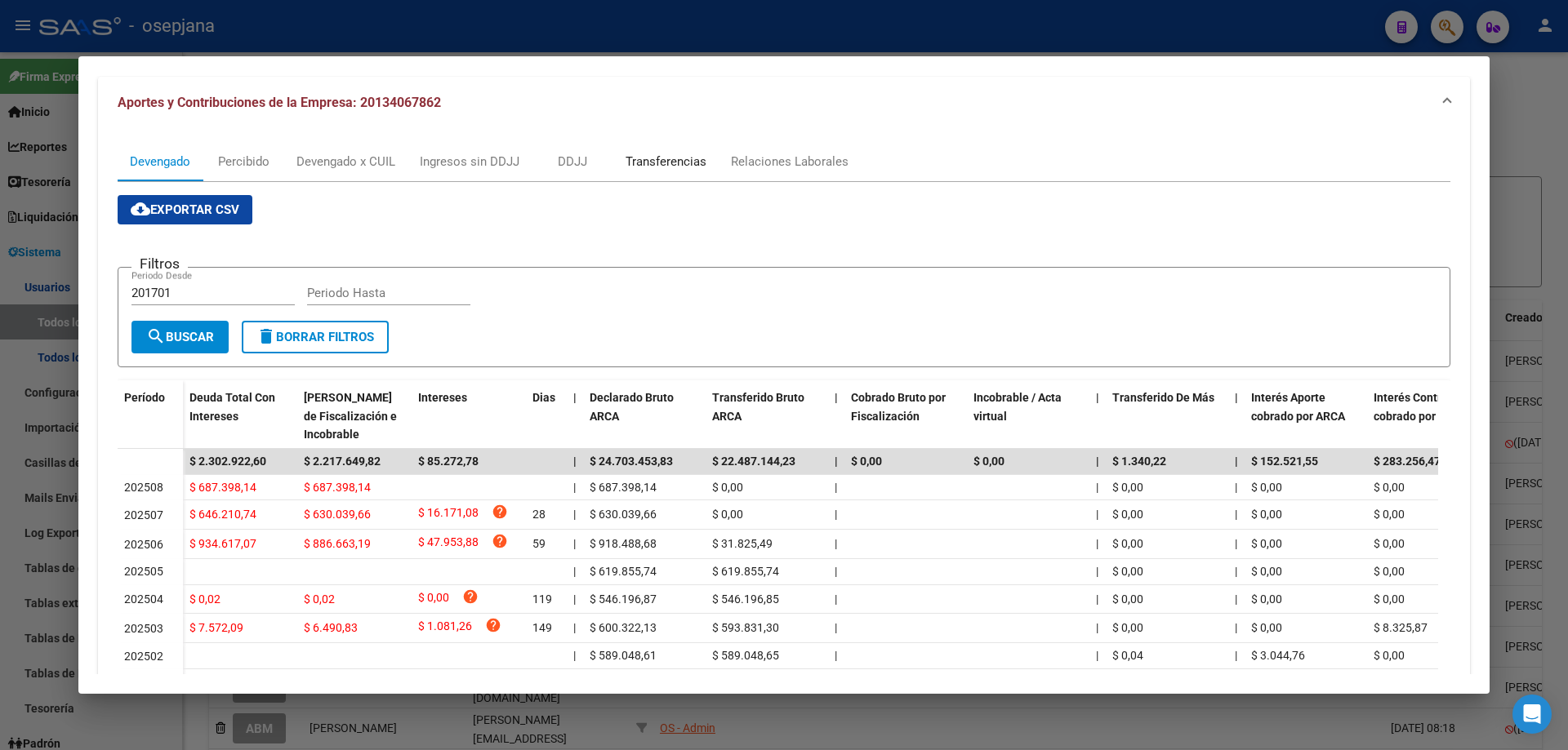
click at [662, 158] on div "Transferencias" at bounding box center [666, 162] width 81 height 18
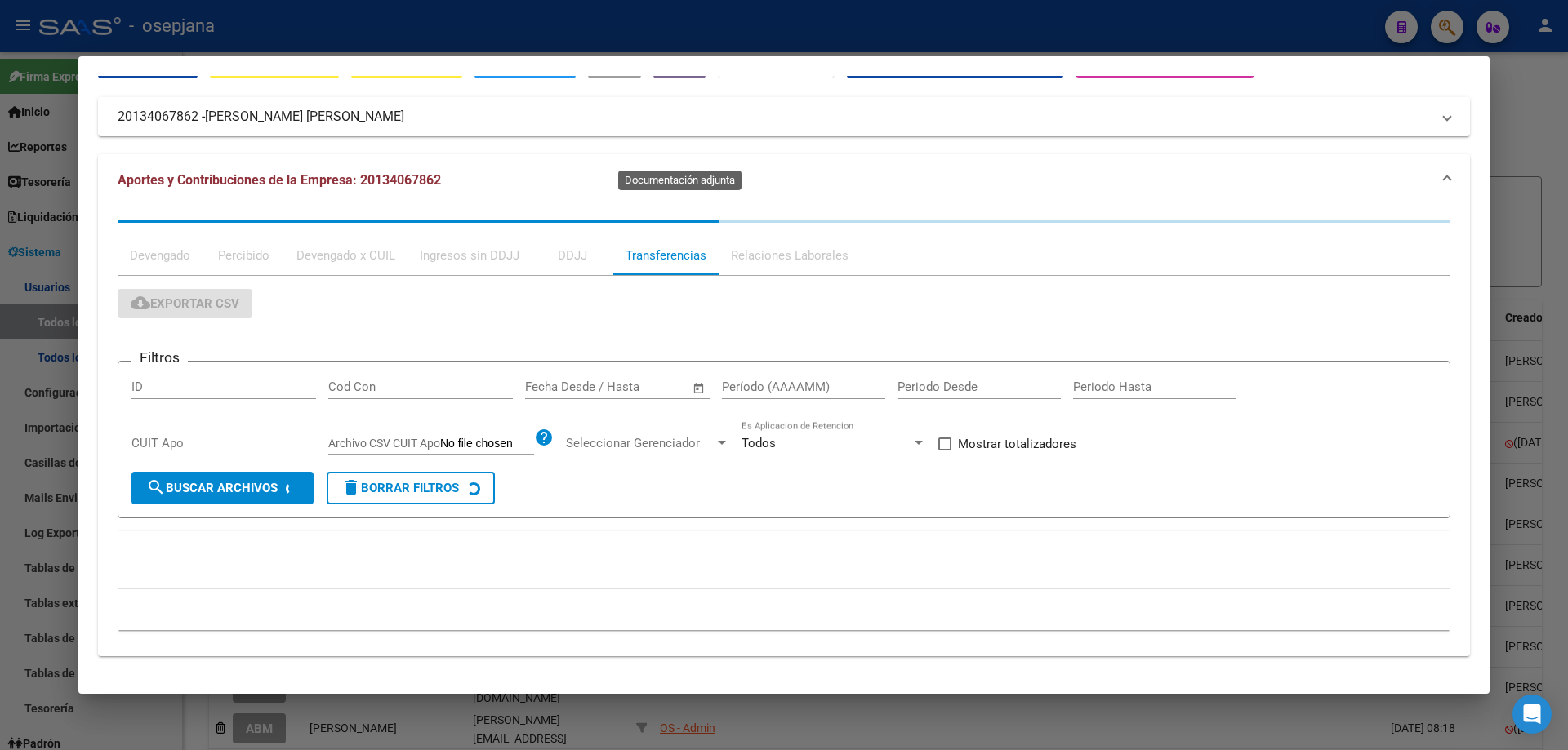
scroll to position [0, 0]
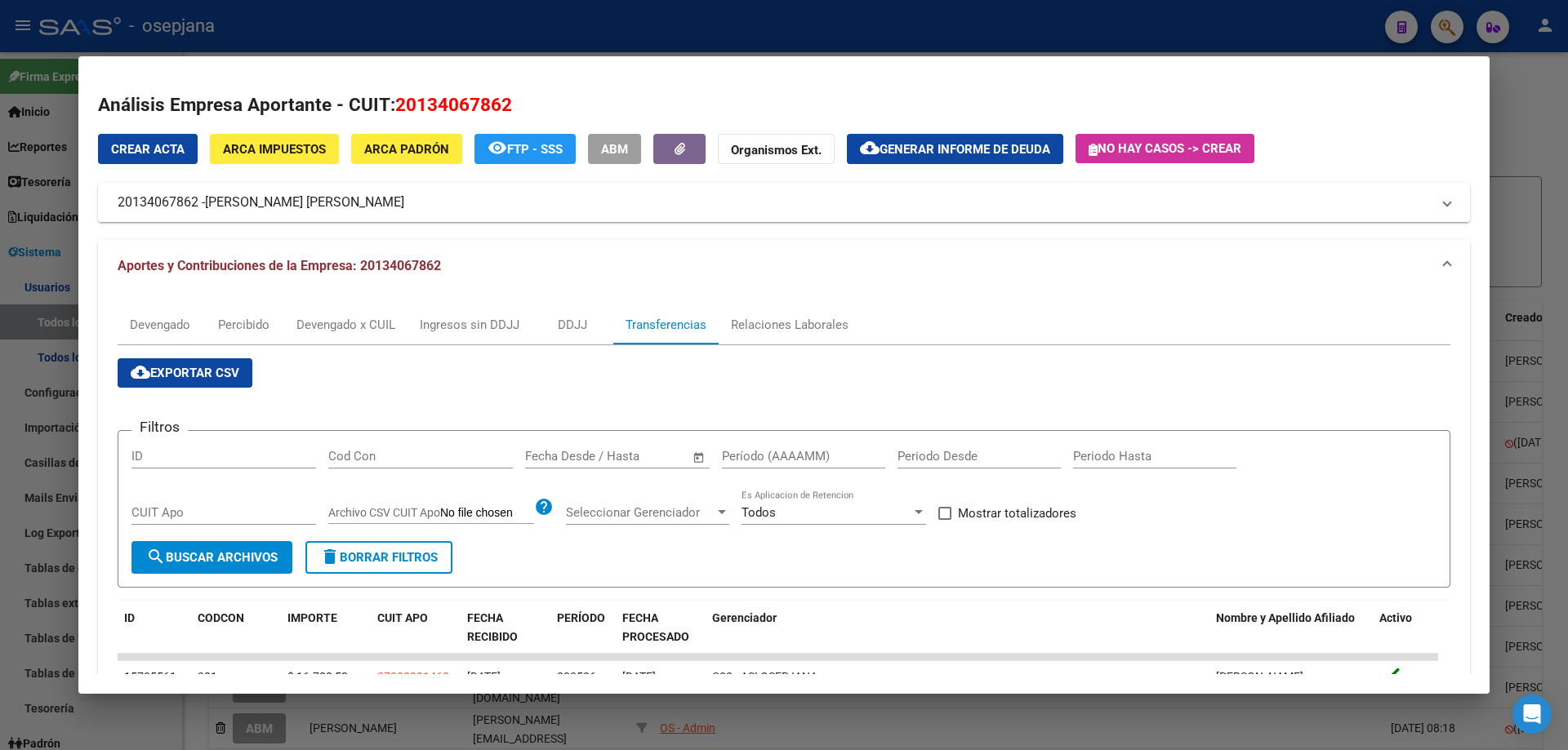
click at [602, 454] on div "Fecha inicio – Fecha fin" at bounding box center [607, 456] width 165 height 15
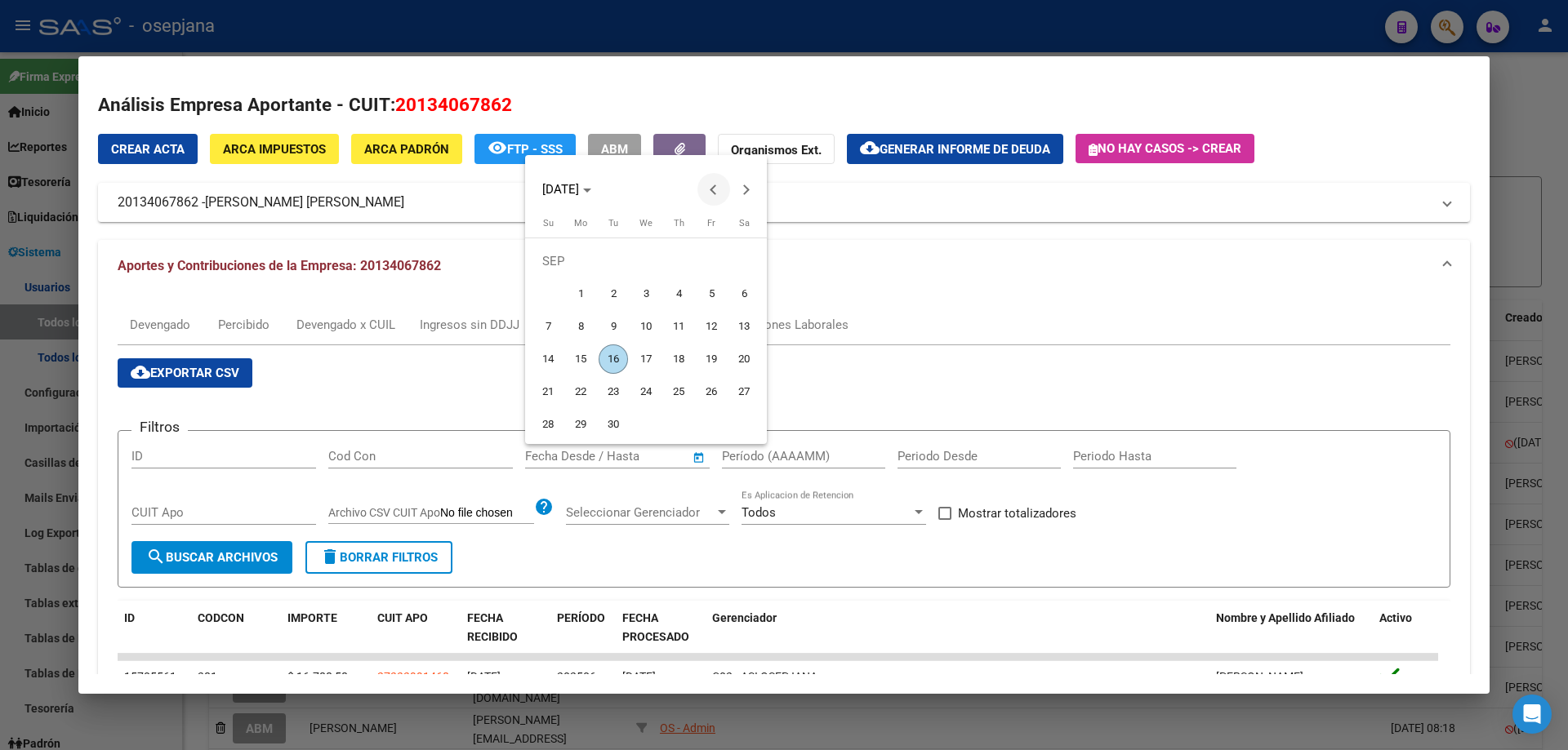
click at [711, 192] on button "Previous month" at bounding box center [713, 189] width 33 height 33
click at [717, 389] on span "29" at bounding box center [711, 391] width 29 height 29
type input "[DATE]"
click at [740, 193] on span "Next month" at bounding box center [746, 189] width 33 height 33
click at [648, 327] on span "10" at bounding box center [645, 326] width 29 height 29
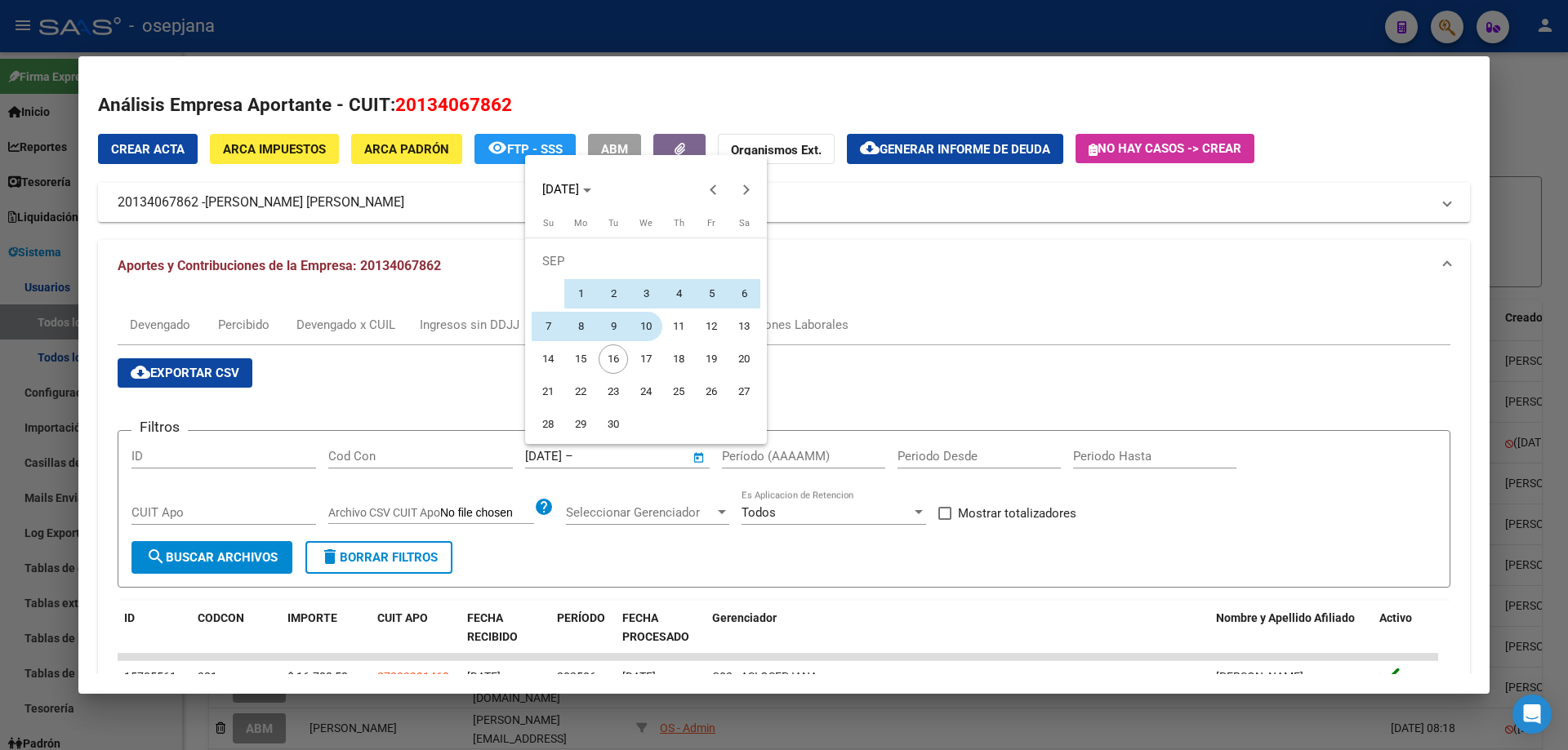
type input "[DATE]"
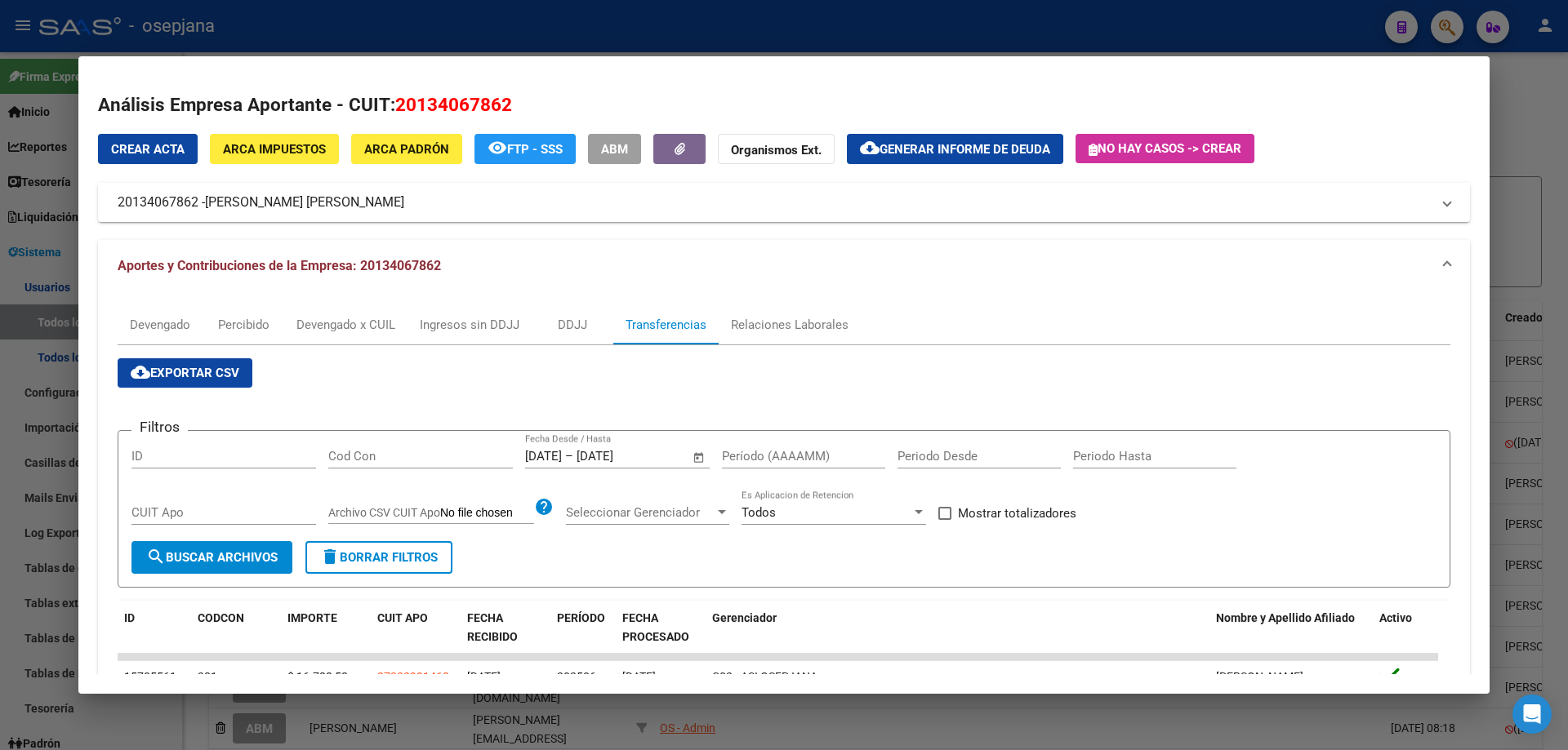
click at [944, 517] on span at bounding box center [945, 513] width 13 height 13
click at [944, 520] on input "Mostrar totalizadores" at bounding box center [944, 520] width 1 height 1
checkbox input "true"
click at [805, 454] on input "Período (AAAAMM)" at bounding box center [804, 456] width 163 height 15
type input "202505"
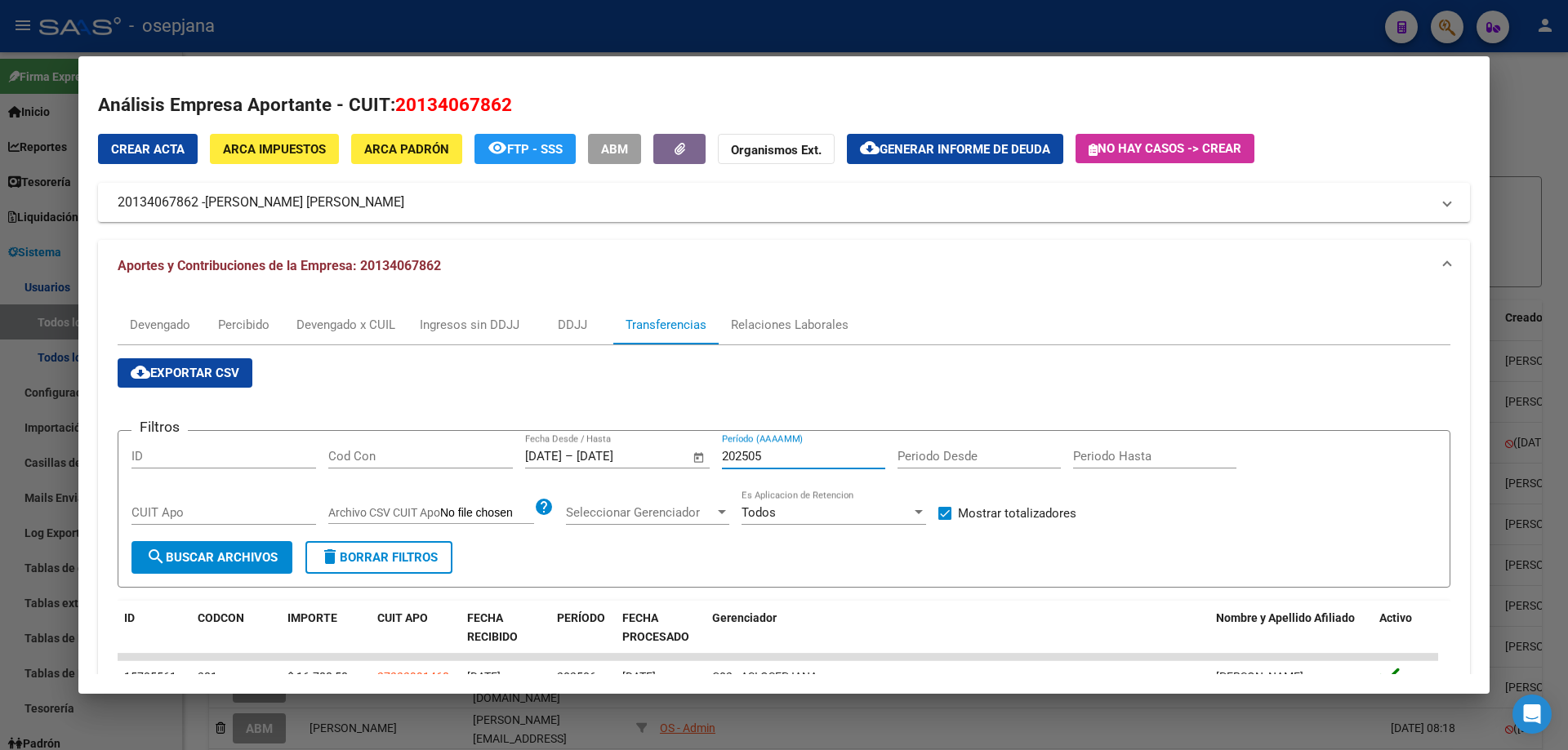
click at [257, 551] on span "search Buscar Archivos" at bounding box center [212, 557] width 131 height 15
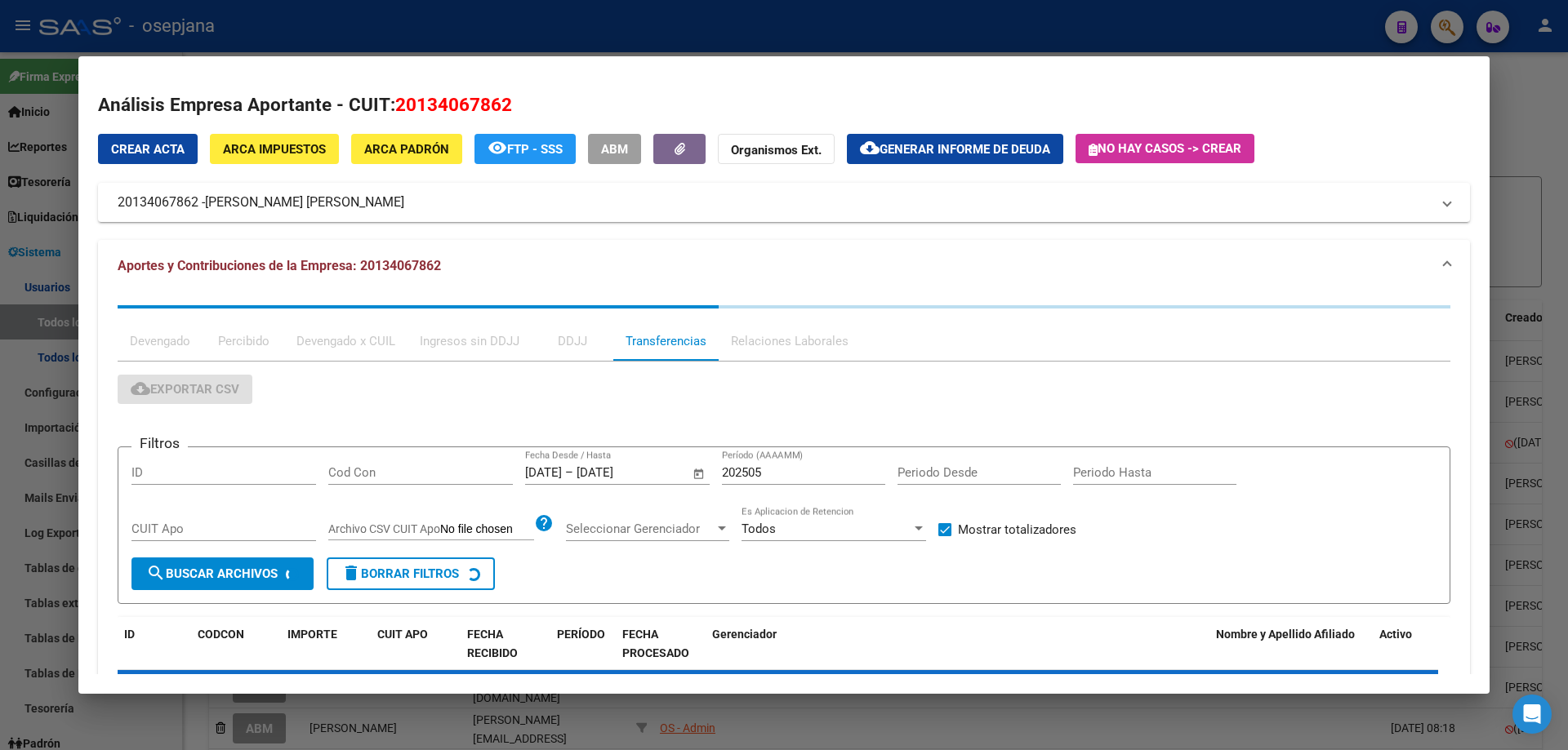
scroll to position [82, 0]
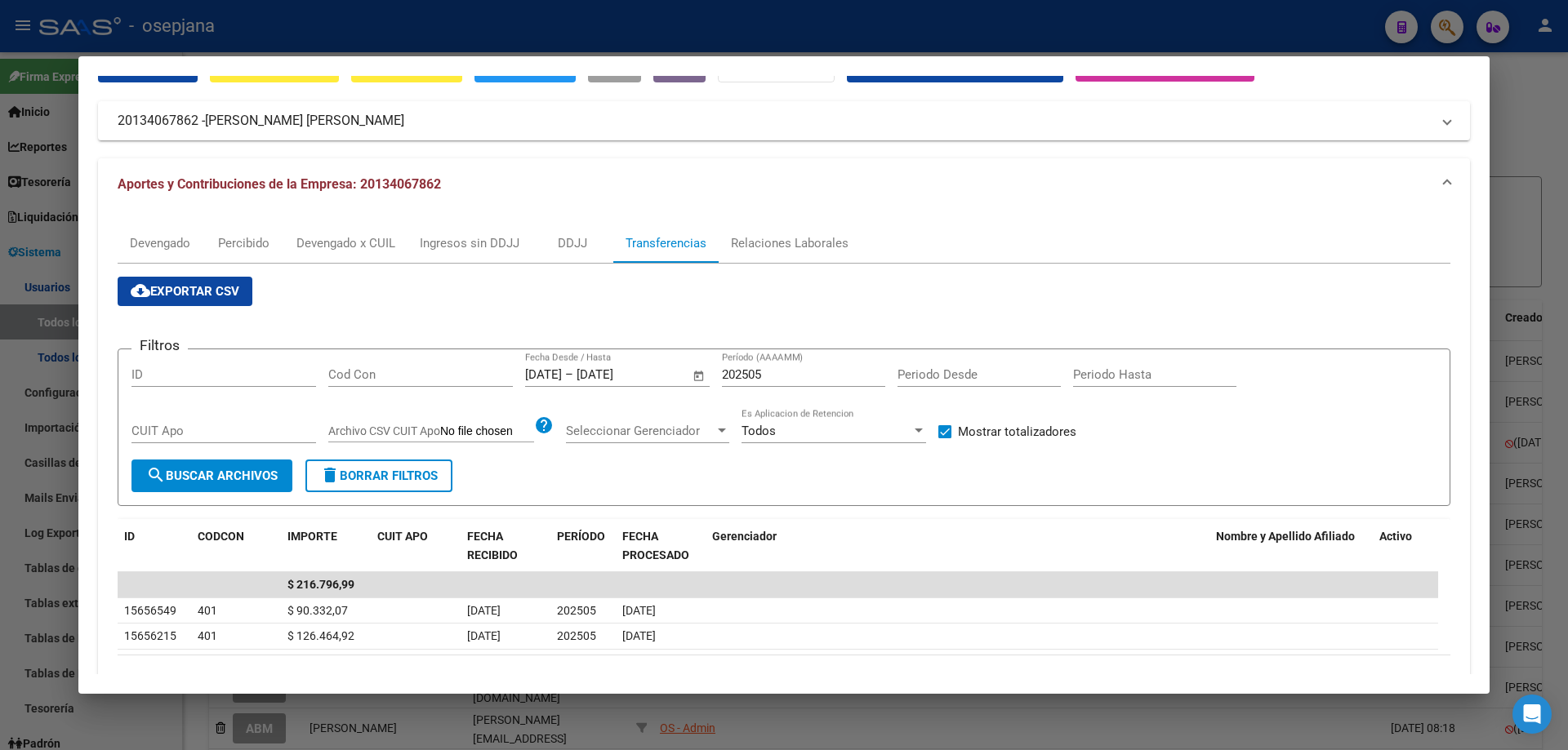
click at [386, 41] on div at bounding box center [784, 375] width 1568 height 750
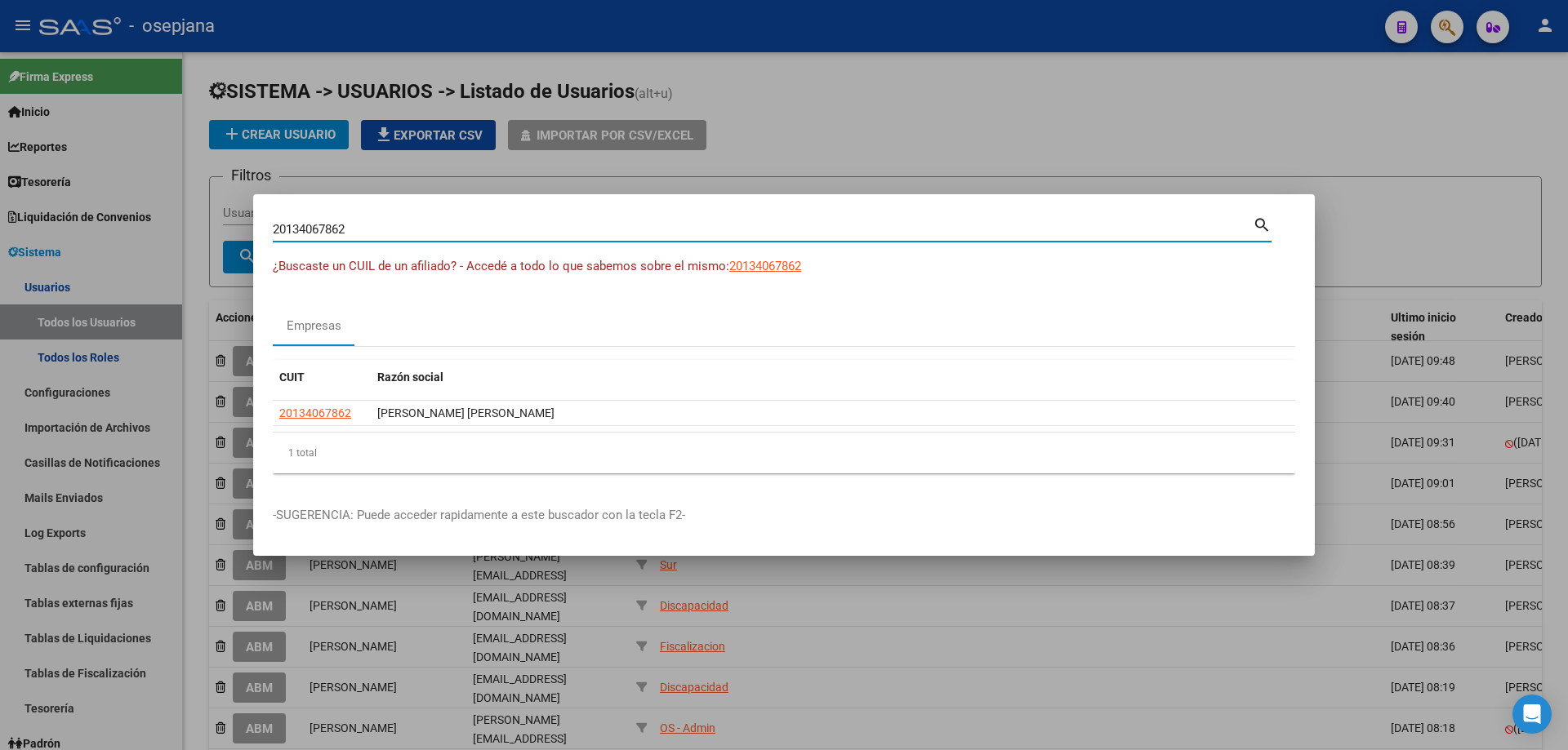
drag, startPoint x: 357, startPoint y: 227, endPoint x: 207, endPoint y: 239, distance: 150.5
click at [207, 239] on div "20134067862 Buscar (apellido, dni, cuil, [PERSON_NAME], cuit, obra social) sear…" at bounding box center [784, 375] width 1568 height 750
type input "33707751059"
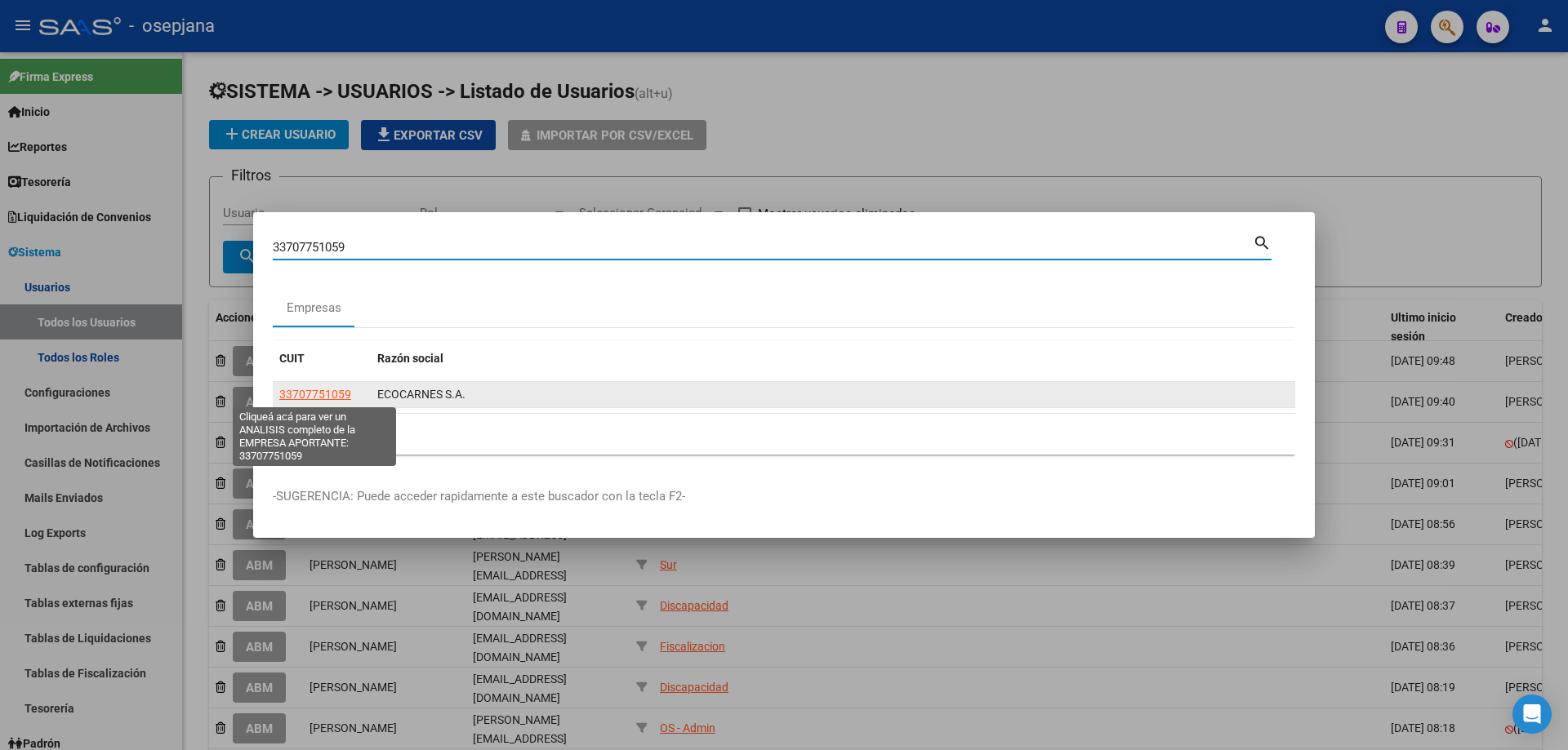
click at [344, 395] on span "33707751059" at bounding box center [315, 394] width 72 height 13
type textarea "33707751059"
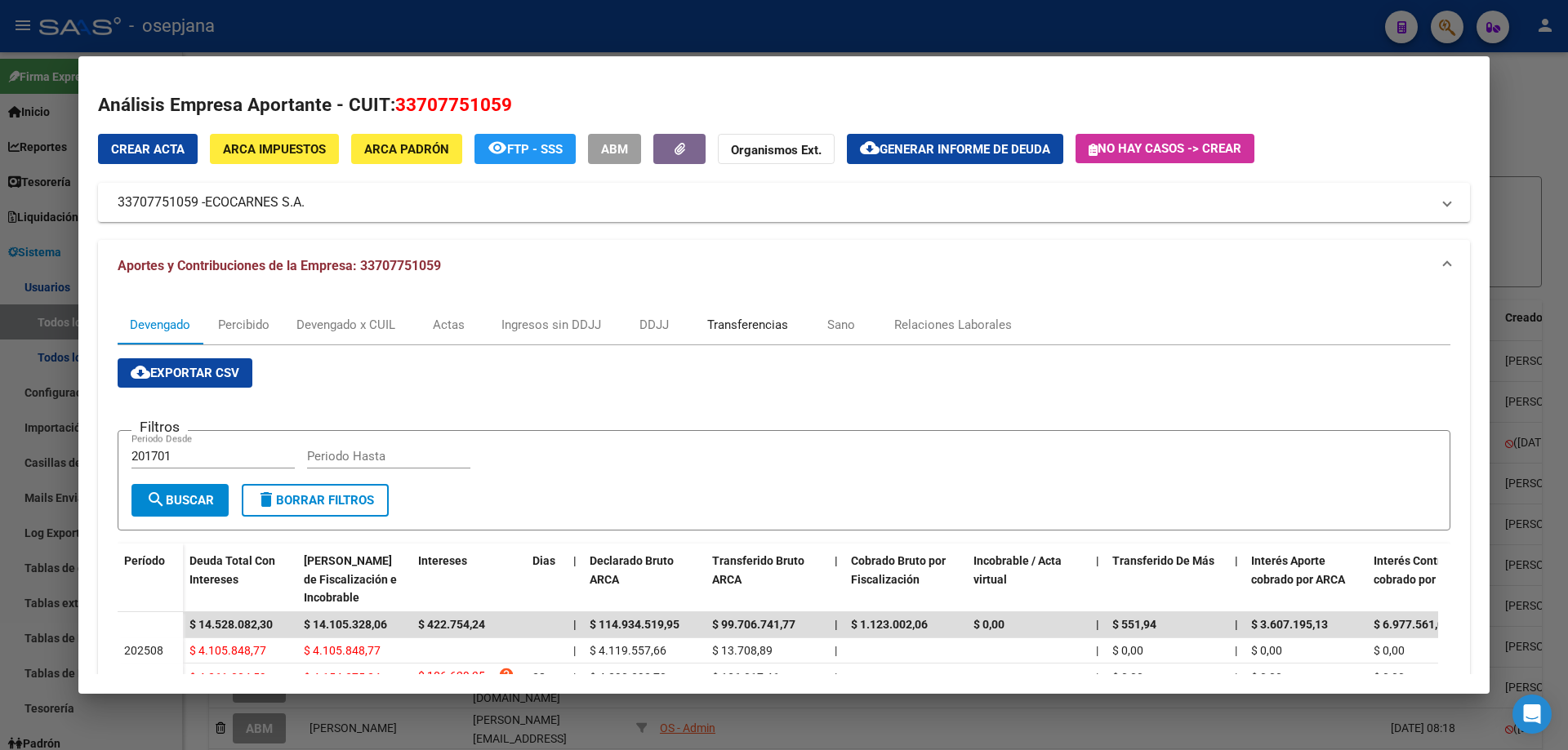
click at [764, 325] on div "Transferencias" at bounding box center [748, 325] width 81 height 18
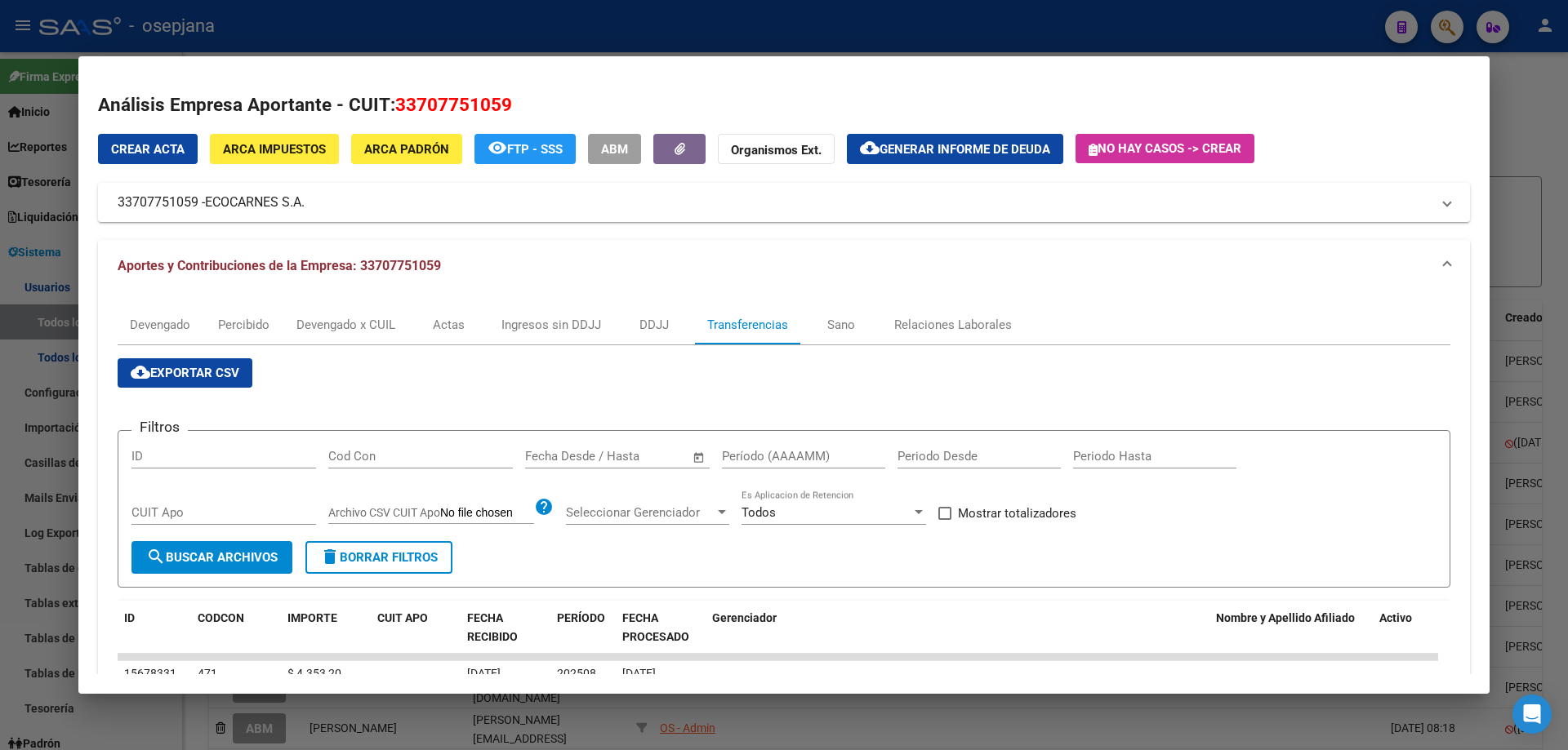
click at [955, 517] on label "Mostrar totalizadores" at bounding box center [1007, 513] width 138 height 20
click at [945, 520] on input "Mostrar totalizadores" at bounding box center [944, 520] width 1 height 1
checkbox input "true"
click at [614, 454] on input "text" at bounding box center [645, 456] width 79 height 15
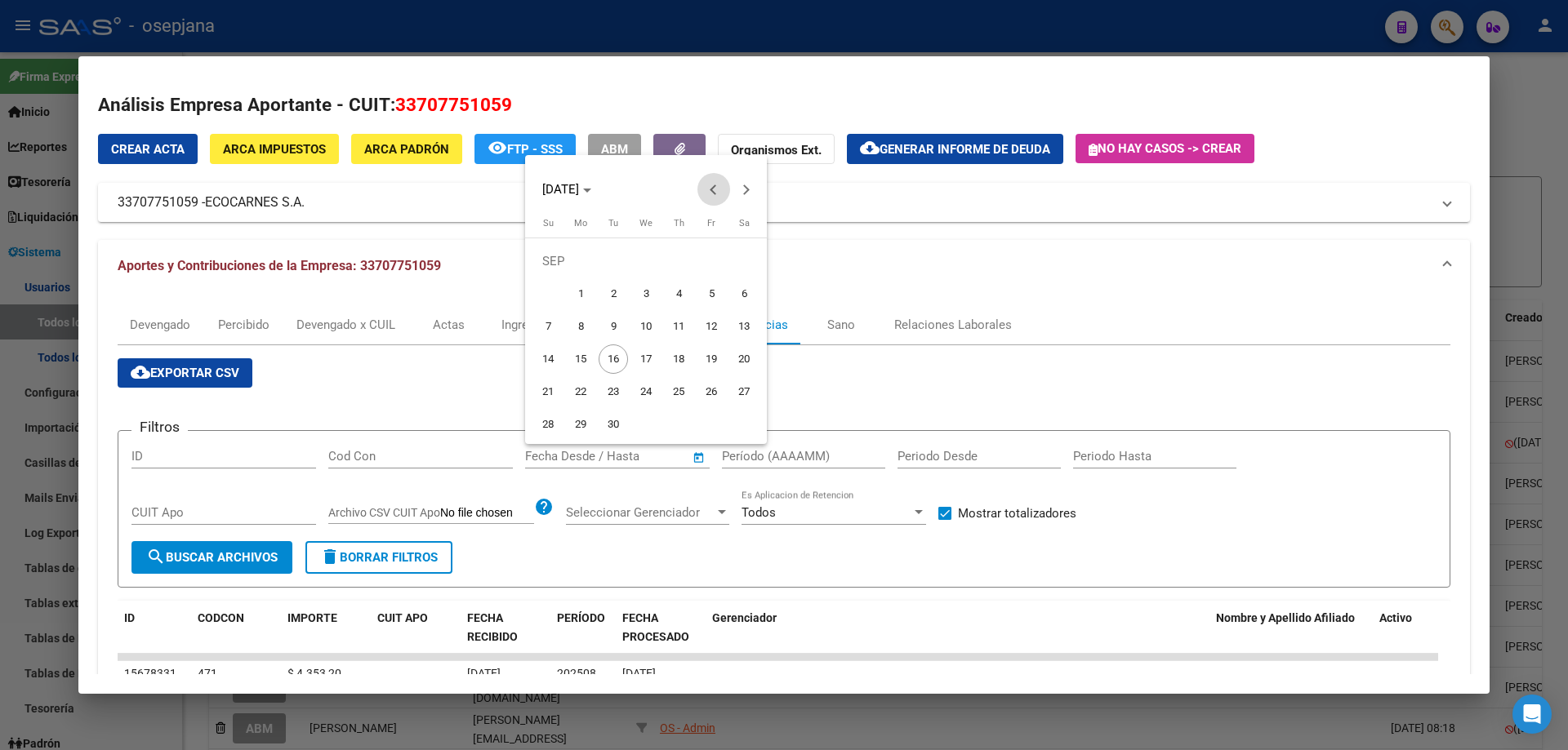
click at [708, 189] on span "Previous month" at bounding box center [713, 189] width 33 height 33
click at [648, 427] on span "30" at bounding box center [645, 424] width 29 height 29
type input "[DATE]"
click at [739, 194] on span "Next month" at bounding box center [746, 189] width 33 height 33
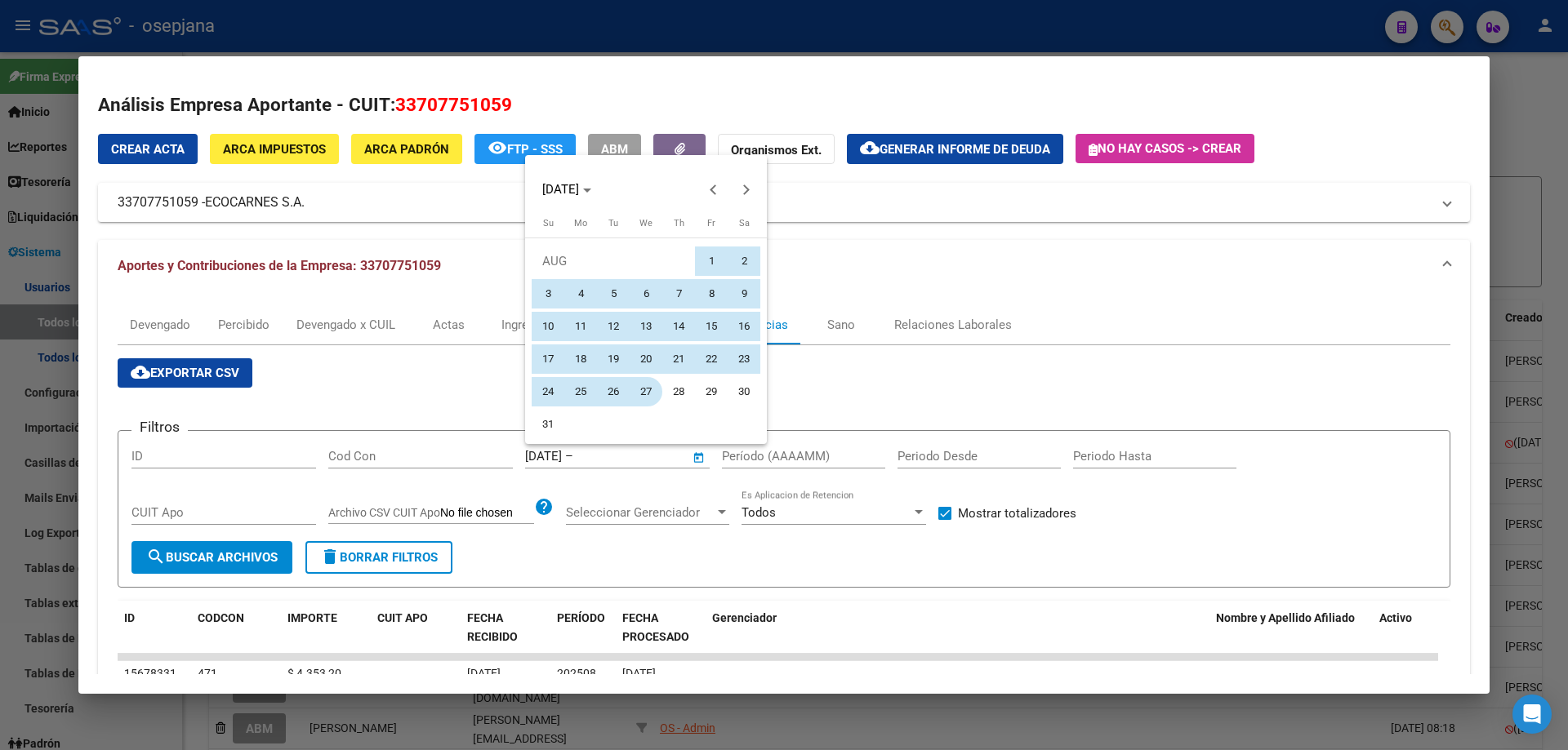
click at [637, 392] on span "27" at bounding box center [645, 391] width 29 height 29
type input "[DATE]"
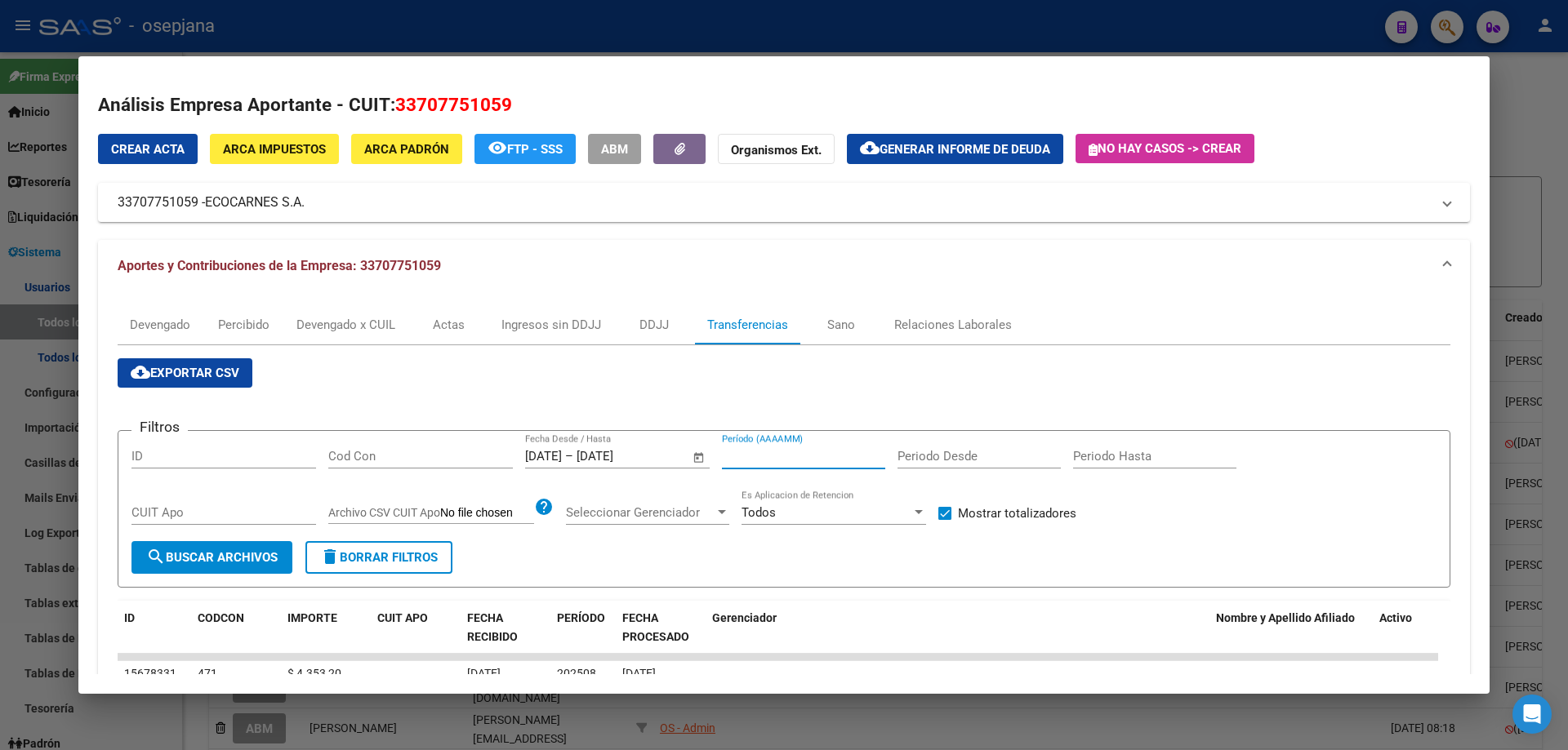
click at [740, 450] on input "Período (AAAAMM)" at bounding box center [804, 456] width 163 height 15
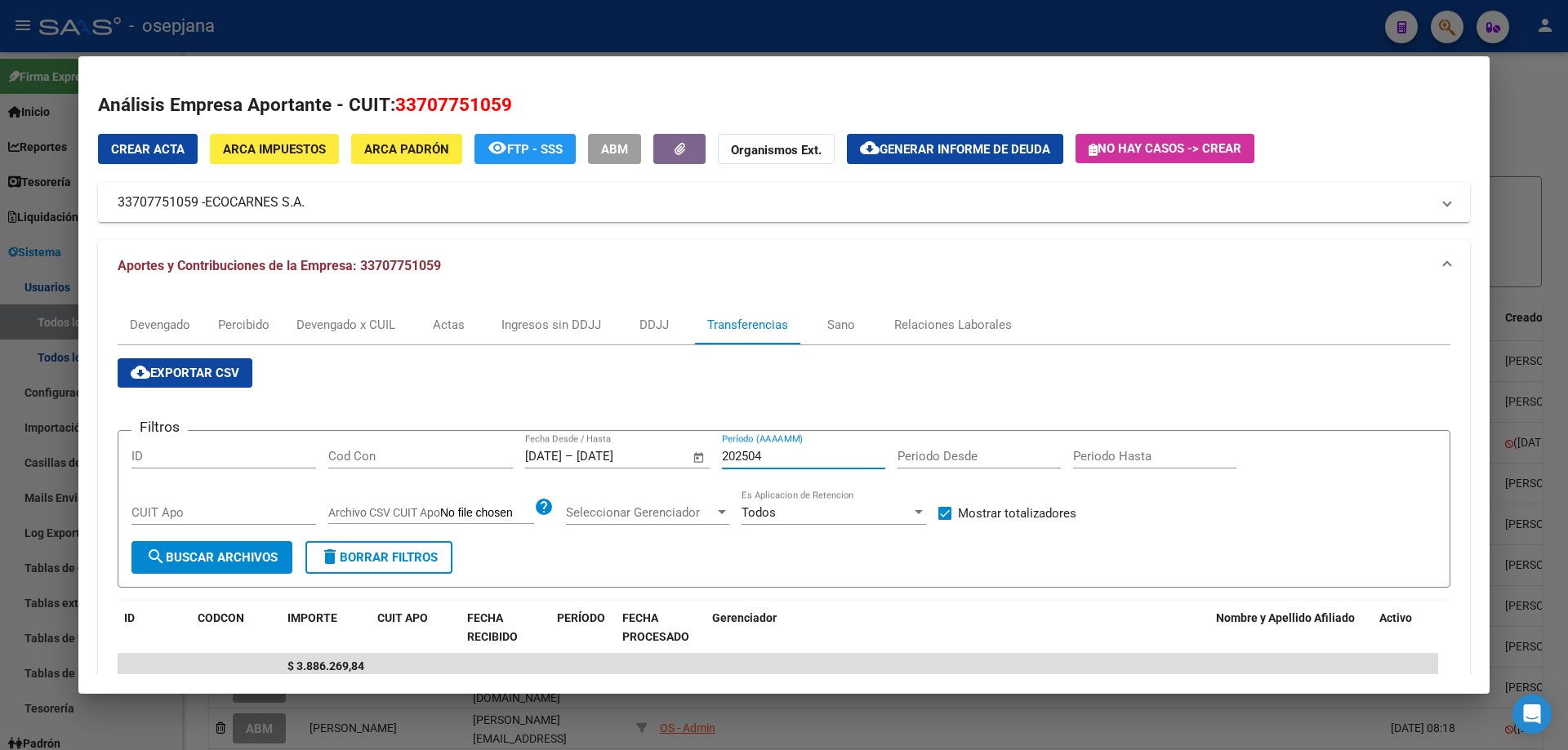
type input "202504"
click at [606, 455] on input "[DATE]" at bounding box center [615, 456] width 79 height 15
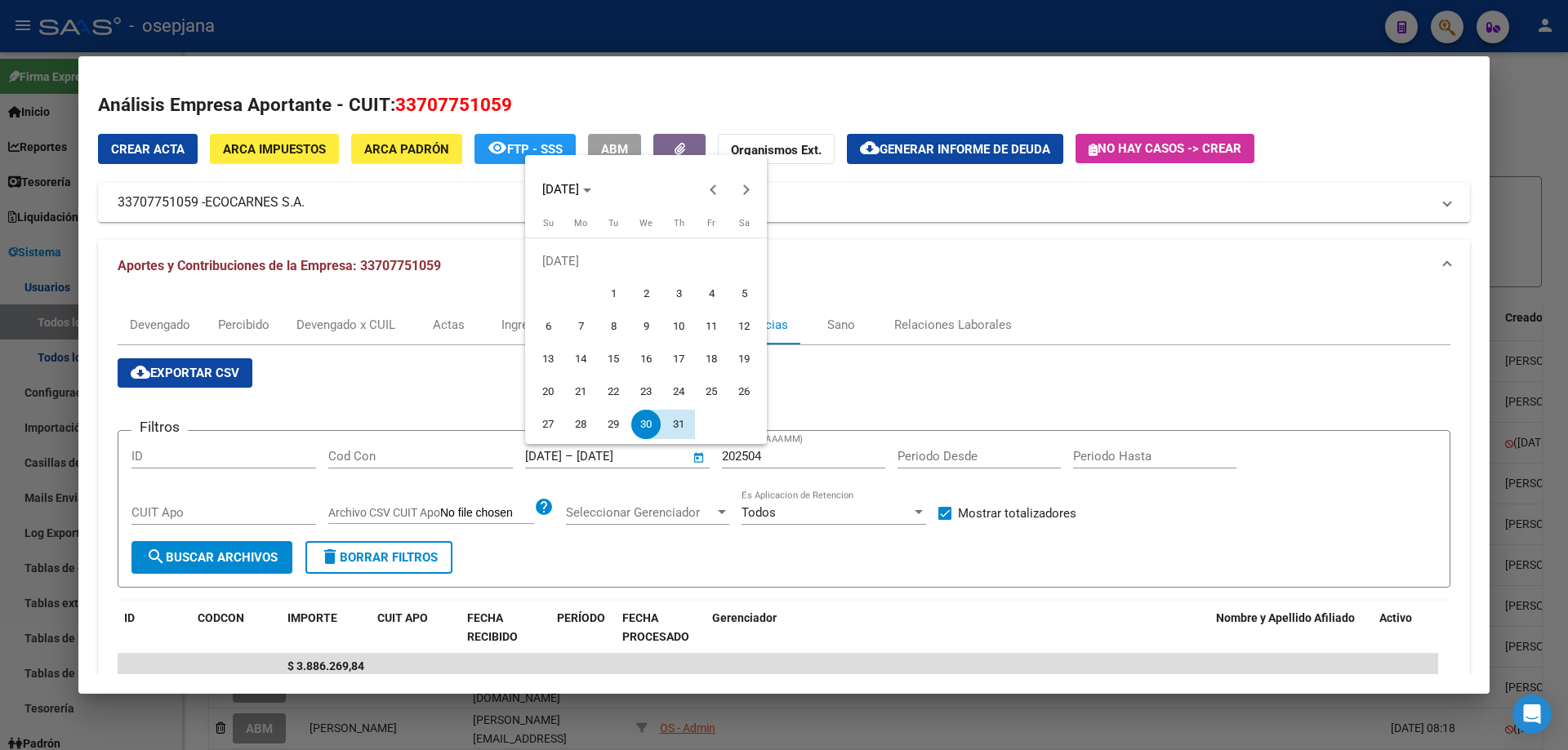
click at [556, 423] on span "27" at bounding box center [548, 424] width 29 height 29
type input "[DATE]"
click at [750, 192] on span "Next month" at bounding box center [746, 189] width 33 height 33
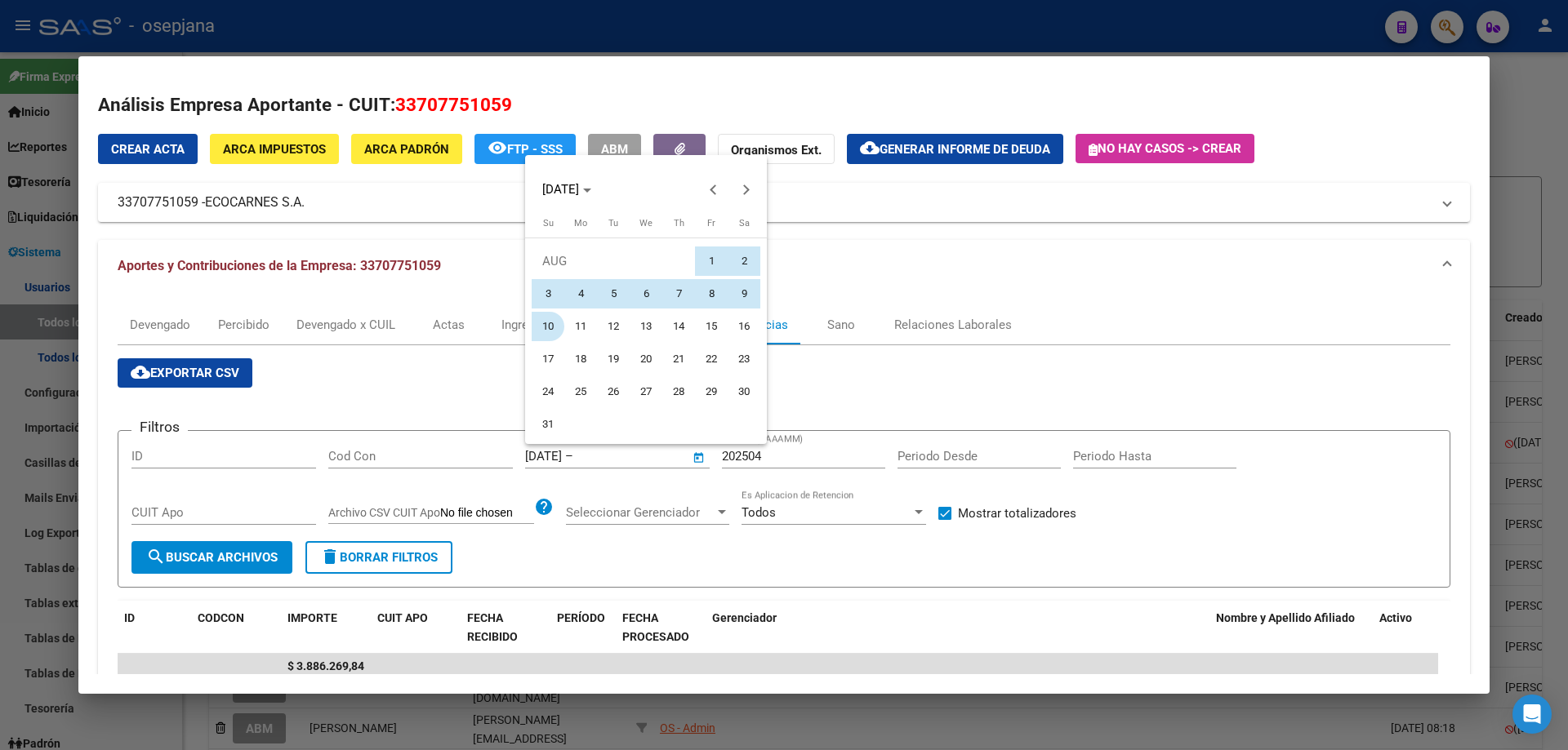
click at [535, 320] on span "10" at bounding box center [548, 326] width 29 height 29
type input "[DATE]"
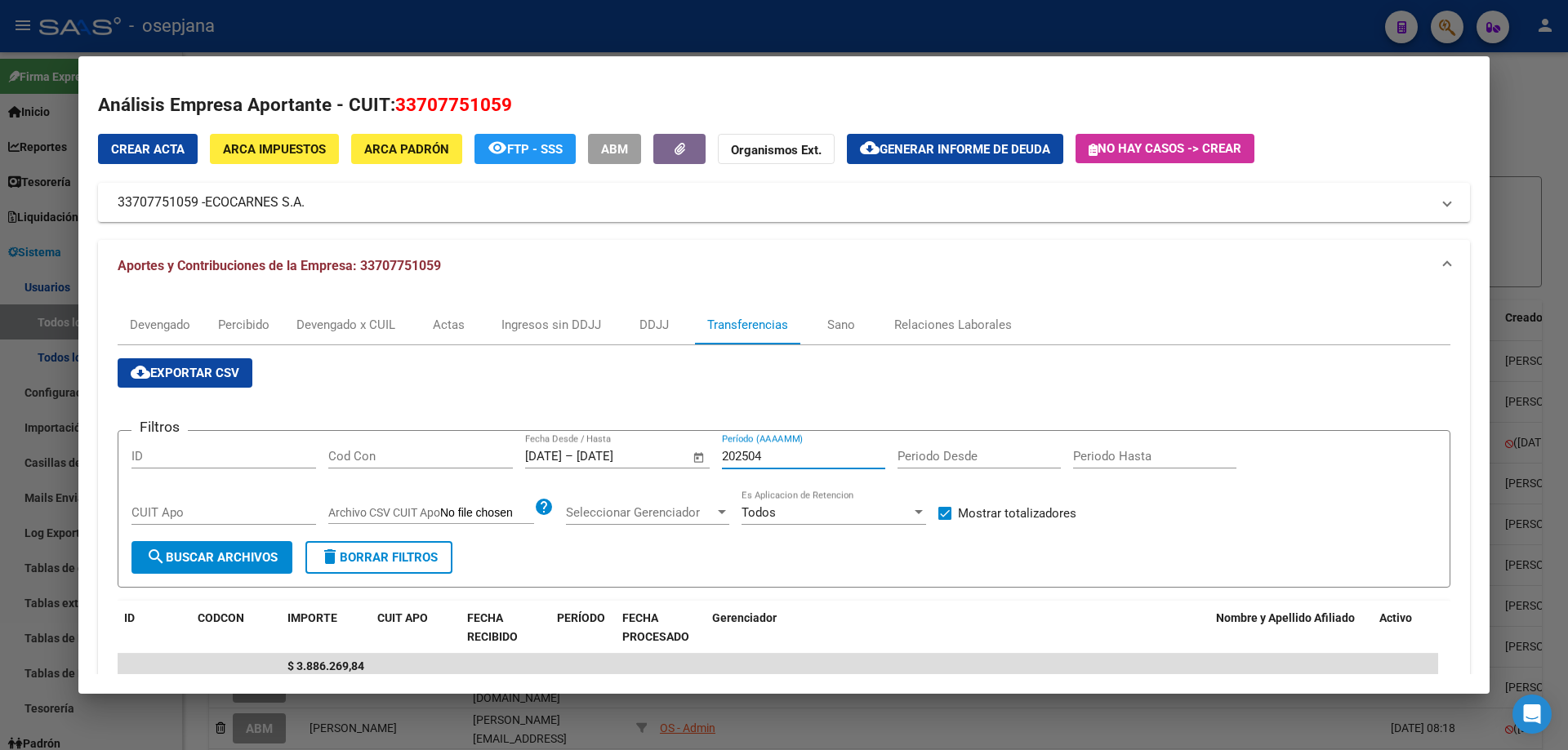
click at [764, 450] on input "202504" at bounding box center [804, 456] width 163 height 15
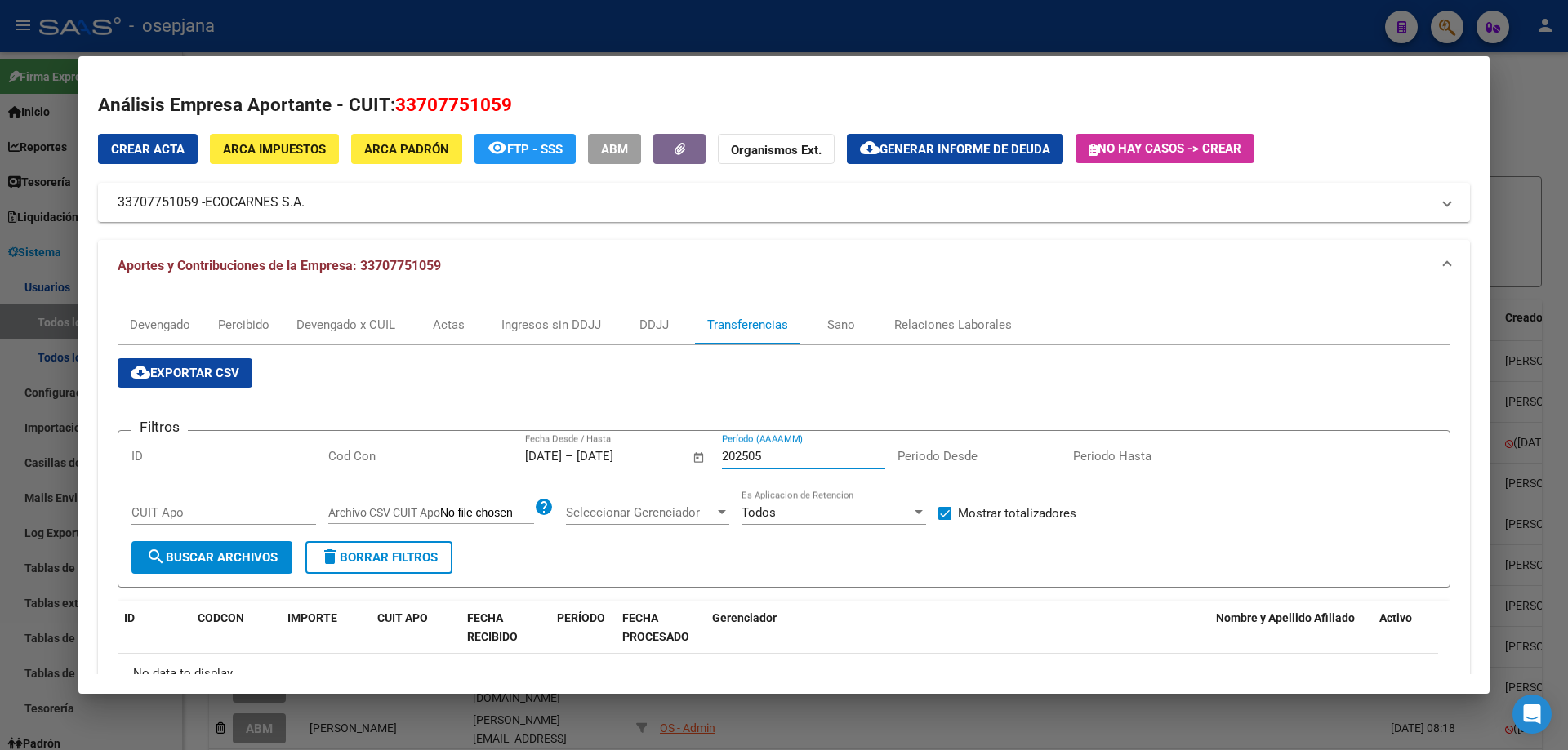
type input "202505"
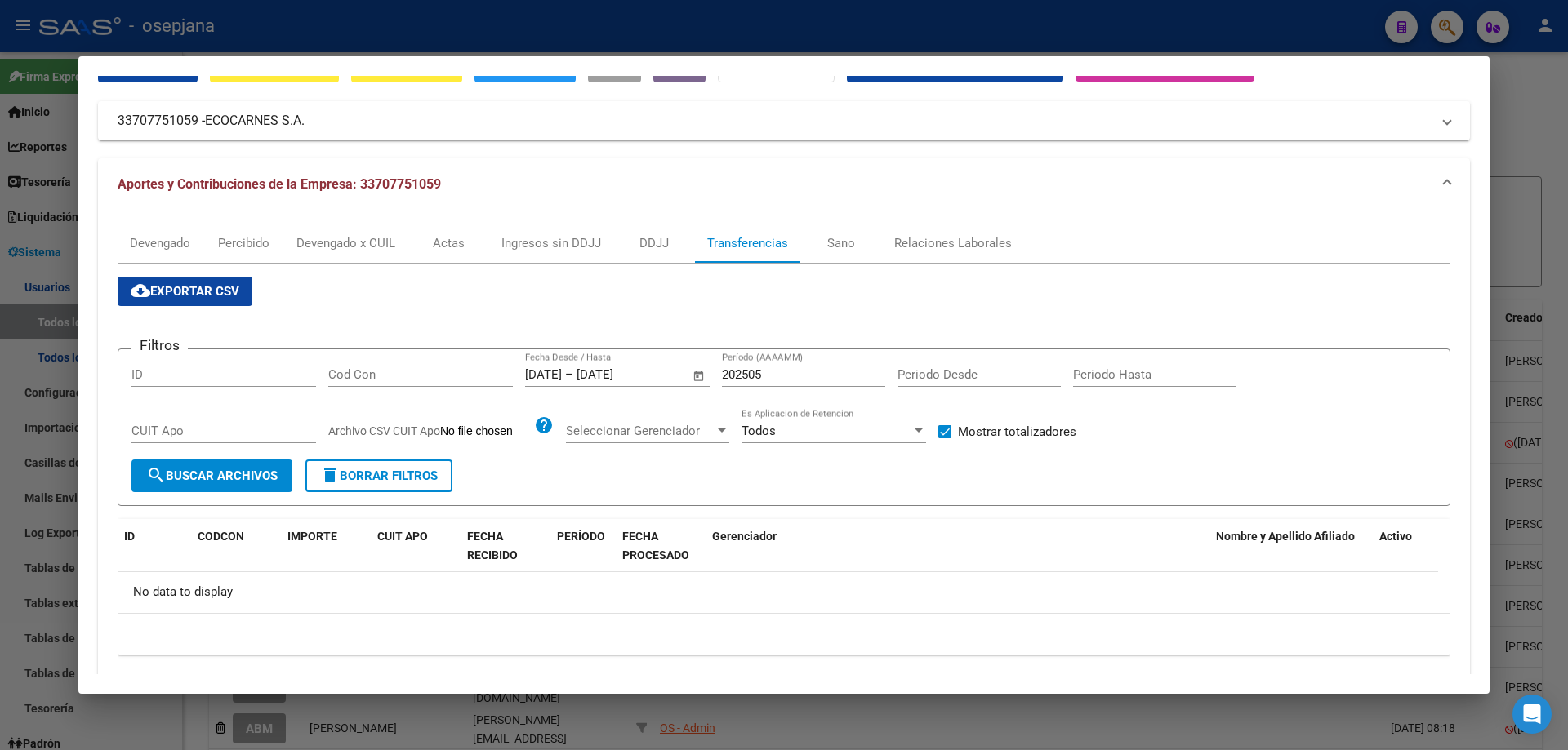
click at [700, 376] on span "Open calendar" at bounding box center [699, 375] width 39 height 39
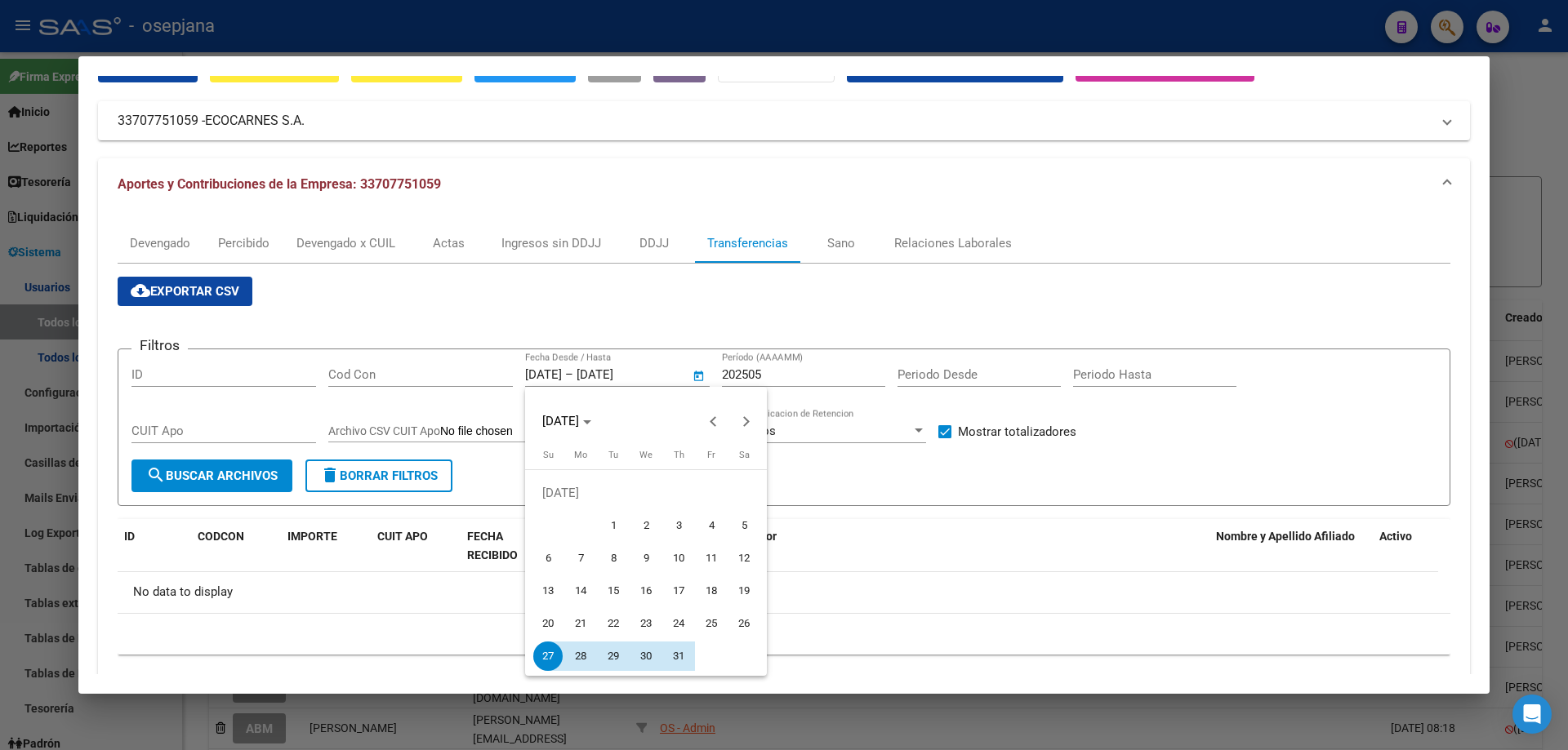
click at [668, 370] on div at bounding box center [784, 375] width 1568 height 750
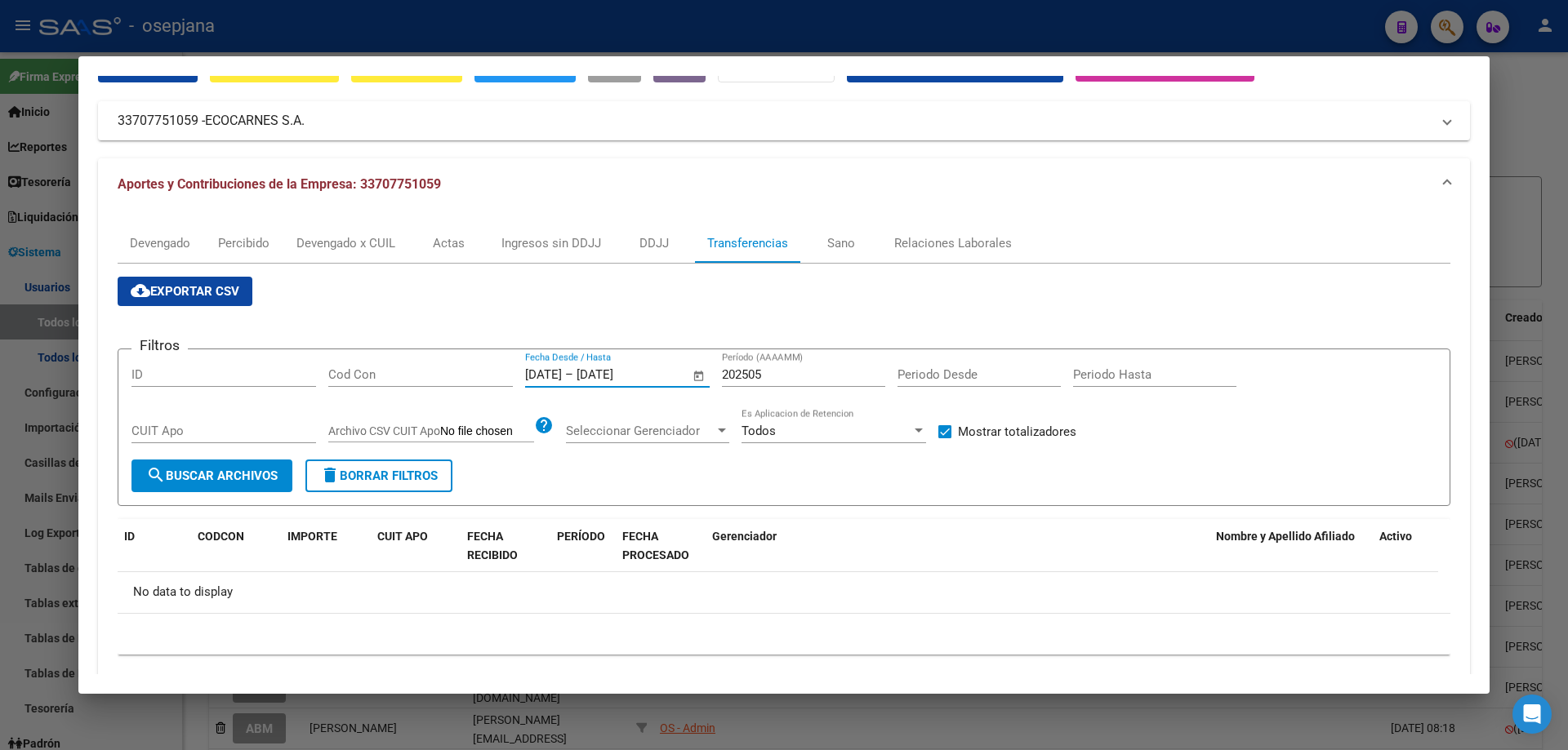
drag, startPoint x: 670, startPoint y: 373, endPoint x: 359, endPoint y: 380, distance: 311.1
click at [359, 380] on div "Filtros ID Cod Con [DATE] [DATE] – [DATE] [DATE] Fecha Desde / Hasta 202505 Per…" at bounding box center [784, 410] width 1305 height 97
type input "2"
click at [697, 375] on span "Open calendar" at bounding box center [699, 375] width 39 height 39
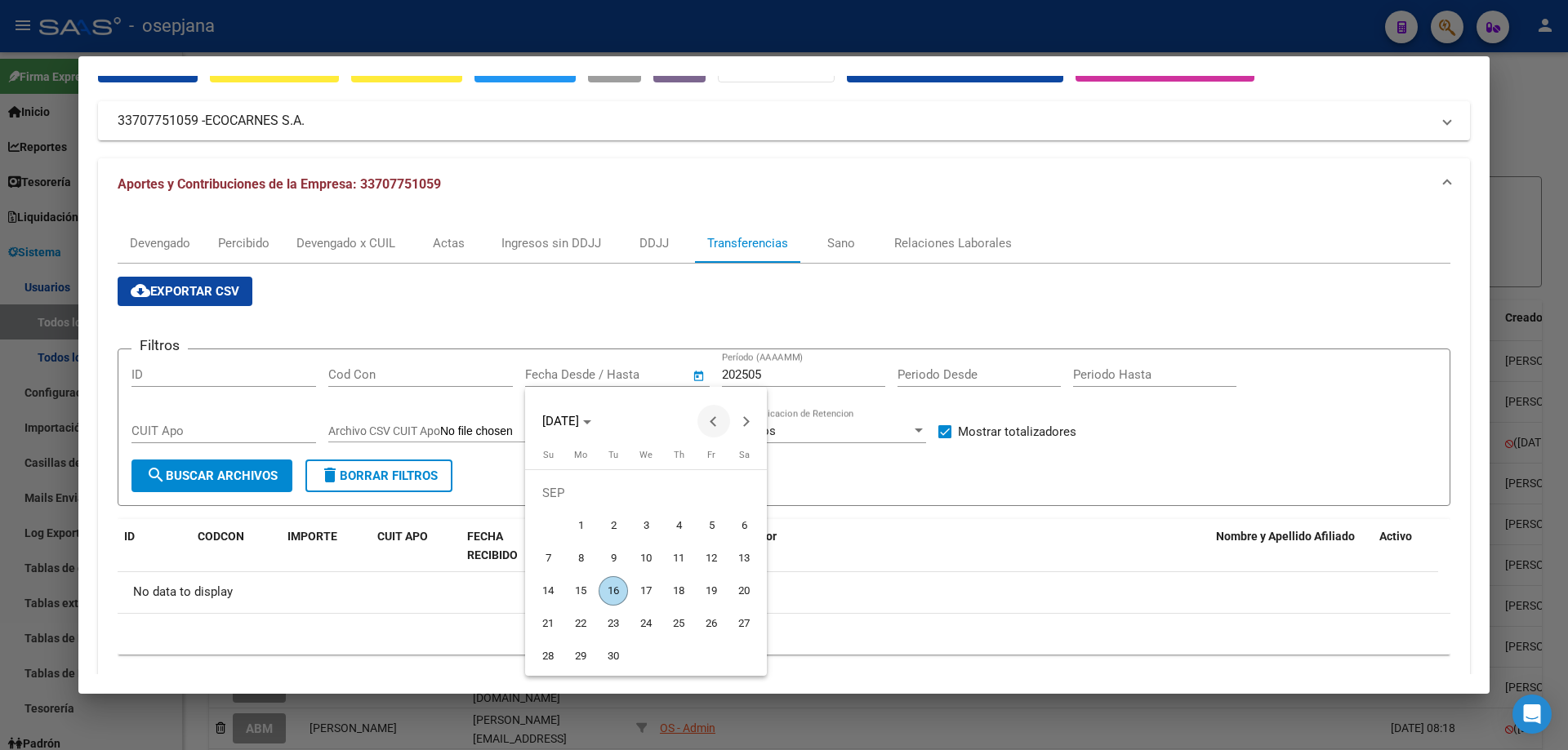
click at [714, 414] on span "Previous month" at bounding box center [713, 421] width 33 height 33
click at [646, 622] on span "27" at bounding box center [645, 623] width 29 height 29
type input "[DATE]"
click at [746, 420] on button "Next month" at bounding box center [746, 421] width 33 height 33
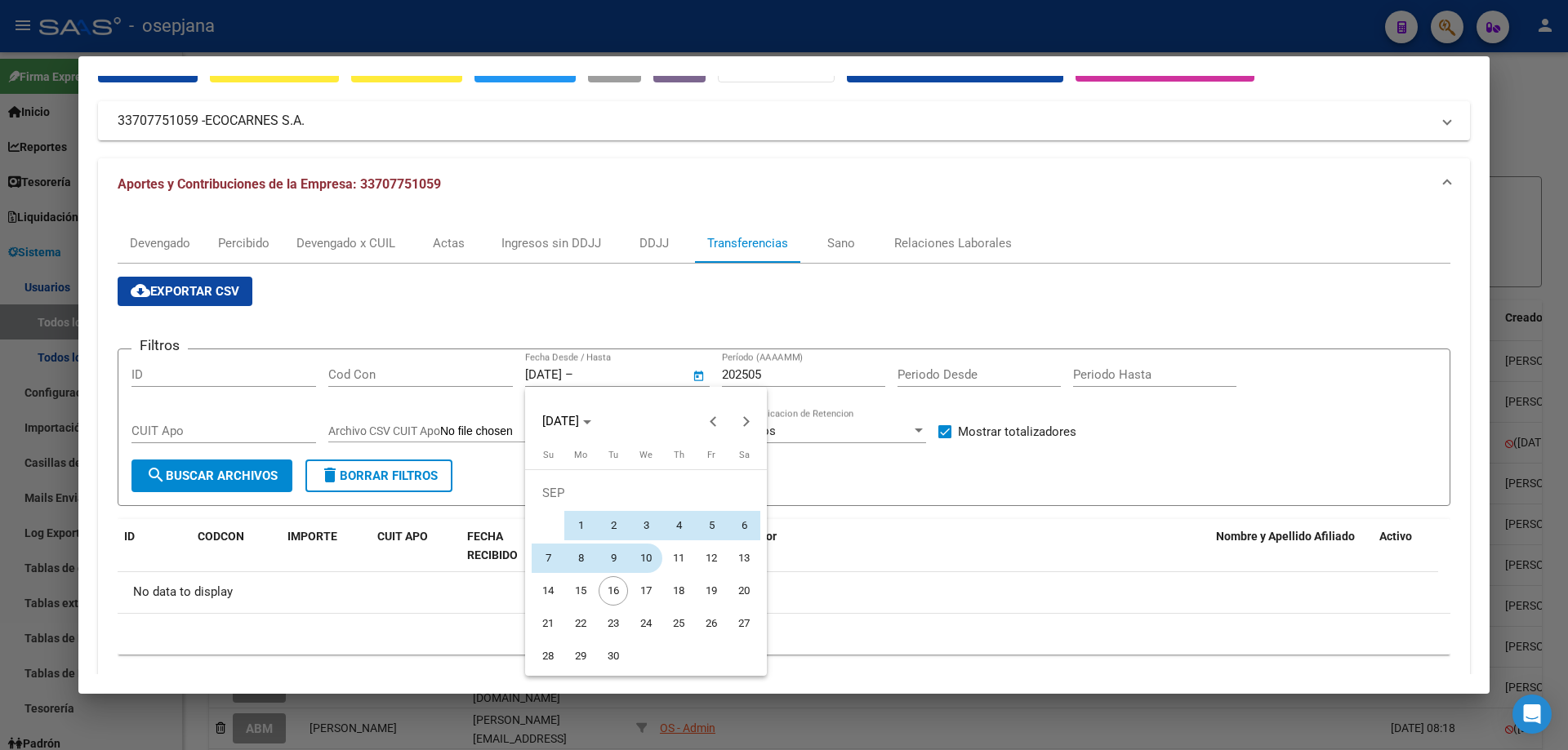
click at [653, 555] on span "10" at bounding box center [645, 558] width 29 height 29
type input "[DATE]"
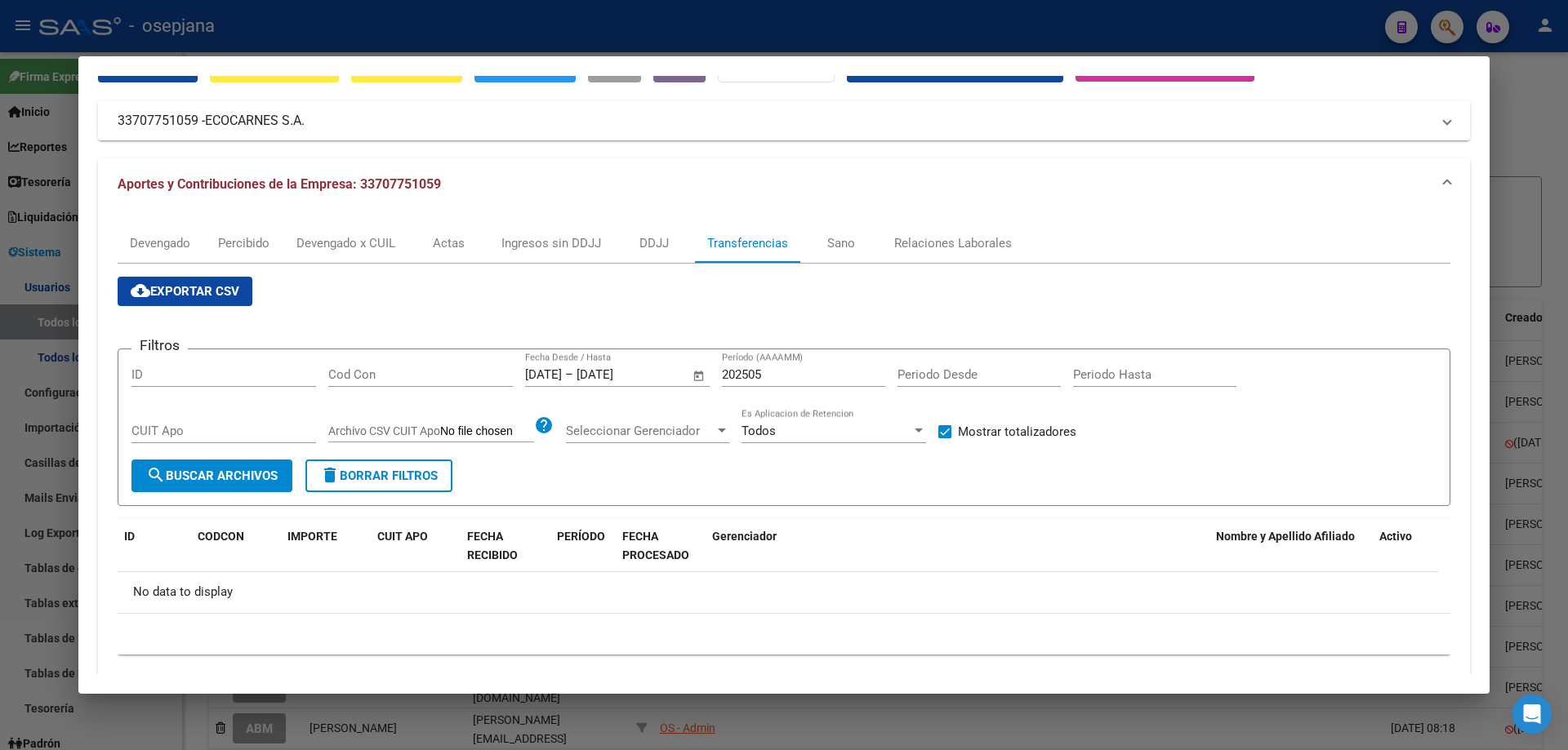
click at [263, 484] on span "search Buscar Archivos" at bounding box center [212, 476] width 131 height 15
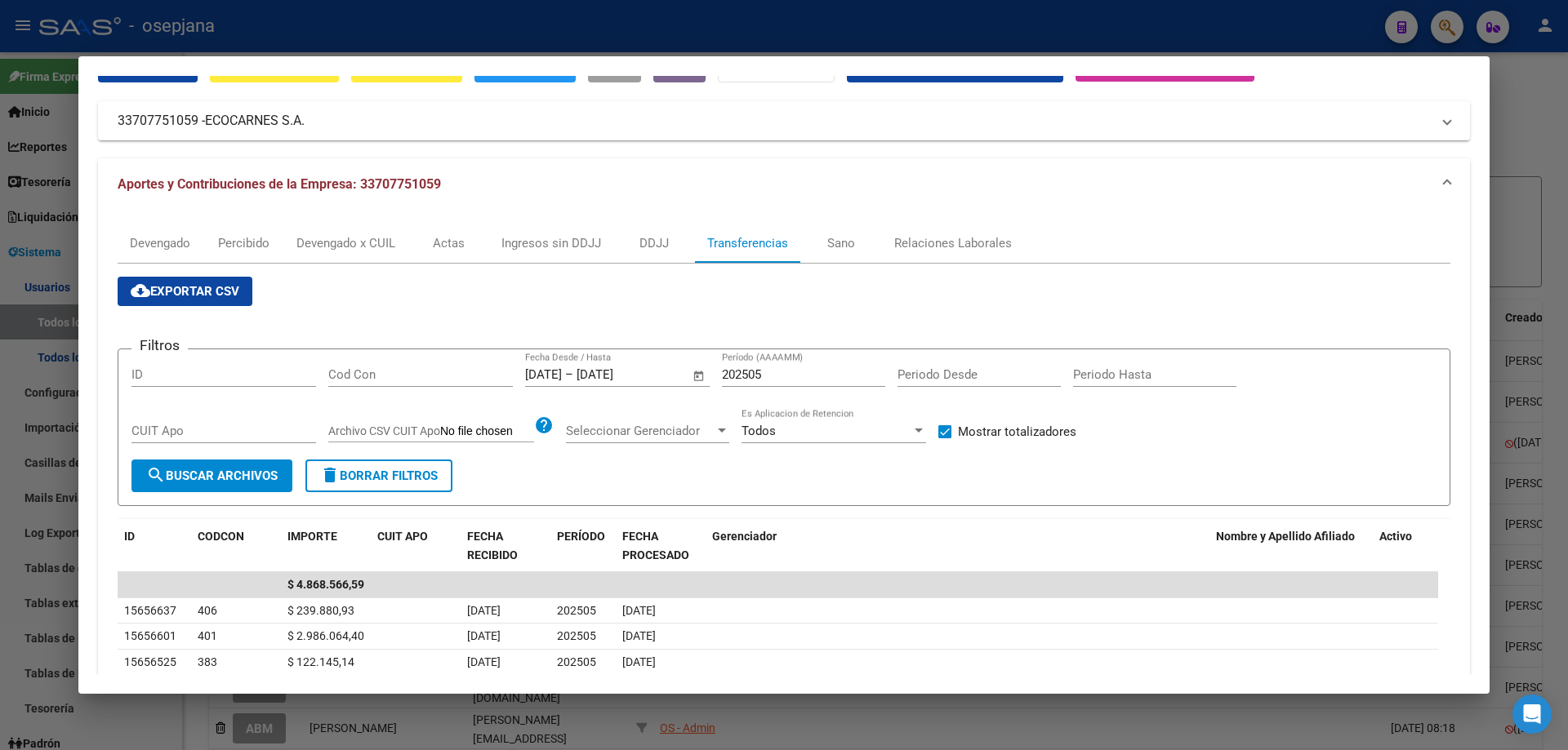
click at [406, 34] on div at bounding box center [784, 375] width 1568 height 750
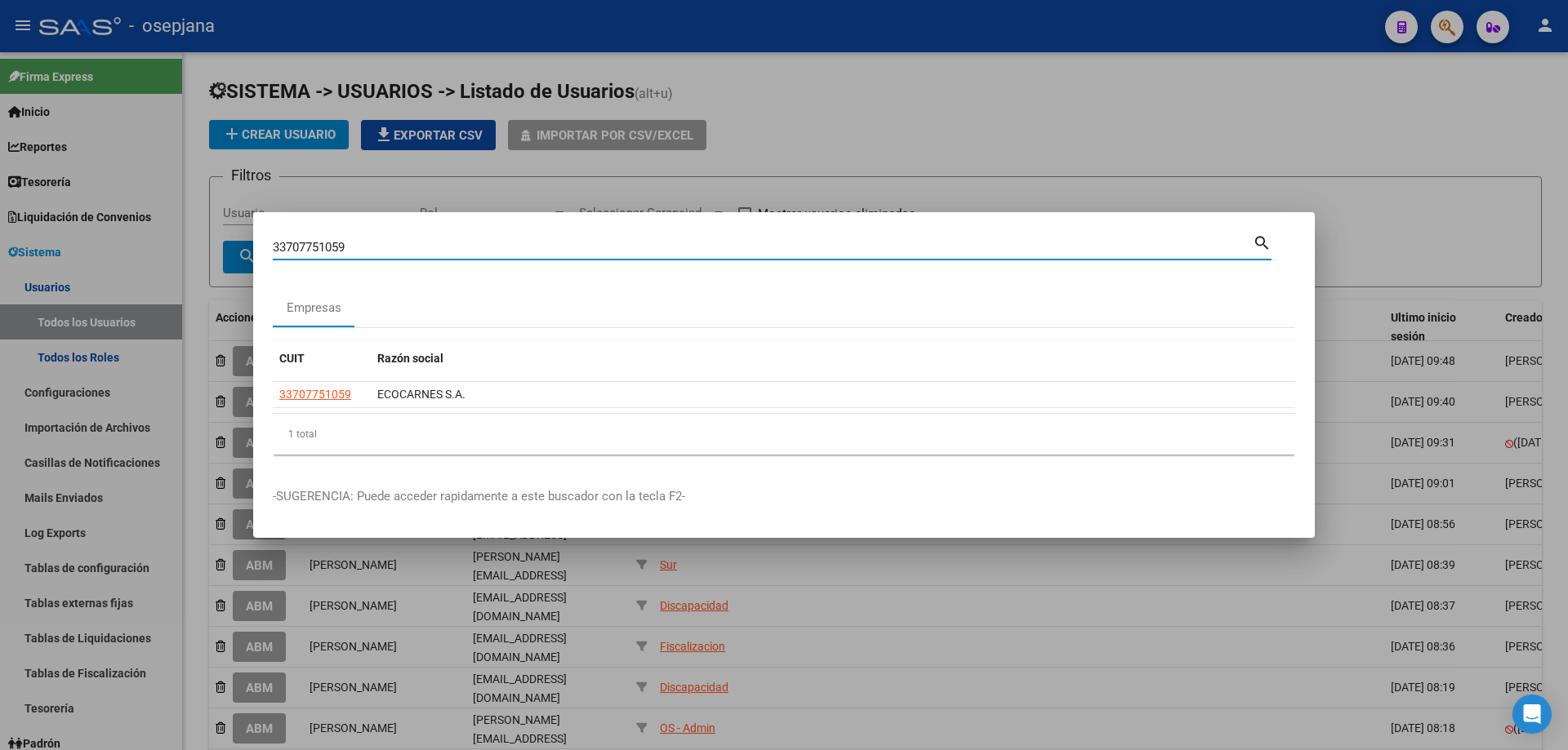
drag, startPoint x: 375, startPoint y: 249, endPoint x: 187, endPoint y: 239, distance: 188.3
click at [187, 239] on div "33707751059 Buscar (apellido, dni, cuil, nro traspaso, cuit, obra social) searc…" at bounding box center [784, 375] width 1568 height 750
type input "30706334250"
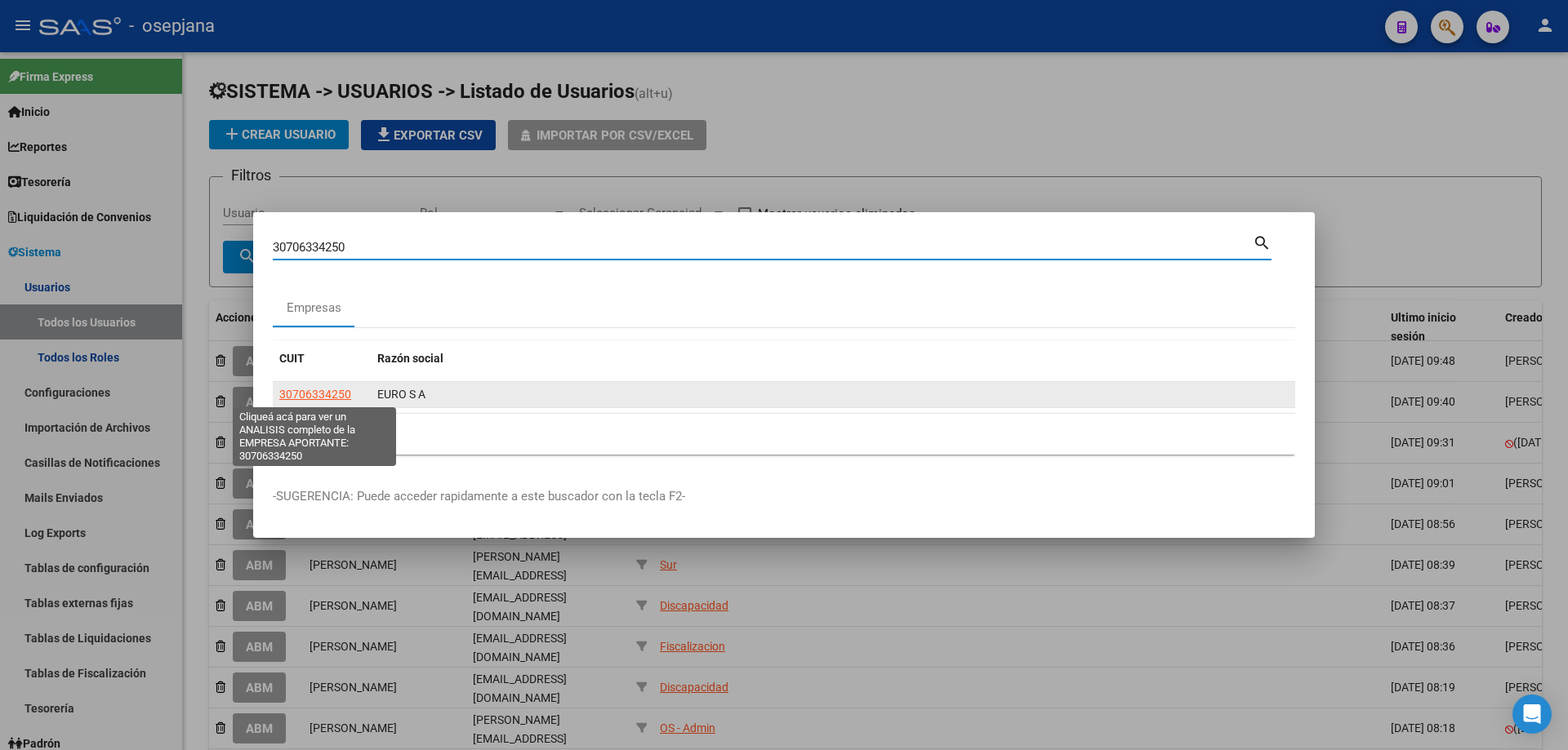
click at [299, 388] on span "30706334250" at bounding box center [315, 394] width 72 height 13
type textarea "30706334250"
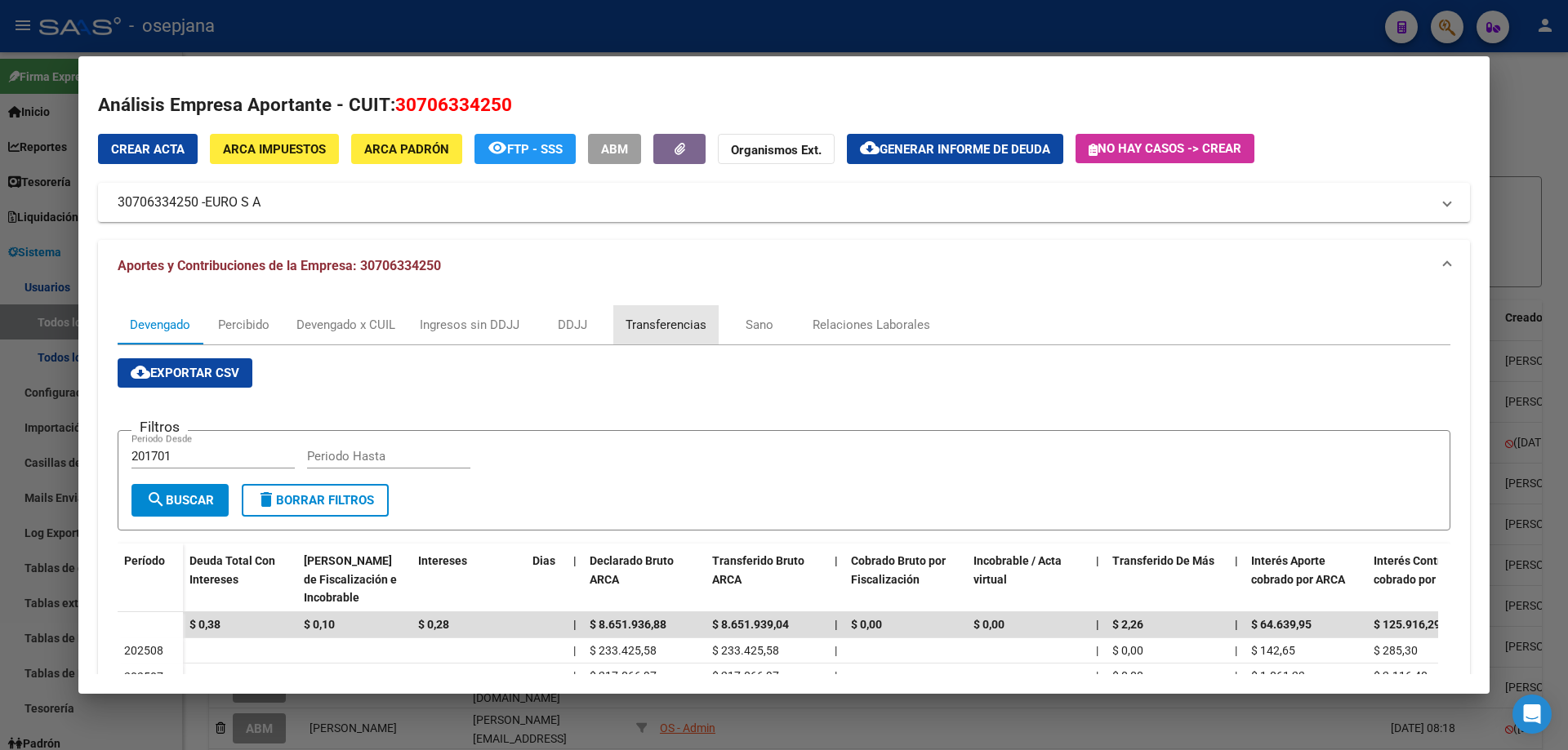
click at [666, 324] on div "Transferencias" at bounding box center [666, 325] width 81 height 18
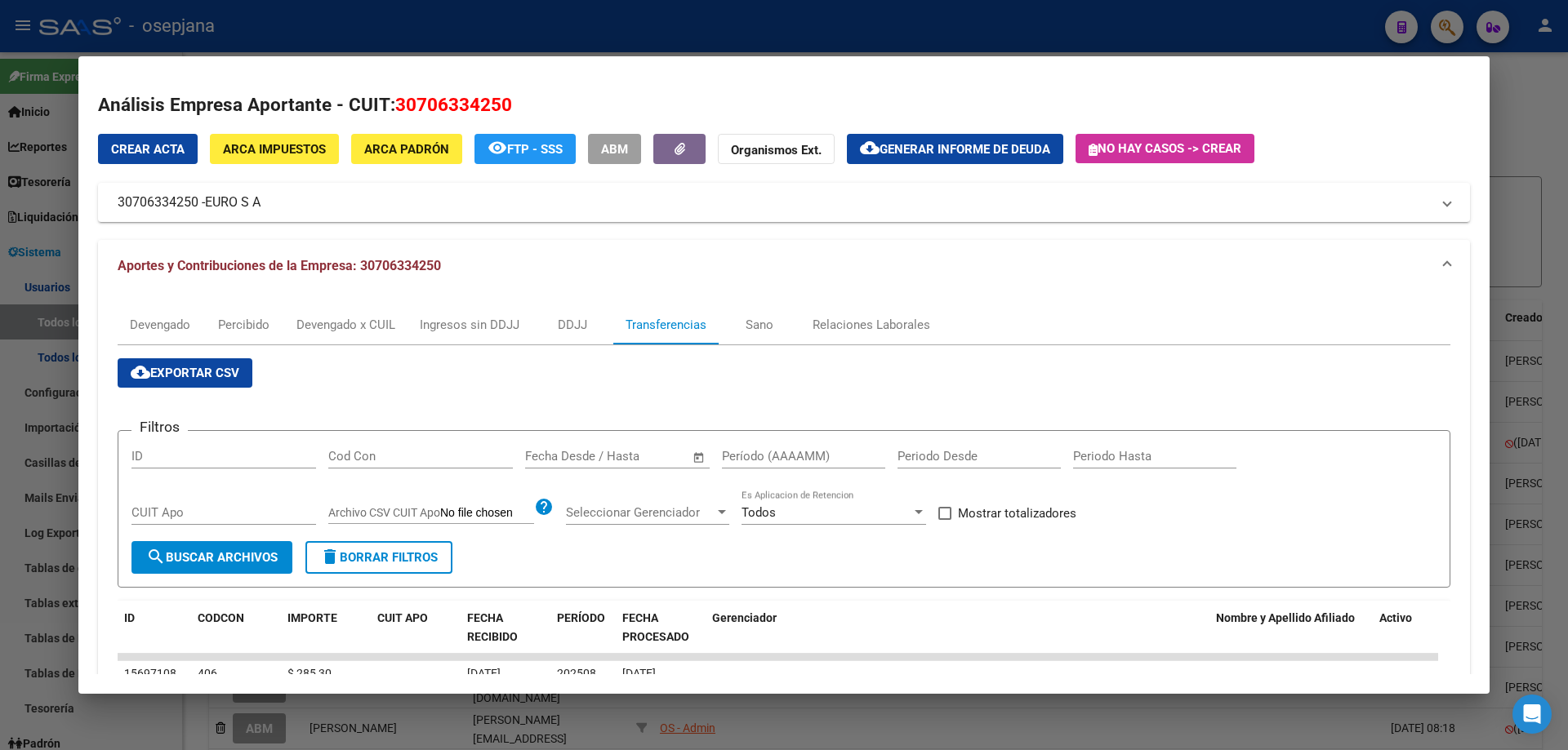
click at [598, 453] on span "–" at bounding box center [598, 456] width 8 height 15
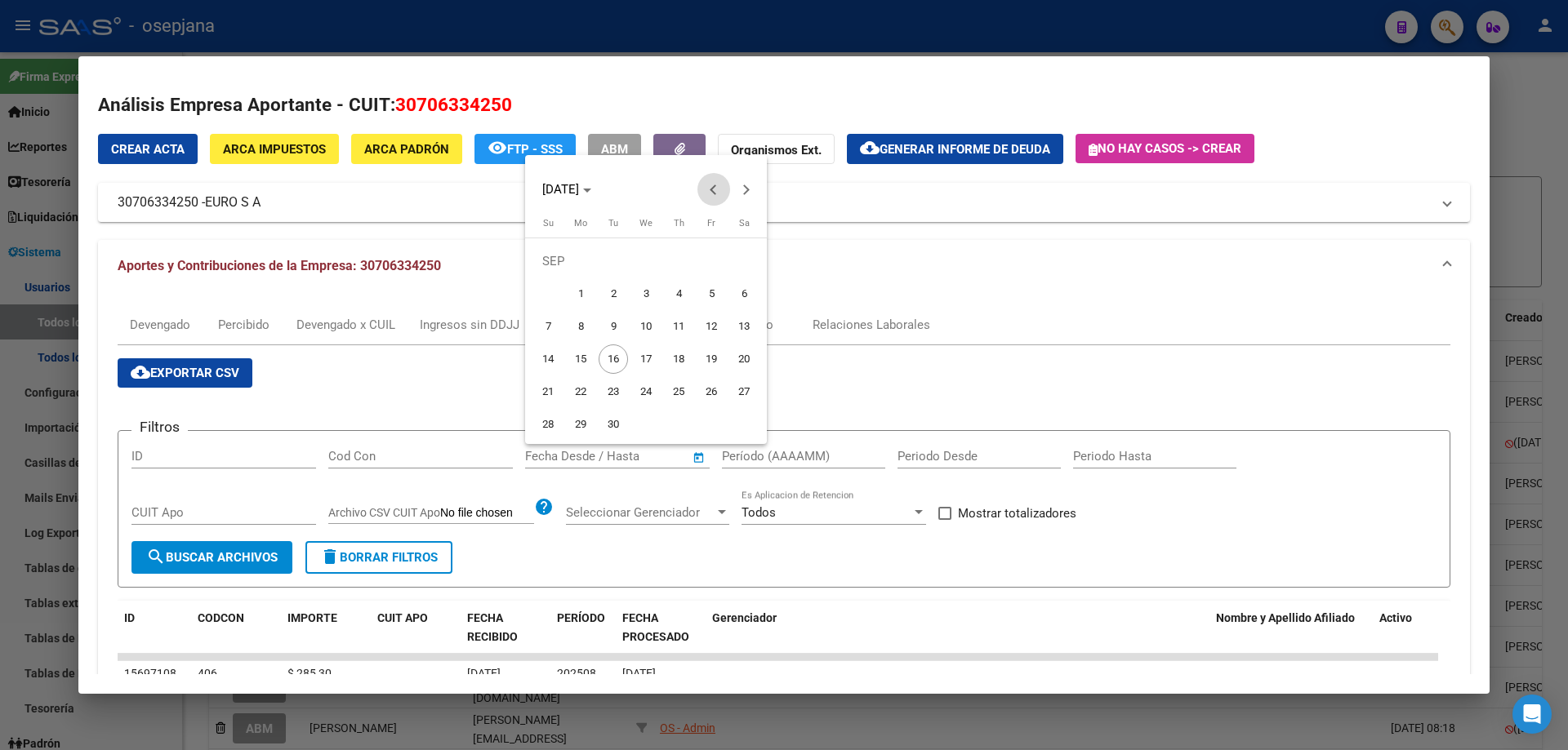
click at [717, 193] on span "Previous month" at bounding box center [713, 189] width 33 height 33
click at [643, 386] on span "27" at bounding box center [645, 391] width 29 height 29
type input "[DATE]"
click at [742, 193] on button "Next month" at bounding box center [746, 189] width 33 height 33
click at [644, 319] on span "10" at bounding box center [645, 326] width 29 height 29
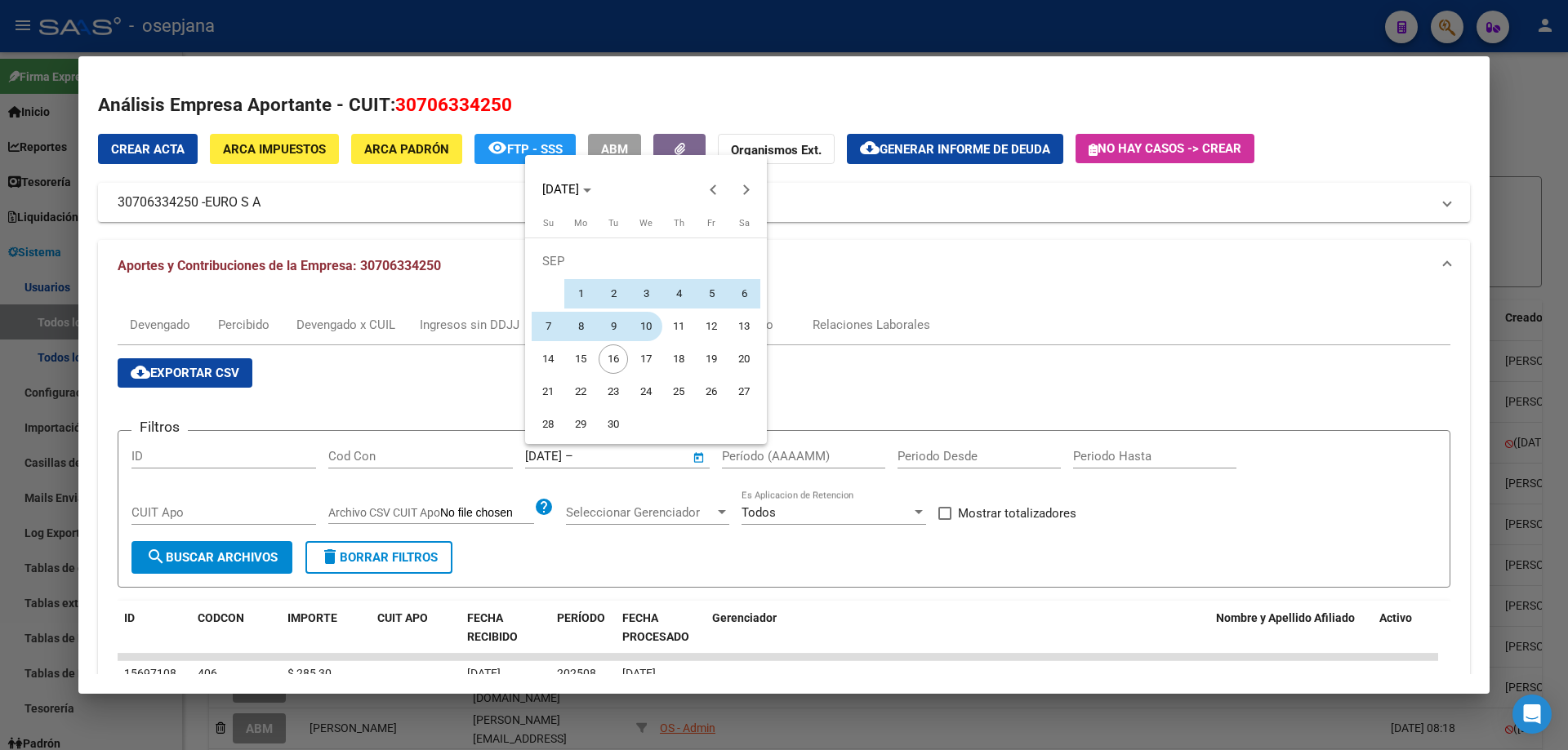
type input "[DATE]"
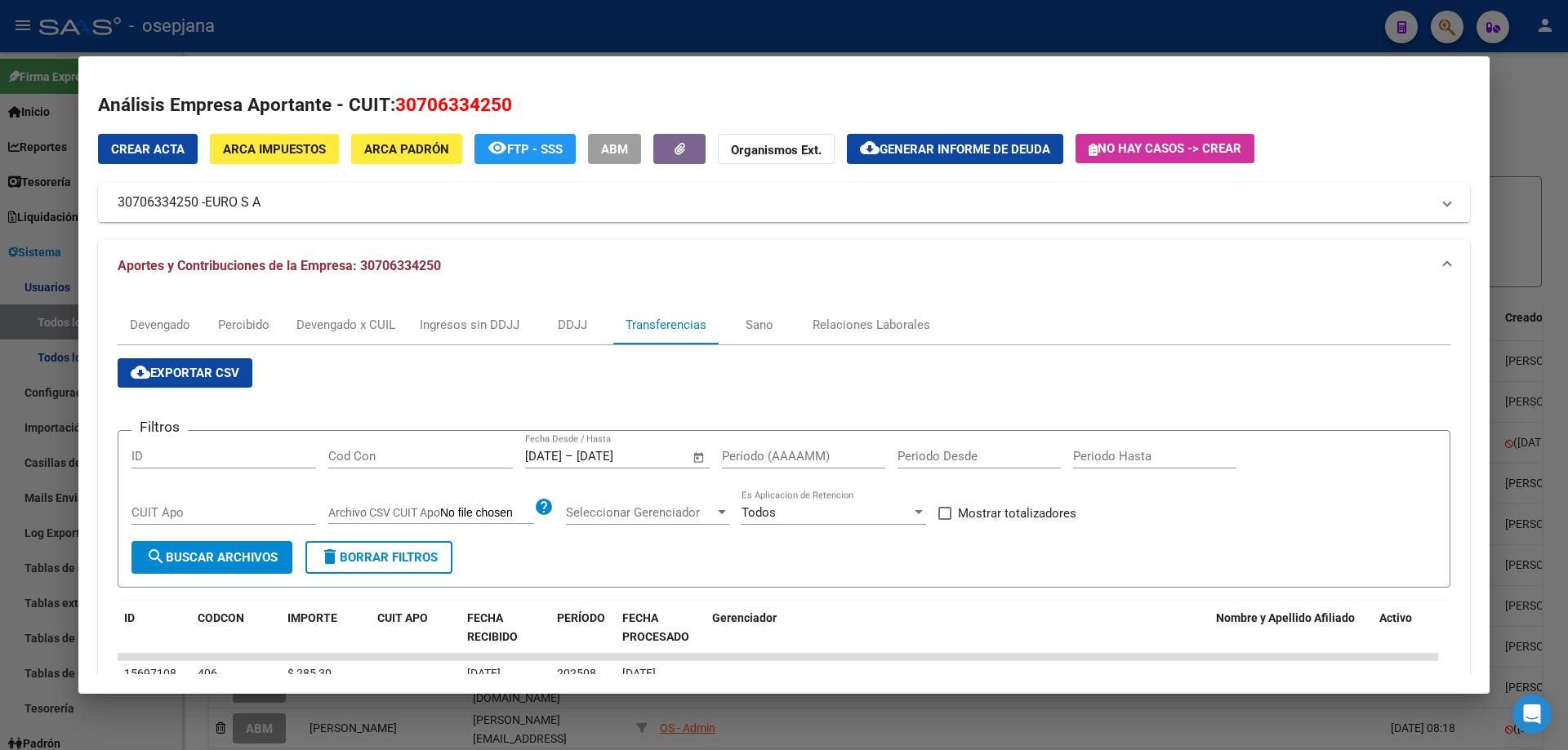
click at [755, 452] on input "Período (AAAAMM)" at bounding box center [804, 456] width 163 height 15
type input "202507"
click at [1014, 509] on span "Mostrar totalizadores" at bounding box center [1017, 513] width 118 height 20
click at [945, 520] on input "Mostrar totalizadores" at bounding box center [944, 520] width 1 height 1
checkbox input "true"
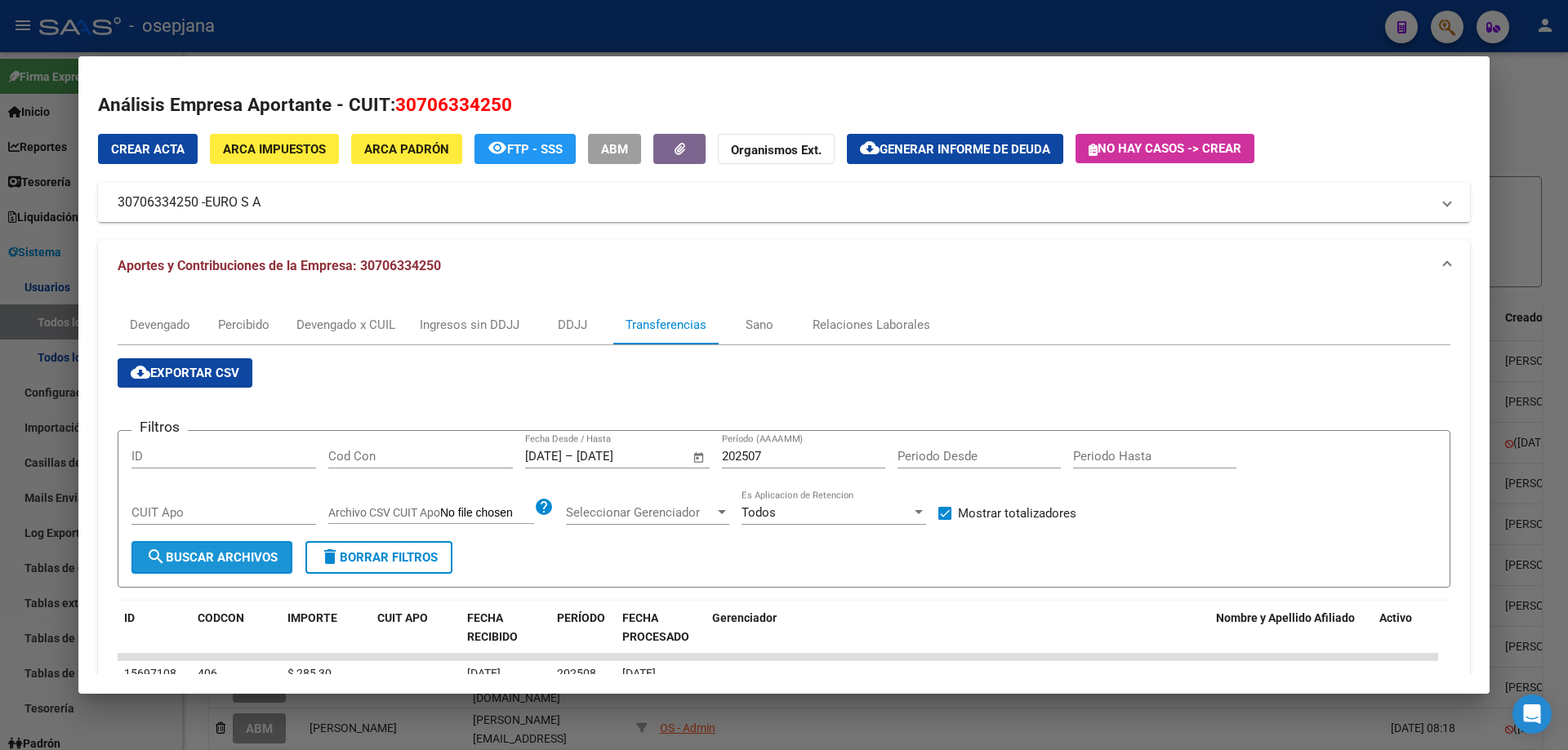
click at [212, 546] on button "search Buscar Archivos" at bounding box center [211, 557] width 161 height 33
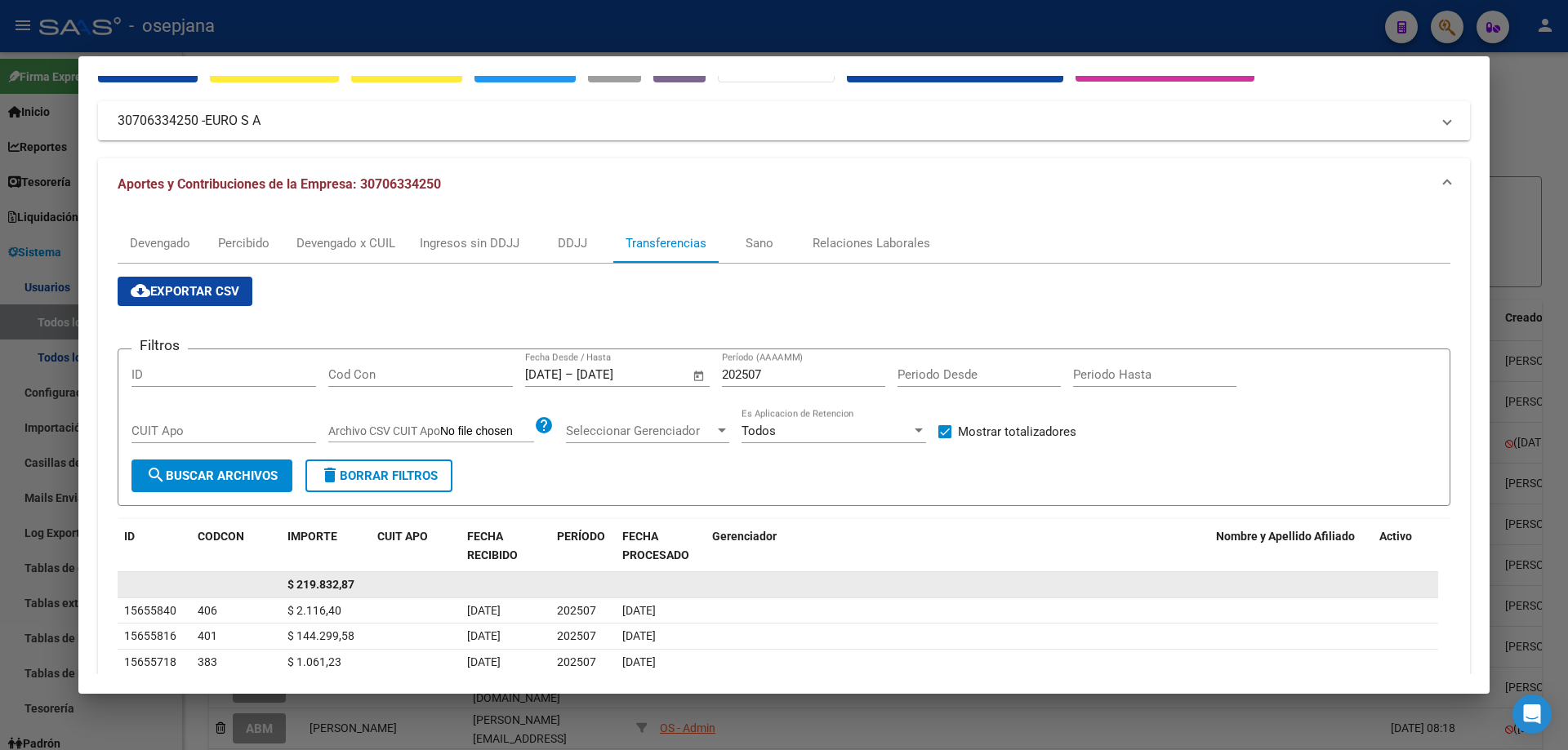
scroll to position [163, 0]
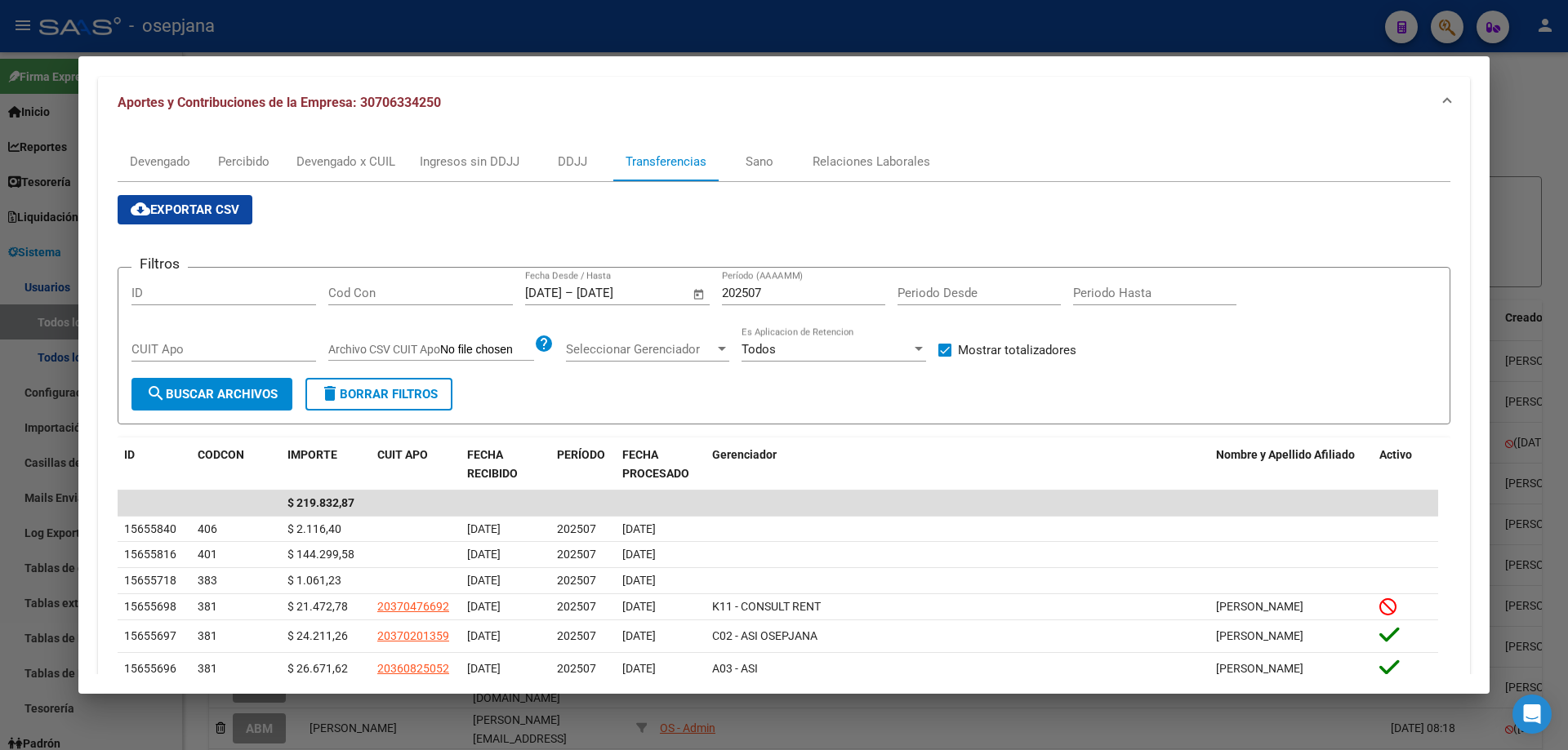
click at [441, 36] on div at bounding box center [784, 375] width 1568 height 750
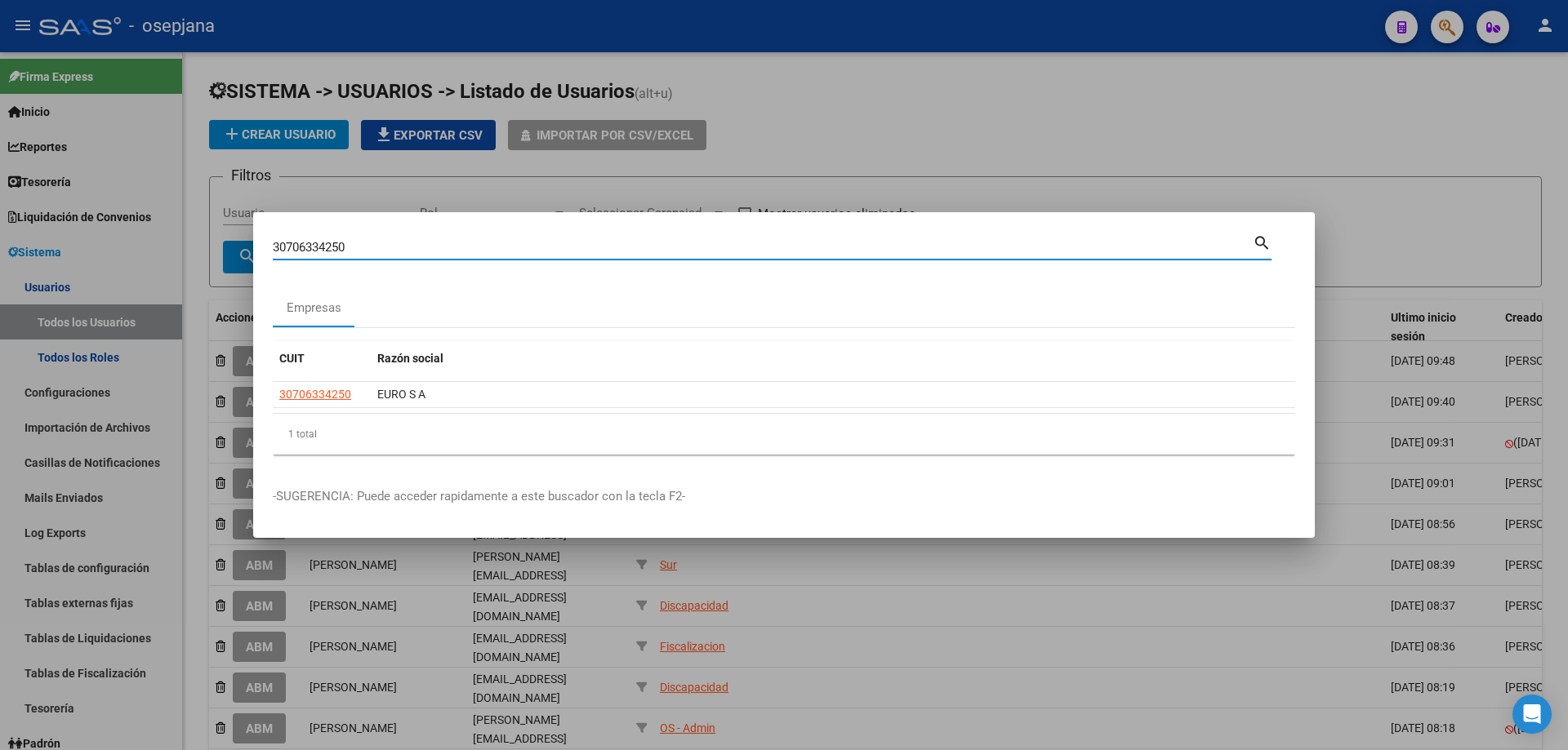
drag, startPoint x: 364, startPoint y: 249, endPoint x: 219, endPoint y: 256, distance: 145.2
click at [219, 256] on div "30706334250 Buscar (apellido, dni, cuil, nro traspaso, cuit, obra social) searc…" at bounding box center [784, 375] width 1568 height 750
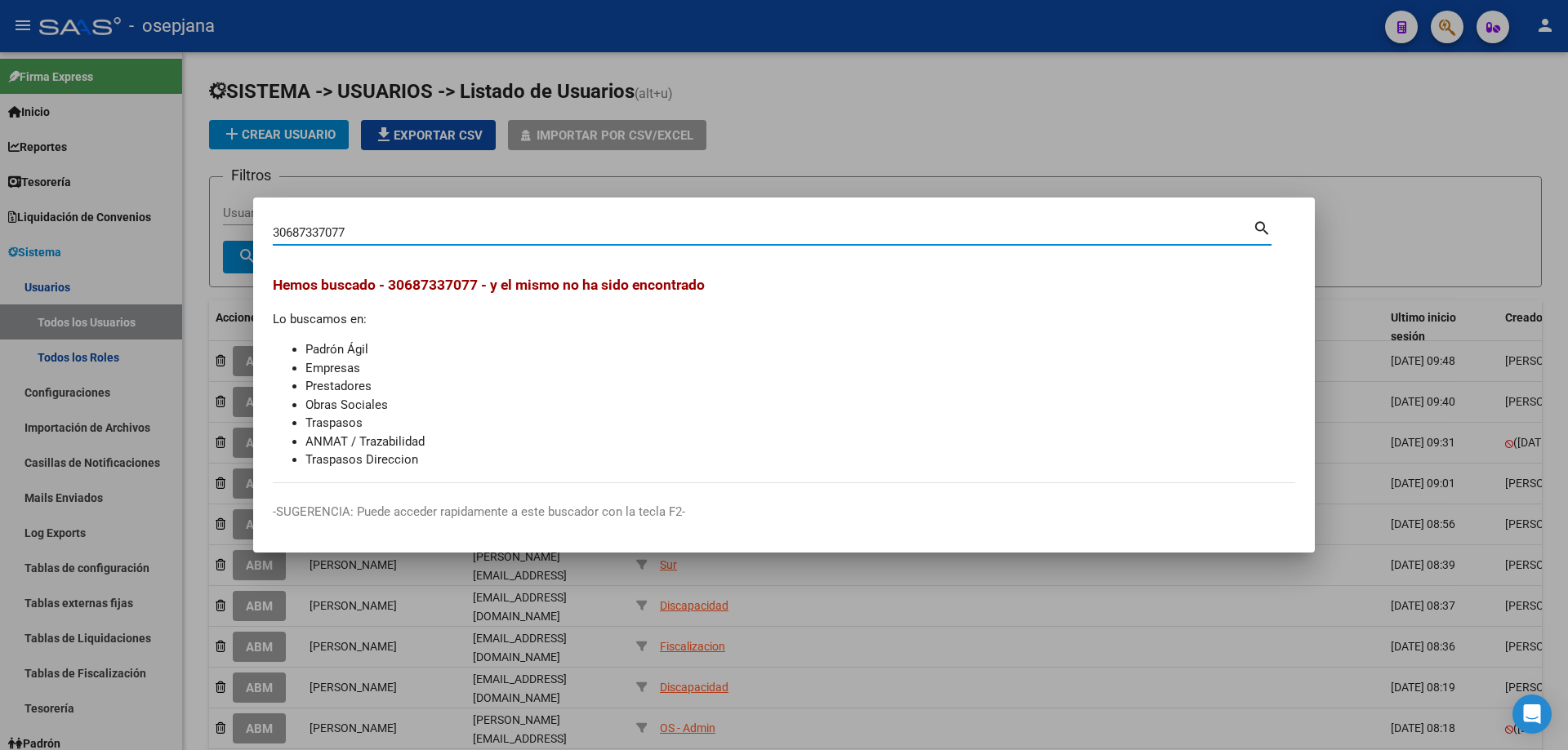
drag, startPoint x: 297, startPoint y: 228, endPoint x: 150, endPoint y: 222, distance: 147.1
click at [150, 222] on div "30687337077 Buscar (apellido, dni, cuil, nro traspaso, cuit, obra social) searc…" at bounding box center [784, 375] width 1568 height 750
type input "30687637077"
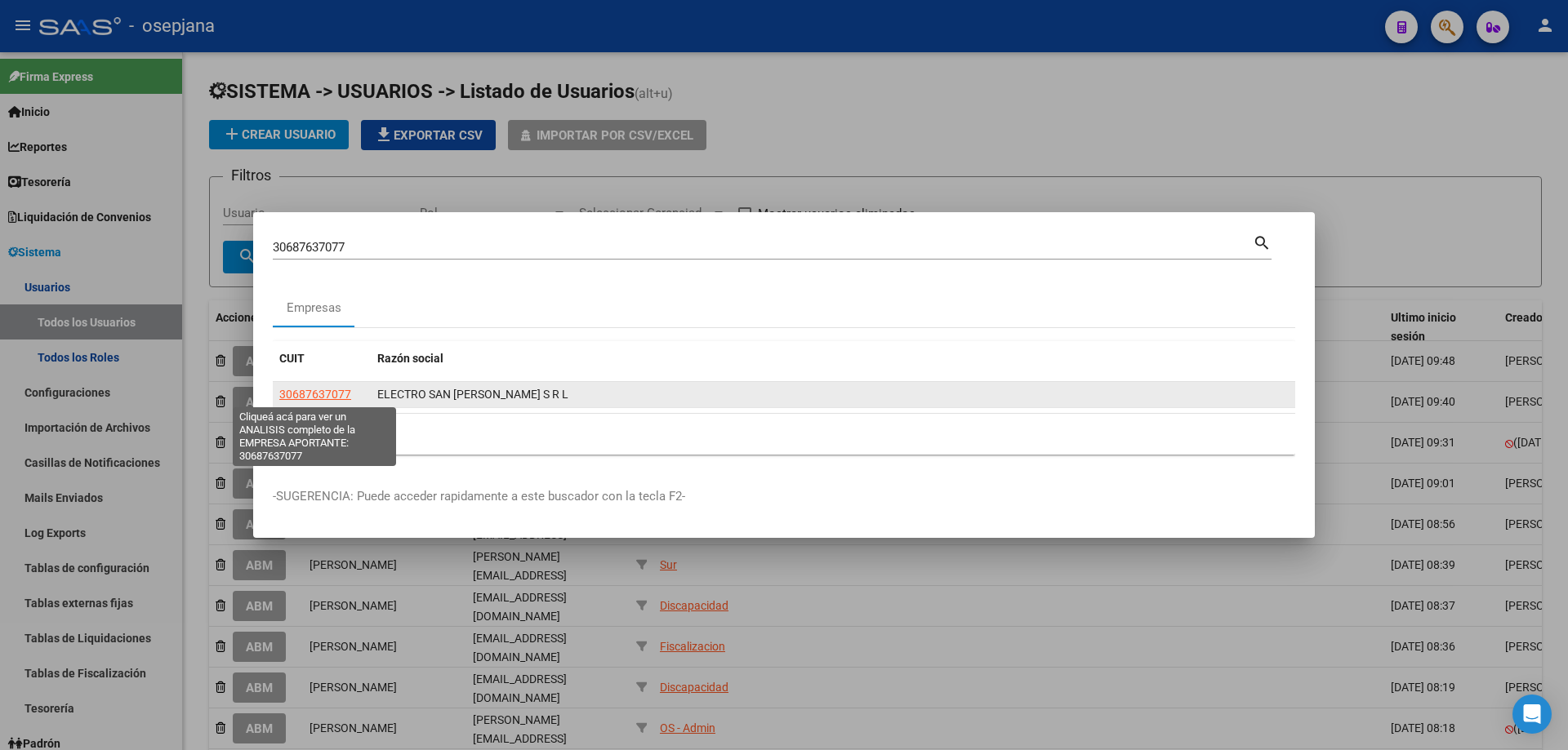
click at [332, 395] on span "30687637077" at bounding box center [315, 394] width 72 height 13
type textarea "30687637077"
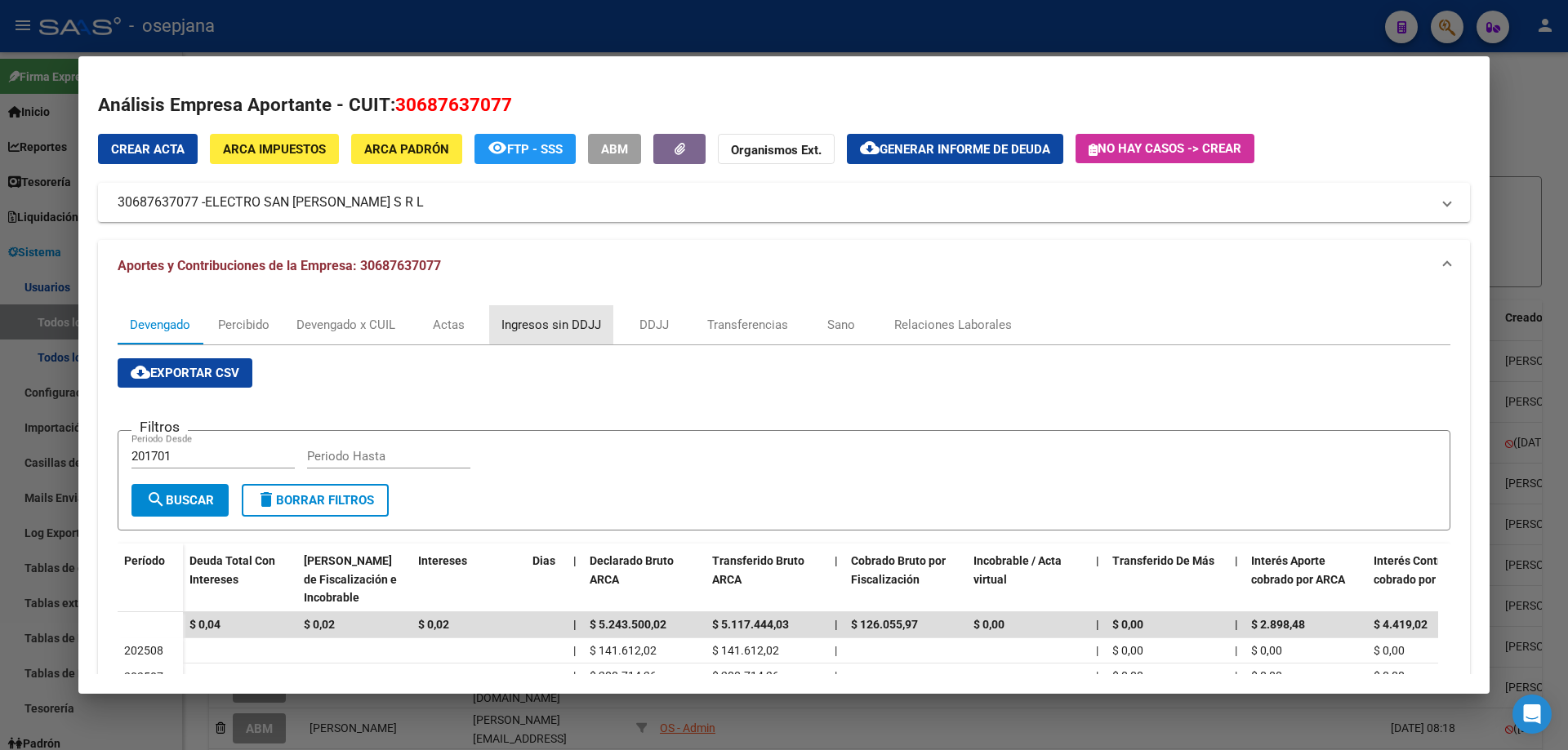
click at [565, 316] on div "Ingresos sin DDJJ" at bounding box center [551, 325] width 99 height 18
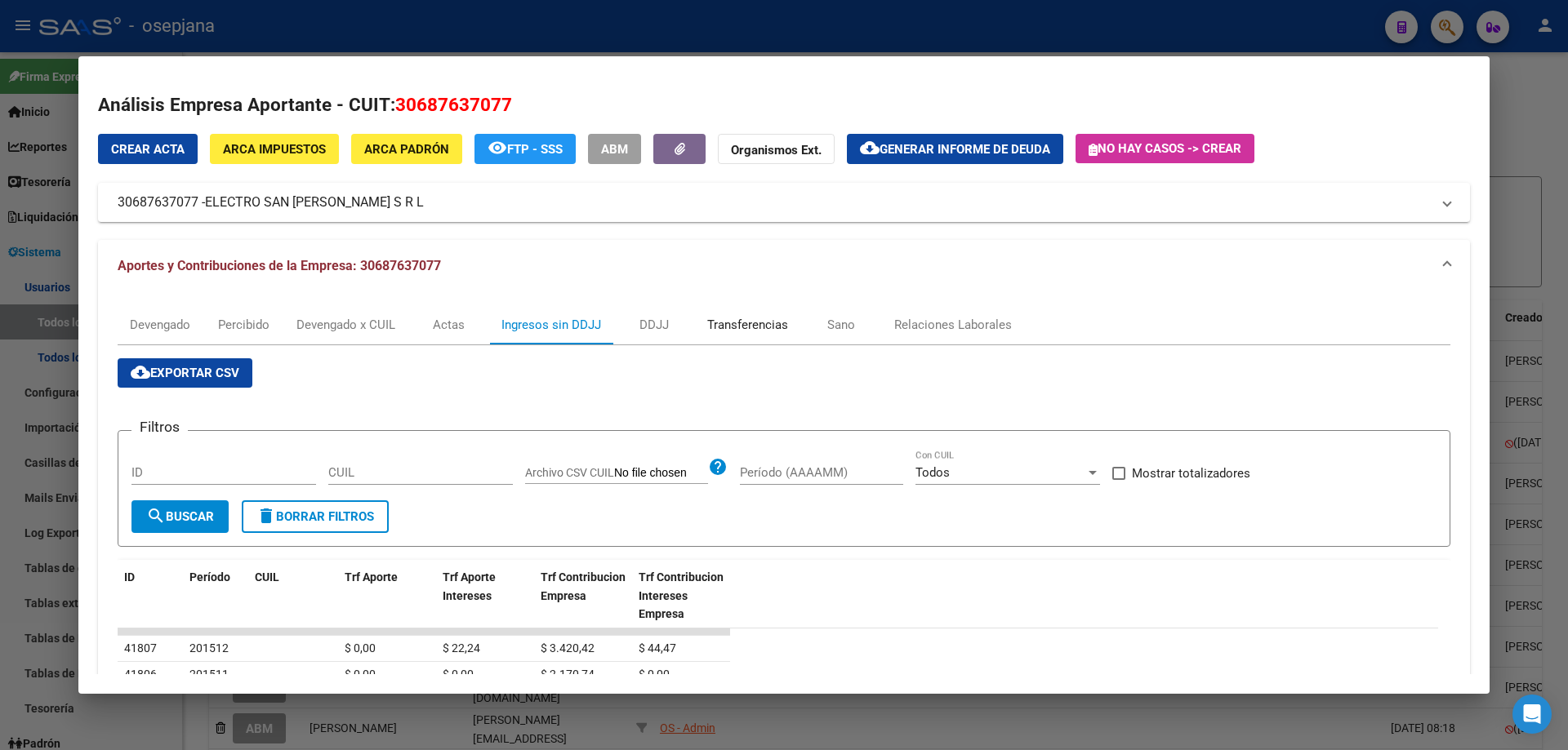
click at [737, 325] on div "Transferencias" at bounding box center [748, 325] width 81 height 18
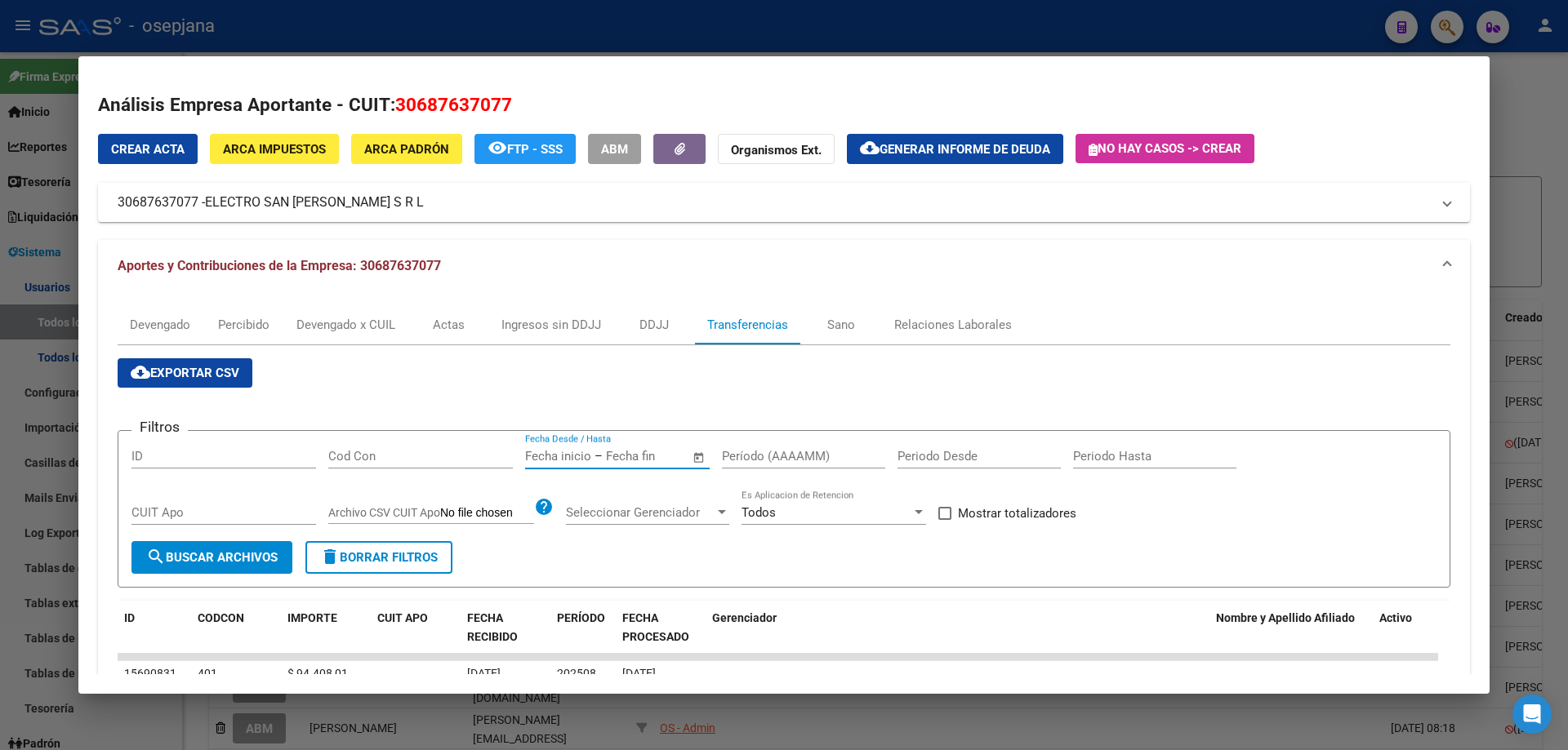
click at [565, 449] on input "text" at bounding box center [558, 456] width 67 height 15
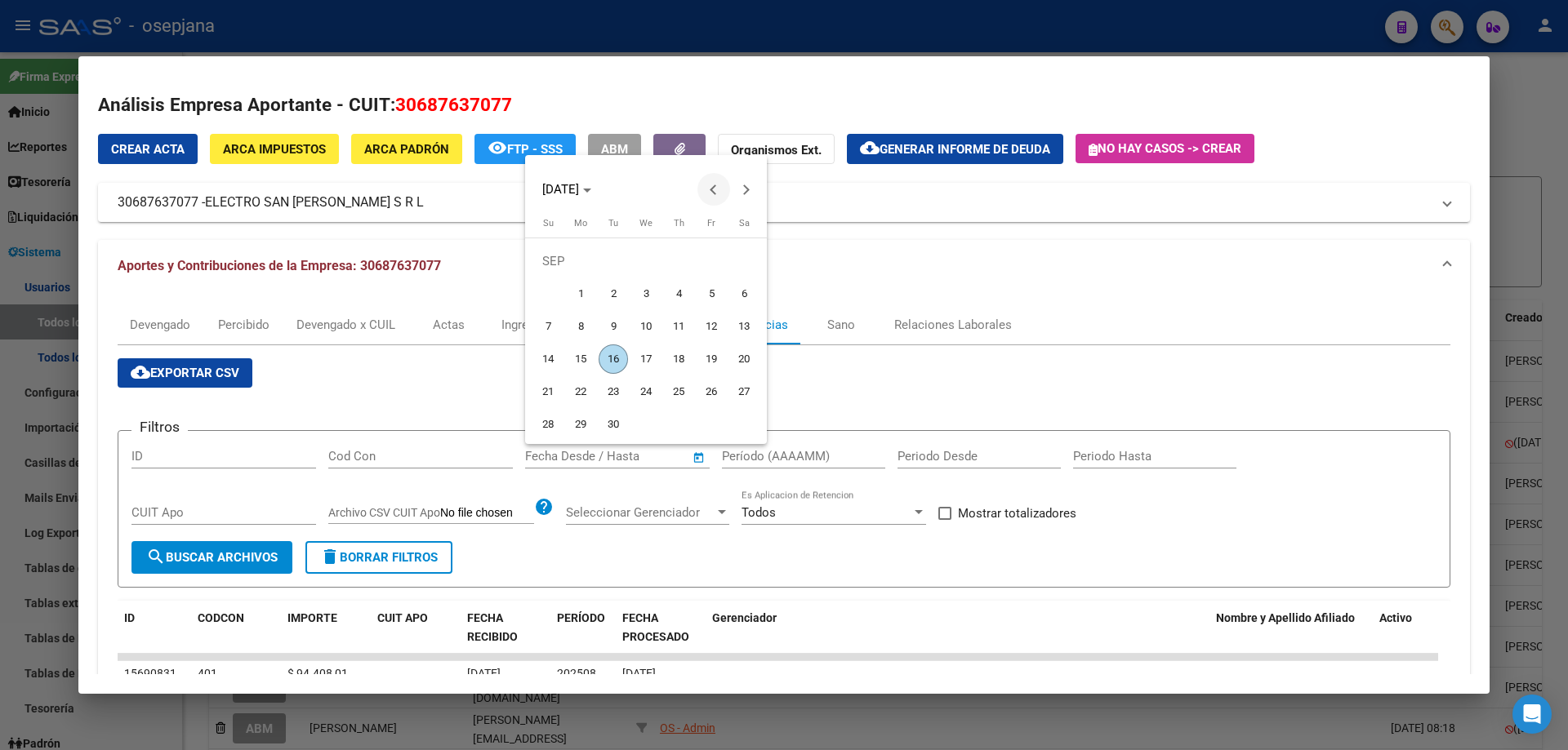
click at [707, 190] on span "Previous month" at bounding box center [713, 189] width 33 height 33
click at [611, 389] on span "26" at bounding box center [613, 391] width 29 height 29
type input "[DATE]"
click at [743, 181] on span "Next month" at bounding box center [746, 189] width 33 height 33
click at [644, 321] on span "10" at bounding box center [645, 326] width 29 height 29
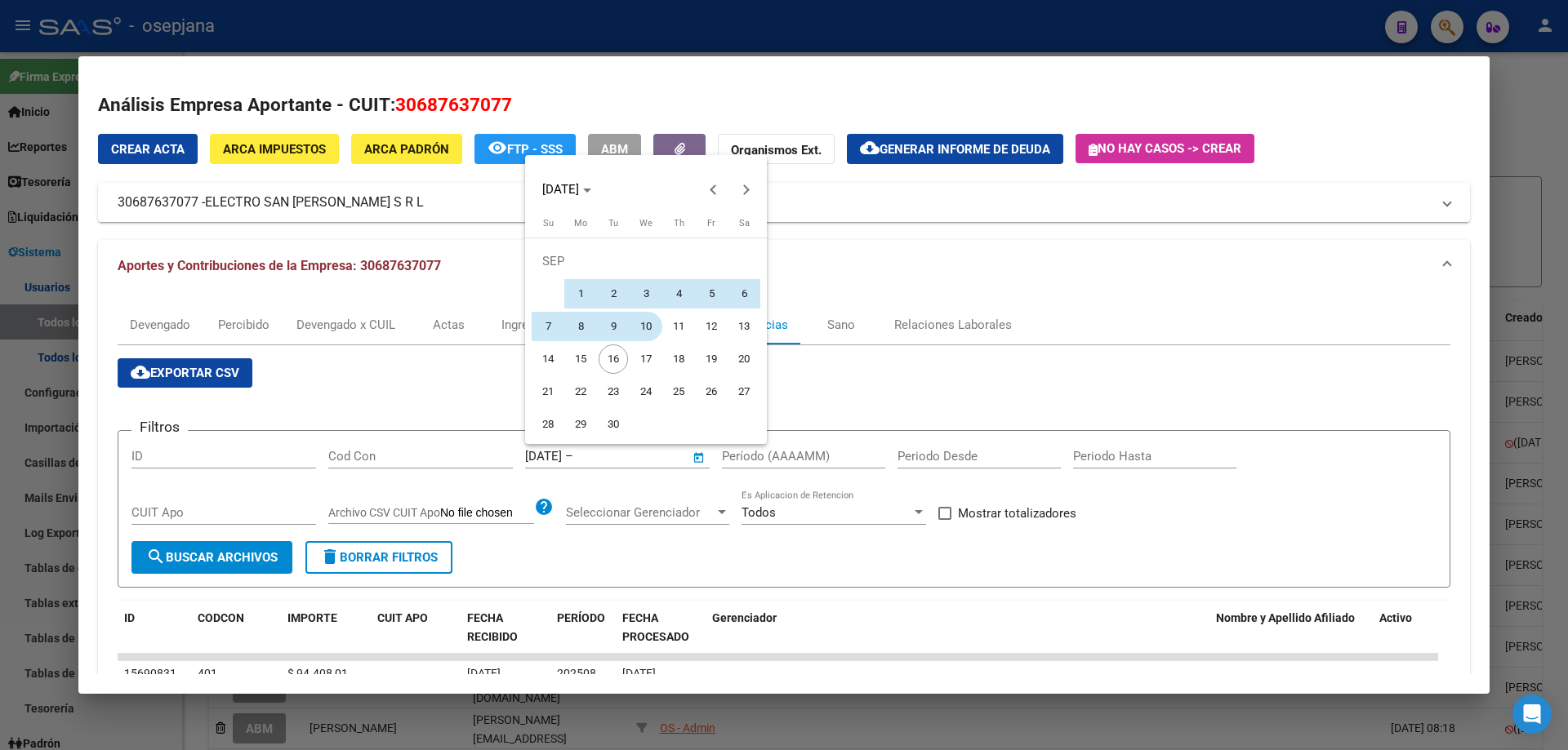
type input "[DATE]"
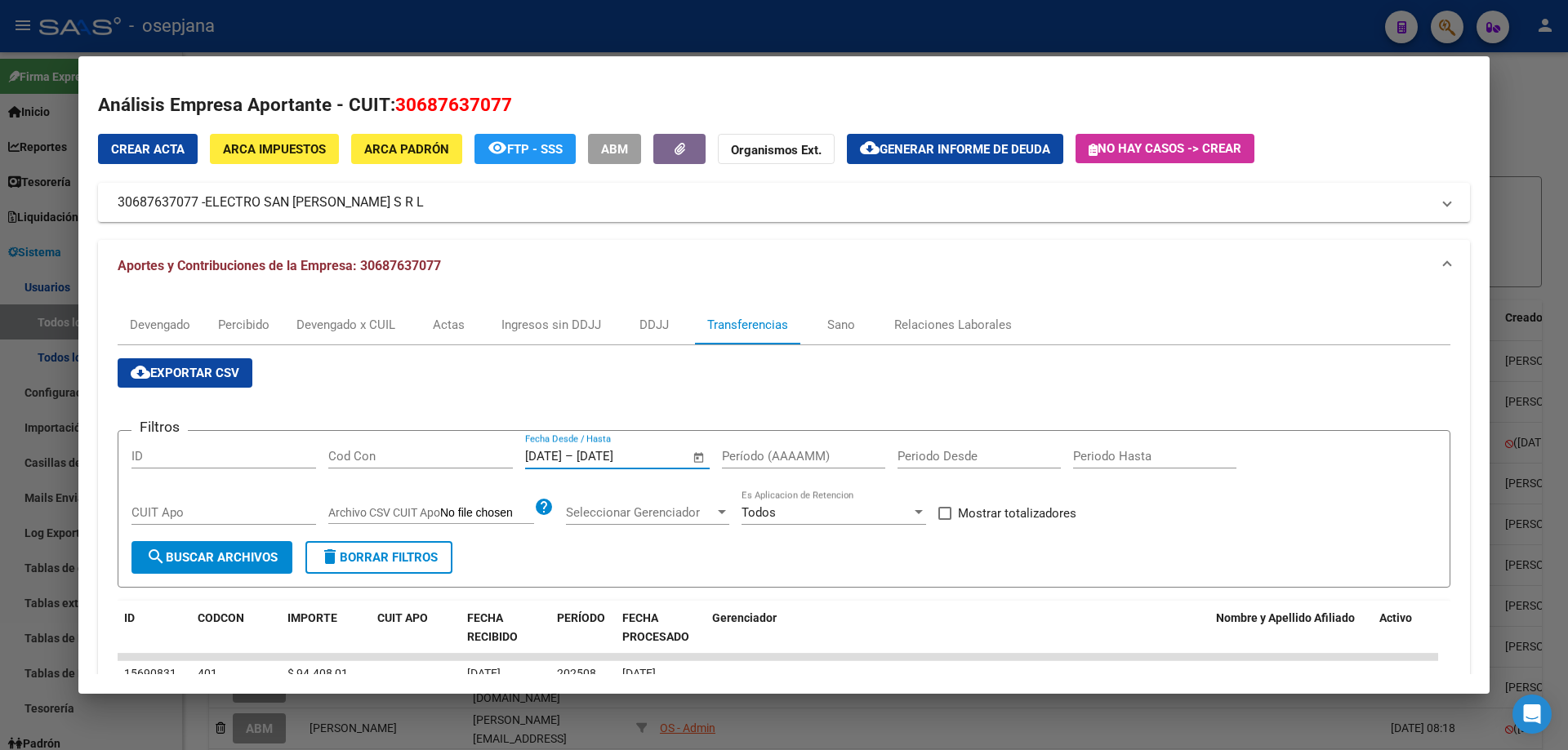
click at [817, 454] on input "Período (AAAAMM)" at bounding box center [804, 456] width 163 height 15
type input "202507"
click at [952, 515] on span at bounding box center [945, 513] width 13 height 13
click at [945, 520] on input "Mostrar totalizadores" at bounding box center [944, 520] width 1 height 1
checkbox input "true"
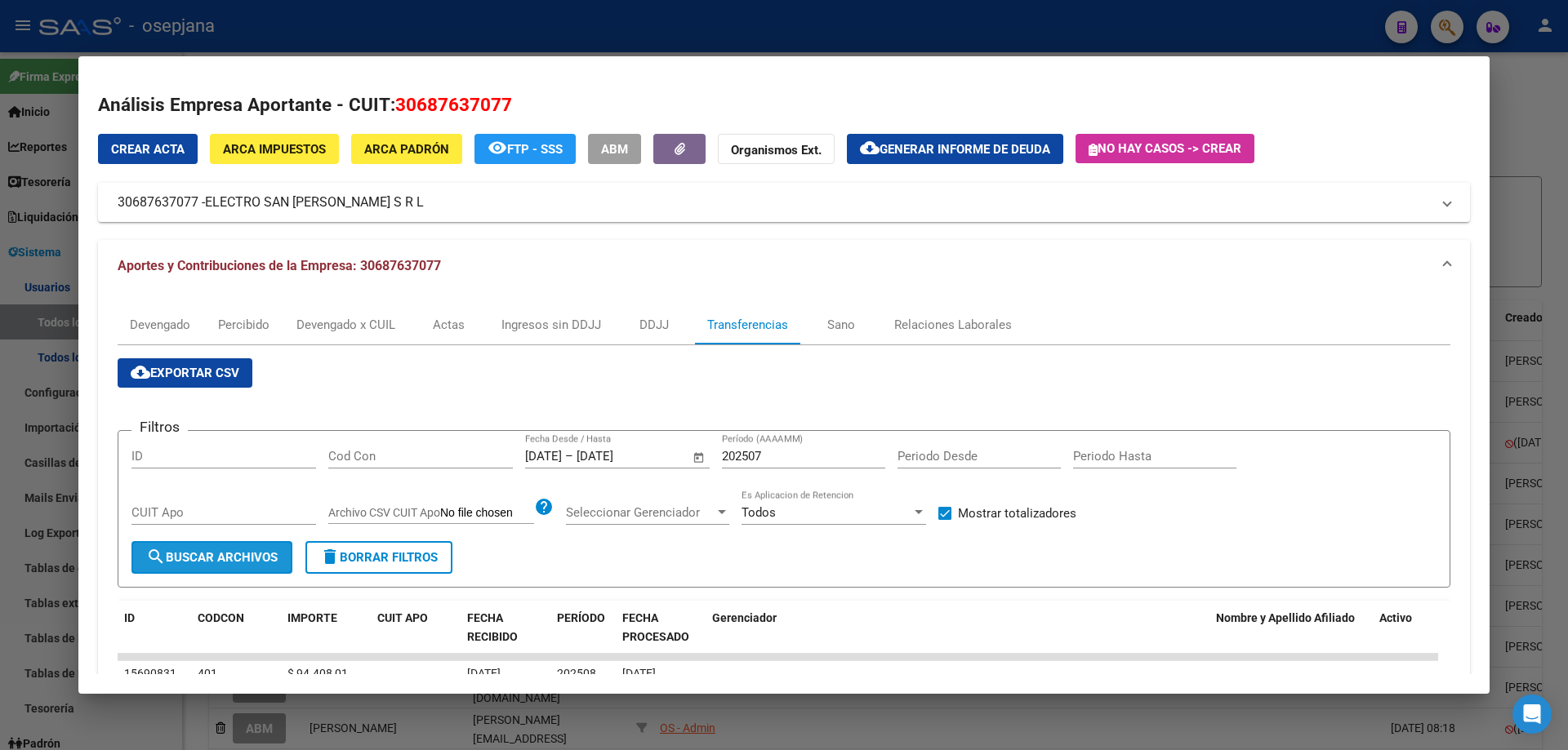
click at [194, 564] on span "search Buscar Archivos" at bounding box center [212, 557] width 131 height 15
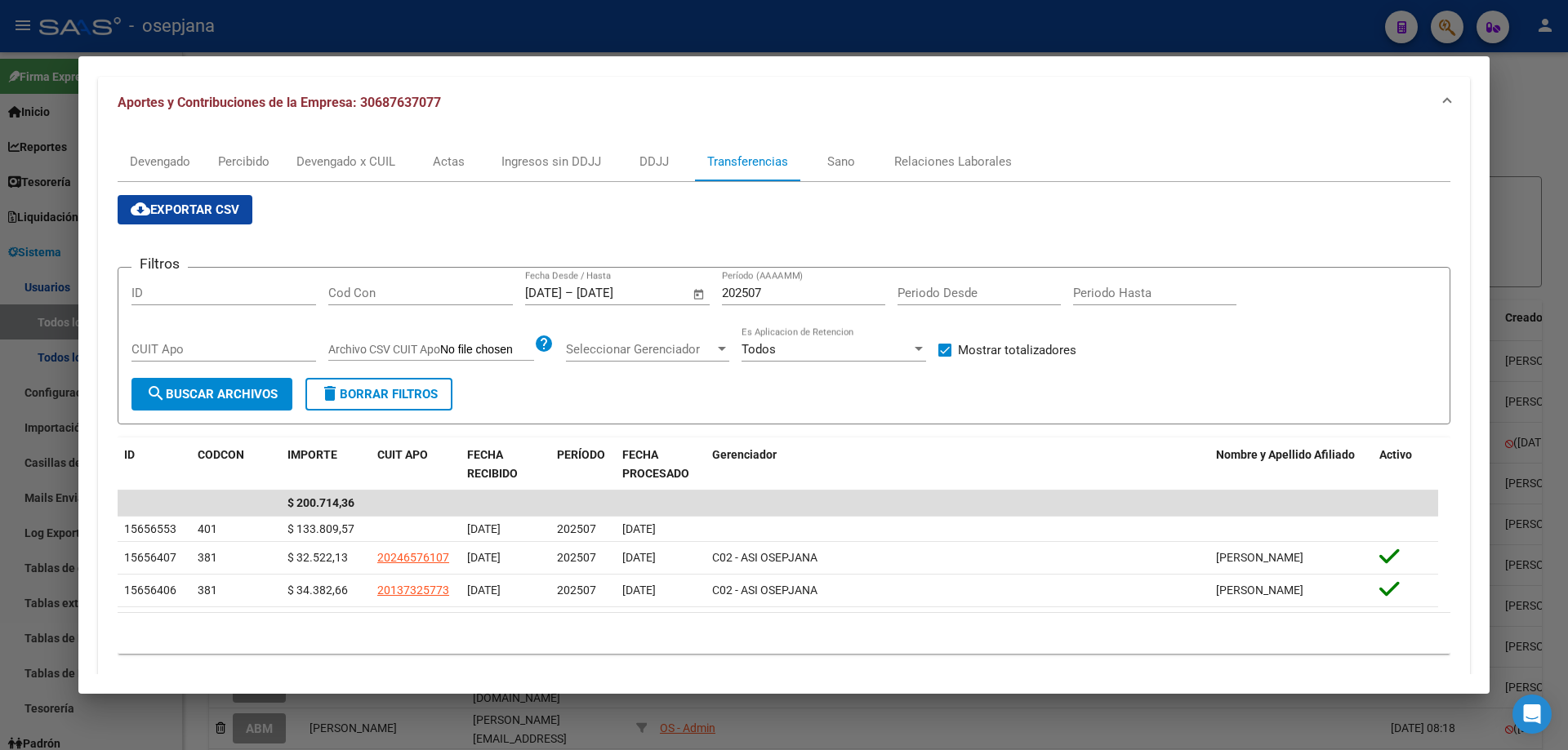
scroll to position [198, 0]
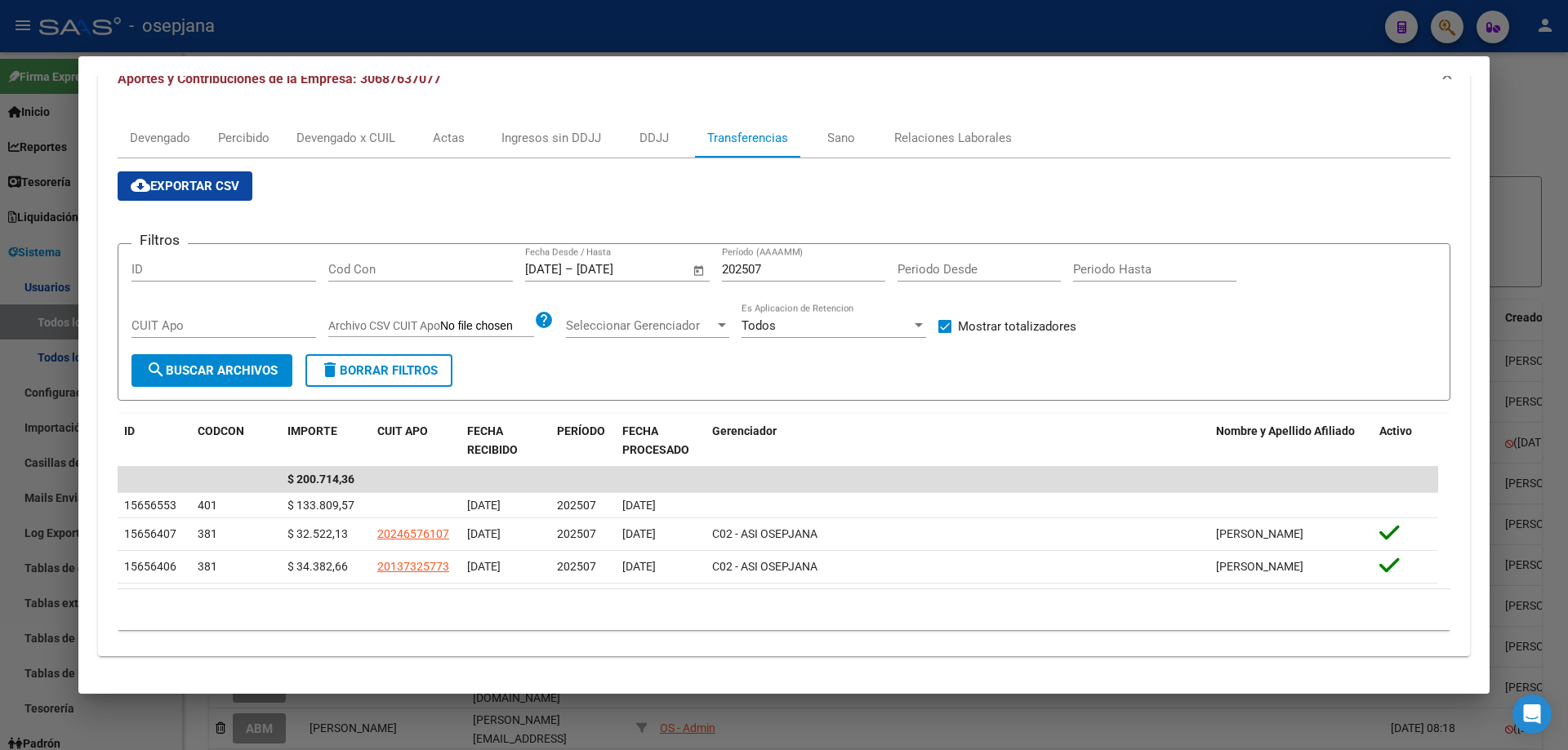
click at [450, 20] on div at bounding box center [784, 375] width 1568 height 750
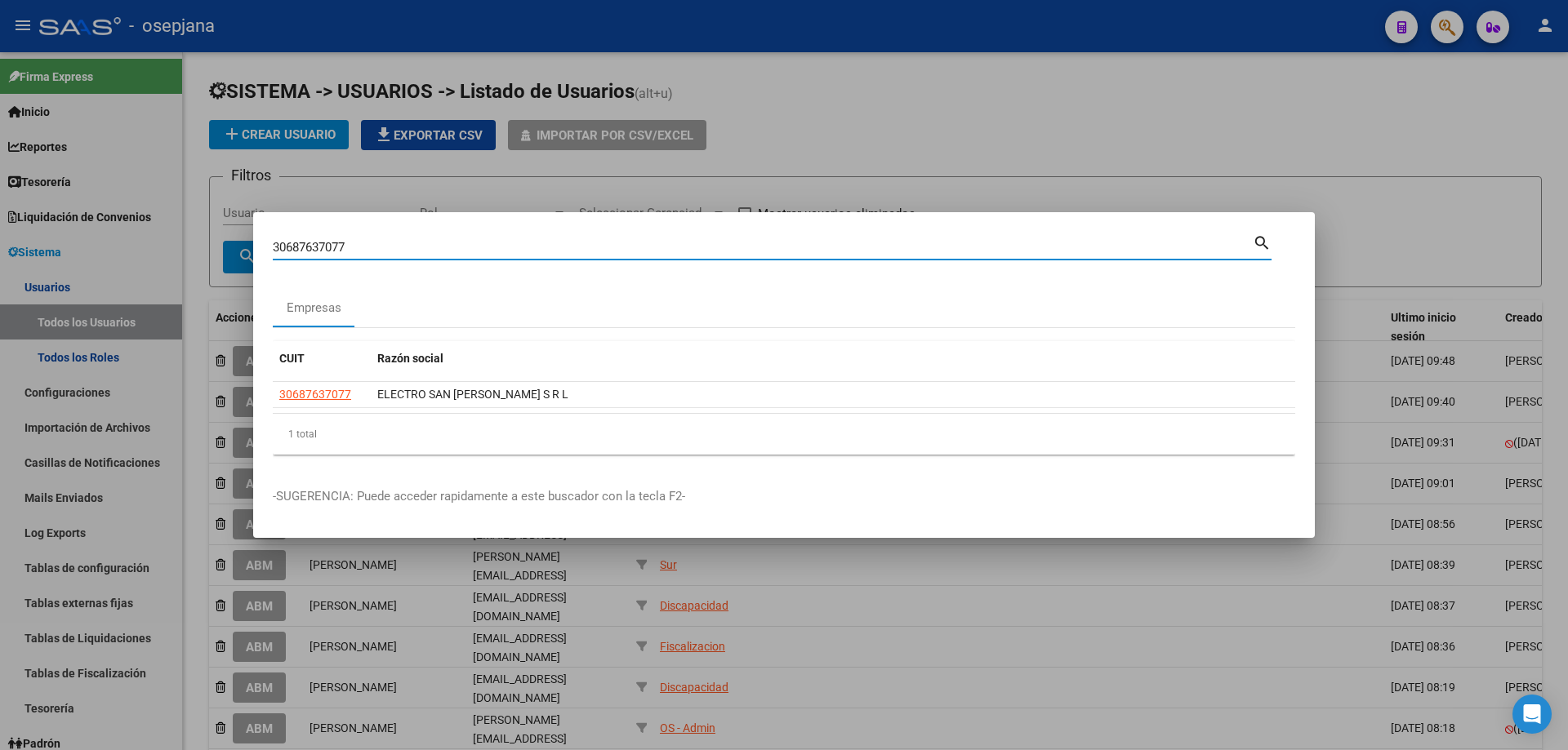
drag, startPoint x: 368, startPoint y: 248, endPoint x: 202, endPoint y: 254, distance: 166.1
click at [202, 254] on div "30687637077 Buscar (apellido, dni, cuil, nro traspaso, cuit, obra social) searc…" at bounding box center [784, 375] width 1568 height 750
type input "30657237449"
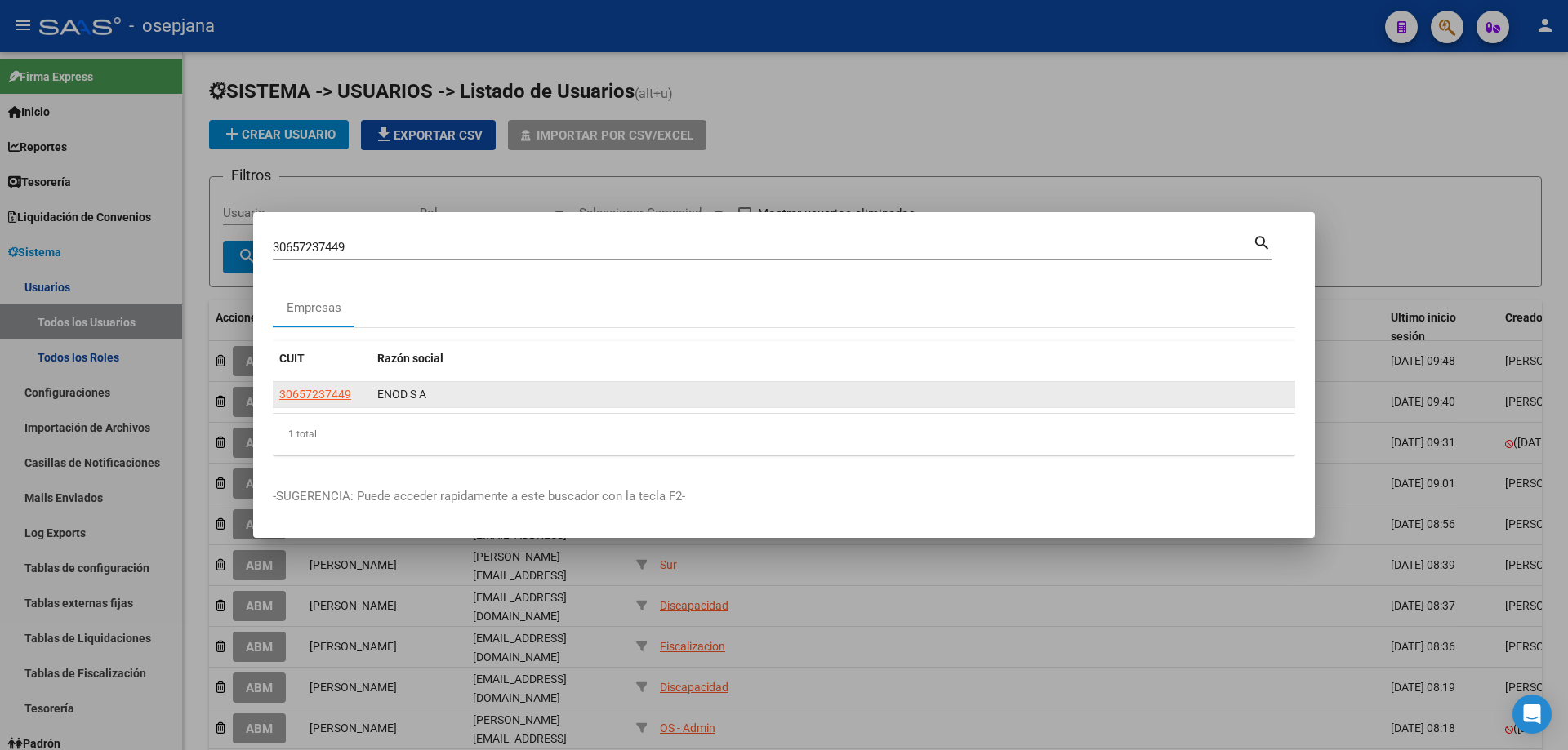
click at [323, 386] on app-link-go-to "30657237449" at bounding box center [315, 394] width 72 height 19
click at [340, 398] on span "30657237449" at bounding box center [315, 394] width 72 height 13
copy span "4"
type textarea "30657237449"
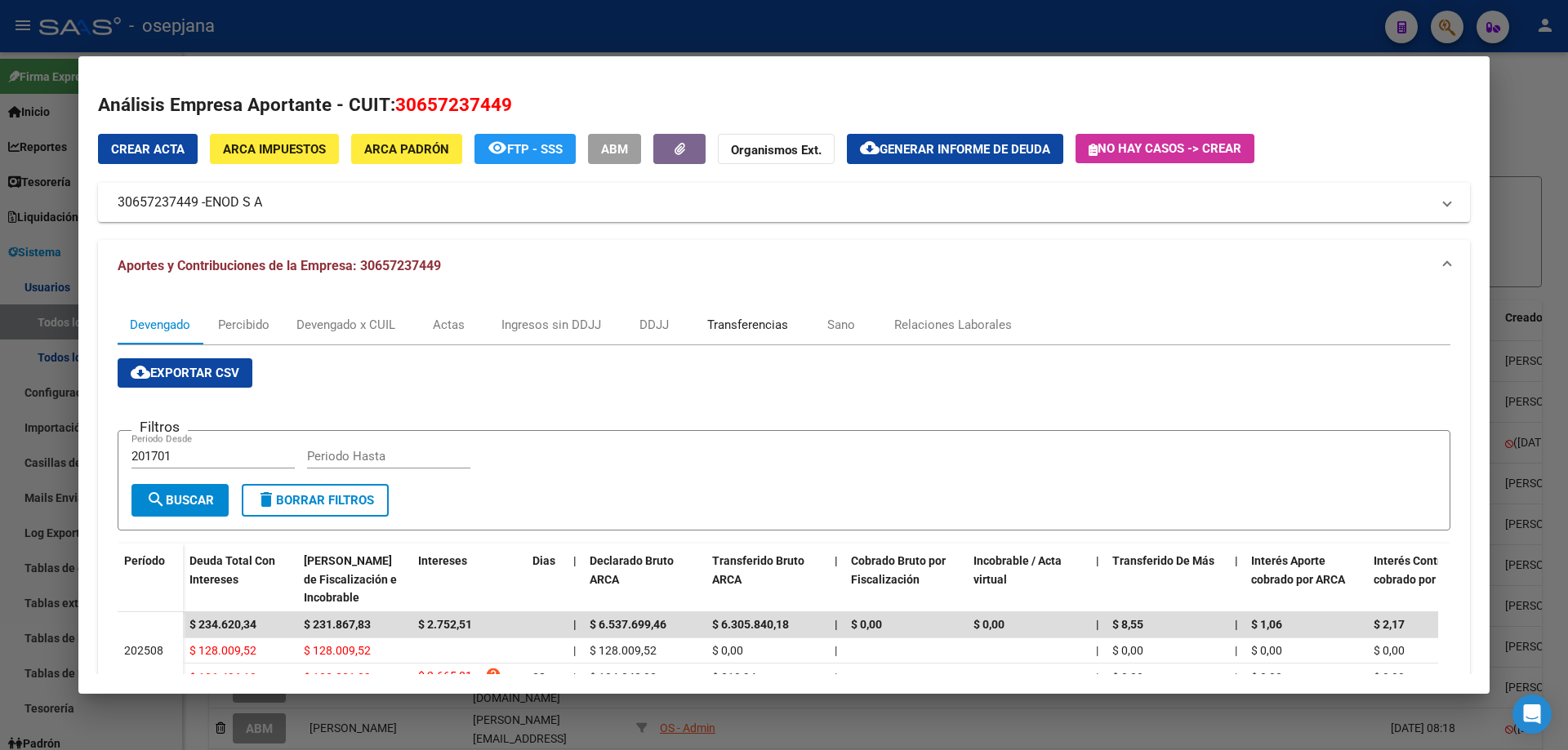
click at [762, 333] on div "Transferencias" at bounding box center [748, 325] width 81 height 18
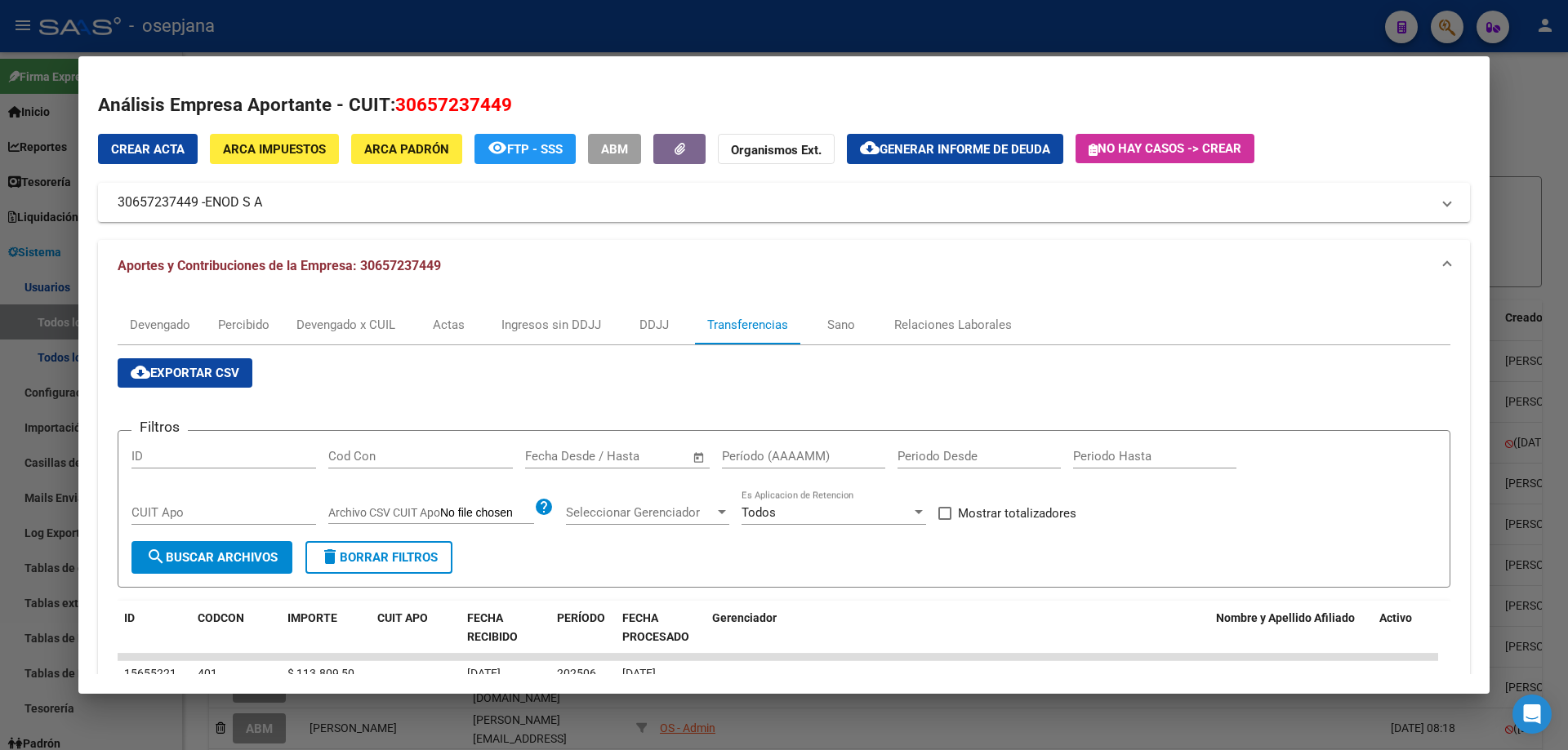
click at [638, 449] on input "text" at bounding box center [645, 456] width 79 height 15
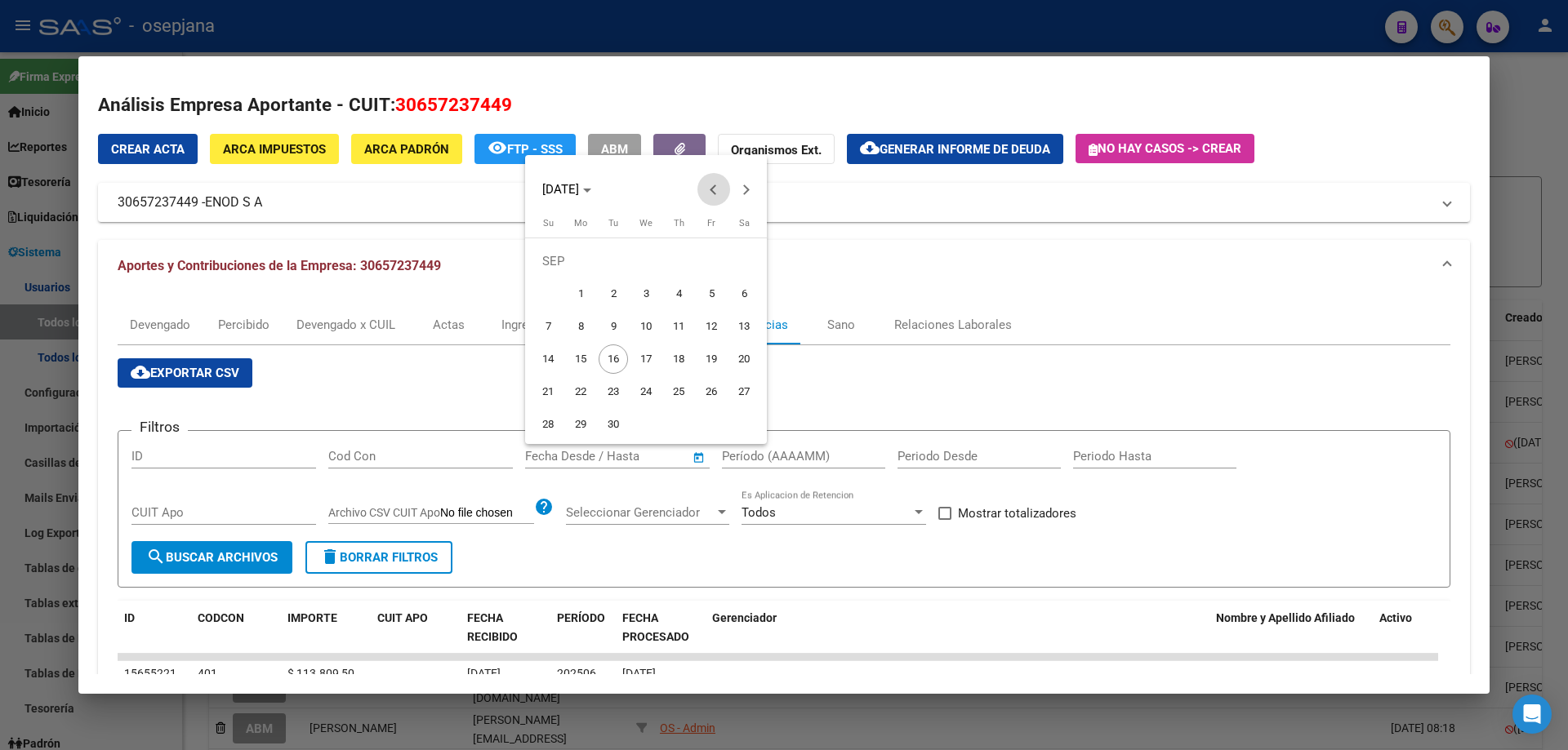
click at [714, 191] on button "Previous month" at bounding box center [713, 189] width 33 height 33
click at [604, 392] on span "26" at bounding box center [613, 391] width 29 height 29
type input "[DATE]"
click at [748, 194] on span "Next month" at bounding box center [746, 189] width 33 height 33
click at [646, 318] on span "10" at bounding box center [645, 326] width 29 height 29
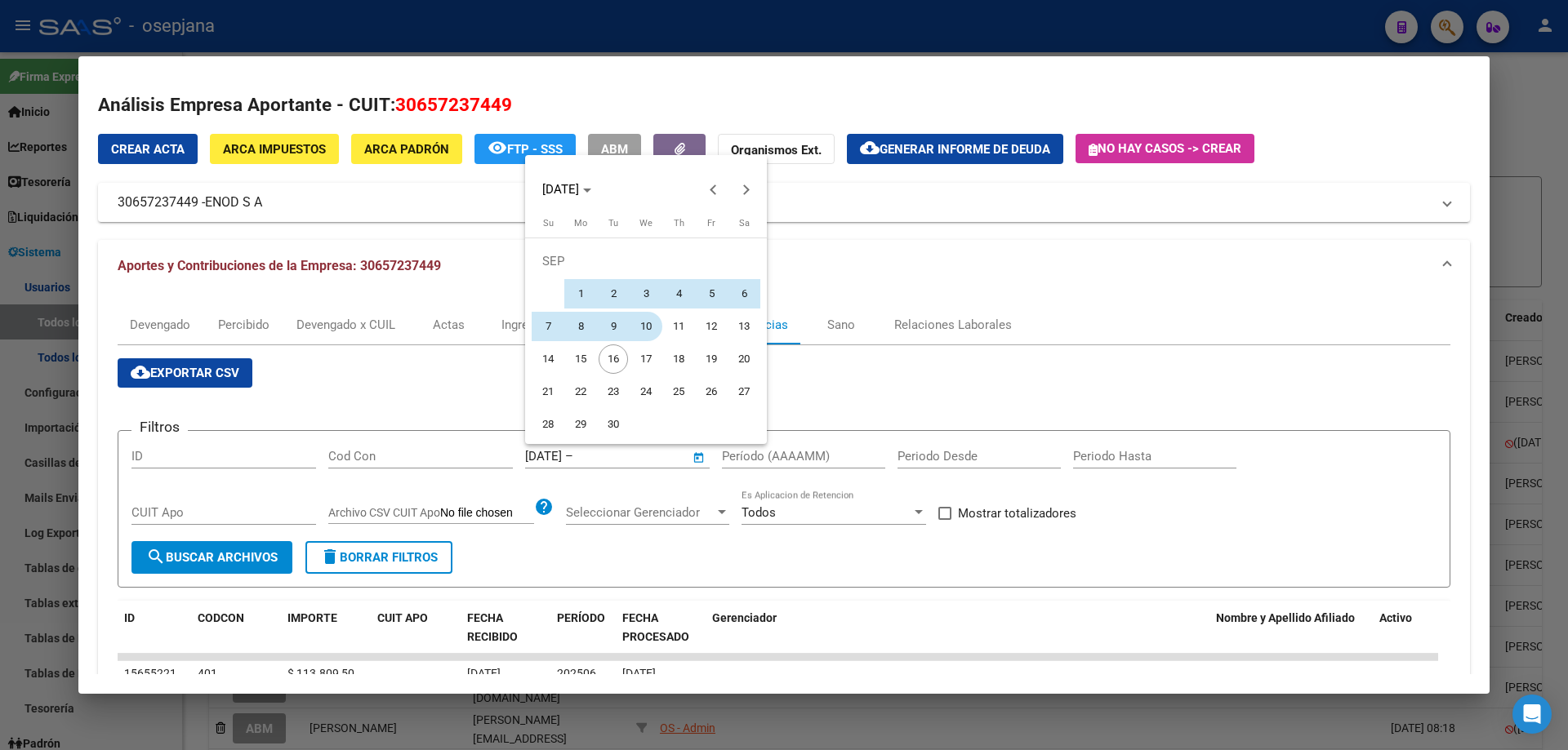
type input "[DATE]"
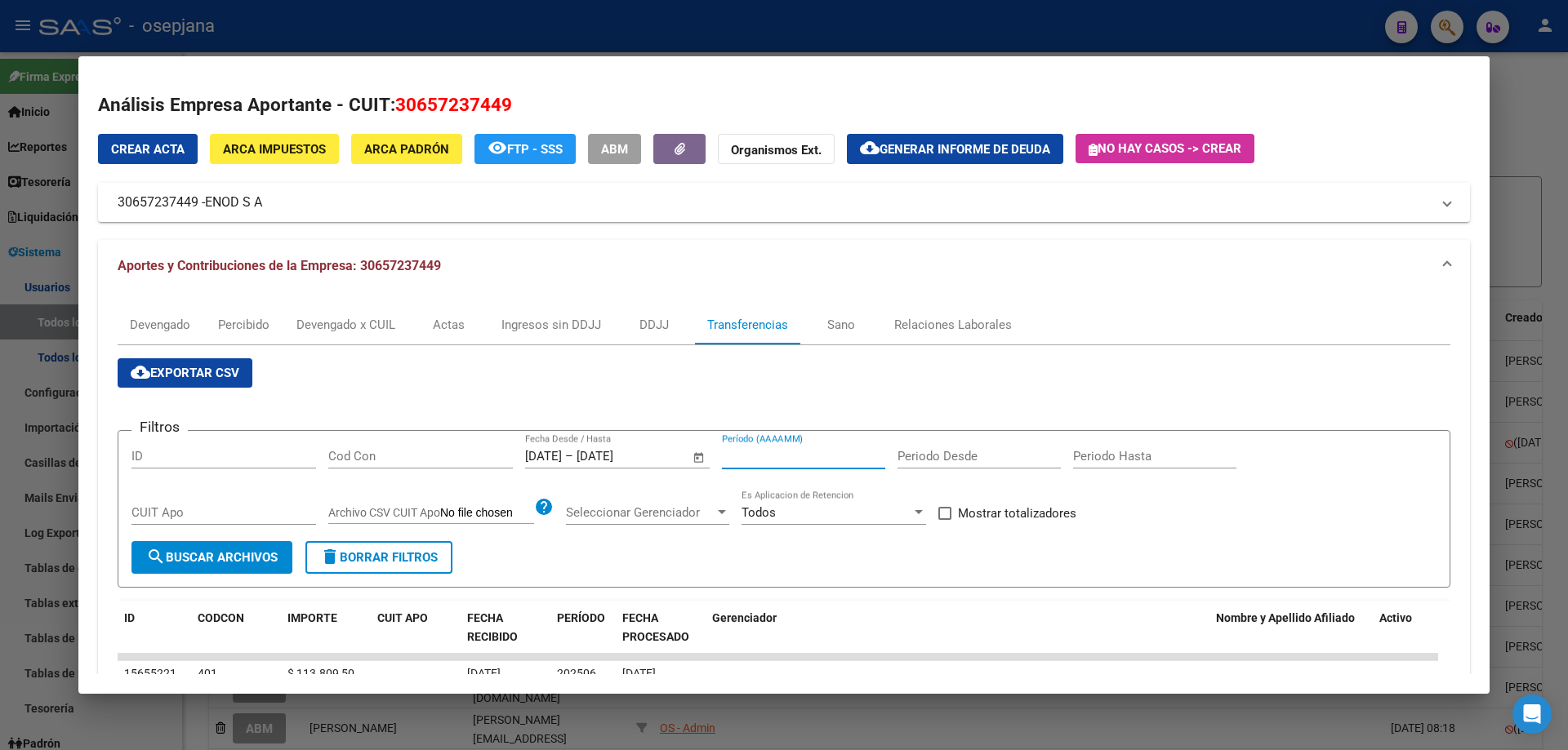
click at [786, 449] on input "Período (AAAAMM)" at bounding box center [804, 456] width 163 height 15
type input "202506"
click at [953, 507] on label "Mostrar totalizadores" at bounding box center [1007, 513] width 138 height 20
click at [945, 520] on input "Mostrar totalizadores" at bounding box center [944, 520] width 1 height 1
checkbox input "true"
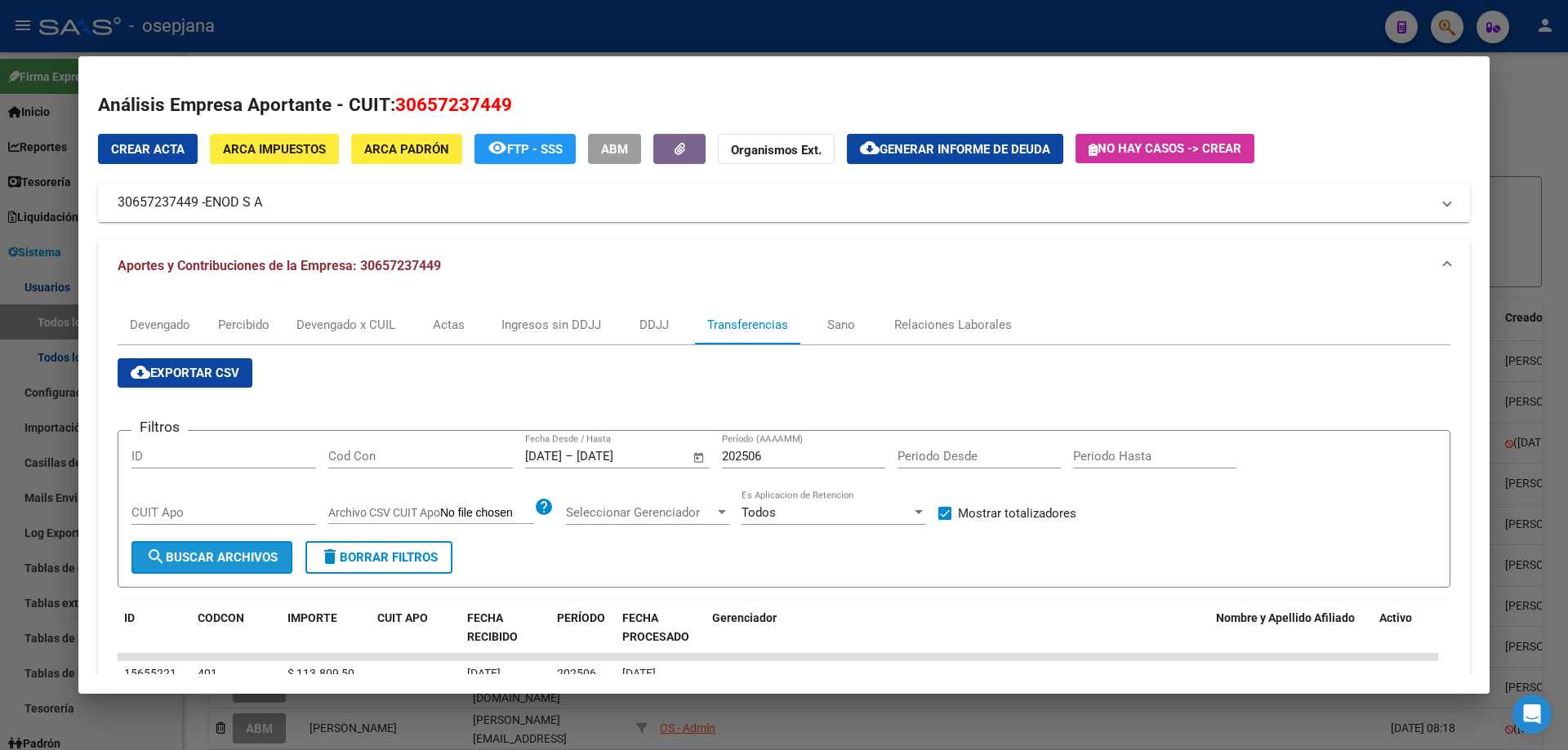
click at [272, 566] on button "search Buscar Archivos" at bounding box center [211, 557] width 161 height 33
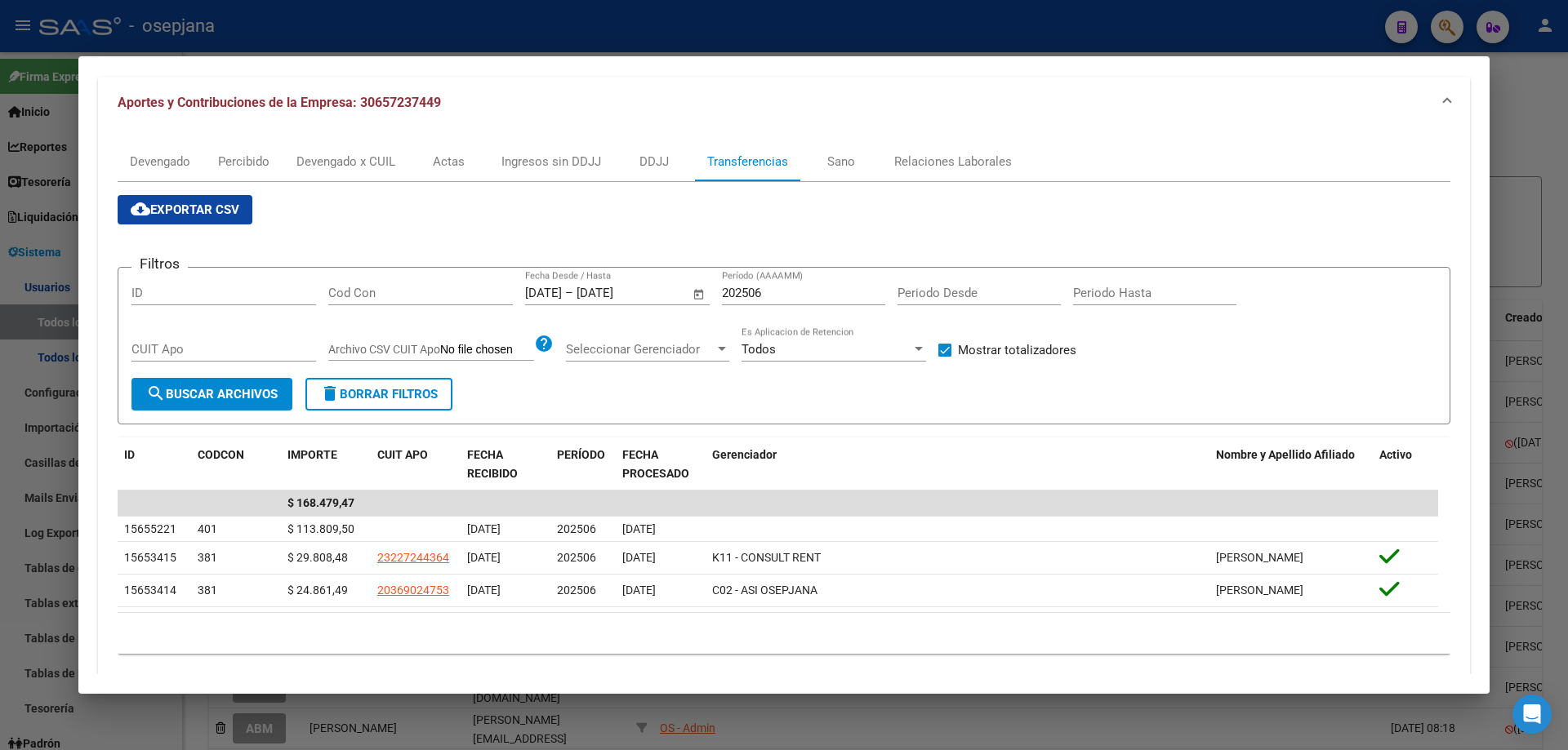
scroll to position [189, 0]
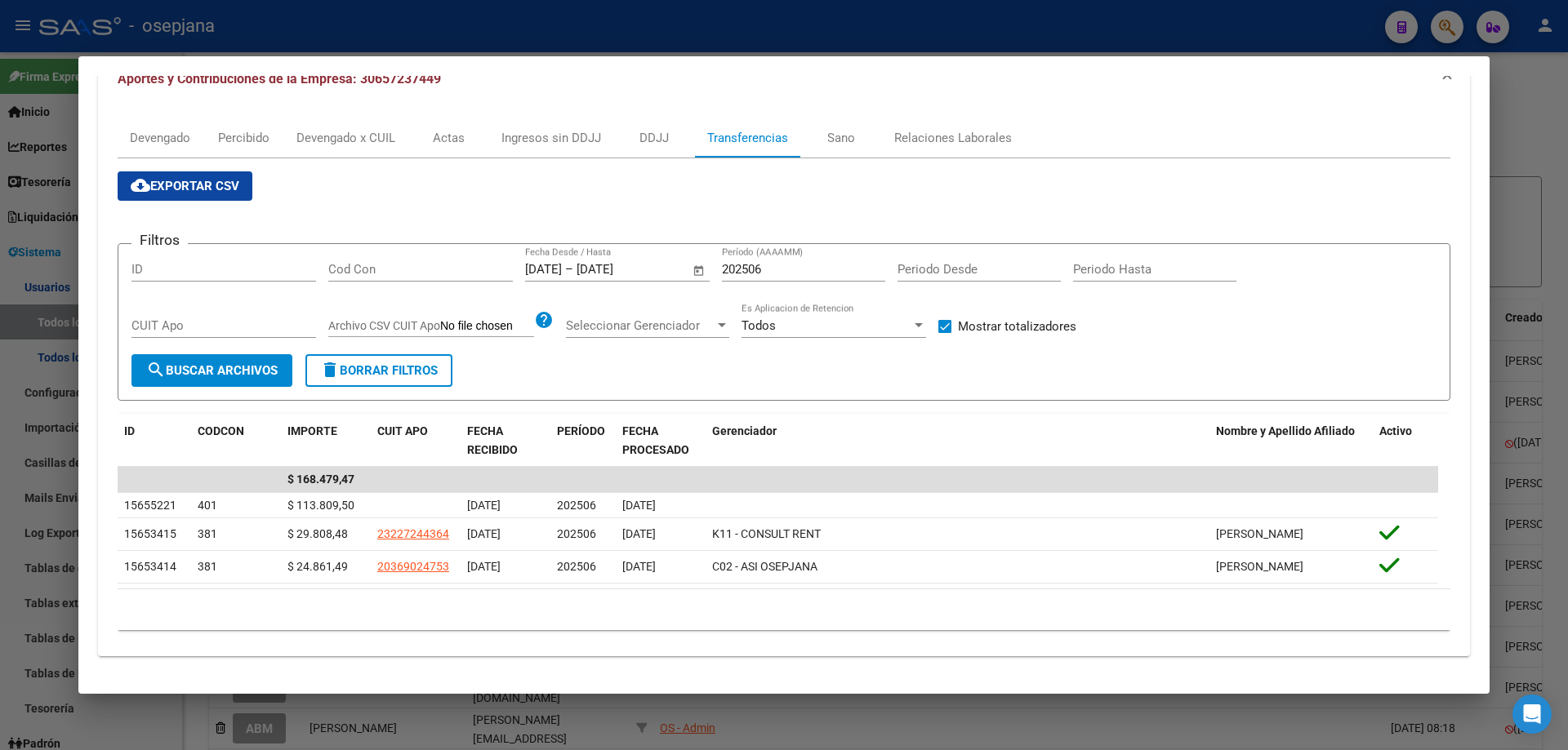
click at [492, 29] on div at bounding box center [784, 375] width 1568 height 750
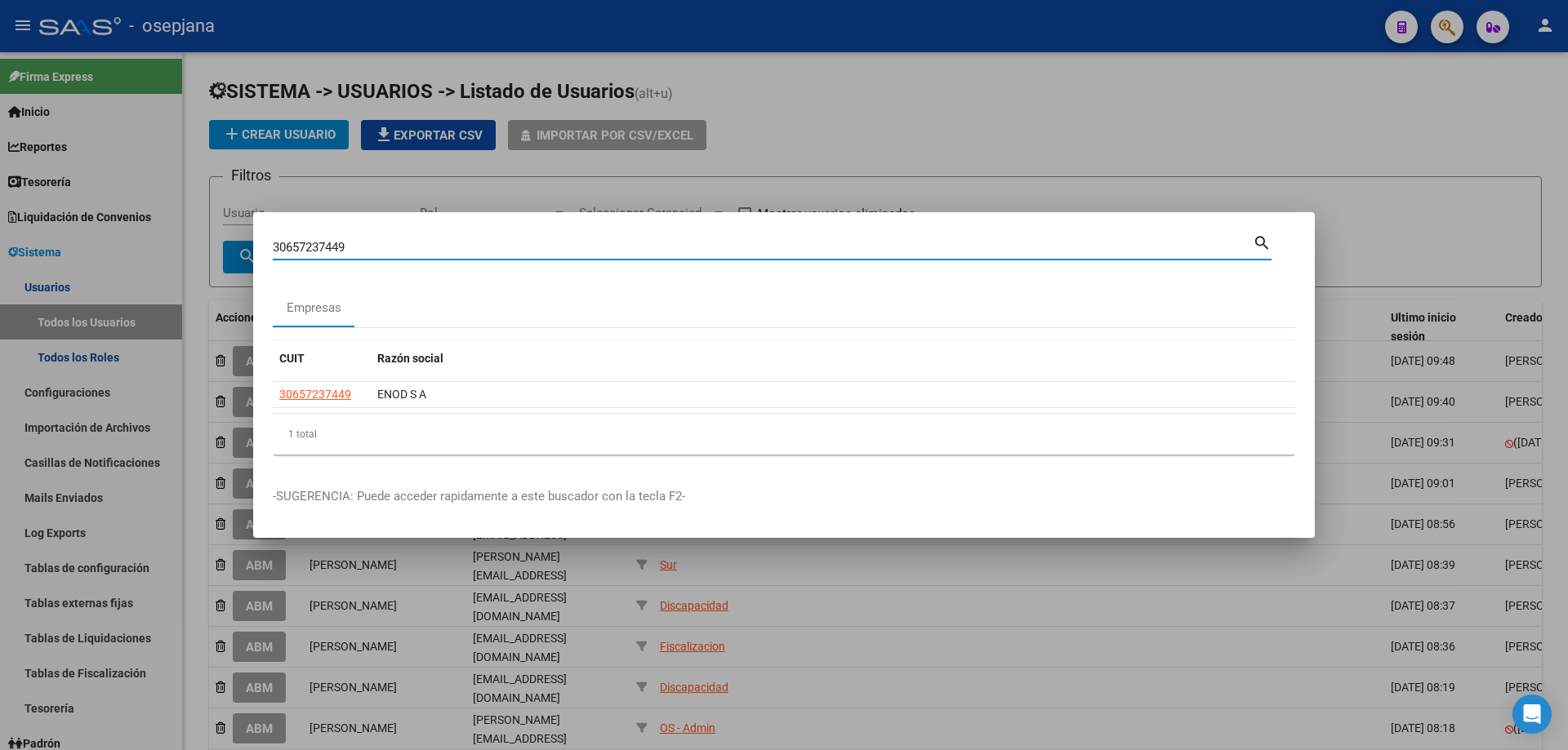
drag, startPoint x: 360, startPoint y: 244, endPoint x: 208, endPoint y: 249, distance: 152.1
click at [208, 249] on div "30657237449 Buscar (apellido, dni, cuil, nro traspaso, cuit, obra social) searc…" at bounding box center [784, 375] width 1568 height 750
type input "30552957012"
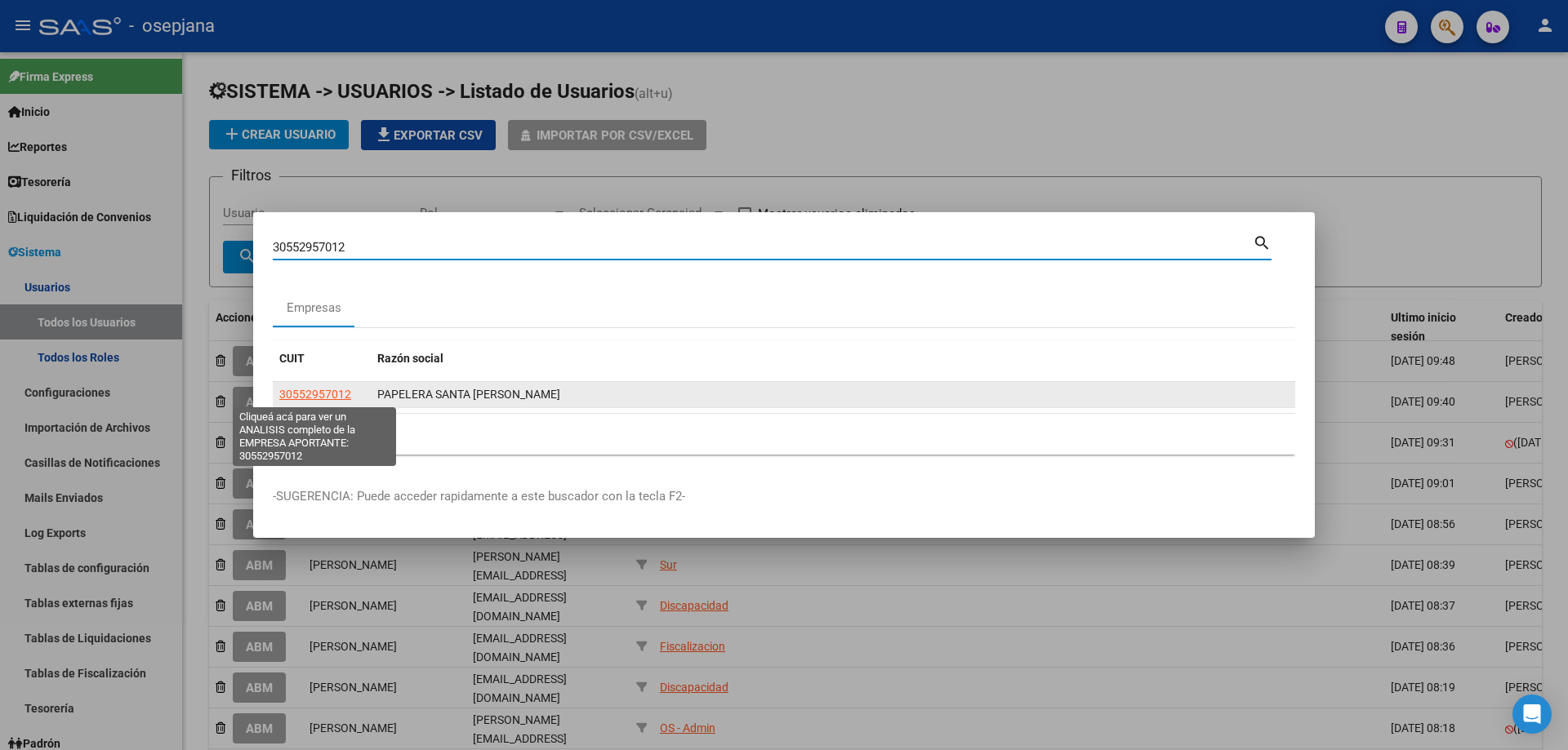
click at [322, 393] on span "30552957012" at bounding box center [315, 394] width 72 height 13
type textarea "30552957012"
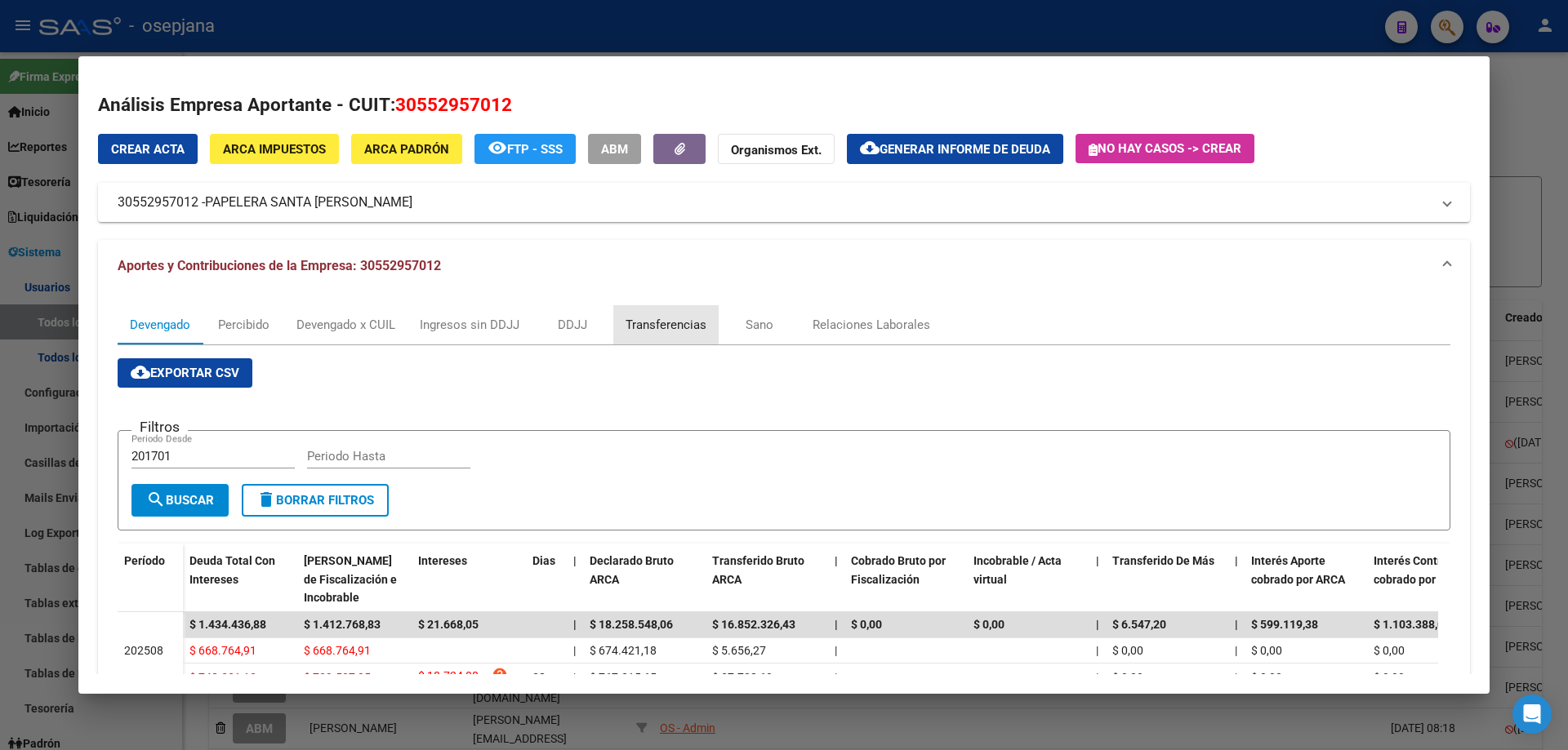
click at [666, 326] on div "Transferencias" at bounding box center [666, 325] width 81 height 18
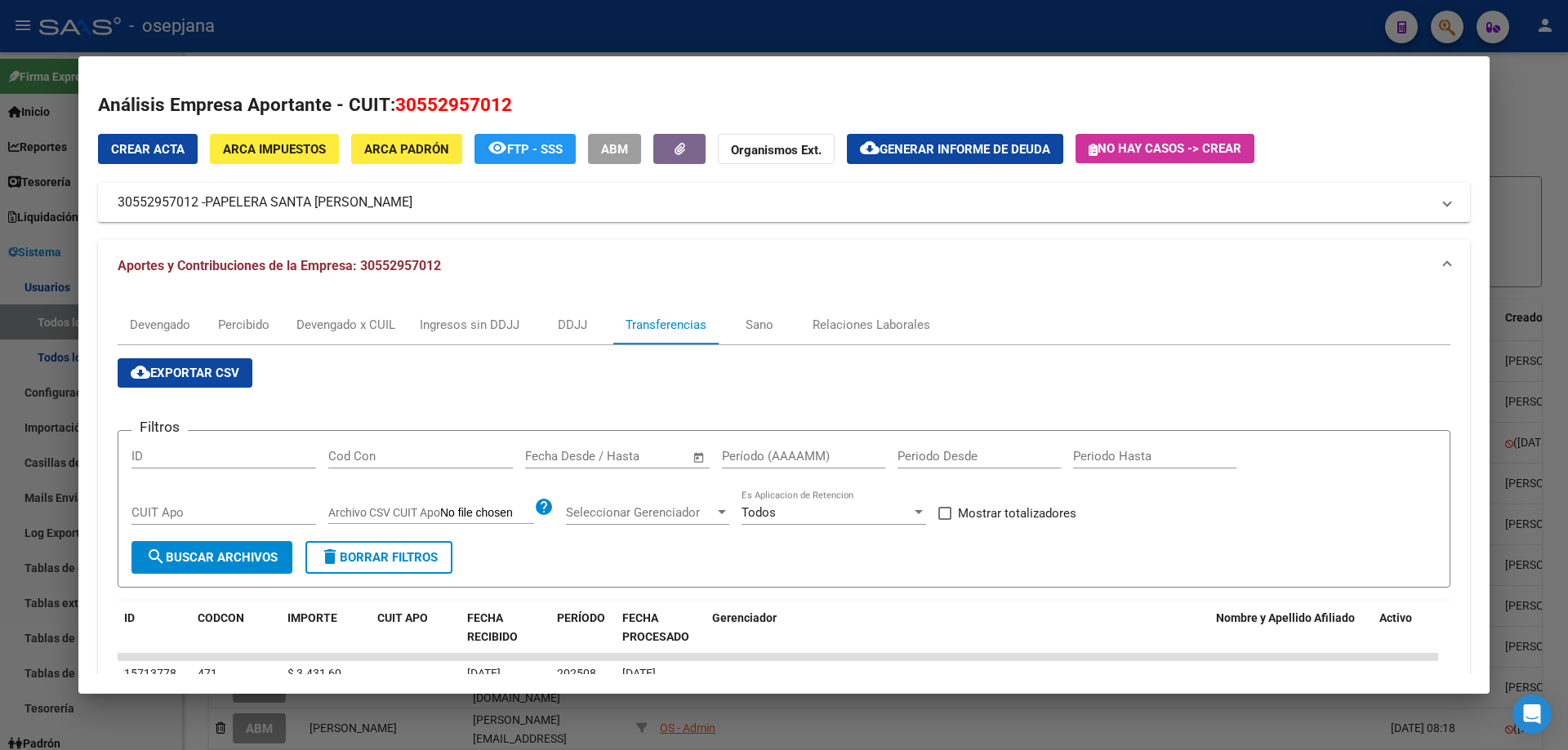
click at [606, 456] on input "text" at bounding box center [645, 456] width 79 height 15
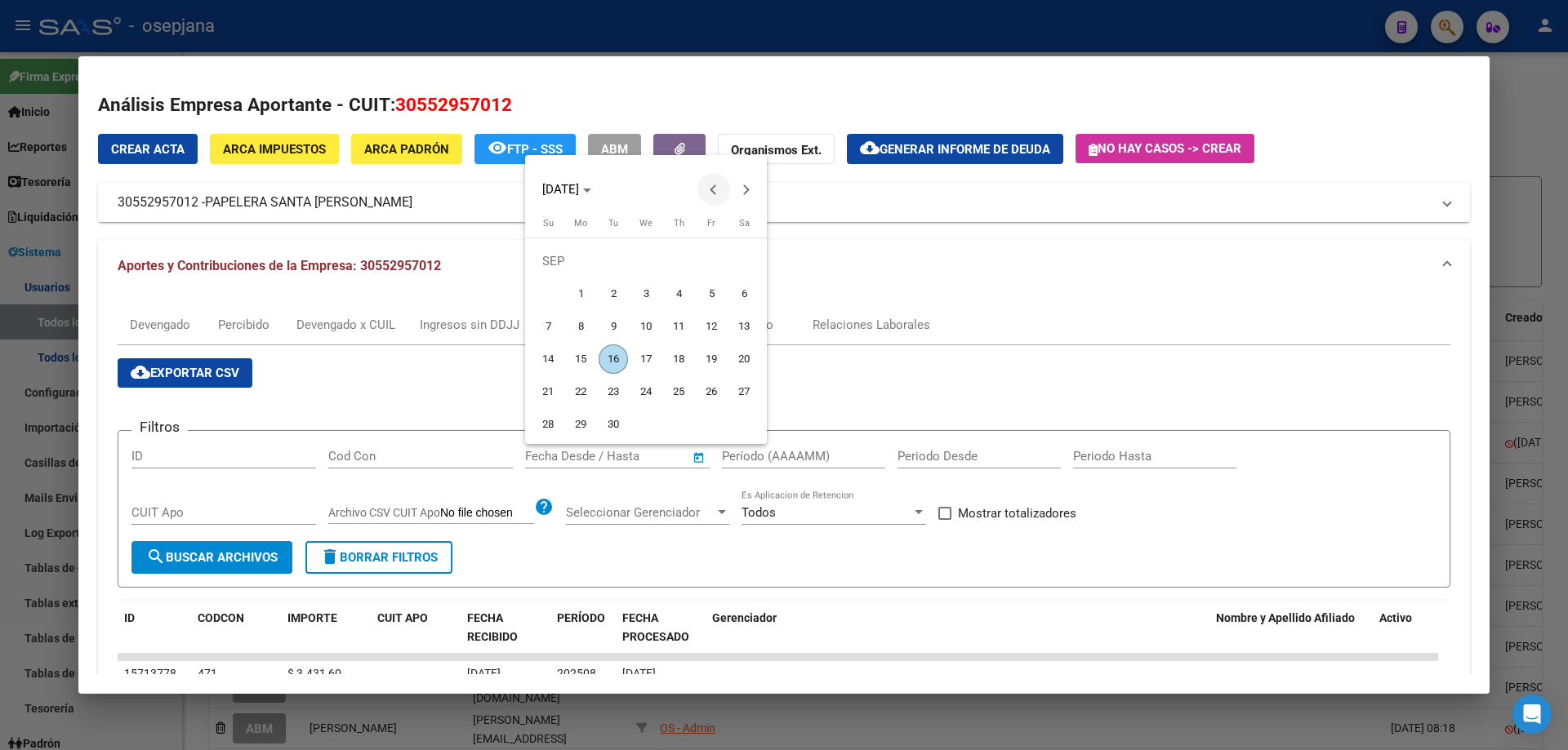
click at [709, 189] on button "Previous month" at bounding box center [713, 189] width 33 height 33
click at [574, 289] on span "4" at bounding box center [580, 294] width 29 height 29
type input "[DATE]"
click at [747, 186] on button "Next month" at bounding box center [746, 189] width 33 height 33
click at [655, 321] on span "10" at bounding box center [645, 326] width 29 height 29
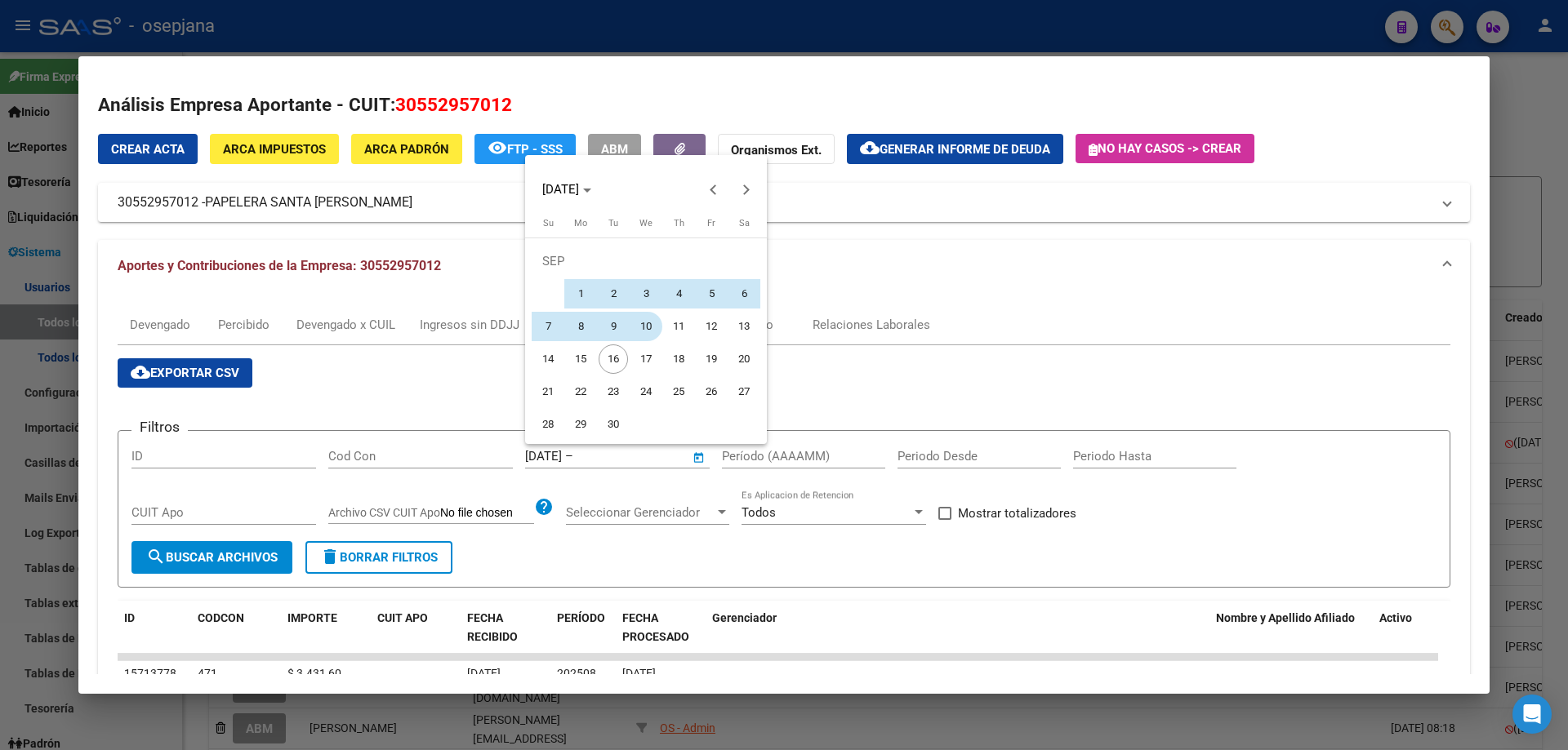
type input "[DATE]"
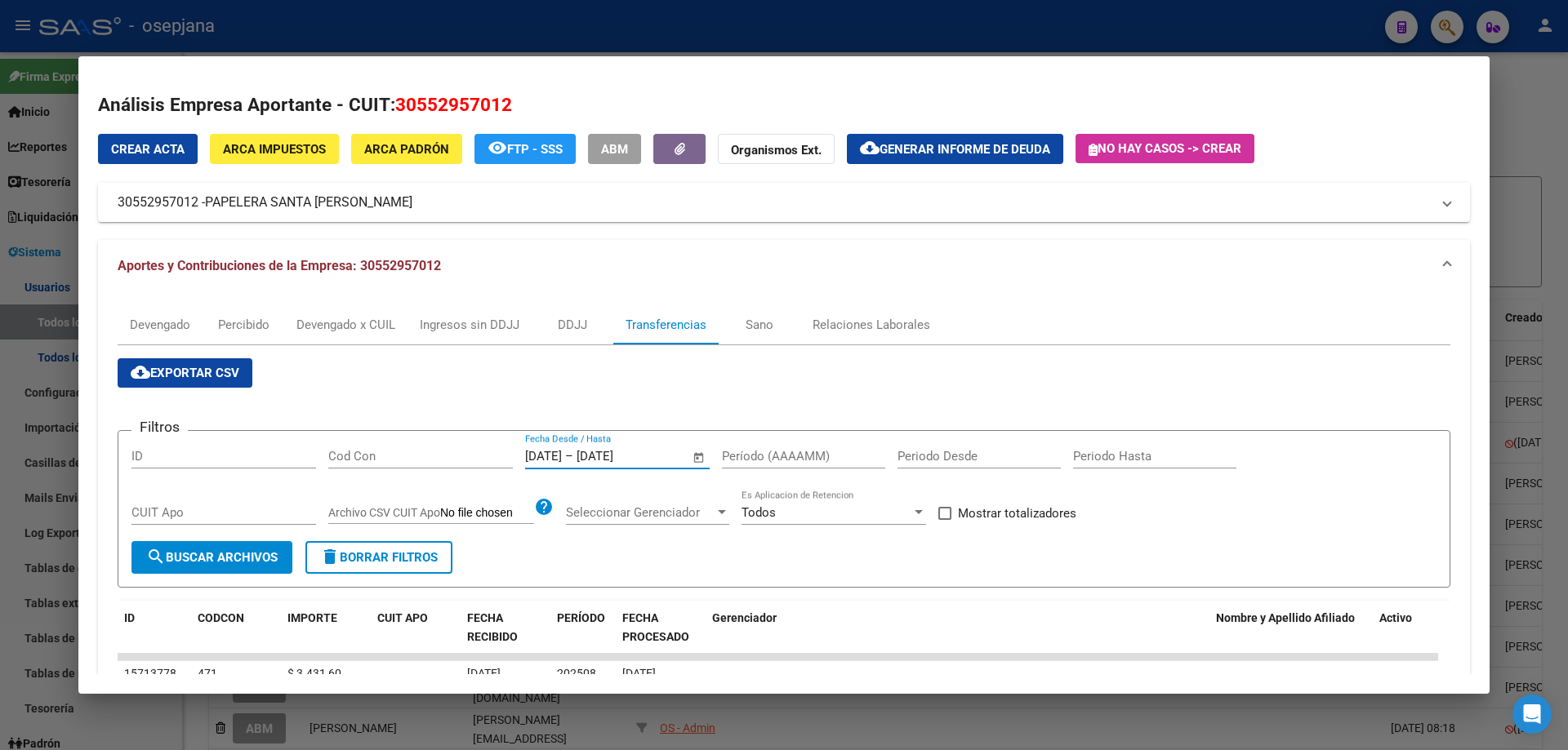
click at [773, 438] on form "Filtros ID Cod Con [DATE] [DATE] – [DATE] [DATE] Fecha Desde / Hasta Período (A…" at bounding box center [783, 509] width 1333 height 158
click at [771, 444] on div "Período (AAAAMM)" at bounding box center [804, 456] width 163 height 25
type input "202506"
drag, startPoint x: 990, startPoint y: 512, endPoint x: 782, endPoint y: 520, distance: 208.2
click at [988, 515] on span "Mostrar totalizadores" at bounding box center [1017, 513] width 118 height 20
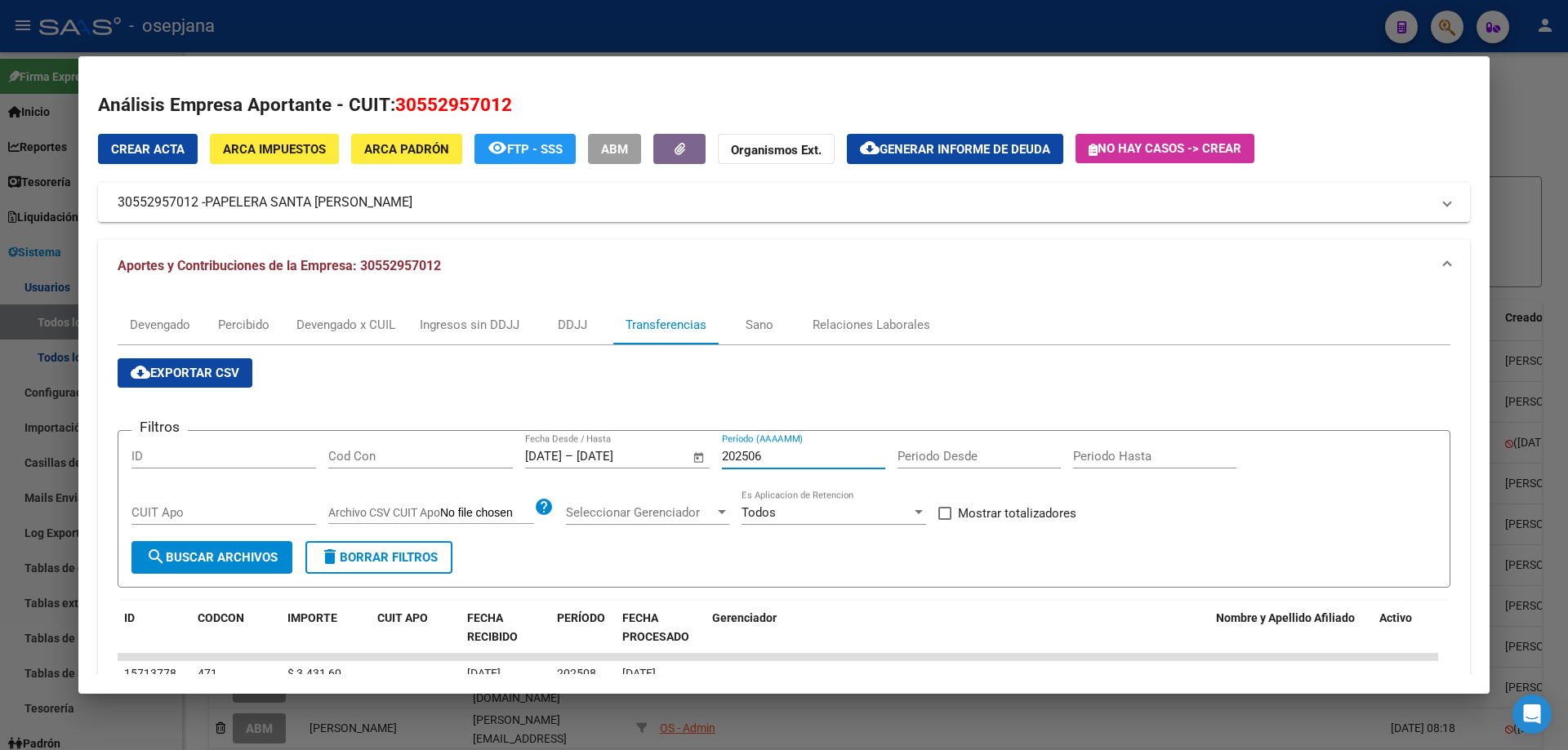
click at [945, 520] on input "Mostrar totalizadores" at bounding box center [944, 520] width 1 height 1
checkbox input "true"
click at [238, 558] on span "search Buscar Archivos" at bounding box center [212, 557] width 131 height 15
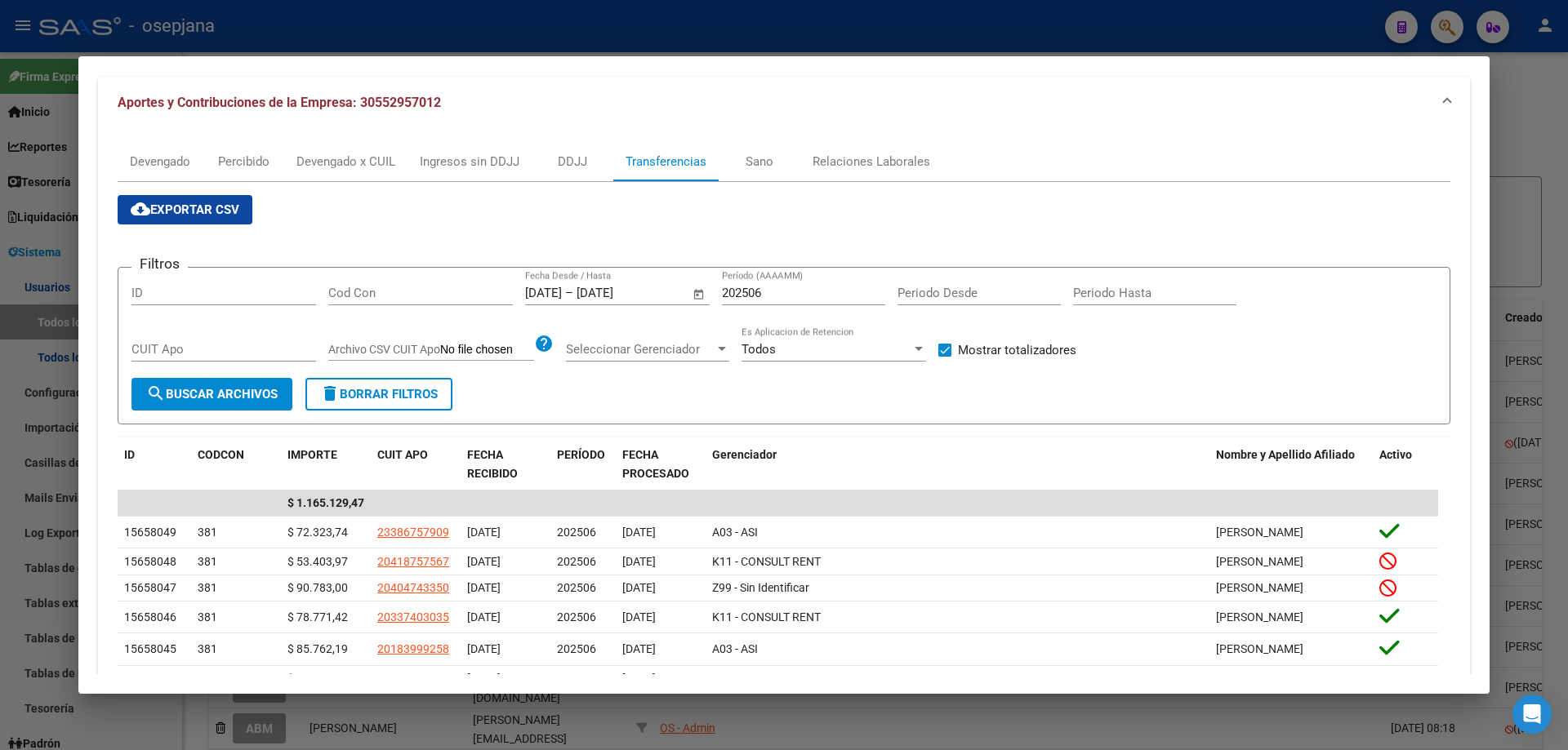
scroll to position [245, 0]
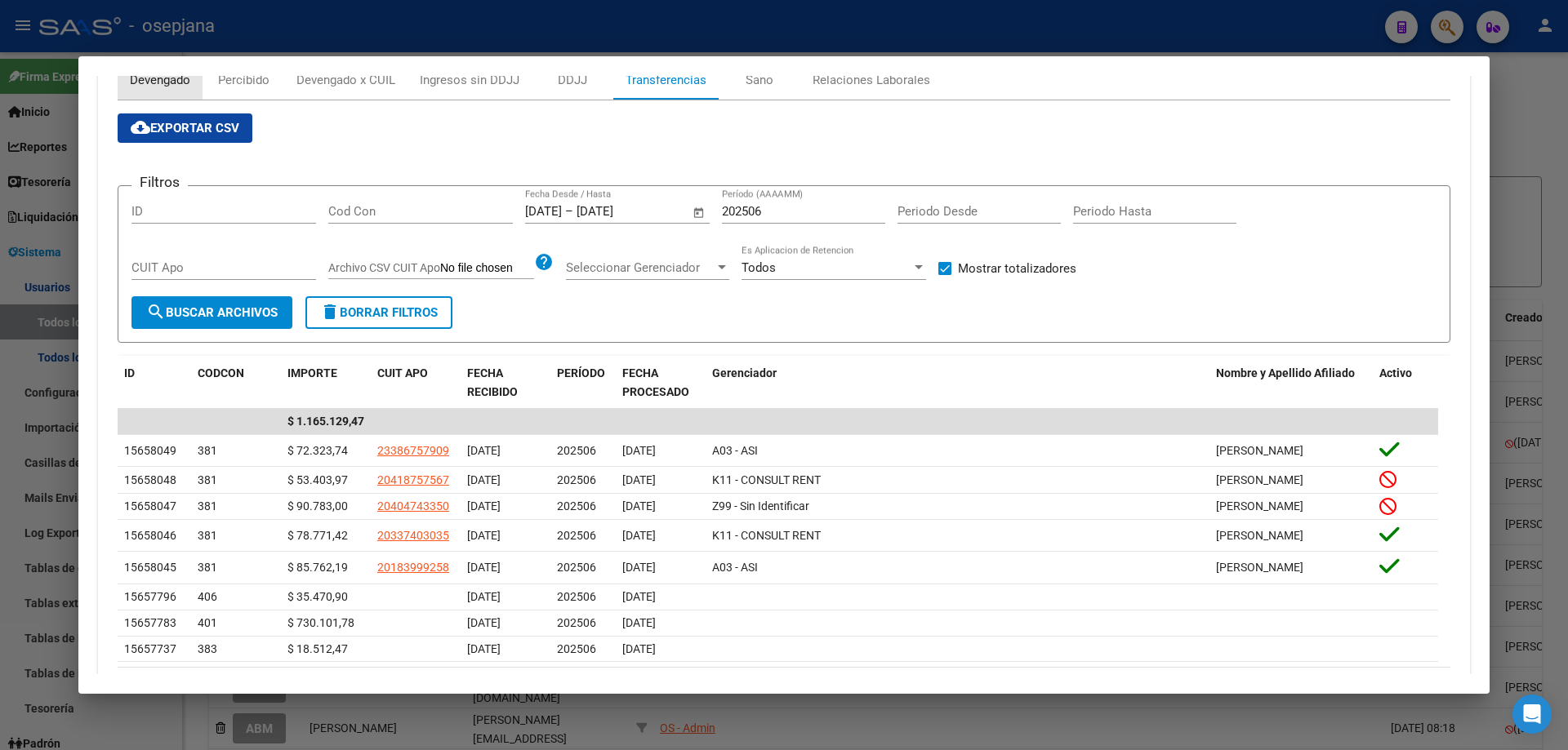
click at [181, 84] on div "Devengado" at bounding box center [160, 80] width 60 height 18
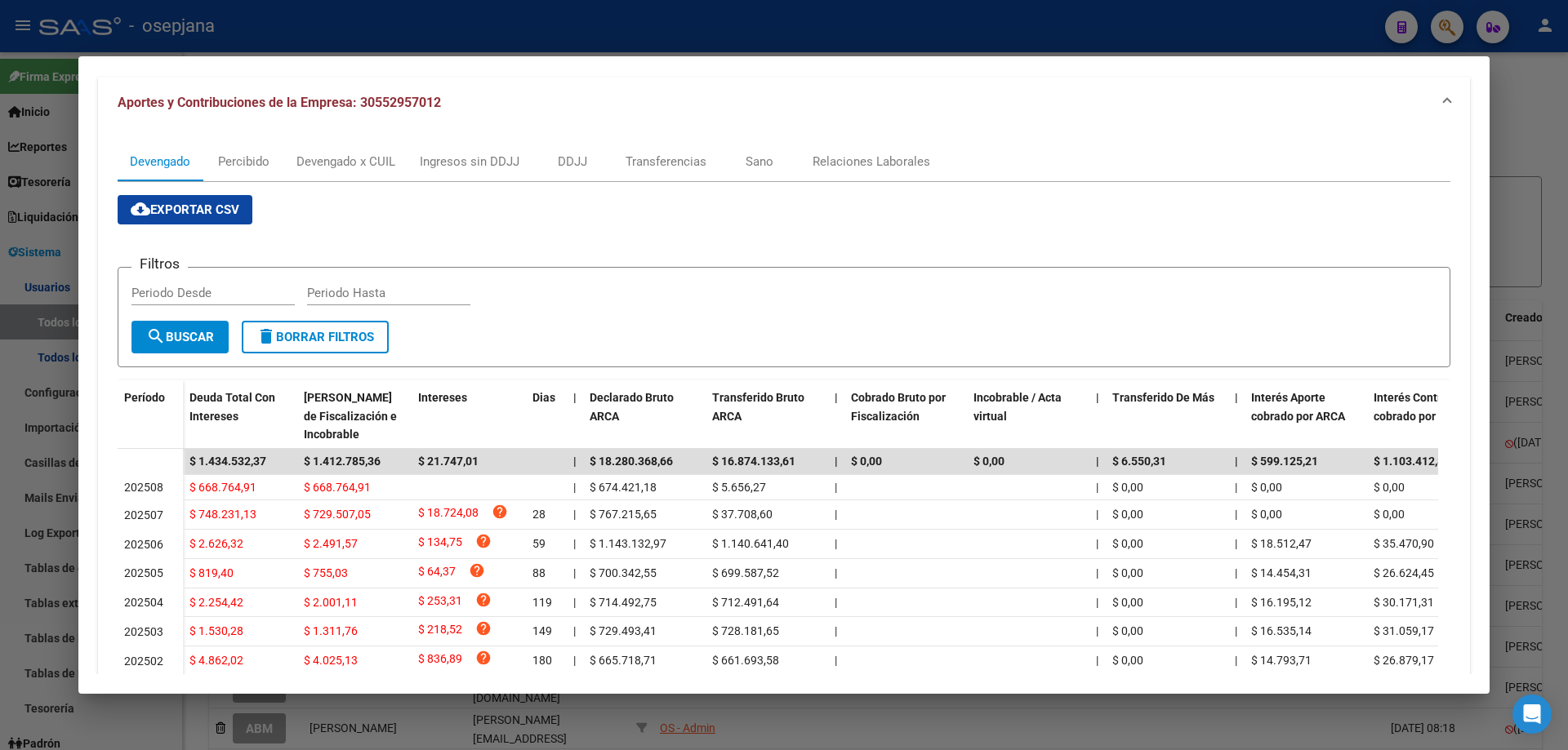
scroll to position [0, 0]
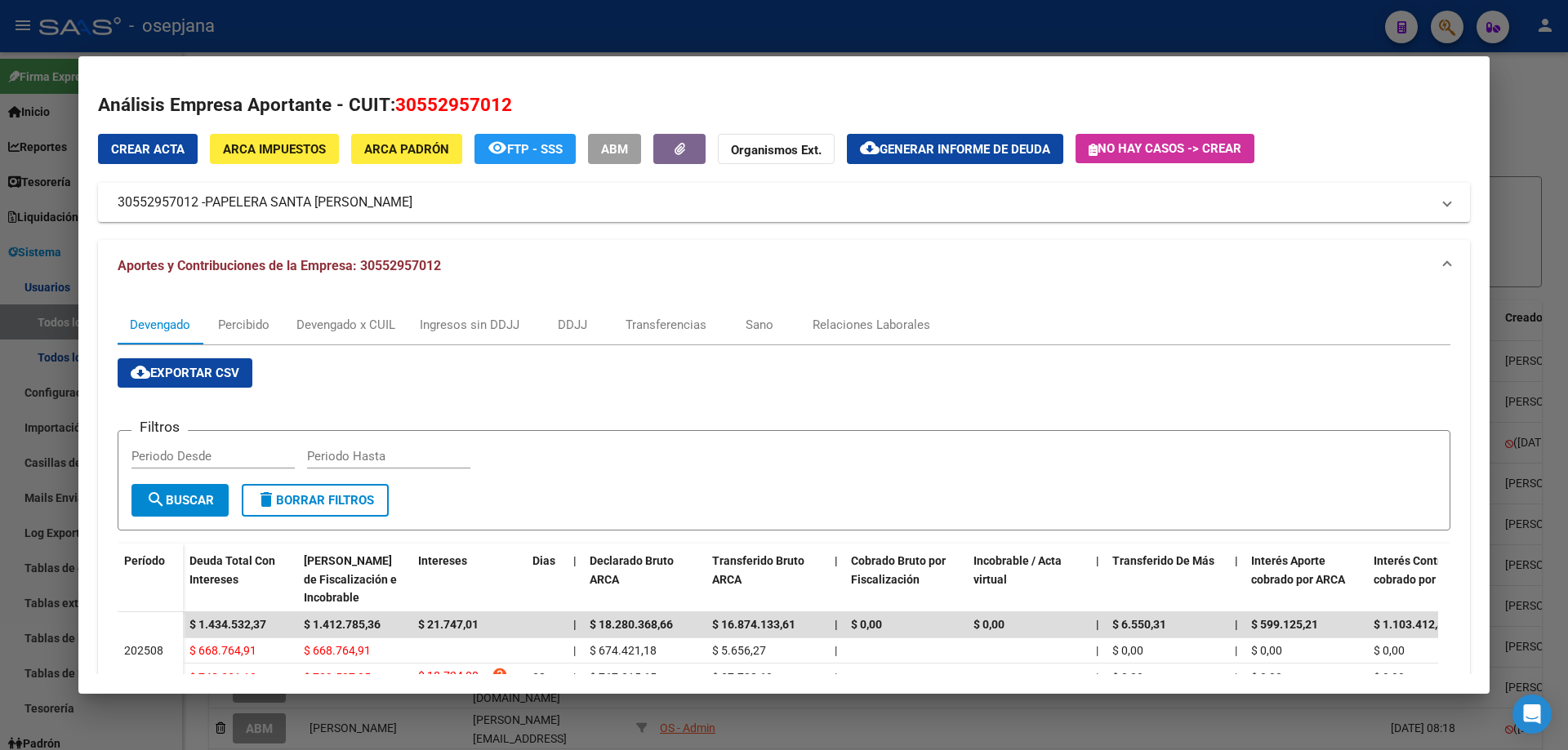
click at [473, 37] on div at bounding box center [784, 375] width 1568 height 750
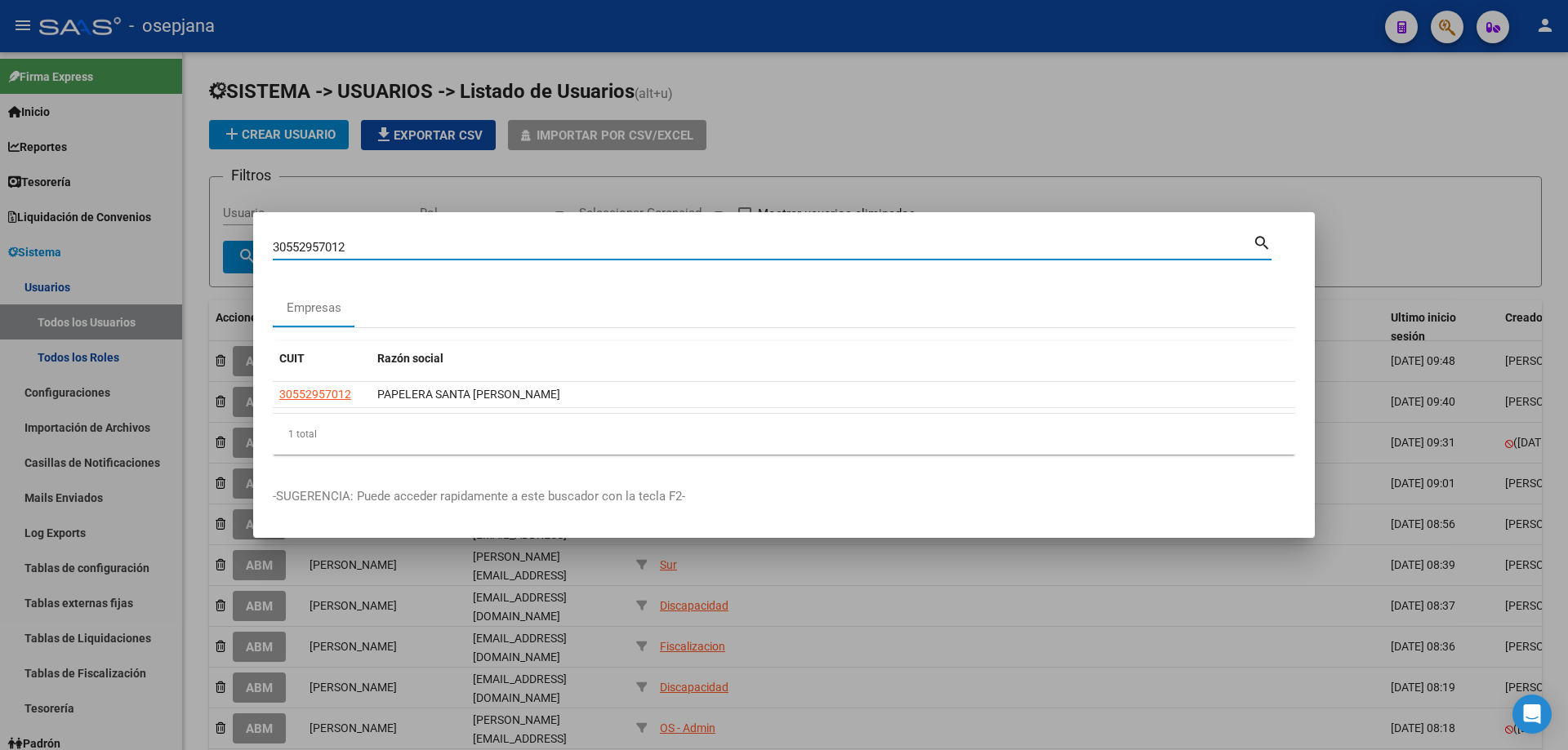
drag, startPoint x: 369, startPoint y: 249, endPoint x: 201, endPoint y: 254, distance: 168.1
click at [201, 254] on div "30552957012 Buscar (apellido, dni, cuil, nro traspaso, cuit, obra social) searc…" at bounding box center [784, 375] width 1568 height 750
type input "23175213864"
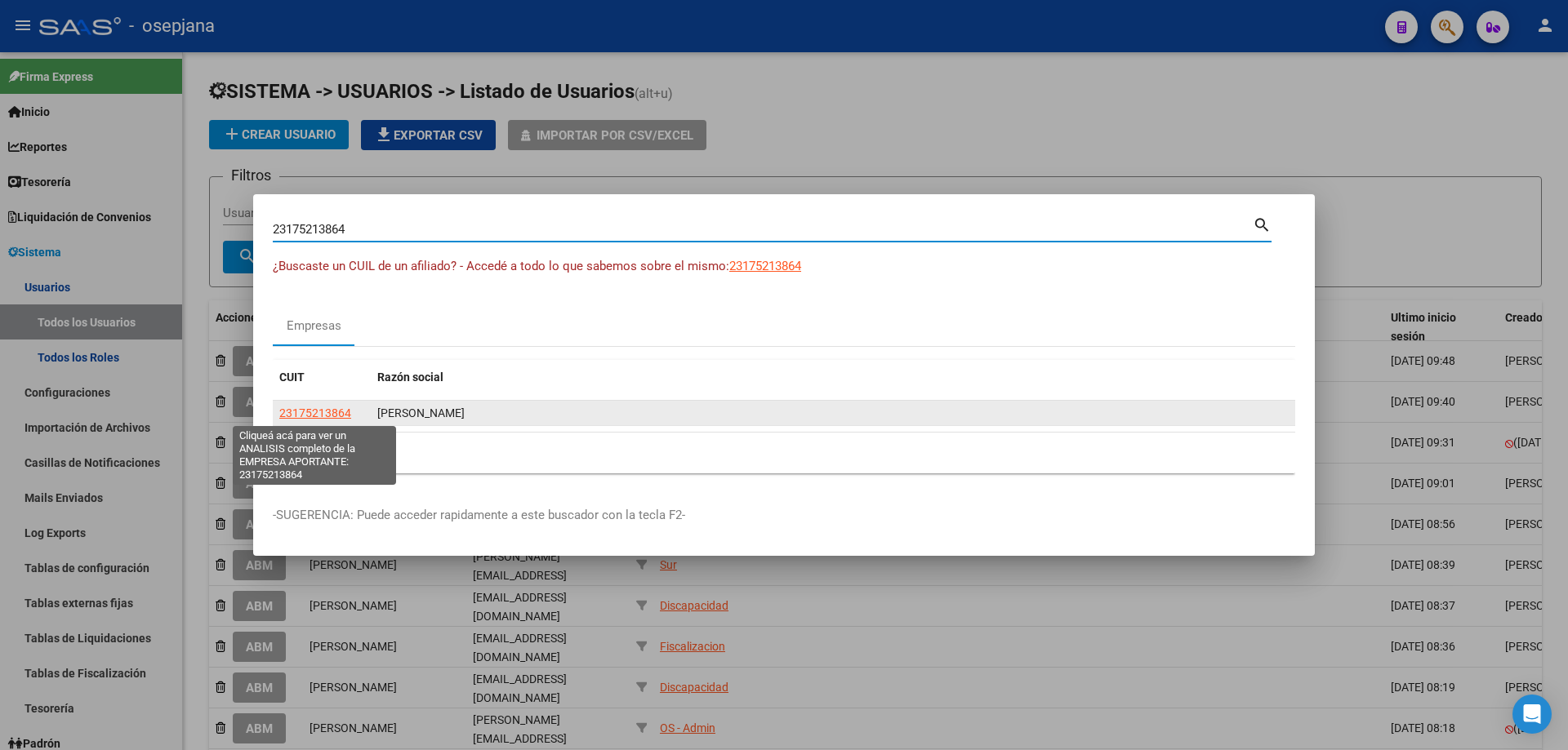
click at [309, 408] on span "23175213864" at bounding box center [315, 413] width 72 height 13
type textarea "23175213864"
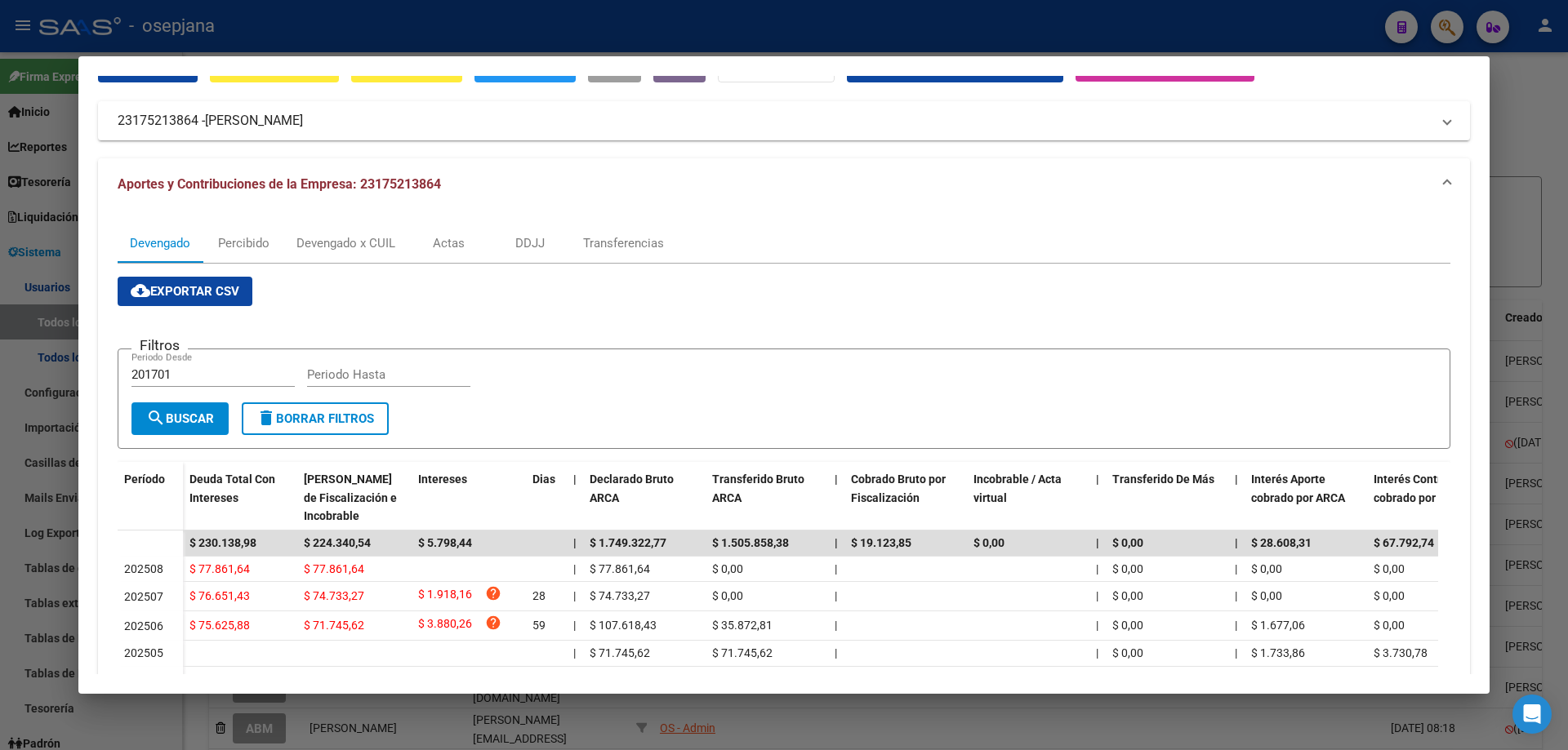
scroll to position [163, 0]
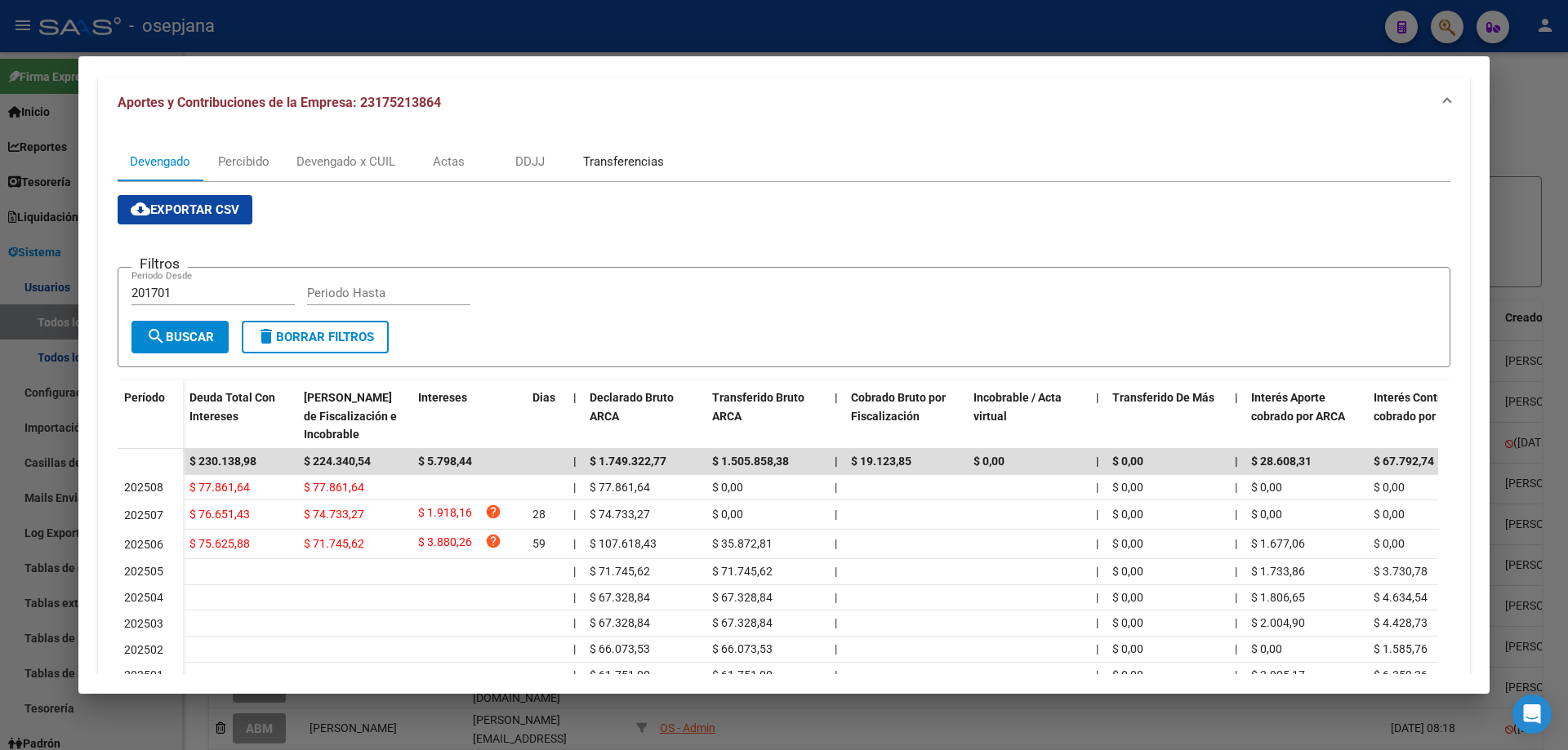
click at [588, 156] on div "Transferencias" at bounding box center [623, 162] width 81 height 18
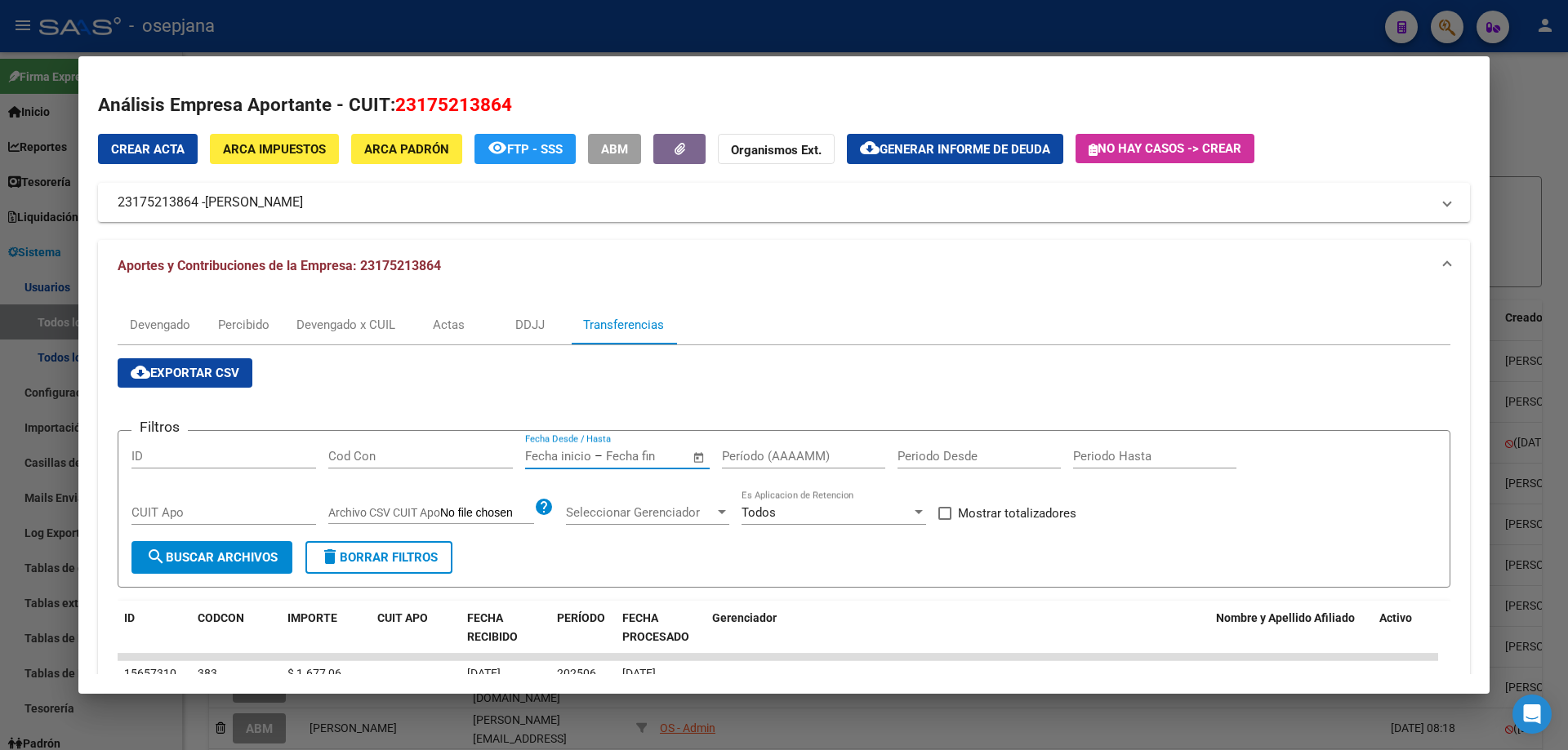
click at [635, 454] on input "text" at bounding box center [645, 456] width 79 height 15
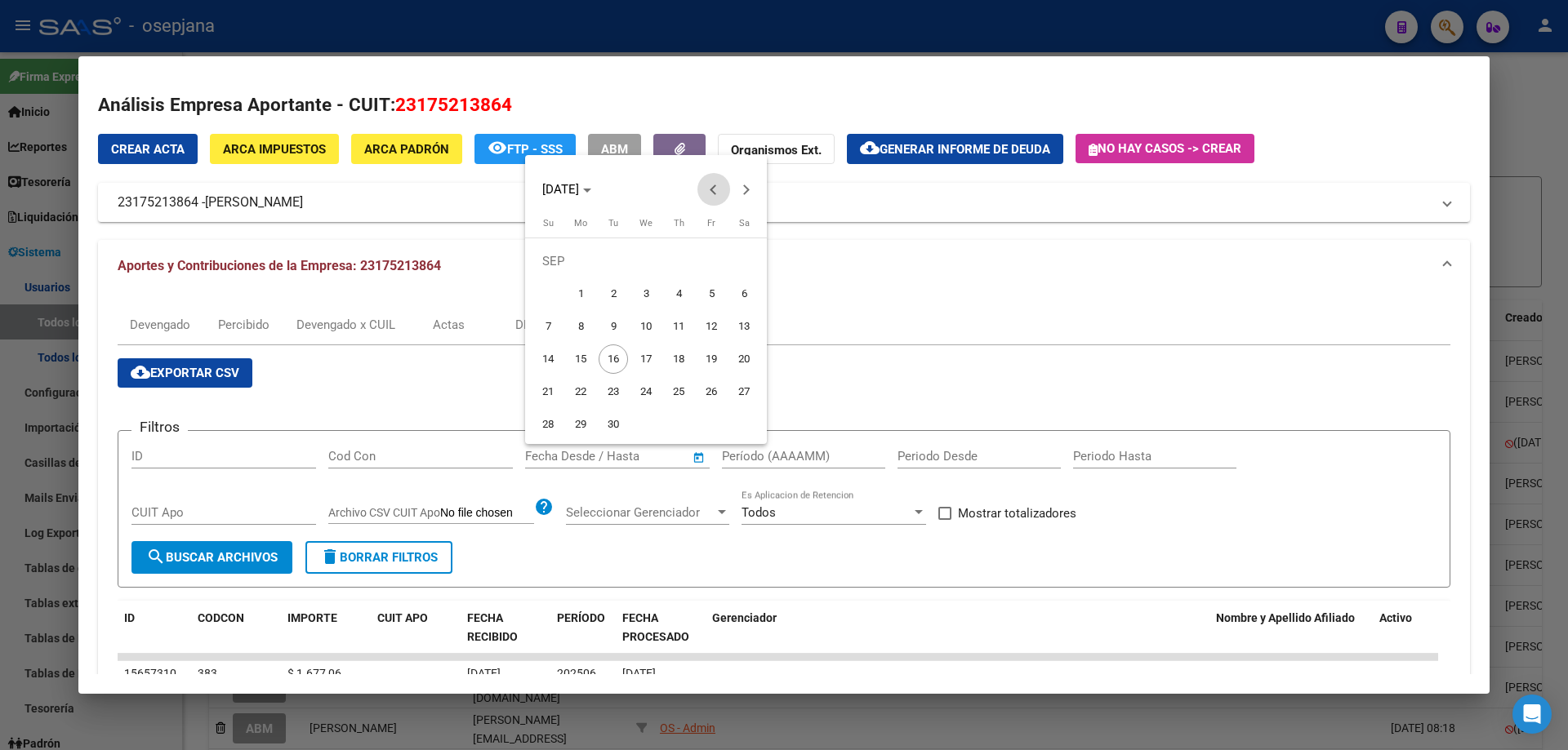
click at [708, 198] on span "Previous month" at bounding box center [713, 189] width 33 height 33
click at [585, 385] on span "25" at bounding box center [580, 391] width 29 height 29
type input "[DATE]"
click at [740, 193] on span "Next month" at bounding box center [746, 189] width 33 height 33
click at [577, 317] on span "8" at bounding box center [580, 326] width 29 height 29
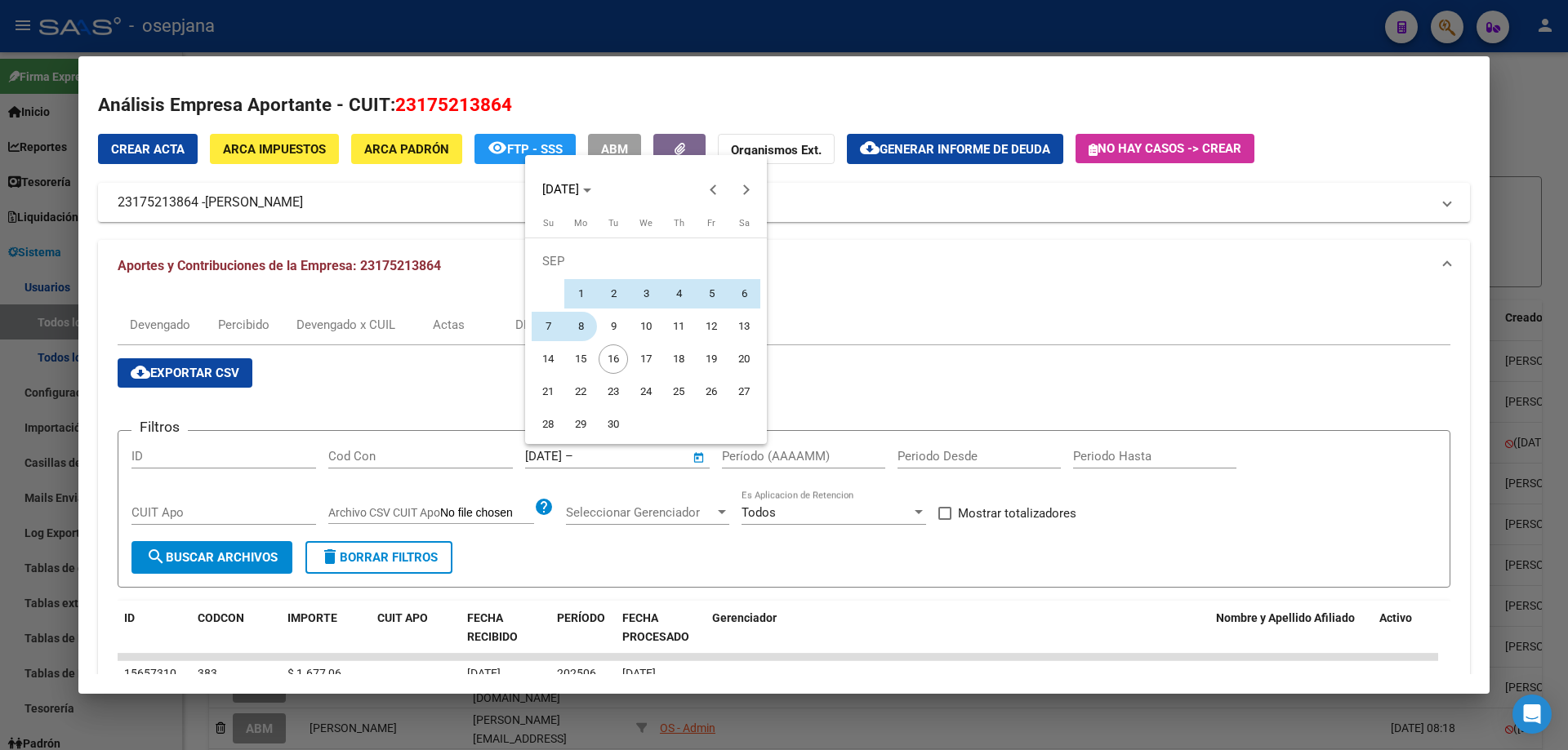
type input "[DATE]"
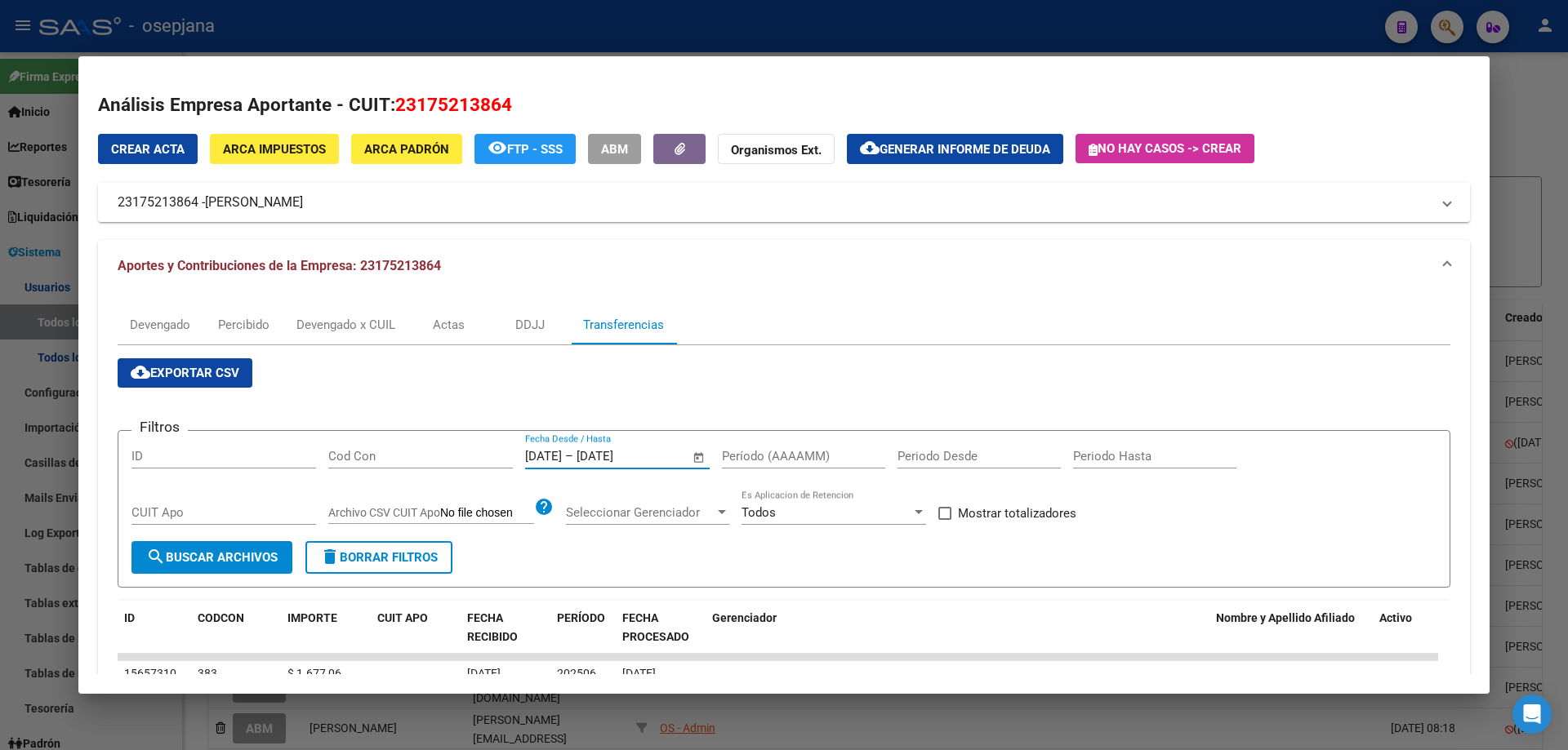
click at [773, 455] on input "Período (AAAAMM)" at bounding box center [804, 456] width 163 height 15
type input "202505"
drag, startPoint x: 1064, startPoint y: 509, endPoint x: 970, endPoint y: 525, distance: 95.4
click at [1051, 514] on span "Mostrar totalizadores" at bounding box center [1017, 513] width 118 height 20
click at [945, 520] on input "Mostrar totalizadores" at bounding box center [944, 520] width 1 height 1
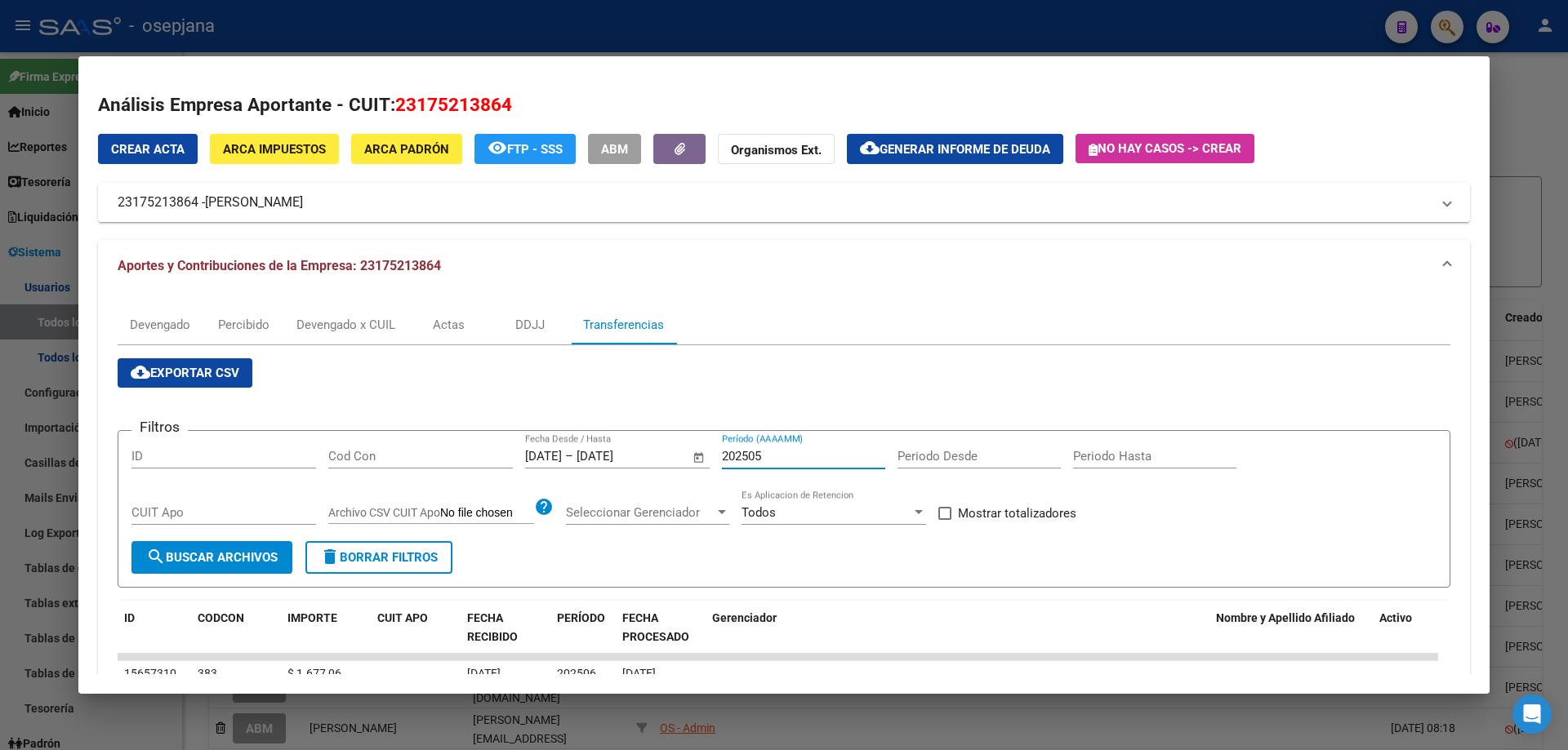
checkbox input "true"
click at [253, 558] on span "search Buscar Archivos" at bounding box center [212, 557] width 131 height 15
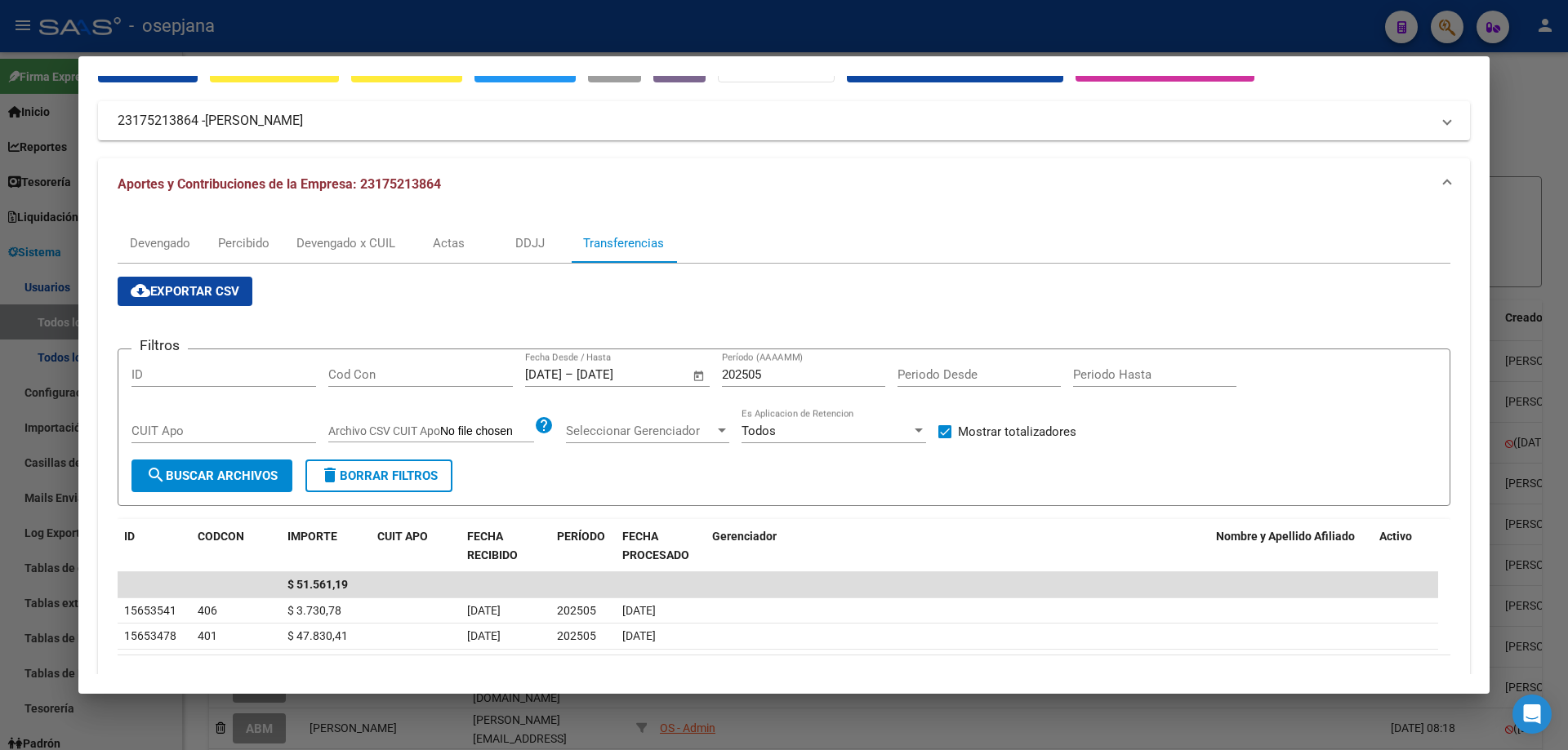
scroll to position [149, 0]
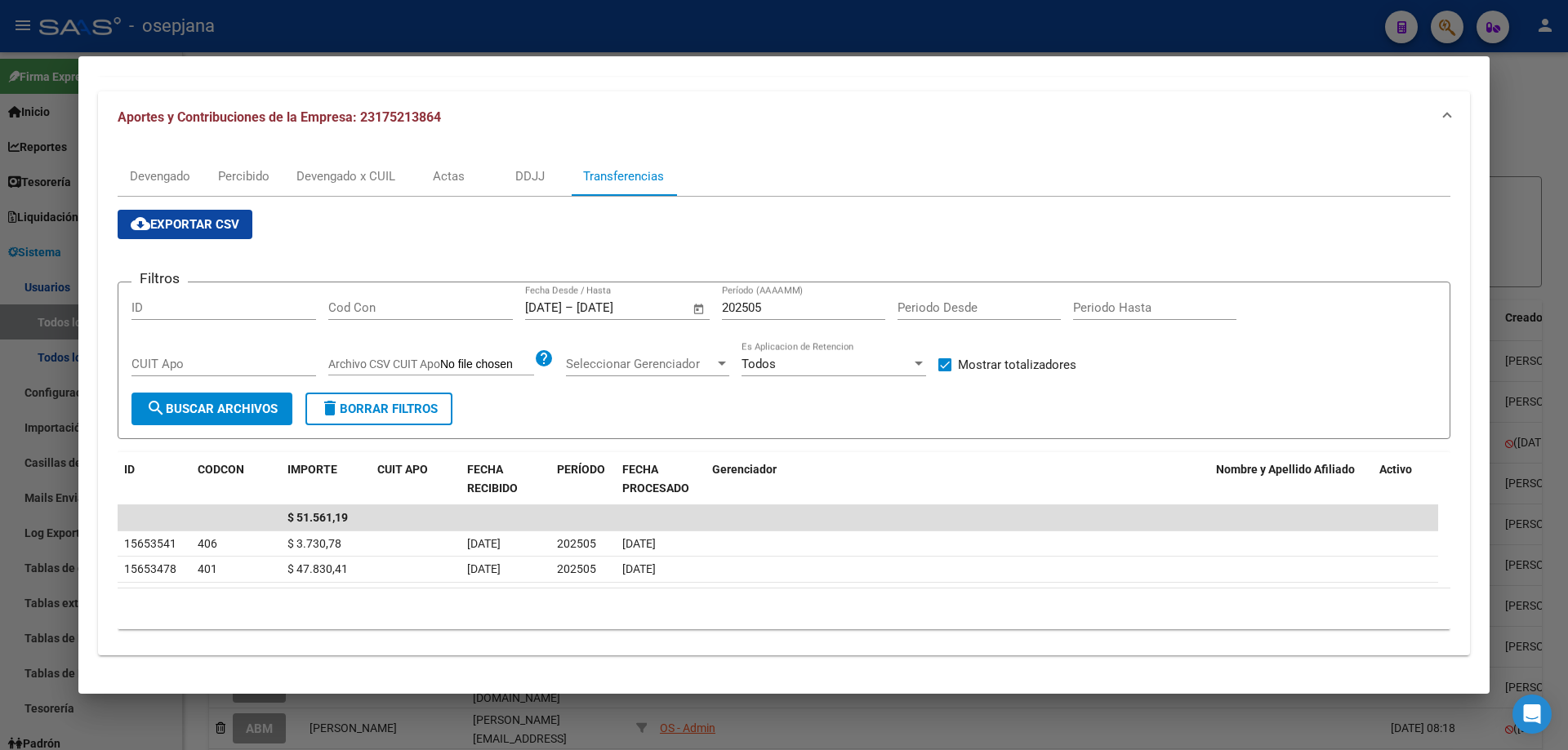
click at [498, 30] on div at bounding box center [784, 375] width 1568 height 750
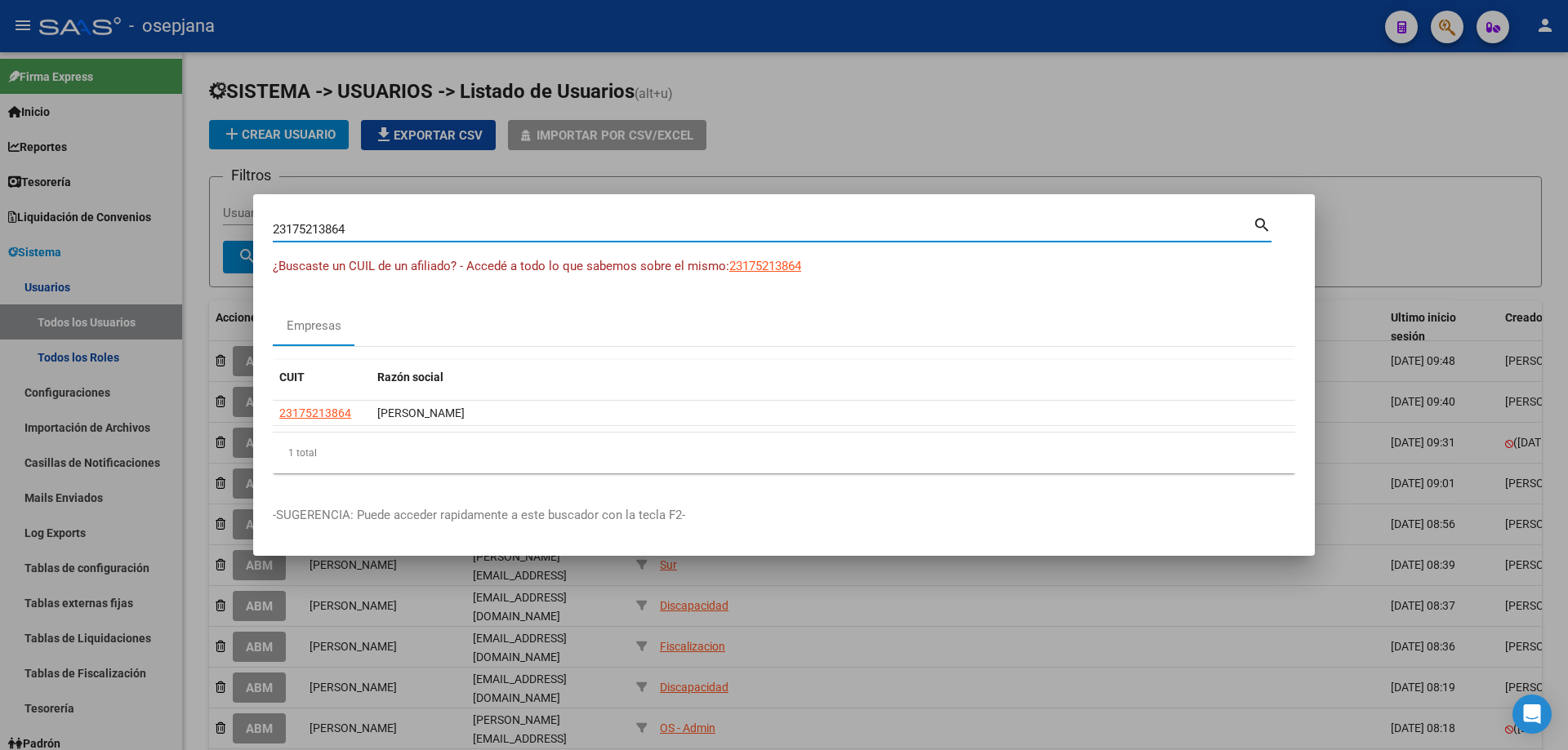
drag, startPoint x: 345, startPoint y: 235, endPoint x: 205, endPoint y: 239, distance: 140.1
click at [205, 239] on div "23175213864 Buscar (apellido, dni, cuil, [PERSON_NAME], cuit, obra social) sear…" at bounding box center [784, 375] width 1568 height 750
type input "30717679802"
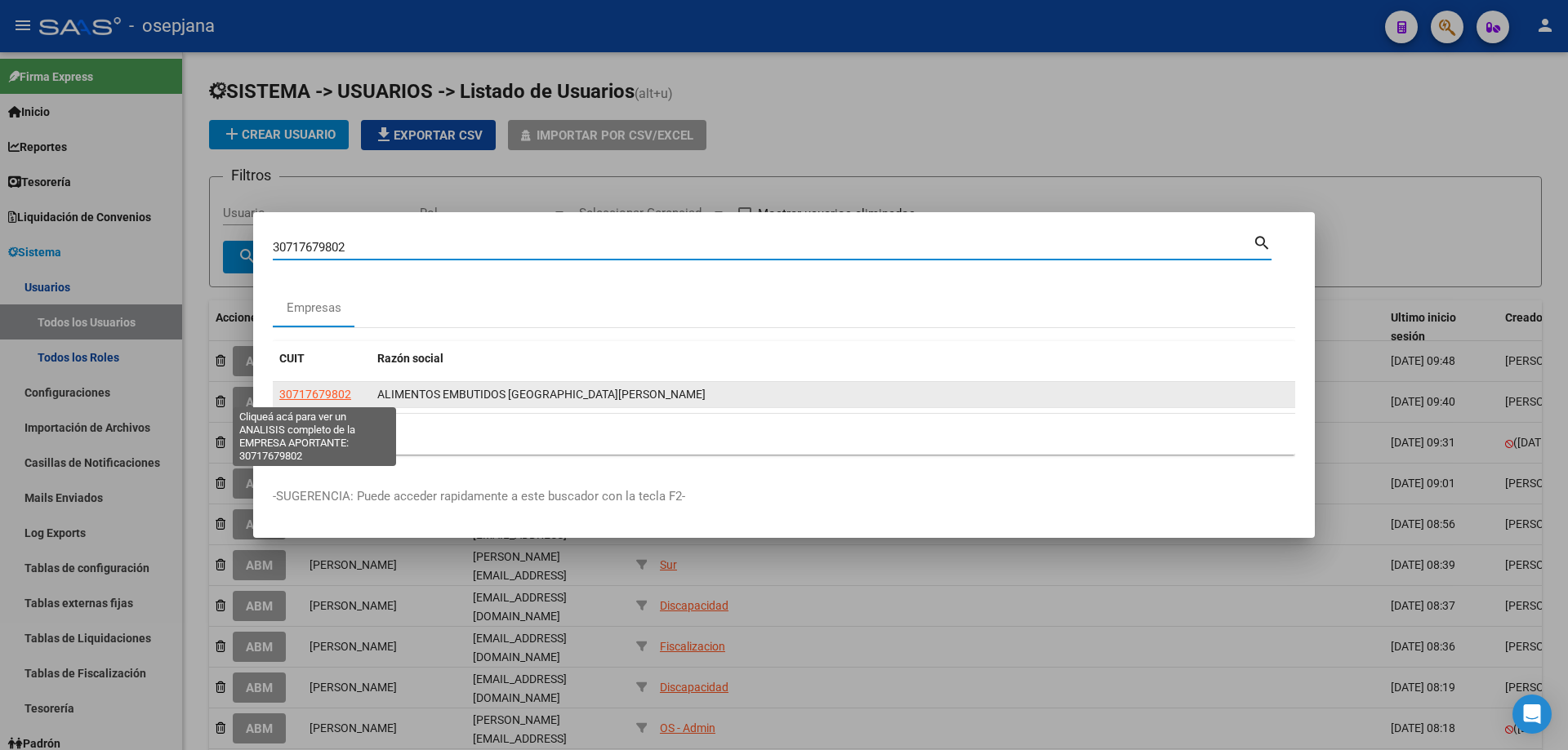
click at [305, 388] on span "30717679802" at bounding box center [315, 394] width 72 height 13
type textarea "30717679802"
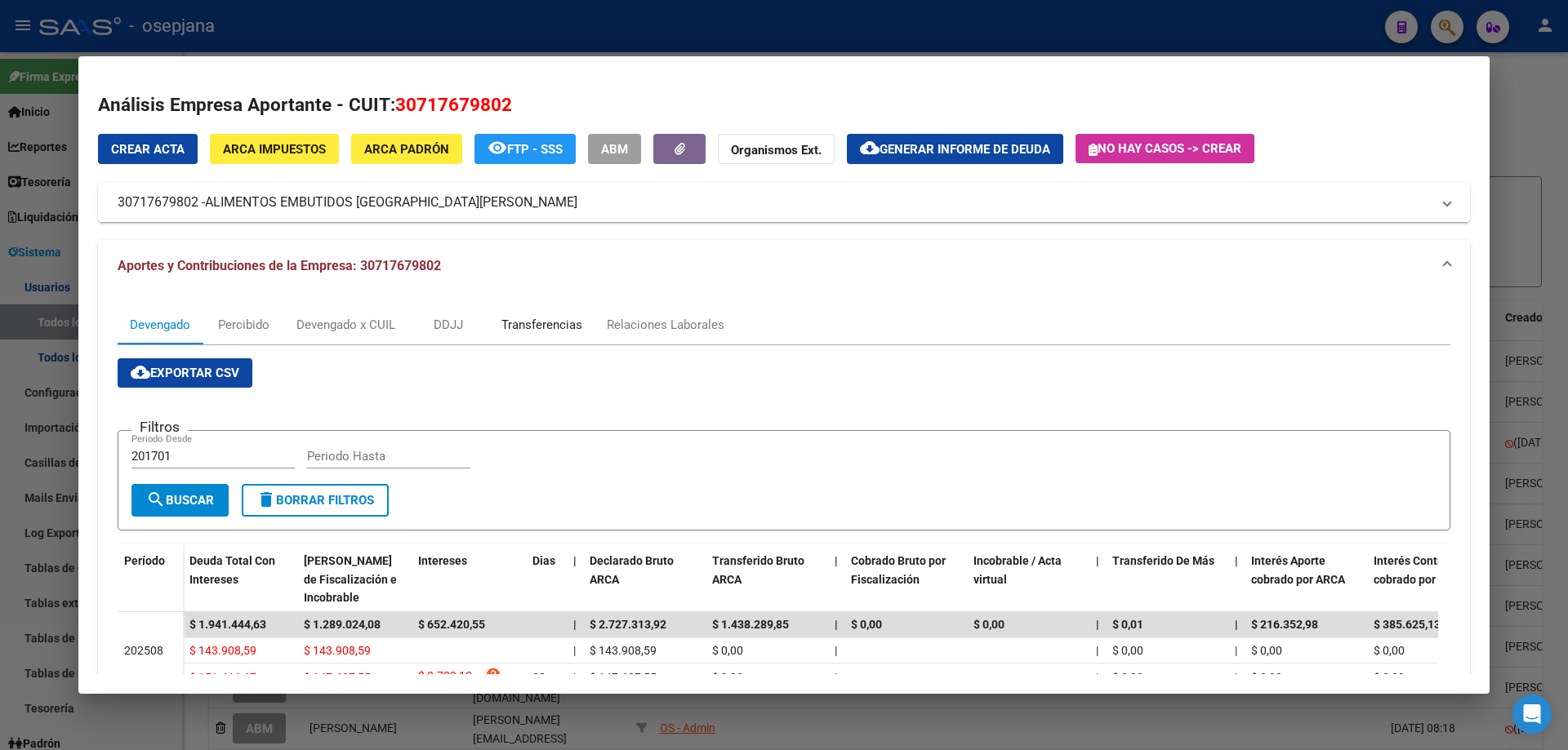
click at [509, 328] on div "Transferencias" at bounding box center [542, 325] width 81 height 18
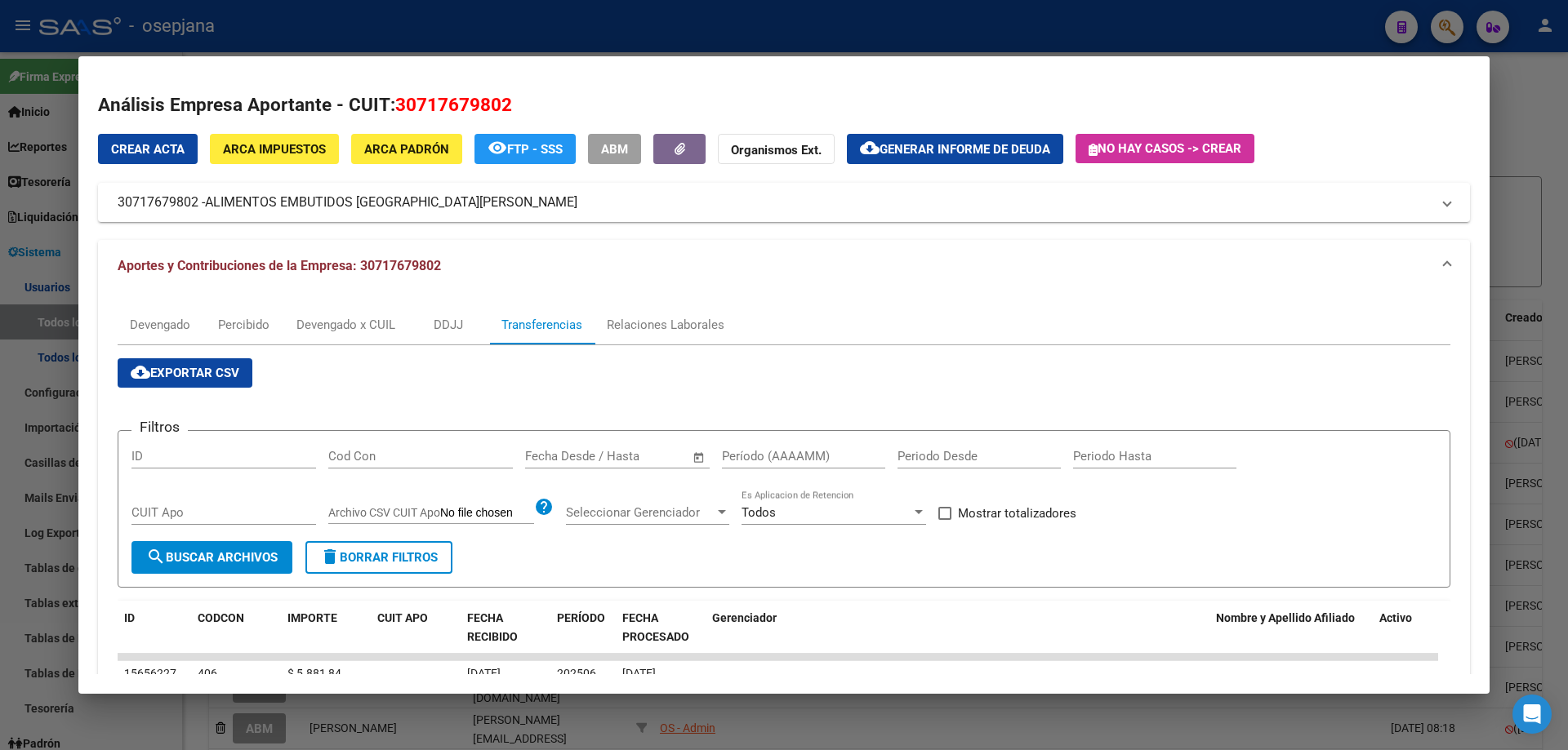
click at [1018, 509] on span "Mostrar totalizadores" at bounding box center [1017, 513] width 118 height 20
click at [945, 520] on input "Mostrar totalizadores" at bounding box center [944, 520] width 1 height 1
checkbox input "true"
click at [665, 458] on input "text" at bounding box center [645, 456] width 79 height 15
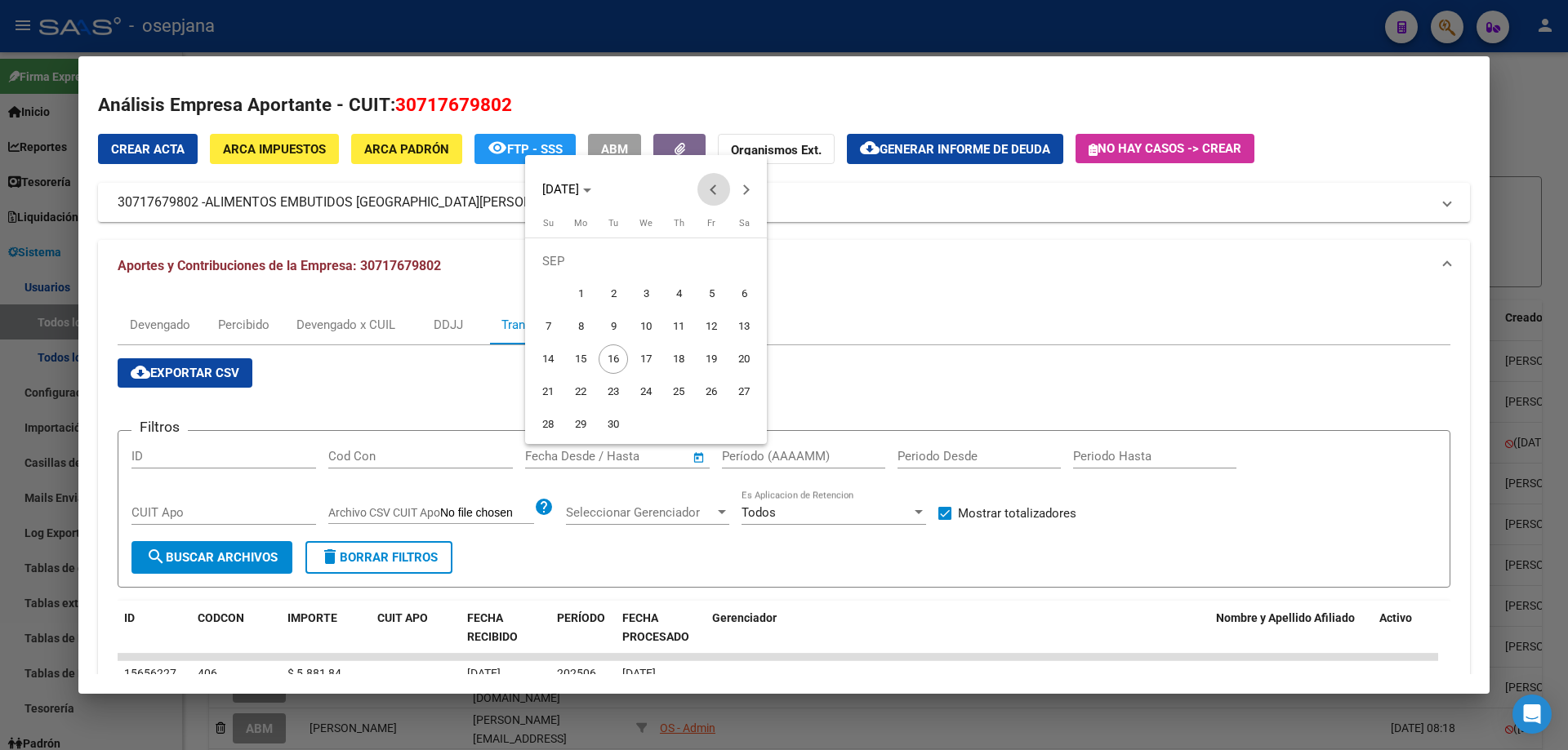
click at [708, 193] on span "Previous month" at bounding box center [713, 189] width 33 height 33
click at [708, 351] on span "22" at bounding box center [711, 359] width 29 height 29
type input "[DATE]"
click at [744, 184] on button "Next month" at bounding box center [746, 189] width 33 height 33
click at [581, 317] on span "8" at bounding box center [580, 326] width 29 height 29
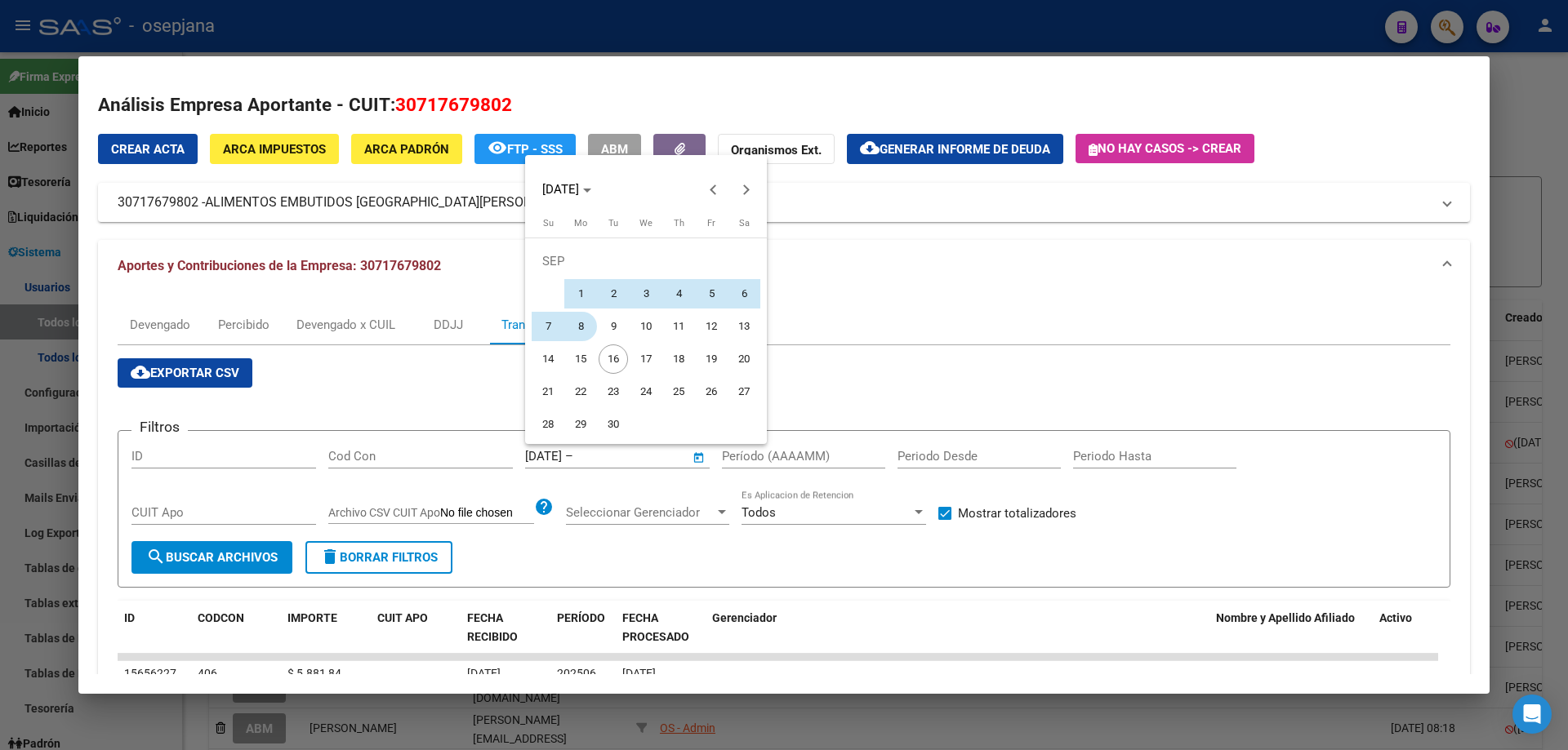
type input "[DATE]"
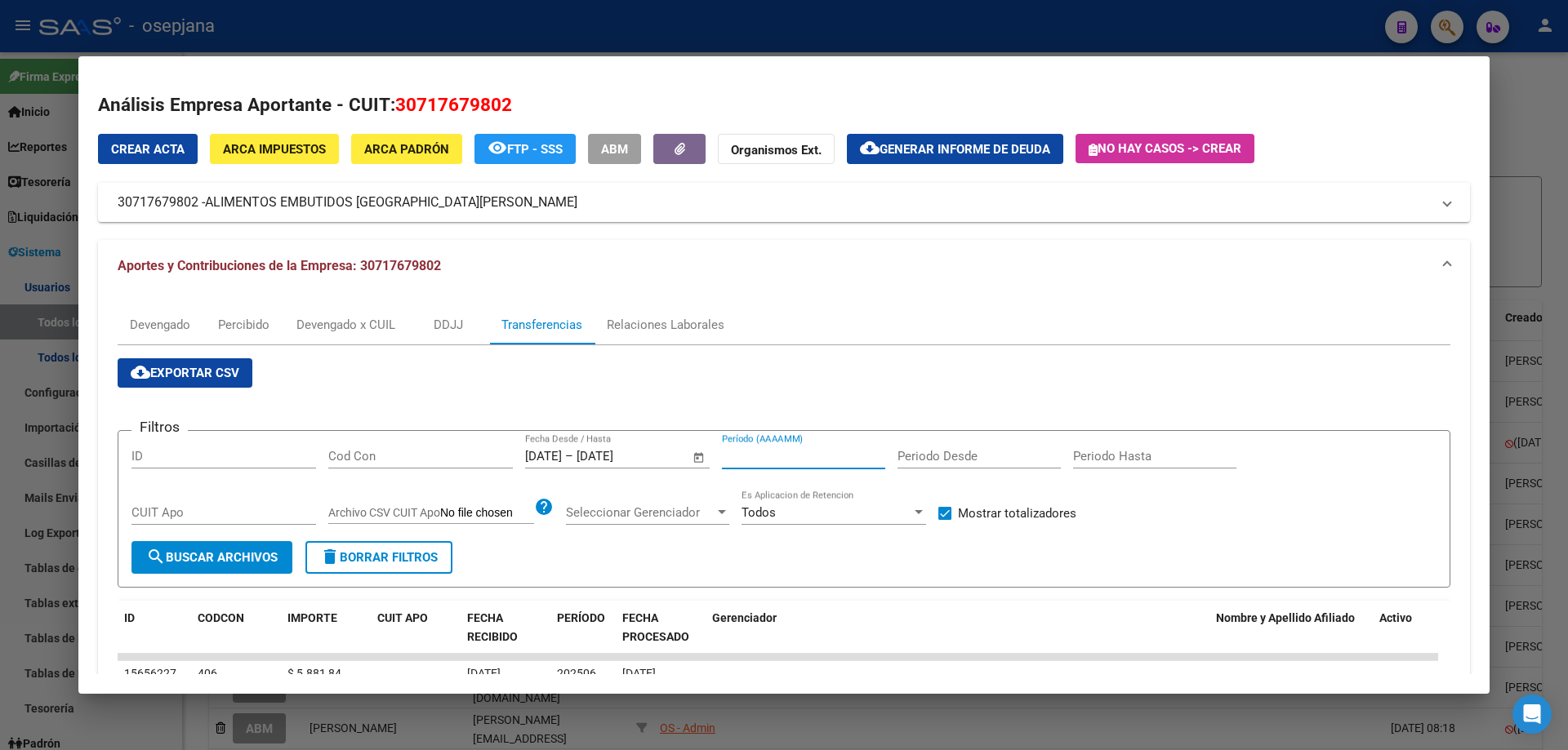
click at [798, 453] on input "Período (AAAAMM)" at bounding box center [804, 456] width 163 height 15
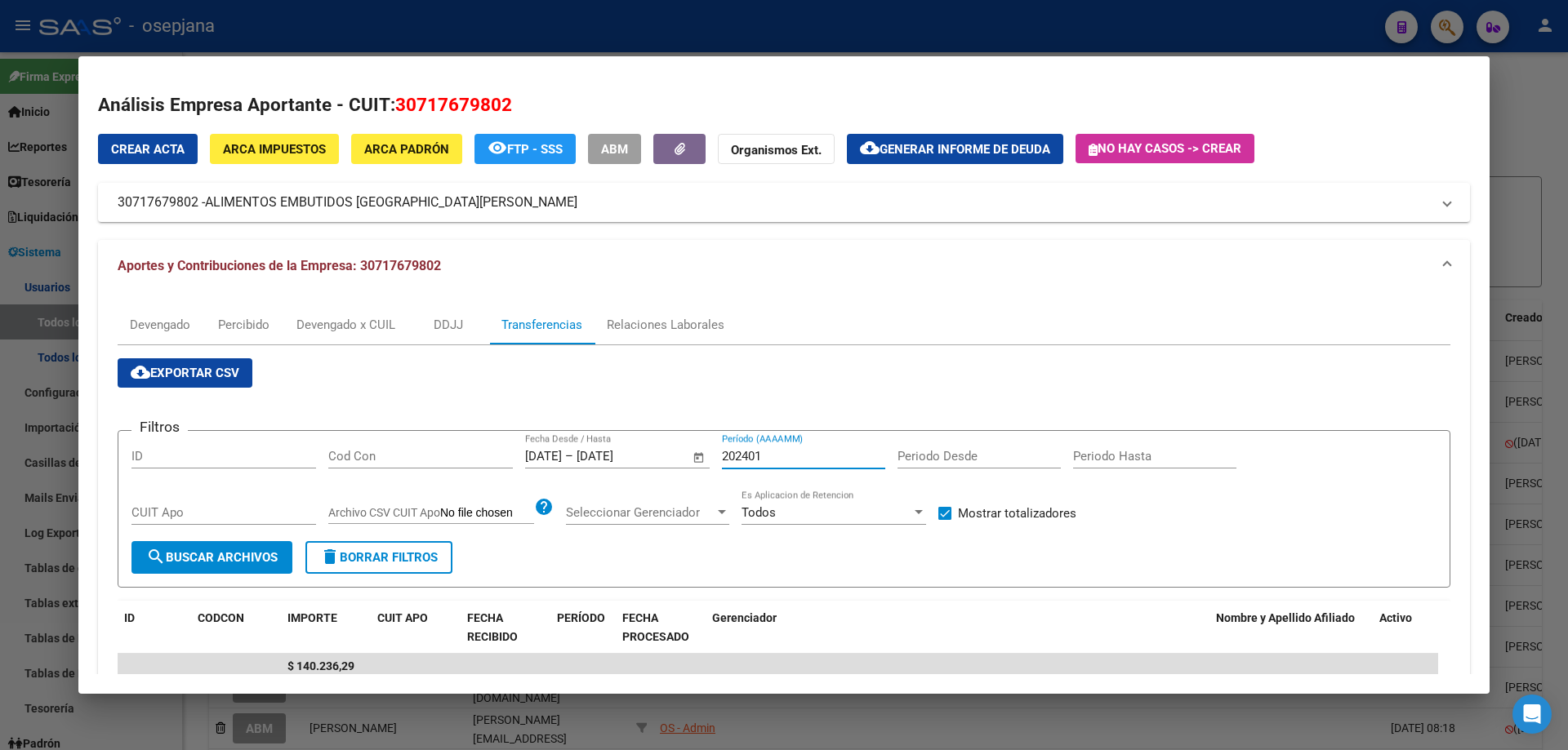
scroll to position [82, 0]
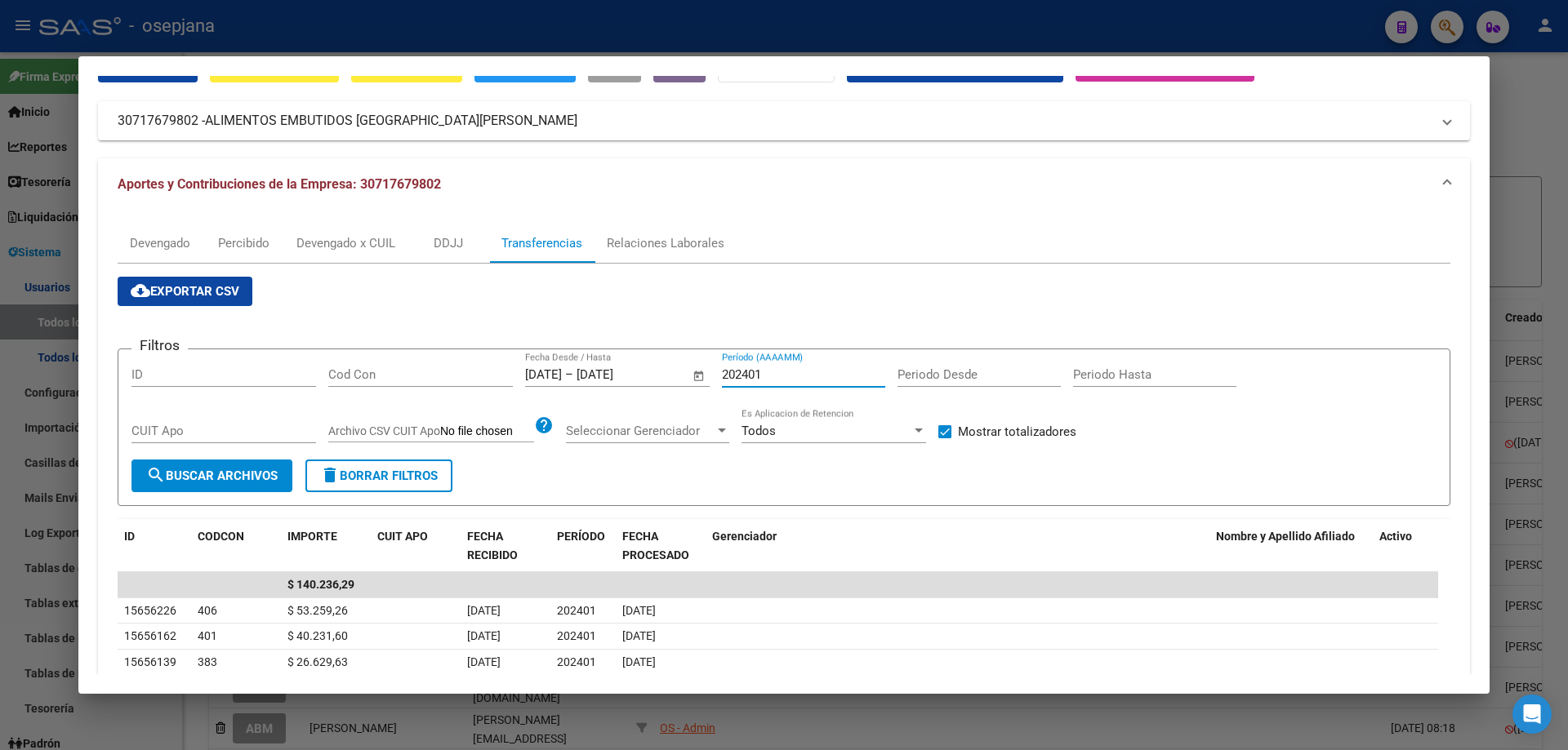
drag, startPoint x: 825, startPoint y: 378, endPoint x: 644, endPoint y: 381, distance: 181.0
click at [644, 381] on div "Filtros ID Cod Con [DATE] [DATE] – [DATE] [DATE] Fecha Desde / Hasta 202401 Per…" at bounding box center [784, 410] width 1305 height 97
type input "202506"
click at [749, 19] on div at bounding box center [784, 375] width 1568 height 750
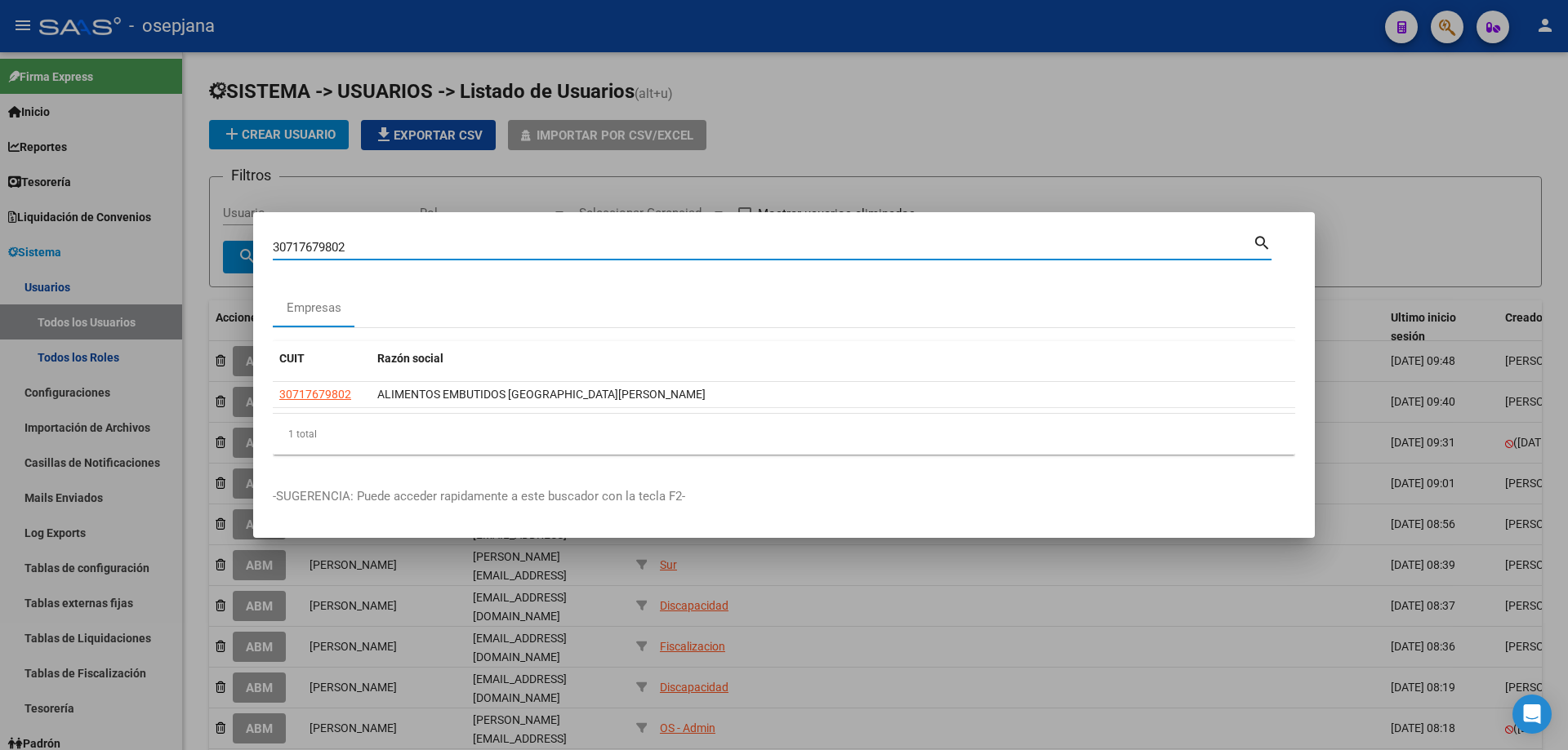
drag, startPoint x: 308, startPoint y: 245, endPoint x: 169, endPoint y: 241, distance: 139.1
click at [169, 241] on div "30717679802 Buscar (apellido, dni, cuil, nro traspaso, cuit, obra social) searc…" at bounding box center [784, 375] width 1568 height 750
type input "30546344734"
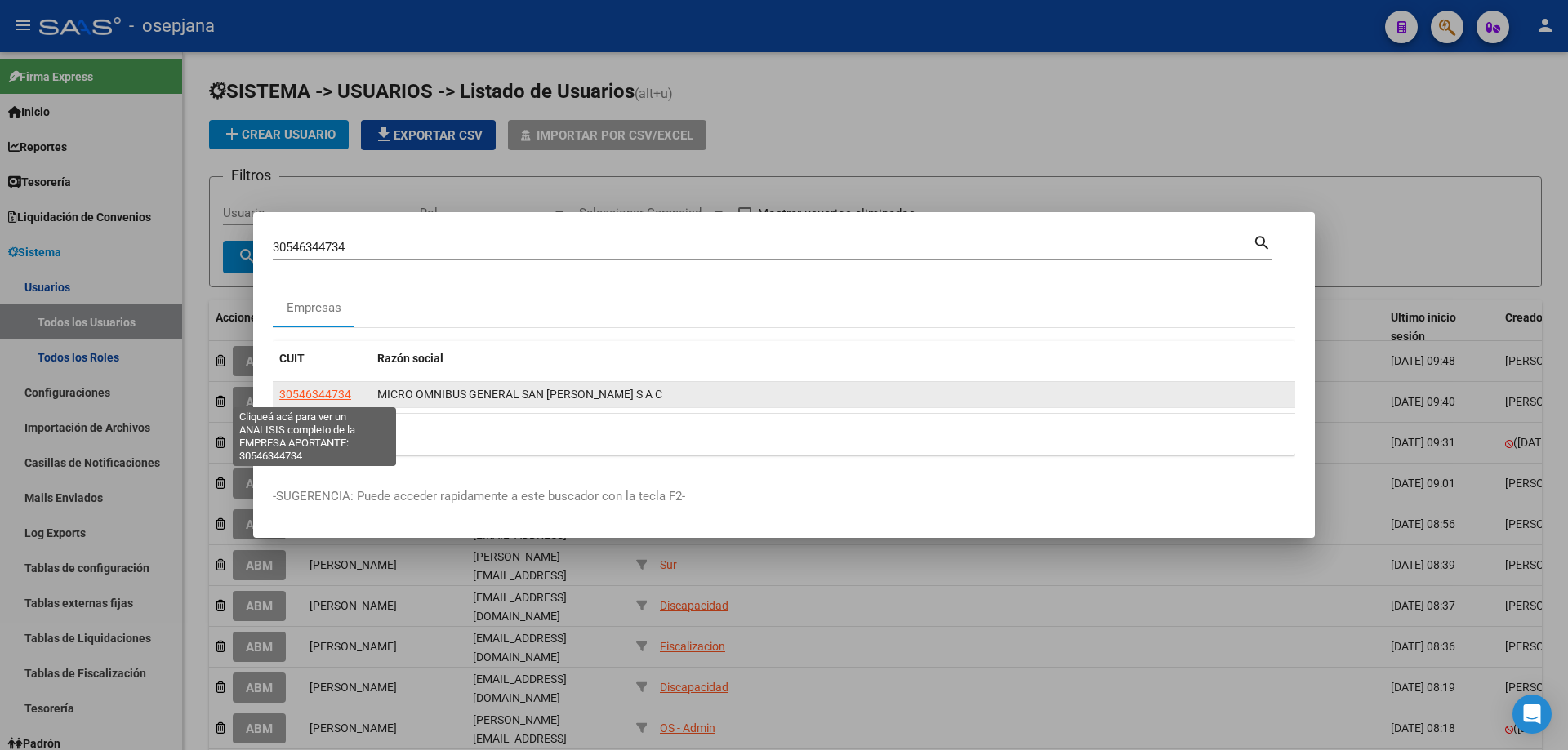
click at [337, 389] on span "30546344734" at bounding box center [315, 394] width 72 height 13
type textarea "30546344734"
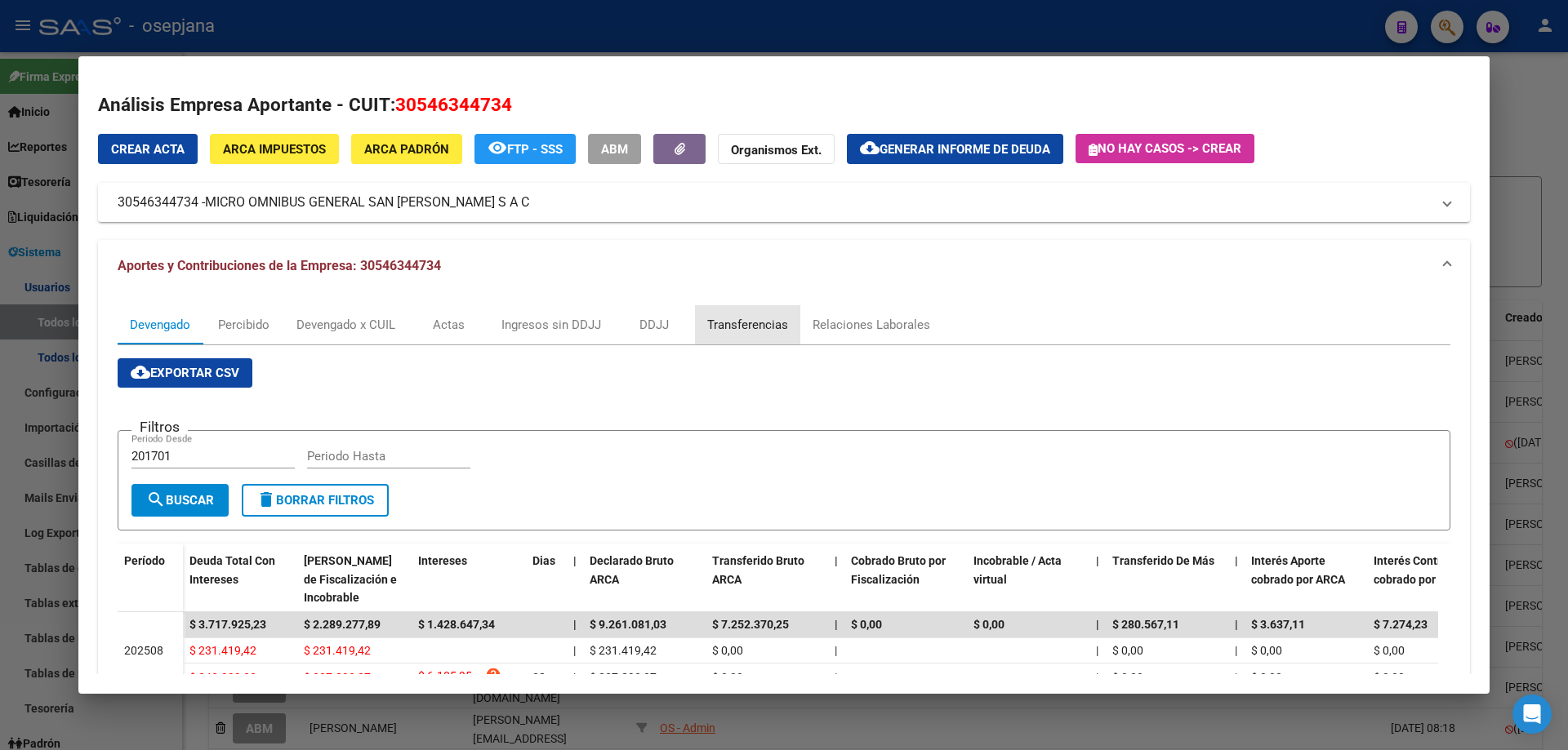
click at [719, 342] on div "Transferencias" at bounding box center [748, 325] width 106 height 39
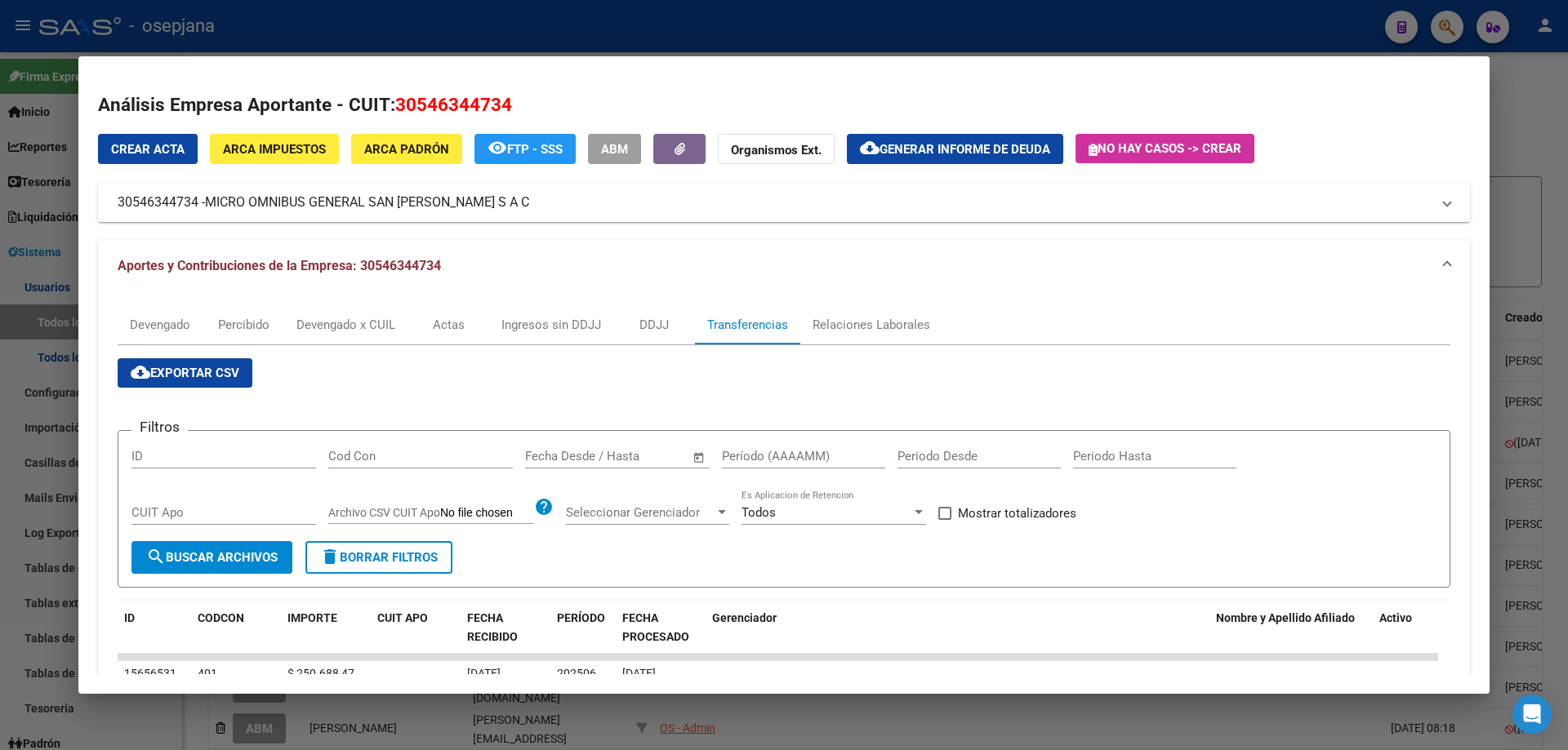
click at [966, 515] on span "Mostrar totalizadores" at bounding box center [1017, 513] width 118 height 20
click at [945, 520] on input "Mostrar totalizadores" at bounding box center [944, 520] width 1 height 1
checkbox input "true"
click at [591, 454] on div "Fecha inicio – Fecha fin" at bounding box center [607, 456] width 165 height 15
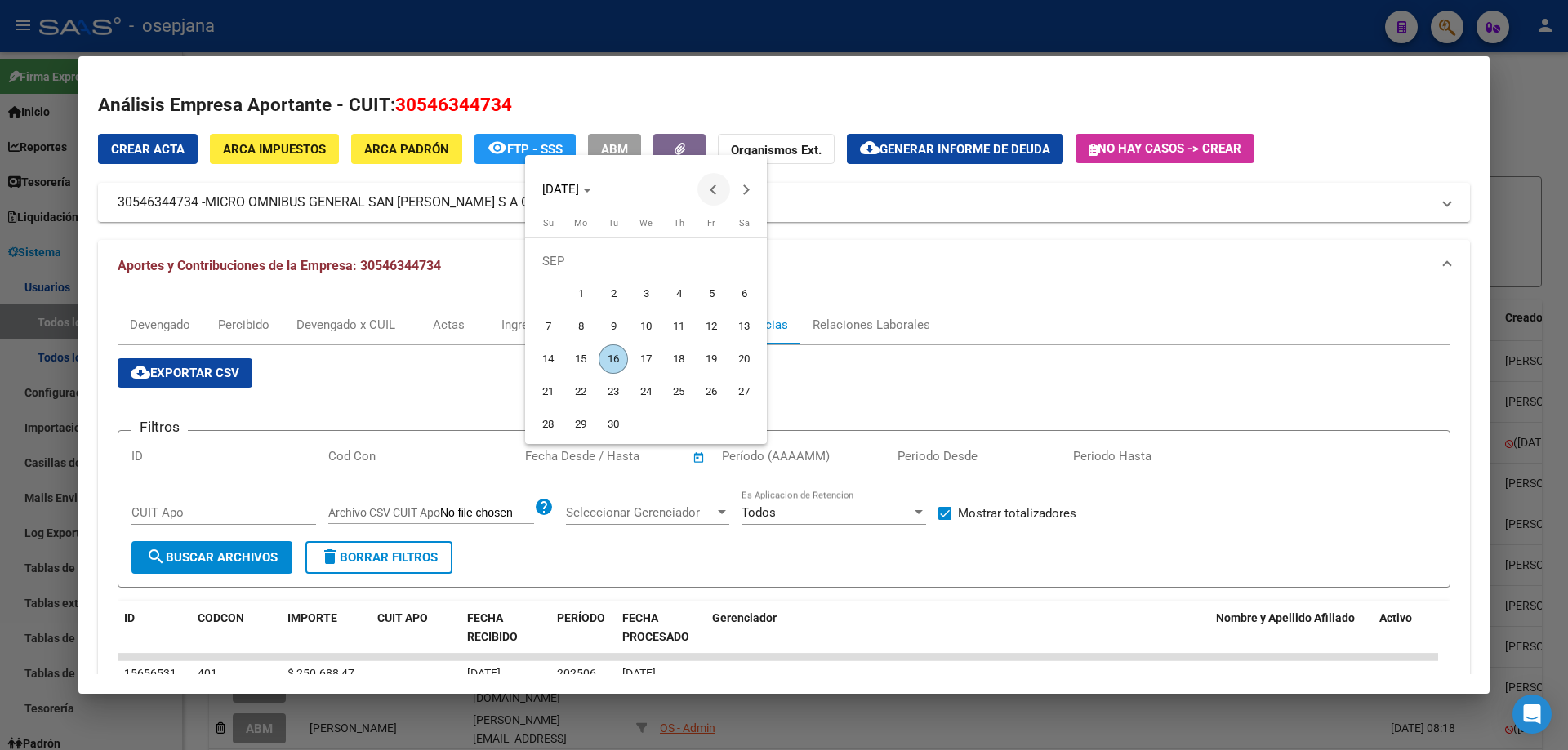
click at [709, 186] on span "Previous month" at bounding box center [713, 189] width 33 height 33
click at [709, 356] on span "22" at bounding box center [711, 359] width 29 height 29
type input "[DATE]"
click at [745, 191] on button "Next month" at bounding box center [746, 189] width 33 height 33
click at [583, 329] on span "8" at bounding box center [580, 326] width 29 height 29
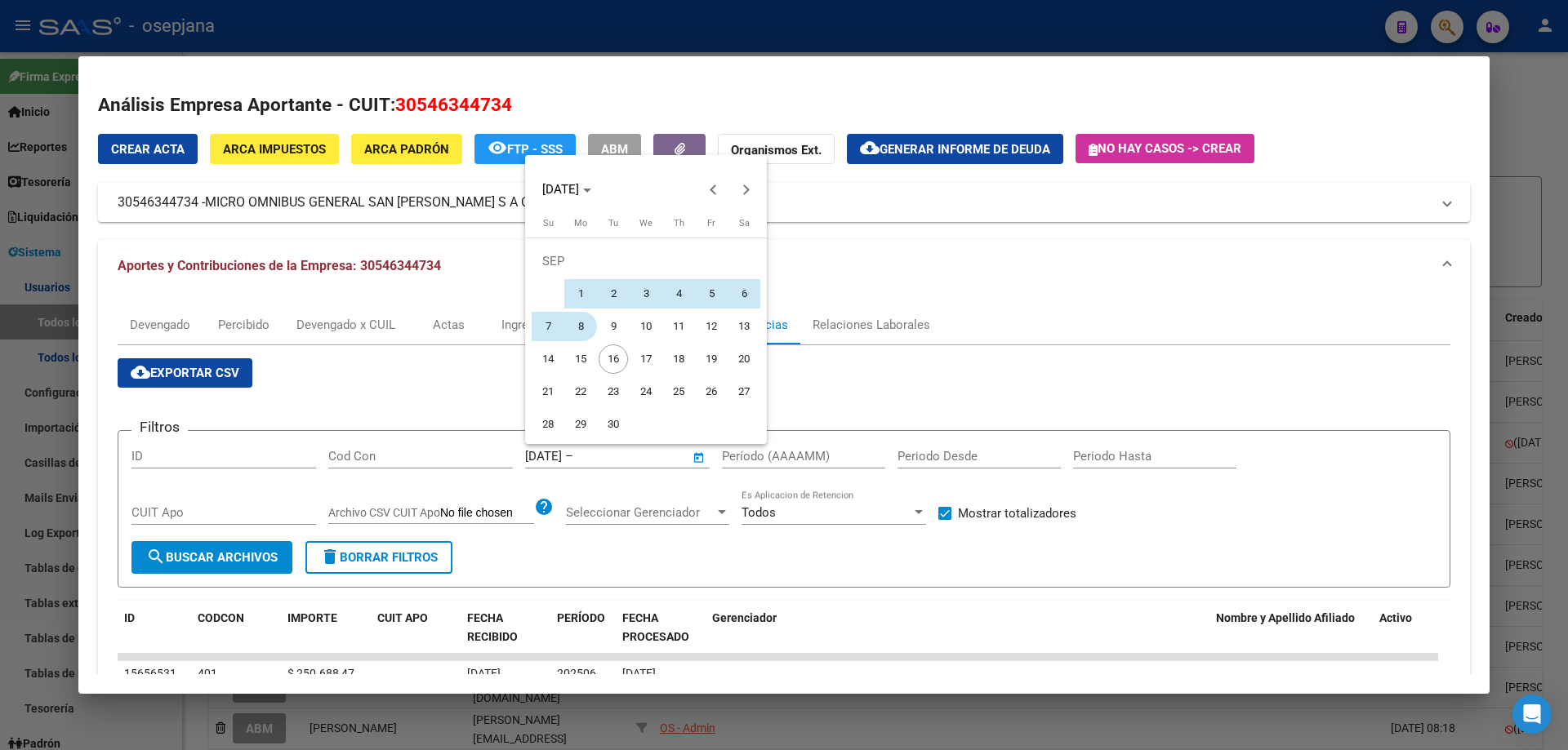
type input "[DATE]"
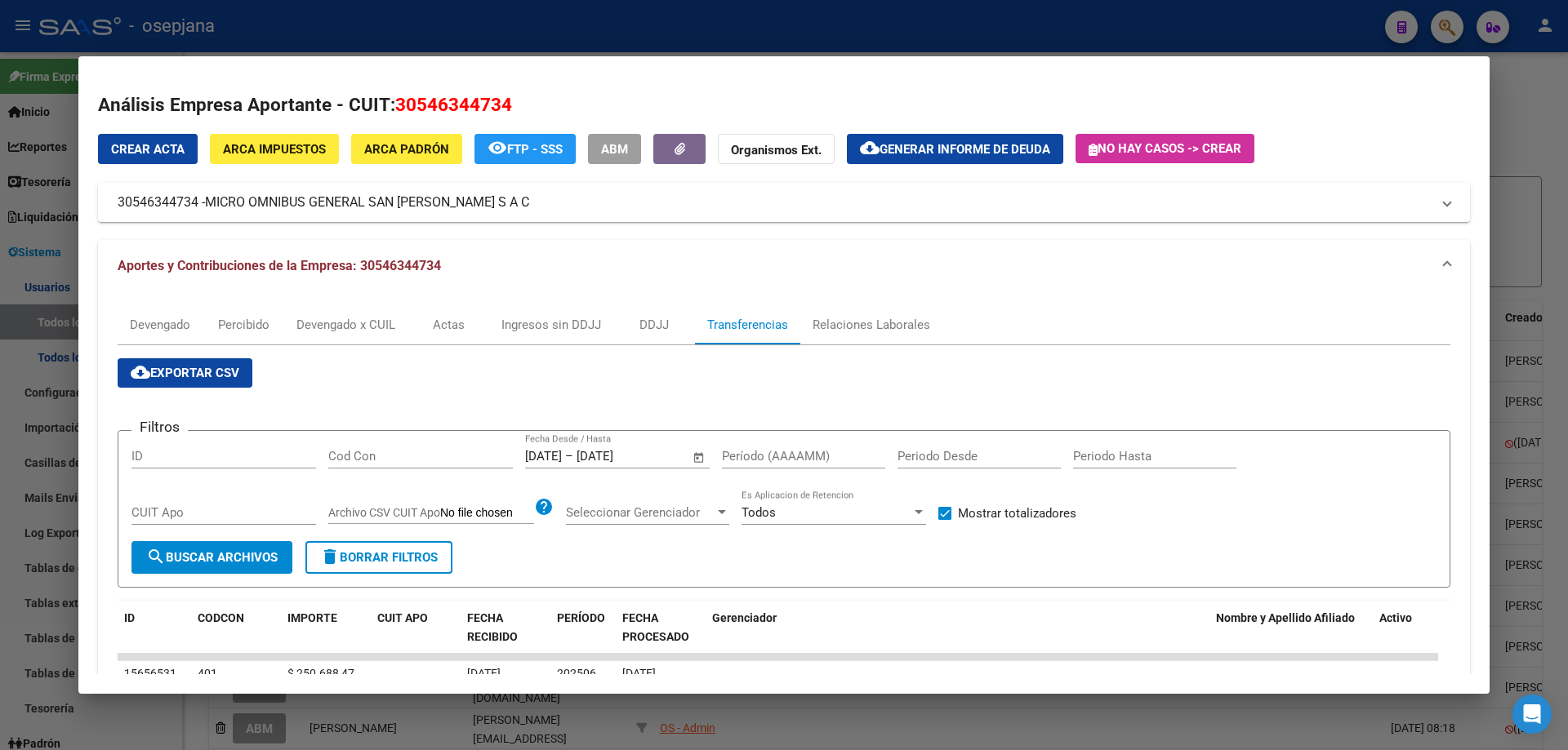
click at [763, 453] on input "Período (AAAAMM)" at bounding box center [804, 456] width 163 height 15
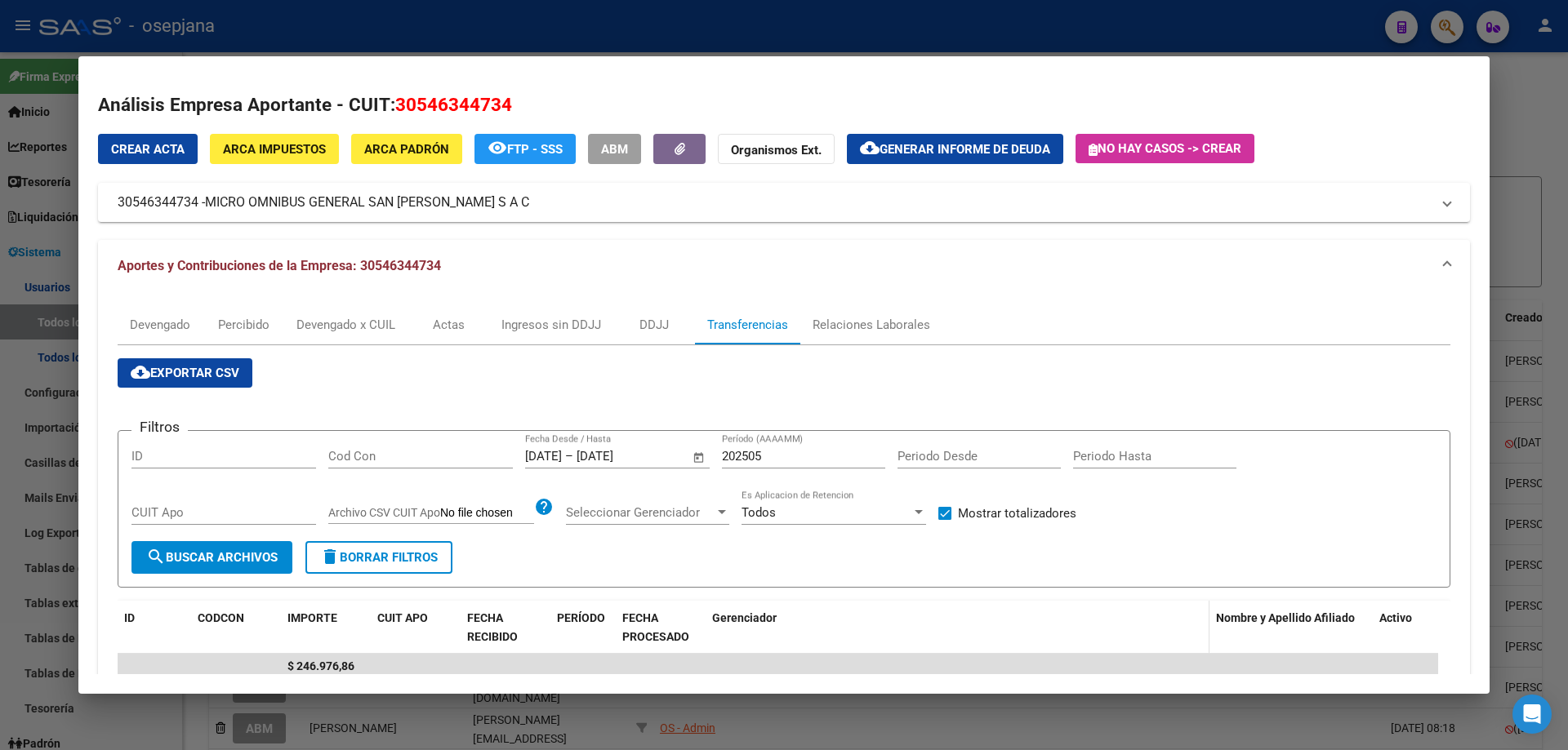
scroll to position [163, 0]
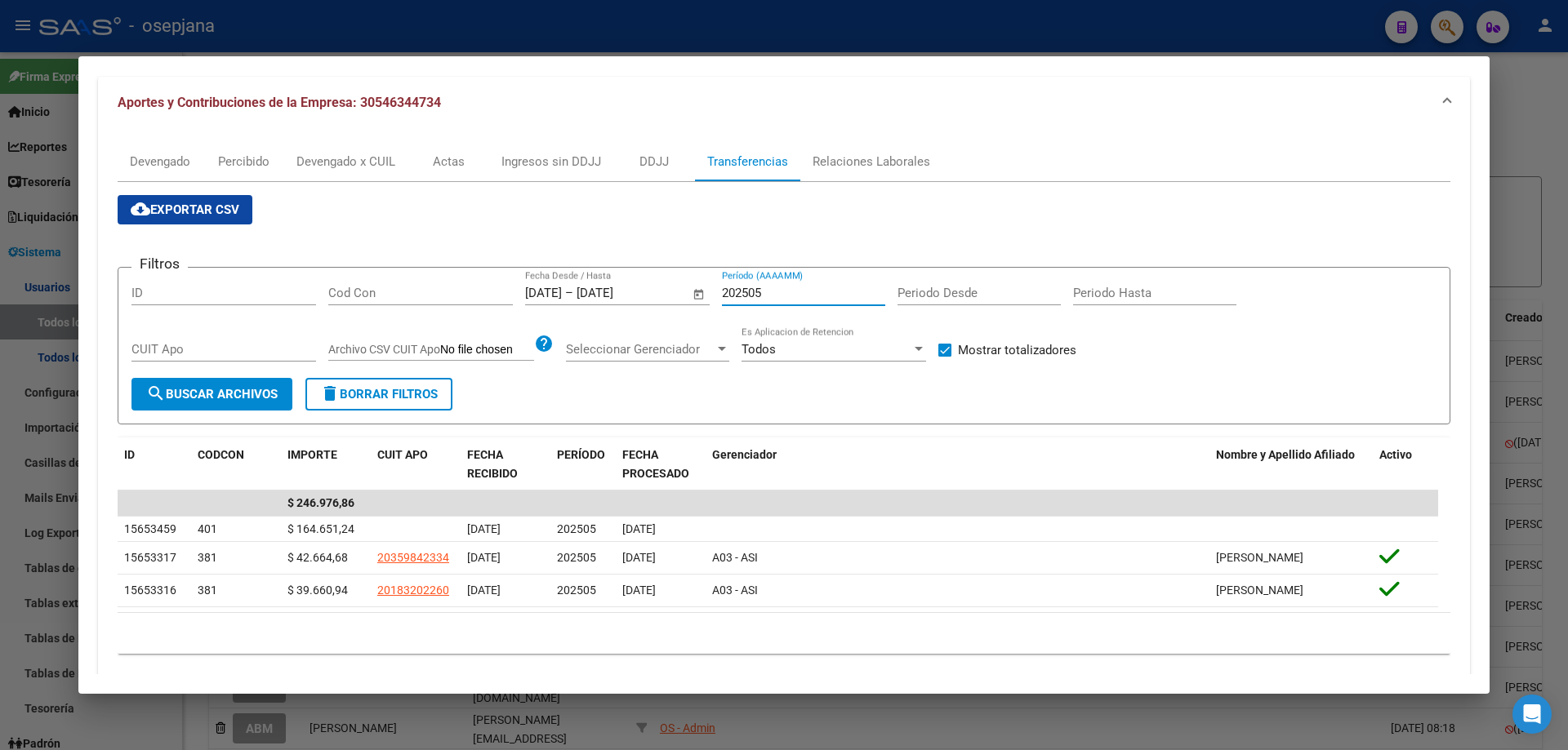
click at [755, 293] on input "202505" at bounding box center [804, 293] width 163 height 15
type input "202506"
click at [182, 157] on div "Devengado" at bounding box center [160, 162] width 60 height 18
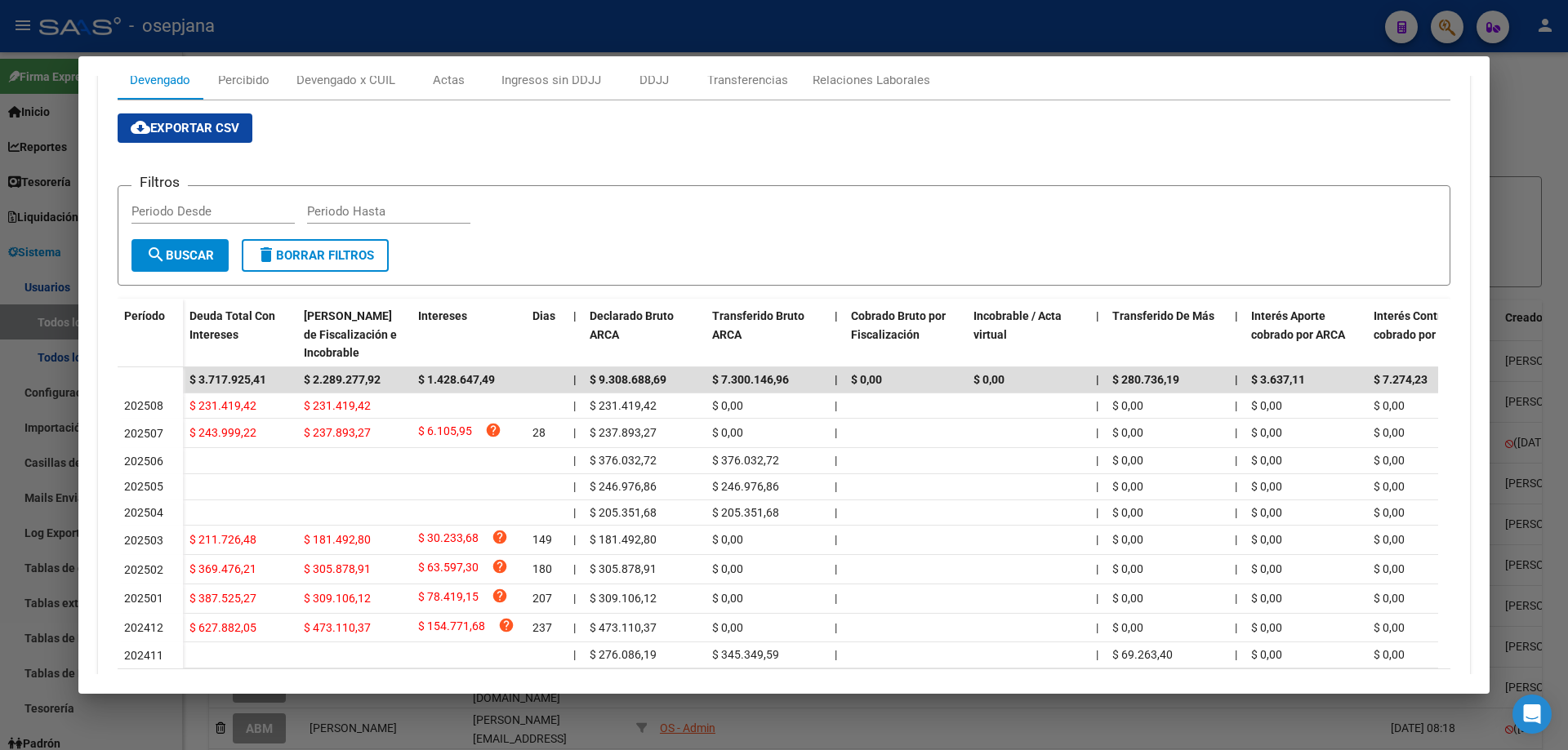
scroll to position [342, 0]
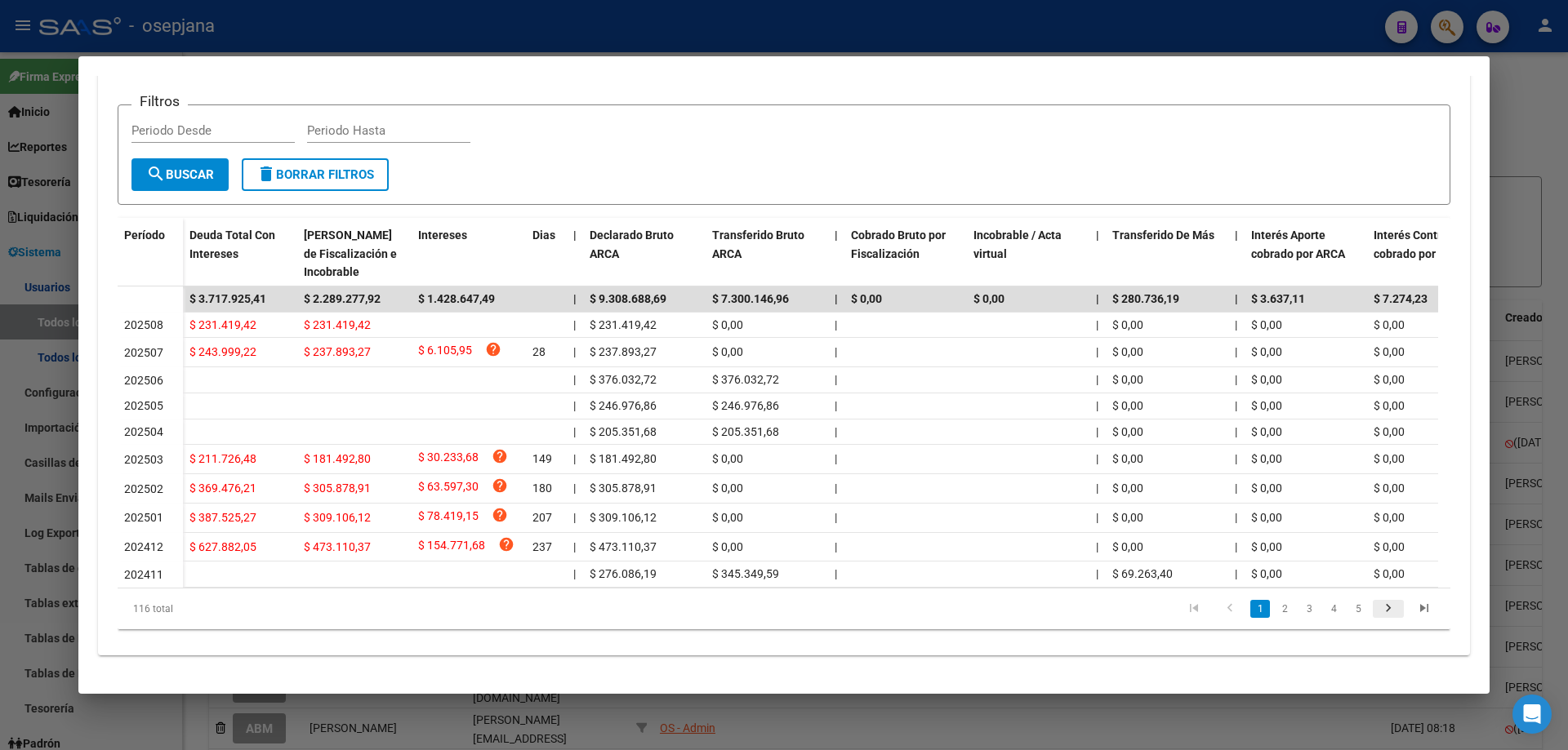
click at [1378, 614] on icon "go to next page" at bounding box center [1389, 611] width 21 height 20
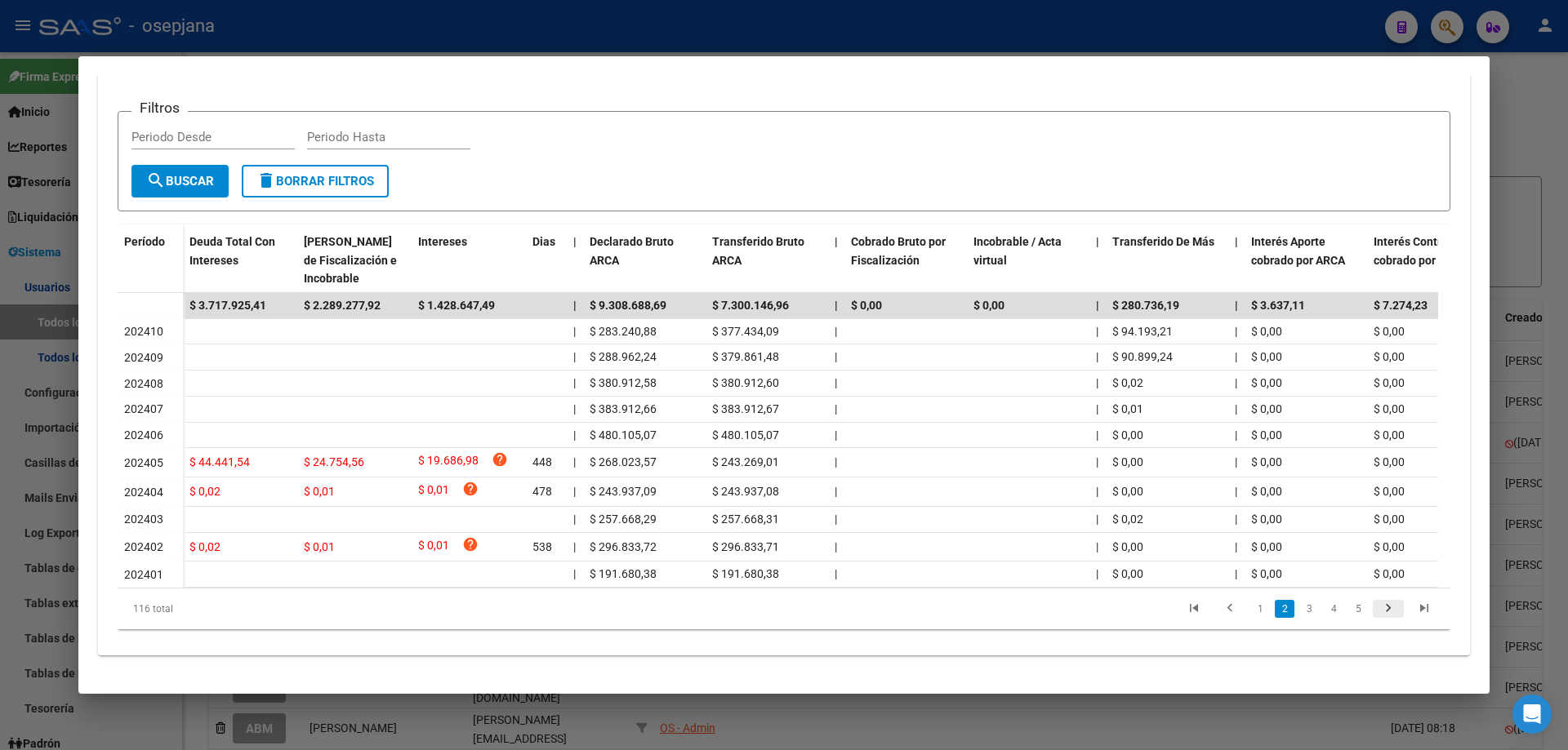
click at [1378, 614] on icon "go to next page" at bounding box center [1389, 611] width 21 height 20
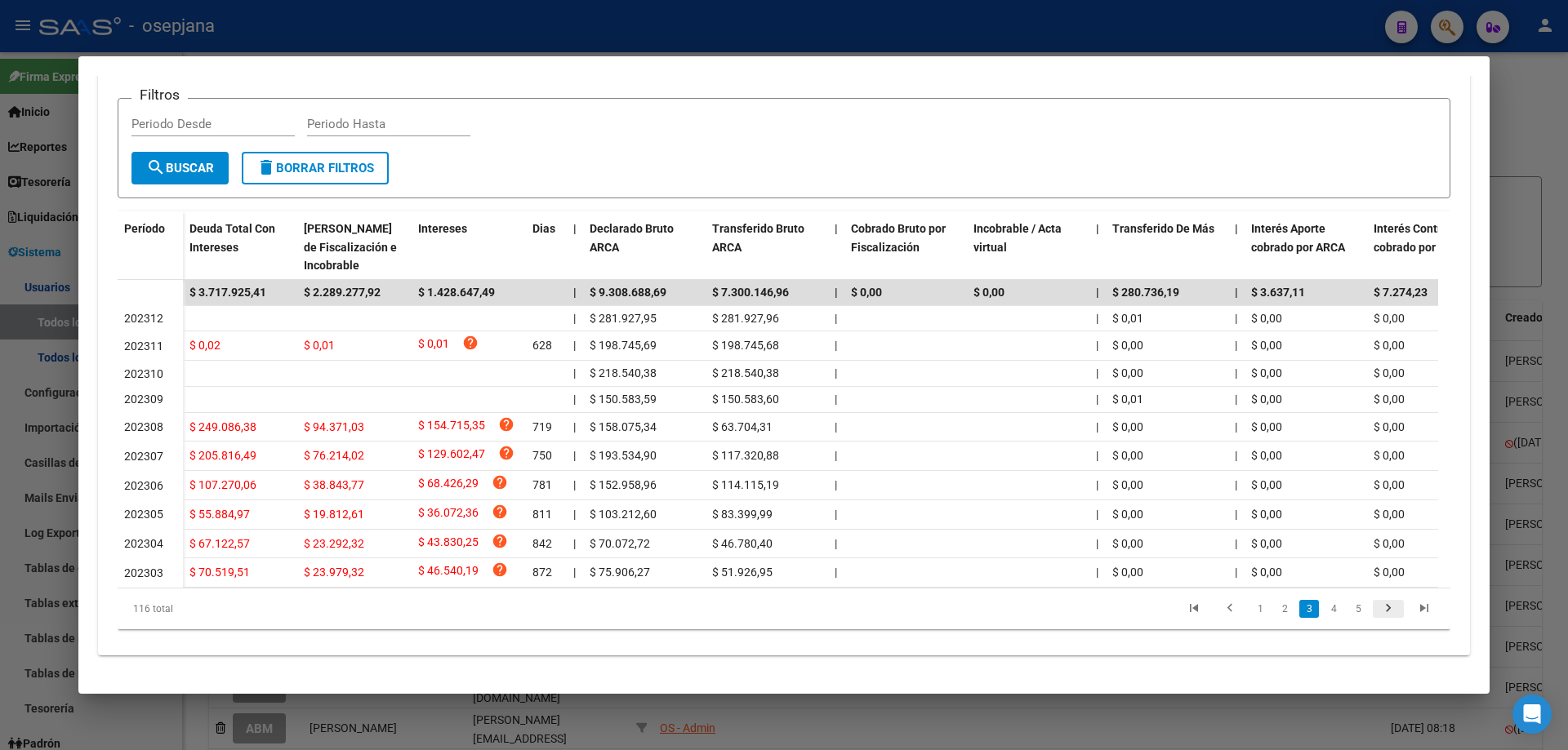
click at [1378, 614] on icon "go to next page" at bounding box center [1389, 611] width 21 height 20
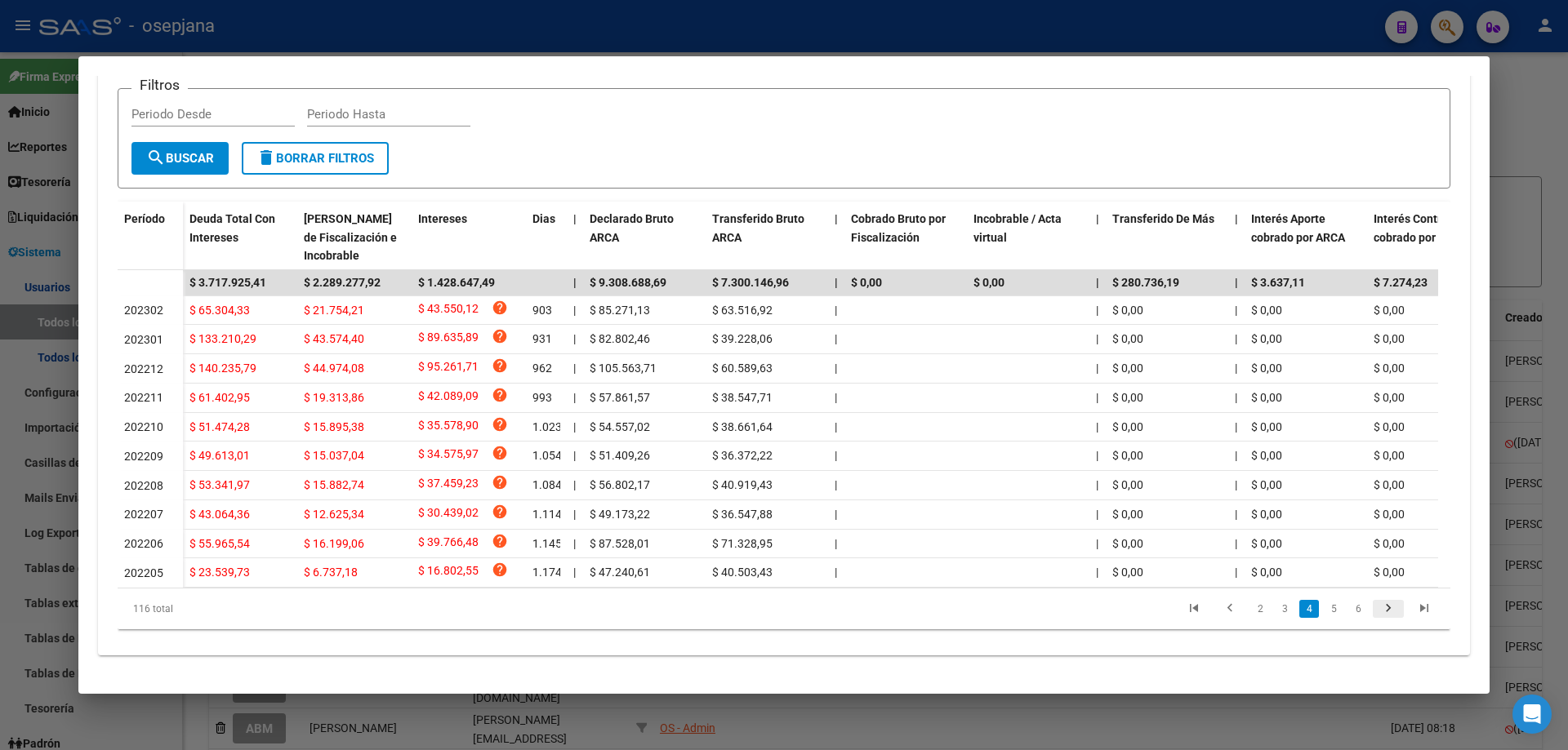
click at [1374, 614] on div "116 total 2 3 4 5 6" at bounding box center [783, 609] width 1333 height 41
click at [582, 46] on div at bounding box center [784, 375] width 1568 height 750
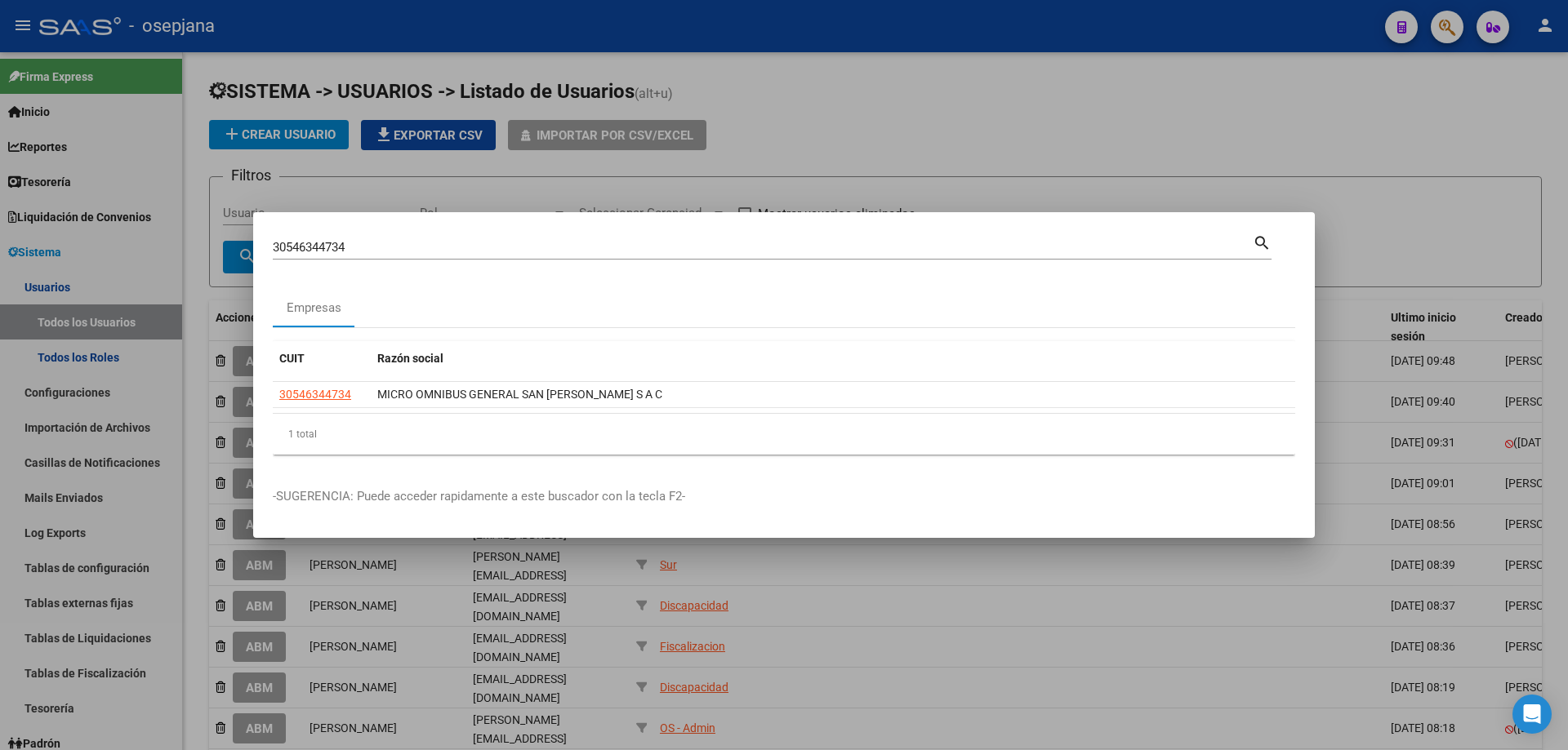
drag, startPoint x: 327, startPoint y: 233, endPoint x: 206, endPoint y: 228, distance: 121.1
click at [206, 228] on div "30546344734 Buscar (apellido, dni, cuil, nro traspaso, cuit, obra social) searc…" at bounding box center [784, 375] width 1568 height 750
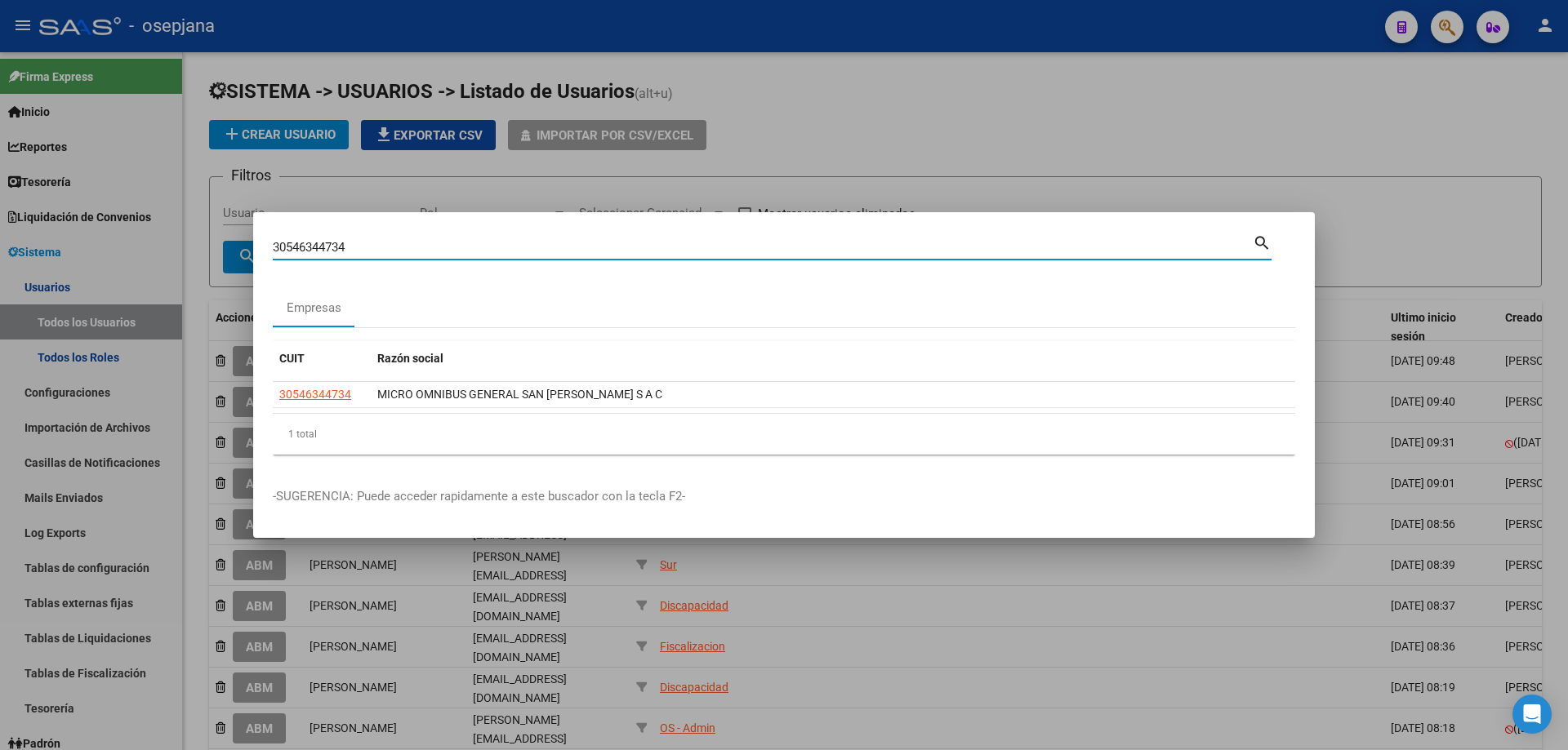
drag, startPoint x: 377, startPoint y: 248, endPoint x: 149, endPoint y: 251, distance: 228.0
click at [149, 251] on div "30546344734 Buscar (apellido, dni, cuil, nro traspaso, cuit, obra social) searc…" at bounding box center [784, 375] width 1568 height 750
type input "30708744480"
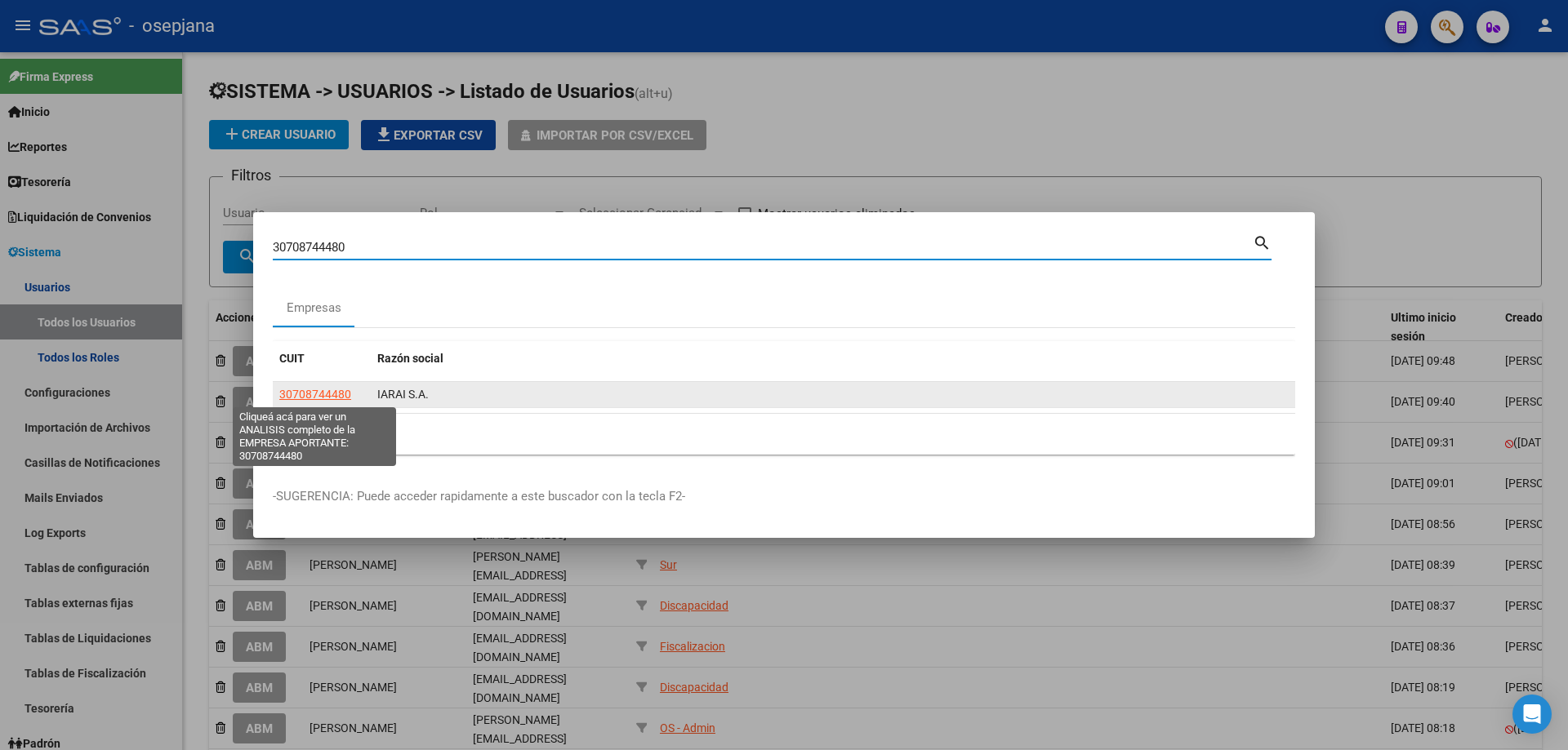
click at [313, 395] on span "30708744480" at bounding box center [315, 394] width 72 height 13
type textarea "30708744480"
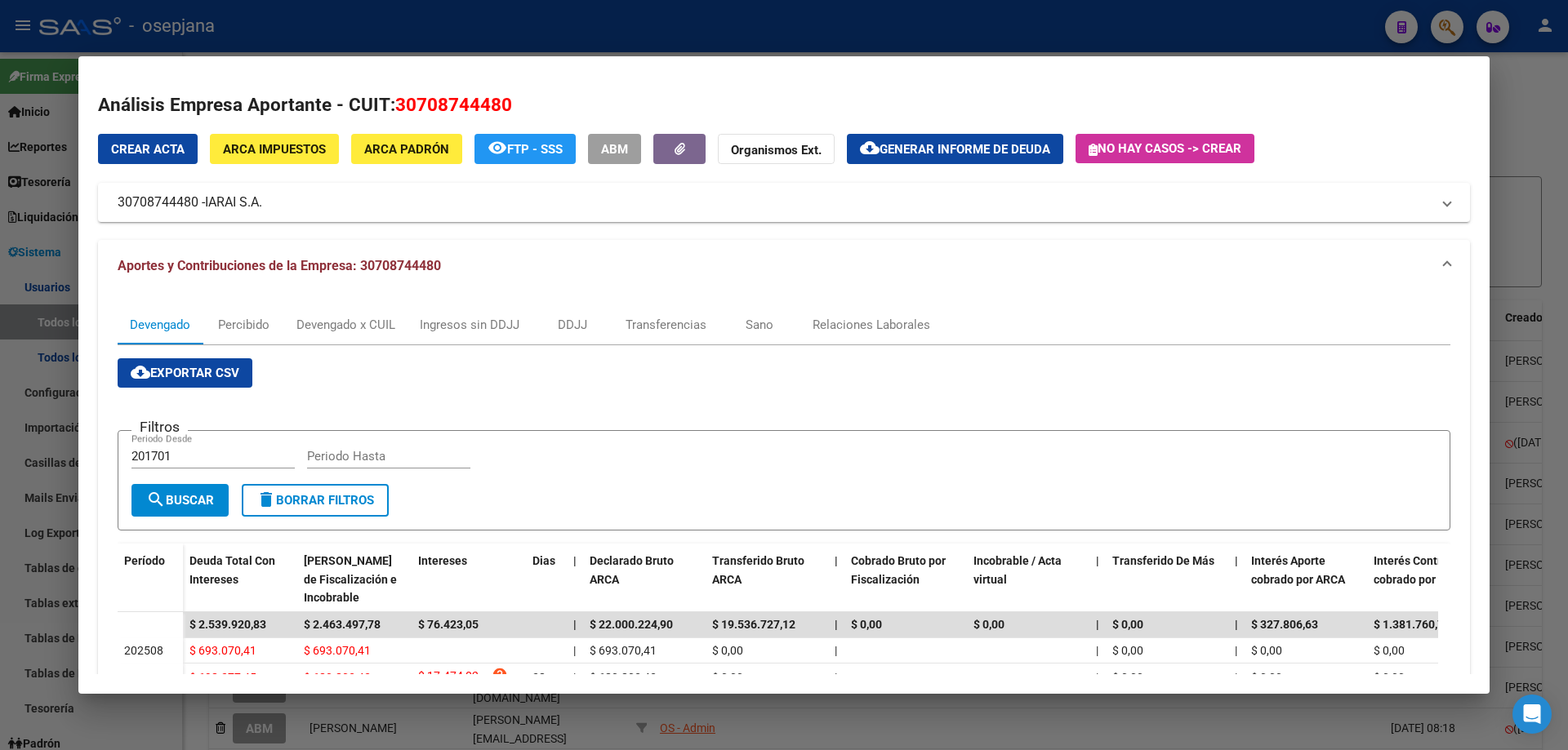
scroll to position [163, 0]
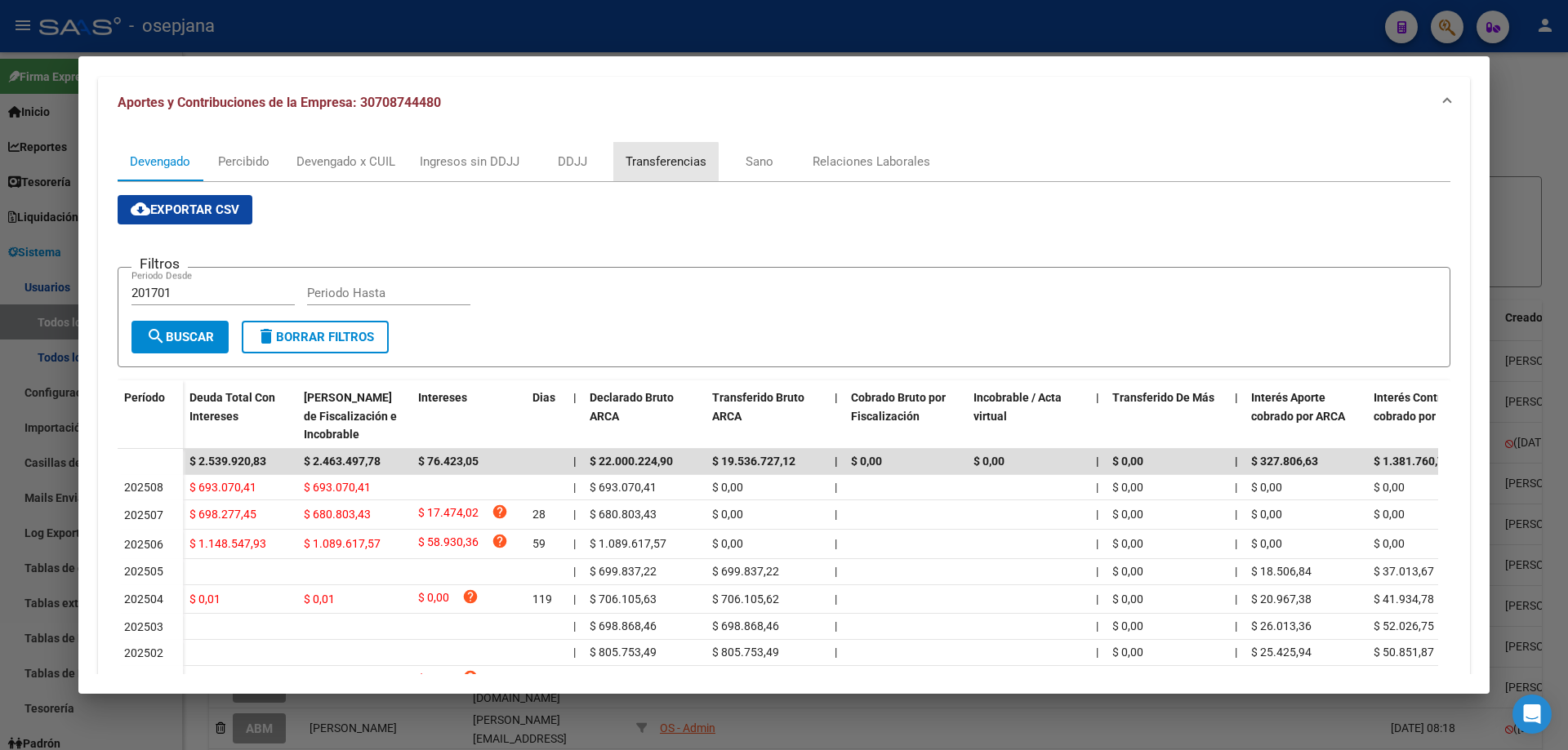
click at [662, 162] on div "Transferencias" at bounding box center [666, 162] width 81 height 18
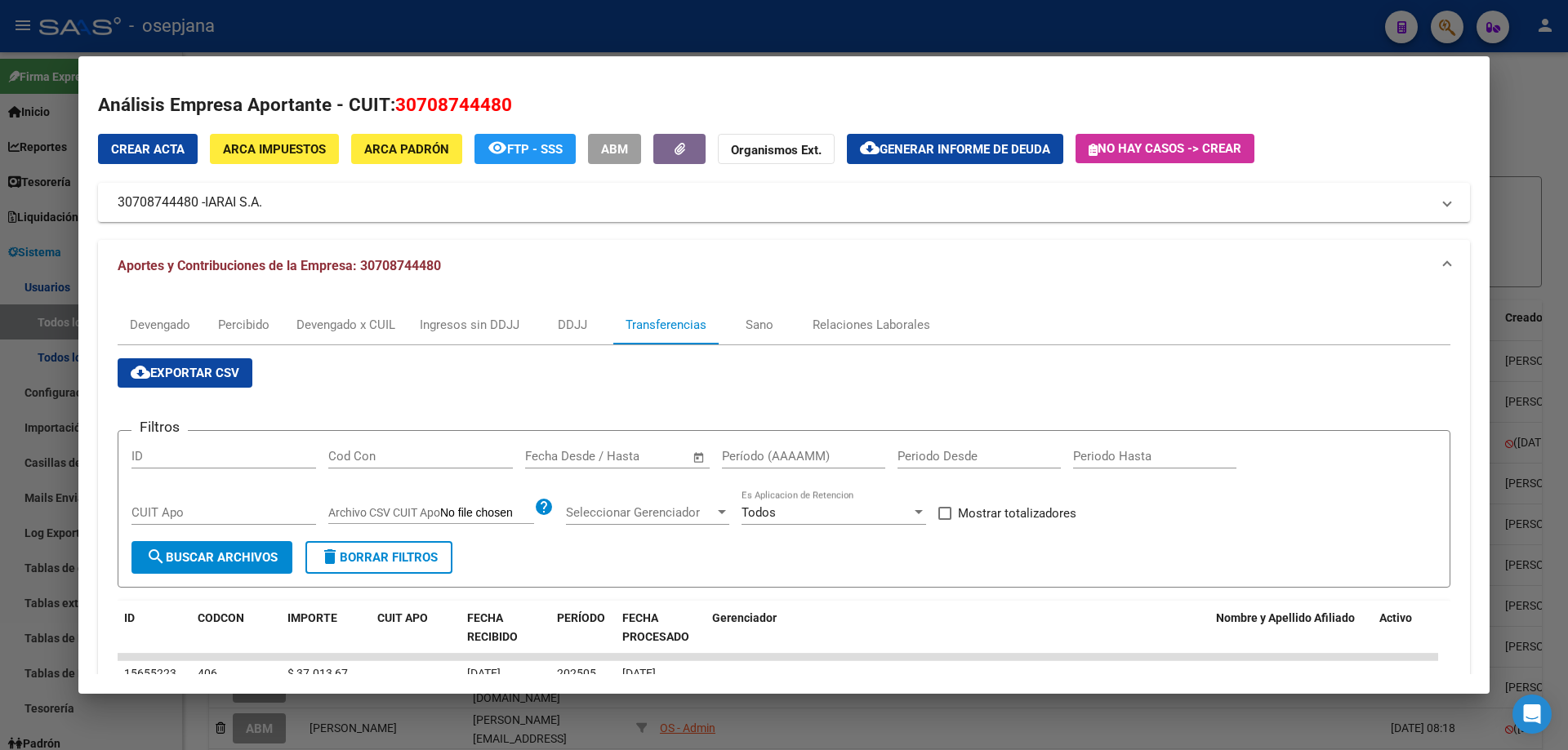
click at [619, 451] on input "text" at bounding box center [645, 456] width 79 height 15
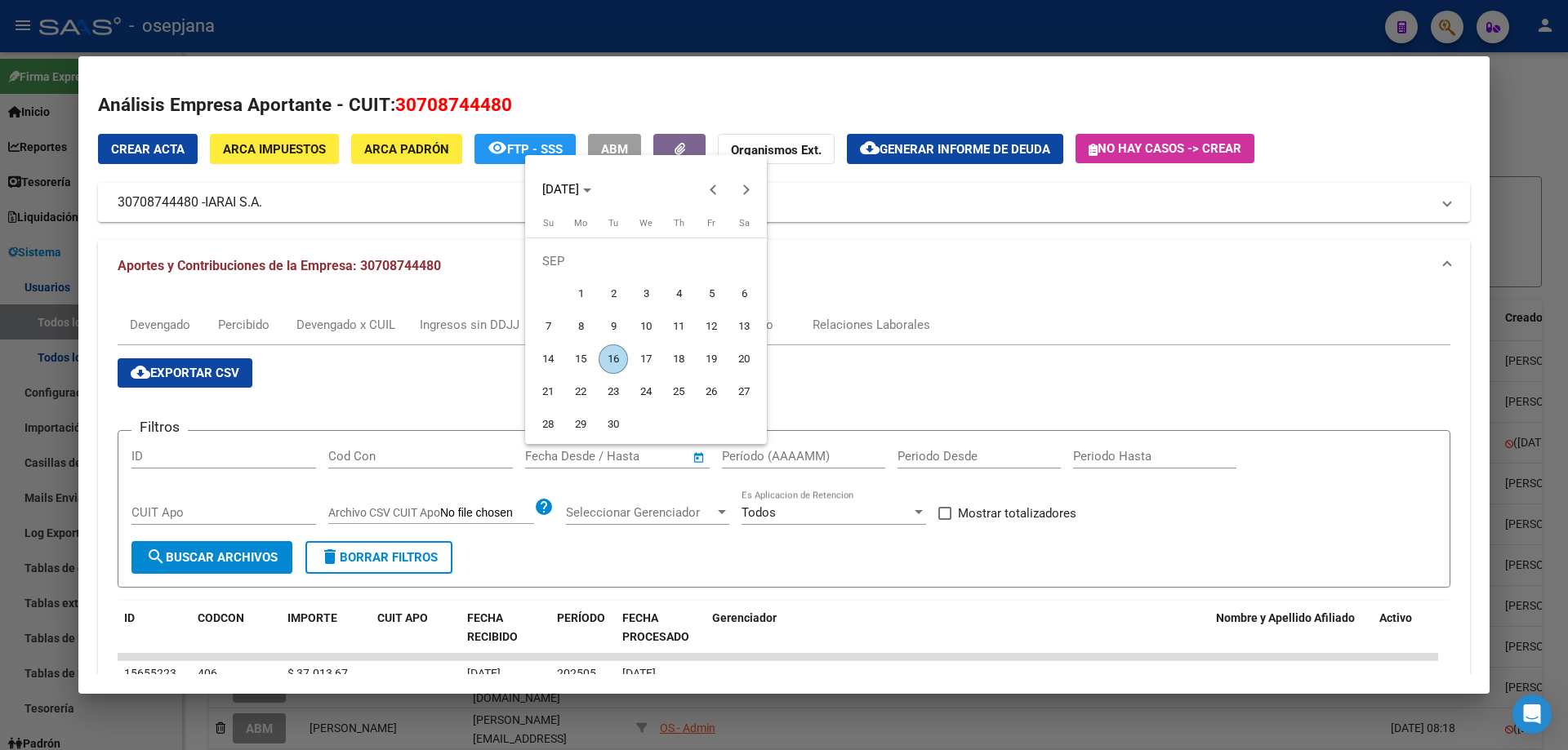
click at [963, 514] on div at bounding box center [784, 375] width 1568 height 750
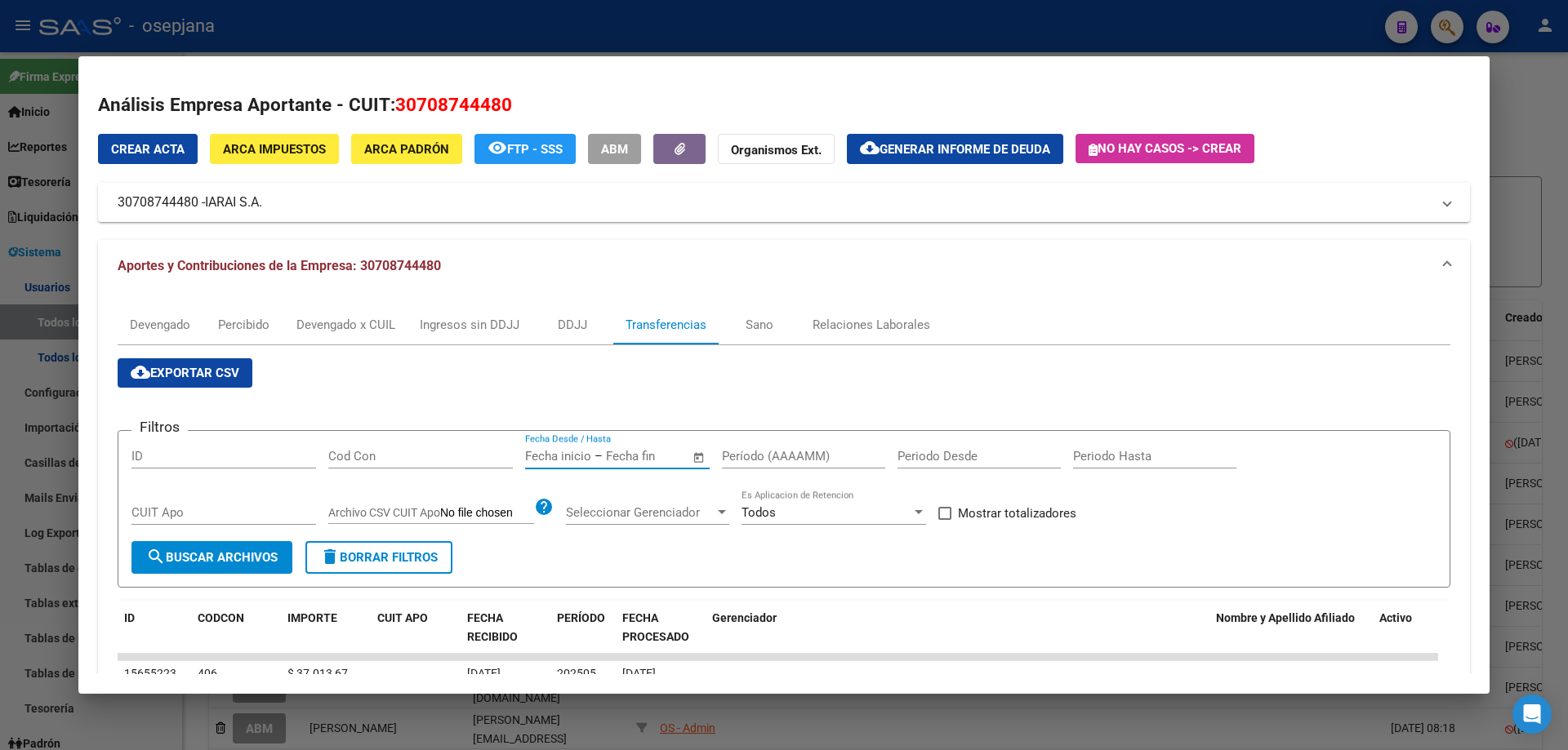
click at [610, 454] on input "text" at bounding box center [645, 456] width 79 height 15
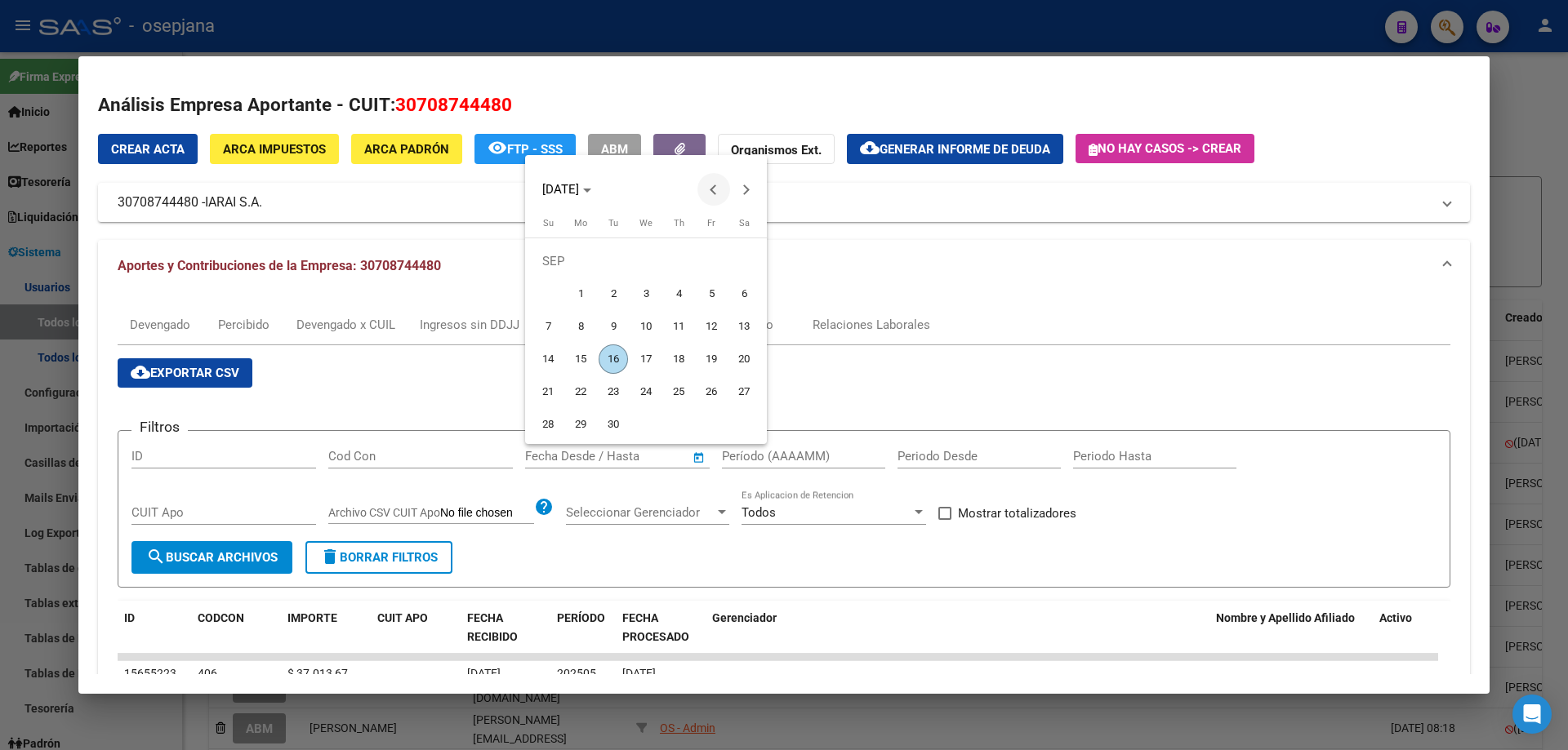
click at [709, 186] on span "Previous month" at bounding box center [713, 189] width 33 height 33
click at [708, 352] on span "22" at bounding box center [711, 359] width 29 height 29
type input "[DATE]"
click at [746, 191] on button "Next month" at bounding box center [746, 189] width 33 height 33
click at [585, 322] on span "8" at bounding box center [580, 326] width 29 height 29
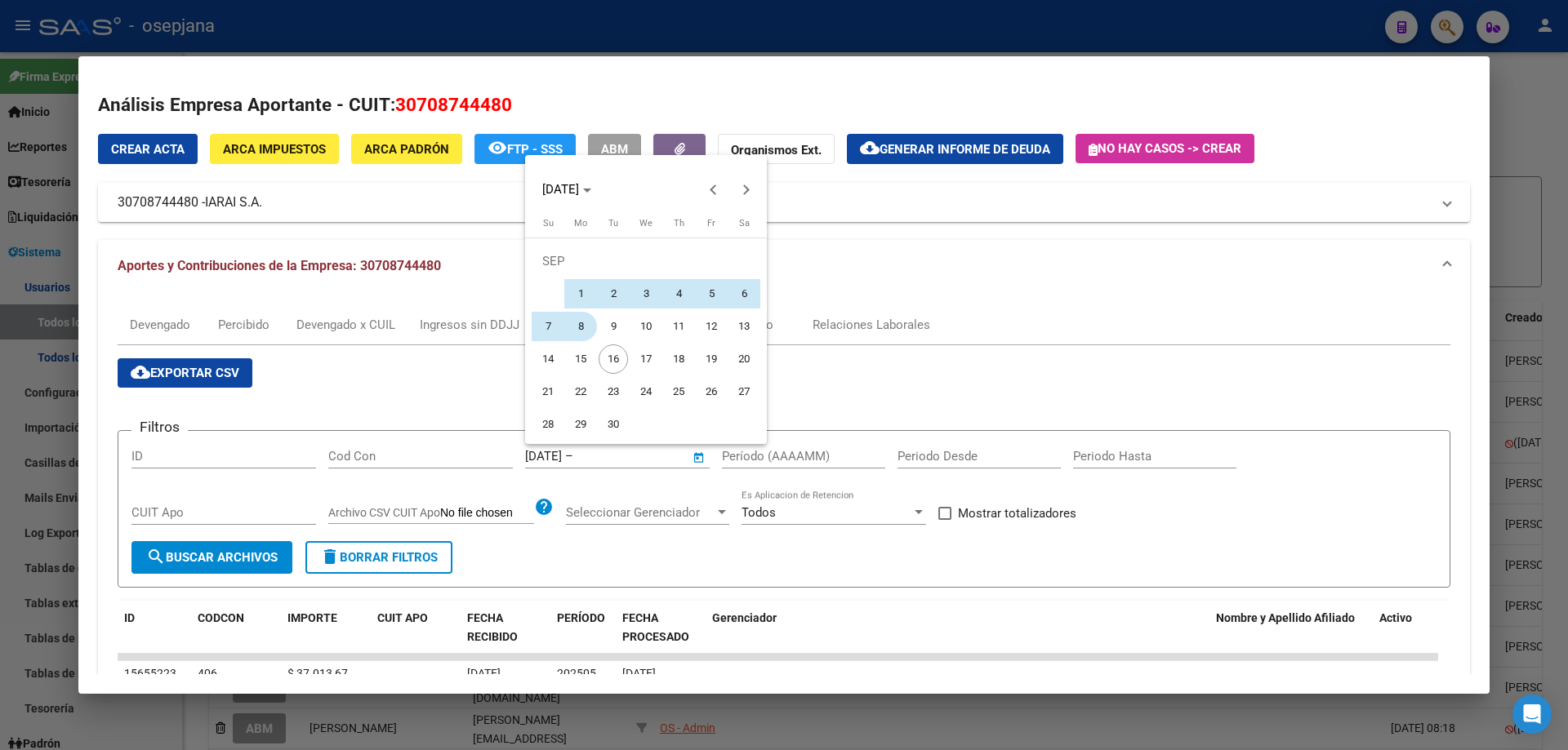
type input "[DATE]"
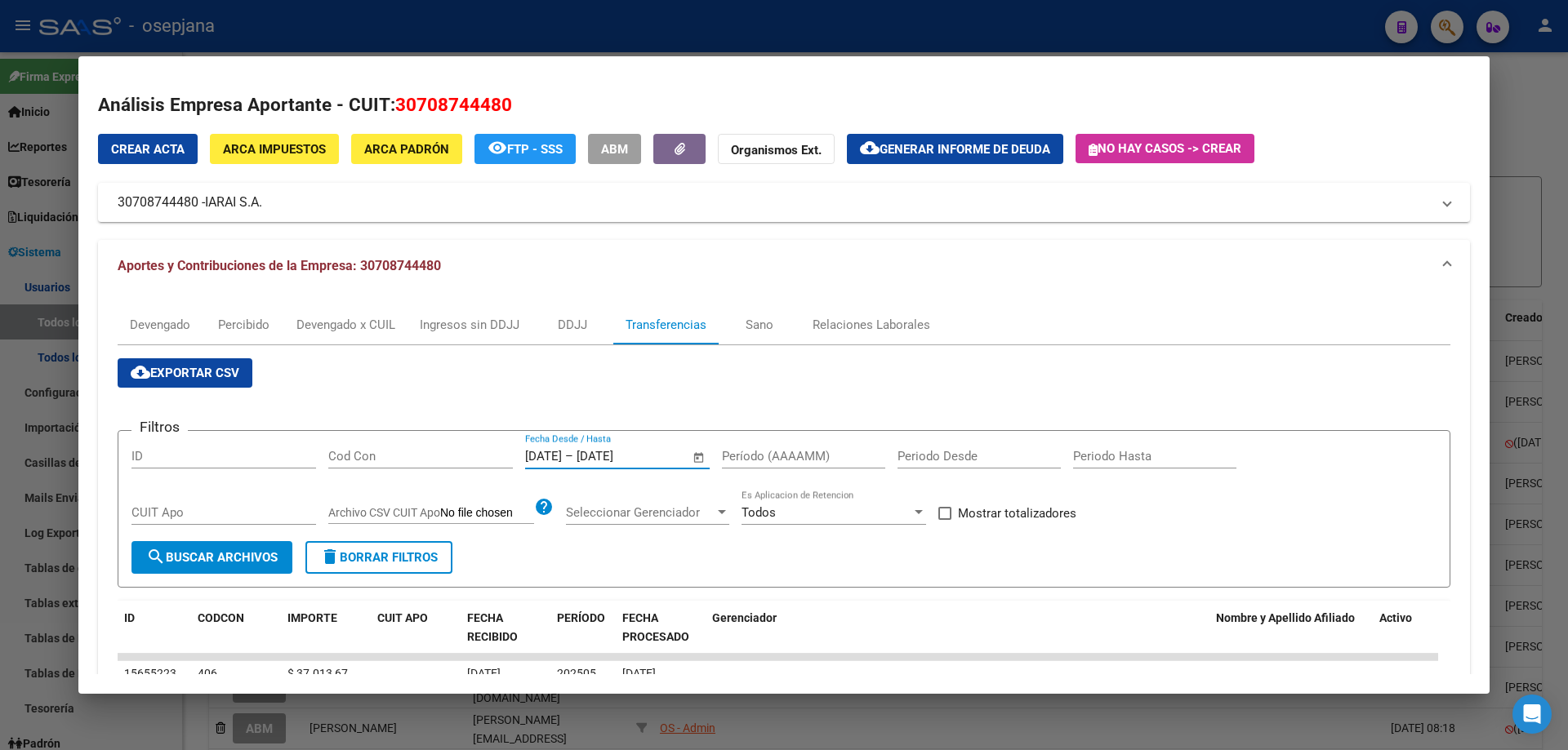
click at [788, 454] on input "Período (AAAAMM)" at bounding box center [804, 456] width 163 height 15
type input "202505"
drag, startPoint x: 1007, startPoint y: 512, endPoint x: 558, endPoint y: 488, distance: 449.6
click at [1006, 512] on span "Mostrar totalizadores" at bounding box center [1017, 513] width 118 height 20
click at [945, 520] on input "Mostrar totalizadores" at bounding box center [944, 520] width 1 height 1
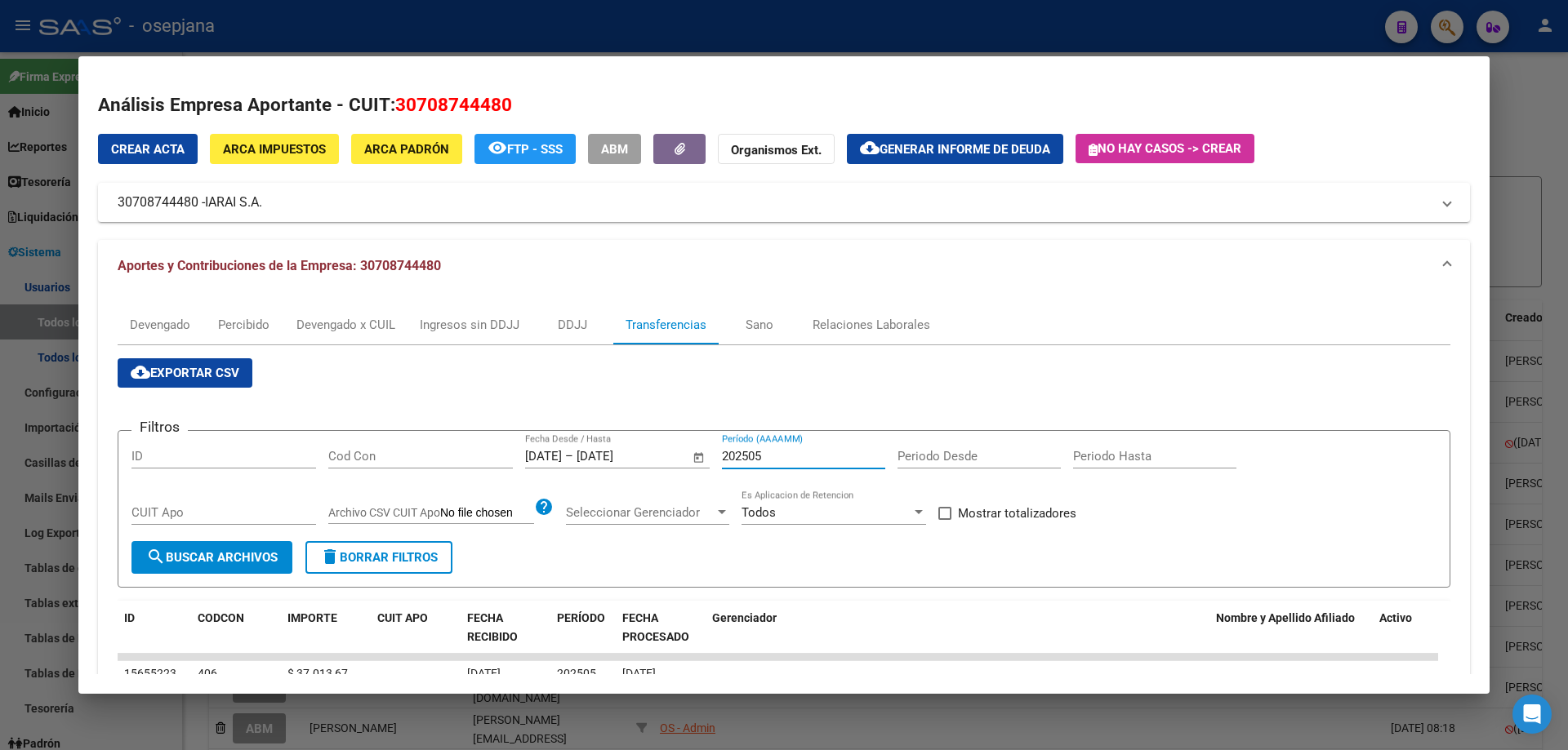
checkbox input "true"
click at [234, 567] on button "search Buscar Archivos" at bounding box center [211, 557] width 161 height 33
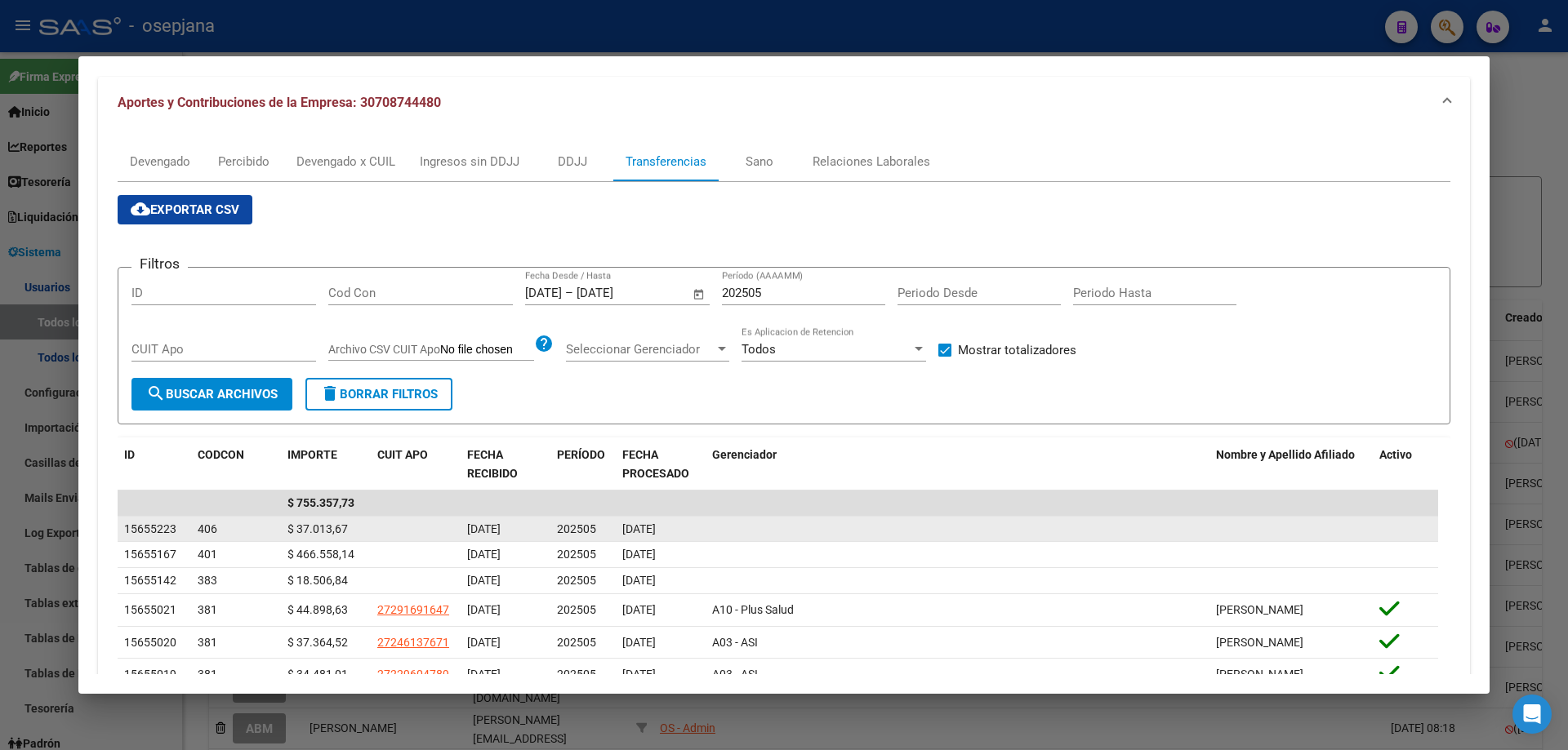
scroll to position [245, 0]
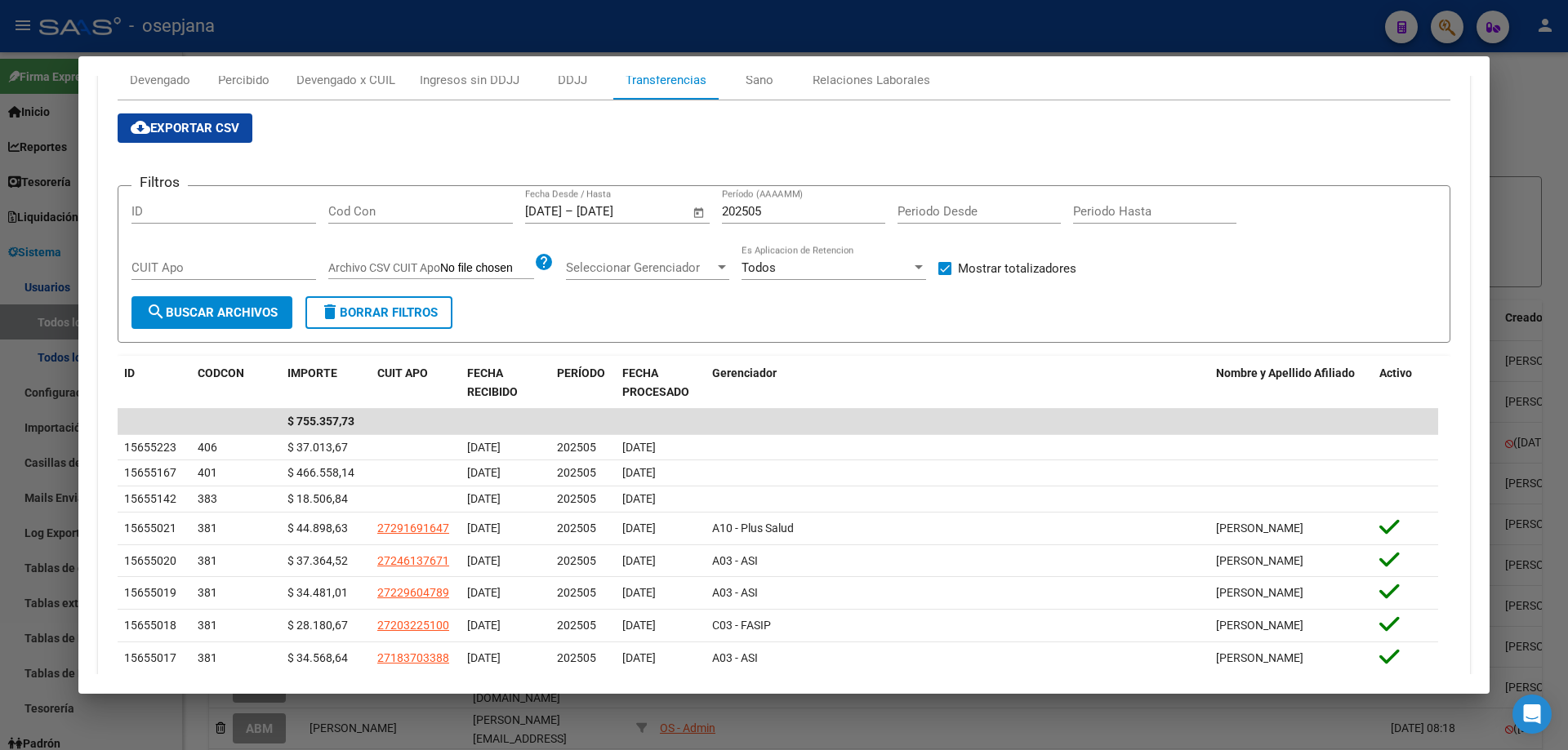
click at [584, 30] on div at bounding box center [784, 375] width 1568 height 750
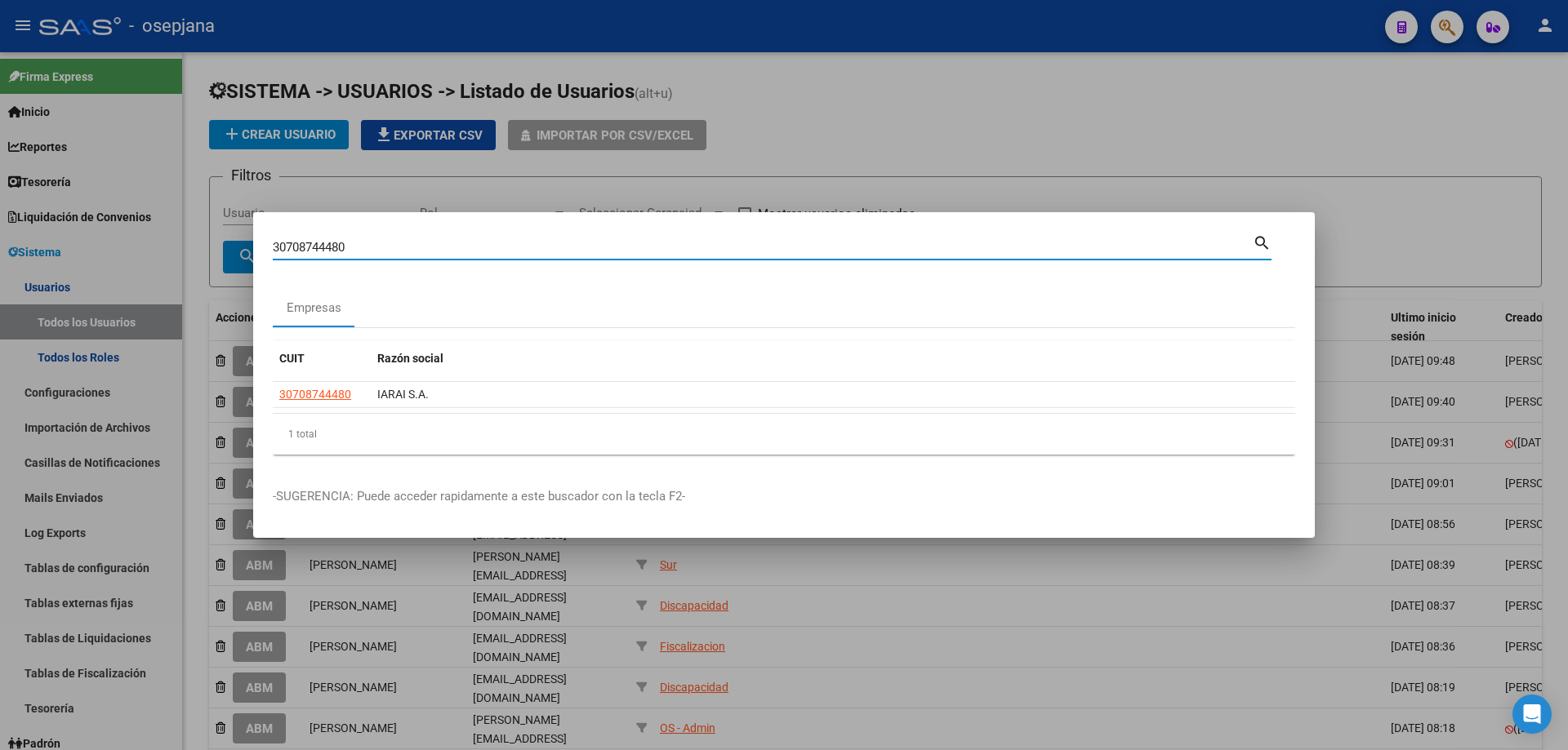
drag, startPoint x: 474, startPoint y: 246, endPoint x: 187, endPoint y: 241, distance: 287.0
click at [187, 241] on div "30708744480 Buscar (apellido, dni, cuil, [PERSON_NAME], cuit, obra social) sear…" at bounding box center [784, 375] width 1568 height 750
type input "20272226726"
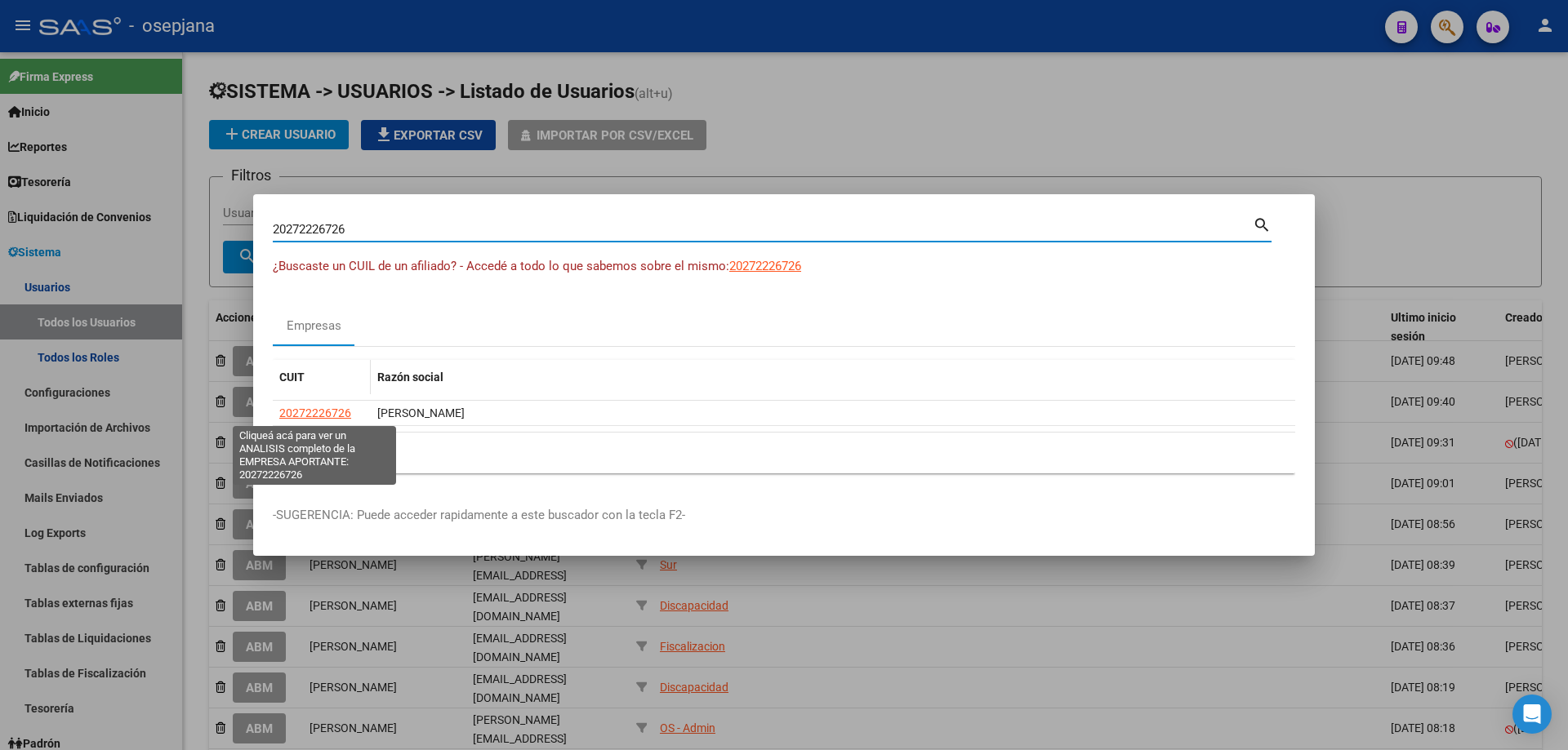
click at [320, 408] on span "20272226726" at bounding box center [315, 413] width 72 height 13
type textarea "20272226726"
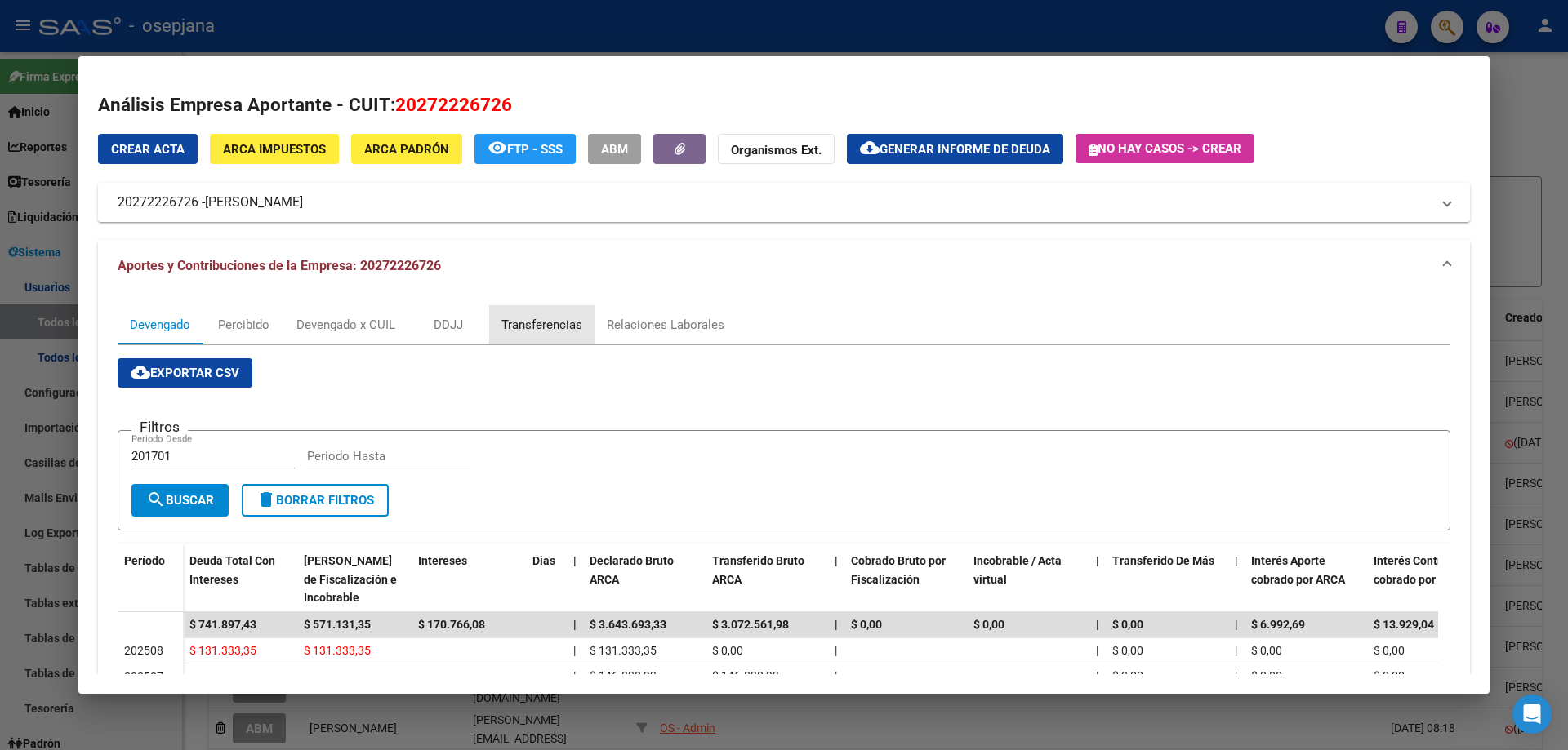
click at [570, 324] on div "Transferencias" at bounding box center [542, 325] width 81 height 18
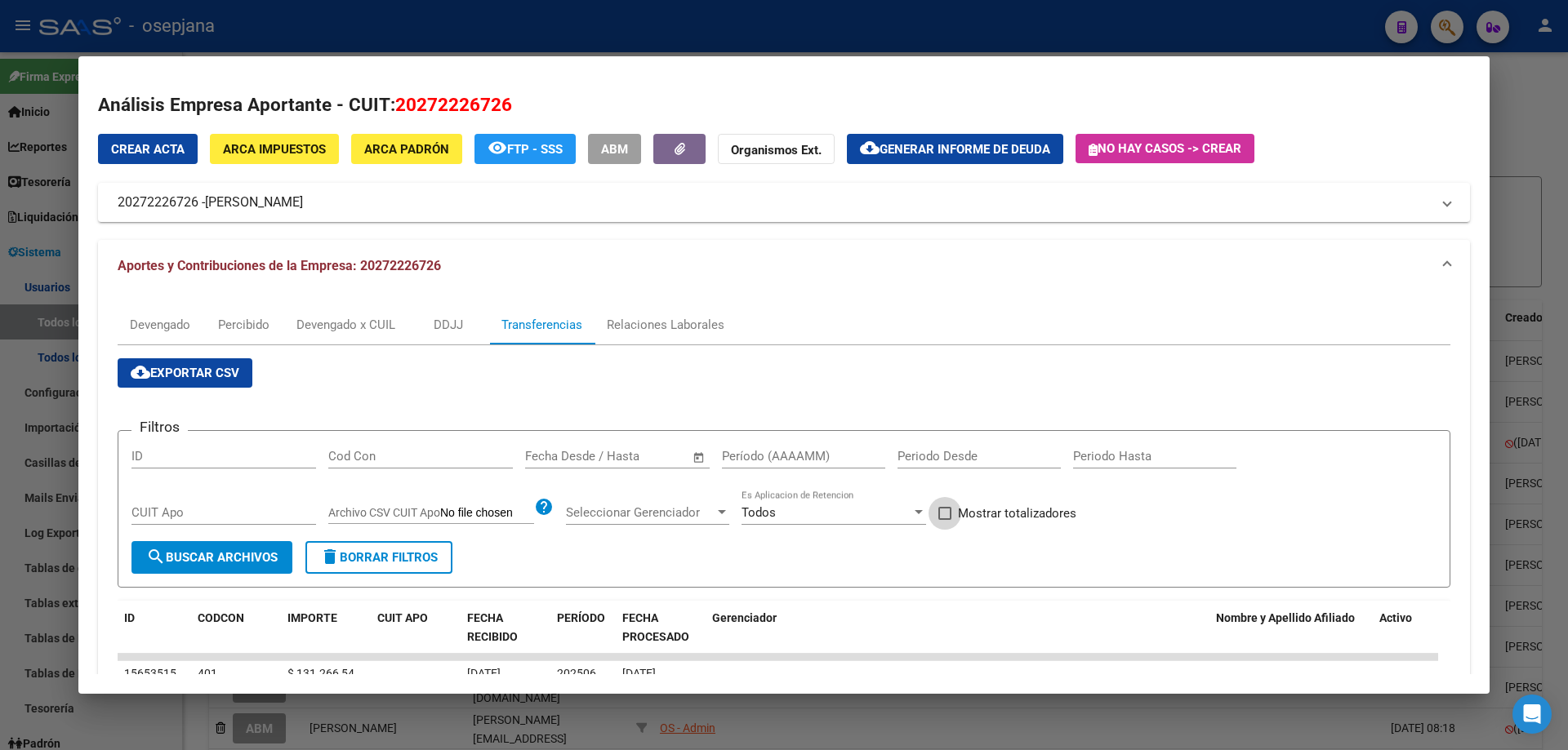
click at [952, 514] on span at bounding box center [945, 513] width 13 height 13
click at [945, 520] on input "Mostrar totalizadores" at bounding box center [944, 520] width 1 height 1
checkbox input "true"
click at [588, 460] on input "text" at bounding box center [558, 456] width 67 height 15
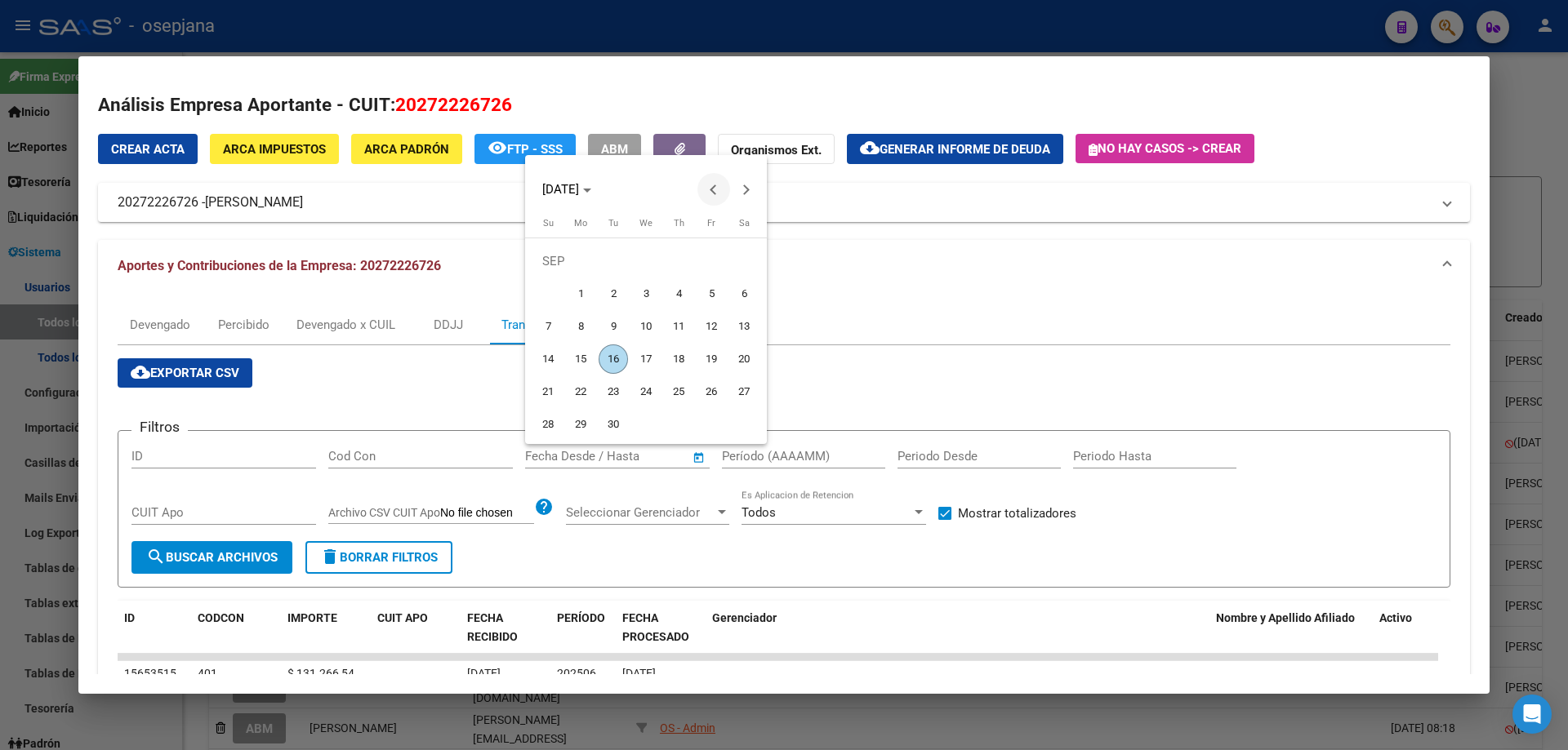
click at [716, 186] on button "Previous month" at bounding box center [713, 189] width 33 height 33
click at [580, 381] on span "25" at bounding box center [580, 391] width 29 height 29
type input "[DATE]"
click at [748, 188] on button "Next month" at bounding box center [746, 189] width 33 height 33
click at [588, 320] on span "8" at bounding box center [580, 326] width 29 height 29
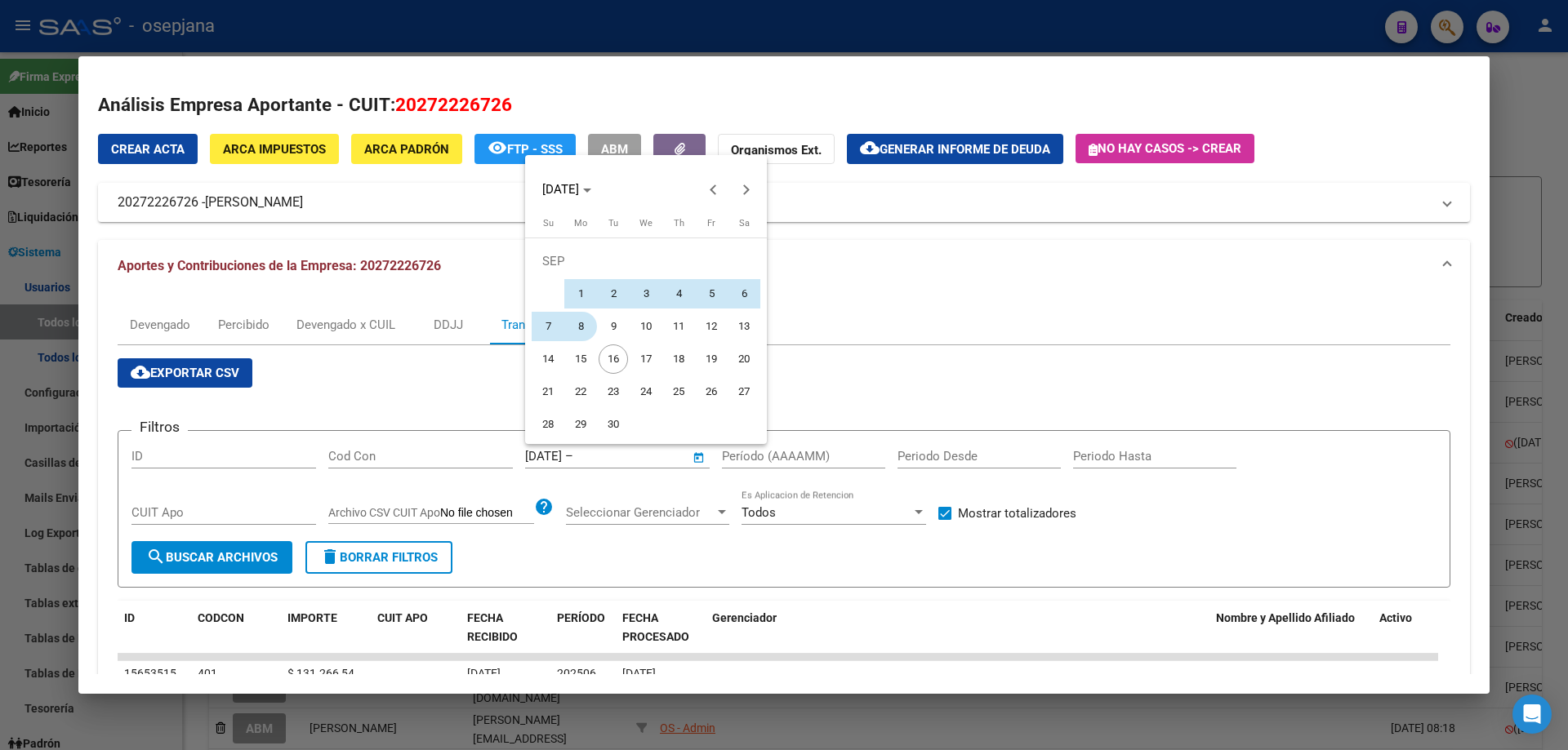
type input "[DATE]"
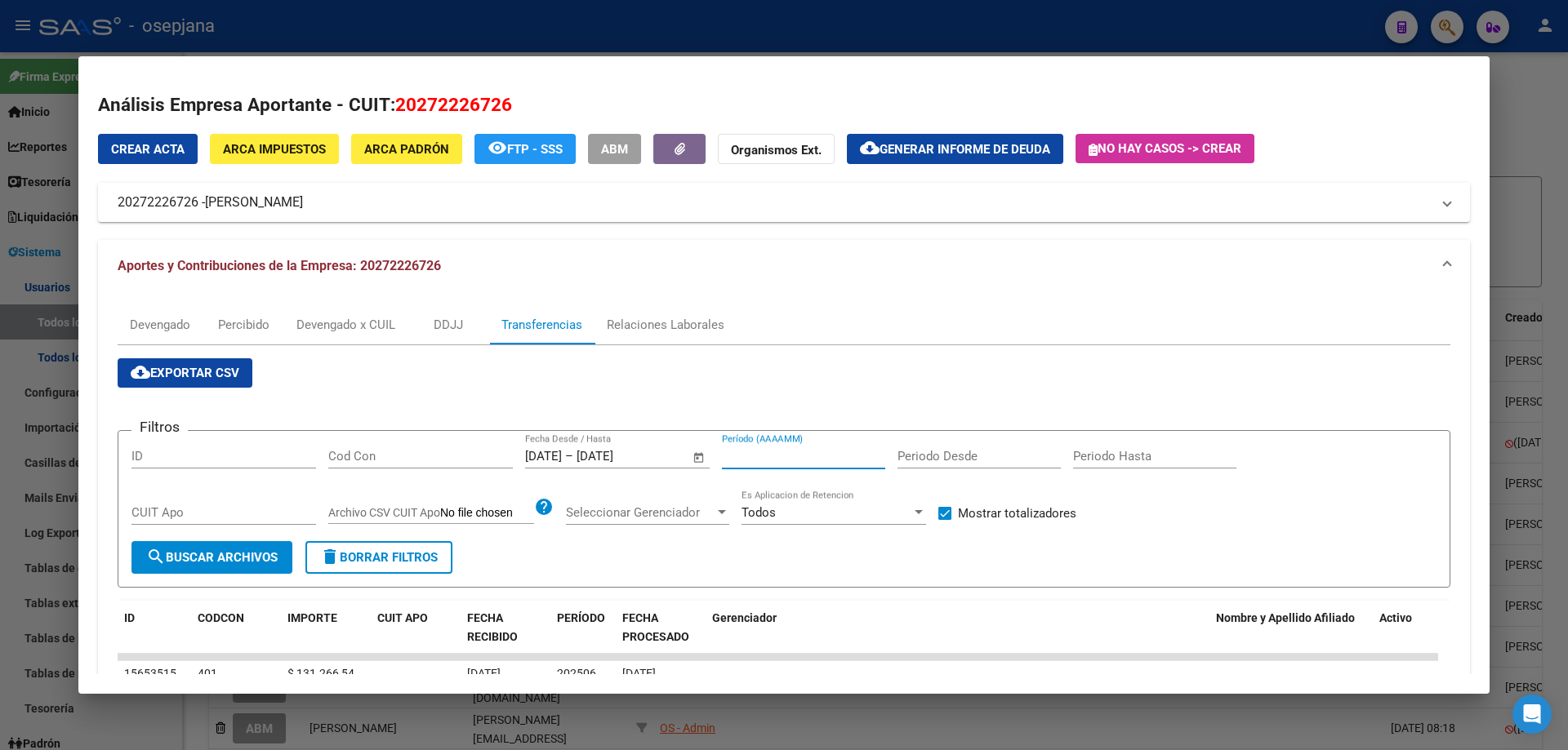
click at [752, 462] on input "Período (AAAAMM)" at bounding box center [804, 456] width 163 height 15
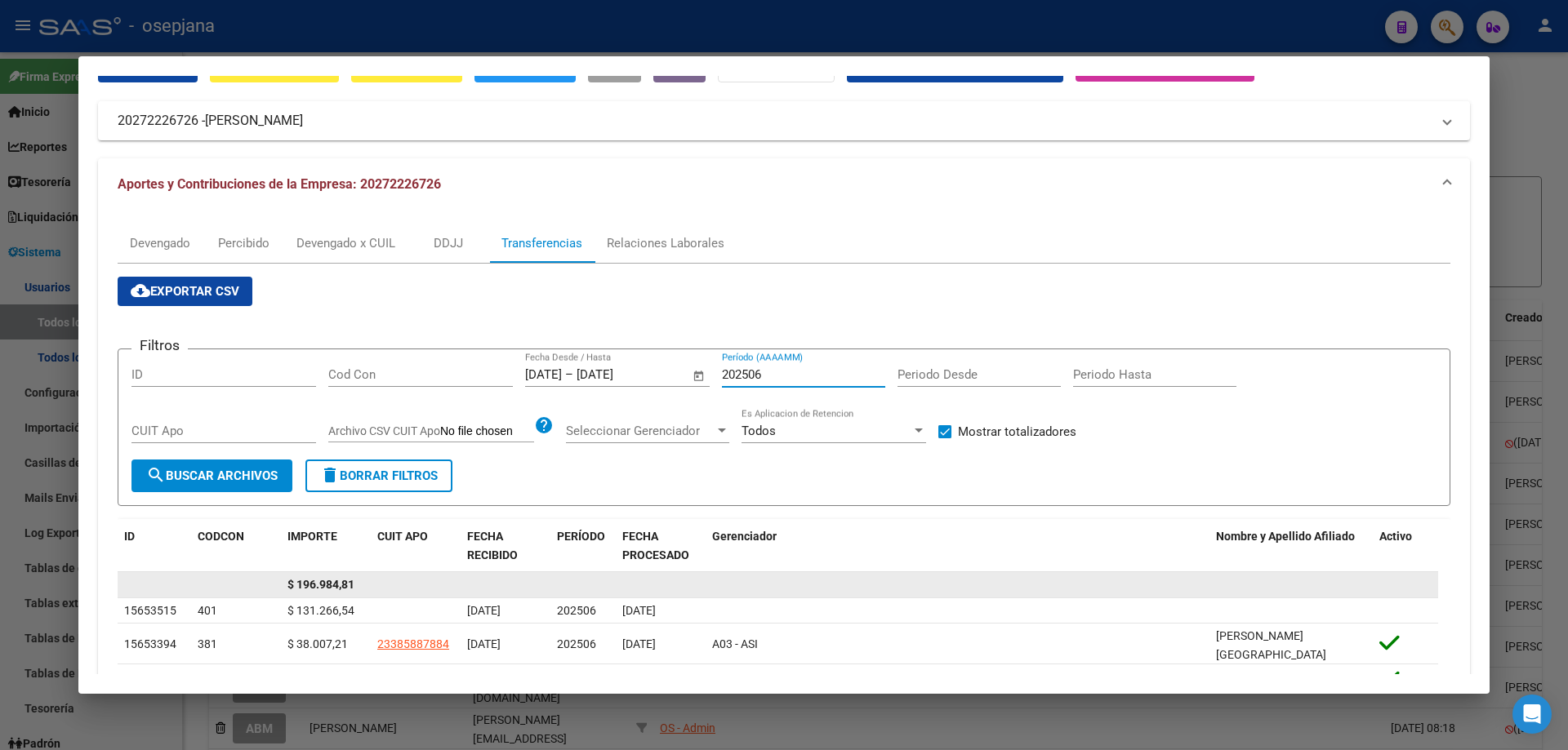
scroll to position [163, 0]
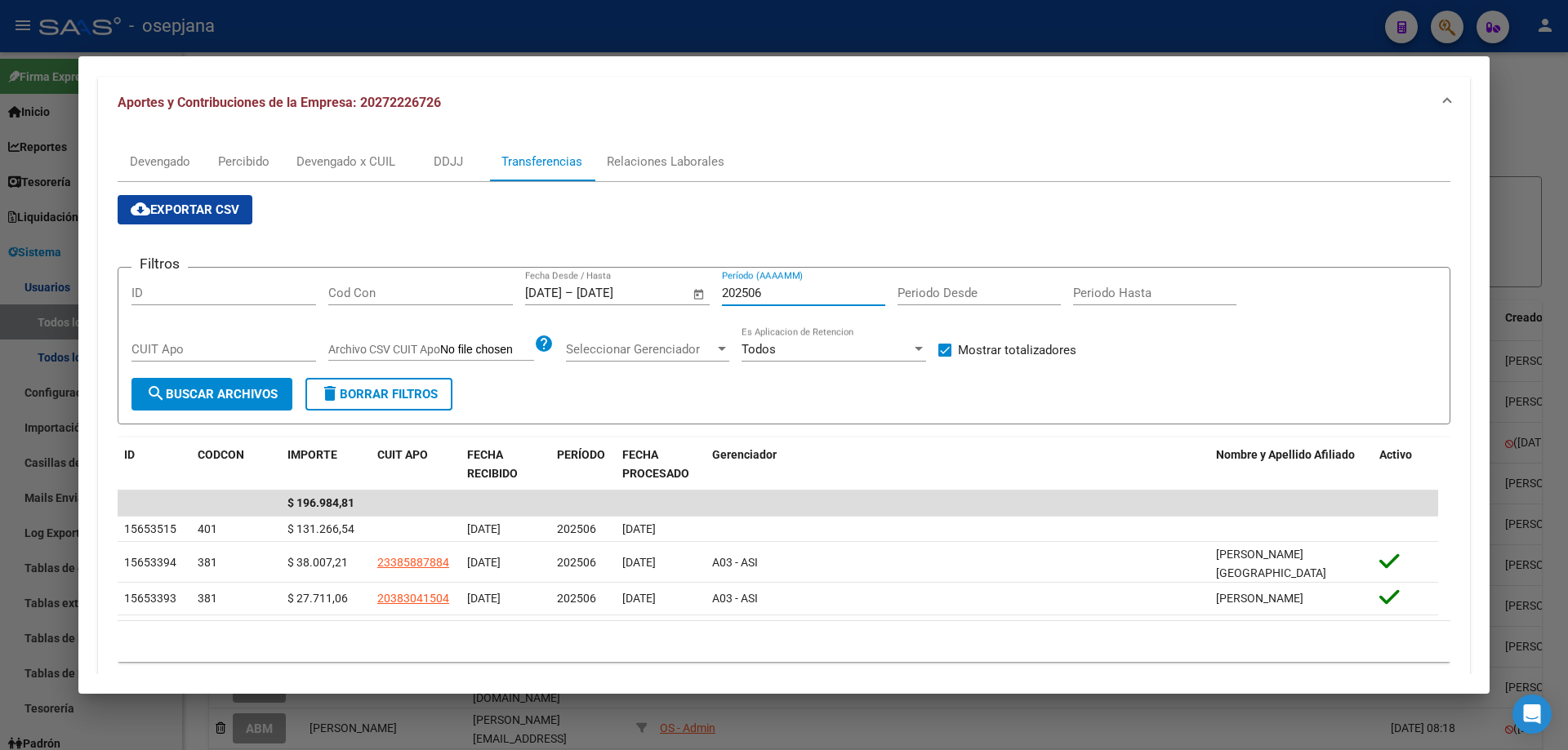
type input "202506"
click at [169, 152] on div "Devengado" at bounding box center [160, 162] width 85 height 39
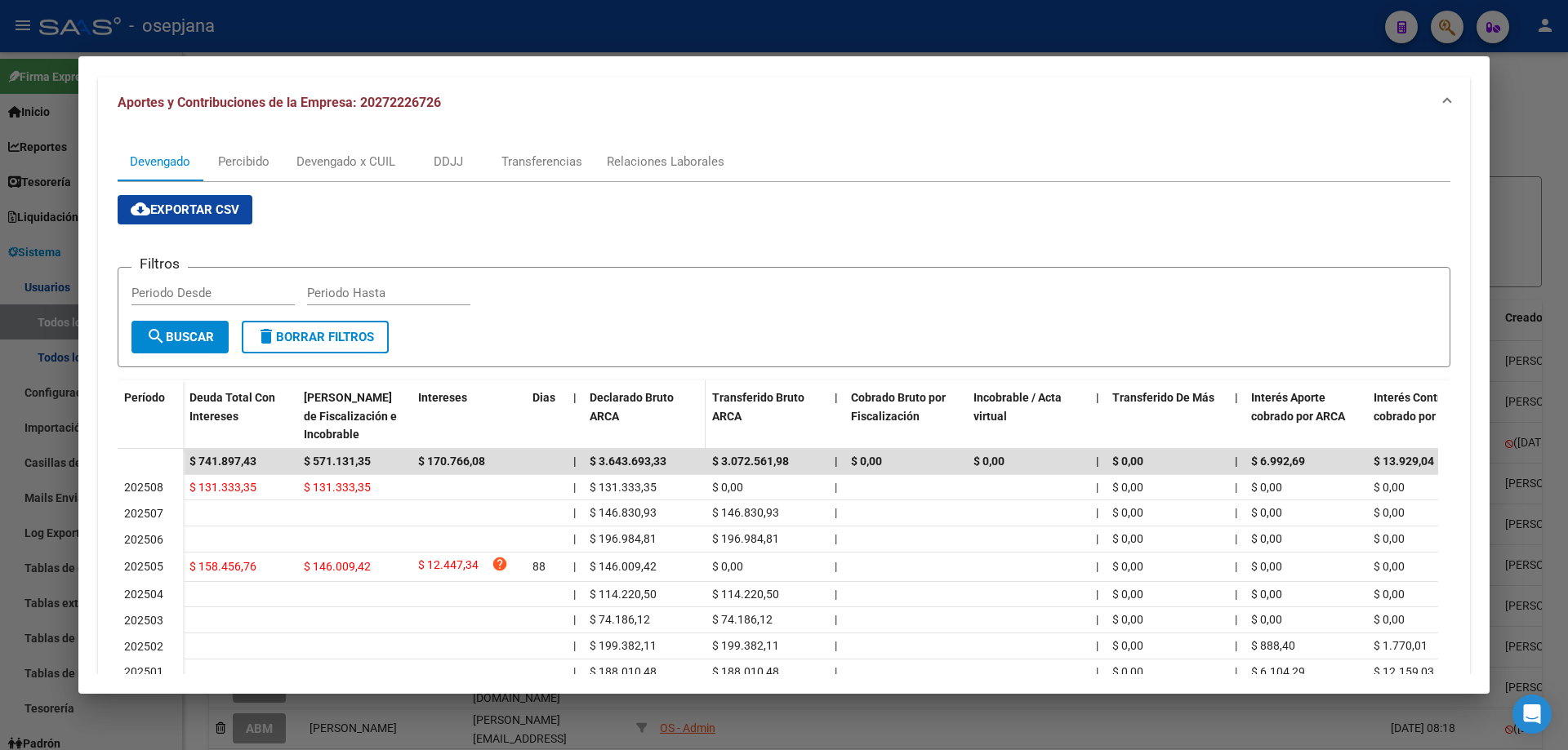
scroll to position [326, 0]
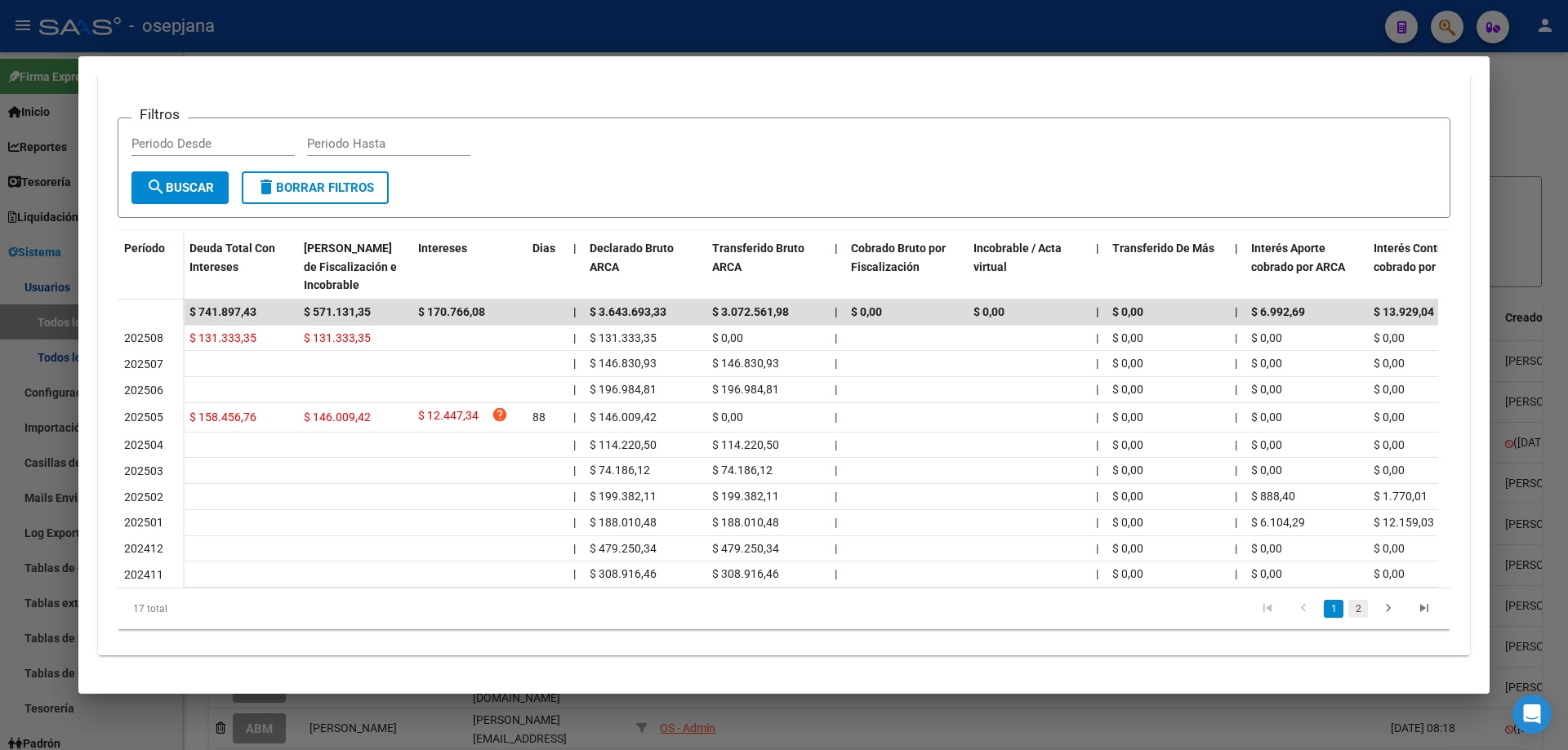
click at [1349, 610] on link "2" at bounding box center [1358, 609] width 20 height 18
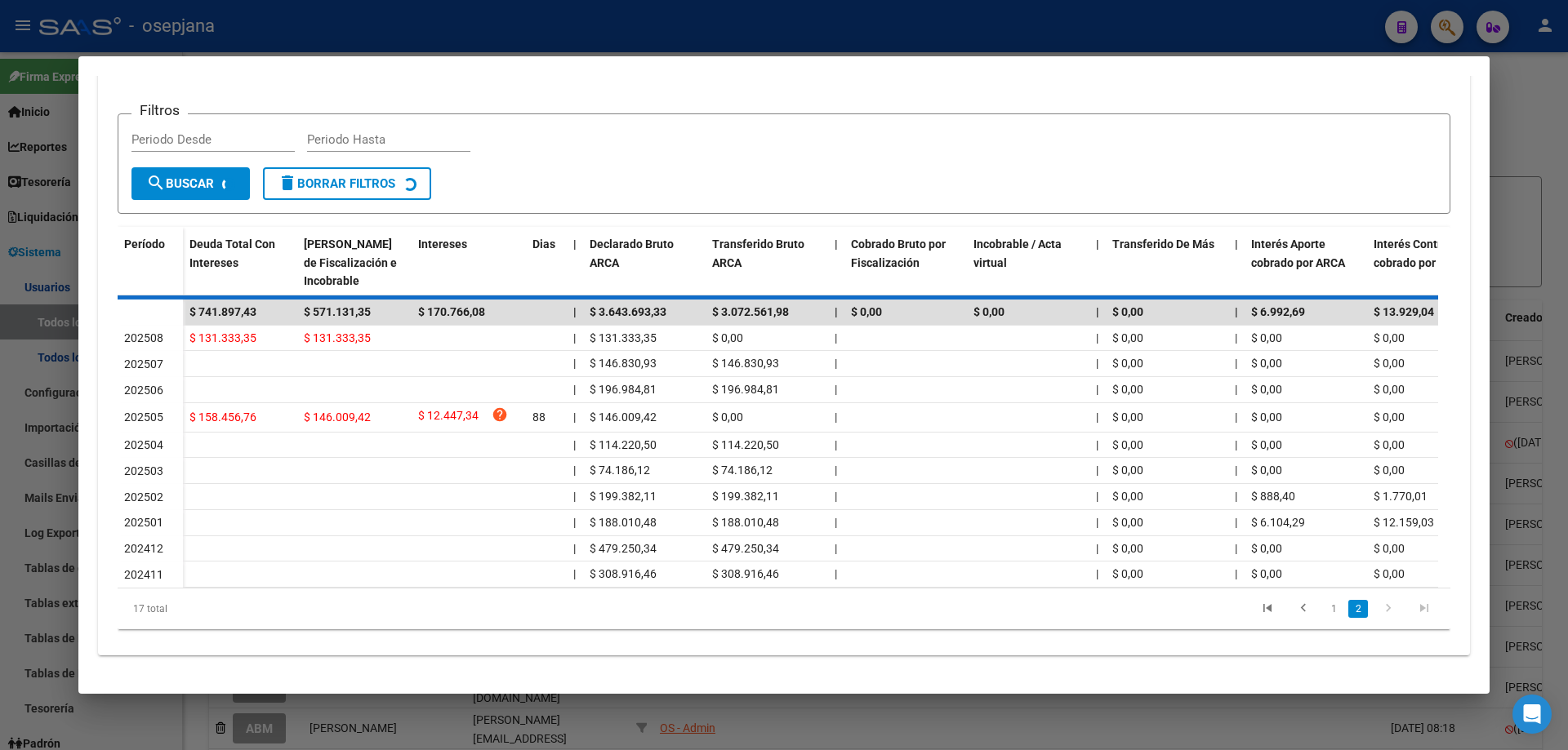
scroll to position [248, 0]
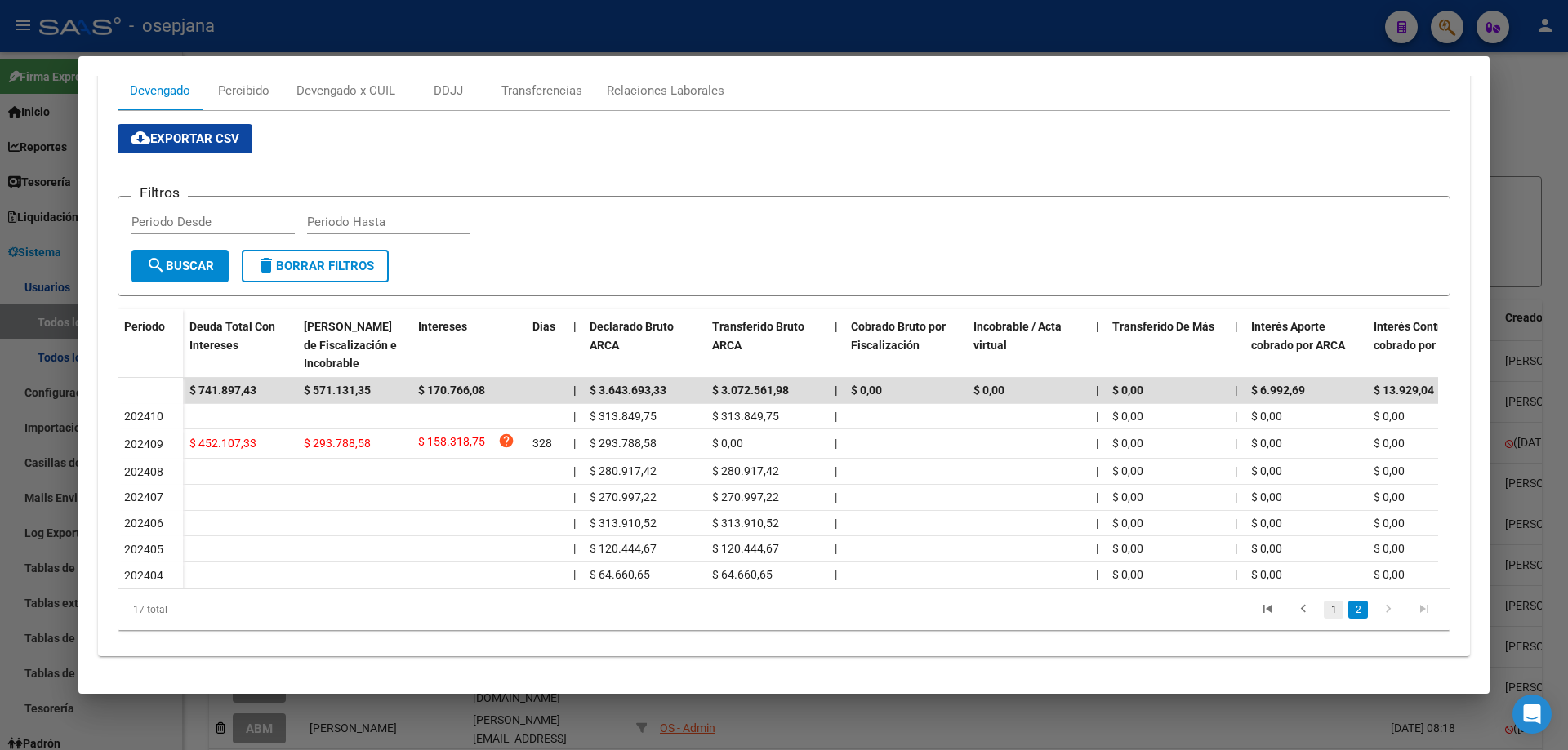
click at [1324, 611] on link "1" at bounding box center [1334, 610] width 20 height 18
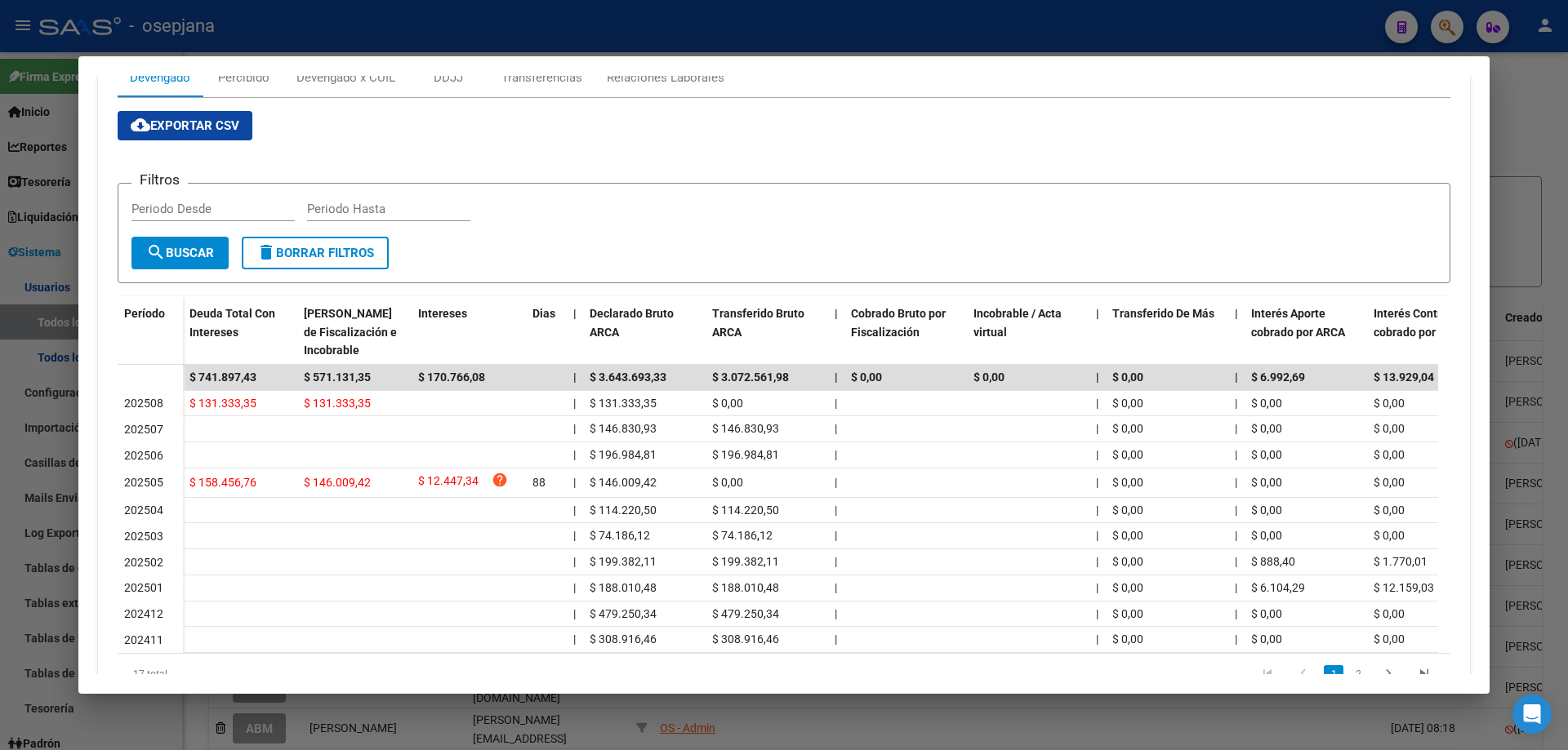
click at [438, 42] on div at bounding box center [784, 375] width 1568 height 750
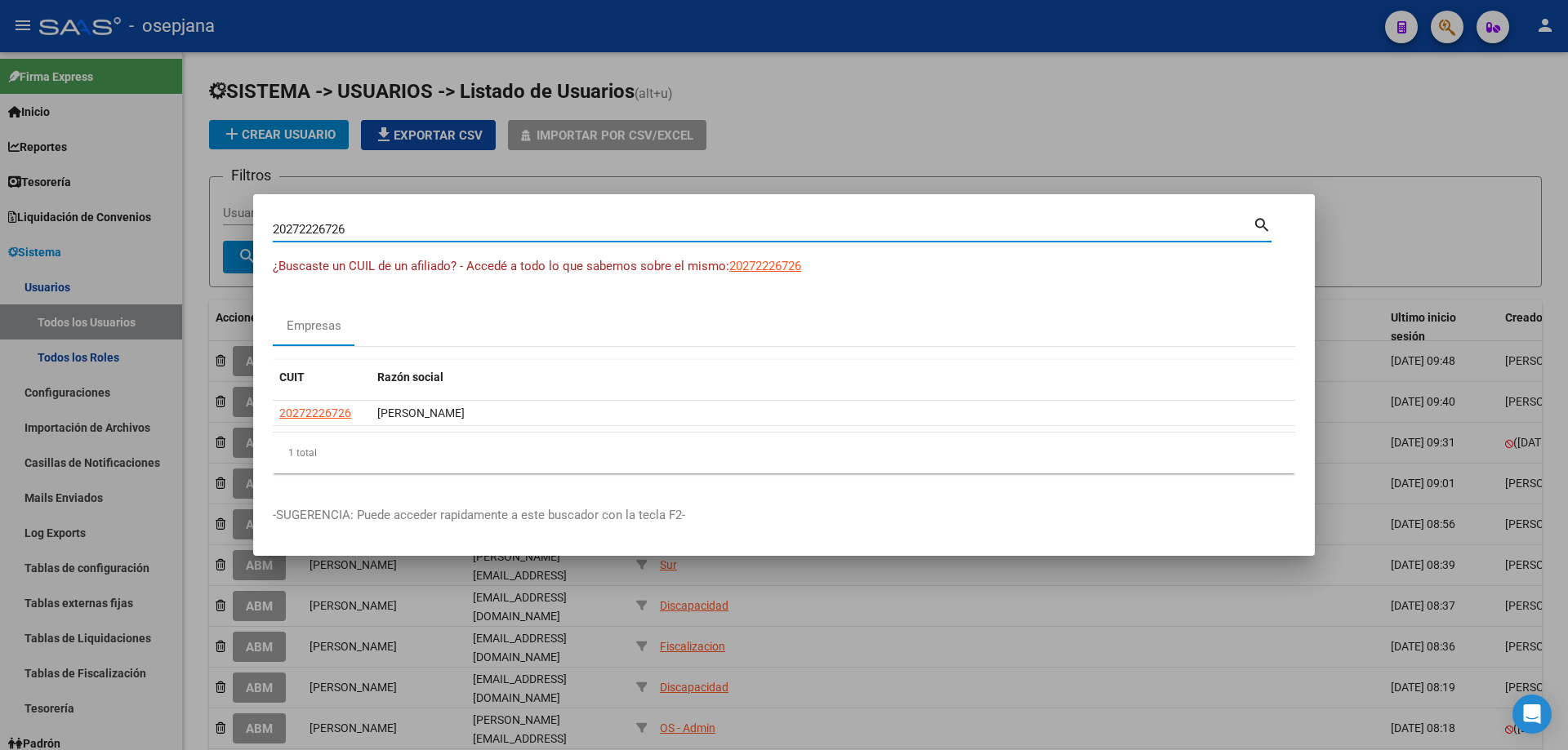
drag, startPoint x: 339, startPoint y: 233, endPoint x: 209, endPoint y: 229, distance: 130.1
click at [209, 229] on div "20272226726 Buscar (apellido, dni, cuil, [PERSON_NAME], cuit, obra social) sear…" at bounding box center [784, 375] width 1568 height 750
type input "30712117903"
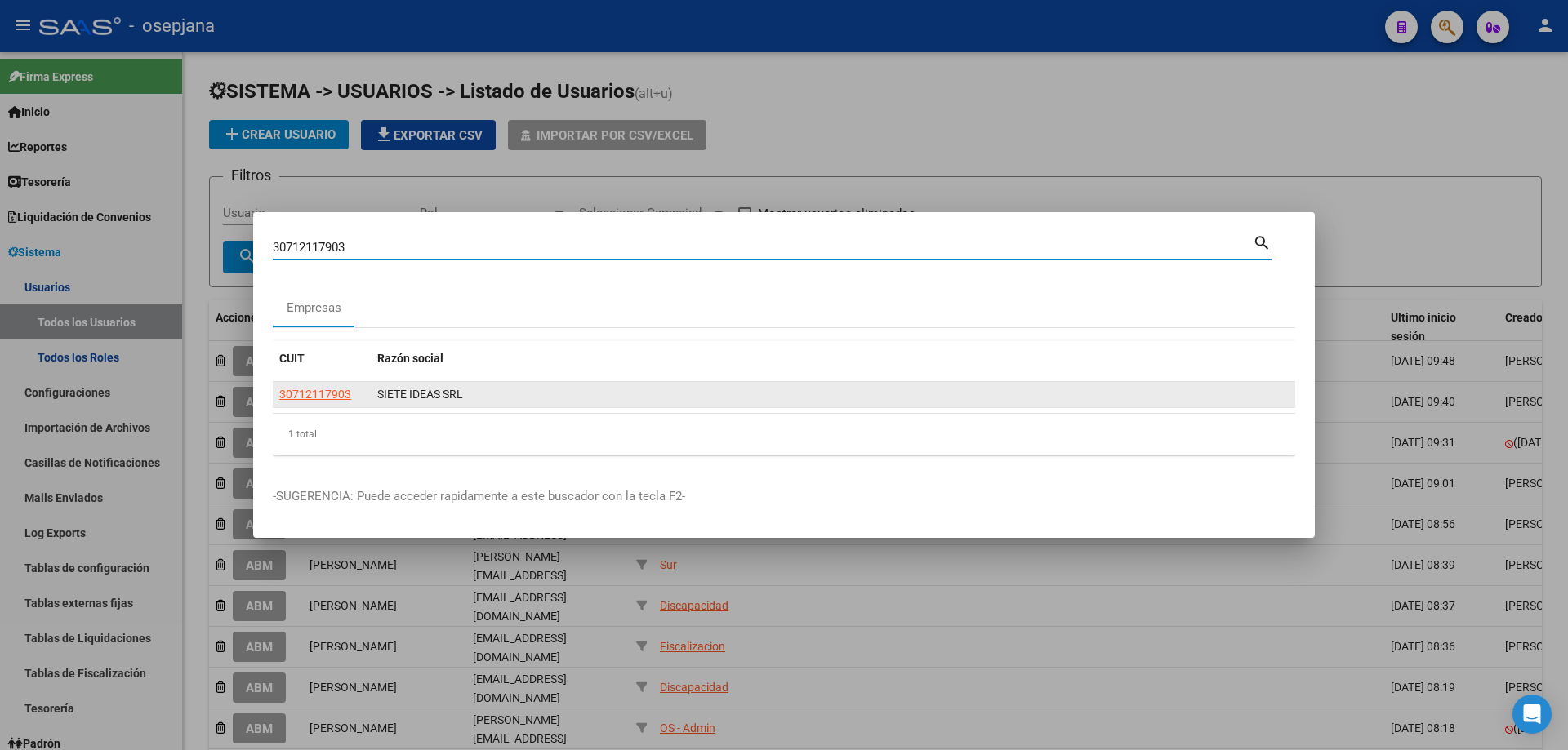
click at [347, 393] on span "30712117903" at bounding box center [315, 394] width 72 height 13
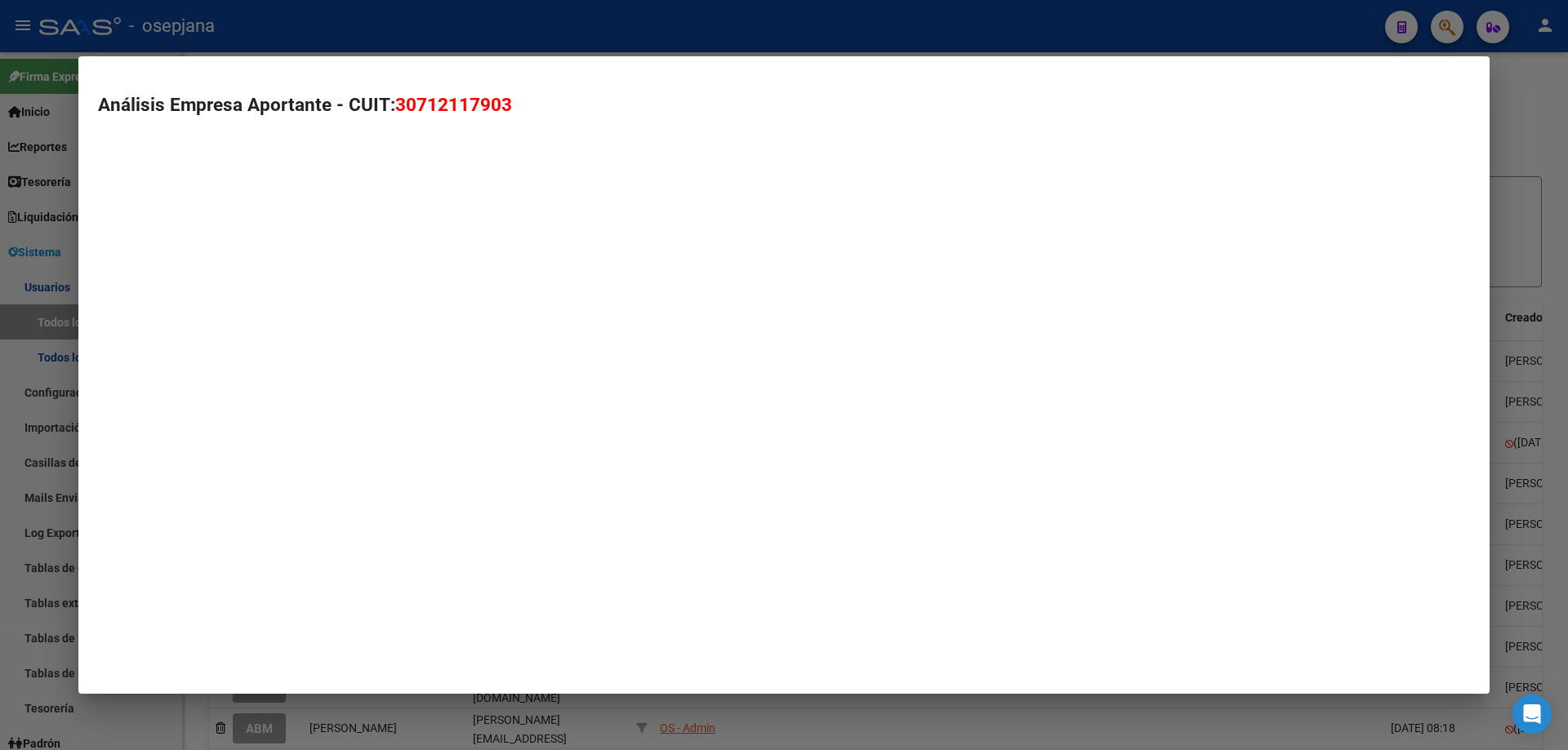
type textarea "30712117903"
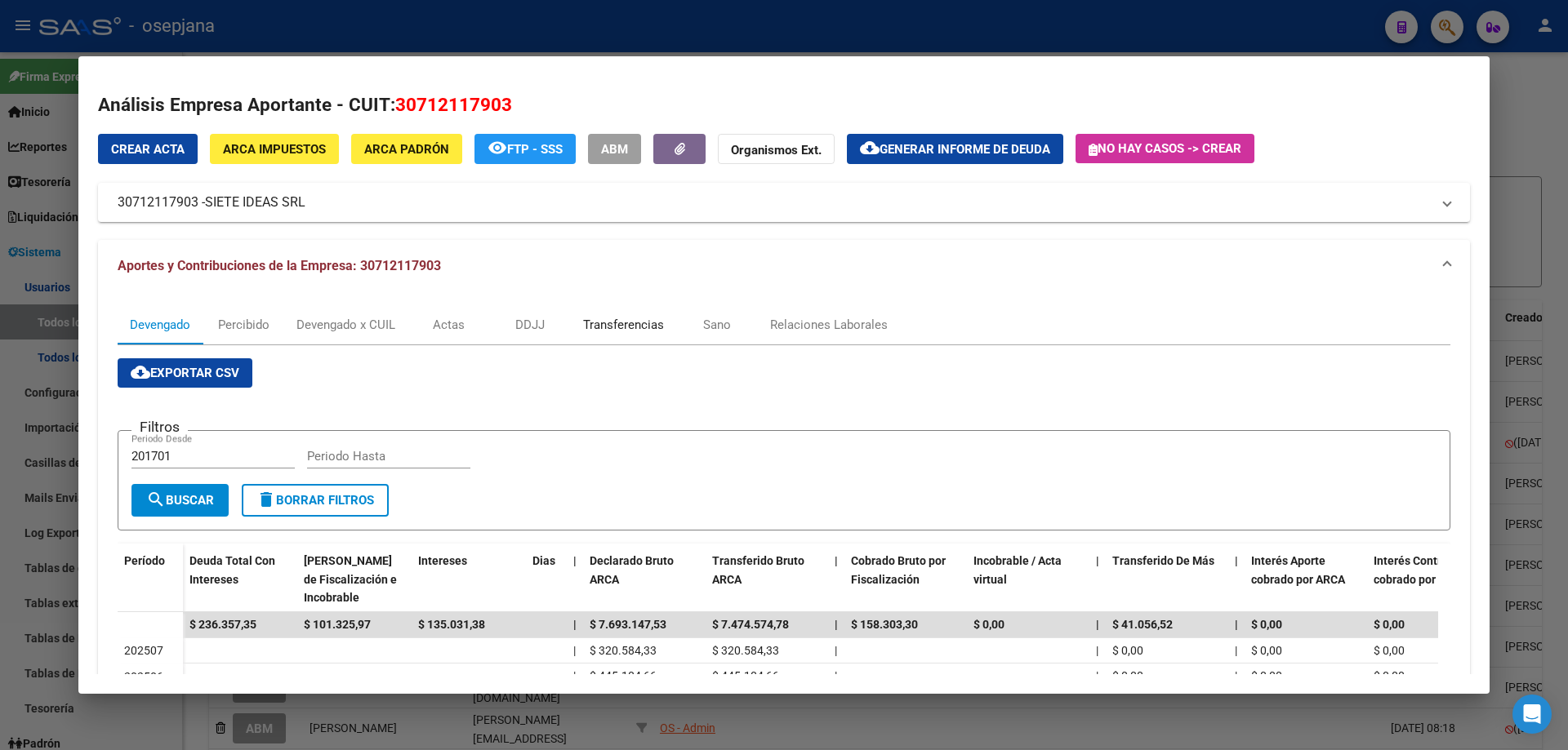
click at [644, 333] on div "Transferencias" at bounding box center [623, 325] width 81 height 18
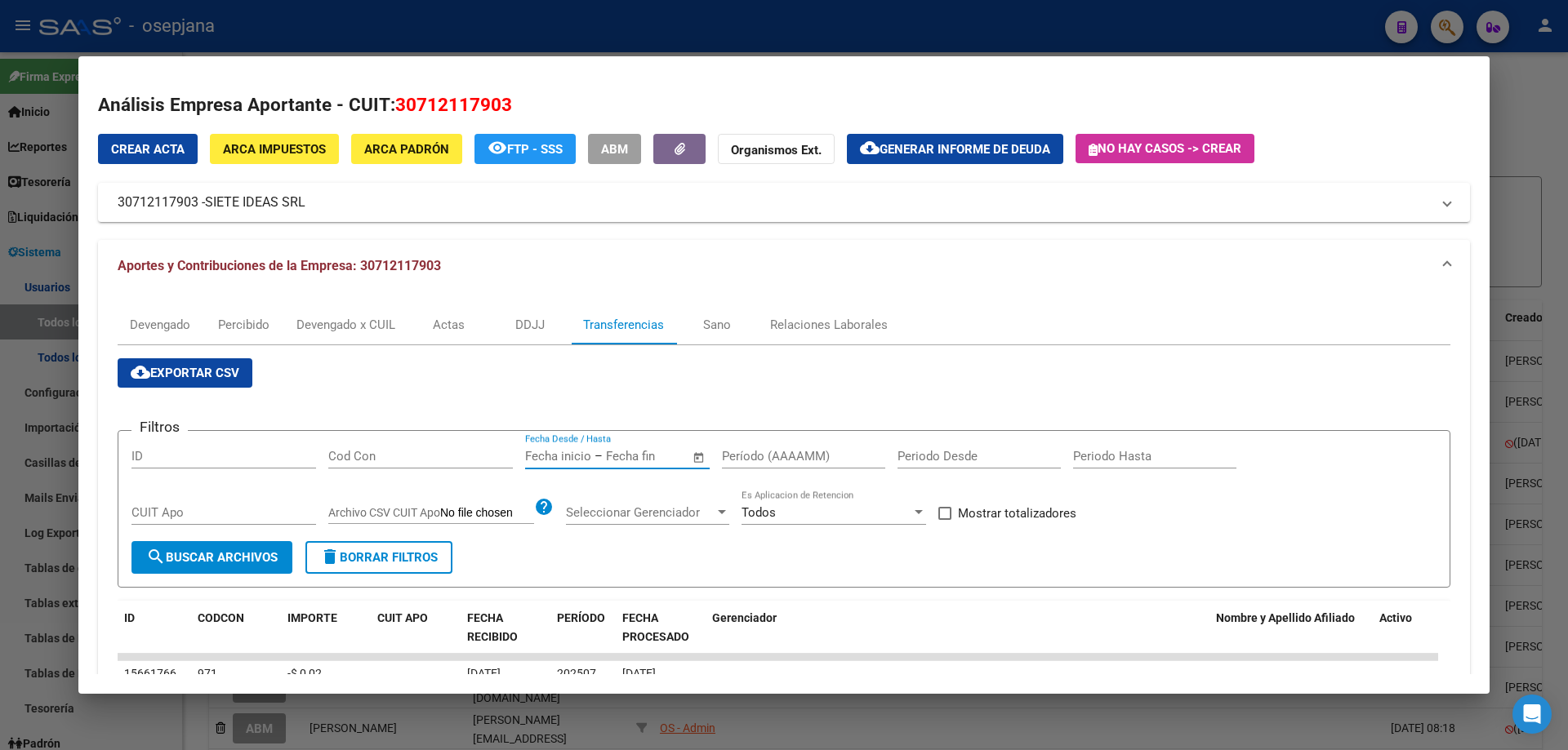
click at [641, 459] on input "text" at bounding box center [645, 456] width 79 height 15
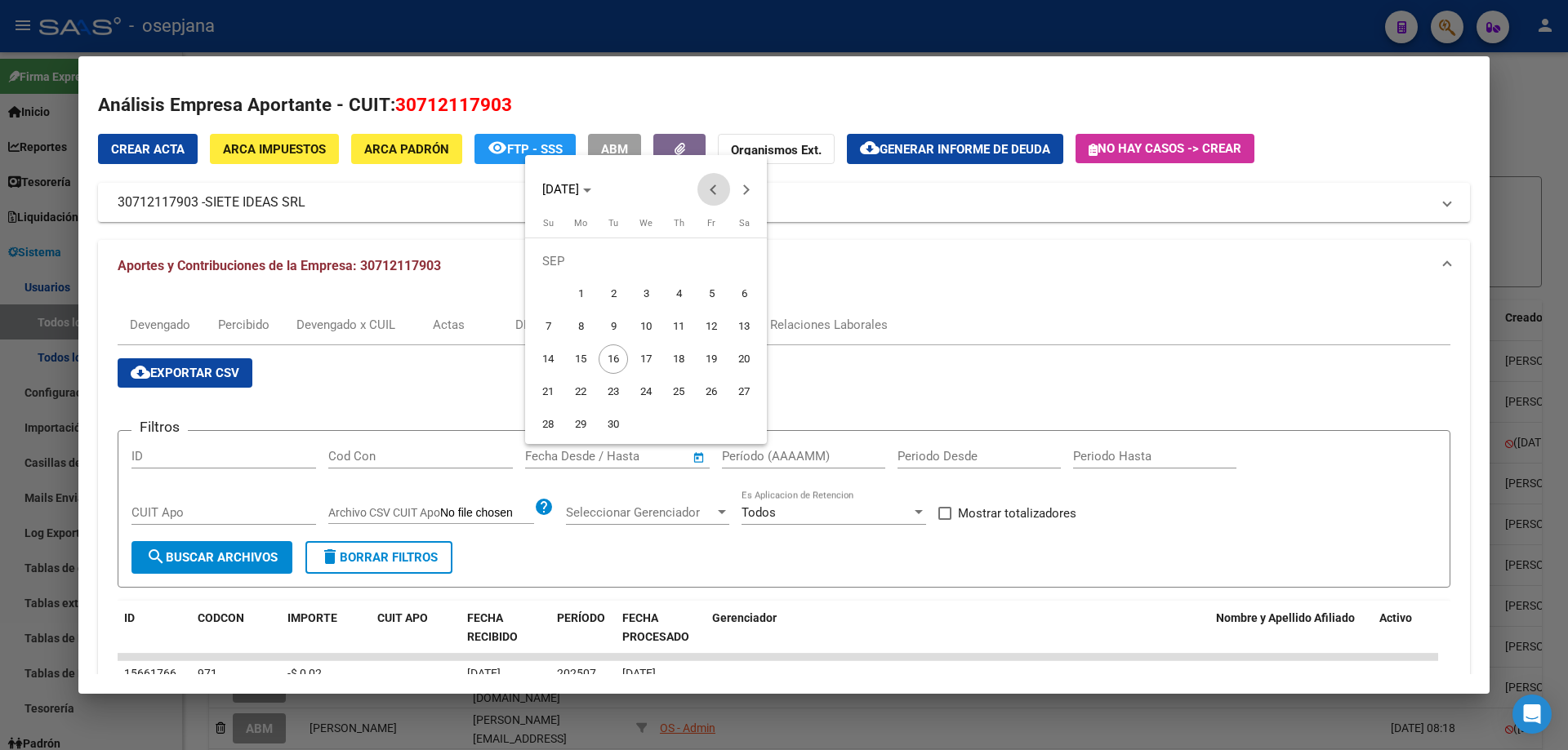
click at [709, 189] on button "Previous month" at bounding box center [713, 189] width 33 height 33
click at [615, 293] on span "5" at bounding box center [613, 294] width 29 height 29
type input "[DATE]"
click at [743, 191] on button "Next month" at bounding box center [746, 189] width 33 height 33
click at [645, 290] on span "3" at bounding box center [645, 294] width 29 height 29
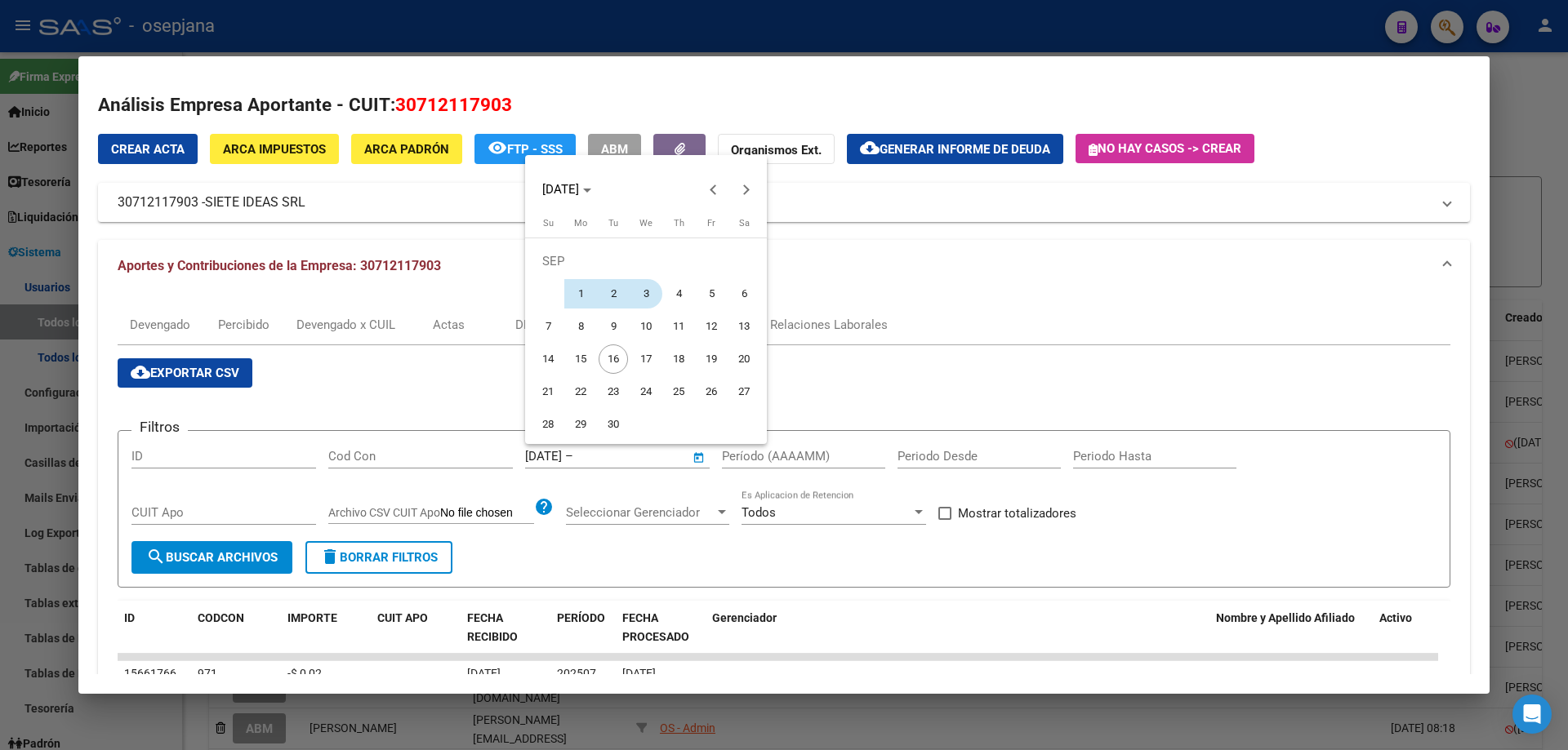
type input "[DATE]"
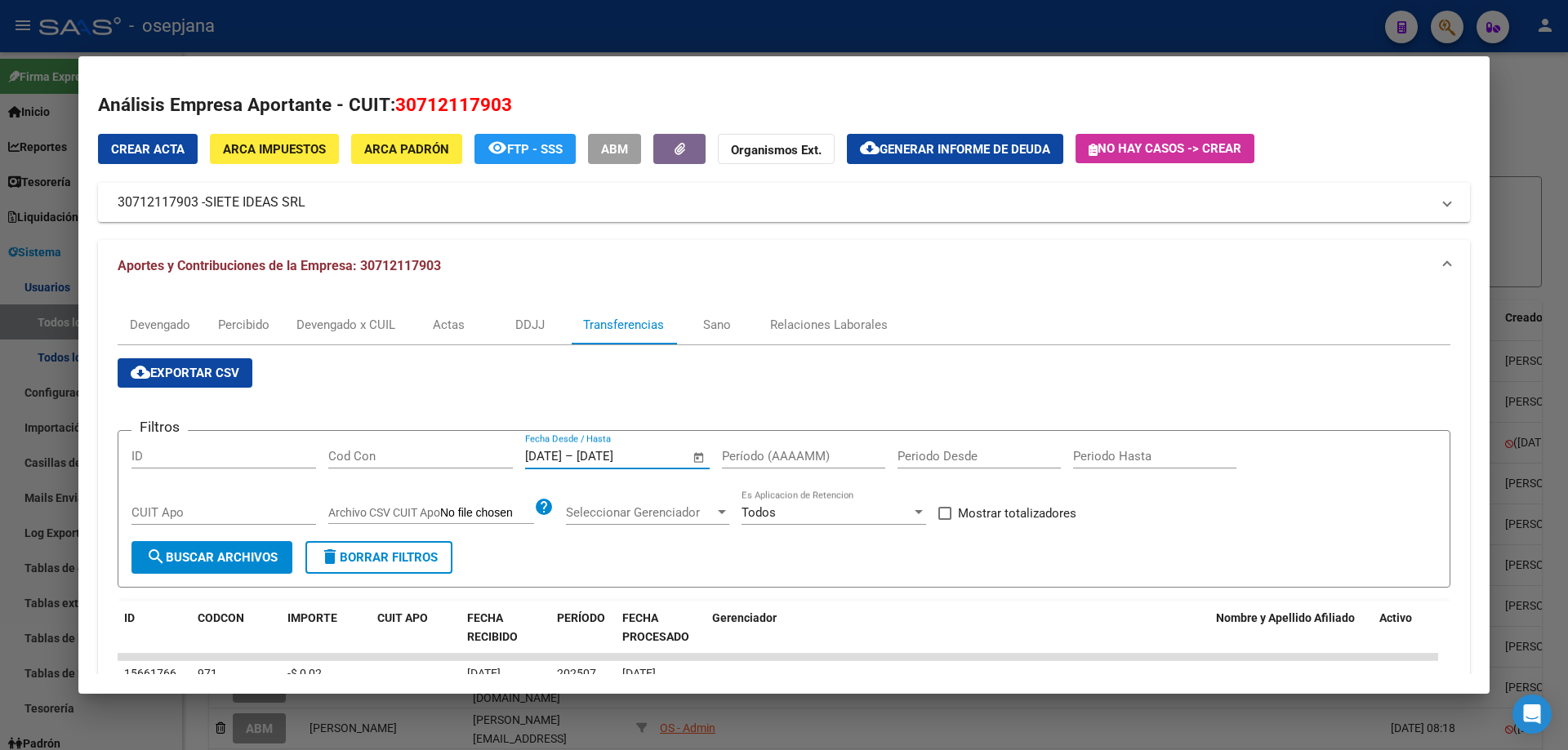
click at [764, 449] on input "Período (AAAAMM)" at bounding box center [804, 456] width 163 height 15
type input "202506"
click at [970, 516] on span "Mostrar totalizadores" at bounding box center [1017, 513] width 118 height 20
click at [945, 520] on input "Mostrar totalizadores" at bounding box center [944, 520] width 1 height 1
checkbox input "true"
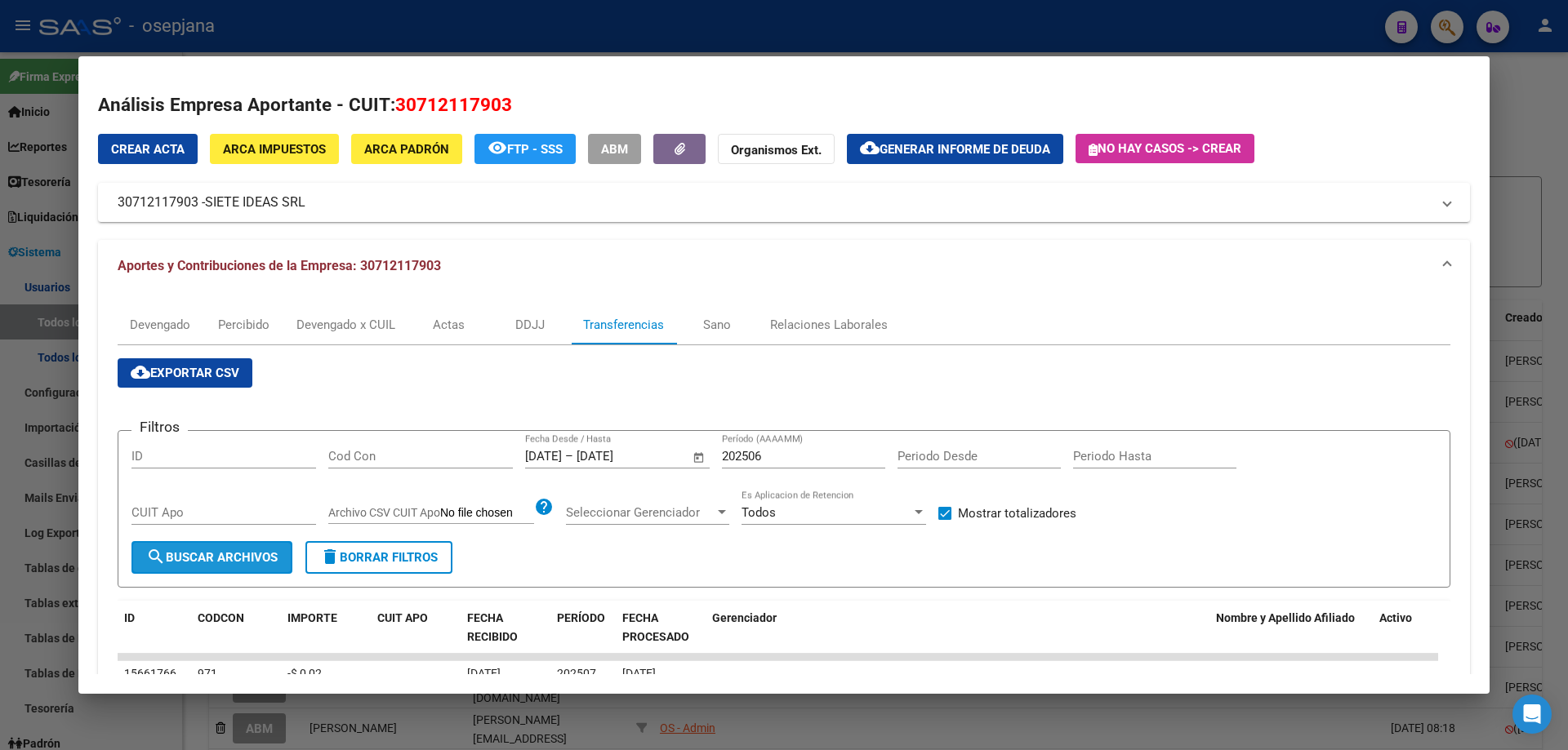
click at [255, 554] on span "search Buscar Archivos" at bounding box center [212, 557] width 131 height 15
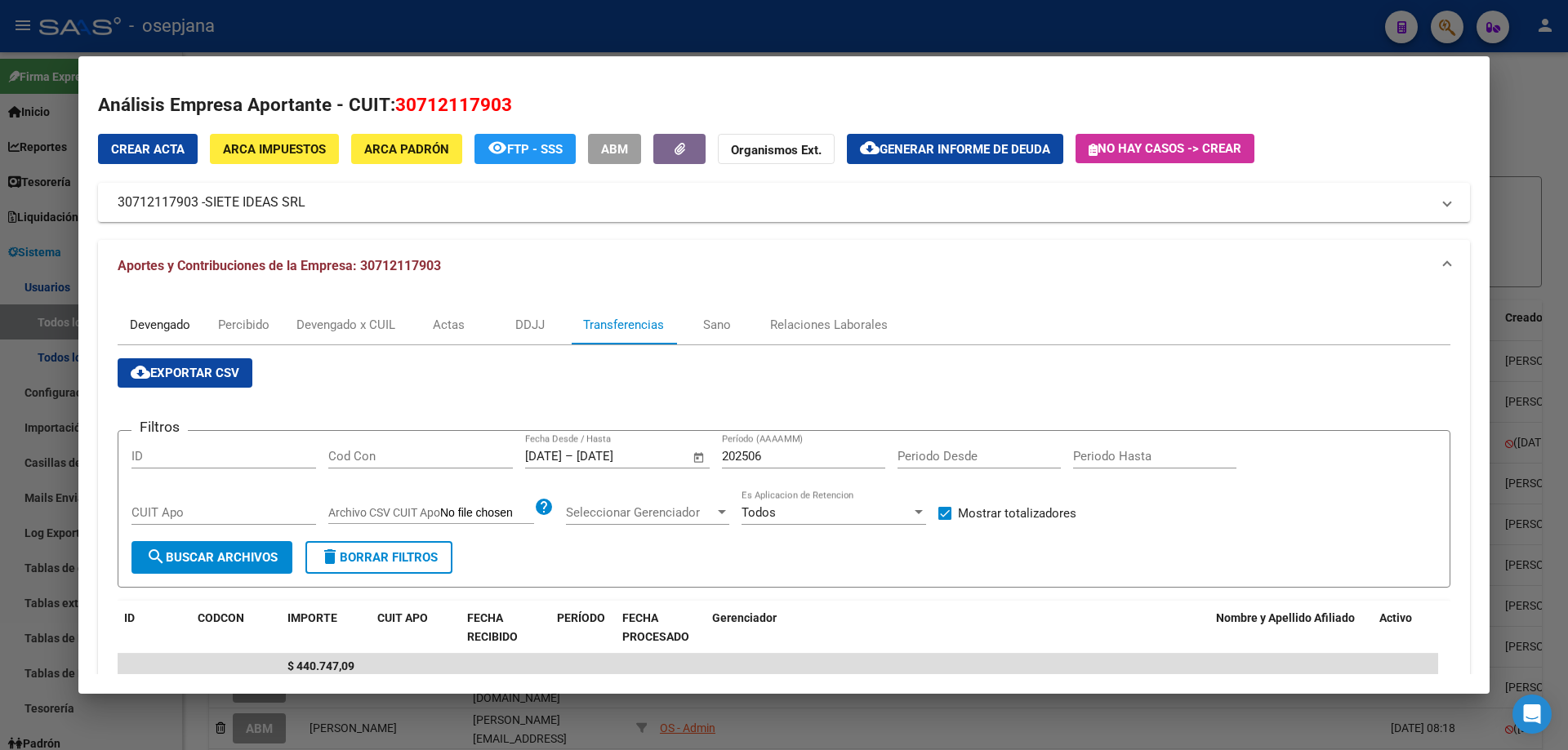
click at [151, 330] on div "Devengado" at bounding box center [160, 325] width 60 height 18
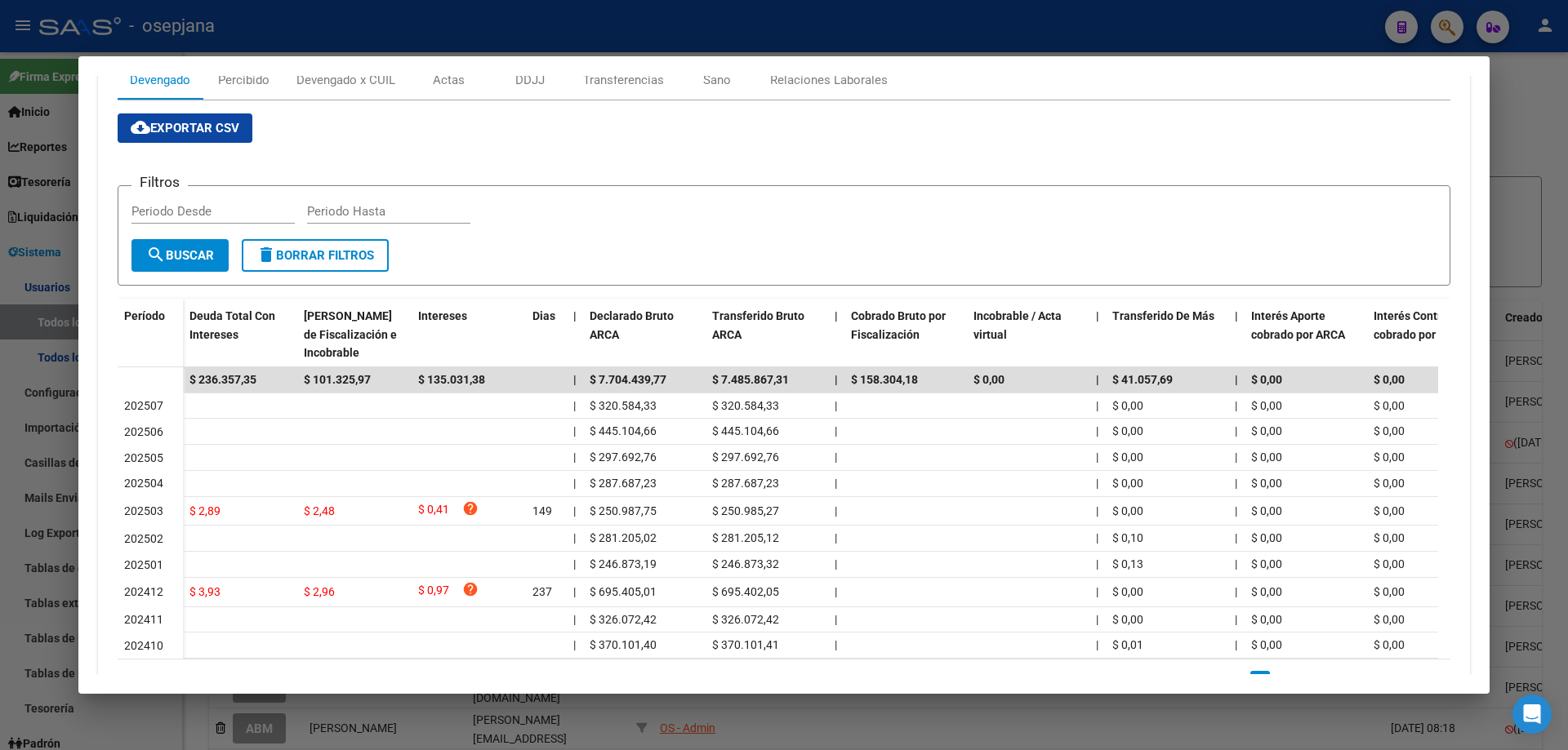
scroll to position [330, 0]
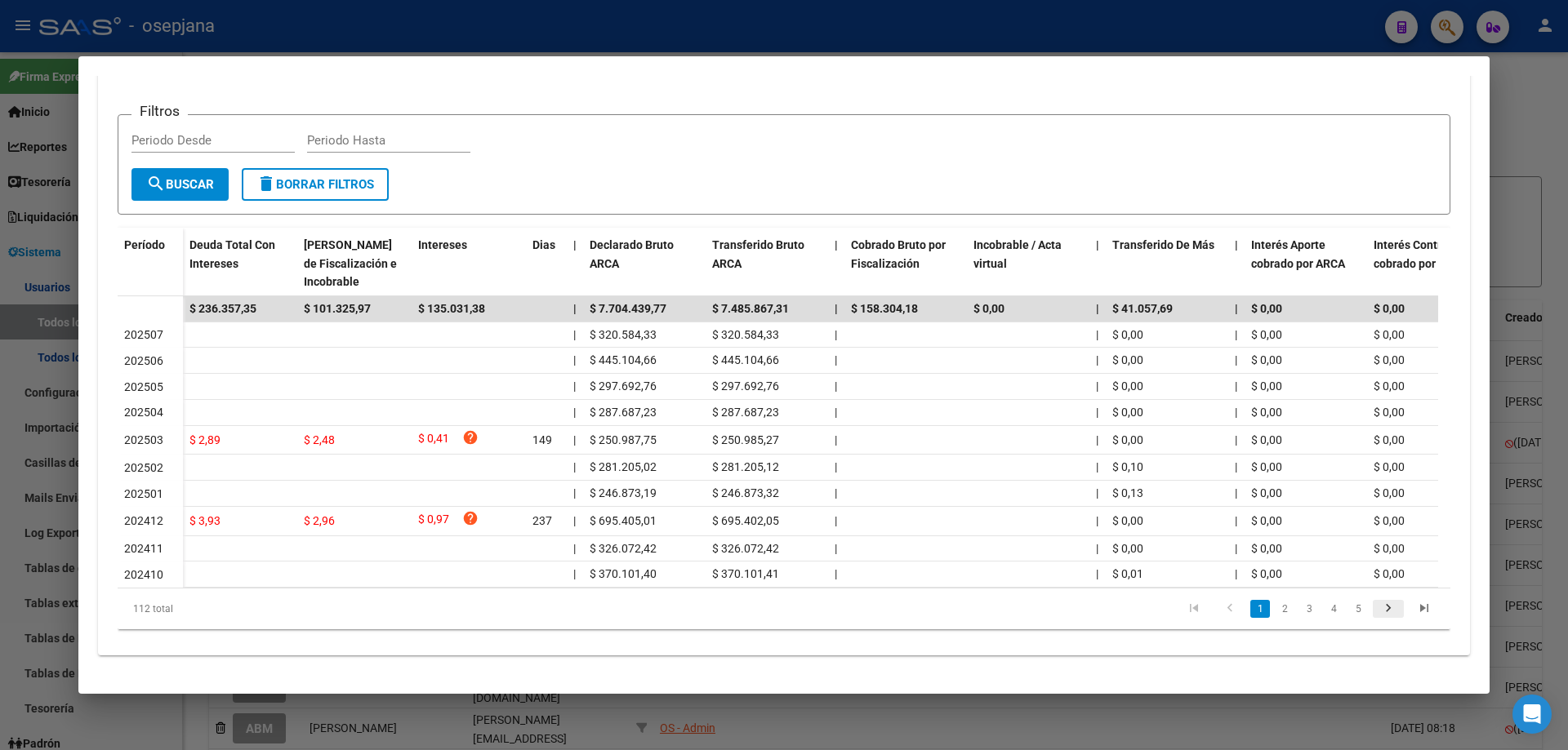
click at [1378, 607] on icon "go to next page" at bounding box center [1389, 611] width 21 height 20
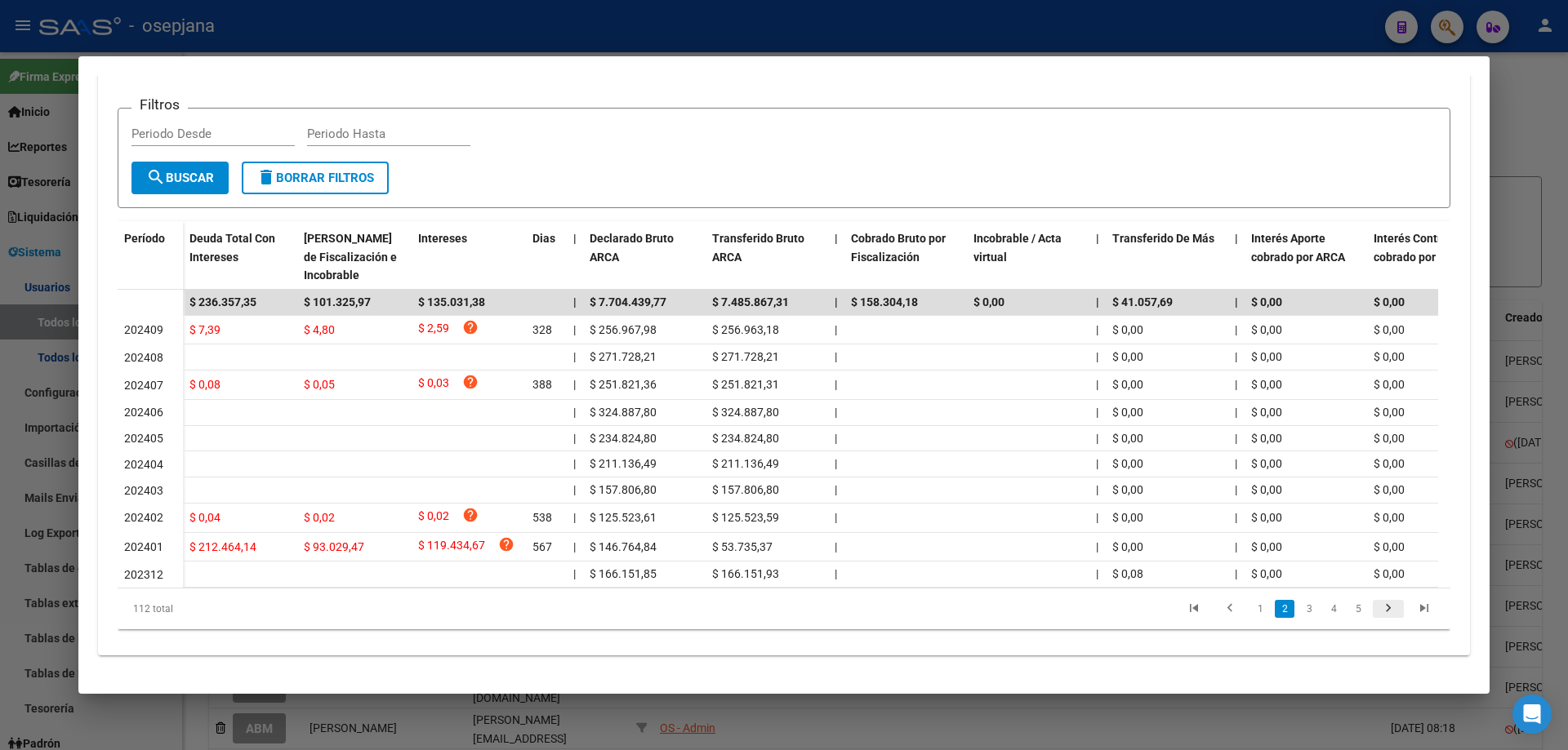
click at [1370, 607] on li at bounding box center [1388, 609] width 36 height 28
click at [1378, 613] on icon "go to next page" at bounding box center [1389, 611] width 21 height 20
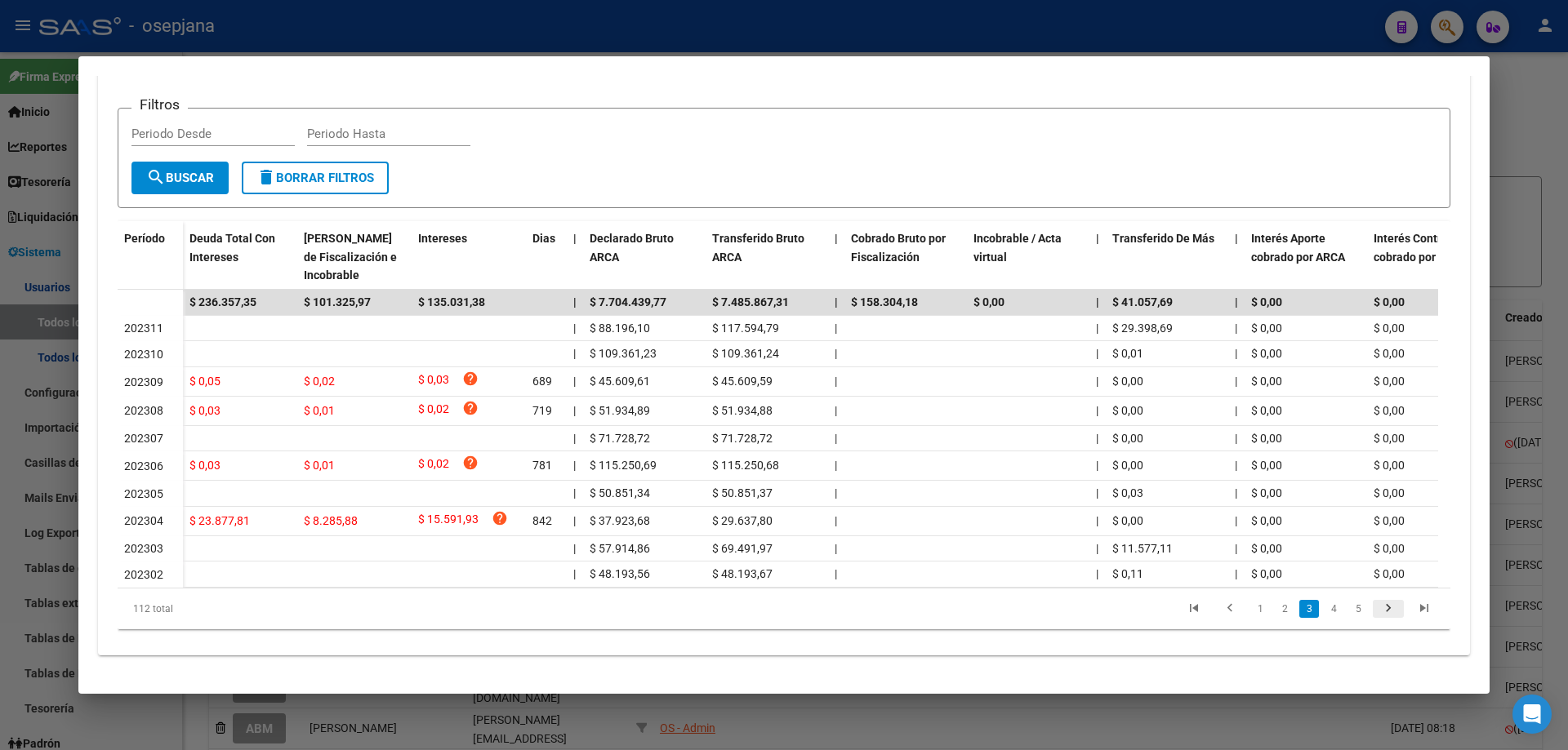
click at [1378, 613] on icon "go to next page" at bounding box center [1389, 611] width 21 height 20
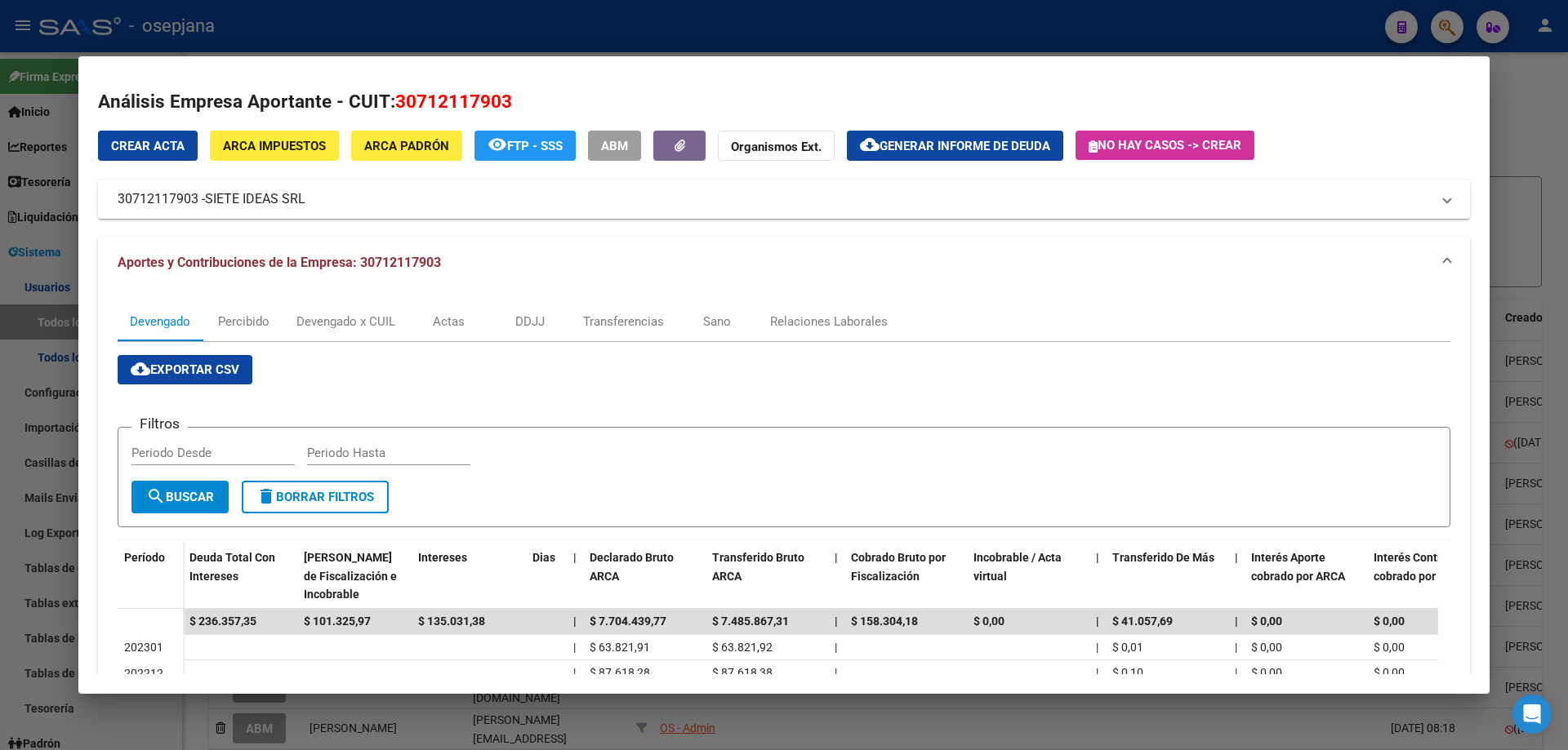
scroll to position [0, 0]
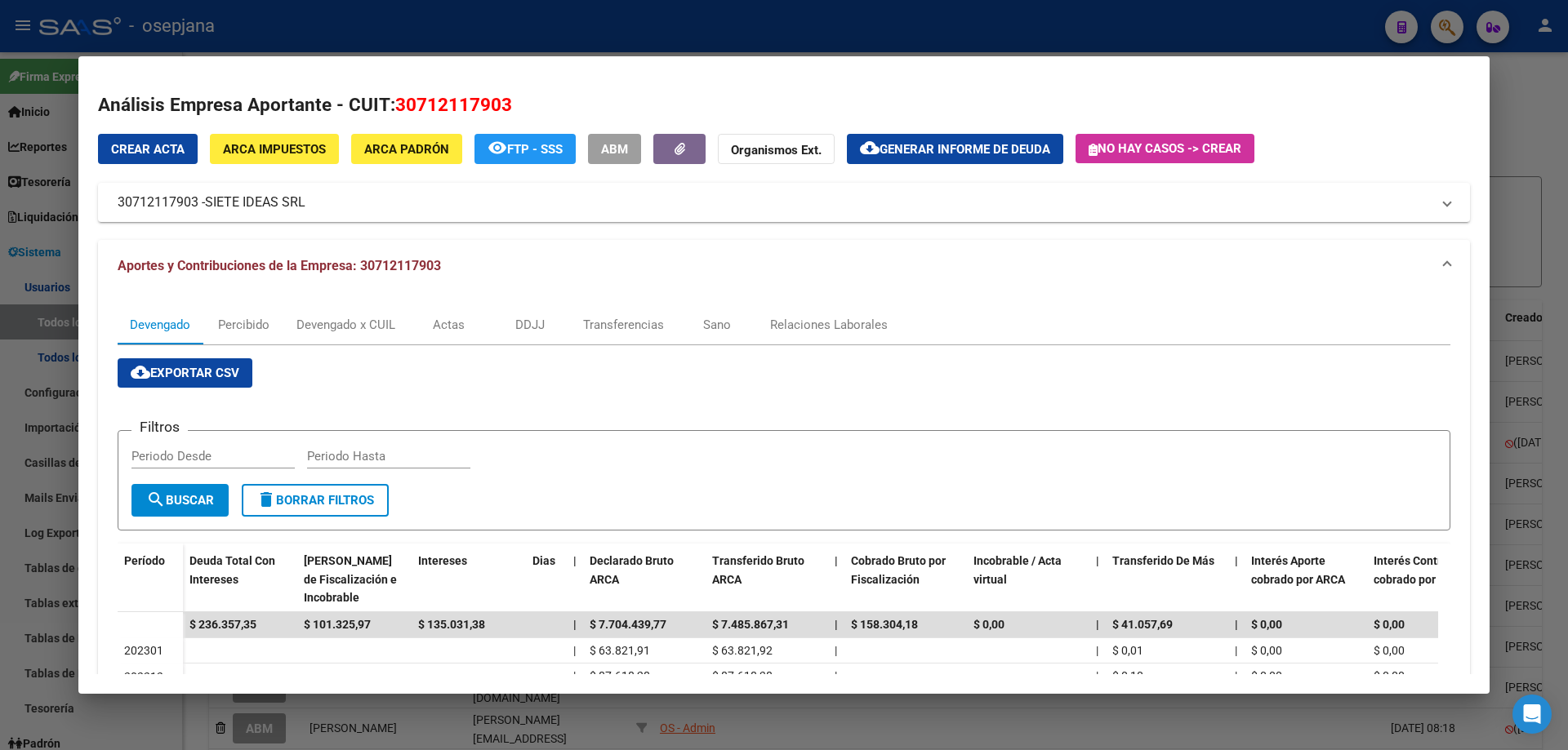
click at [290, 33] on div at bounding box center [784, 375] width 1568 height 750
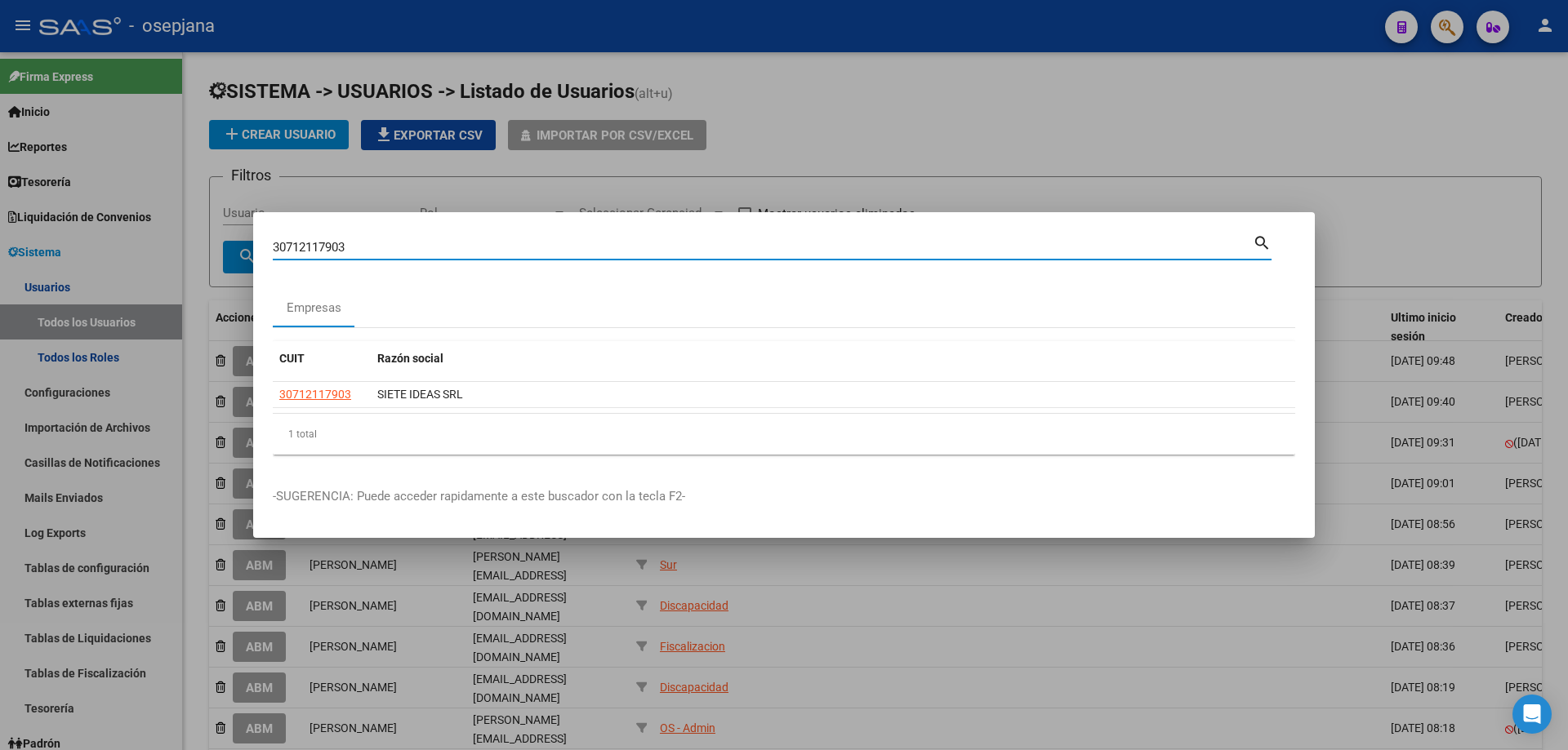
drag, startPoint x: 427, startPoint y: 241, endPoint x: 172, endPoint y: 240, distance: 255.0
click at [172, 240] on div "30712117903 Buscar (apellido, dni, cuil, [PERSON_NAME], cuit, obra social) sear…" at bounding box center [784, 375] width 1568 height 750
type input "30552957012"
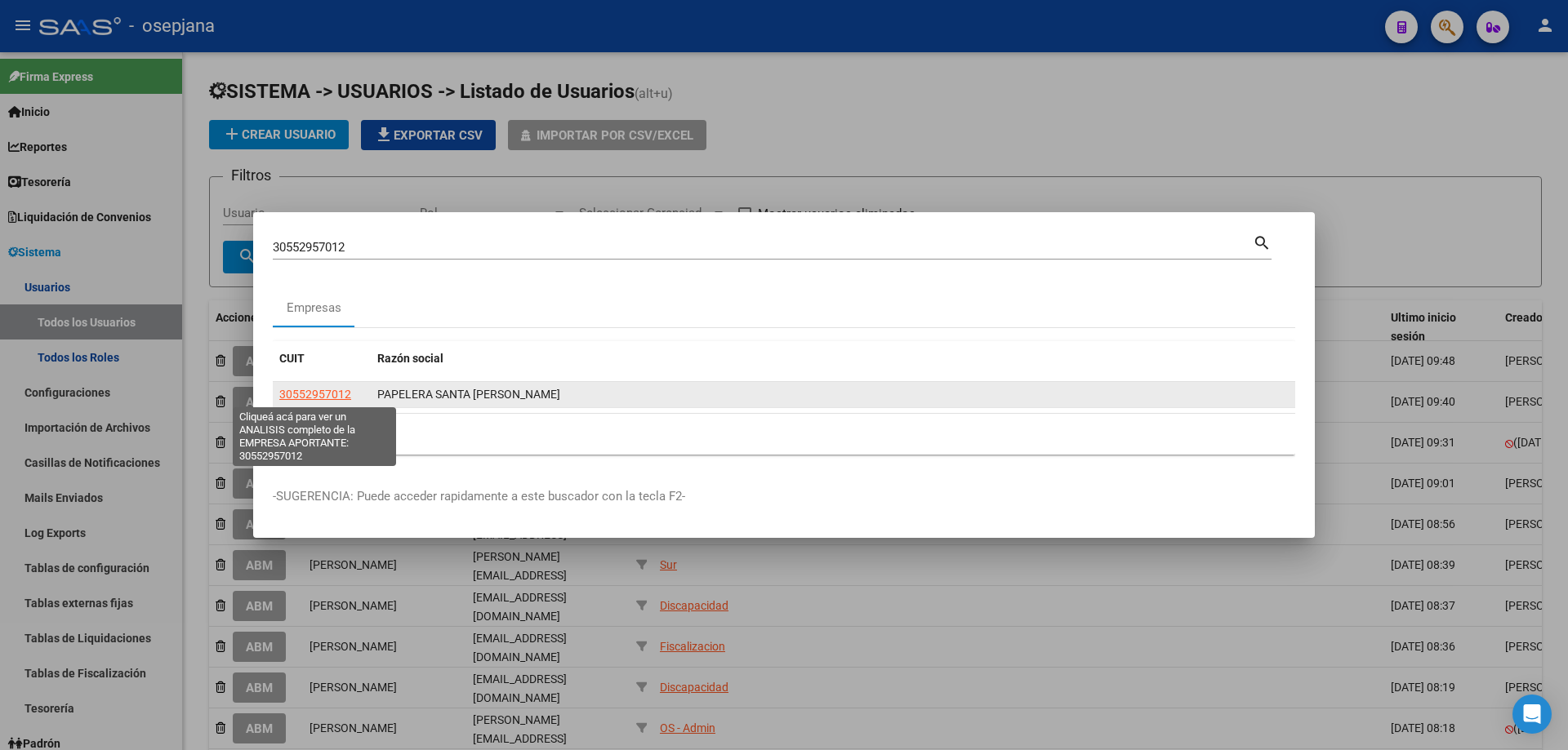
click at [337, 391] on span "30552957012" at bounding box center [315, 394] width 72 height 13
type textarea "30552957012"
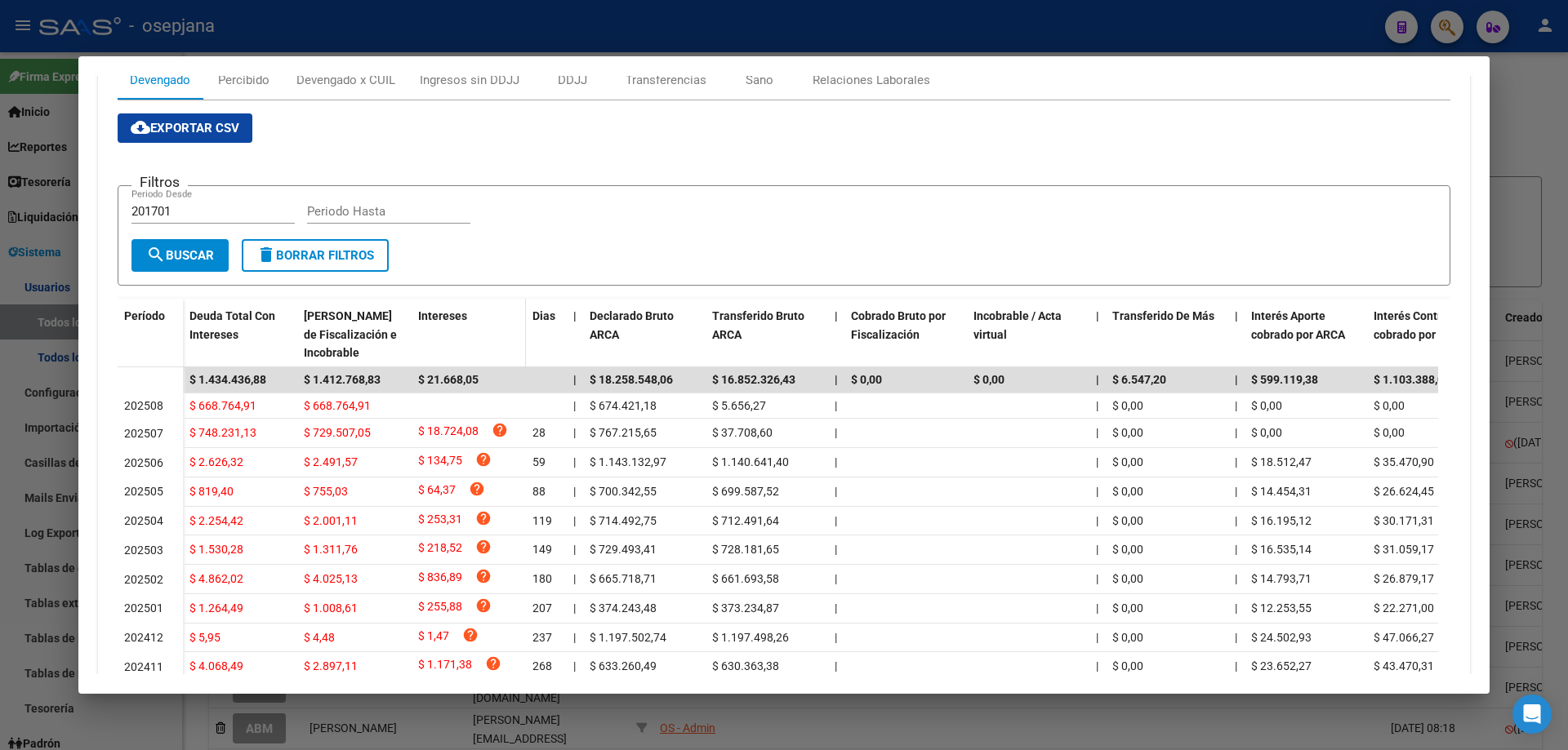
scroll to position [82, 0]
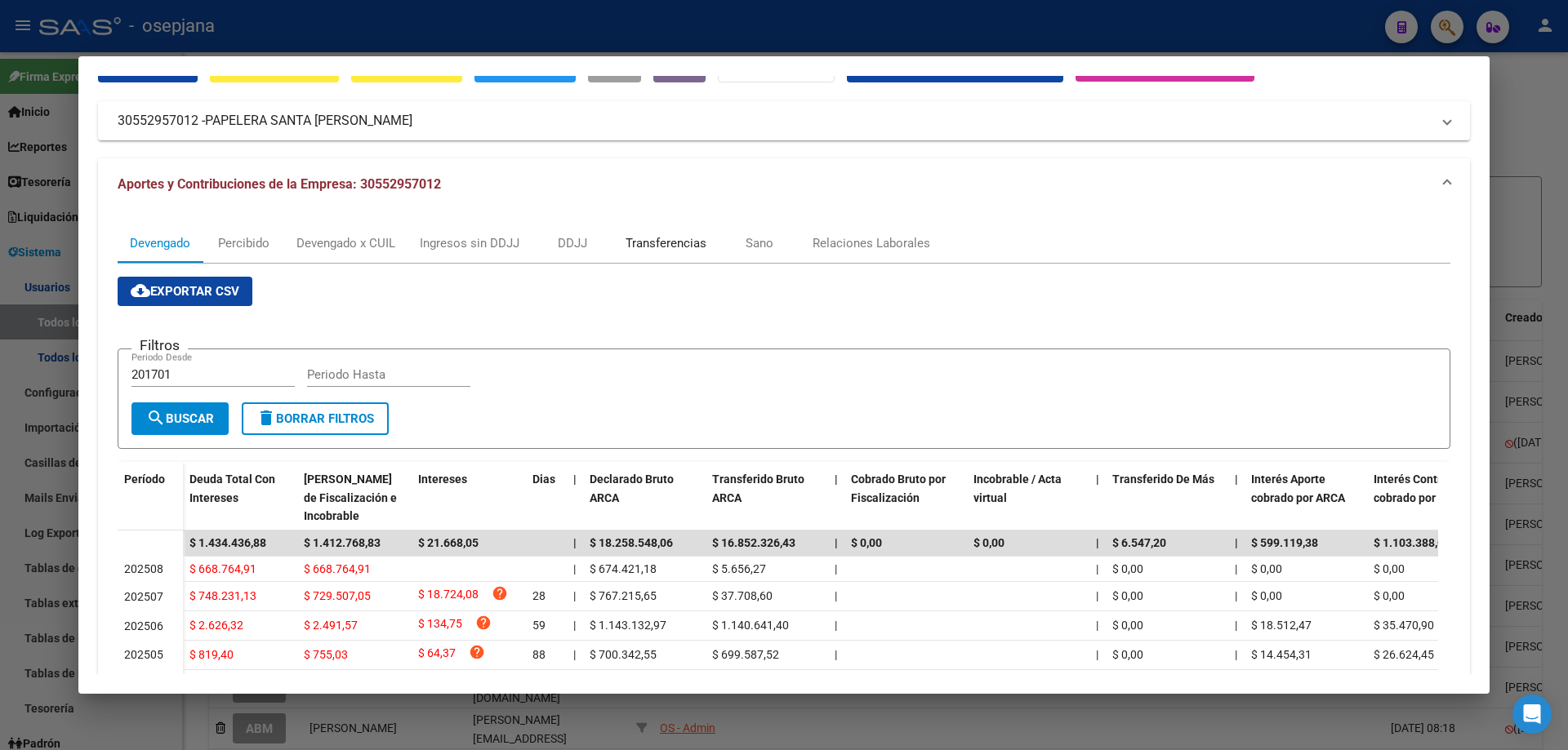
click at [646, 240] on div "Transferencias" at bounding box center [666, 243] width 81 height 18
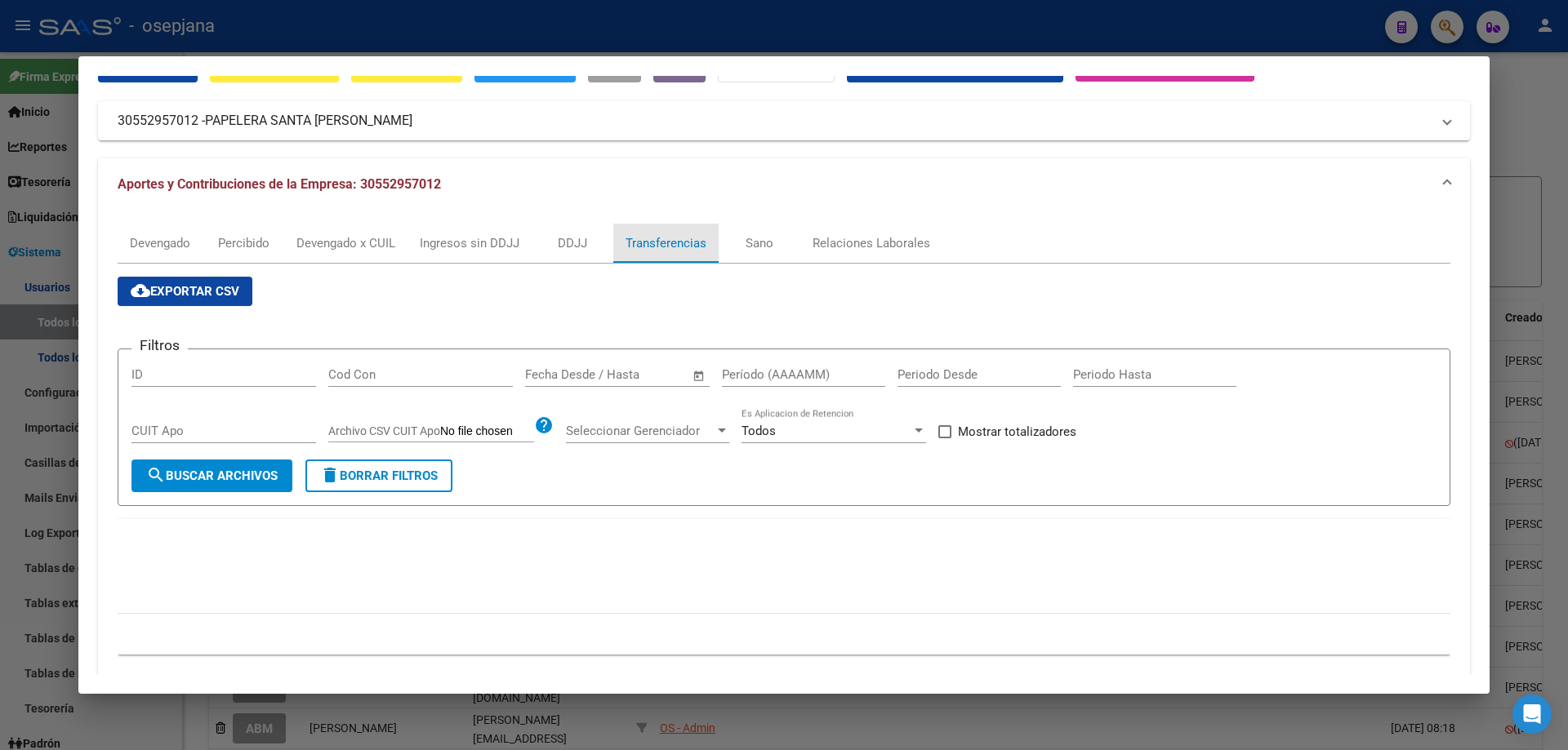
scroll to position [0, 0]
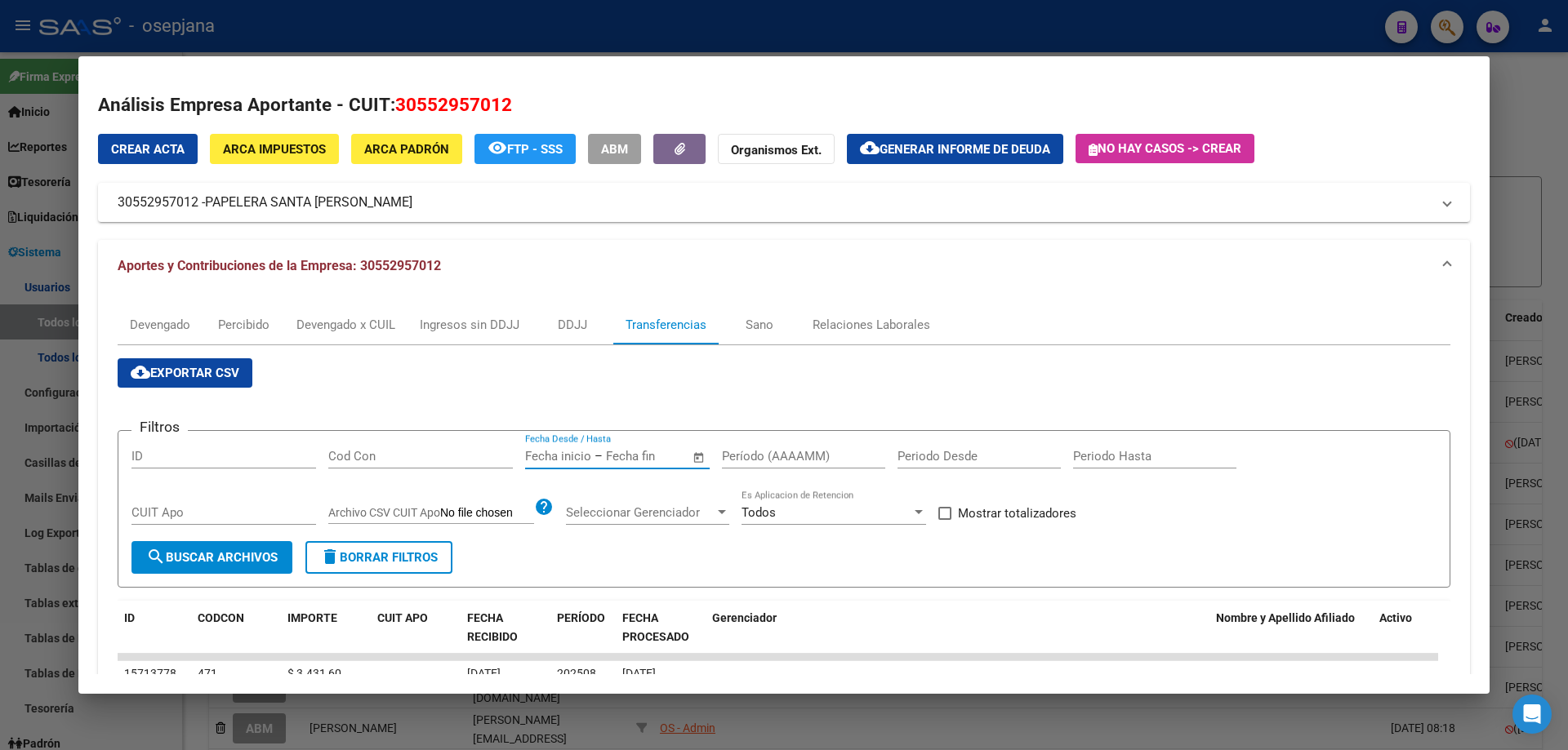
click at [565, 450] on input "text" at bounding box center [558, 456] width 67 height 15
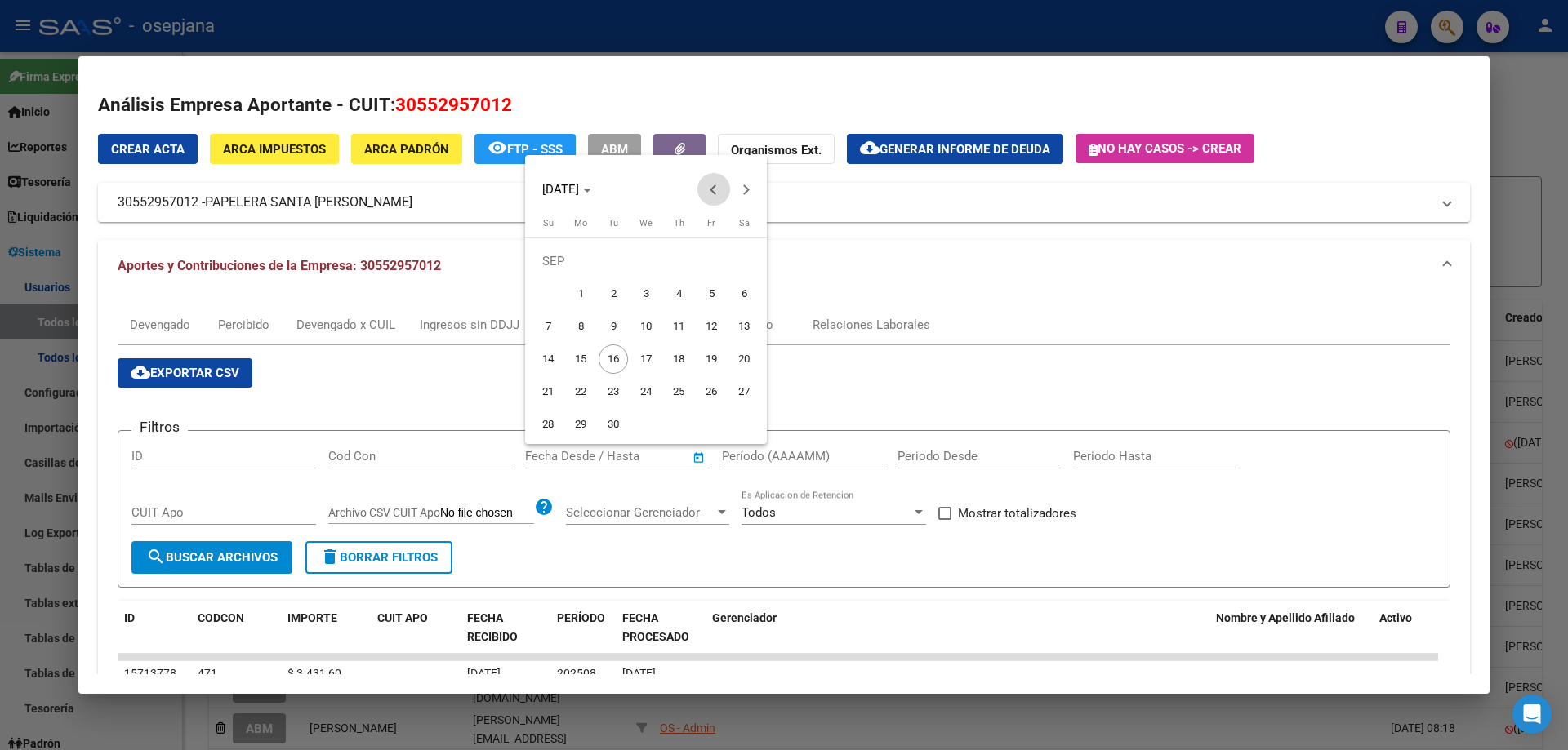
click at [710, 186] on span "Previous month" at bounding box center [713, 189] width 33 height 33
click at [581, 296] on span "4" at bounding box center [580, 294] width 29 height 29
type input "[DATE]"
click at [752, 188] on span "Next month" at bounding box center [746, 189] width 33 height 33
click at [616, 287] on span "2" at bounding box center [613, 294] width 29 height 29
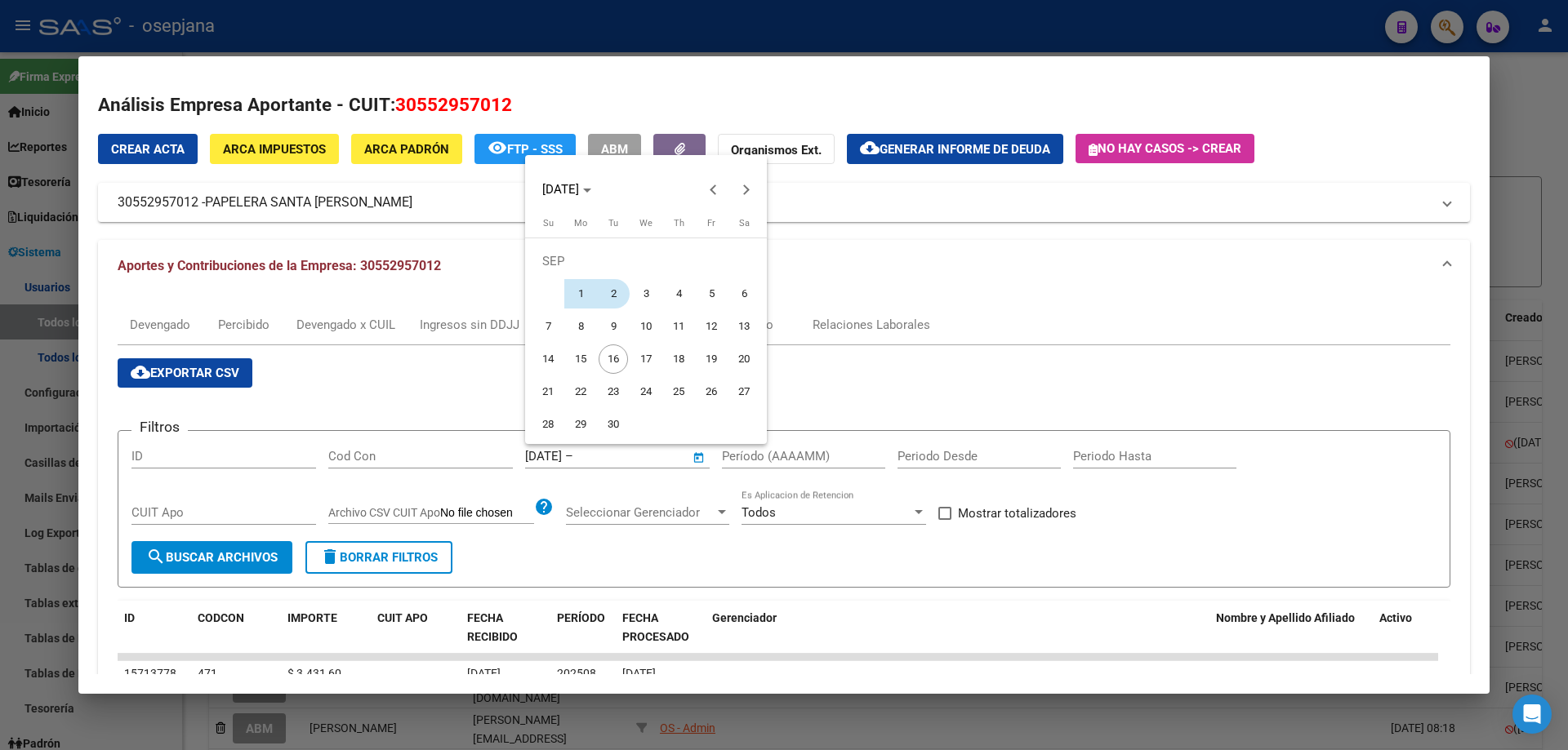
type input "[DATE]"
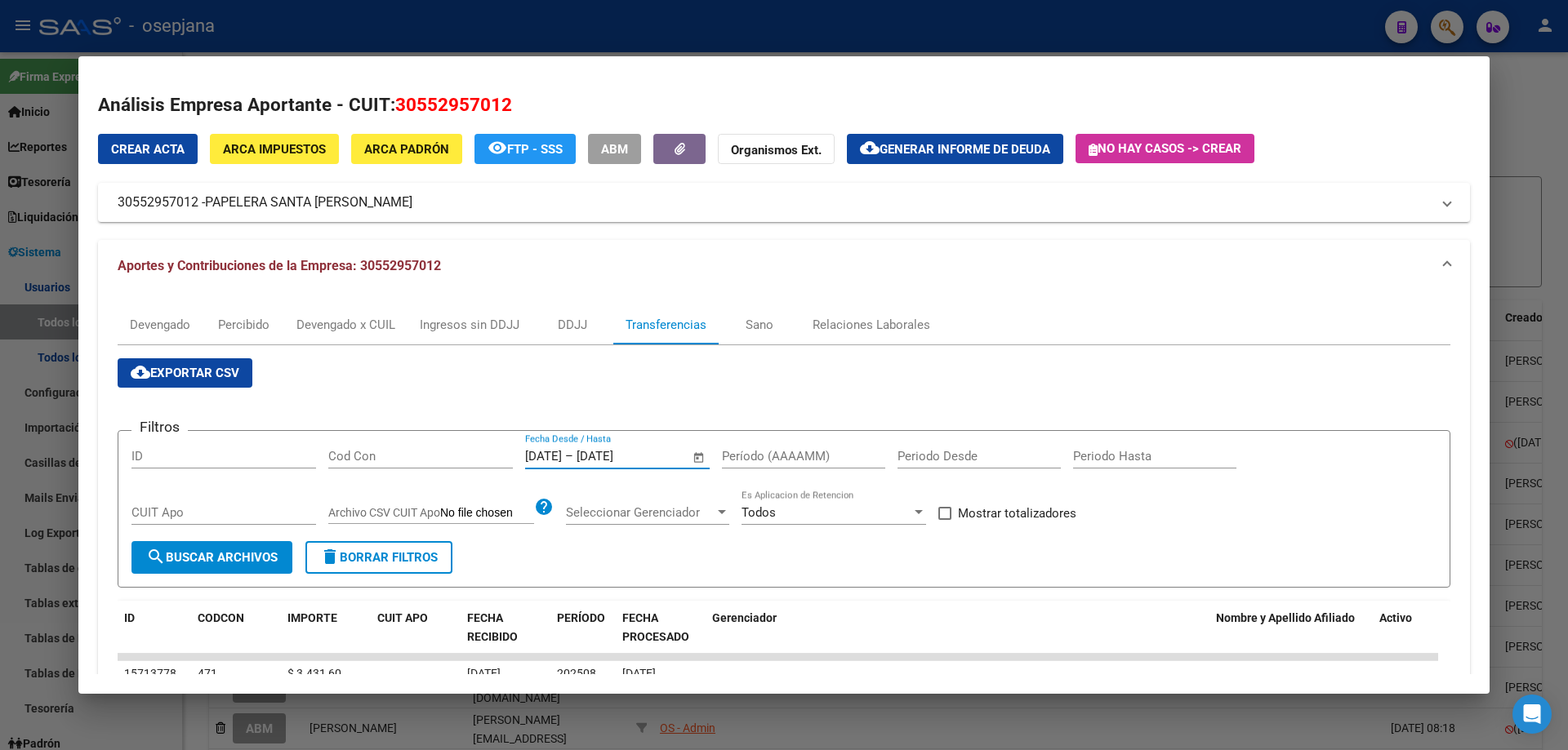
click at [772, 460] on input "Período (AAAAMM)" at bounding box center [804, 456] width 163 height 15
type input "202505"
click at [999, 509] on span "Mostrar totalizadores" at bounding box center [1017, 513] width 118 height 20
click at [945, 520] on input "Mostrar totalizadores" at bounding box center [944, 520] width 1 height 1
checkbox input "true"
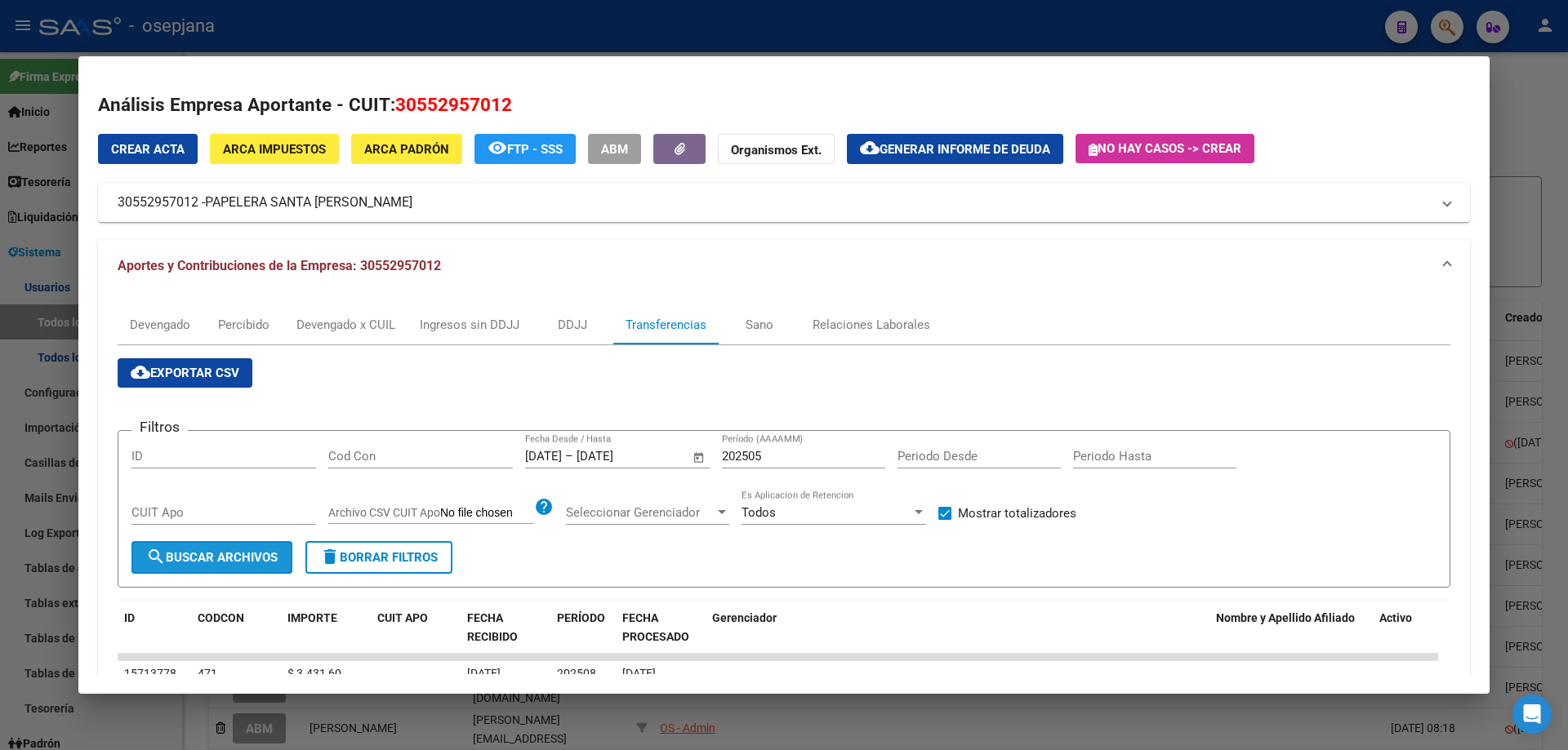
click at [249, 551] on span "search Buscar Archivos" at bounding box center [212, 557] width 131 height 15
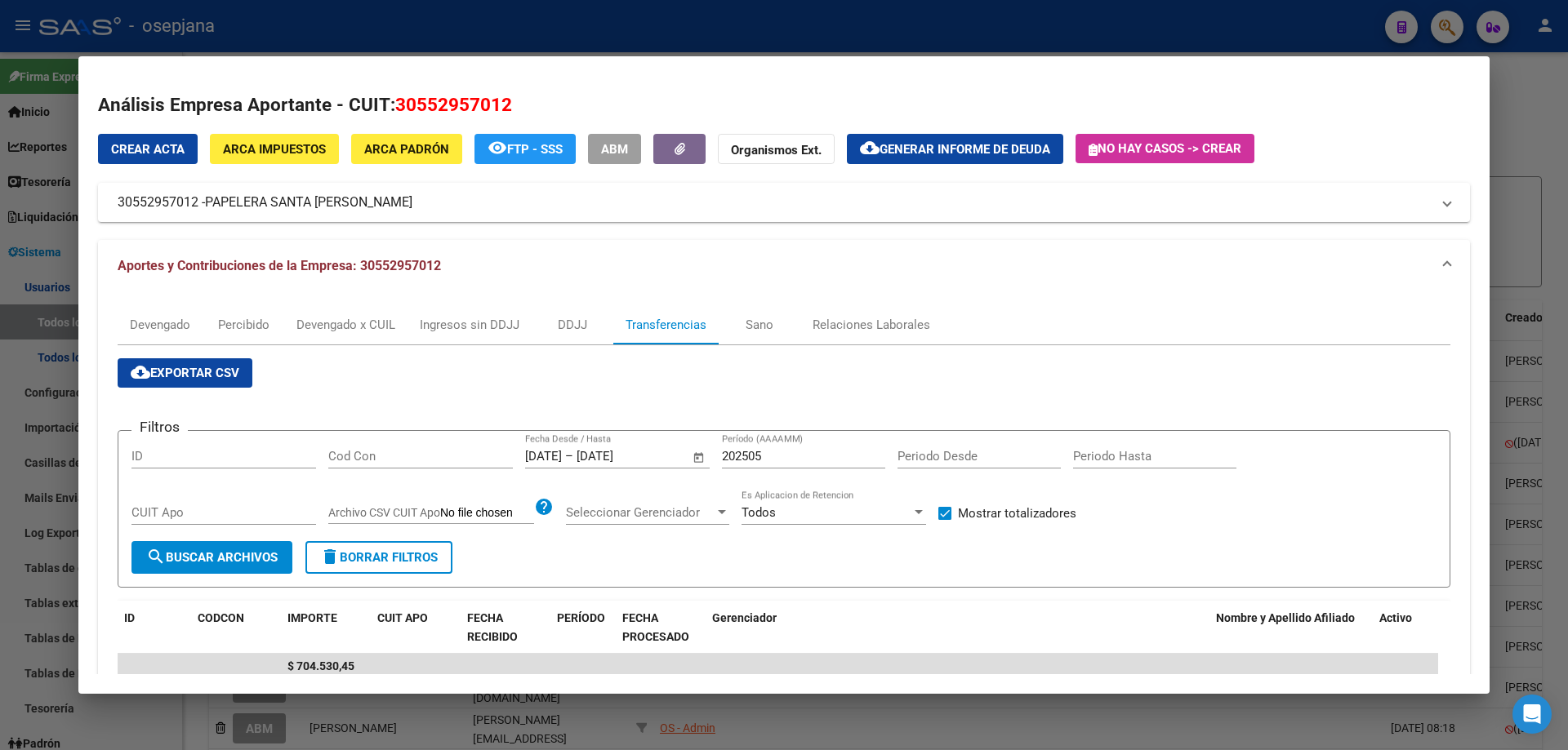
scroll to position [82, 0]
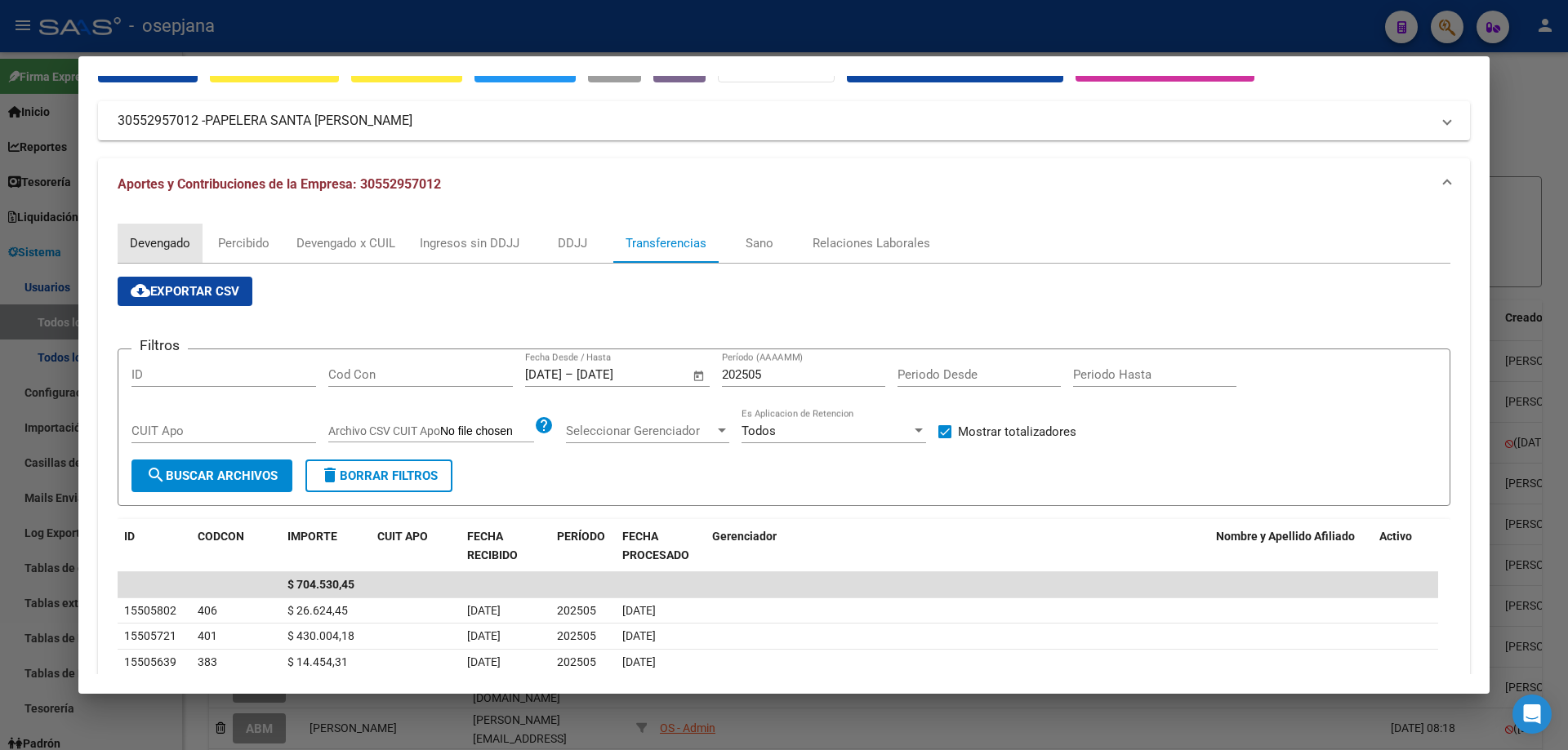
click at [178, 249] on div "Devengado" at bounding box center [160, 243] width 60 height 18
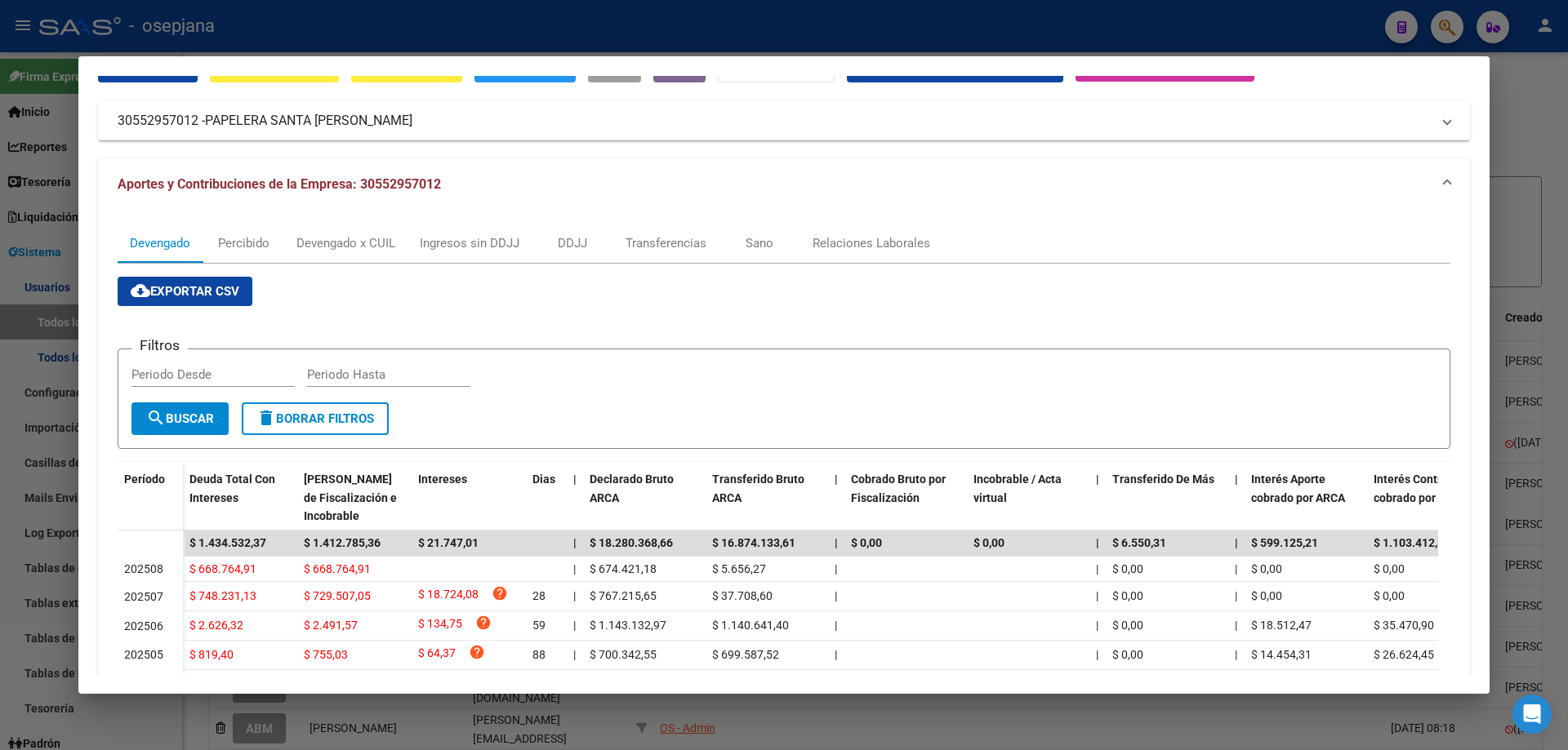
click at [361, 20] on div at bounding box center [784, 375] width 1568 height 750
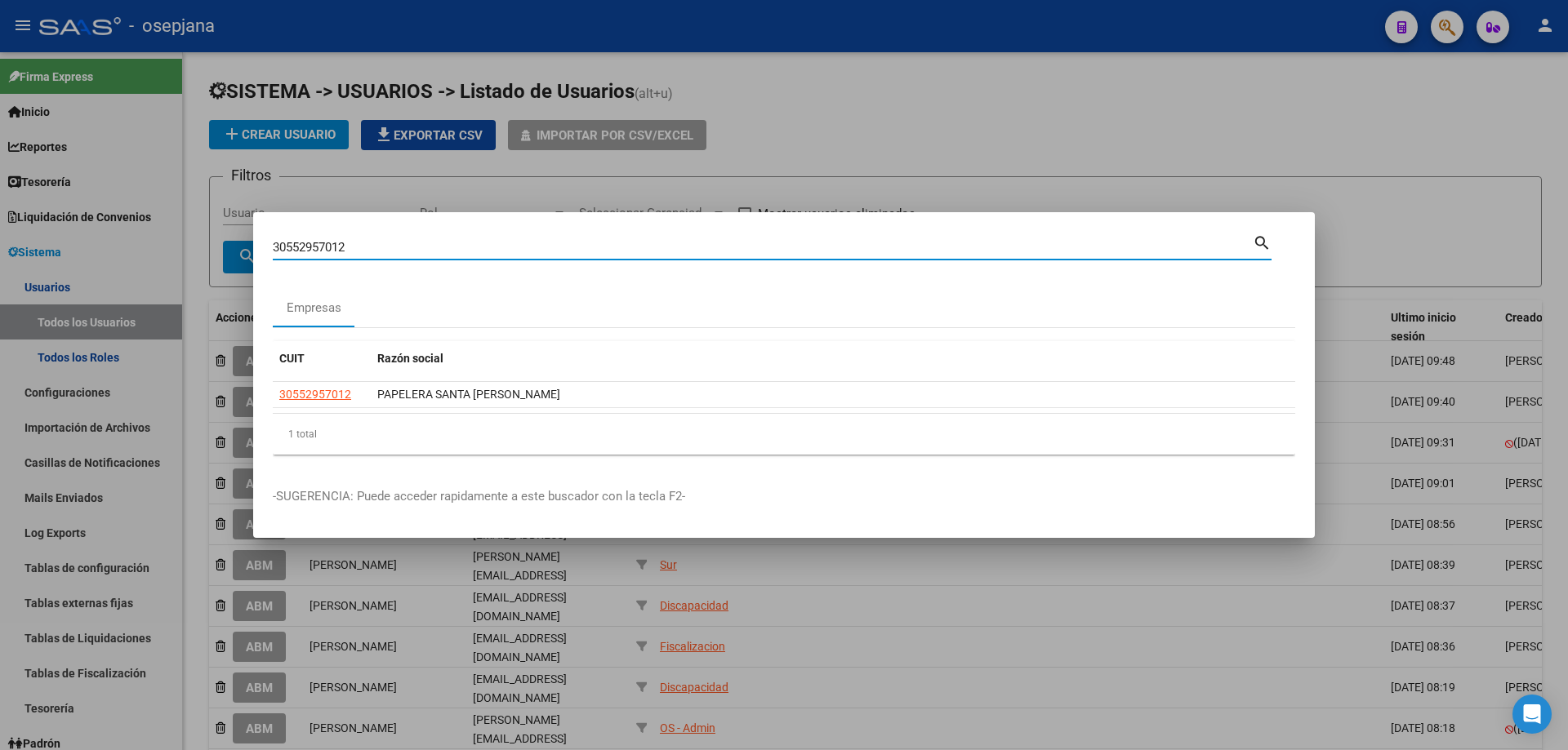
drag, startPoint x: 326, startPoint y: 242, endPoint x: 209, endPoint y: 243, distance: 117.0
click at [208, 243] on div "30552957012 Buscar (apellido, dni, cuil, nro traspaso, cuit, obra social) searc…" at bounding box center [784, 375] width 1568 height 750
type input "30711505489"
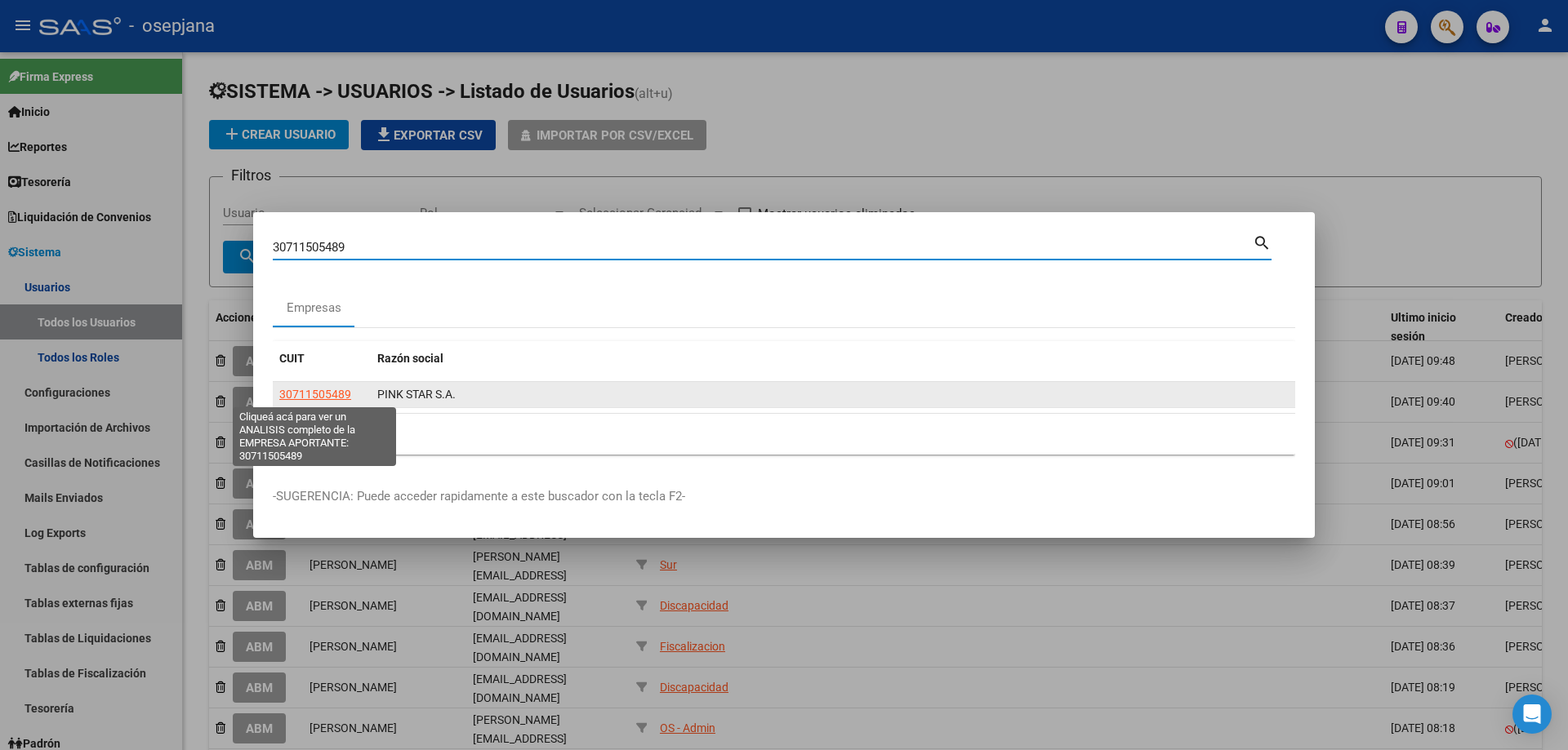
click at [330, 393] on span "30711505489" at bounding box center [315, 394] width 72 height 13
type textarea "30711505489"
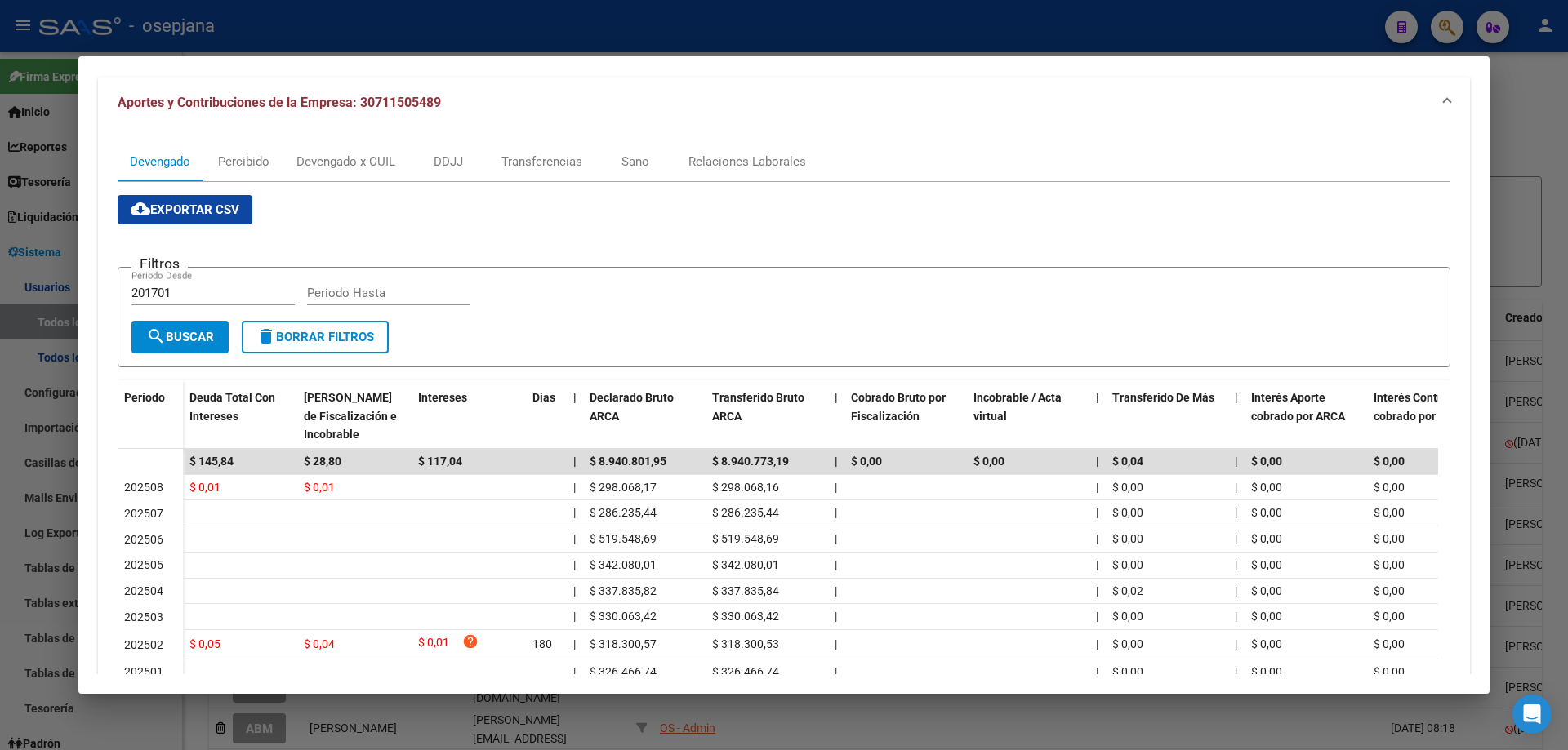
scroll to position [0, 0]
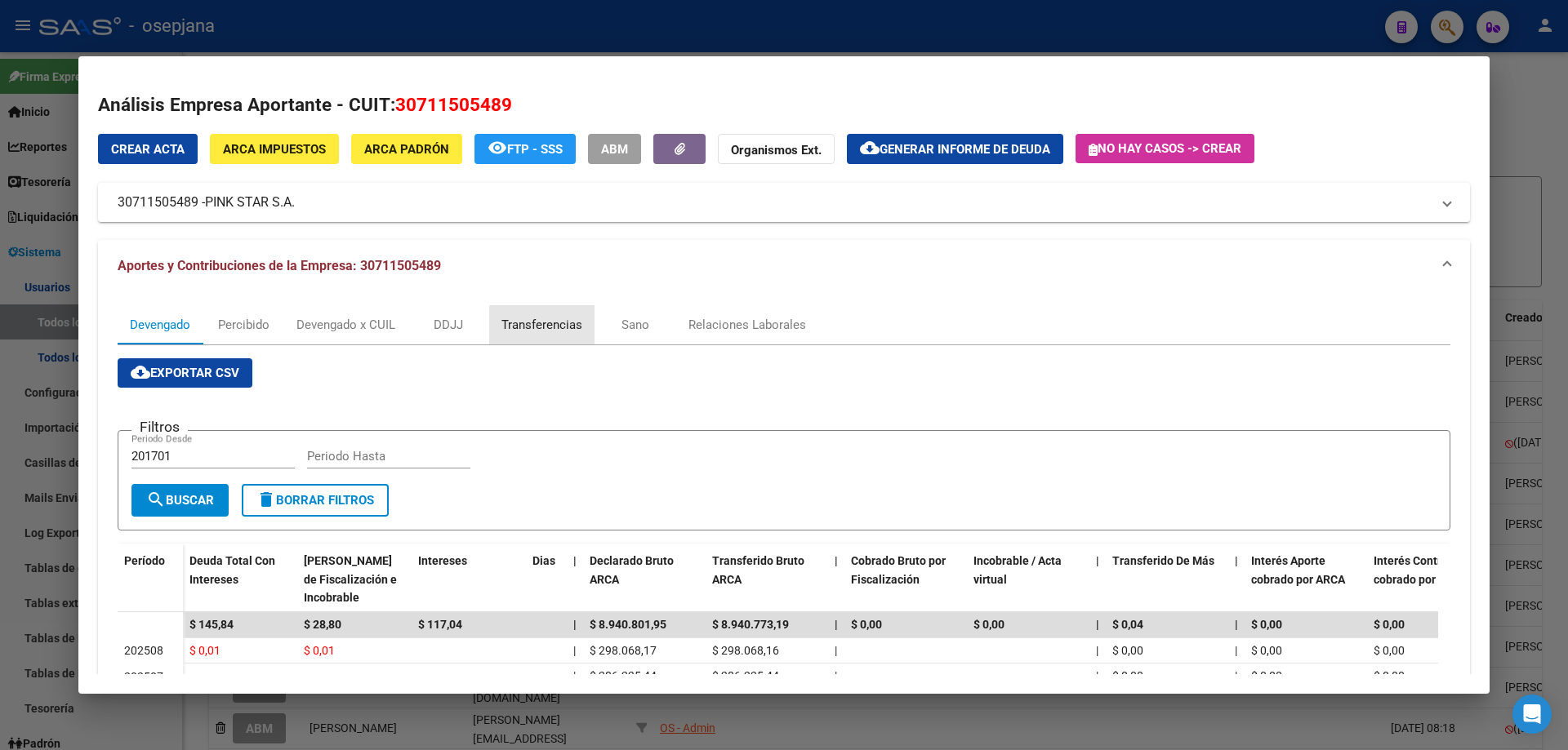
click at [575, 331] on div "Transferencias" at bounding box center [542, 325] width 81 height 18
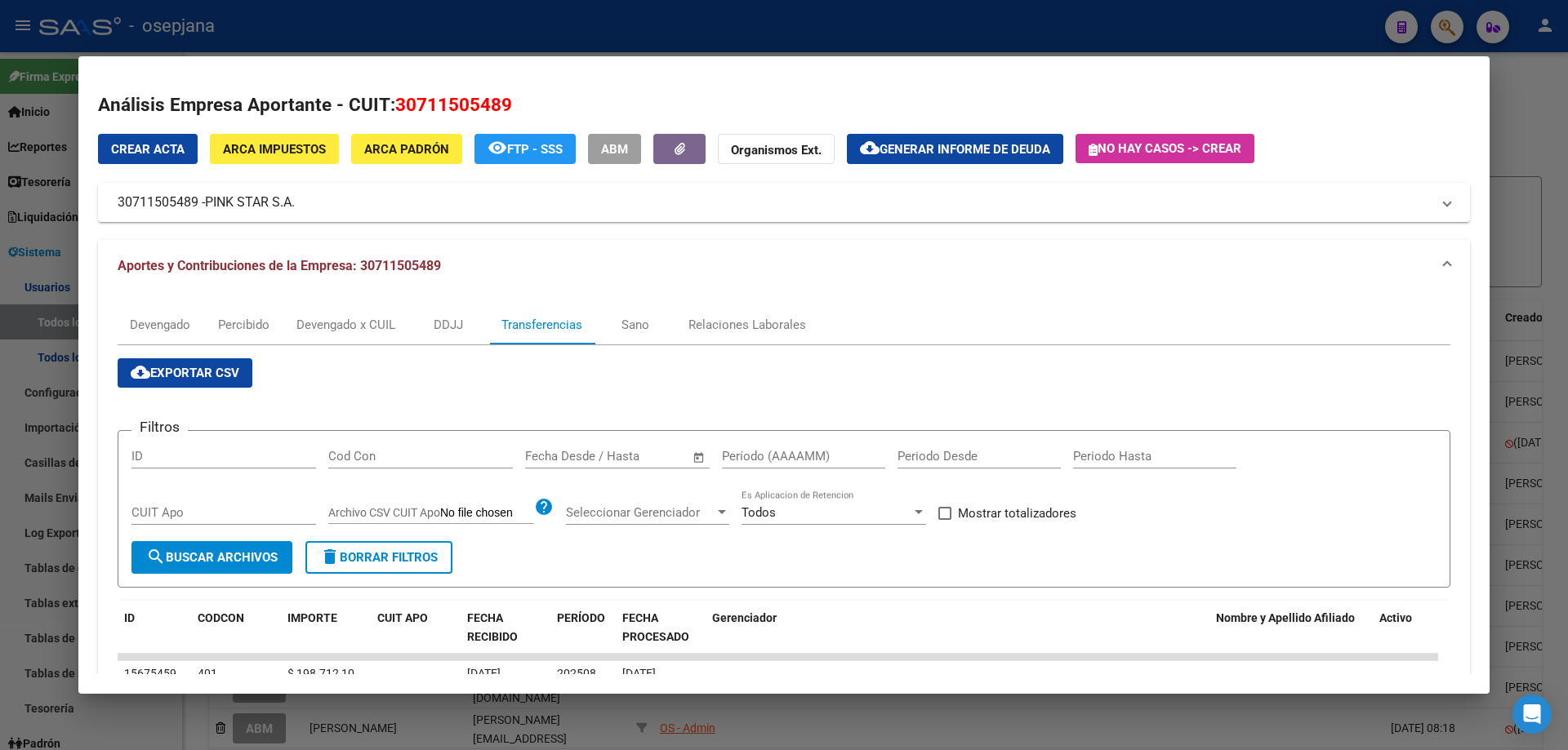
click at [606, 457] on input "text" at bounding box center [645, 456] width 79 height 15
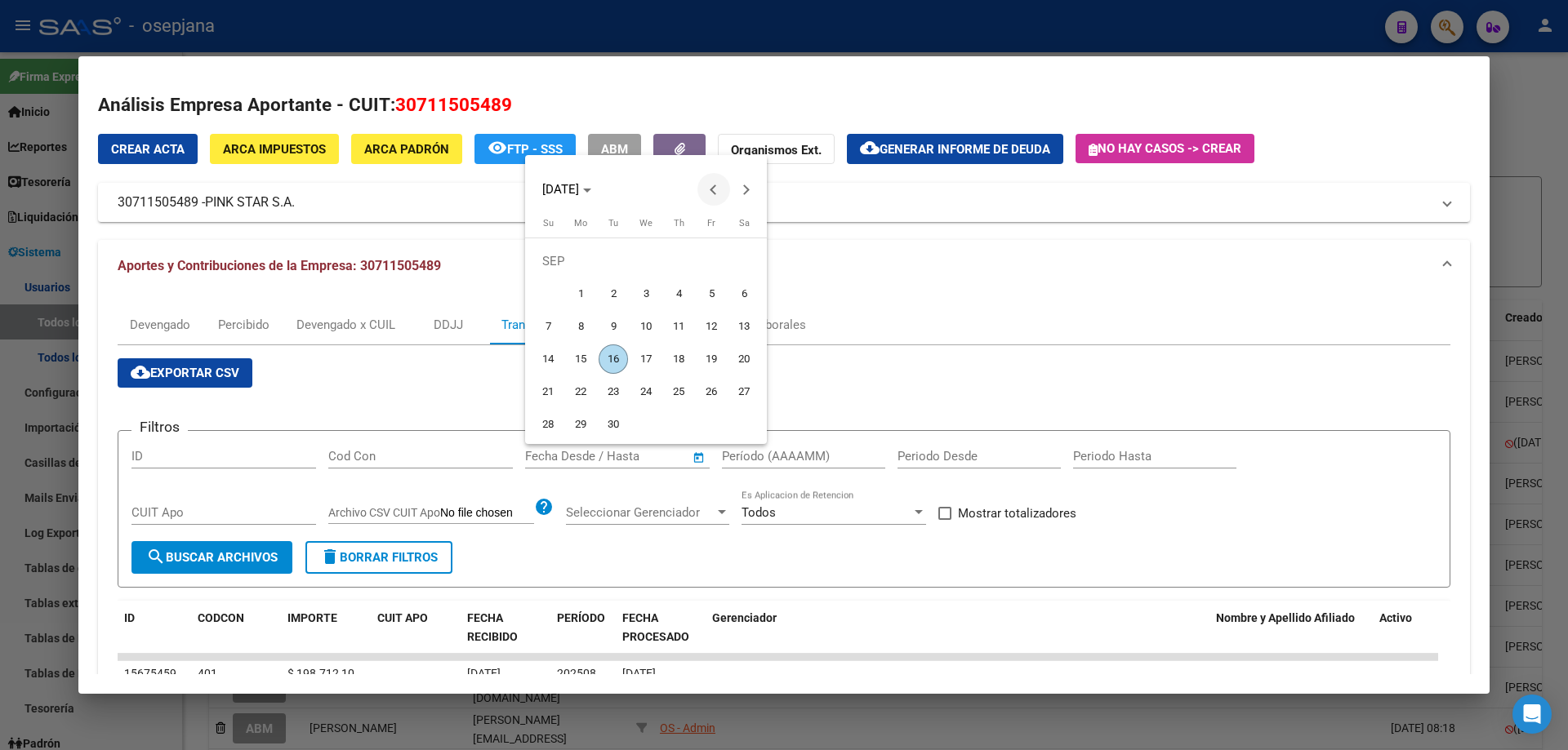
click at [708, 191] on span "Previous month" at bounding box center [713, 189] width 33 height 33
click at [675, 424] on span "31" at bounding box center [678, 424] width 29 height 29
type input "[DATE]"
click at [748, 194] on span "Next month" at bounding box center [746, 189] width 33 height 33
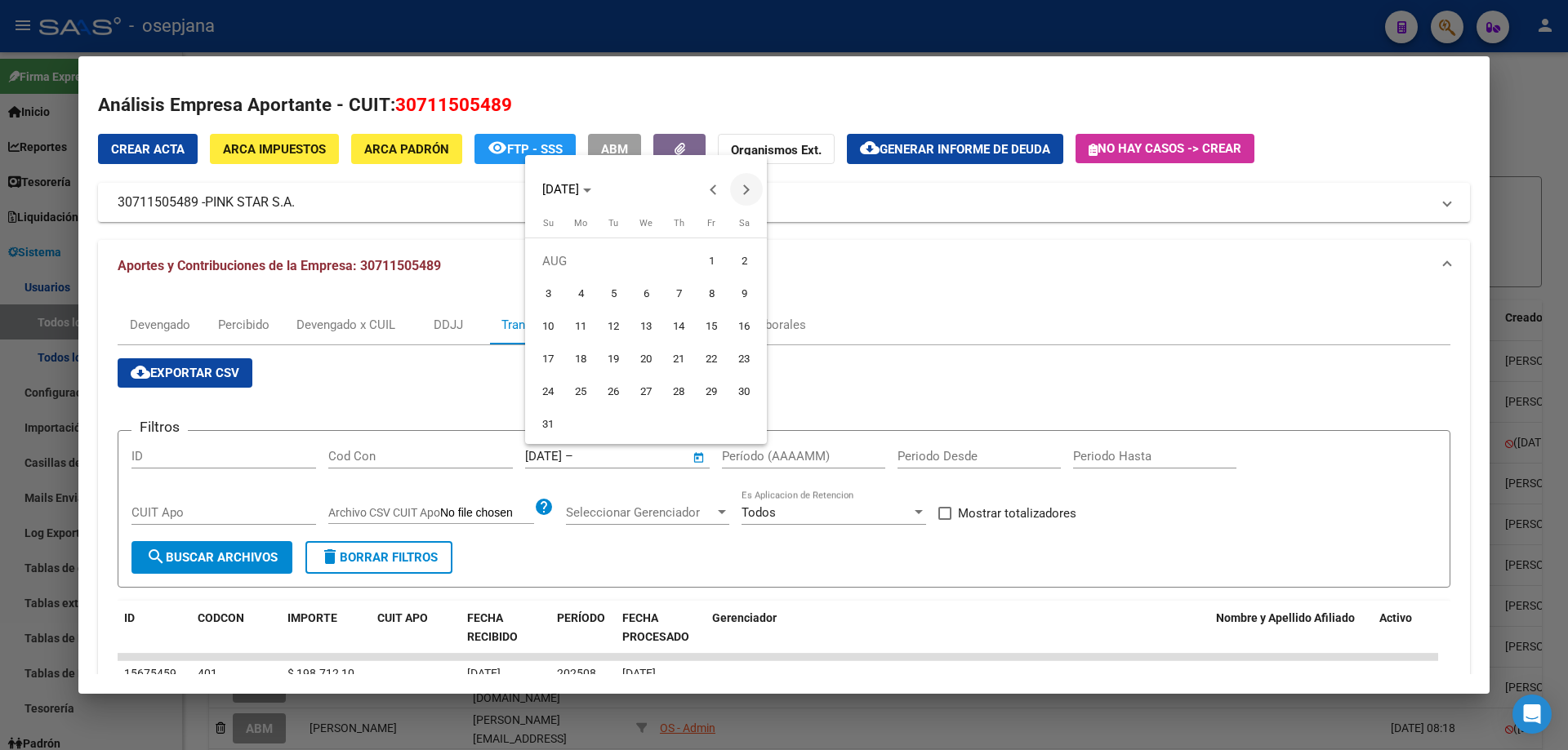
click at [756, 186] on span "Next month" at bounding box center [746, 189] width 33 height 33
click at [569, 290] on span "1" at bounding box center [580, 294] width 29 height 29
type input "[DATE]"
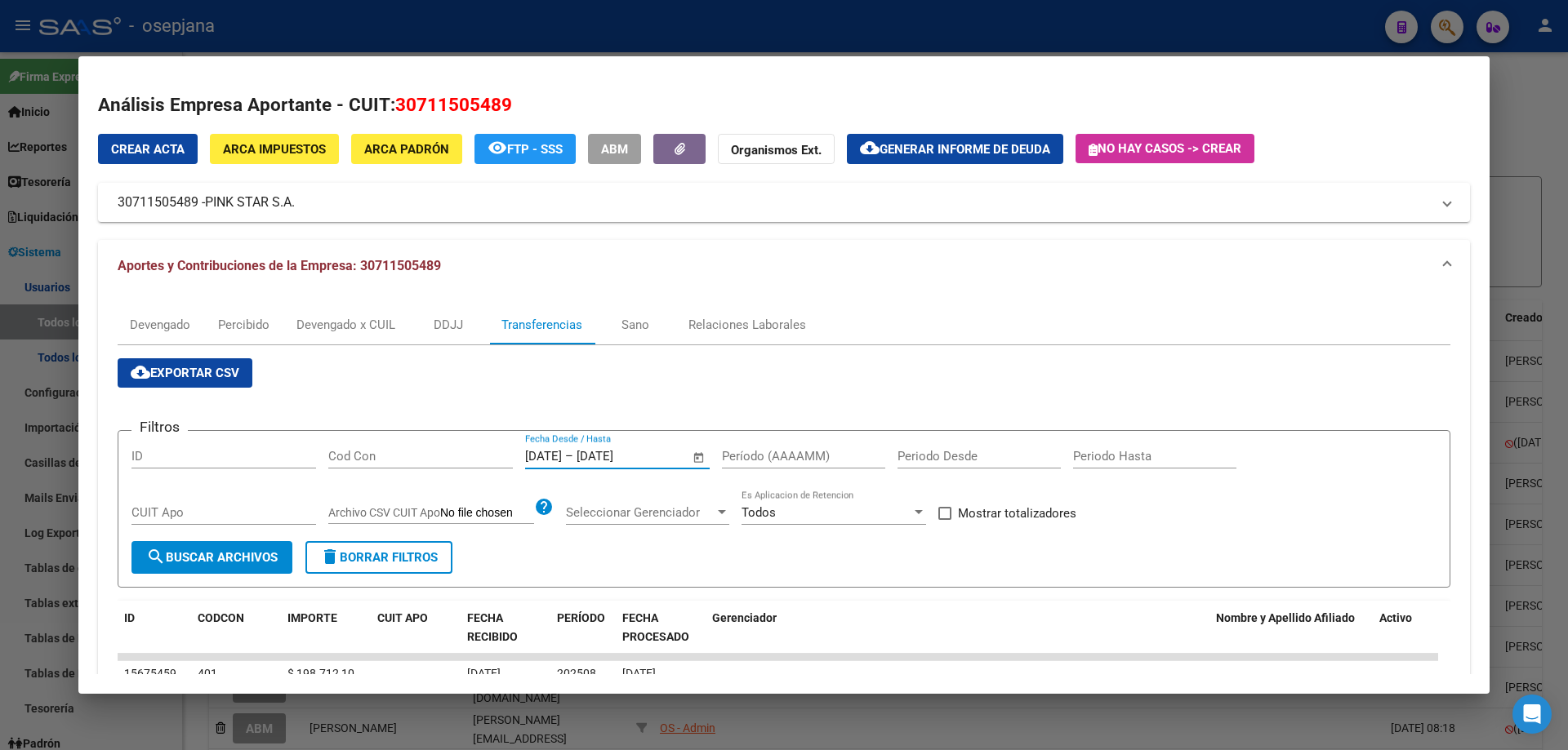
click at [748, 458] on input "Período (AAAAMM)" at bounding box center [804, 456] width 163 height 15
type input "202505"
click at [950, 517] on span at bounding box center [945, 513] width 13 height 13
click at [945, 520] on input "Mostrar totalizadores" at bounding box center [944, 520] width 1 height 1
checkbox input "true"
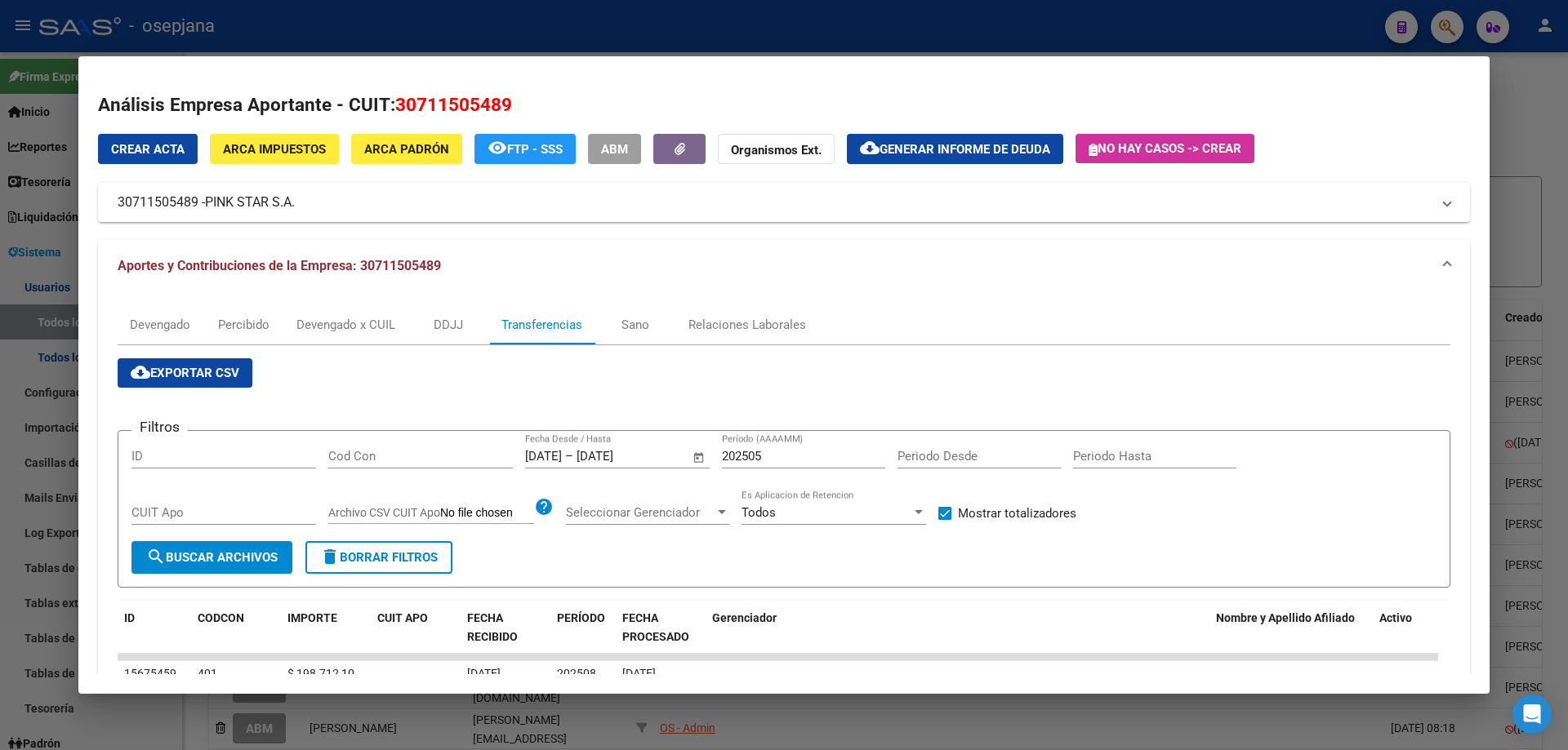
click at [239, 556] on span "search Buscar Archivos" at bounding box center [212, 557] width 131 height 15
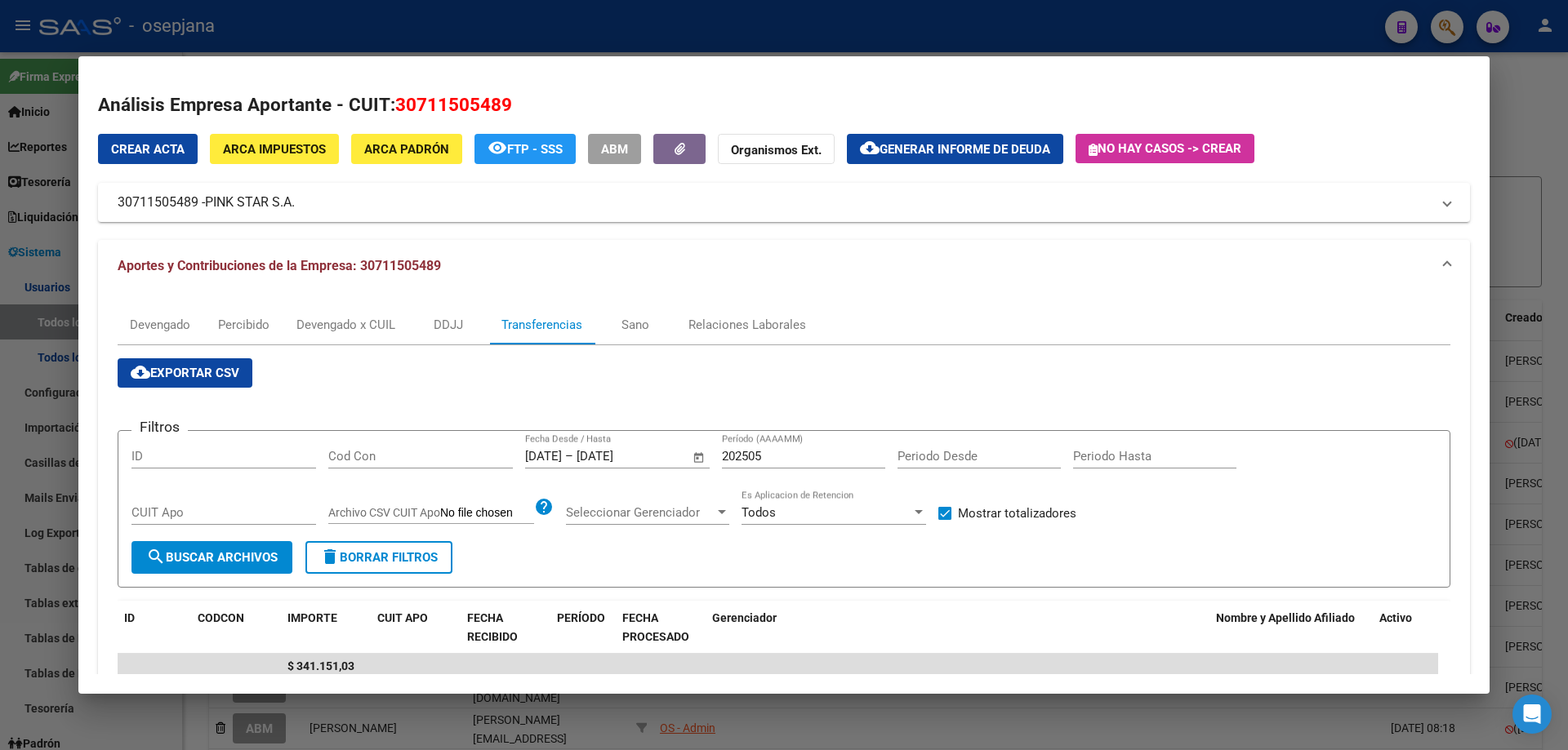
click at [419, 36] on div at bounding box center [784, 375] width 1568 height 750
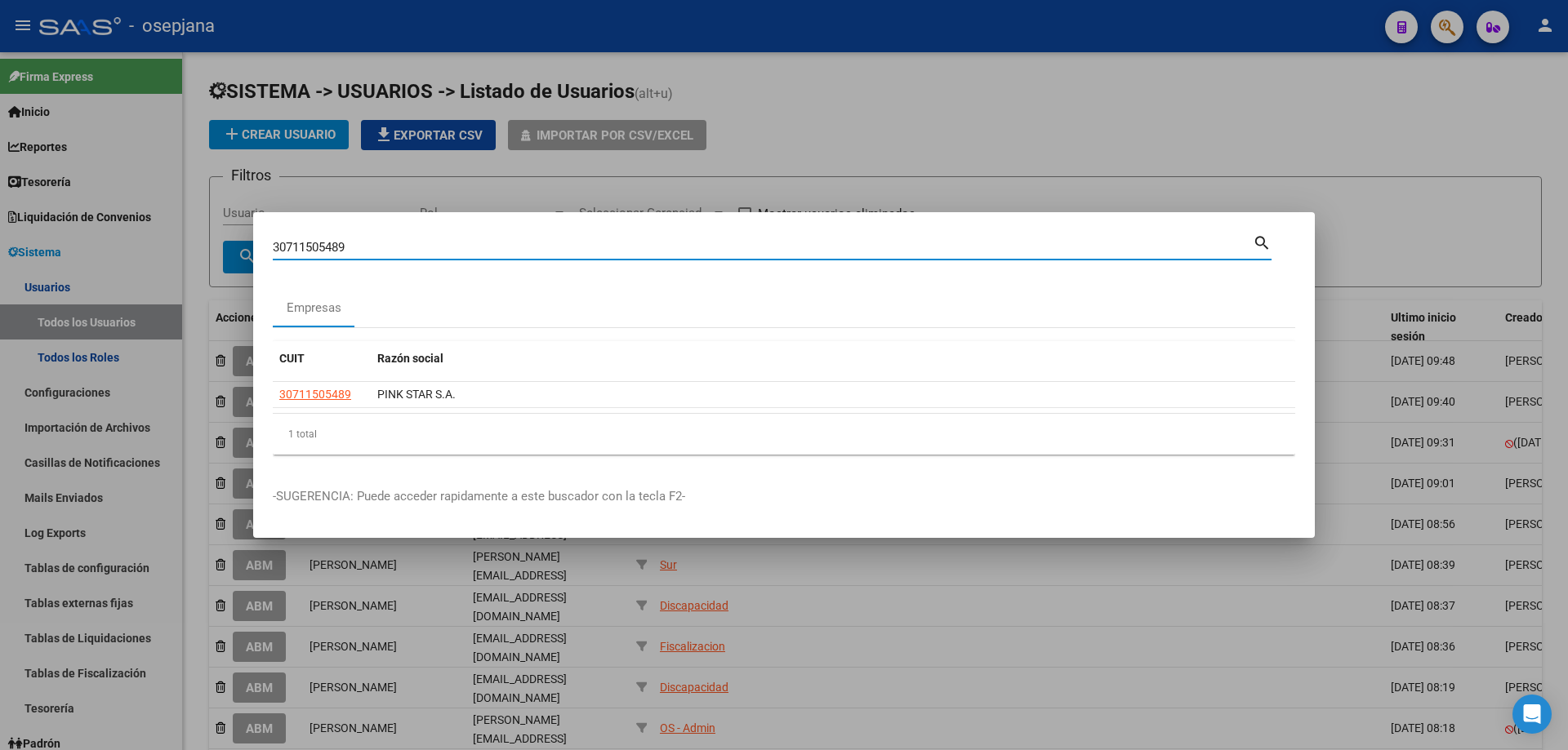
drag, startPoint x: 377, startPoint y: 242, endPoint x: 197, endPoint y: 244, distance: 180.0
click at [197, 244] on div "30711505489 Buscar (apellido, dni, cuil, [PERSON_NAME], cuit, obra social) sear…" at bounding box center [784, 375] width 1568 height 750
type input "30711717656"
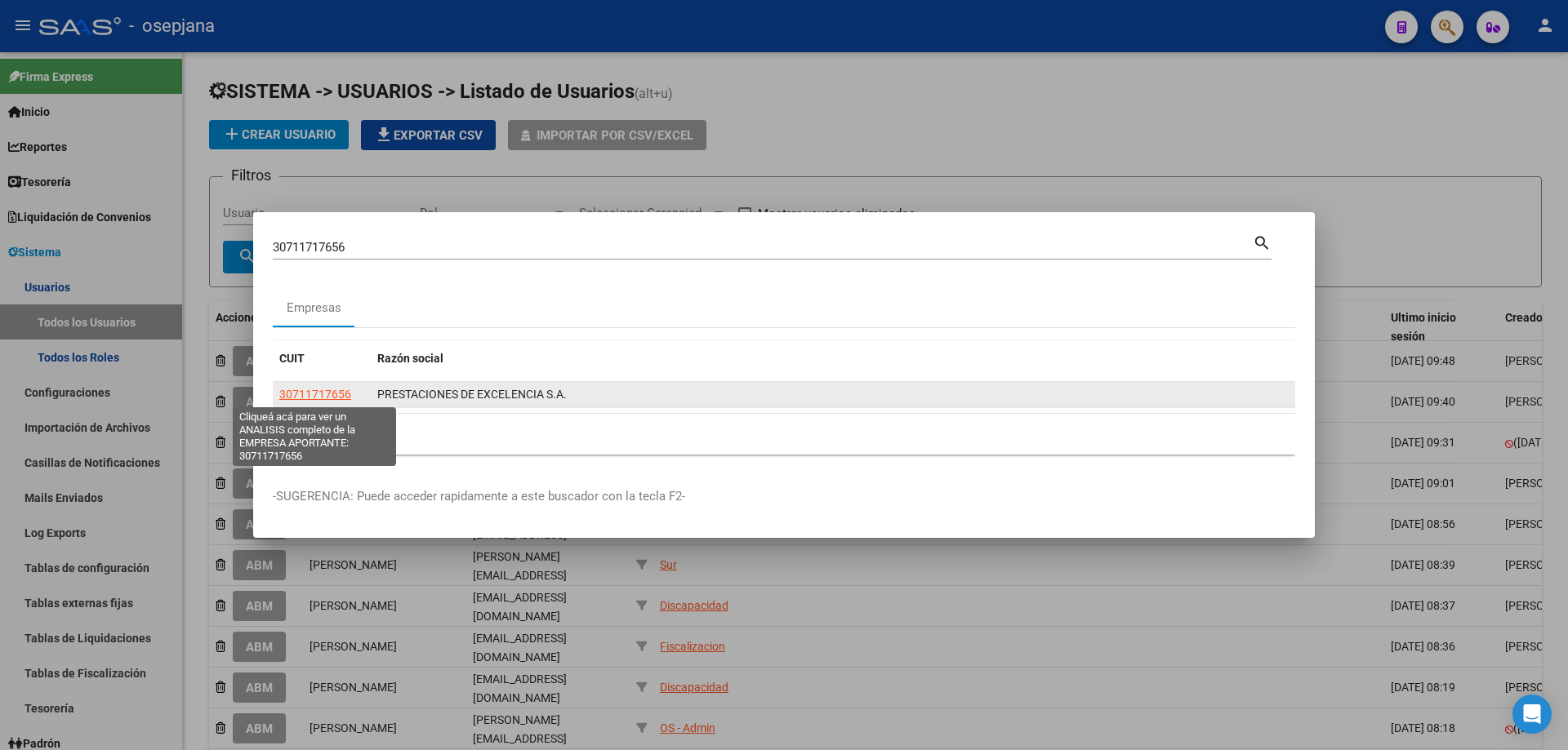
click at [336, 394] on span "30711717656" at bounding box center [315, 394] width 72 height 13
type textarea "30711717656"
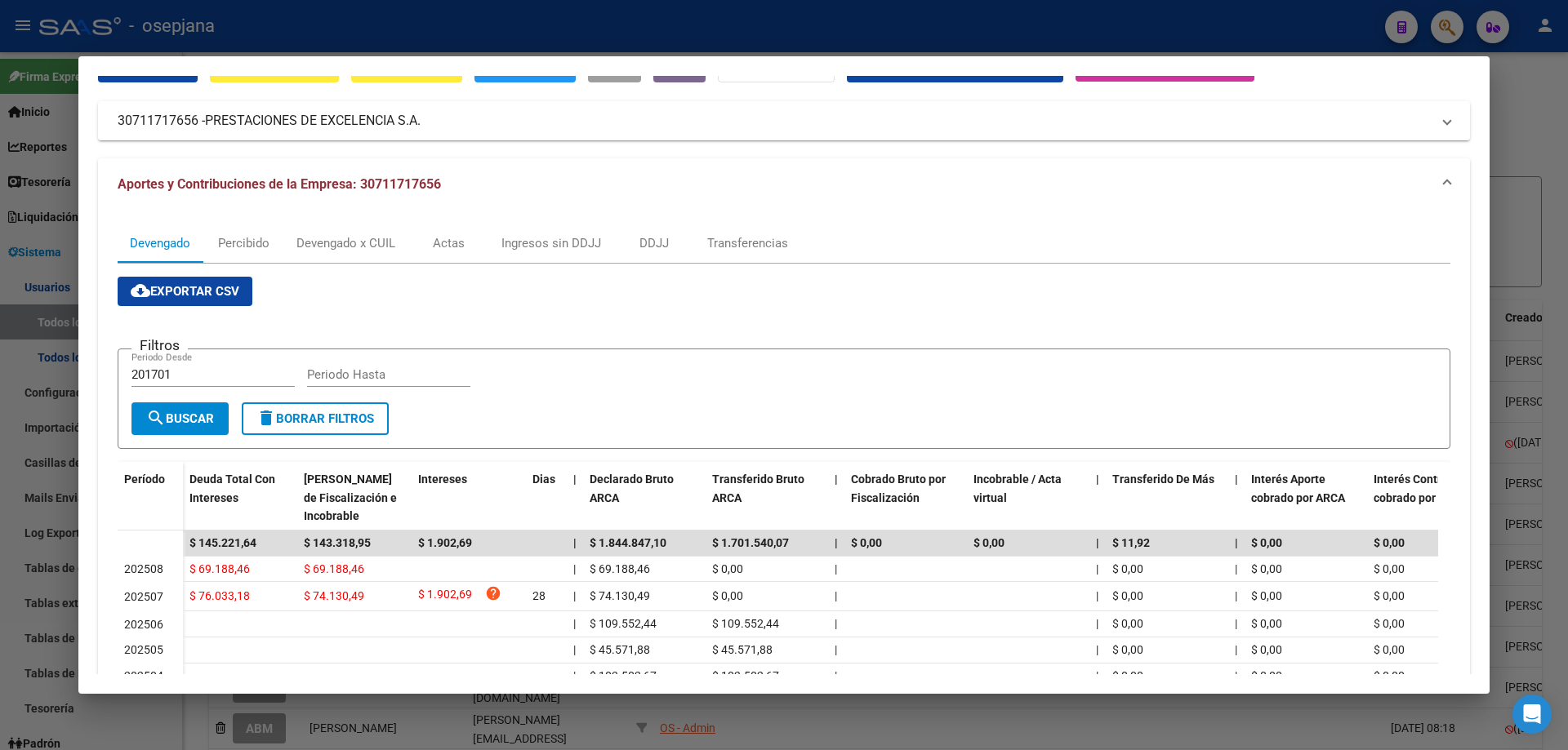
scroll to position [163, 0]
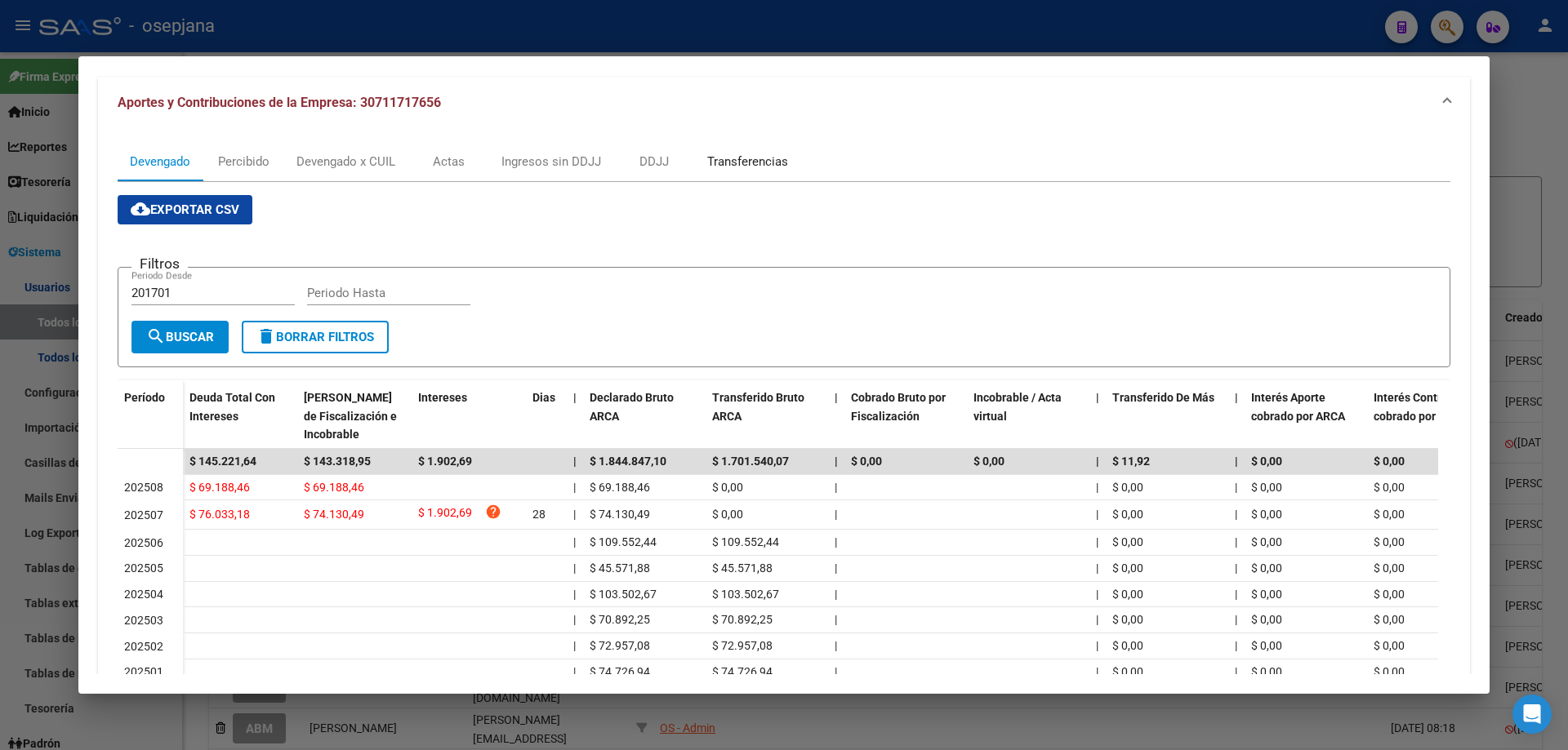
click at [750, 161] on div "Transferencias" at bounding box center [748, 162] width 81 height 18
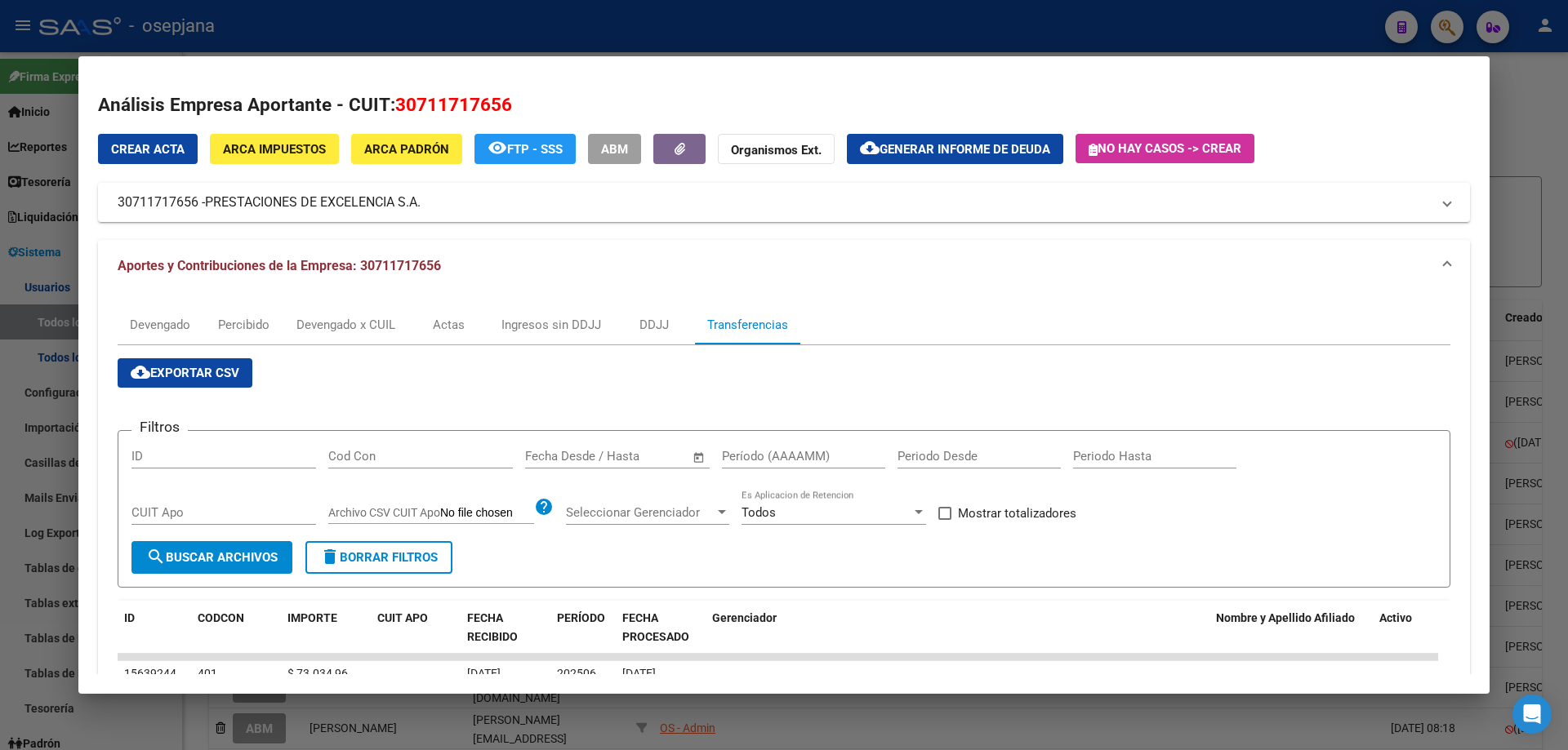
click at [596, 459] on span "–" at bounding box center [598, 456] width 8 height 15
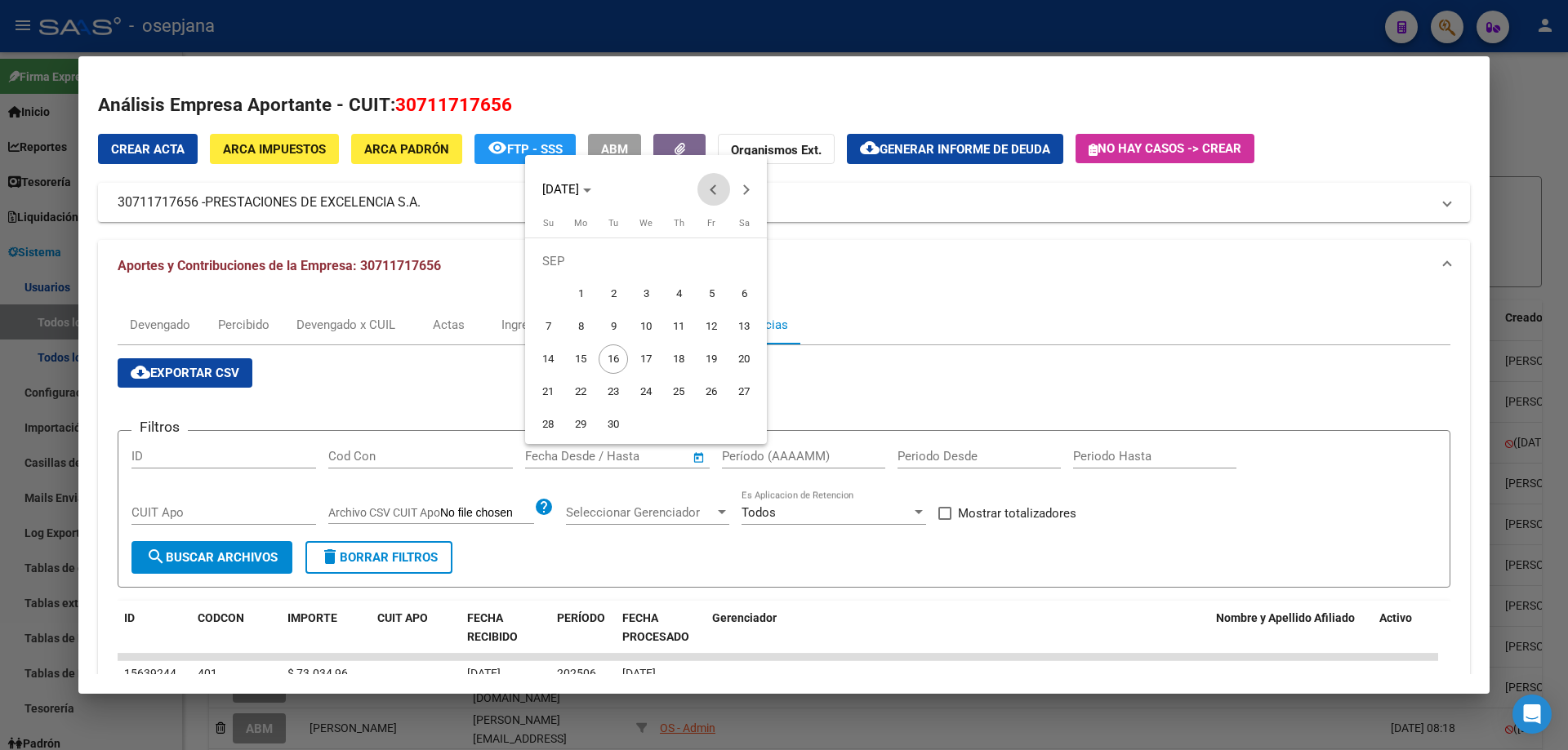
click at [716, 189] on button "Previous month" at bounding box center [713, 189] width 33 height 33
click at [680, 427] on span "31" at bounding box center [678, 424] width 29 height 29
type input "[DATE]"
click at [755, 186] on span "Next month" at bounding box center [746, 189] width 33 height 33
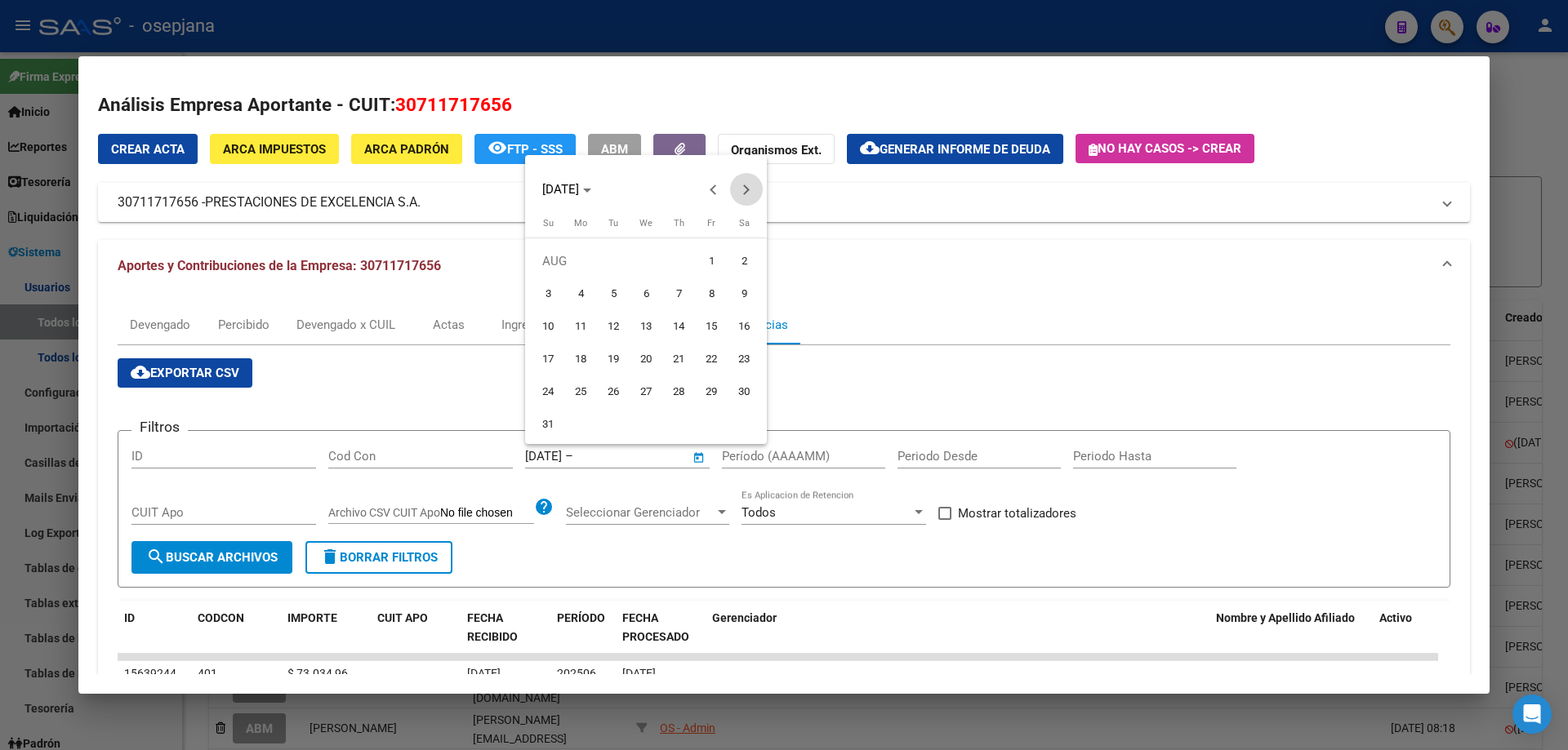
click at [755, 186] on span "Next month" at bounding box center [746, 189] width 33 height 33
click at [580, 283] on span "1" at bounding box center [580, 294] width 29 height 29
type input "[DATE]"
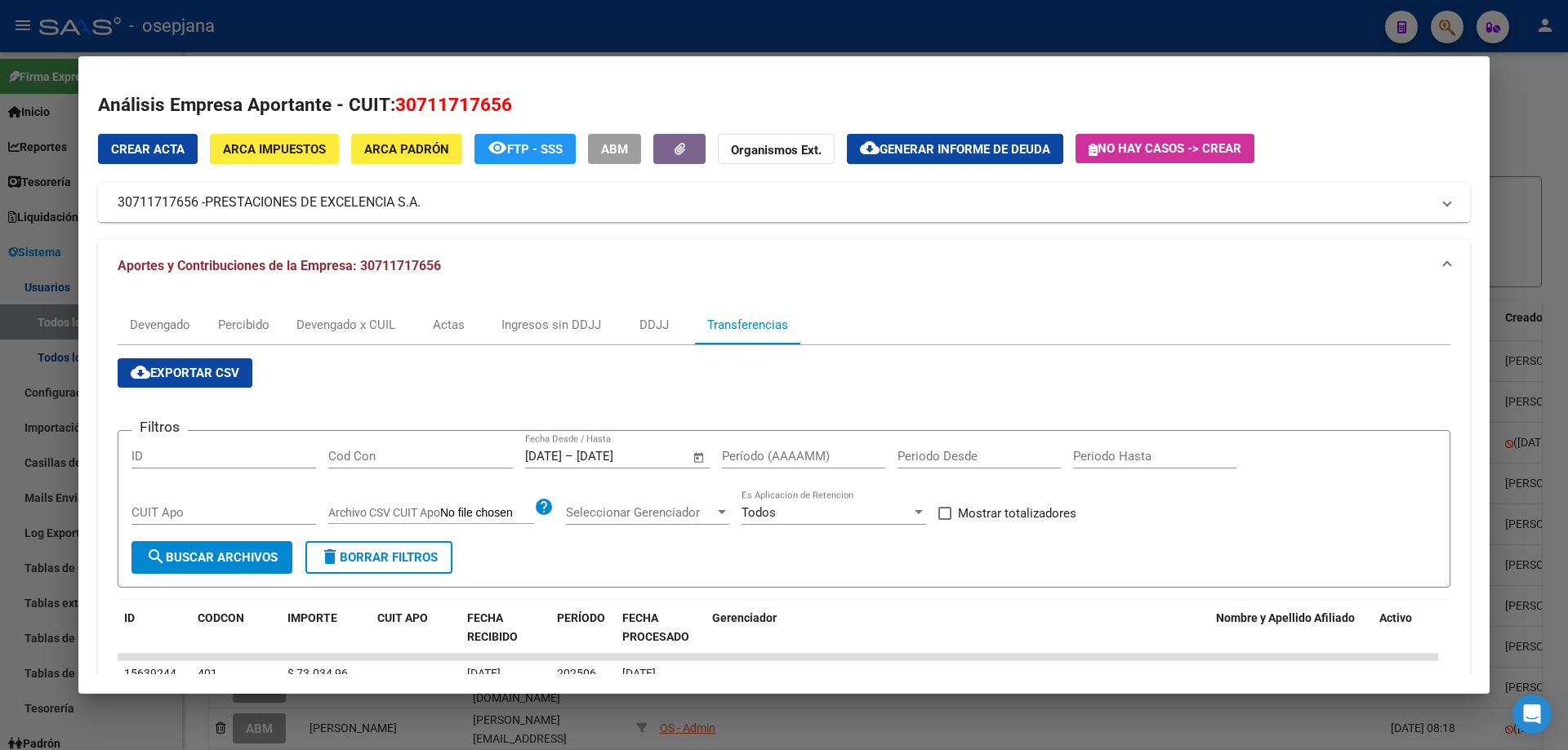
click at [745, 453] on input "Período (AAAAMM)" at bounding box center [804, 456] width 163 height 15
type input "202506"
click at [987, 517] on span "Mostrar totalizadores" at bounding box center [1017, 513] width 118 height 20
click at [945, 520] on input "Mostrar totalizadores" at bounding box center [944, 520] width 1 height 1
checkbox input "true"
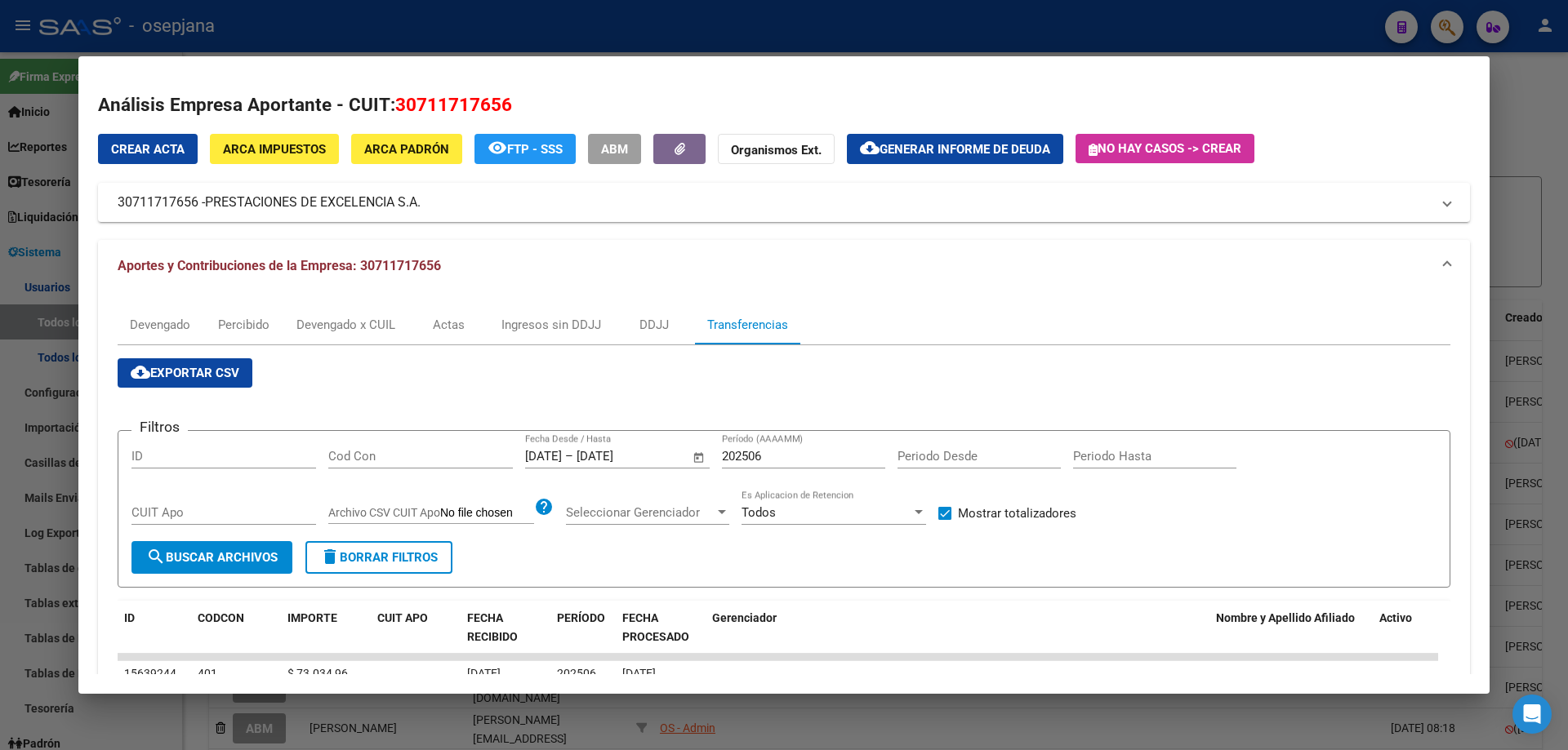
click at [250, 555] on span "search Buscar Archivos" at bounding box center [212, 557] width 131 height 15
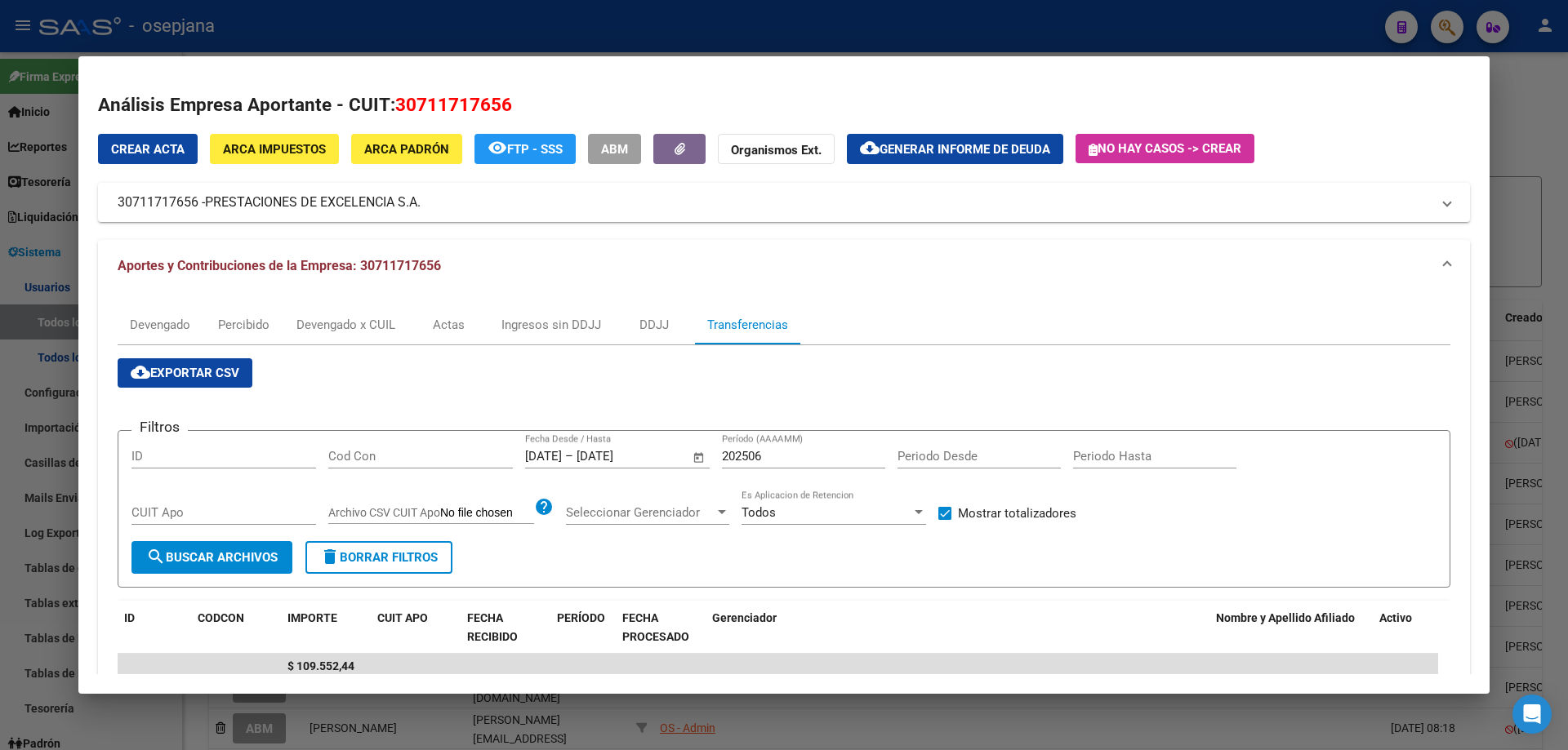
scroll to position [157, 0]
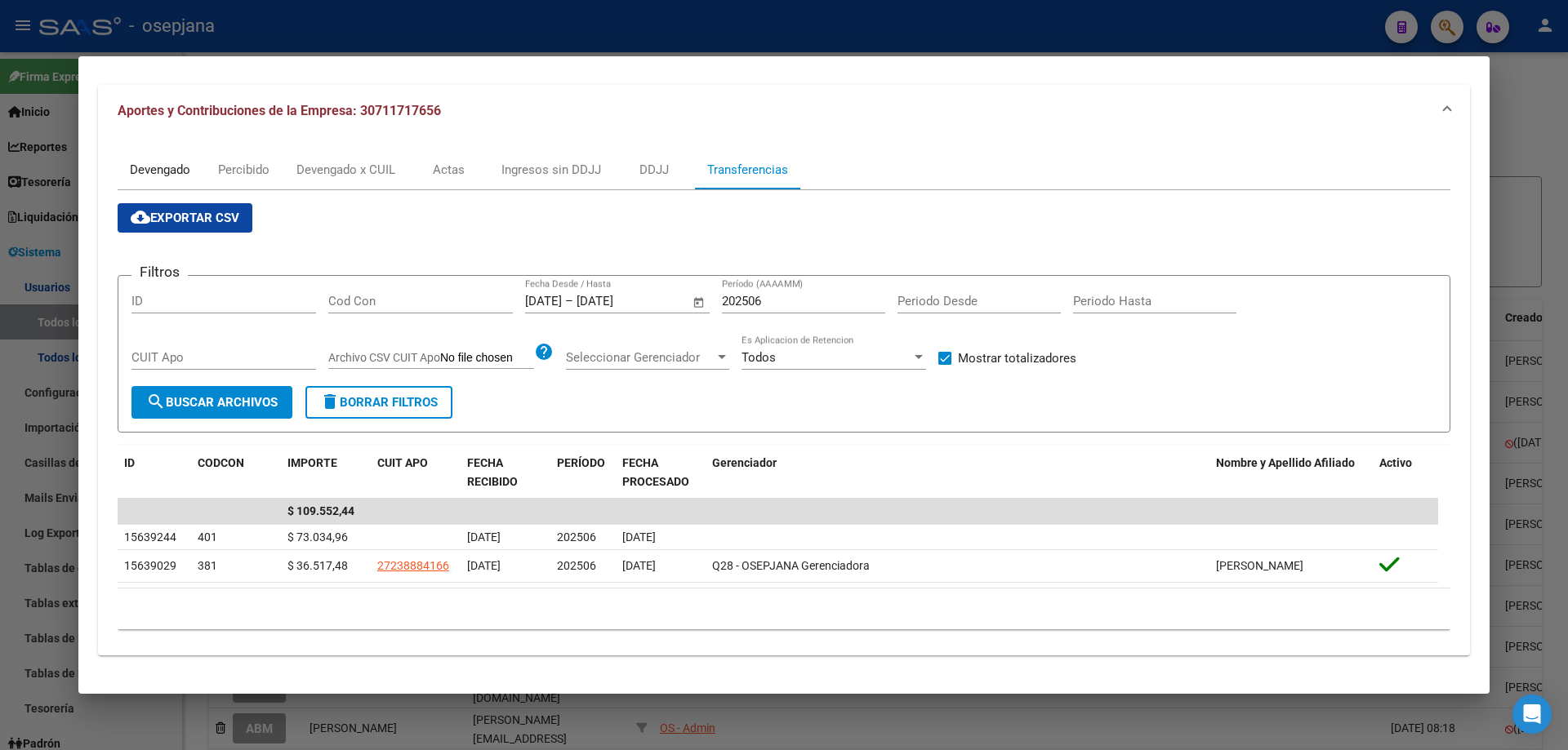
click at [166, 170] on div "Devengado" at bounding box center [160, 170] width 60 height 18
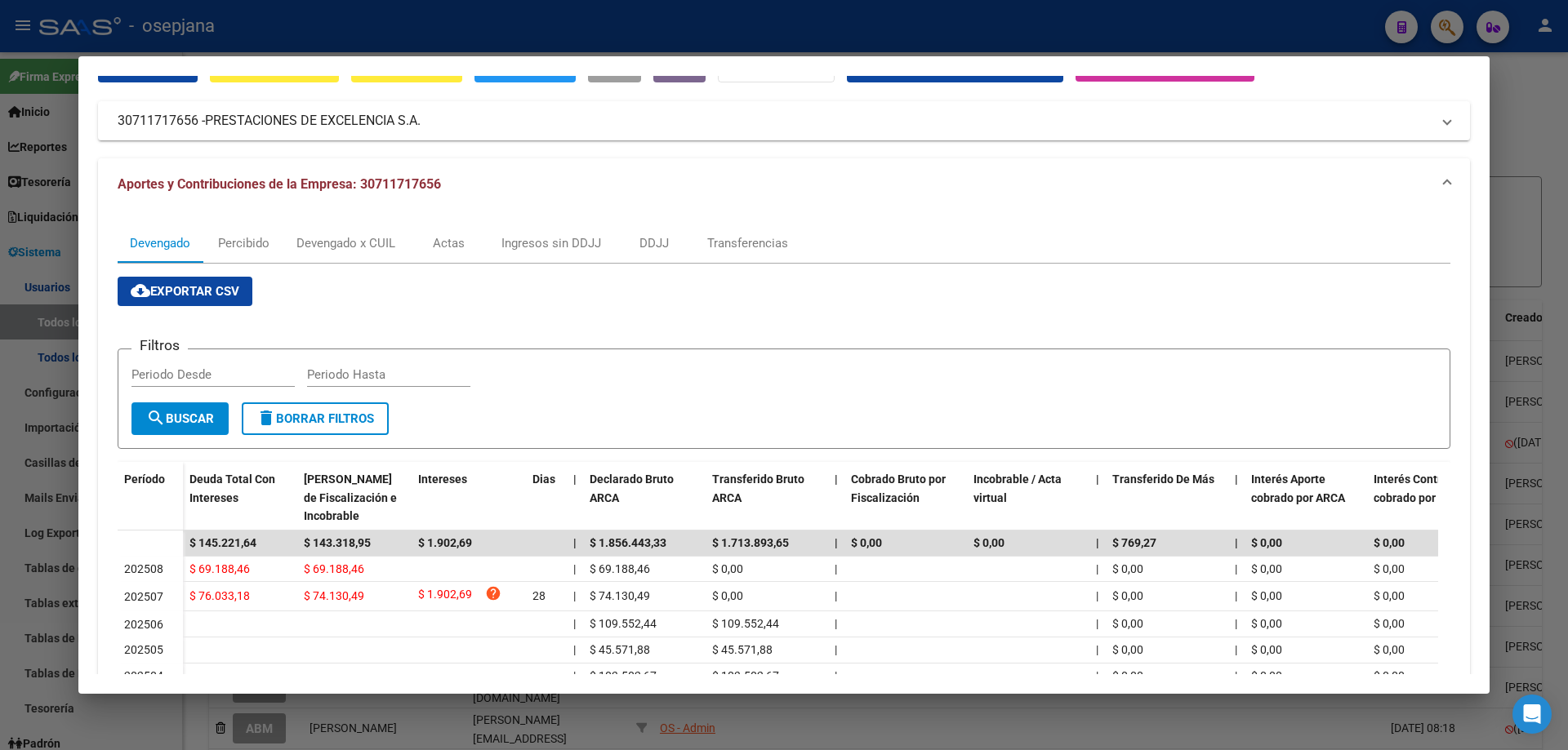
scroll to position [163, 0]
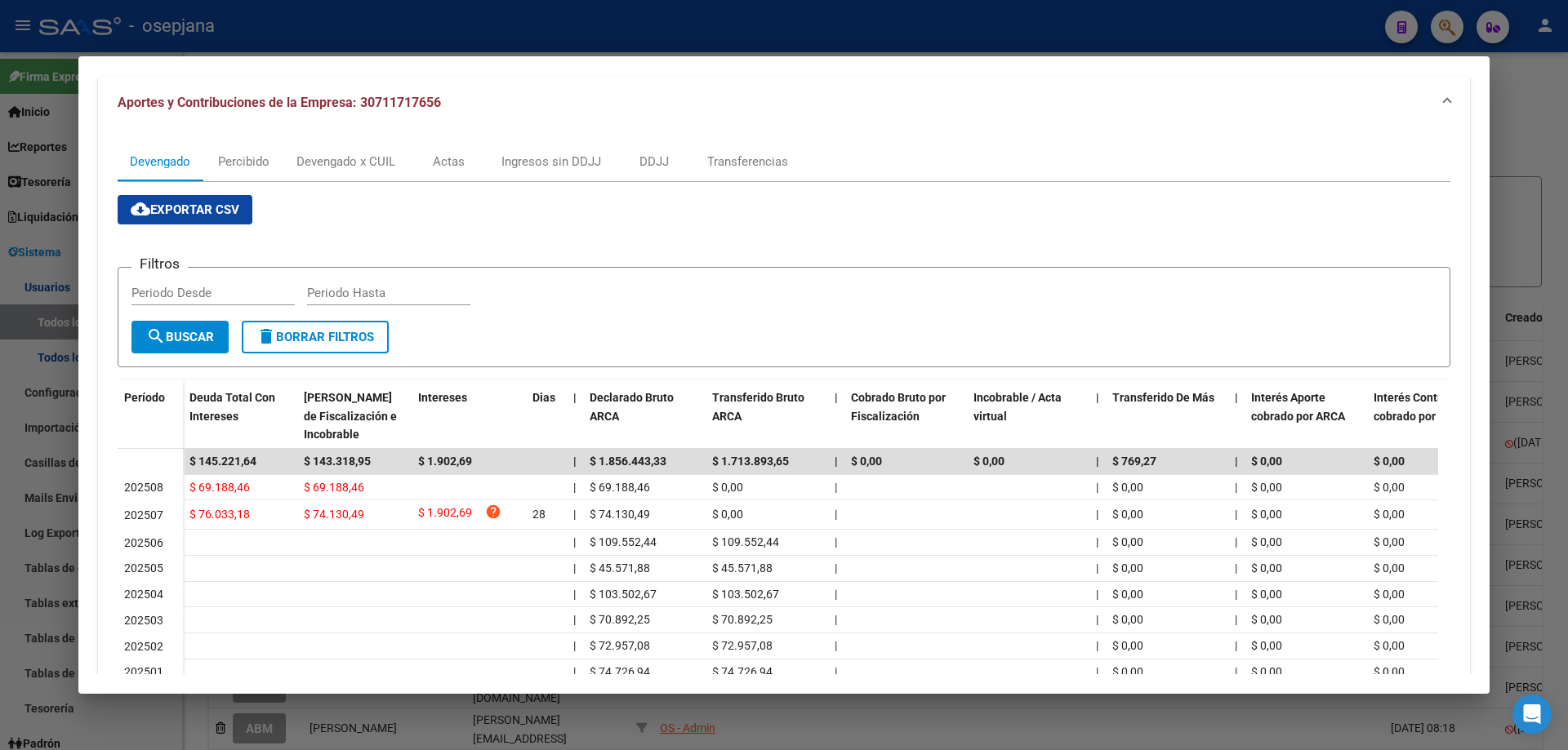
click at [554, 34] on div at bounding box center [784, 375] width 1568 height 750
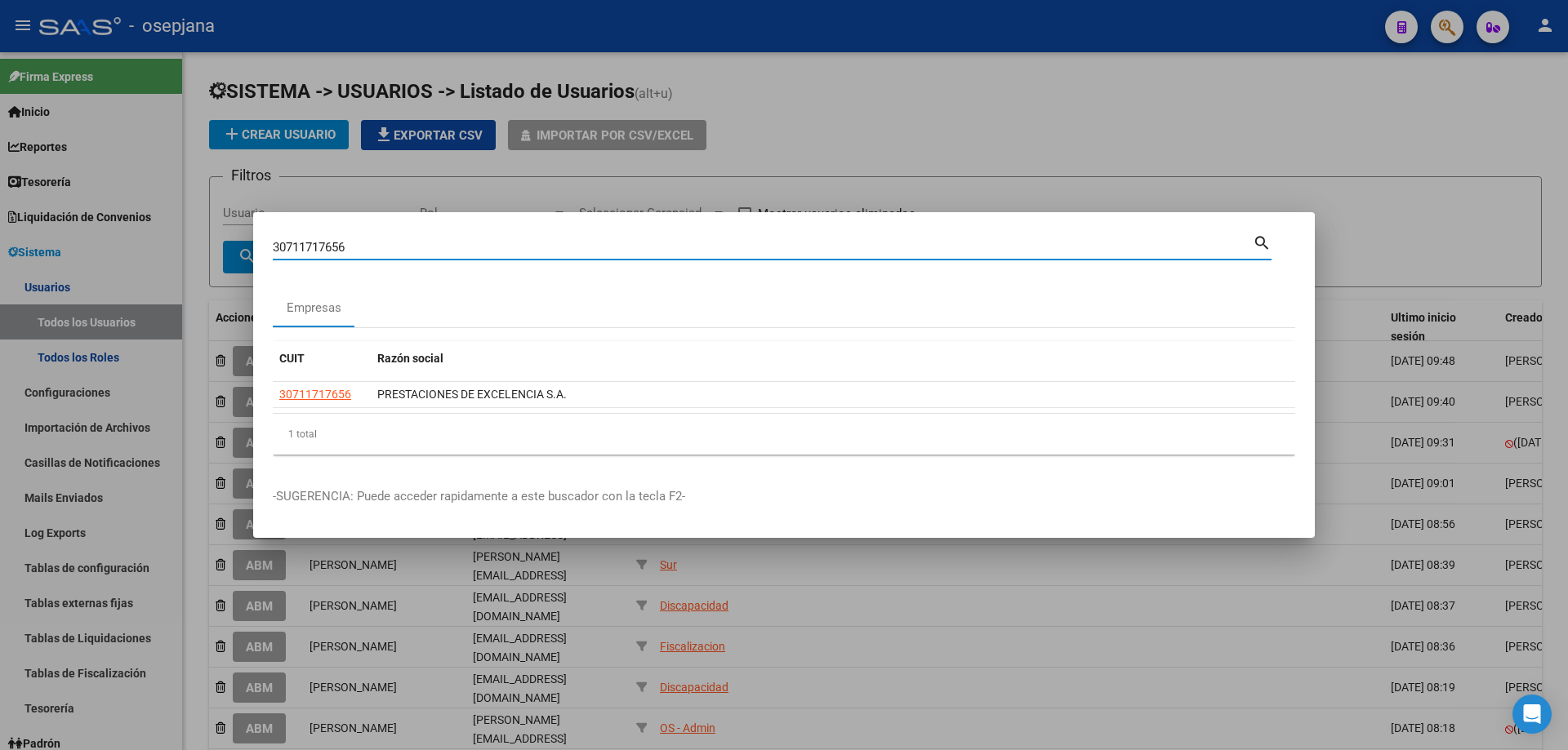
drag, startPoint x: 333, startPoint y: 241, endPoint x: 178, endPoint y: 229, distance: 155.5
click at [178, 229] on div "30711717656 Buscar (apellido, dni, cuil, nro traspaso, cuit, obra social) searc…" at bounding box center [784, 375] width 1568 height 750
type input "30516081615"
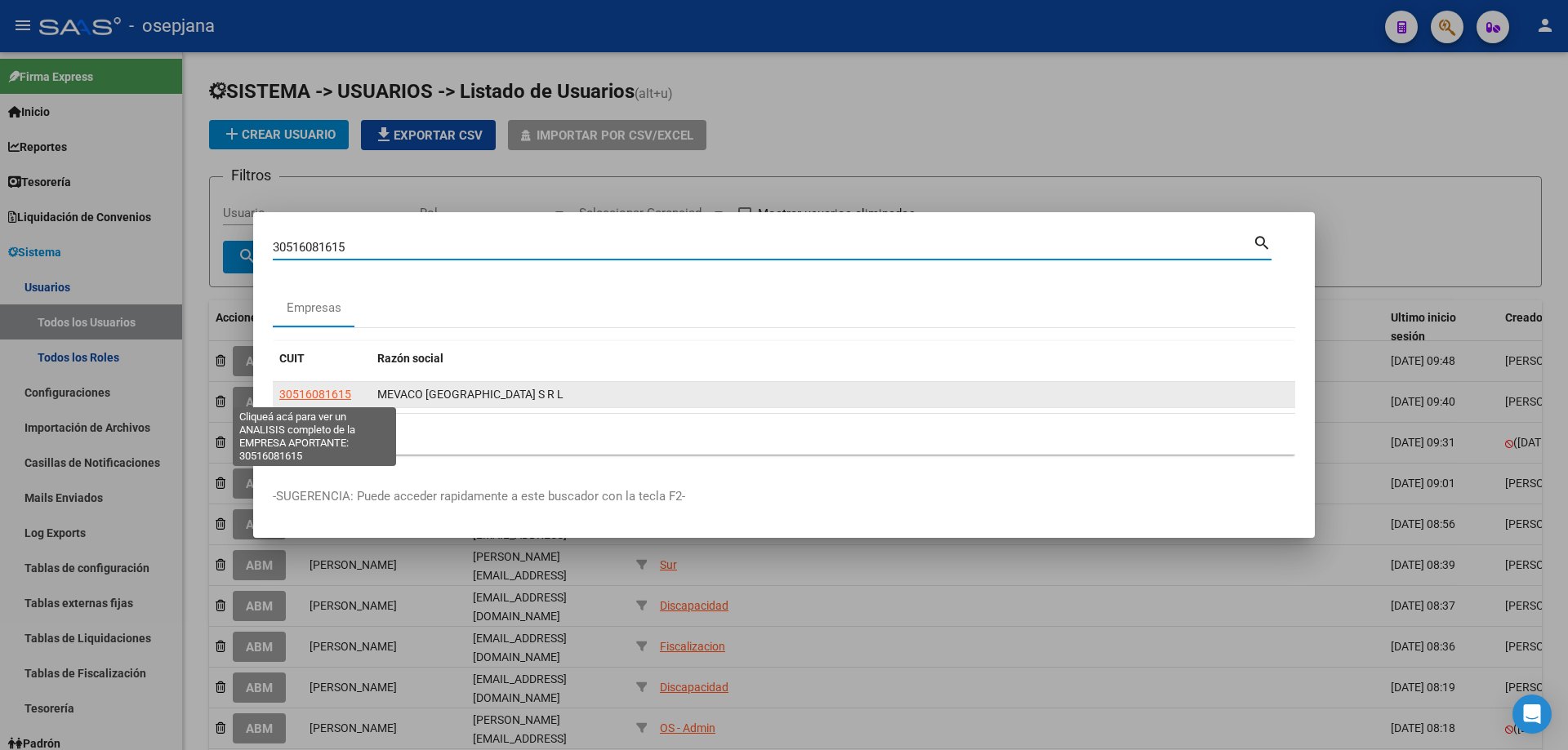
click at [331, 394] on span "30516081615" at bounding box center [315, 394] width 72 height 13
type textarea "30516081615"
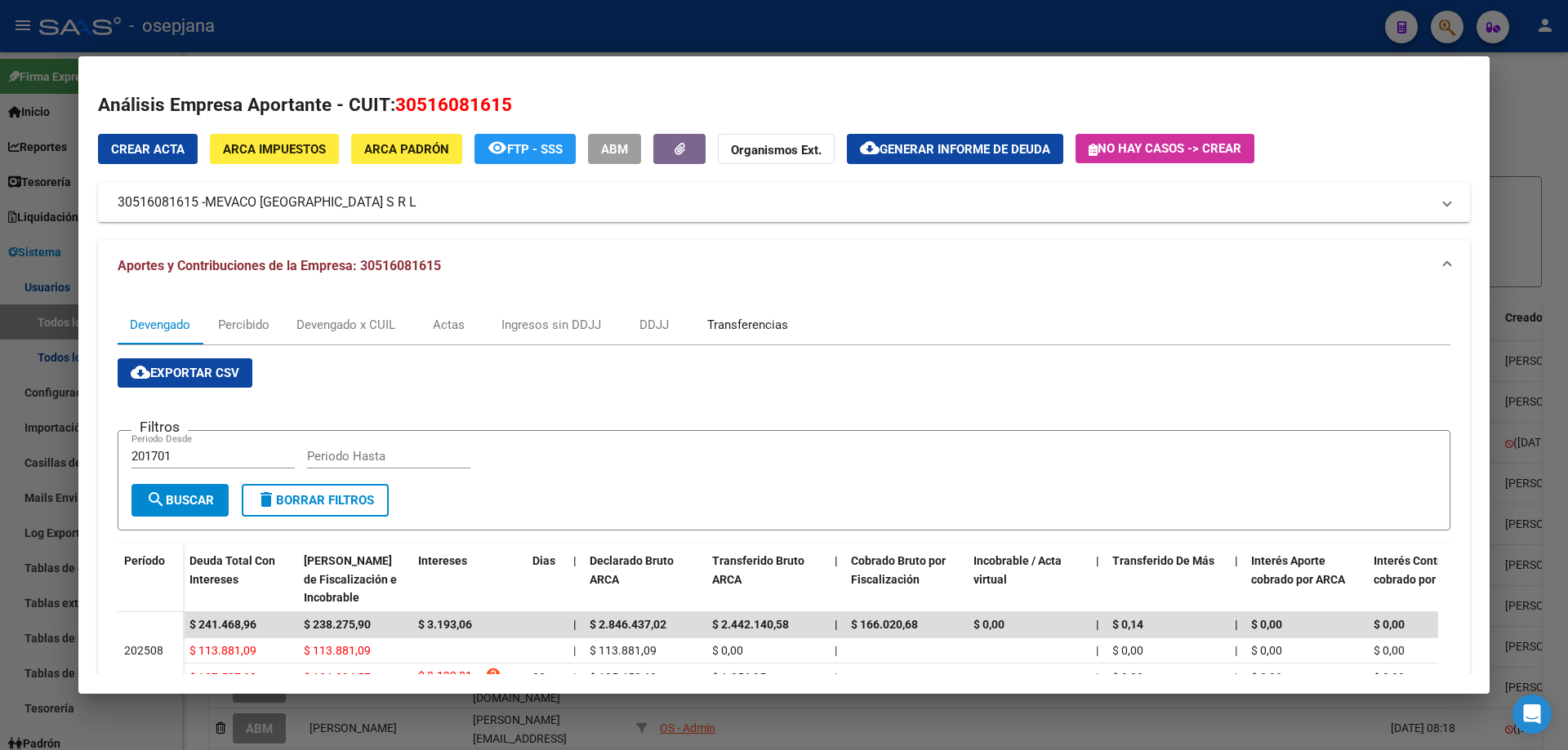
click at [728, 320] on div "Transferencias" at bounding box center [748, 325] width 81 height 18
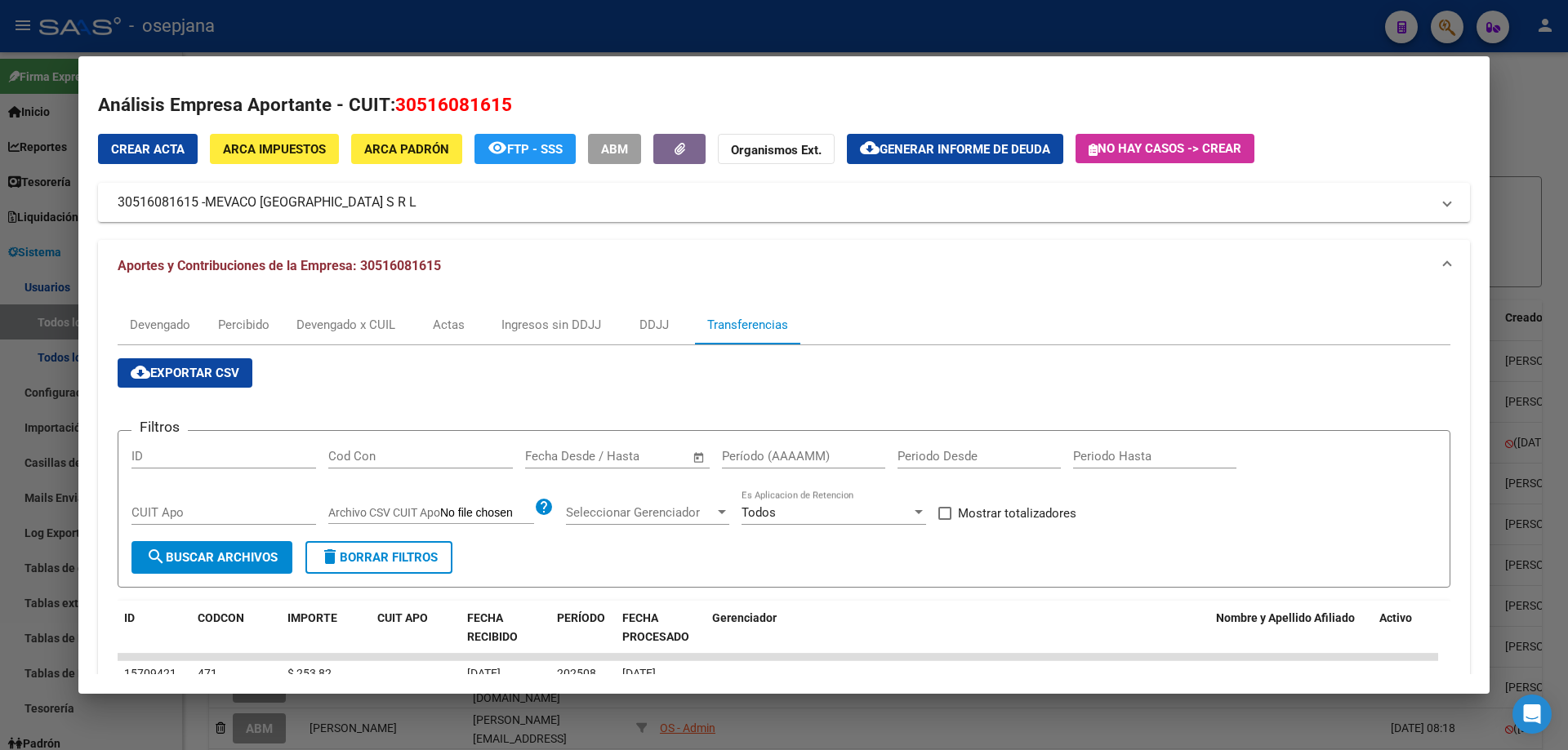
click at [618, 463] on input "text" at bounding box center [645, 456] width 79 height 15
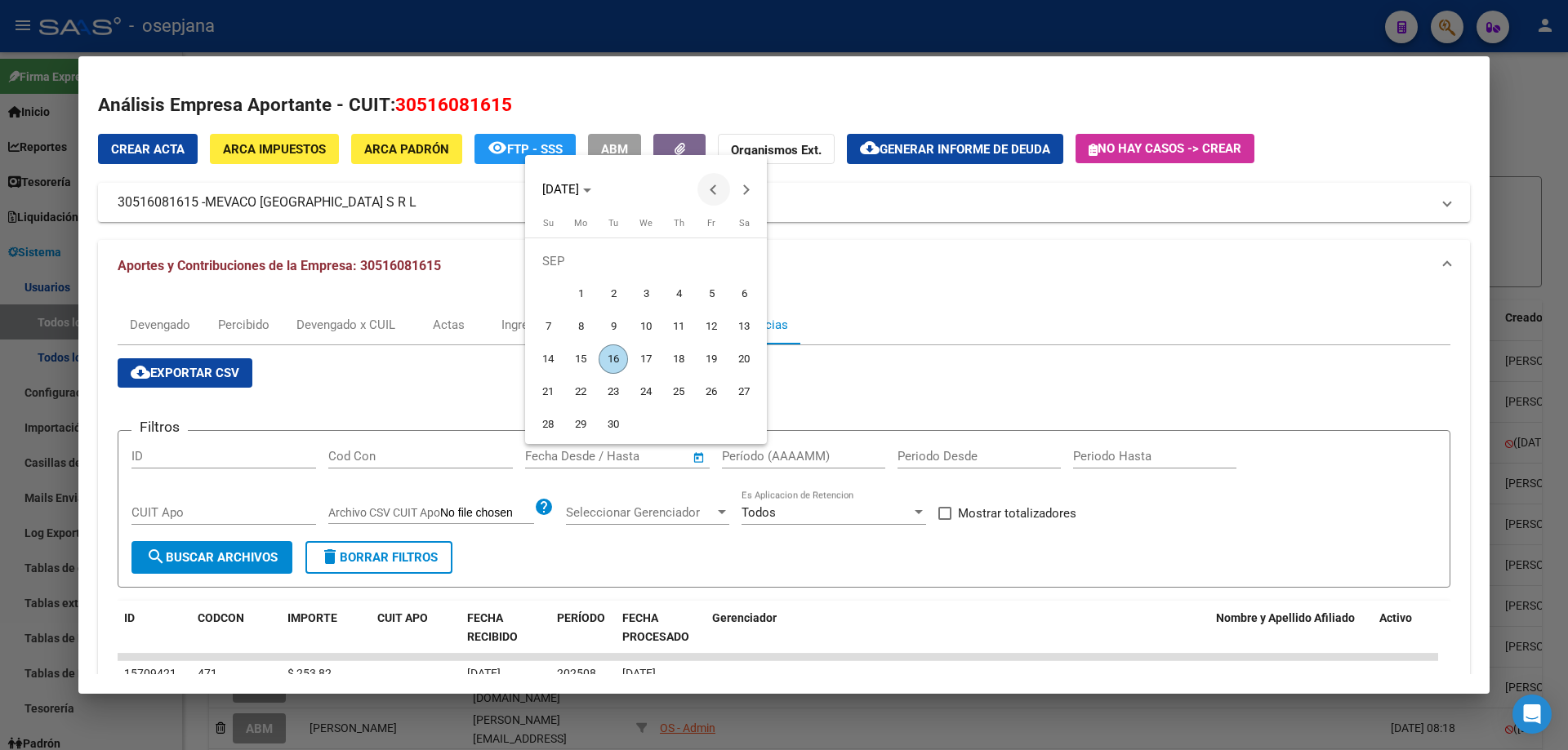
click at [708, 187] on span "Previous month" at bounding box center [713, 189] width 33 height 33
click at [677, 424] on span "31" at bounding box center [678, 424] width 29 height 29
type input "[DATE]"
click at [748, 192] on span "Next month" at bounding box center [746, 189] width 33 height 33
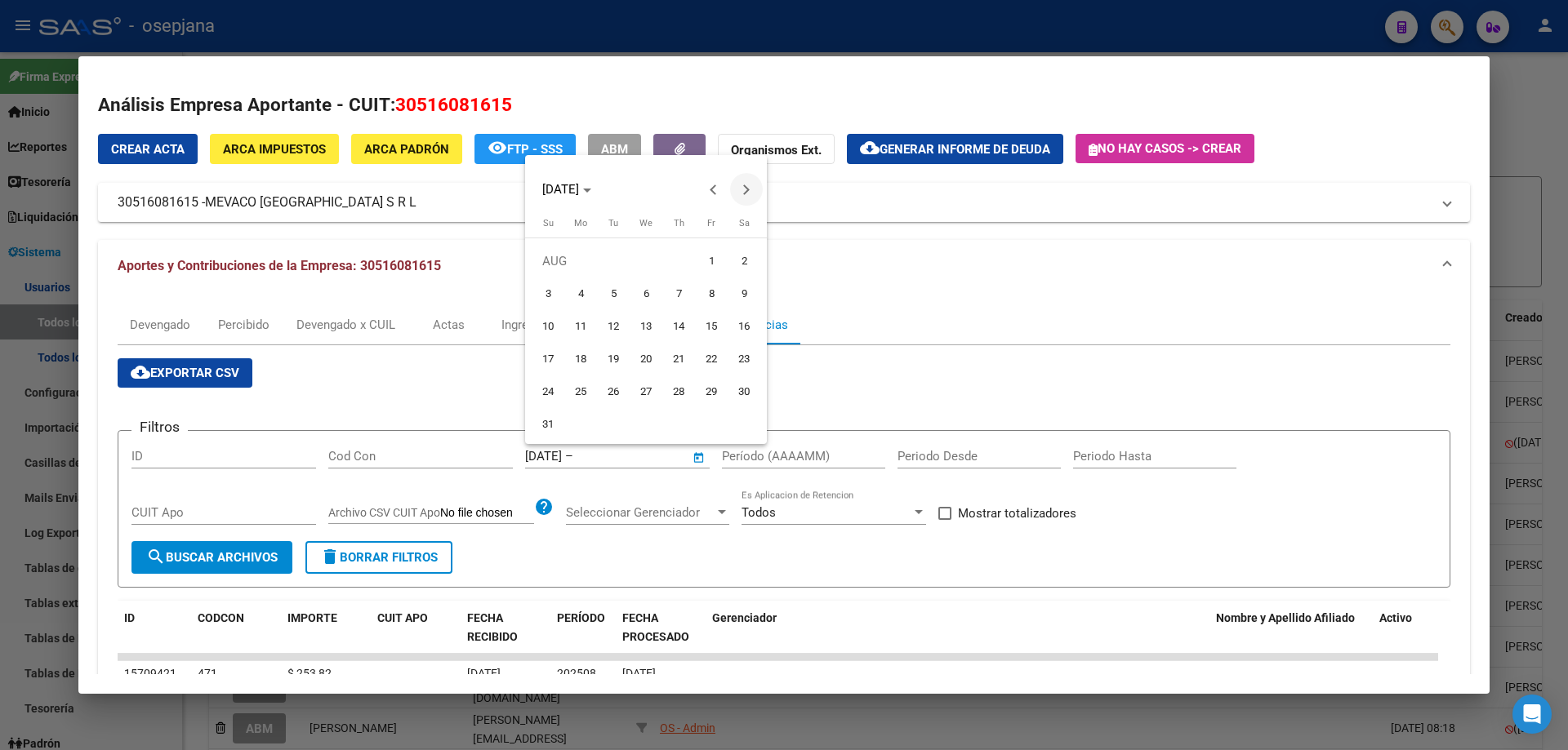
click at [748, 192] on span "Next month" at bounding box center [746, 189] width 33 height 33
click at [581, 282] on span "1" at bounding box center [580, 294] width 29 height 29
type input "[DATE]"
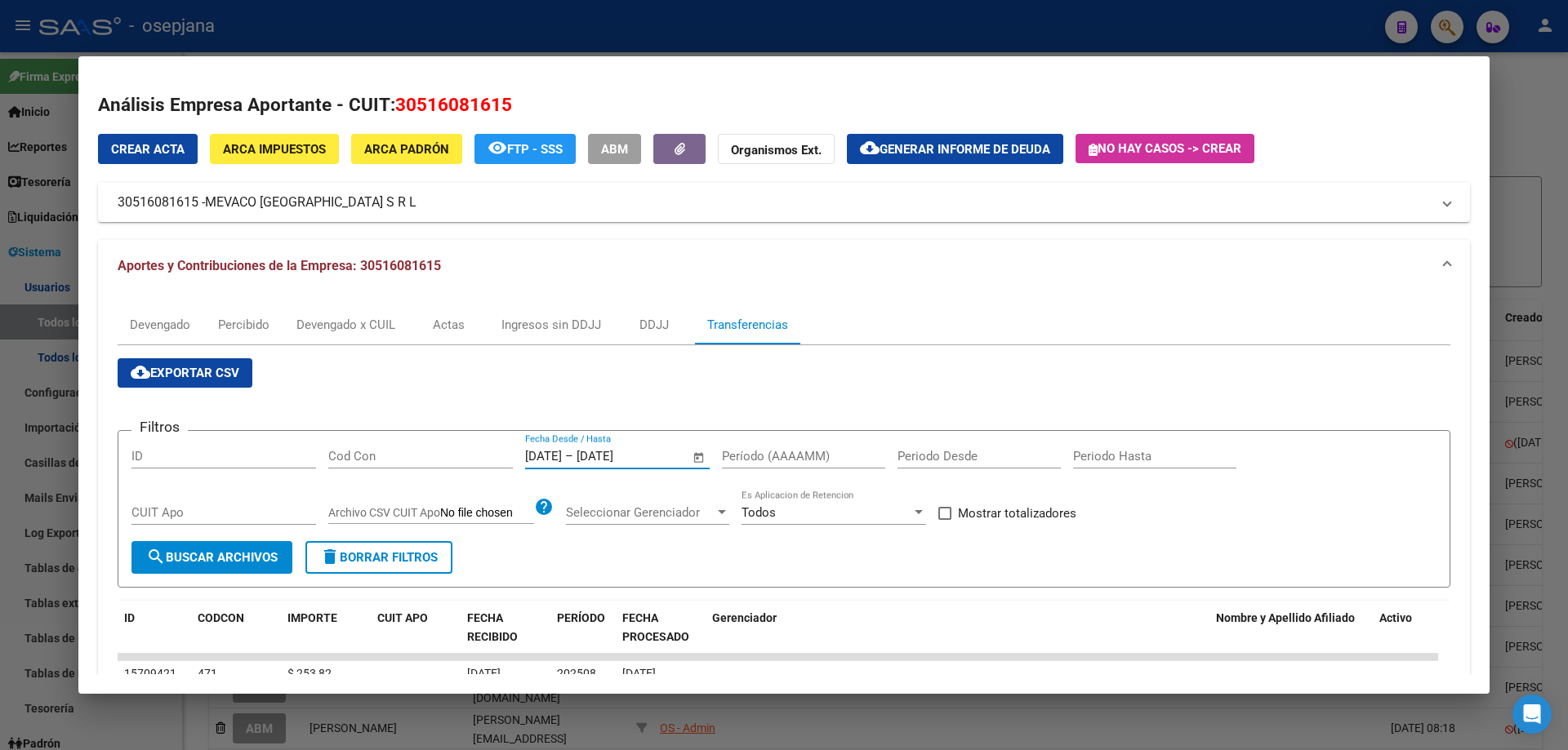
click at [749, 453] on input "Período (AAAAMM)" at bounding box center [804, 456] width 163 height 15
type input "202506"
click at [998, 510] on span "Mostrar totalizadores" at bounding box center [1017, 513] width 118 height 20
click at [945, 520] on input "Mostrar totalizadores" at bounding box center [944, 520] width 1 height 1
checkbox input "true"
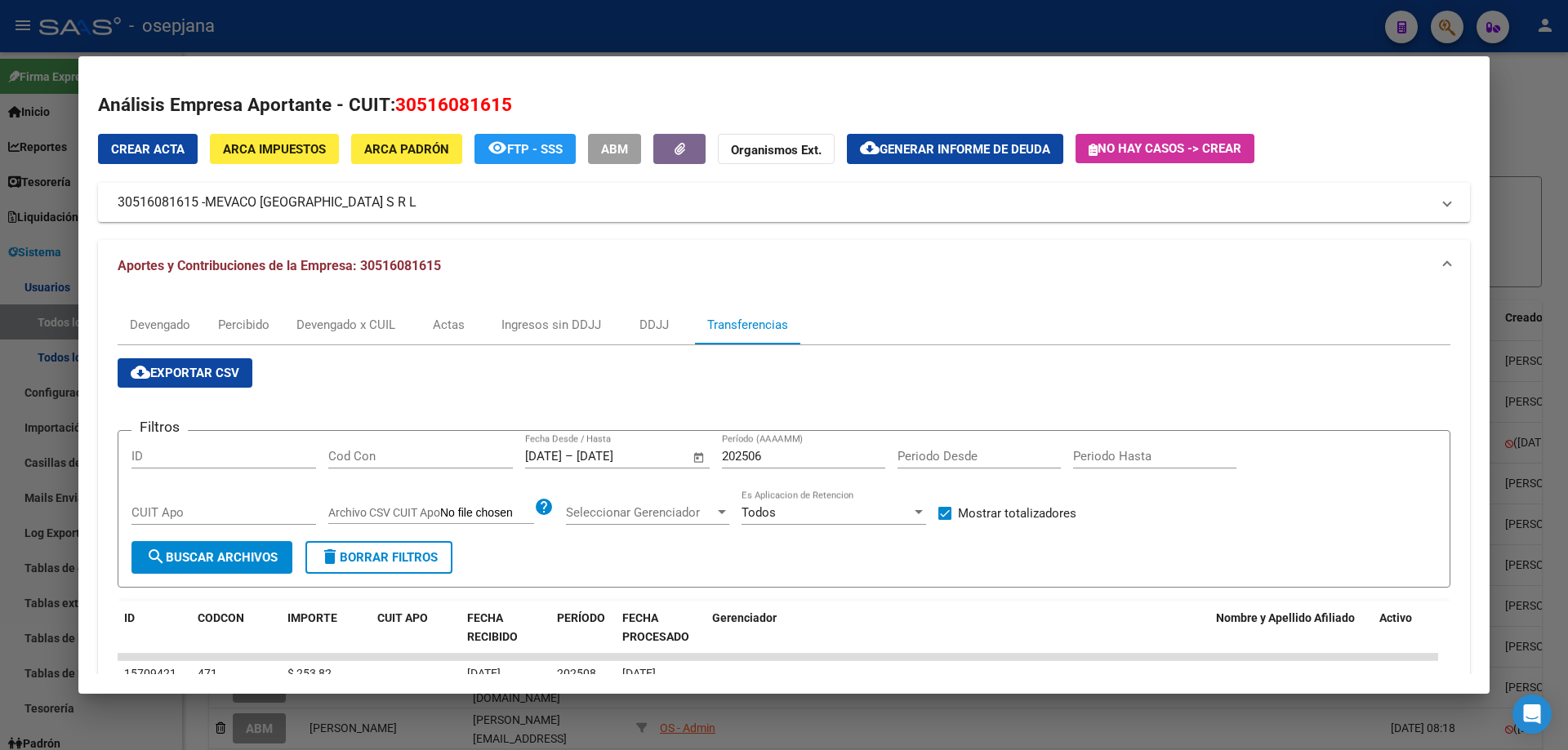
click at [234, 556] on span "search Buscar Archivos" at bounding box center [212, 557] width 131 height 15
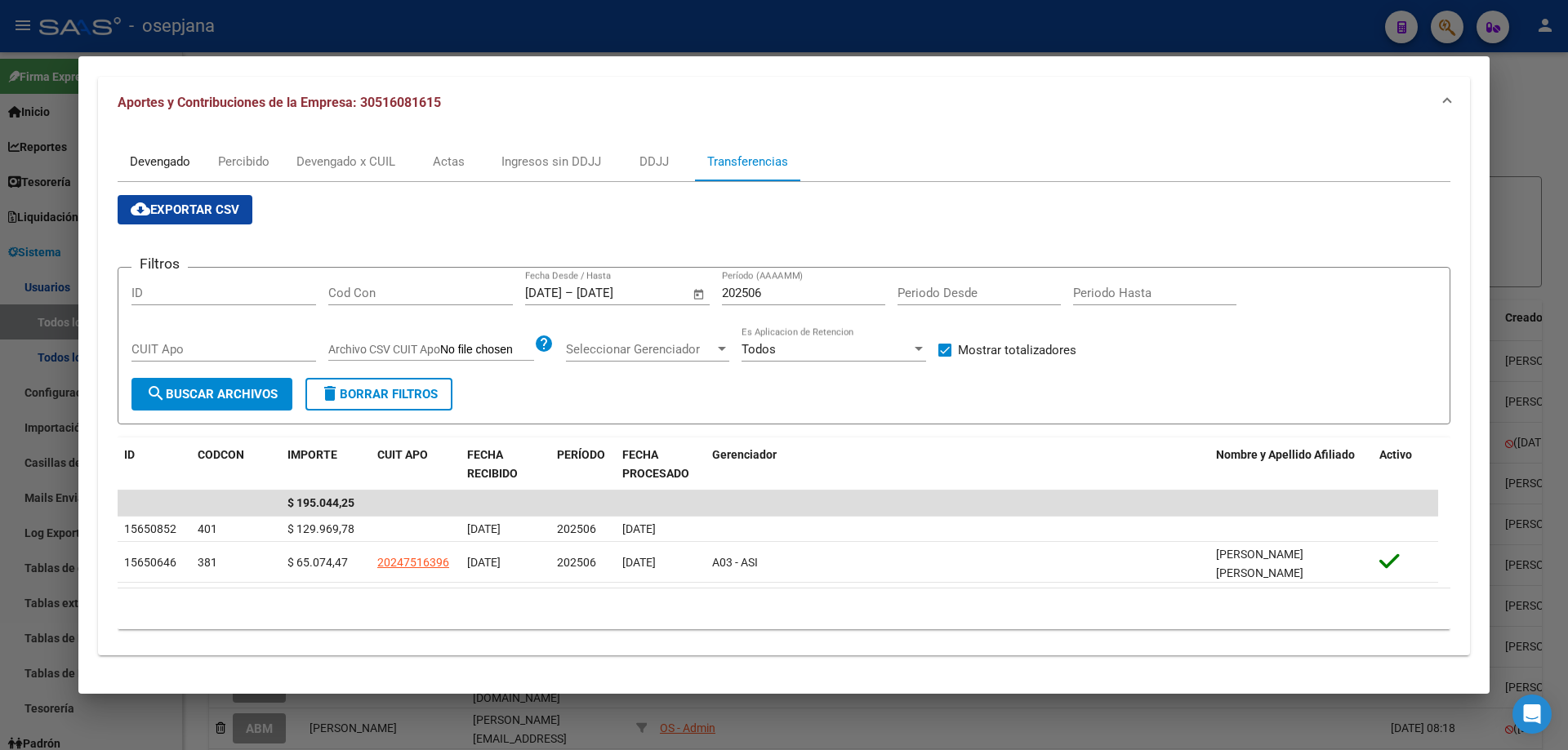
click at [138, 164] on div "Devengado" at bounding box center [160, 162] width 60 height 18
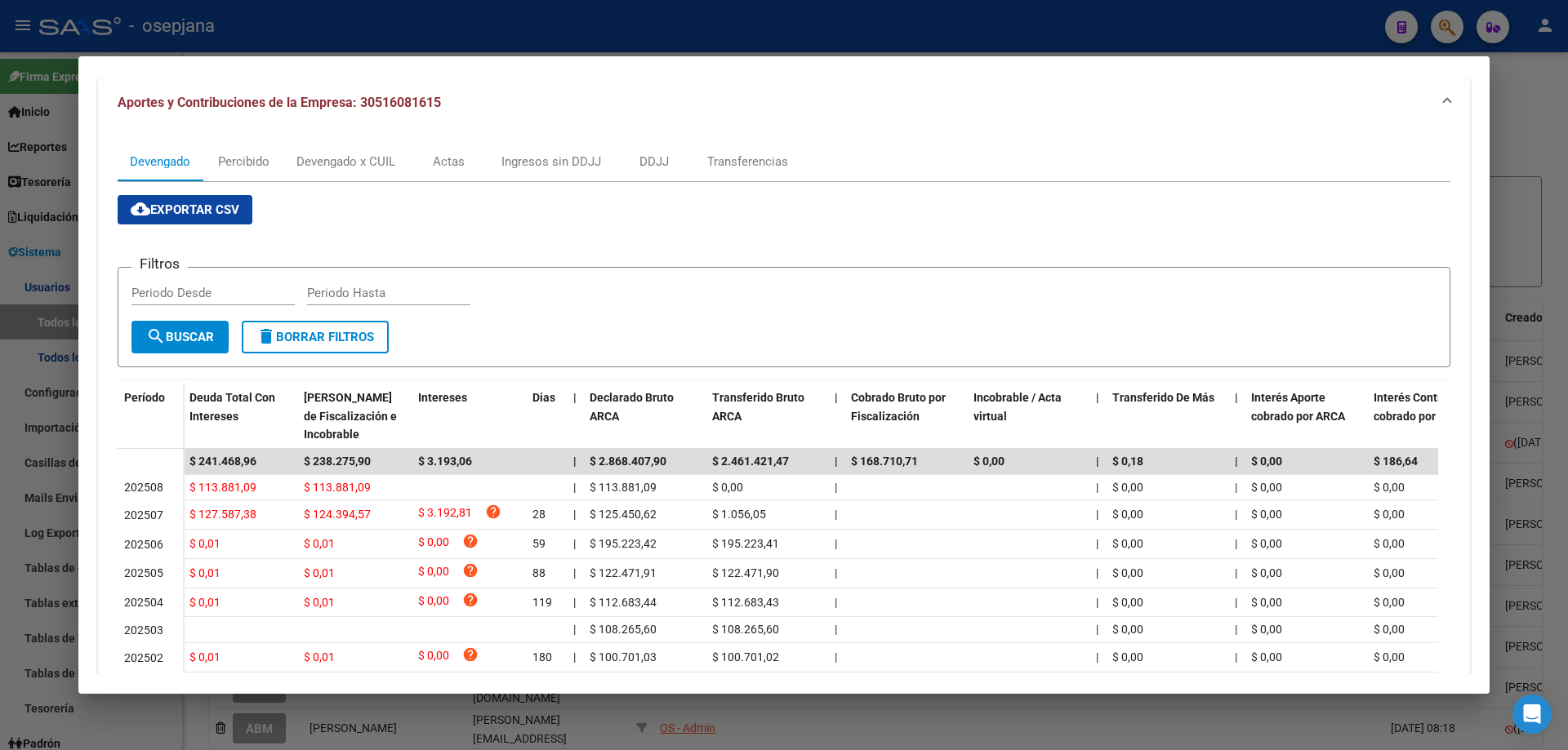
click at [502, 29] on div at bounding box center [784, 375] width 1568 height 750
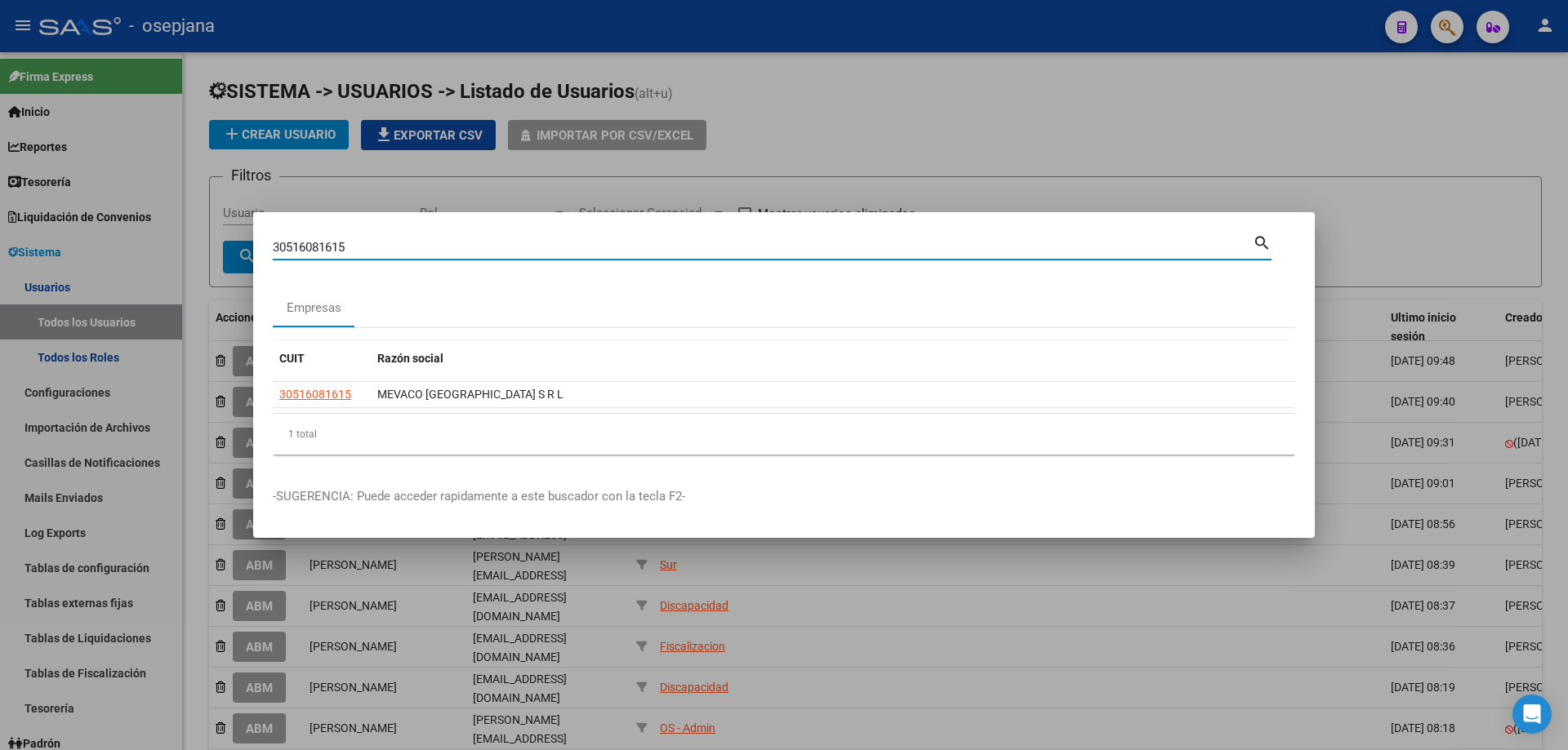
drag, startPoint x: 311, startPoint y: 249, endPoint x: 171, endPoint y: 249, distance: 140.0
click at [171, 249] on div "30516081615 Buscar (apellido, dni, cuil, nro traspaso, cuit, obra social) searc…" at bounding box center [784, 375] width 1568 height 750
type input "30714669679"
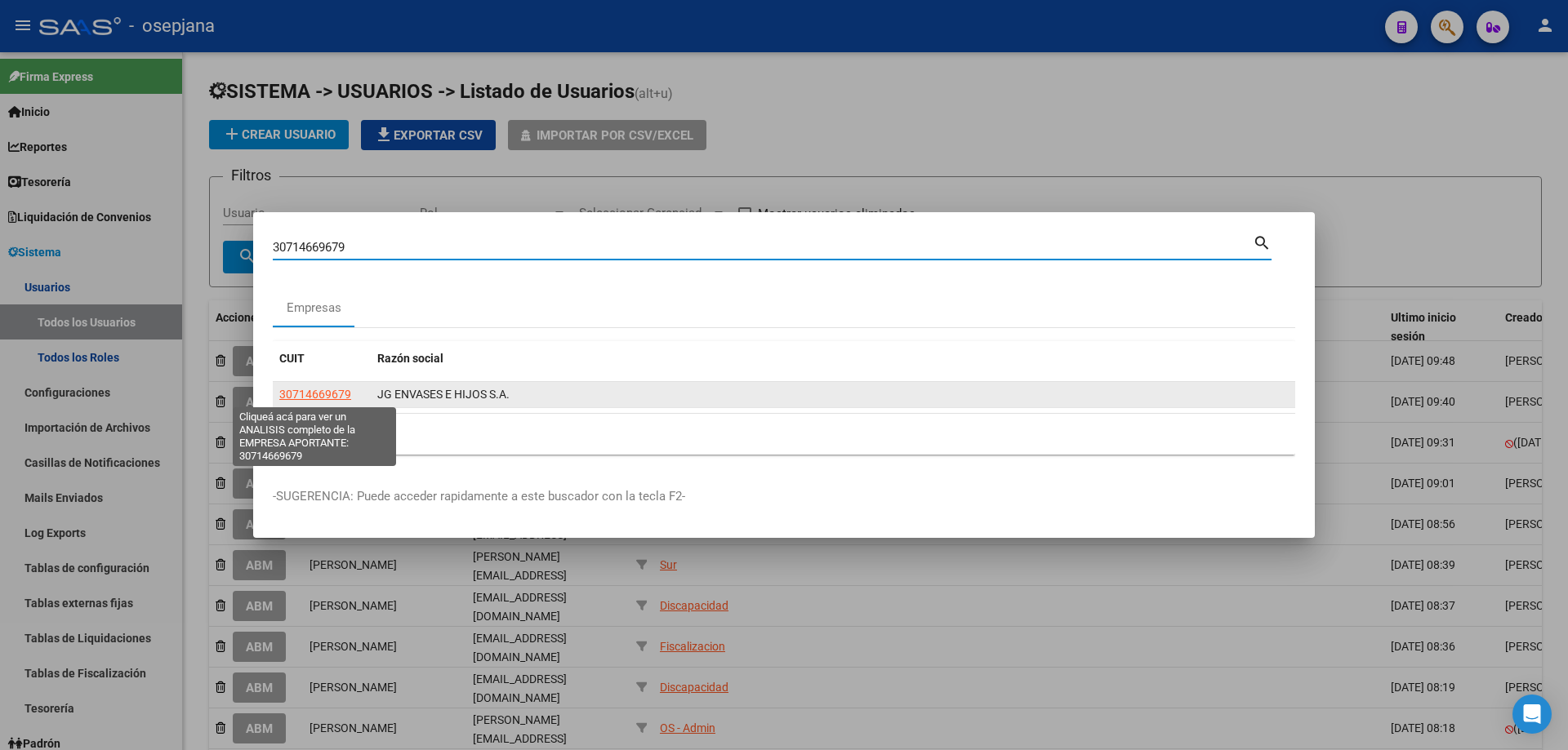
click at [330, 396] on span "30714669679" at bounding box center [315, 394] width 72 height 13
type textarea "30714669679"
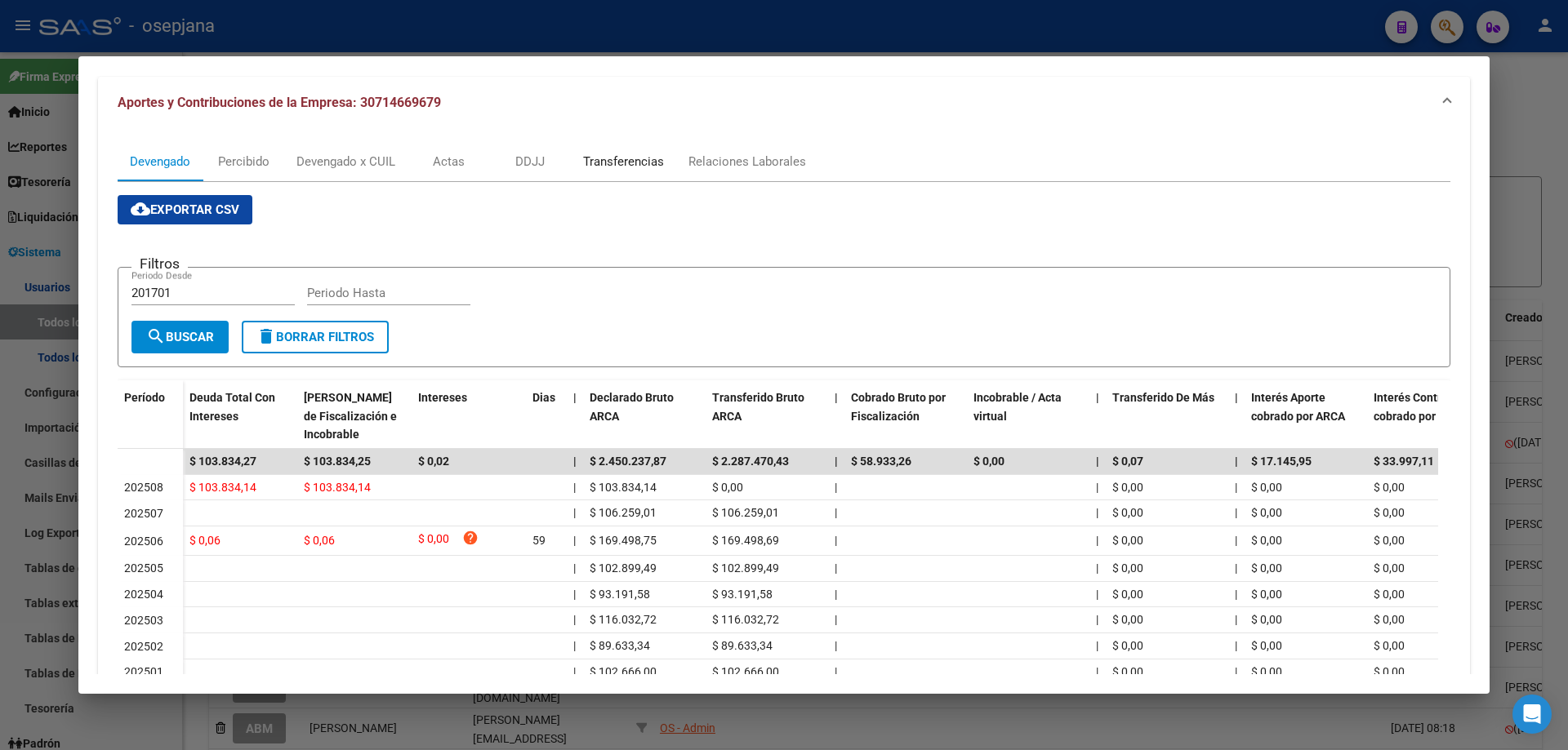
drag, startPoint x: 593, startPoint y: 156, endPoint x: 631, endPoint y: 170, distance: 40.5
click at [595, 156] on div "Transferencias" at bounding box center [623, 162] width 81 height 18
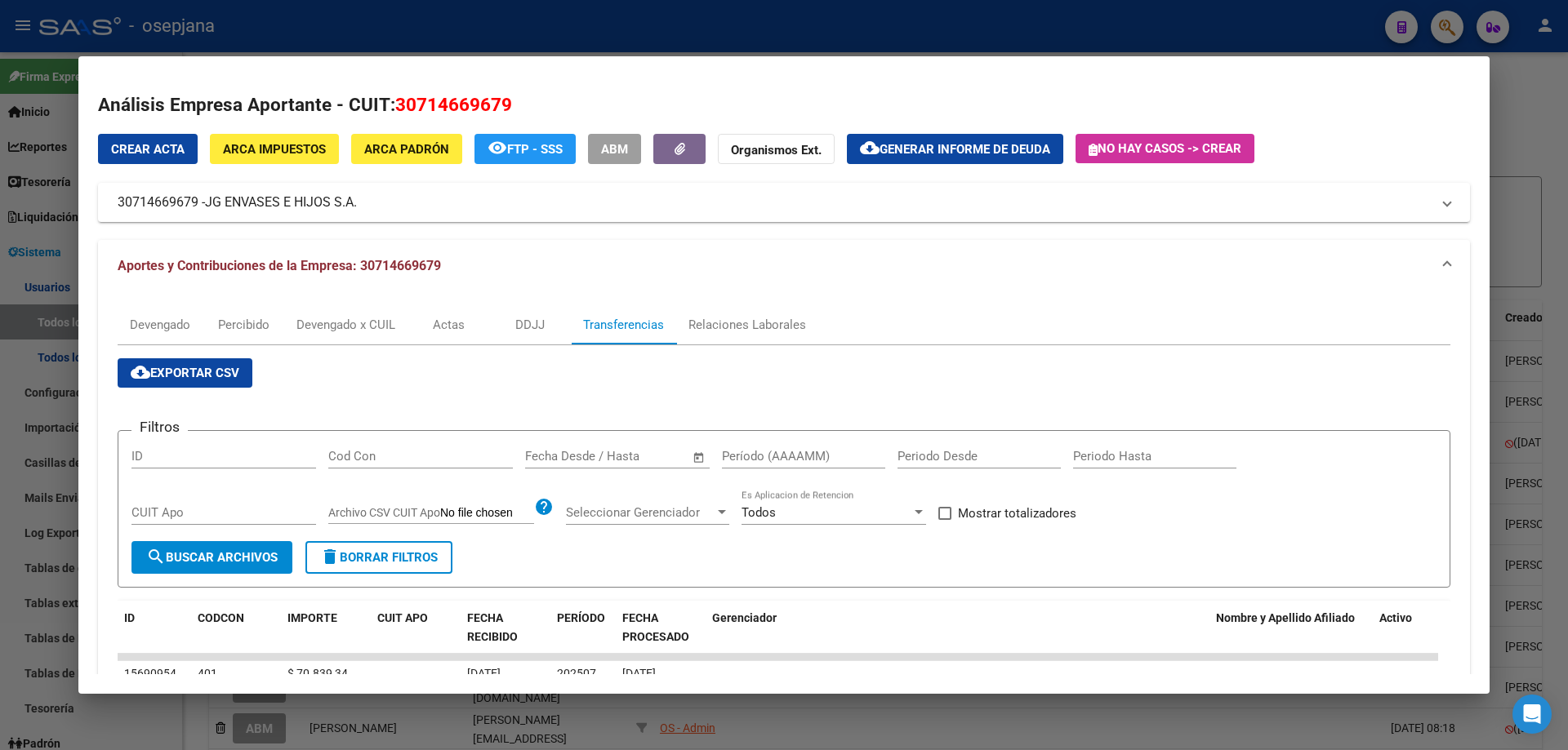
click at [596, 453] on span "–" at bounding box center [598, 456] width 8 height 15
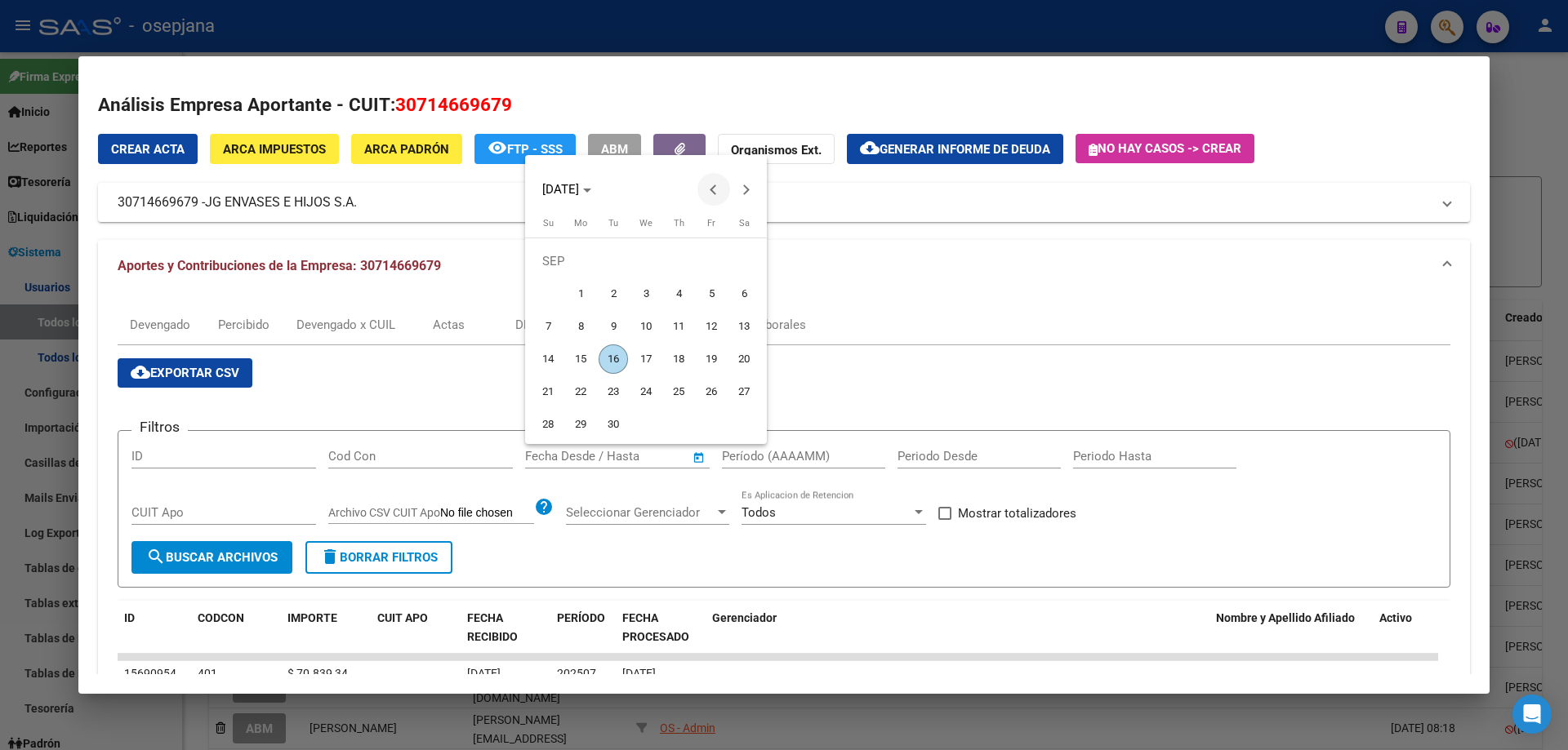
click at [707, 188] on span "Previous month" at bounding box center [713, 189] width 33 height 33
click at [614, 430] on span "29" at bounding box center [613, 424] width 29 height 29
type input "[DATE]"
click at [751, 193] on span "Next month" at bounding box center [746, 189] width 33 height 33
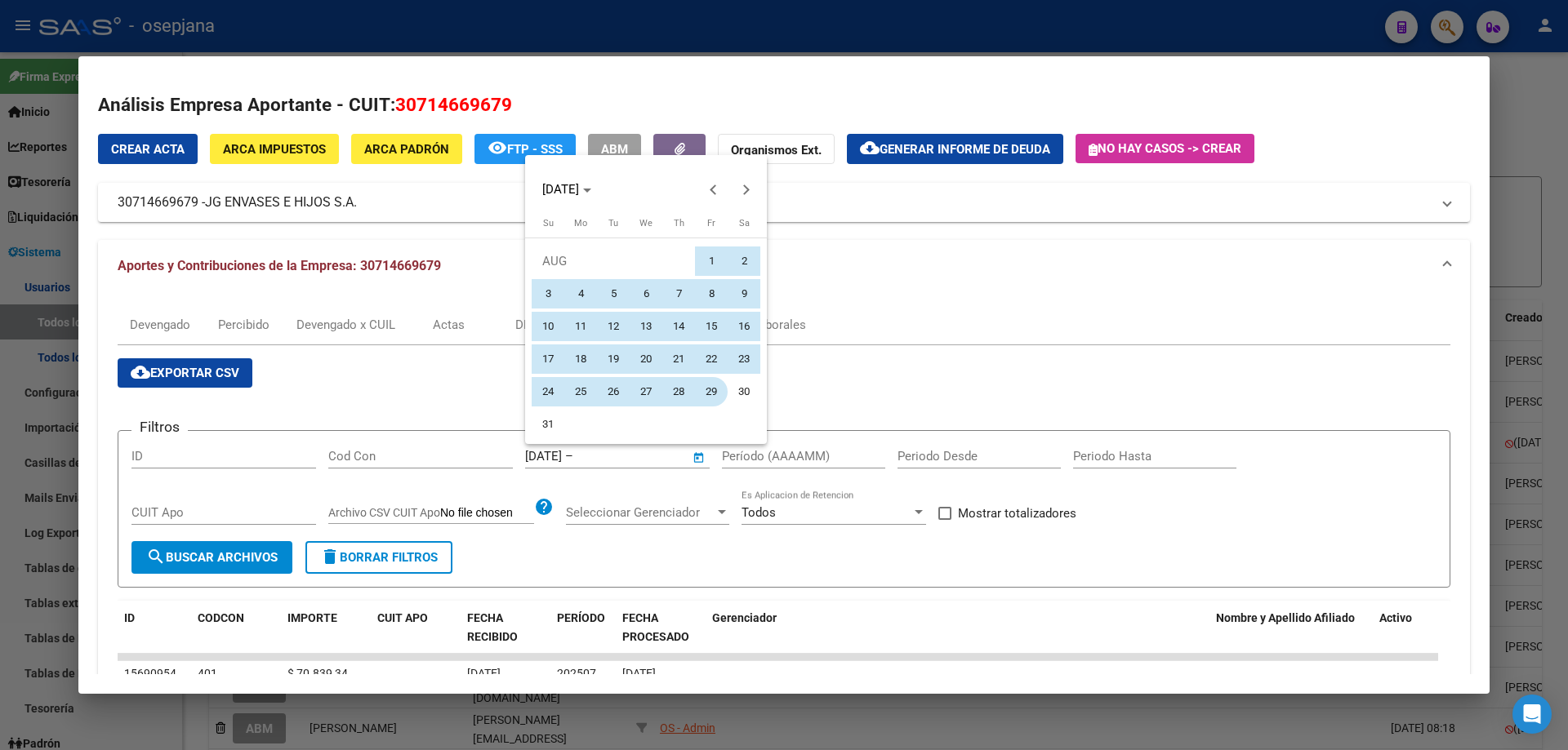
click at [708, 394] on span "29" at bounding box center [711, 391] width 29 height 29
type input "[DATE]"
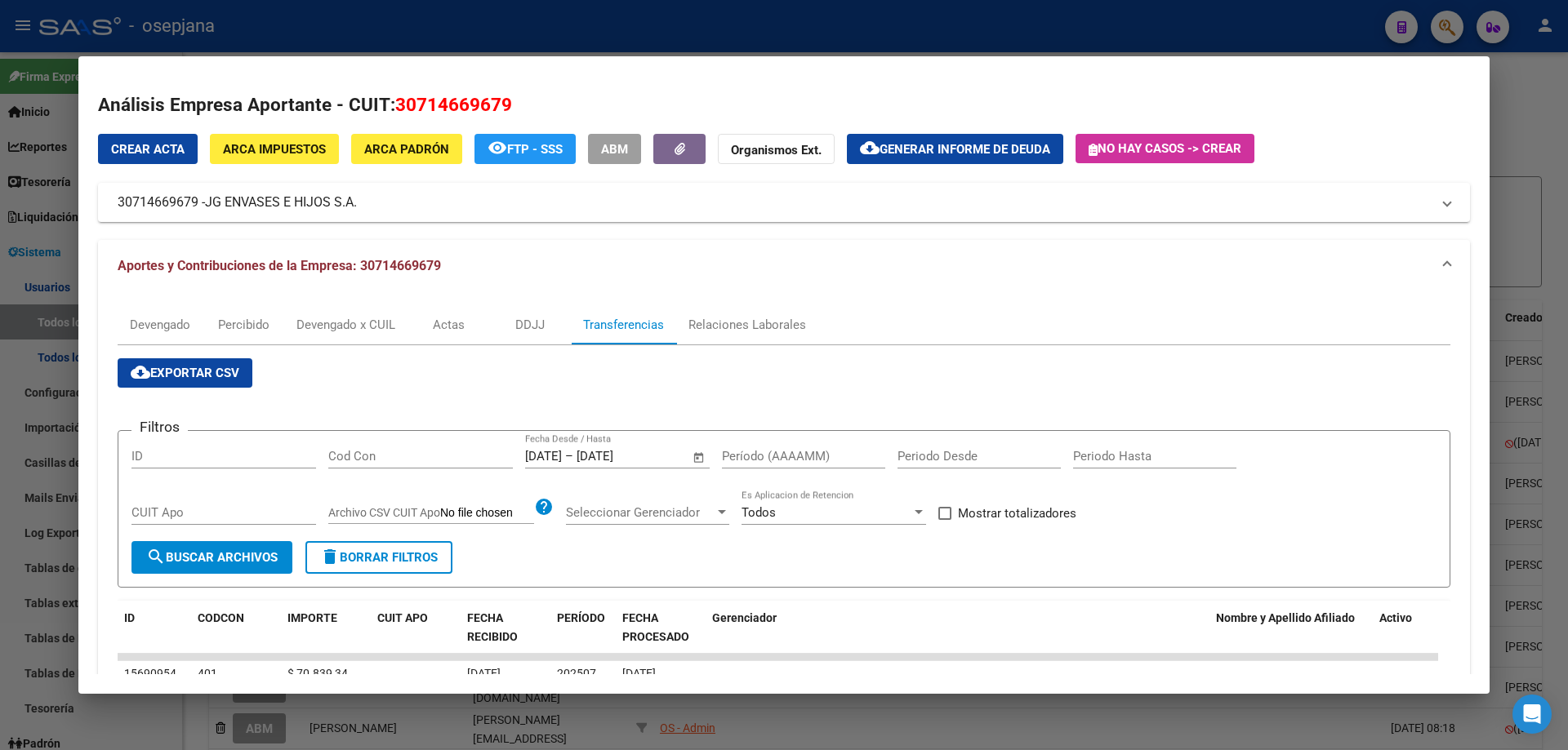
click at [780, 463] on input "Período (AAAAMM)" at bounding box center [804, 456] width 163 height 15
type input "202506"
click at [959, 517] on span "Mostrar totalizadores" at bounding box center [1017, 513] width 118 height 20
click at [945, 520] on input "Mostrar totalizadores" at bounding box center [944, 520] width 1 height 1
checkbox input "true"
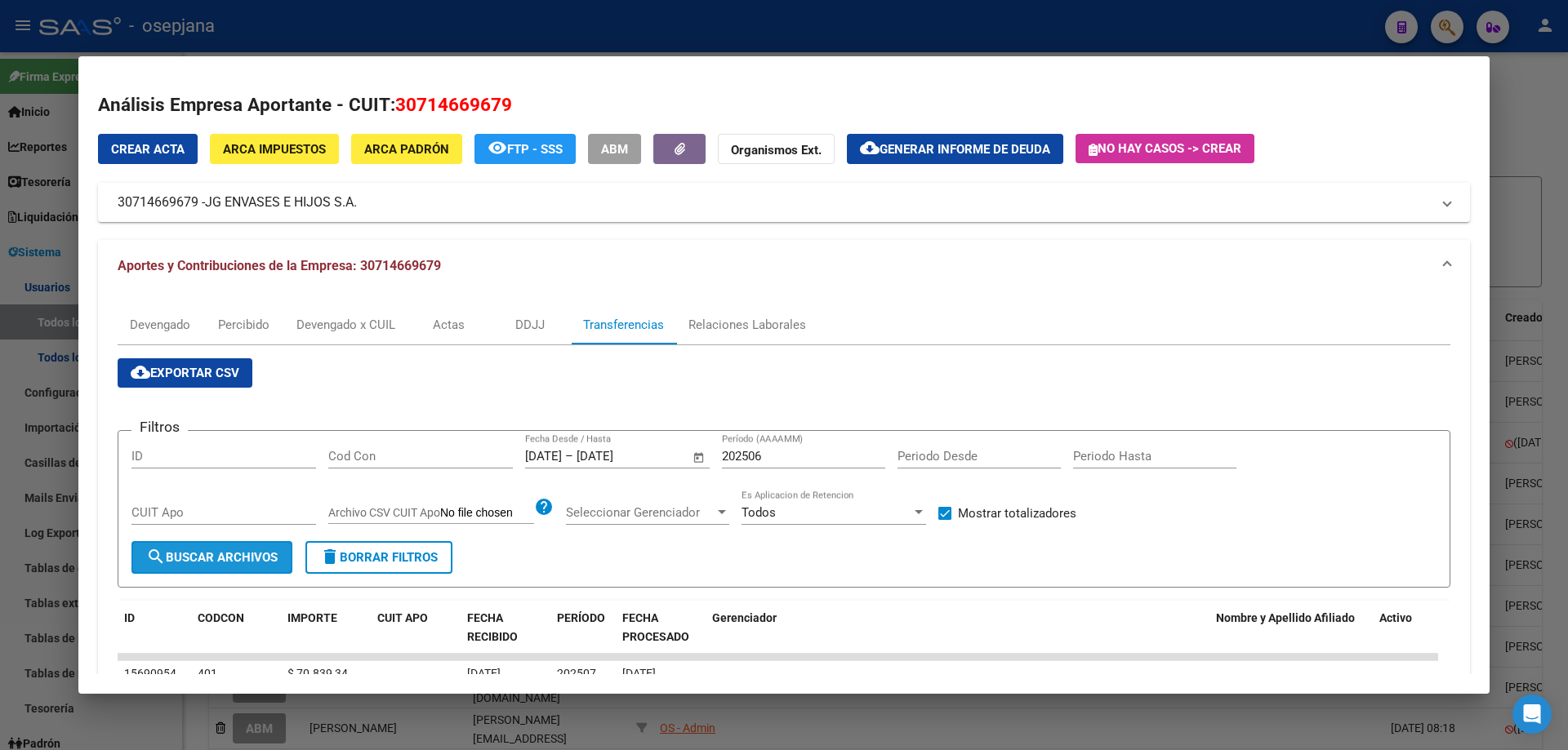
click at [242, 555] on span "search Buscar Archivos" at bounding box center [212, 557] width 131 height 15
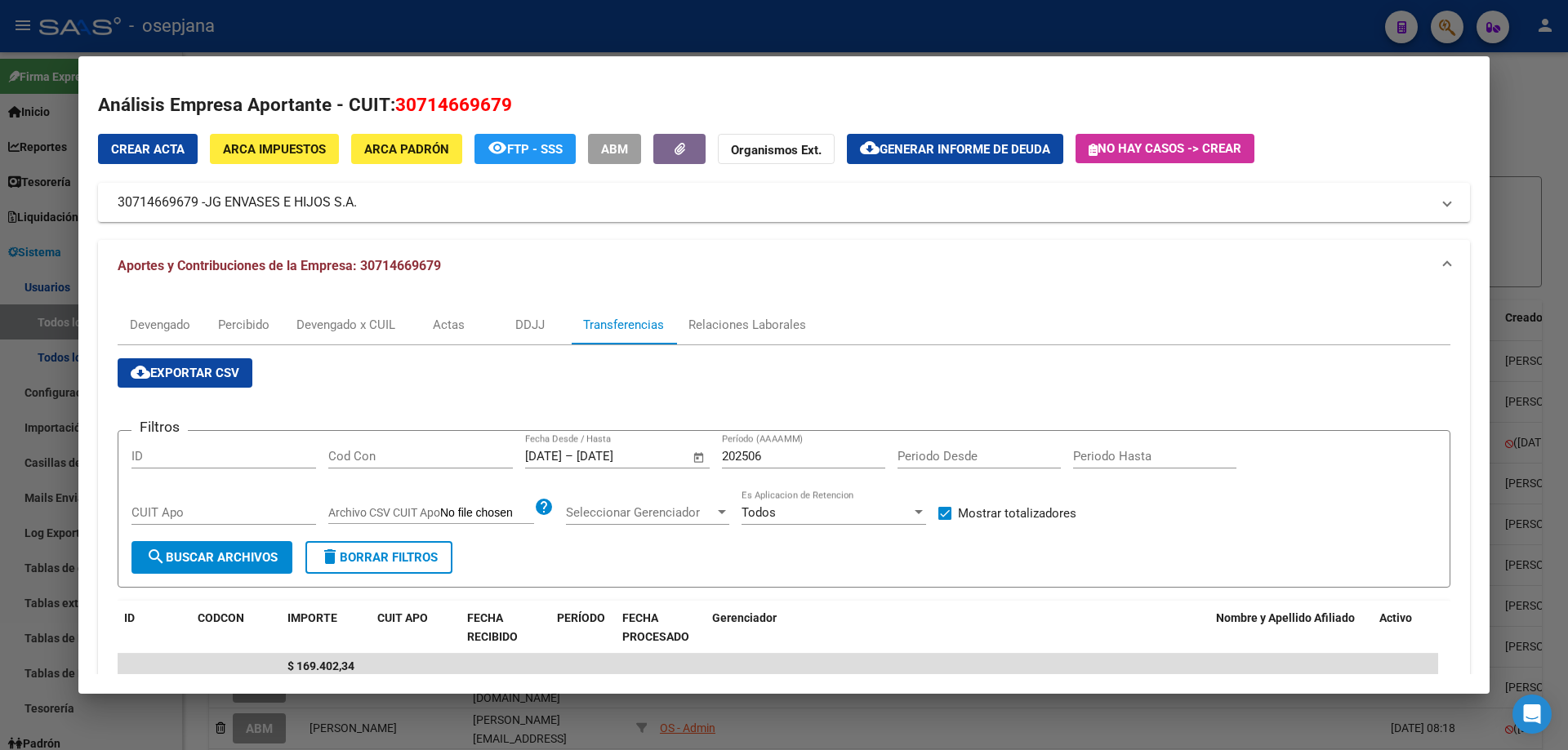
scroll to position [157, 0]
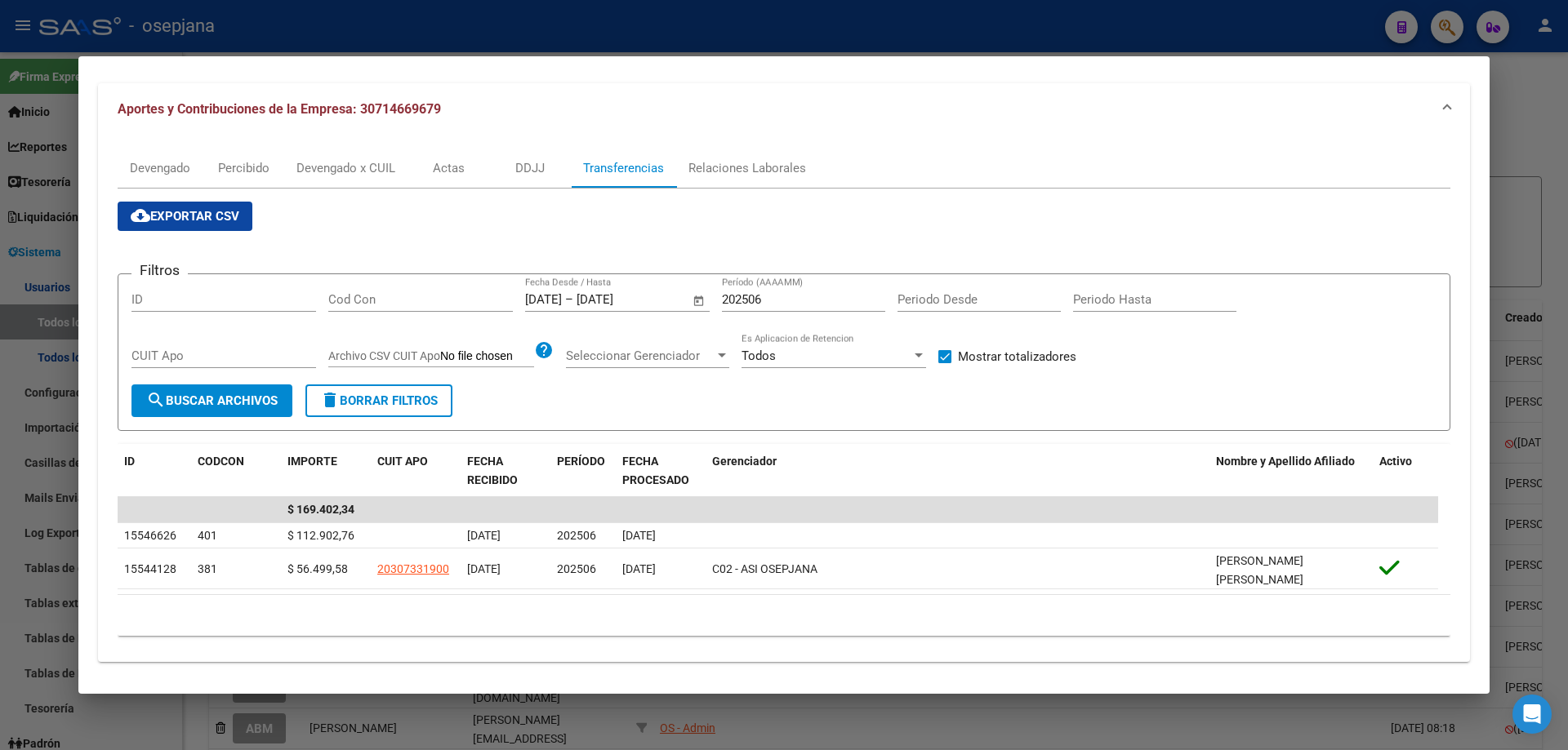
click at [297, 28] on div at bounding box center [784, 375] width 1568 height 750
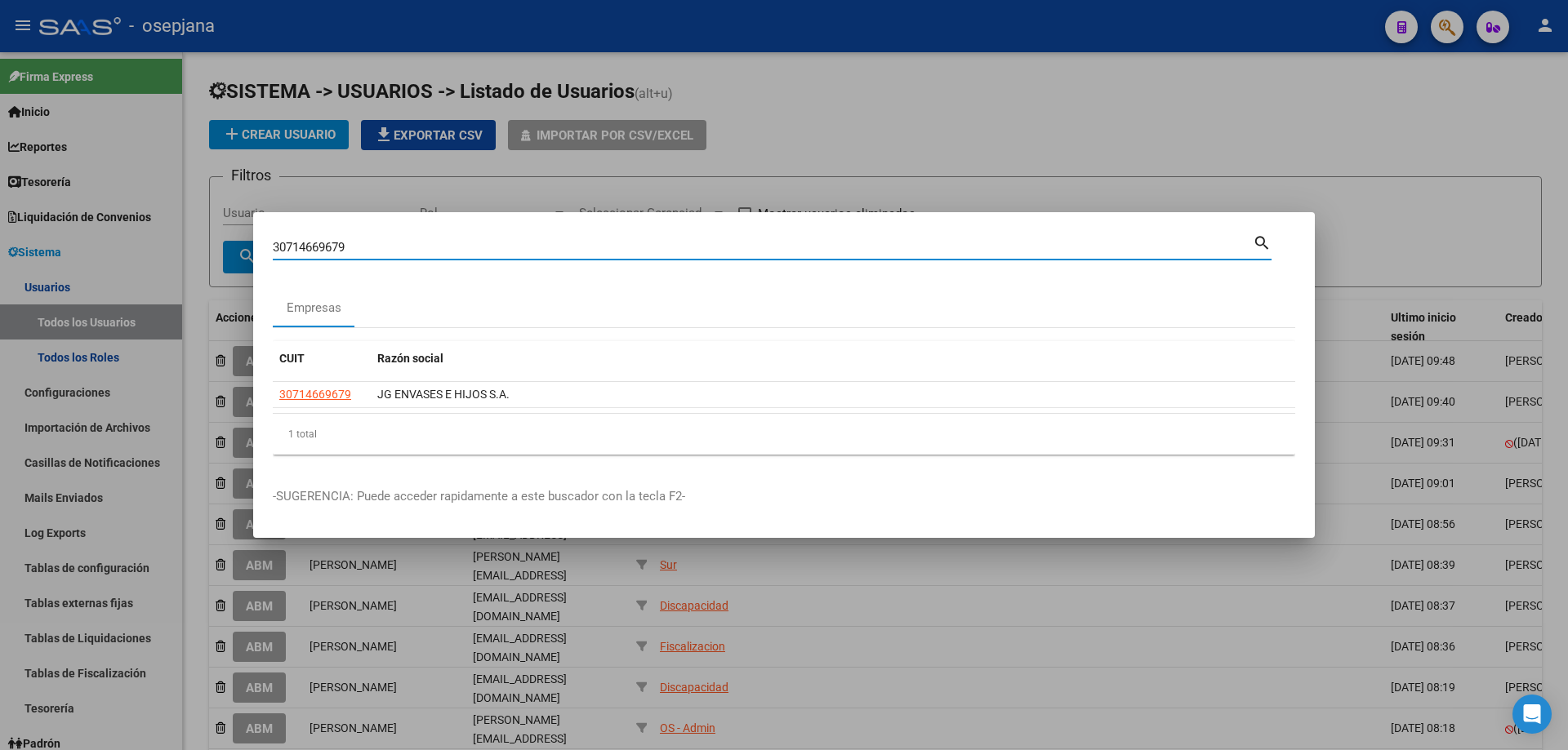
drag, startPoint x: 362, startPoint y: 249, endPoint x: 237, endPoint y: 249, distance: 125.0
click at [237, 249] on div "30714669679 Buscar (apellido, dni, [PERSON_NAME], [PERSON_NAME], cuit, obra soc…" at bounding box center [784, 375] width 1568 height 750
type input "30568888851"
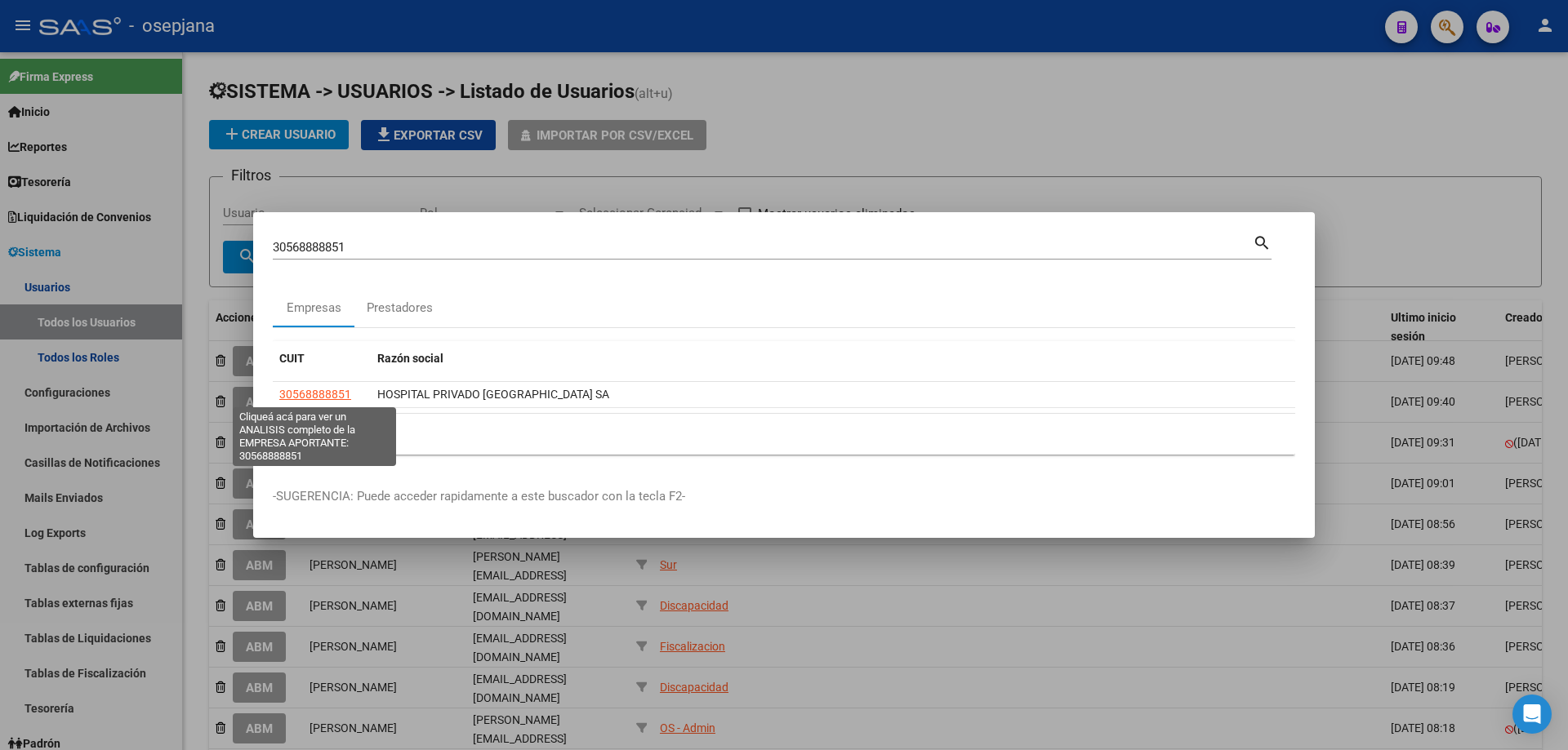
click at [331, 396] on span "30568888851" at bounding box center [315, 394] width 72 height 13
type textarea "30568888851"
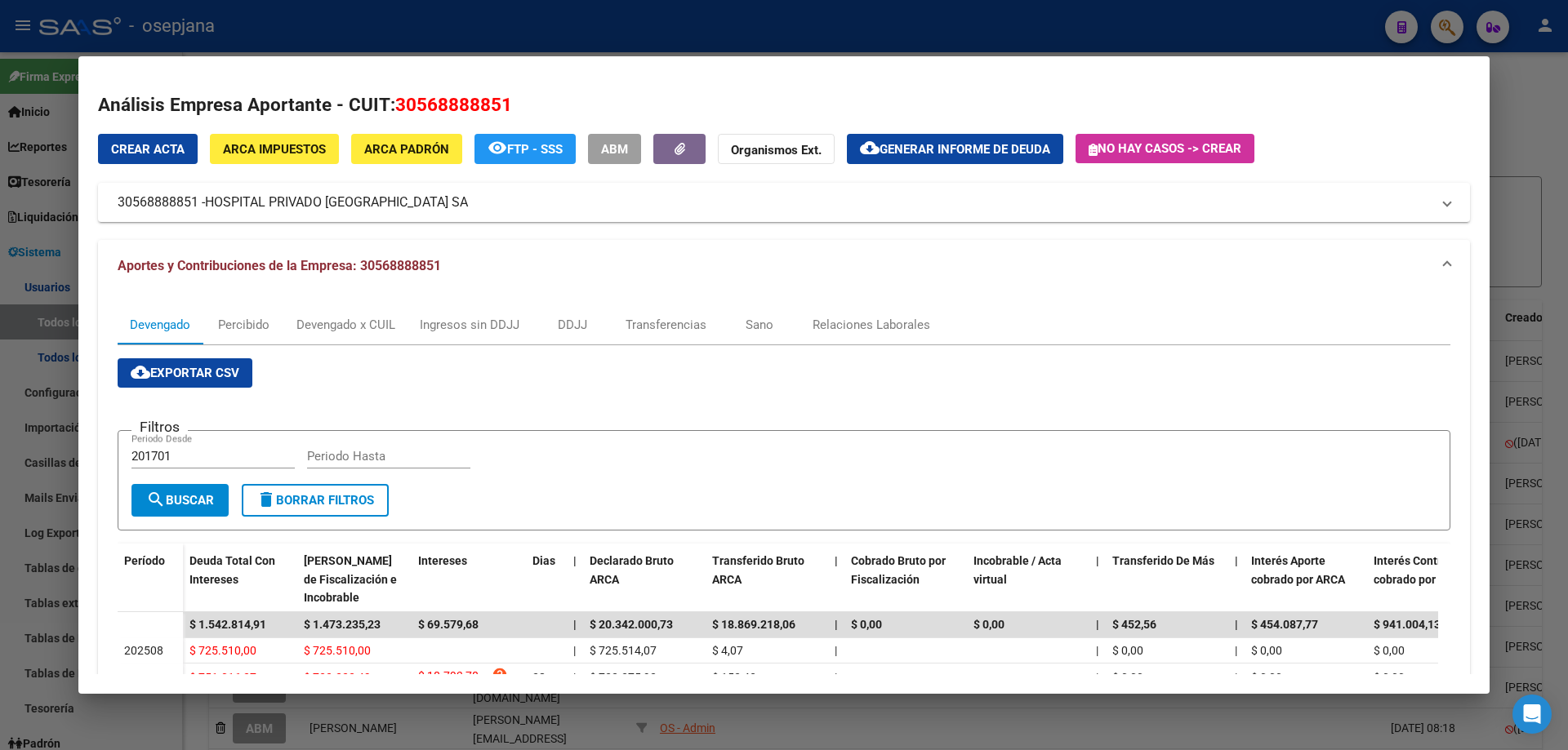
scroll to position [163, 0]
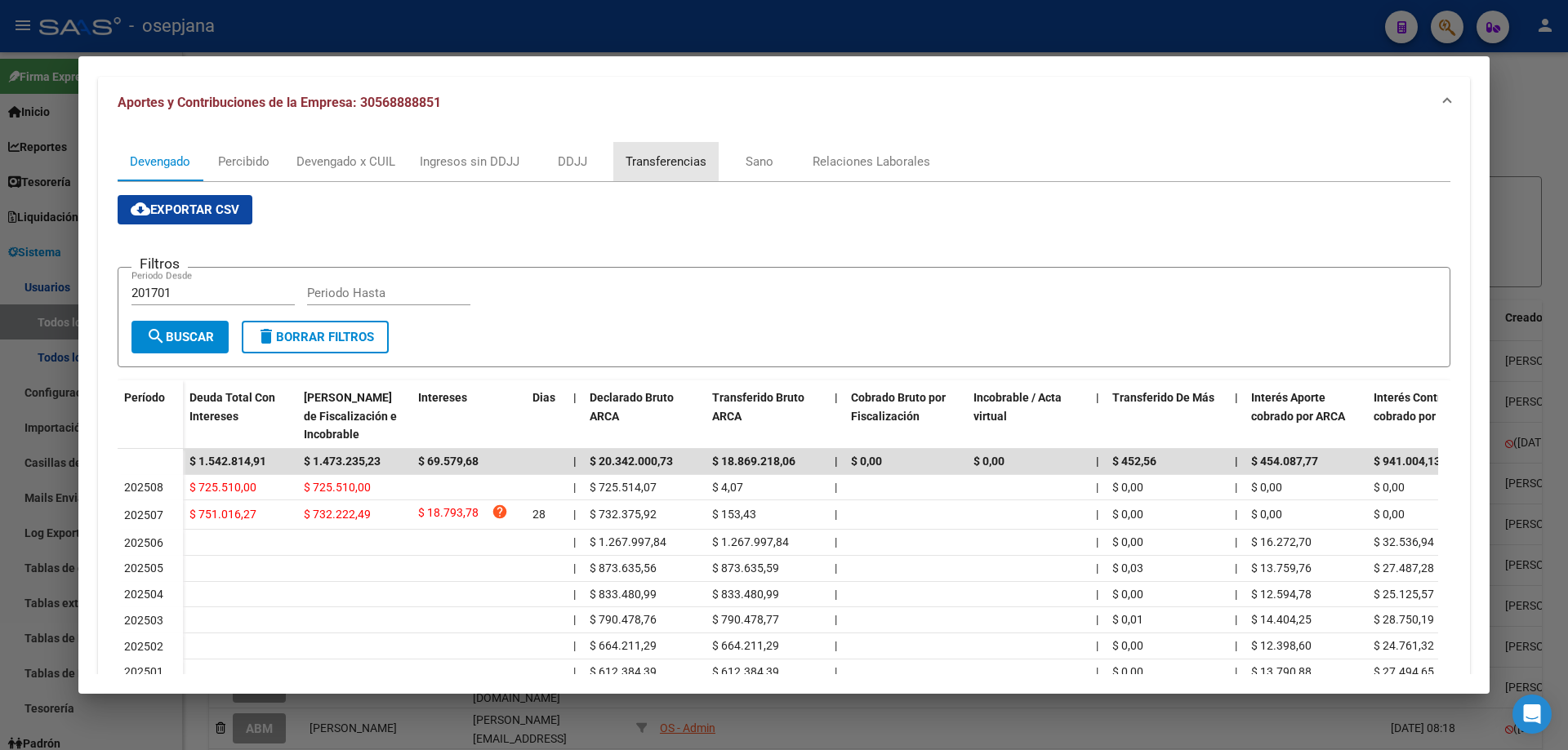
click at [655, 154] on div "Transferencias" at bounding box center [666, 162] width 81 height 18
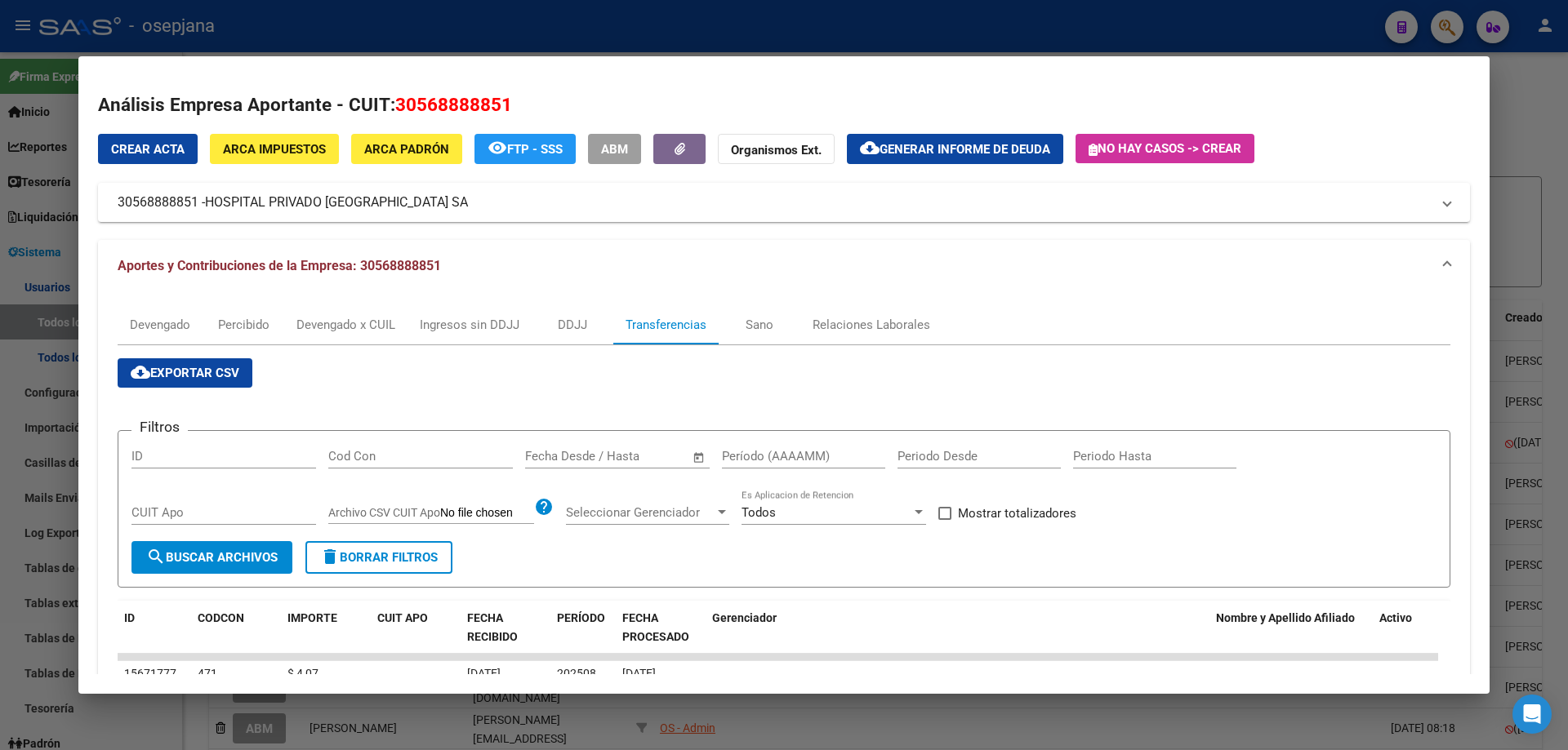
click at [614, 454] on input "text" at bounding box center [645, 456] width 79 height 15
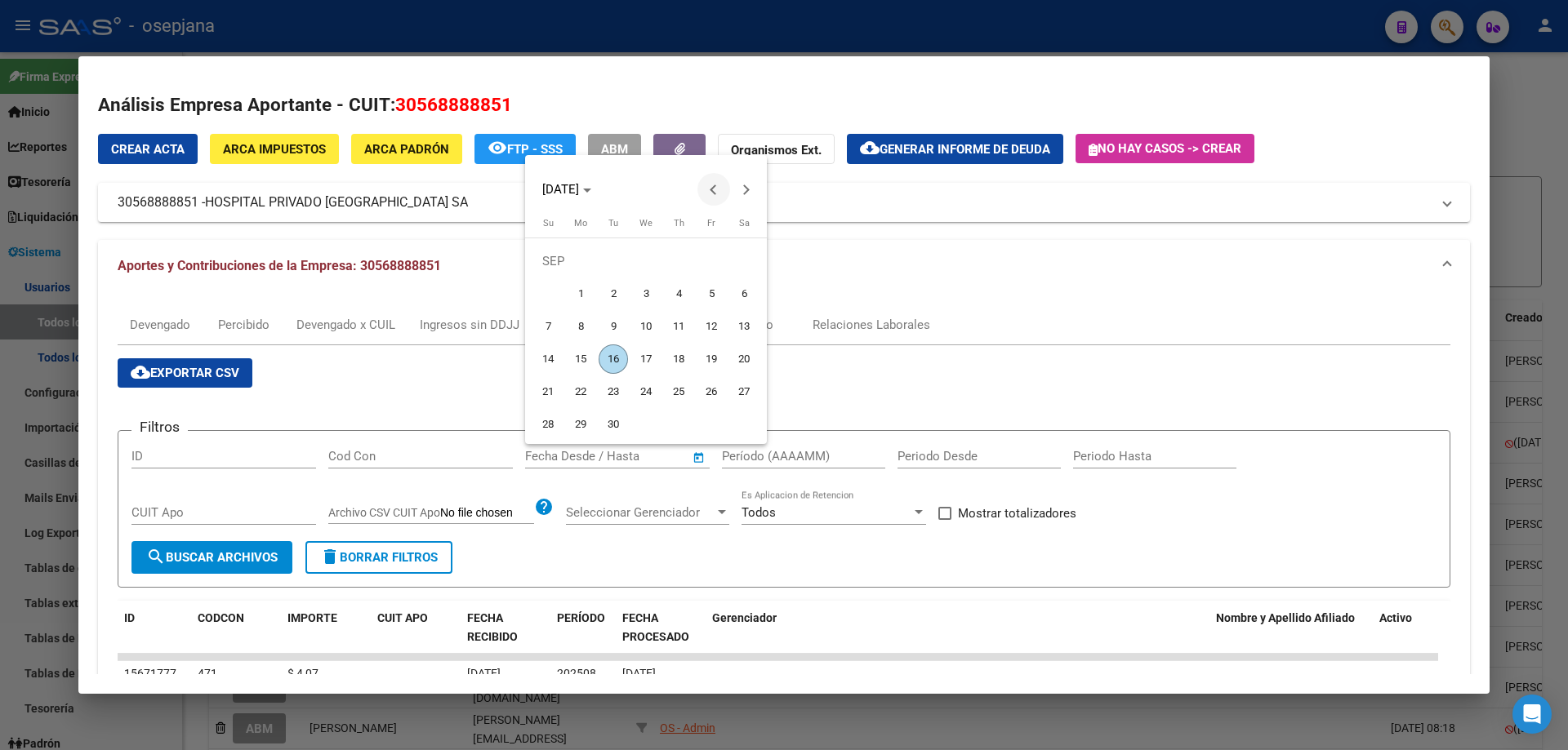
click at [717, 192] on button "Previous month" at bounding box center [713, 189] width 33 height 33
click at [746, 192] on button "Next month" at bounding box center [746, 189] width 33 height 33
click at [714, 186] on button "Previous month" at bounding box center [713, 189] width 33 height 33
click at [617, 422] on span "29" at bounding box center [613, 424] width 29 height 29
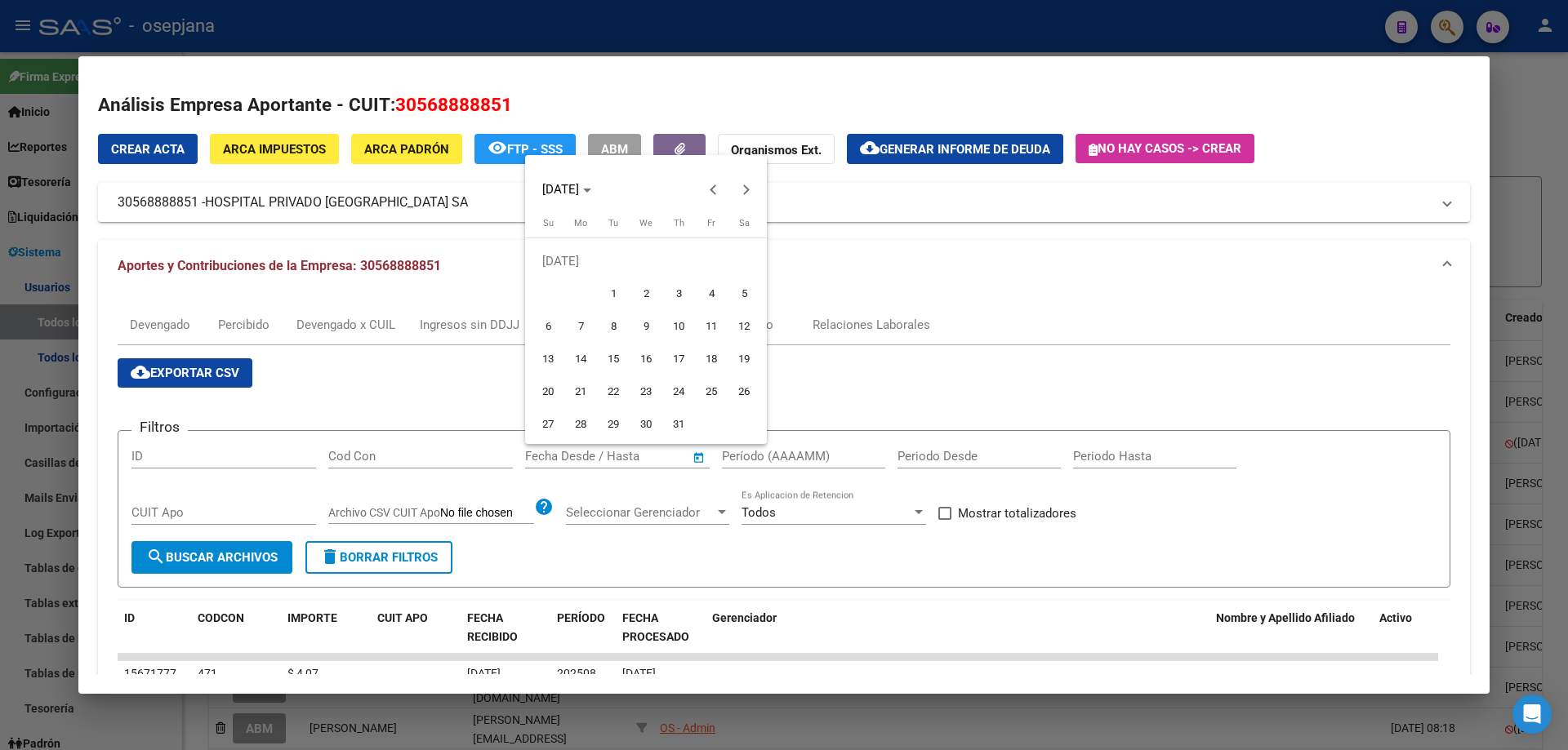
type input "[DATE]"
click at [748, 190] on button "Next month" at bounding box center [746, 189] width 33 height 33
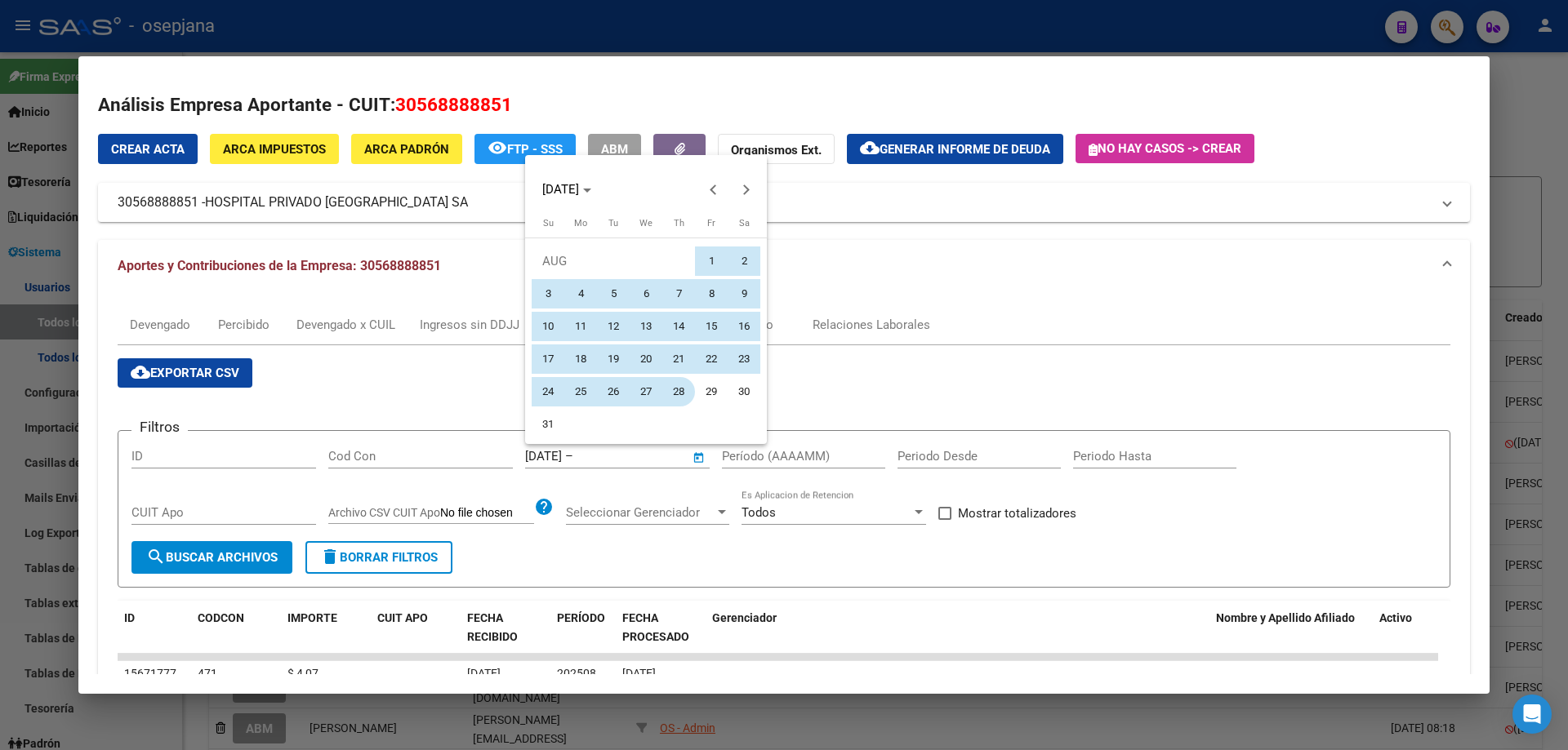
click at [680, 391] on span "28" at bounding box center [678, 391] width 29 height 29
type input "[DATE]"
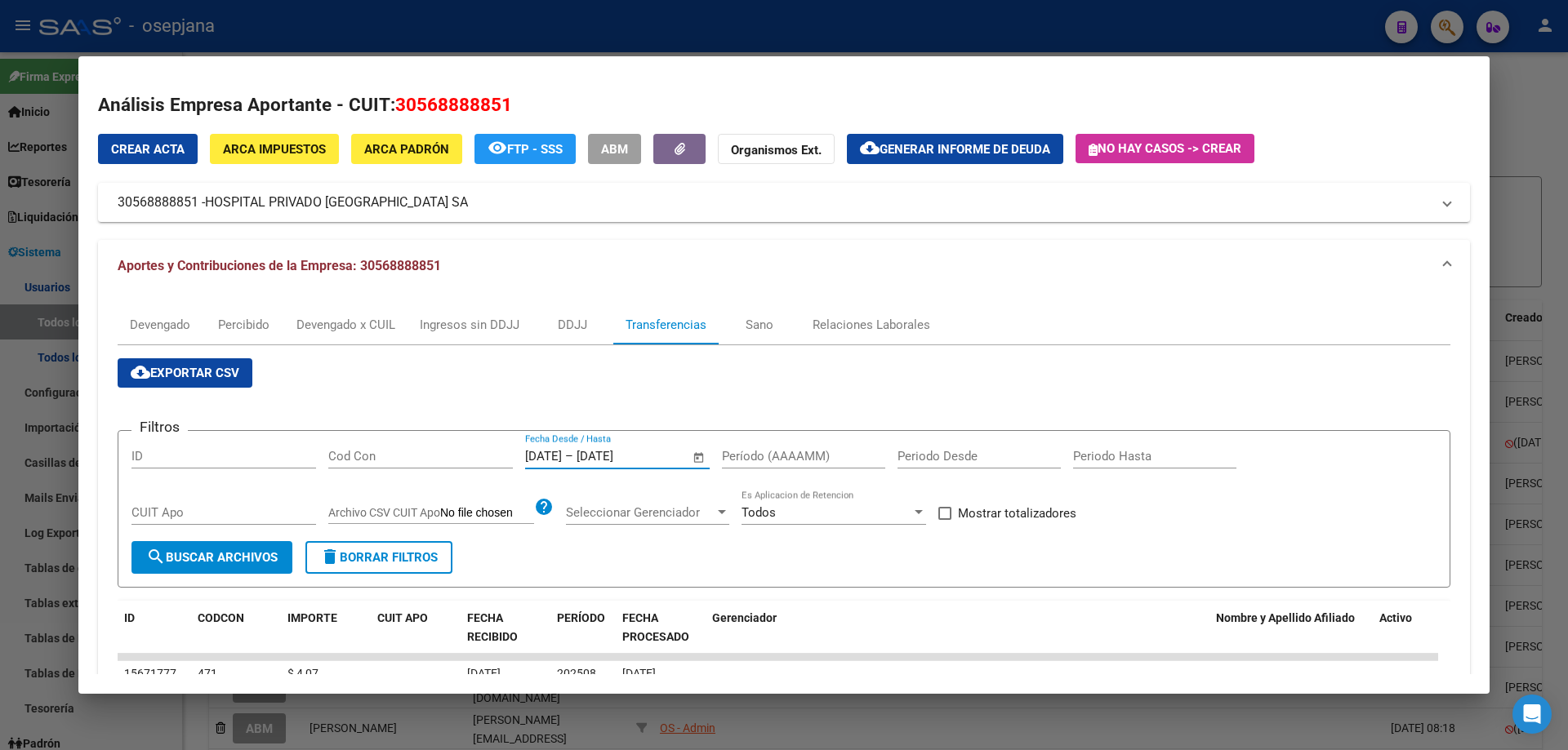
click at [772, 453] on input "Período (AAAAMM)" at bounding box center [804, 456] width 163 height 15
type input "202506"
click at [1036, 510] on span "Mostrar totalizadores" at bounding box center [1017, 513] width 118 height 20
click at [945, 520] on input "Mostrar totalizadores" at bounding box center [944, 520] width 1 height 1
checkbox input "true"
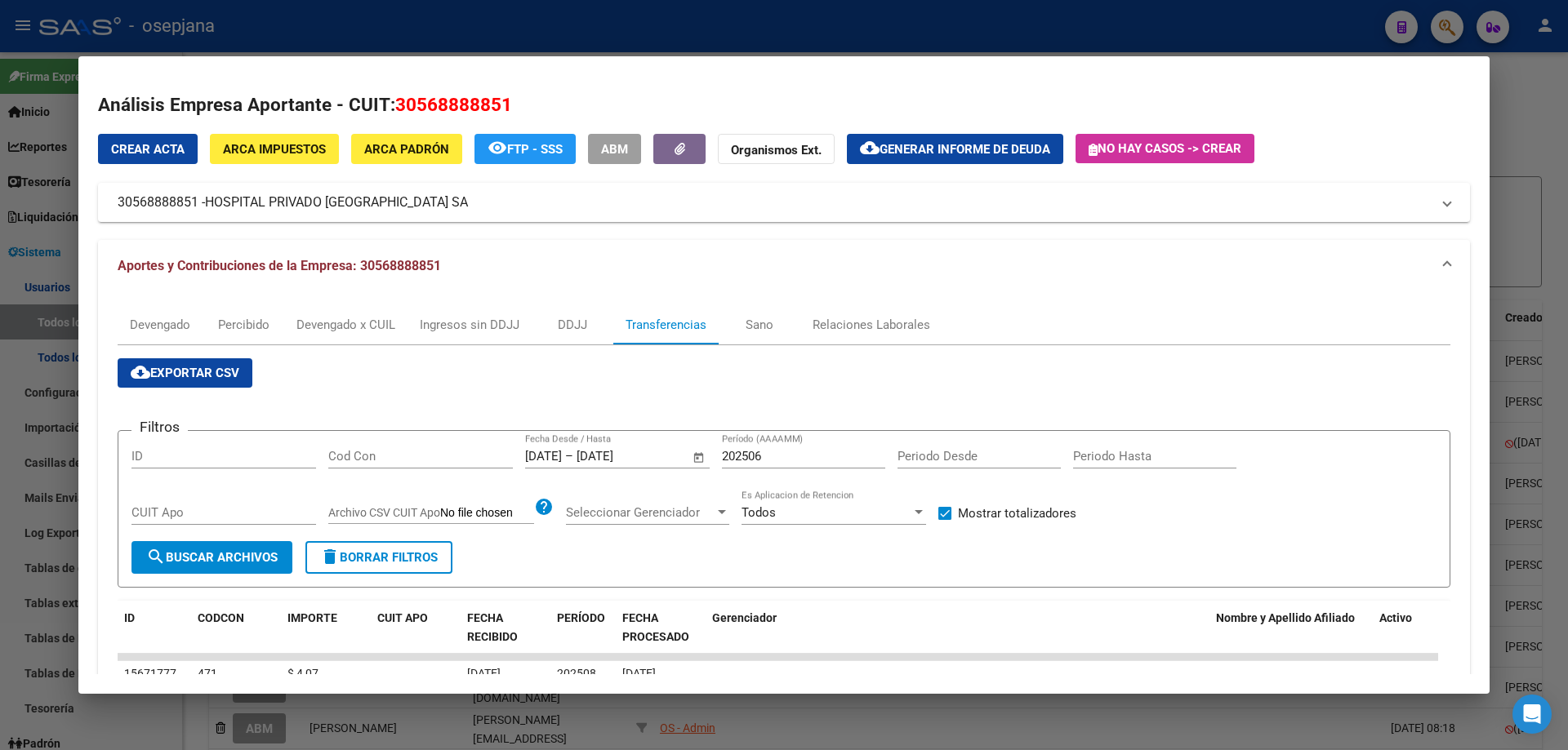
click at [269, 562] on span "search Buscar Archivos" at bounding box center [212, 557] width 131 height 15
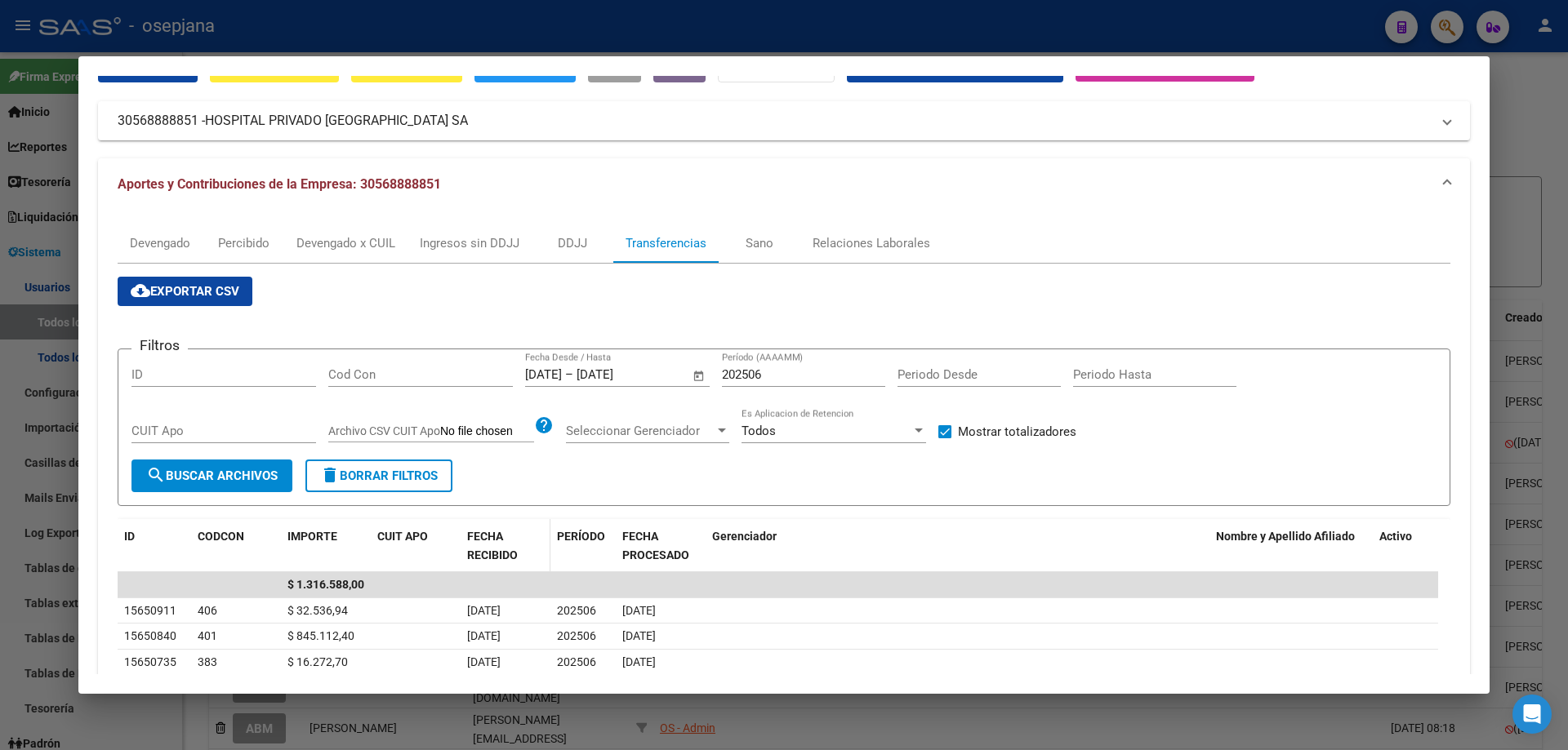
scroll to position [163, 0]
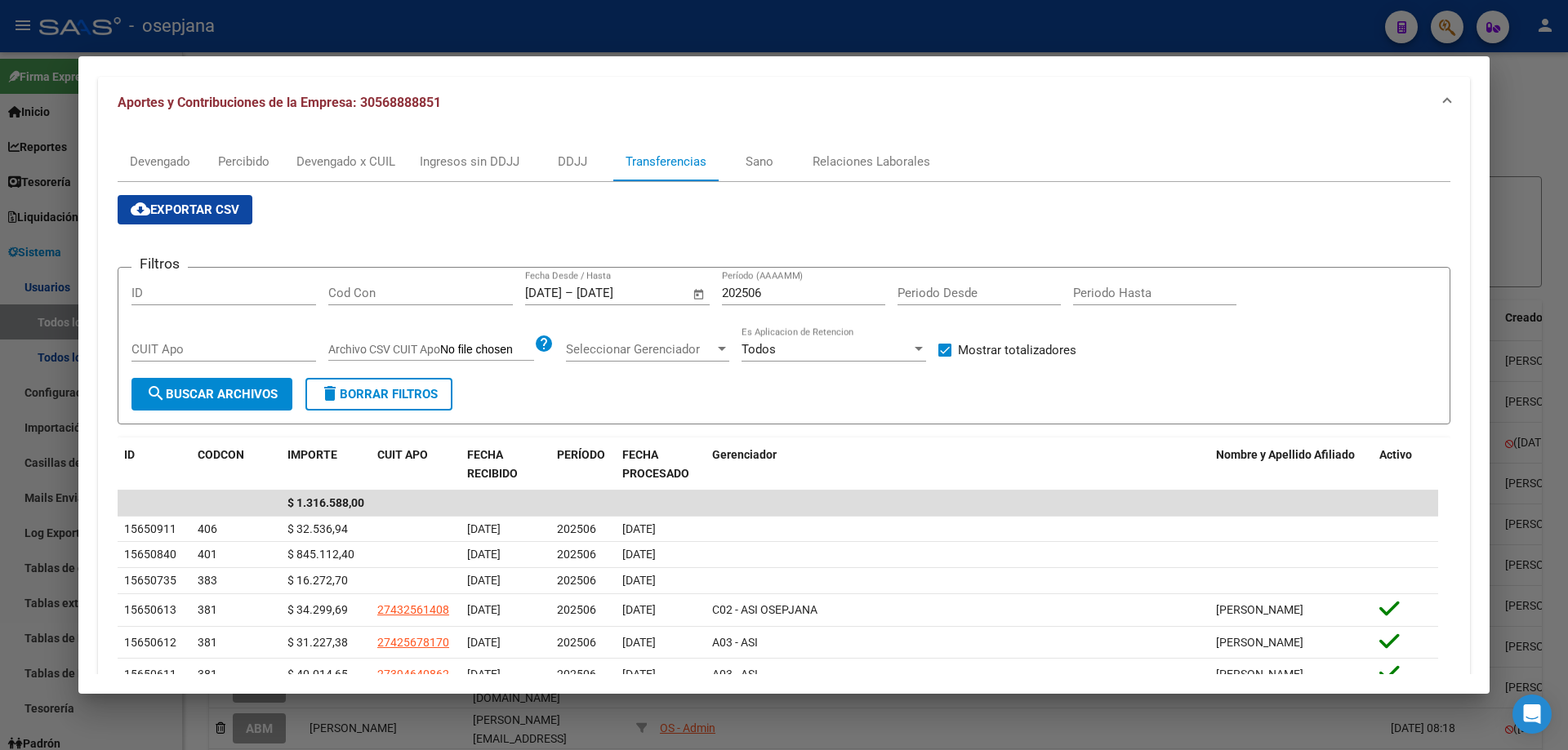
click at [297, 33] on div at bounding box center [784, 375] width 1568 height 750
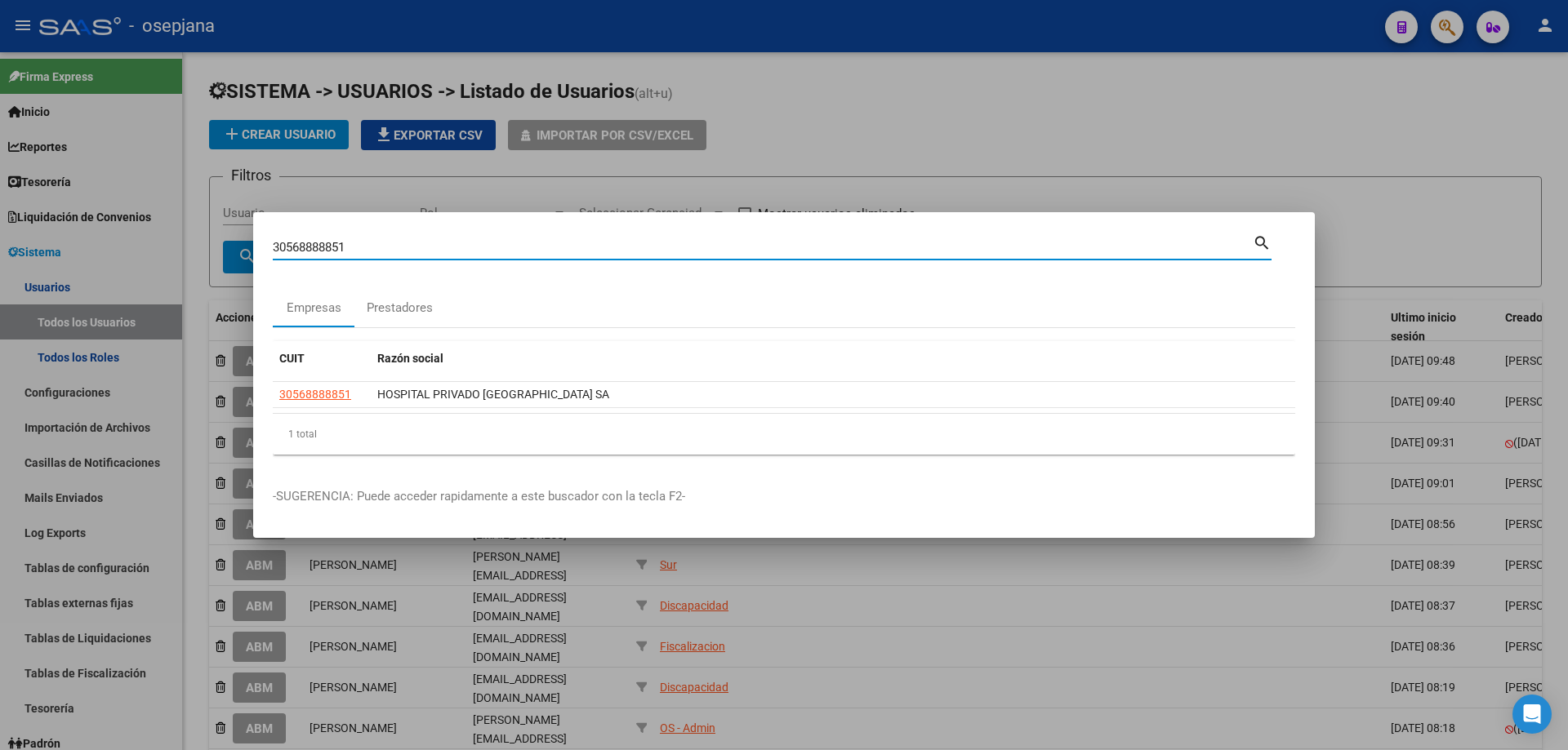
drag, startPoint x: 371, startPoint y: 242, endPoint x: 220, endPoint y: 247, distance: 151.1
click at [220, 247] on div "30568888851 Buscar (apellido, dni, cuil, nro traspaso, cuit, obra social) searc…" at bounding box center [784, 375] width 1568 height 750
type input "3"
type input "30708071273"
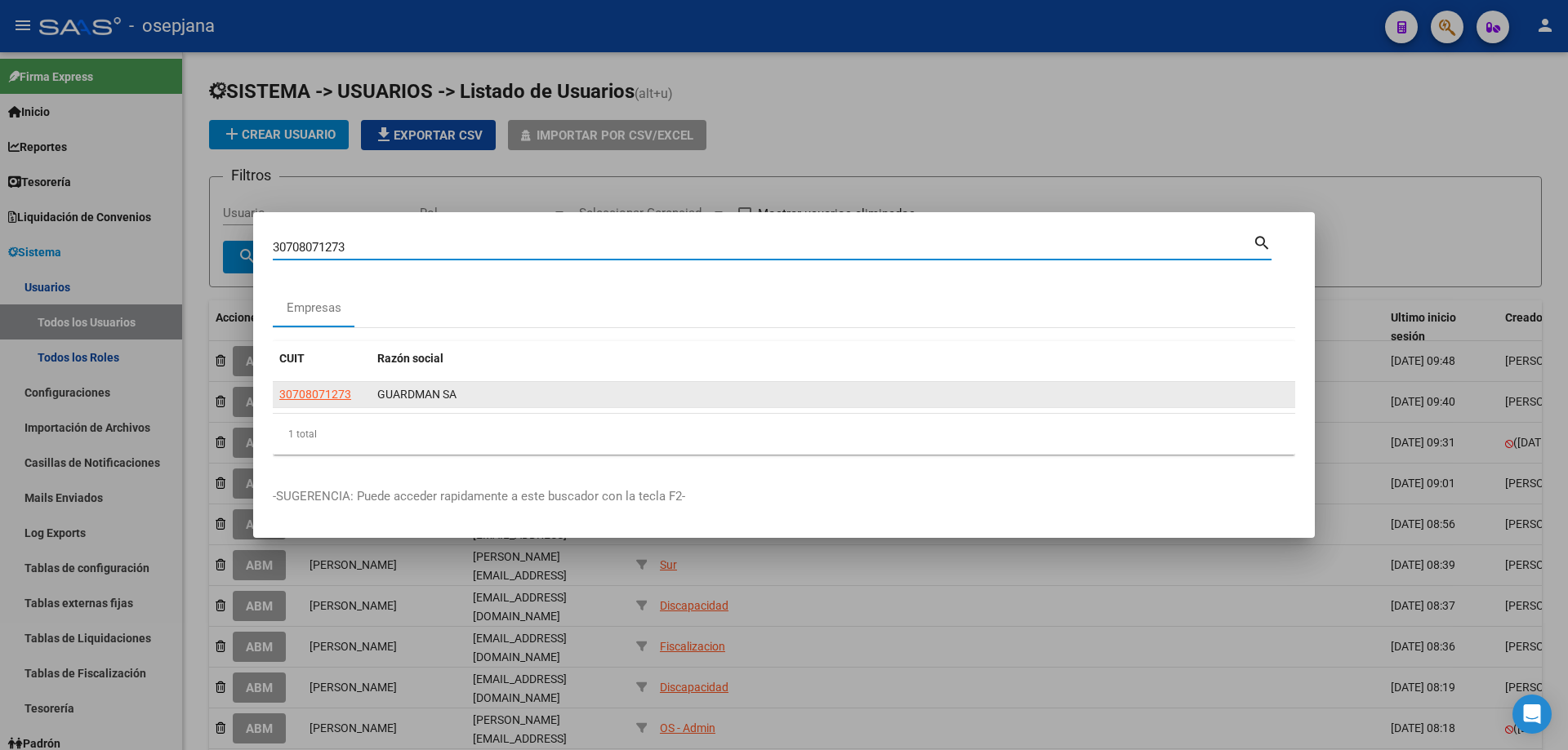
click at [344, 394] on span "30708071273" at bounding box center [315, 394] width 72 height 13
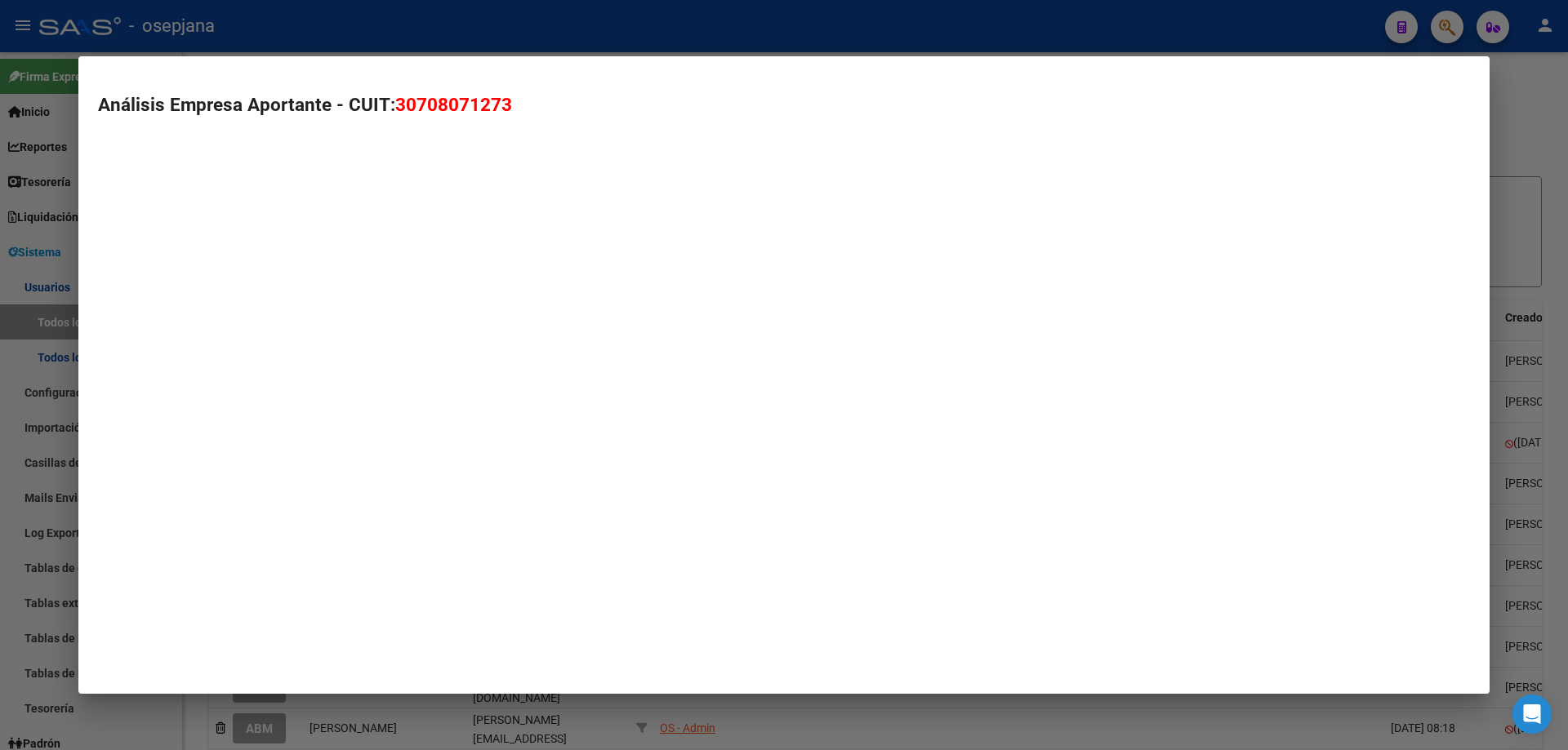
type textarea "30708071273"
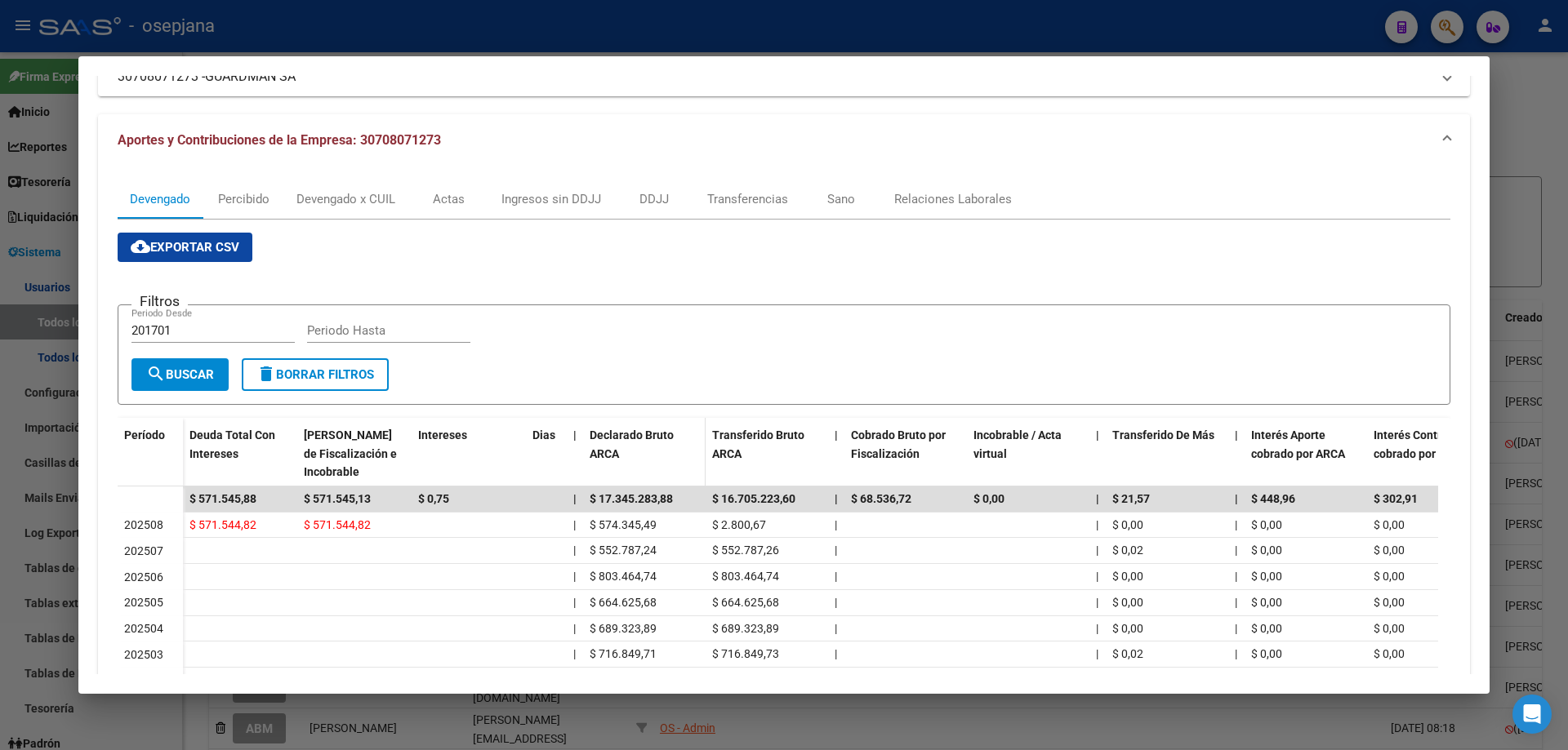
scroll to position [44, 0]
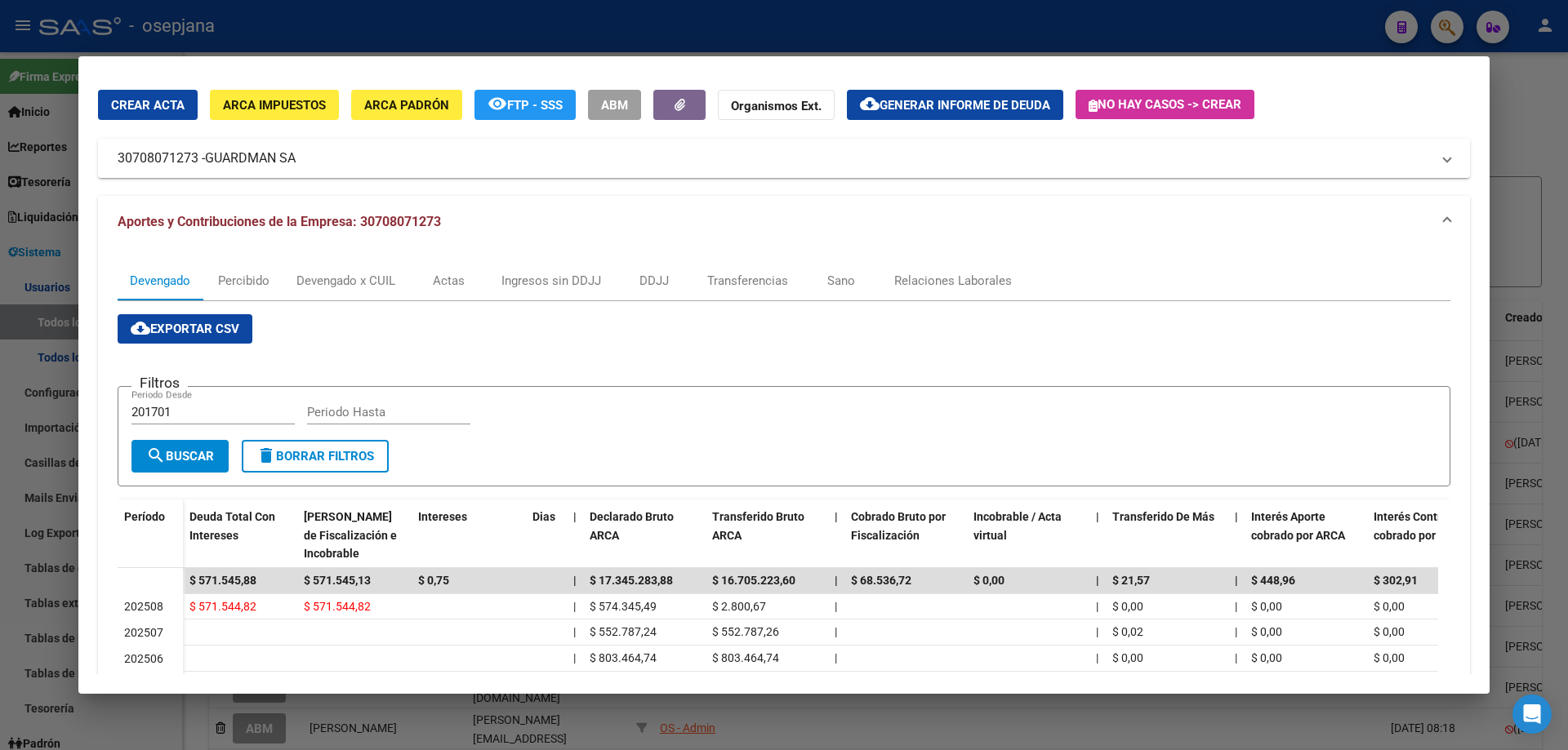
click at [369, 39] on div at bounding box center [784, 375] width 1568 height 750
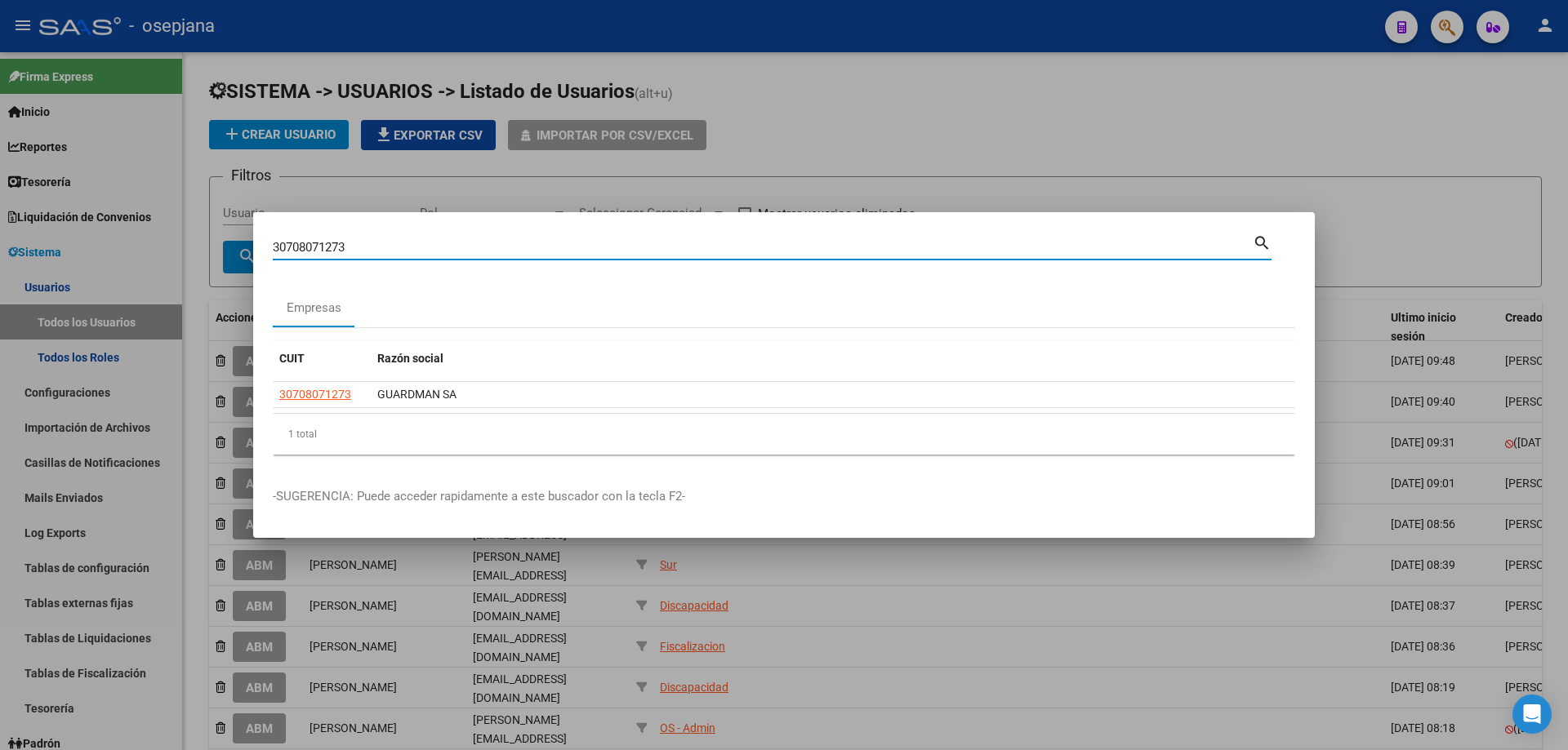
drag, startPoint x: 364, startPoint y: 253, endPoint x: 233, endPoint y: 239, distance: 131.7
click at [233, 239] on div "30708071273 Buscar (apellido, dni, cuil, [PERSON_NAME], cuit, obra social) sear…" at bounding box center [784, 375] width 1568 height 750
type input "30711650861"
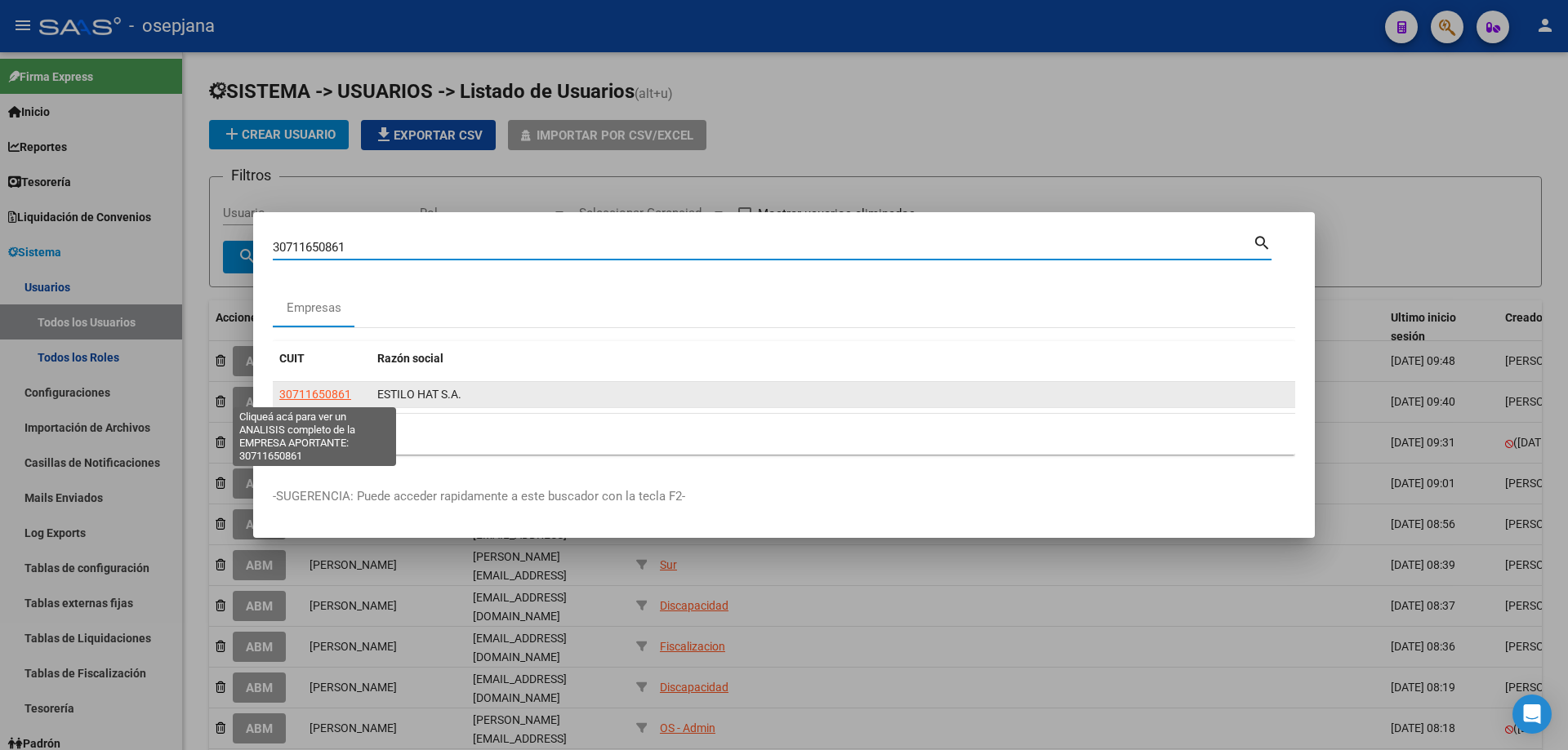
click at [341, 391] on span "30711650861" at bounding box center [315, 394] width 72 height 13
type textarea "30711650861"
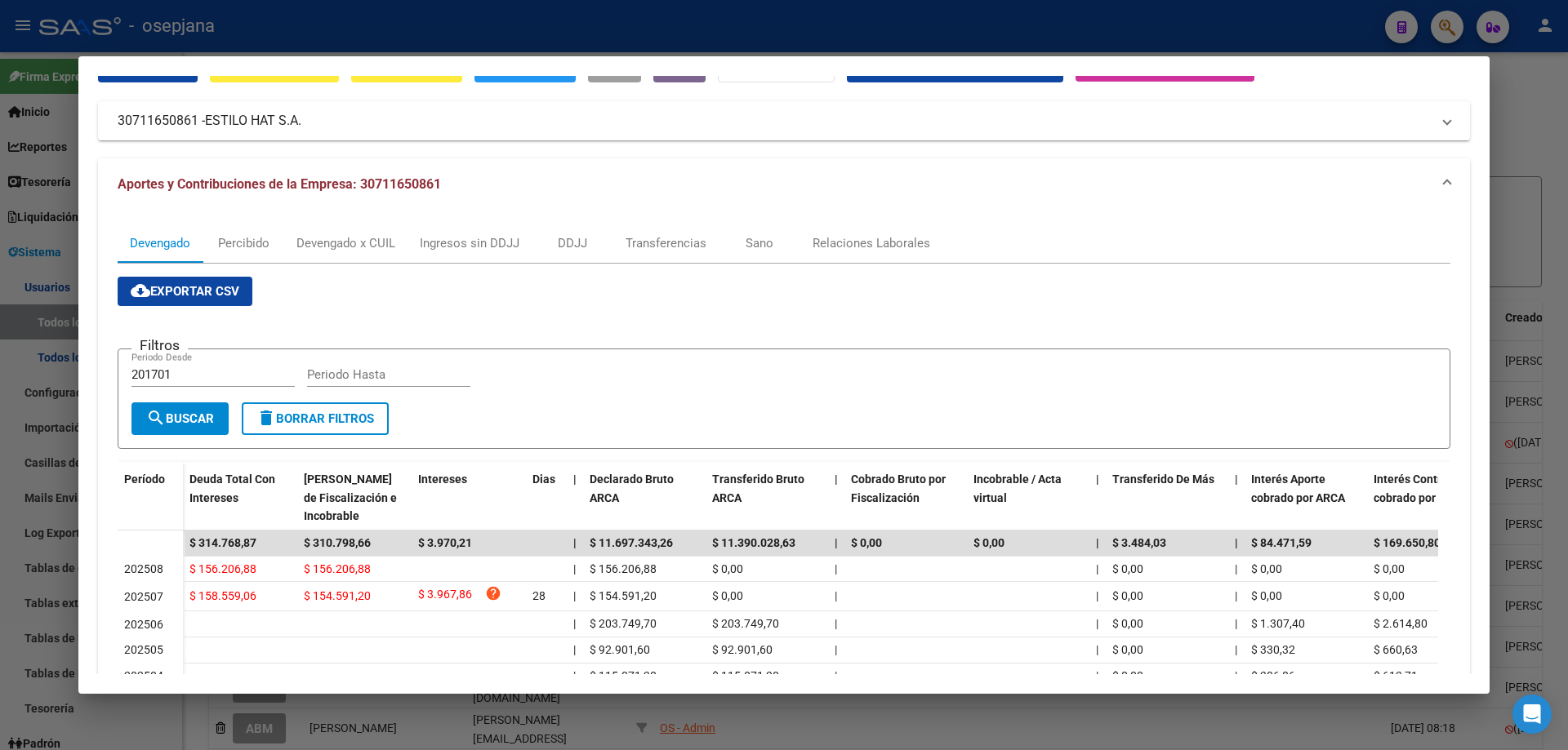
scroll to position [0, 0]
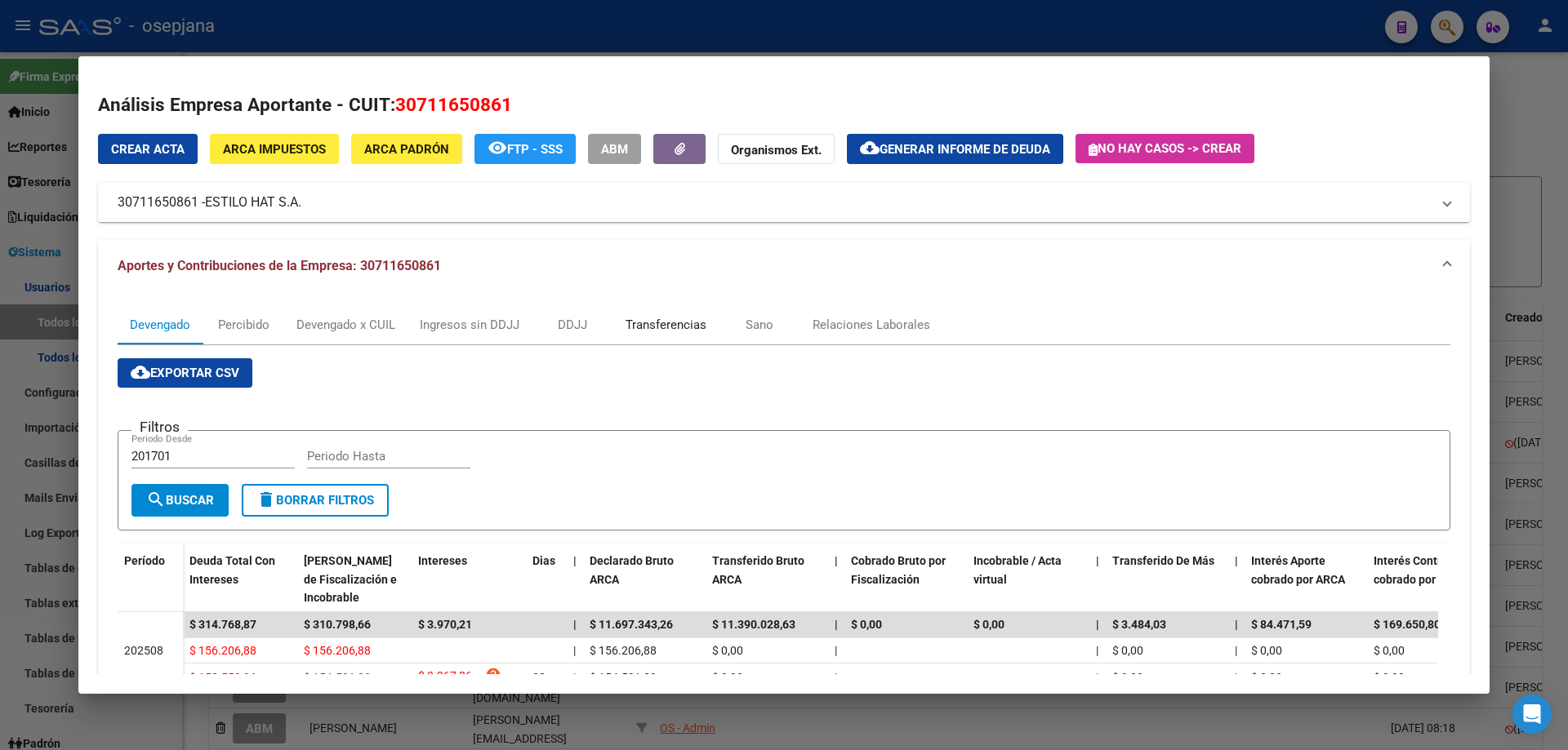
click at [670, 321] on div "Transferencias" at bounding box center [666, 325] width 81 height 18
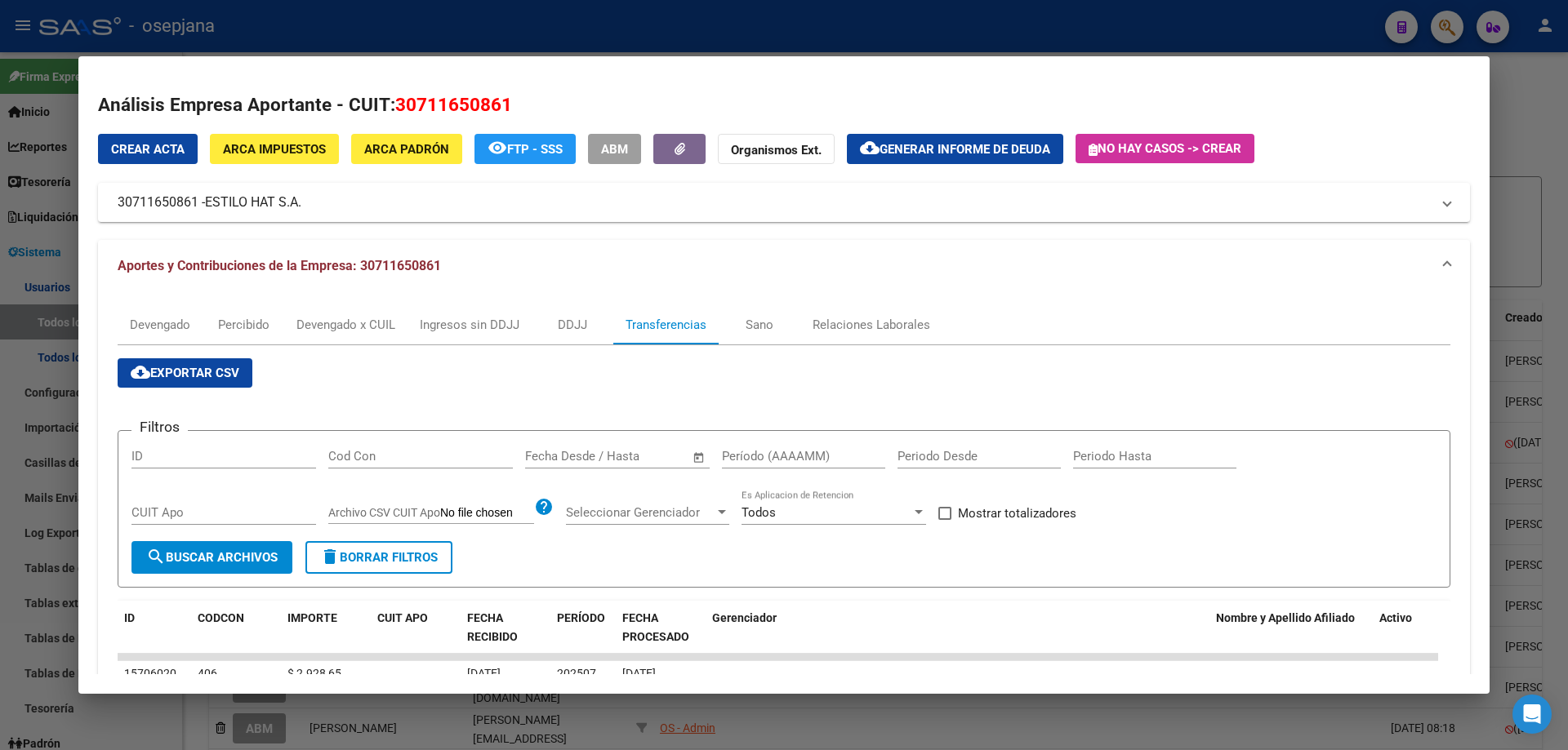
click at [579, 454] on input "text" at bounding box center [558, 456] width 67 height 15
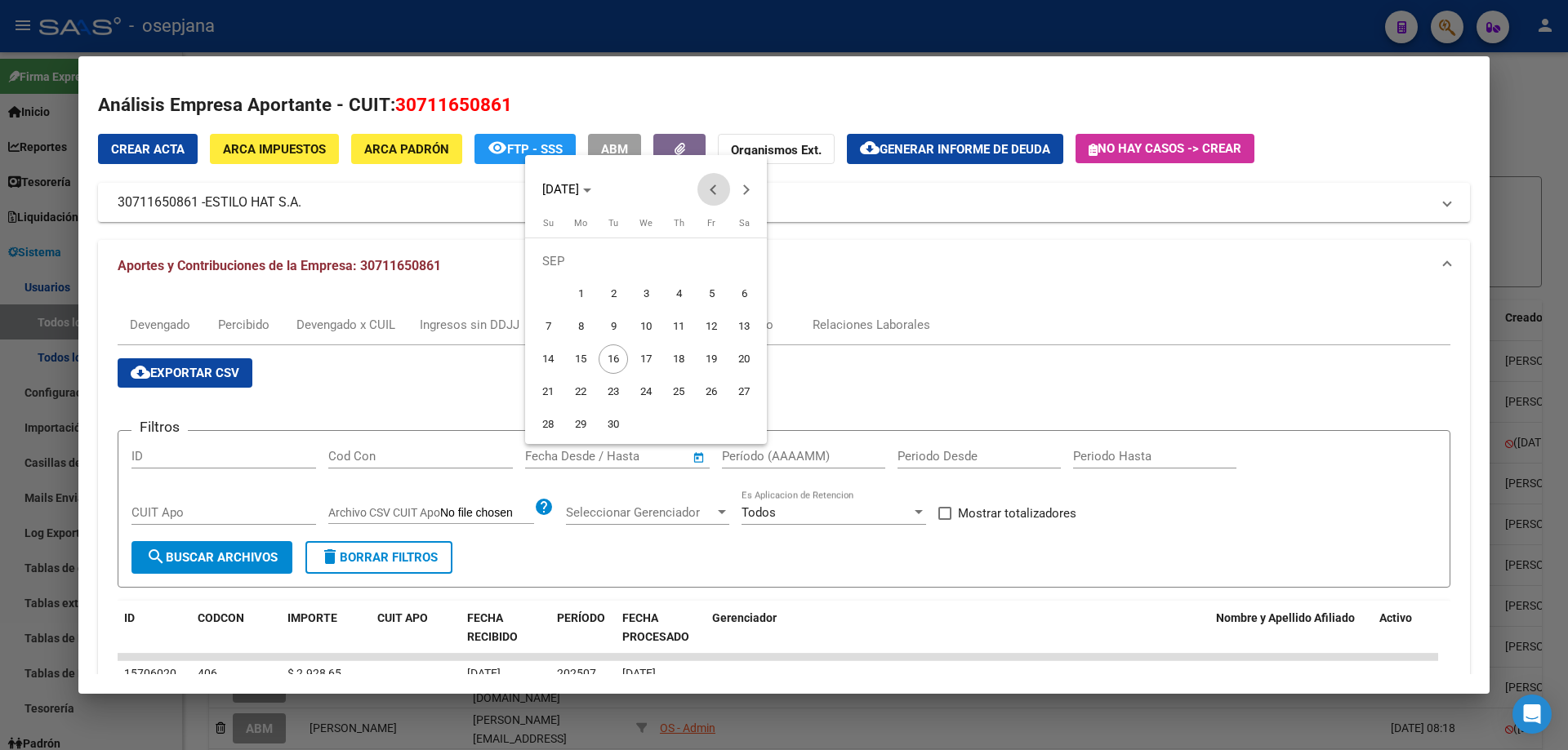
click at [706, 186] on span "Previous month" at bounding box center [713, 189] width 33 height 33
click at [645, 416] on span "30" at bounding box center [645, 424] width 29 height 29
type input "[DATE]"
click at [745, 188] on button "Next month" at bounding box center [746, 189] width 33 height 33
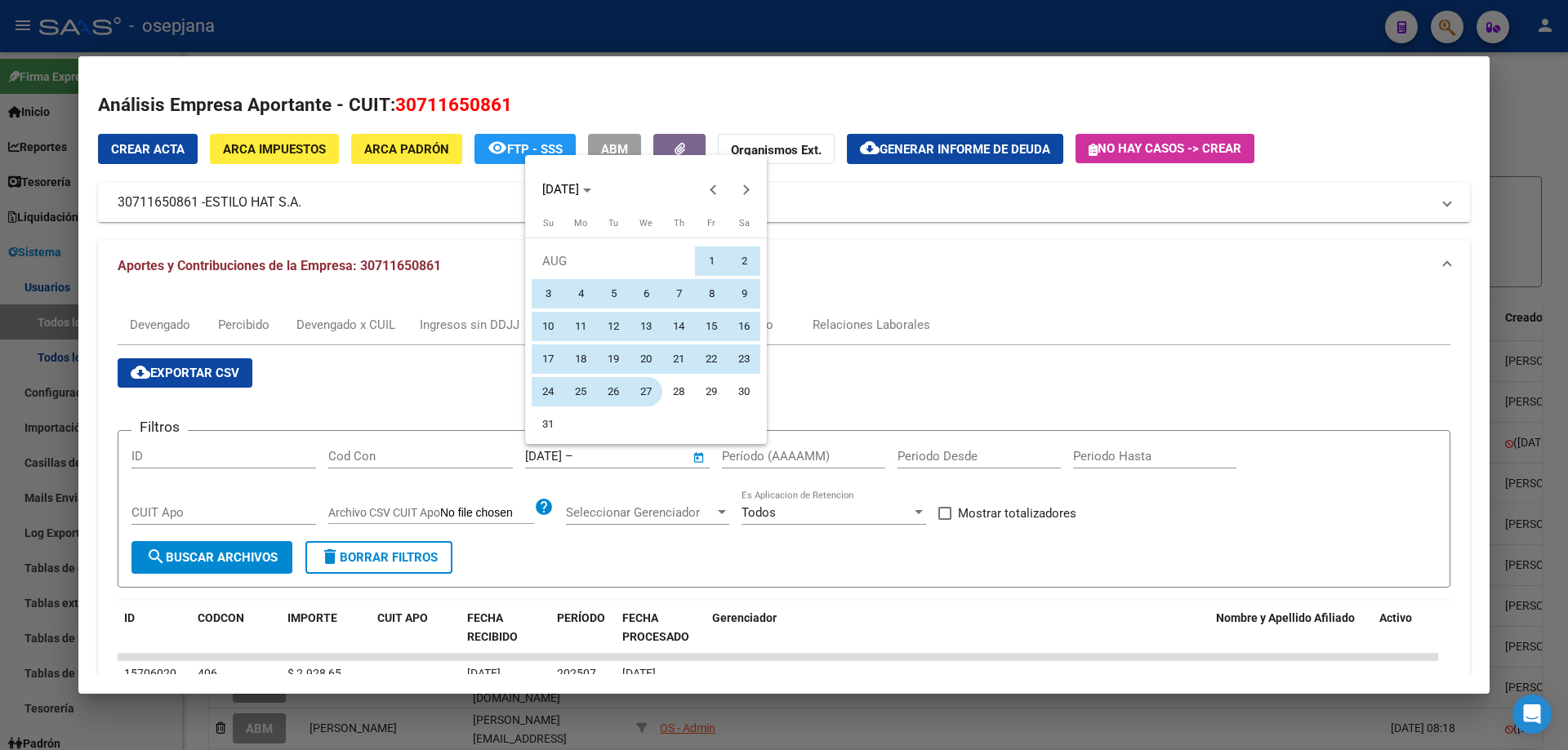
click at [648, 386] on span "27" at bounding box center [645, 391] width 29 height 29
type input "[DATE]"
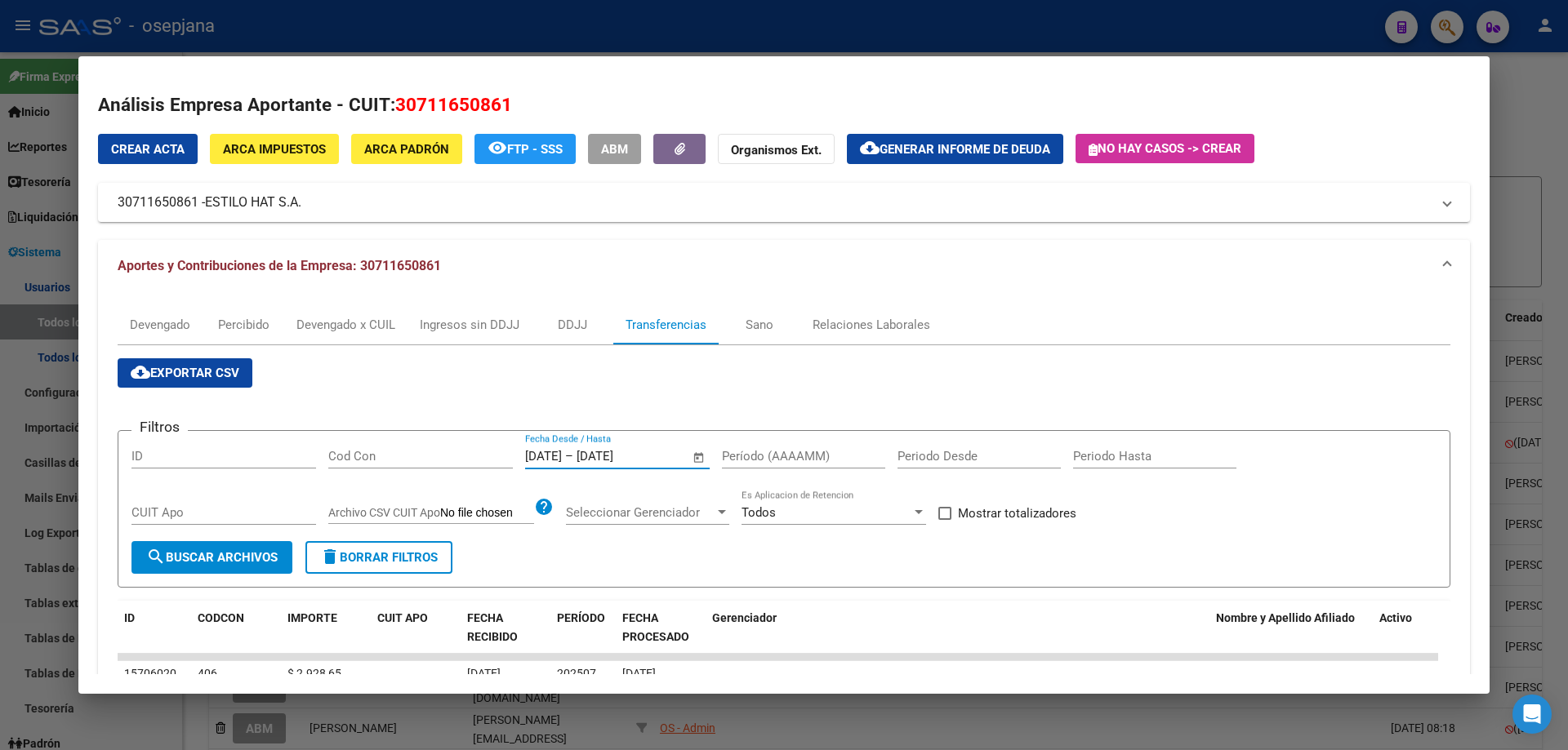
click at [766, 453] on input "Período (AAAAMM)" at bounding box center [804, 456] width 163 height 15
type input "202506"
click at [979, 505] on span "Mostrar totalizadores" at bounding box center [1017, 513] width 118 height 20
click at [945, 520] on input "Mostrar totalizadores" at bounding box center [944, 520] width 1 height 1
checkbox input "true"
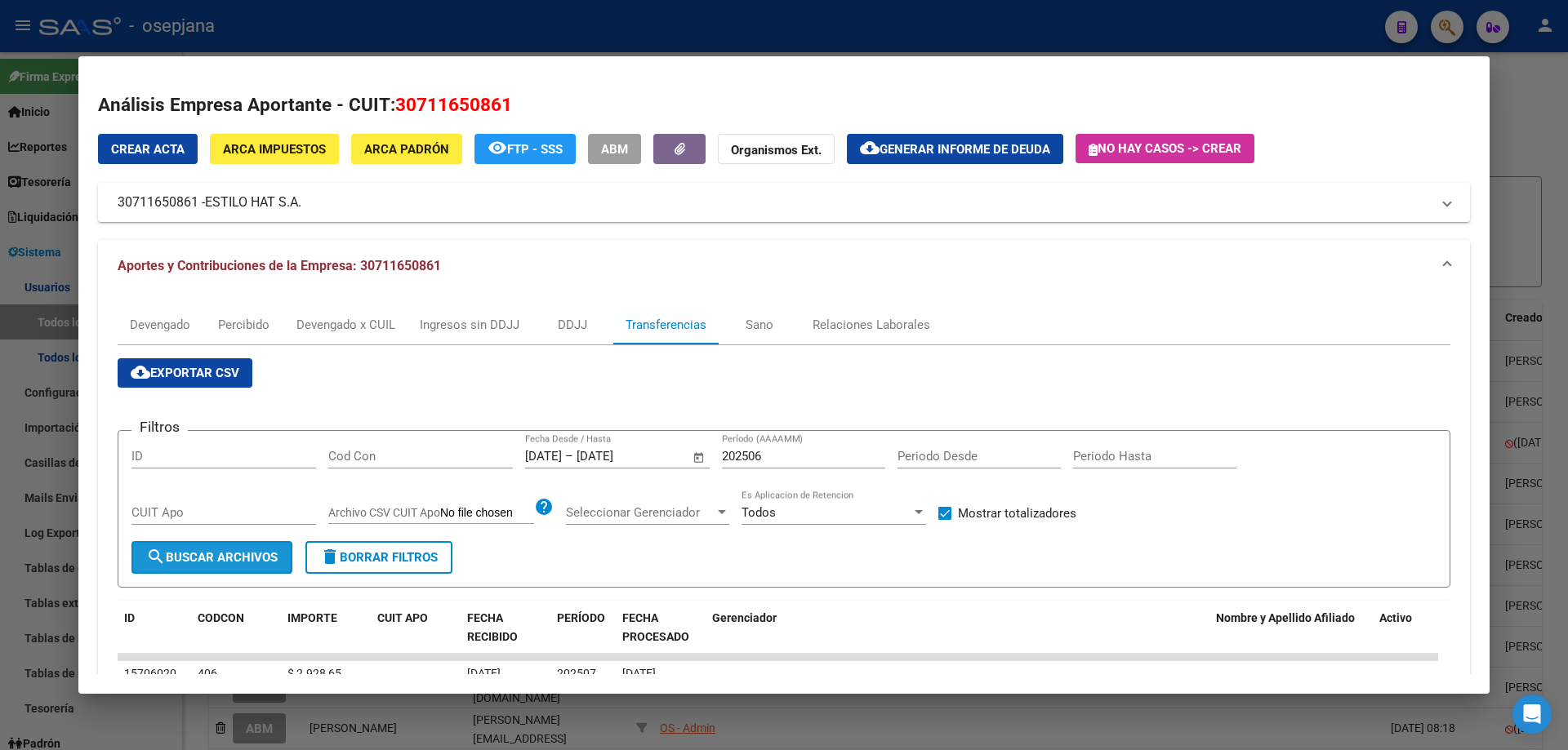
click at [234, 564] on span "search Buscar Archivos" at bounding box center [212, 557] width 131 height 15
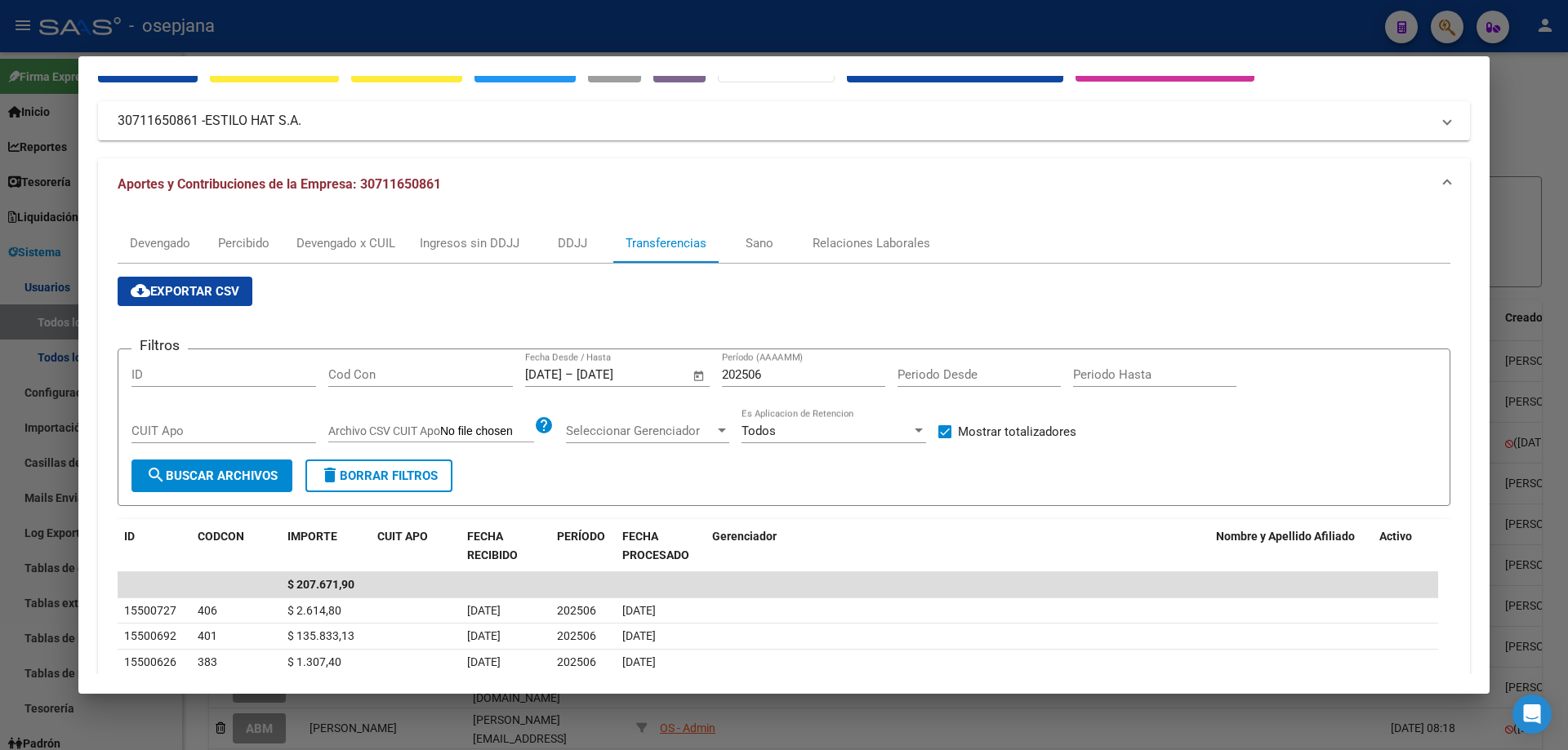
scroll to position [163, 0]
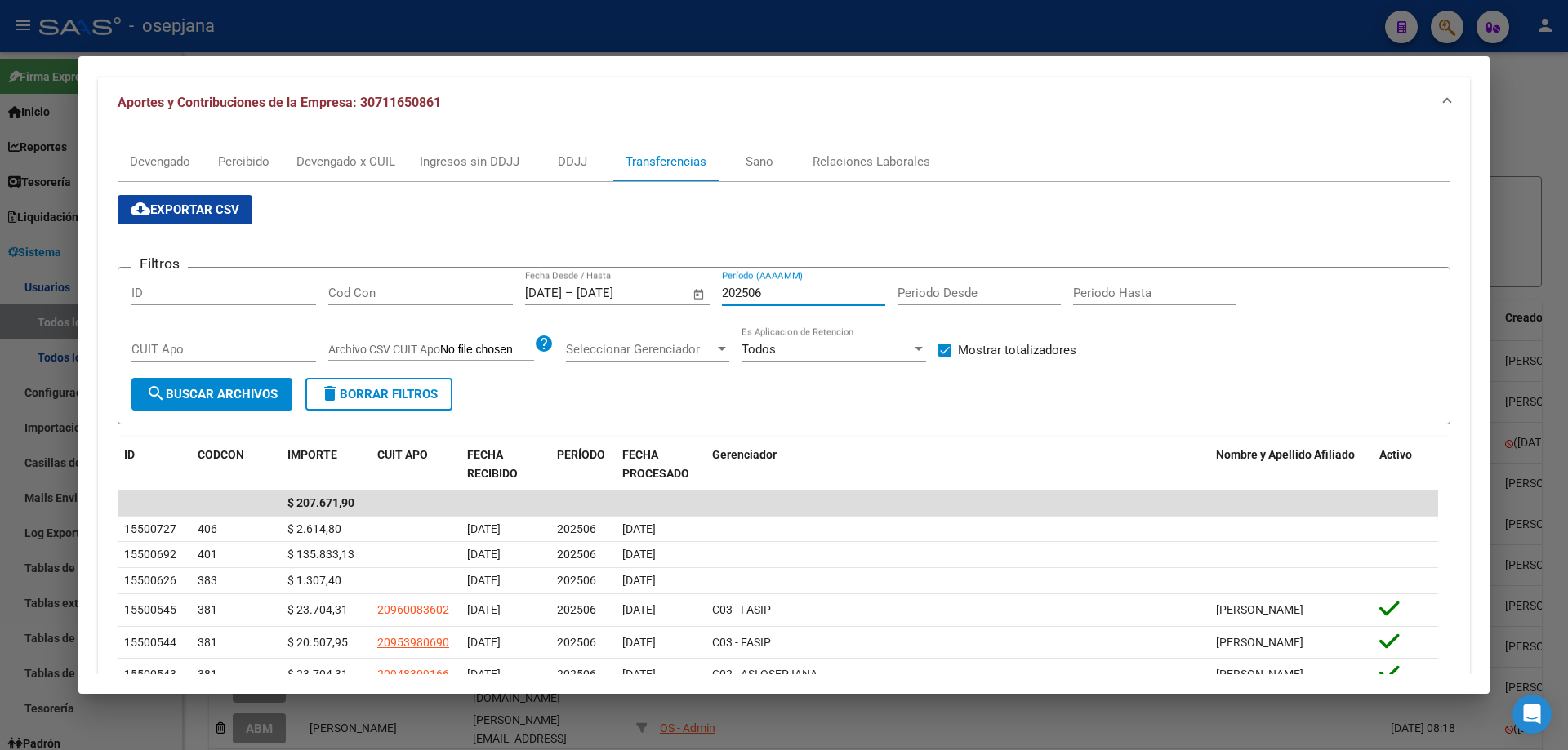
drag, startPoint x: 768, startPoint y: 294, endPoint x: 754, endPoint y: 293, distance: 14.0
click at [754, 293] on input "202506" at bounding box center [804, 293] width 163 height 15
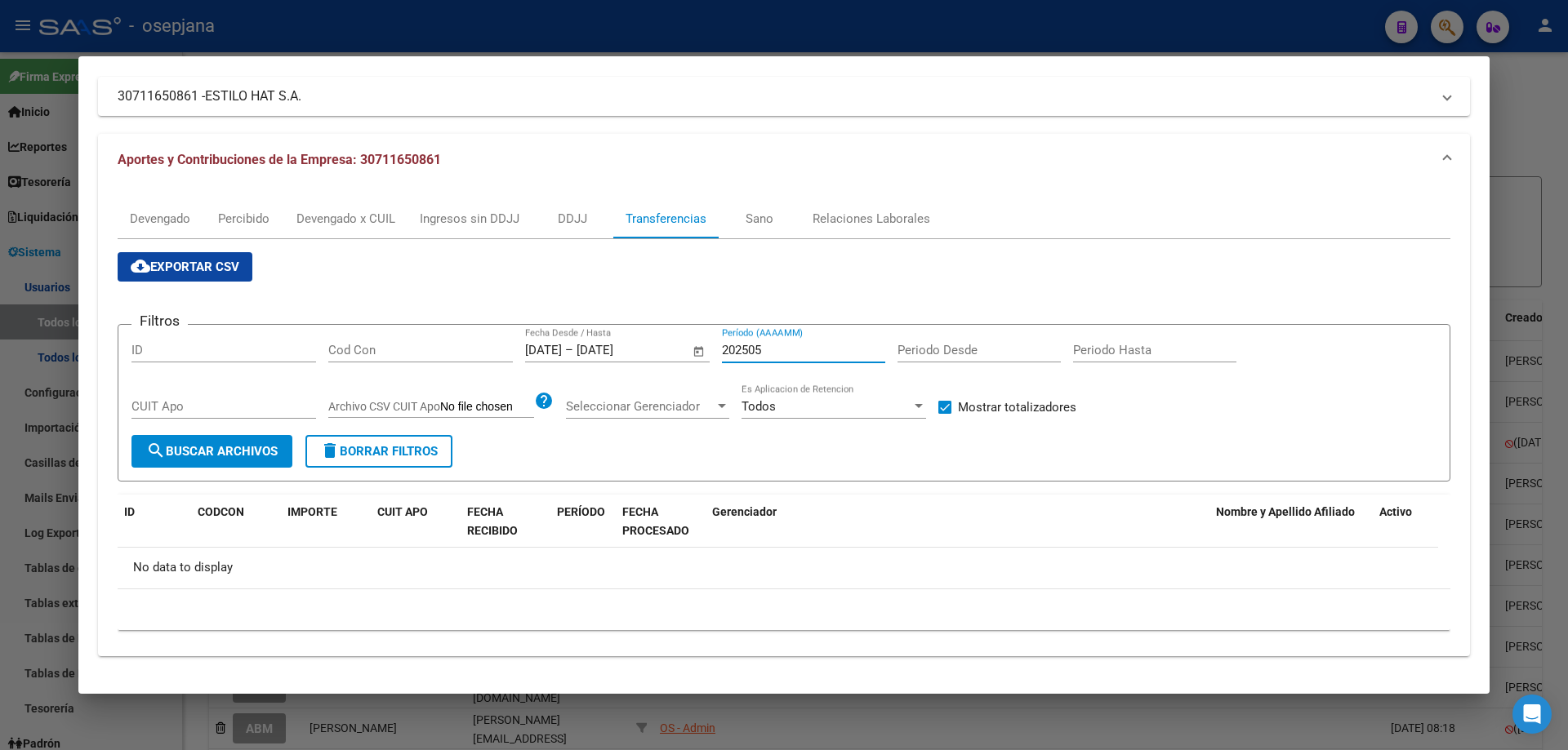
scroll to position [107, 0]
type input "202505"
click at [526, 19] on div at bounding box center [784, 375] width 1568 height 750
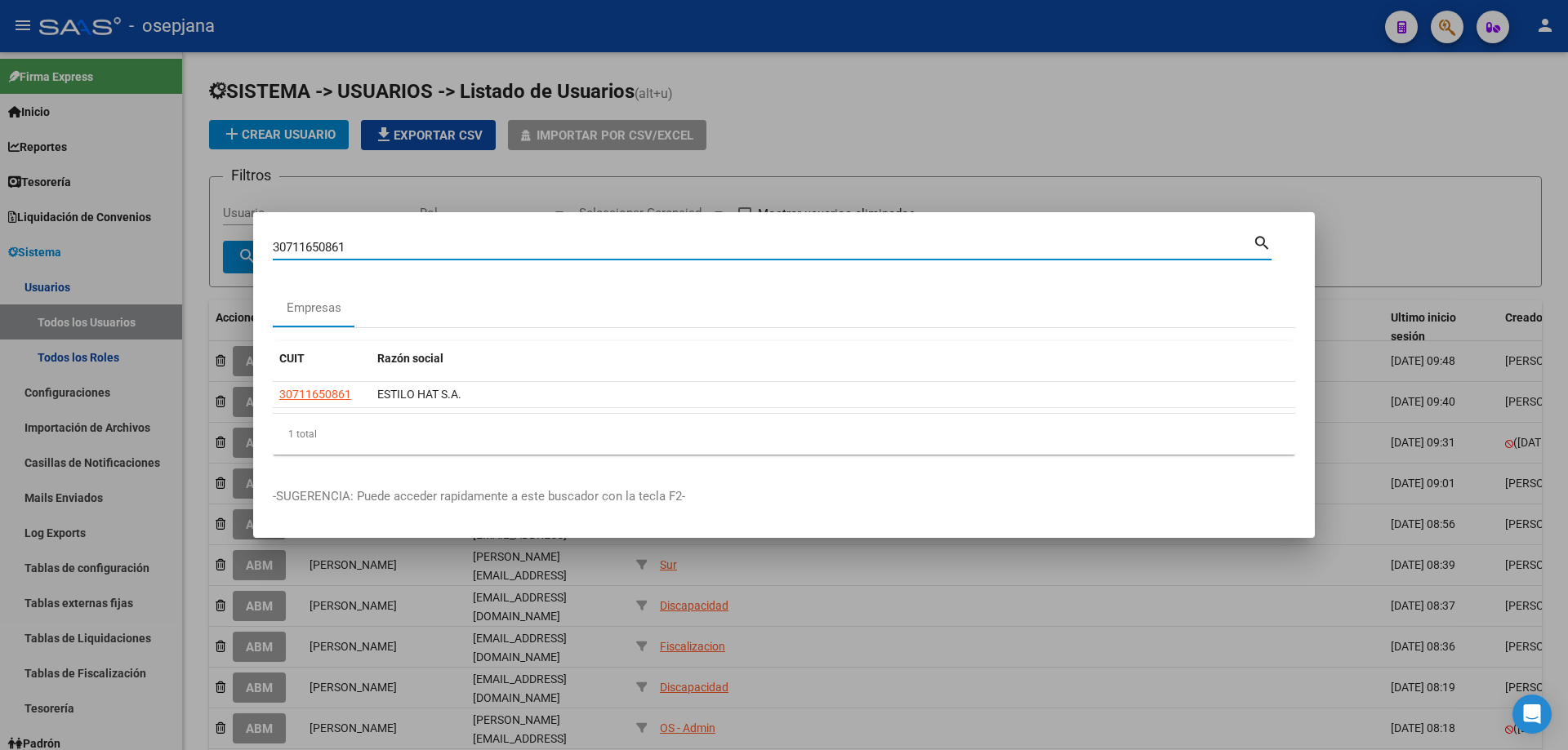
drag, startPoint x: 361, startPoint y: 248, endPoint x: 230, endPoint y: 244, distance: 131.1
click at [230, 244] on div "30711650861 Buscar (apellido, dni, cuil, nro traspaso, cuit, obra social) searc…" at bounding box center [784, 375] width 1568 height 750
type input "30706334250"
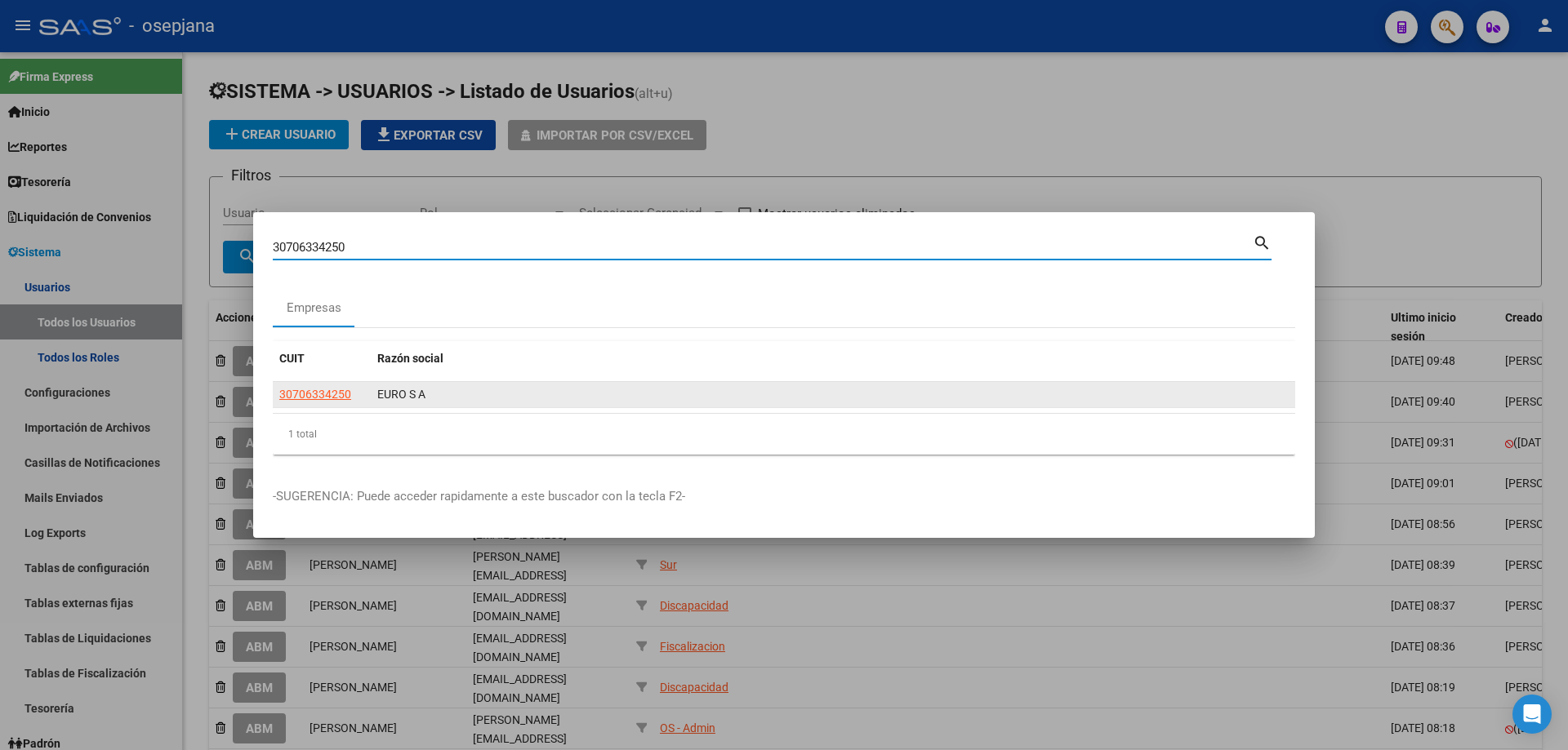
click at [312, 402] on app-link-go-to "30706334250" at bounding box center [315, 394] width 72 height 19
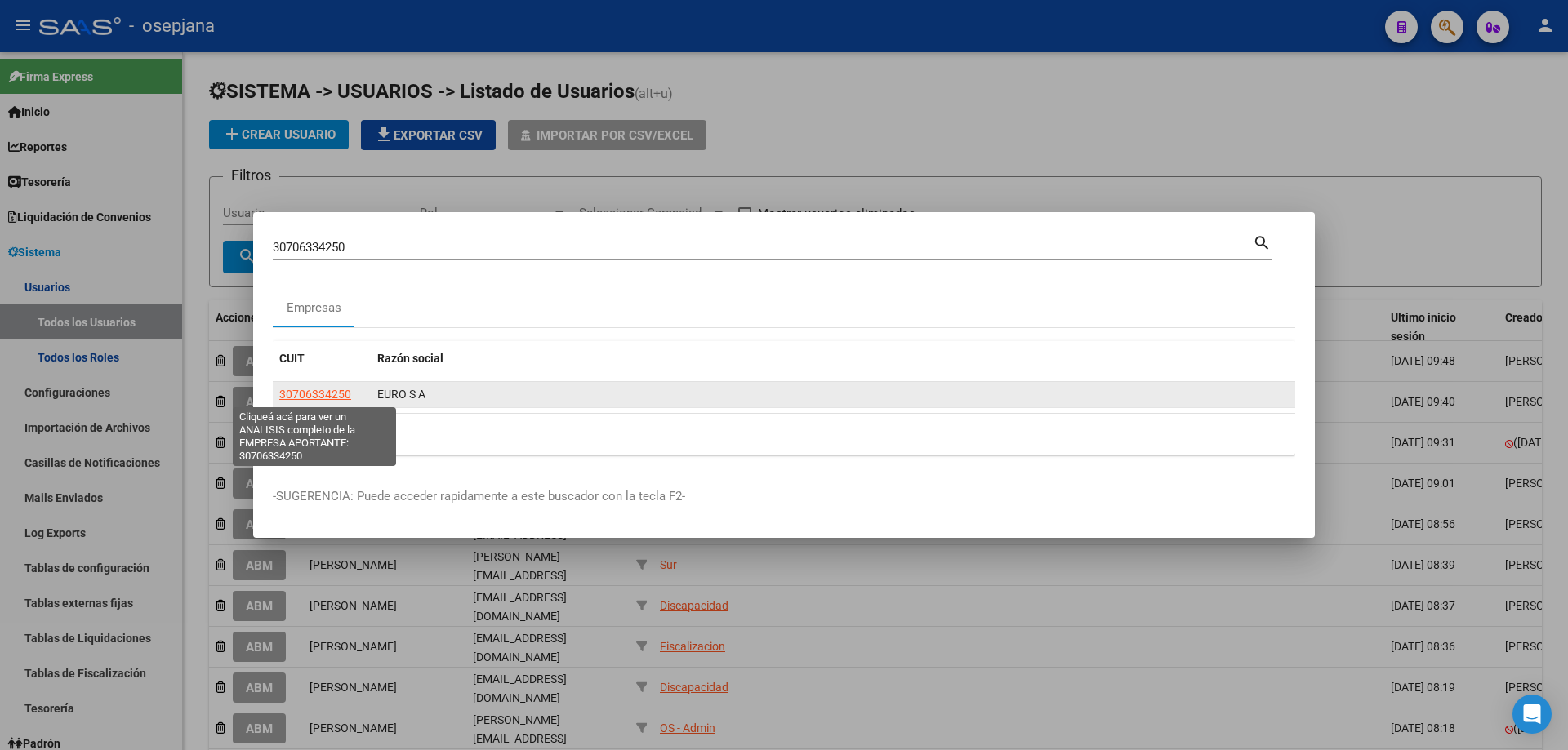
click at [313, 399] on span "30706334250" at bounding box center [315, 394] width 72 height 13
type textarea "30706334250"
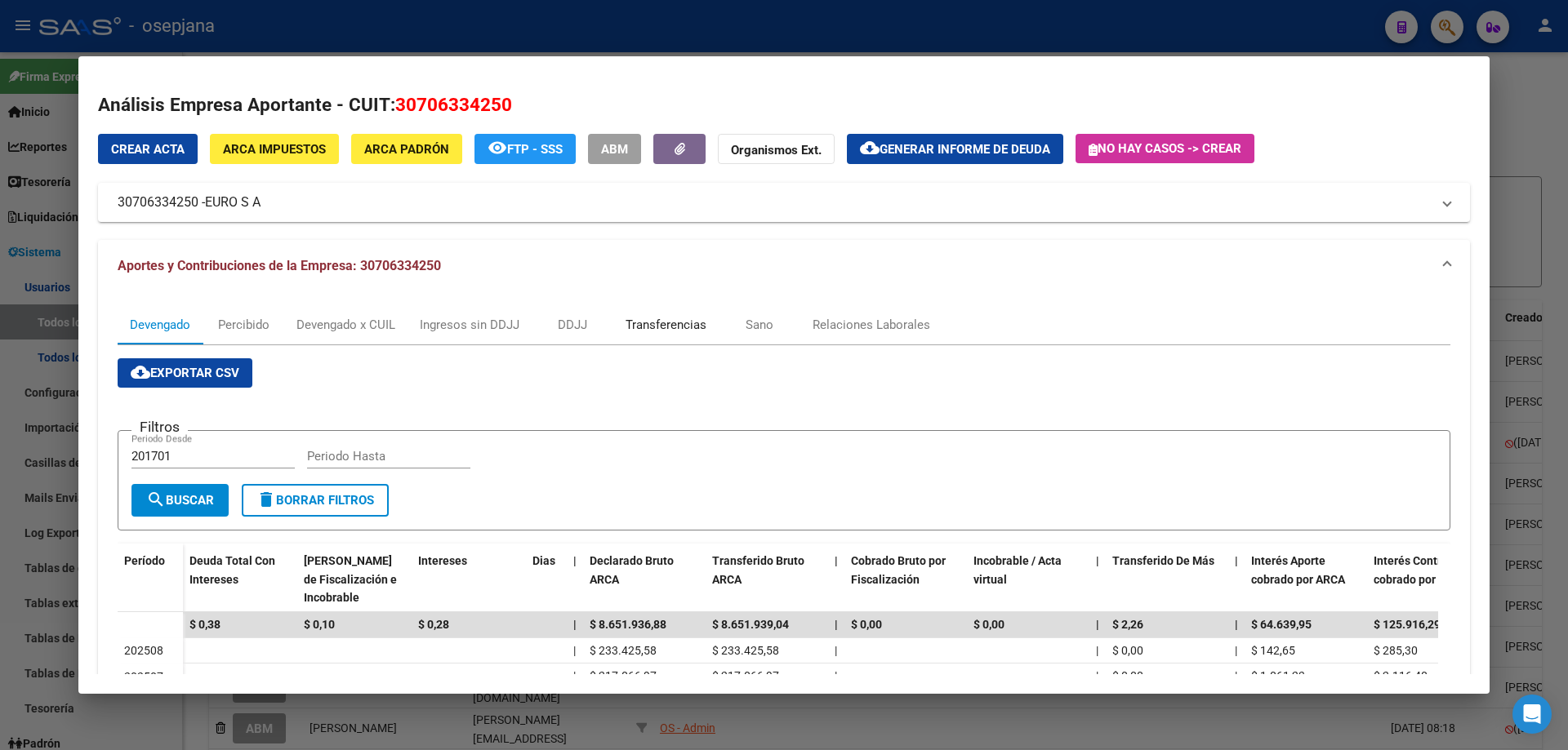
click at [633, 330] on div "Transferencias" at bounding box center [666, 325] width 81 height 18
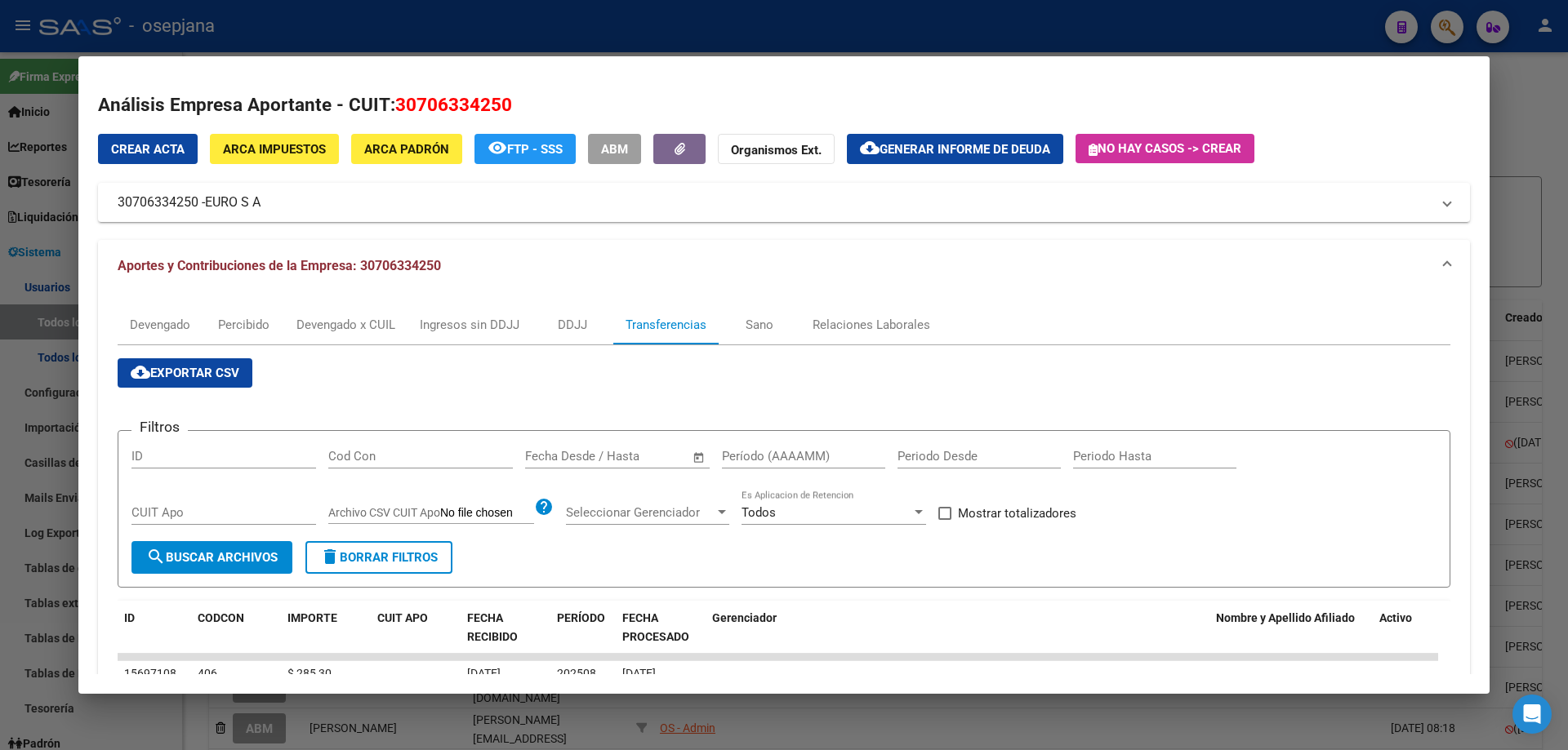
click at [622, 451] on input "text" at bounding box center [645, 456] width 79 height 15
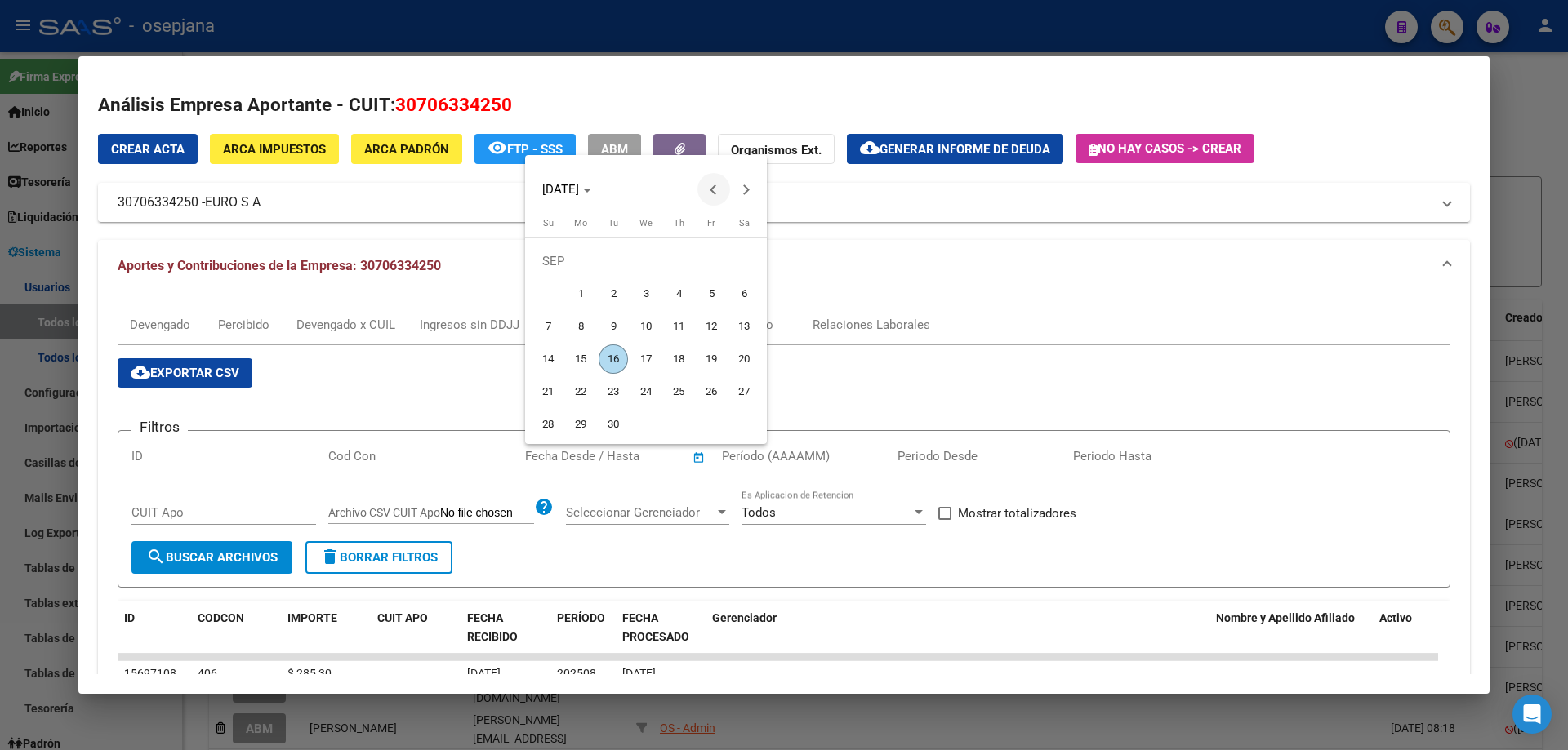
click at [708, 190] on span "Previous month" at bounding box center [713, 189] width 33 height 33
click at [650, 417] on span "30" at bounding box center [645, 424] width 29 height 29
type input "[DATE]"
click at [743, 187] on button "Next month" at bounding box center [746, 189] width 33 height 33
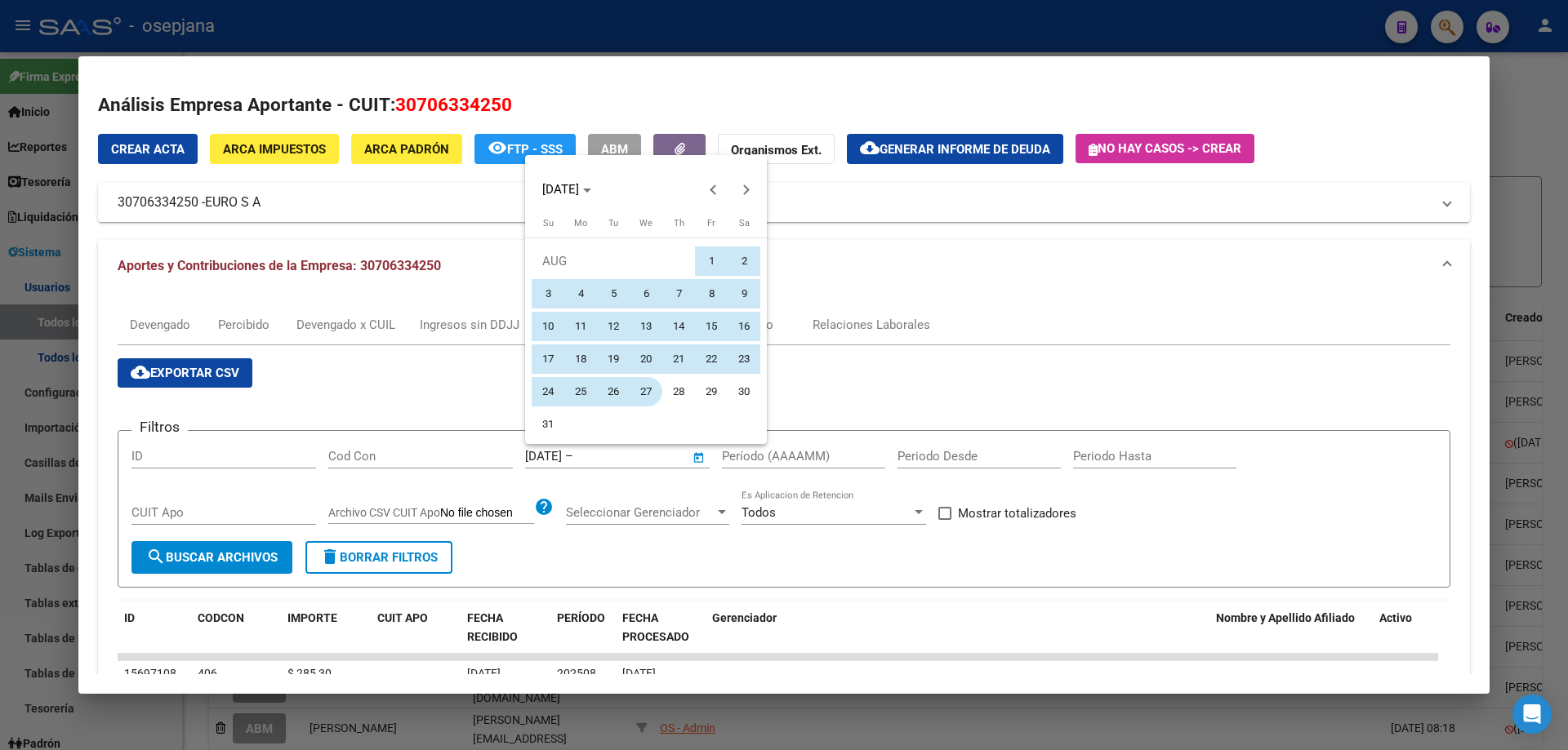
click at [646, 382] on span "27" at bounding box center [645, 391] width 29 height 29
type input "[DATE]"
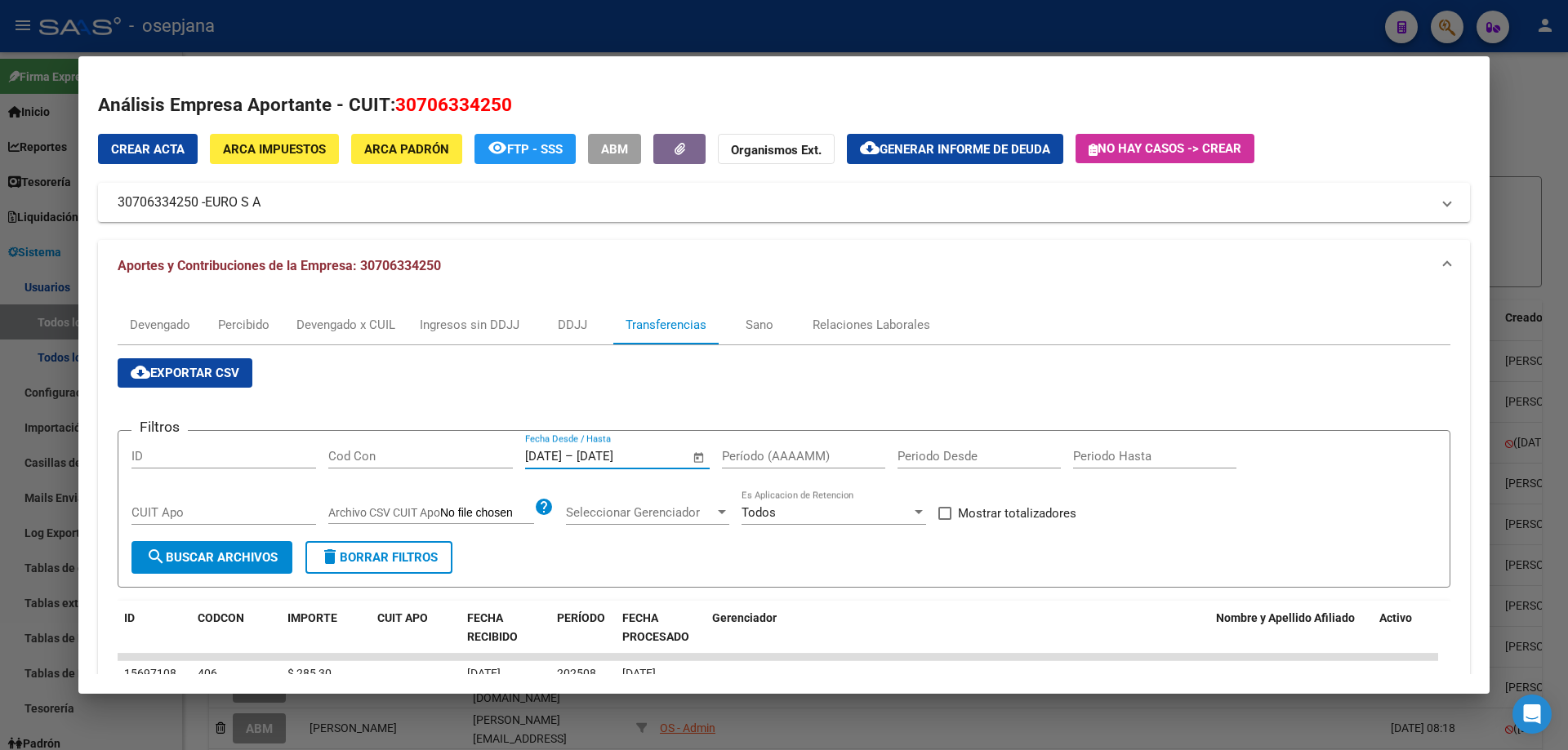
click at [745, 451] on input "Período (AAAAMM)" at bounding box center [804, 456] width 163 height 15
type input "202506"
click at [948, 514] on span at bounding box center [945, 513] width 13 height 13
click at [945, 520] on input "Mostrar totalizadores" at bounding box center [944, 520] width 1 height 1
checkbox input "true"
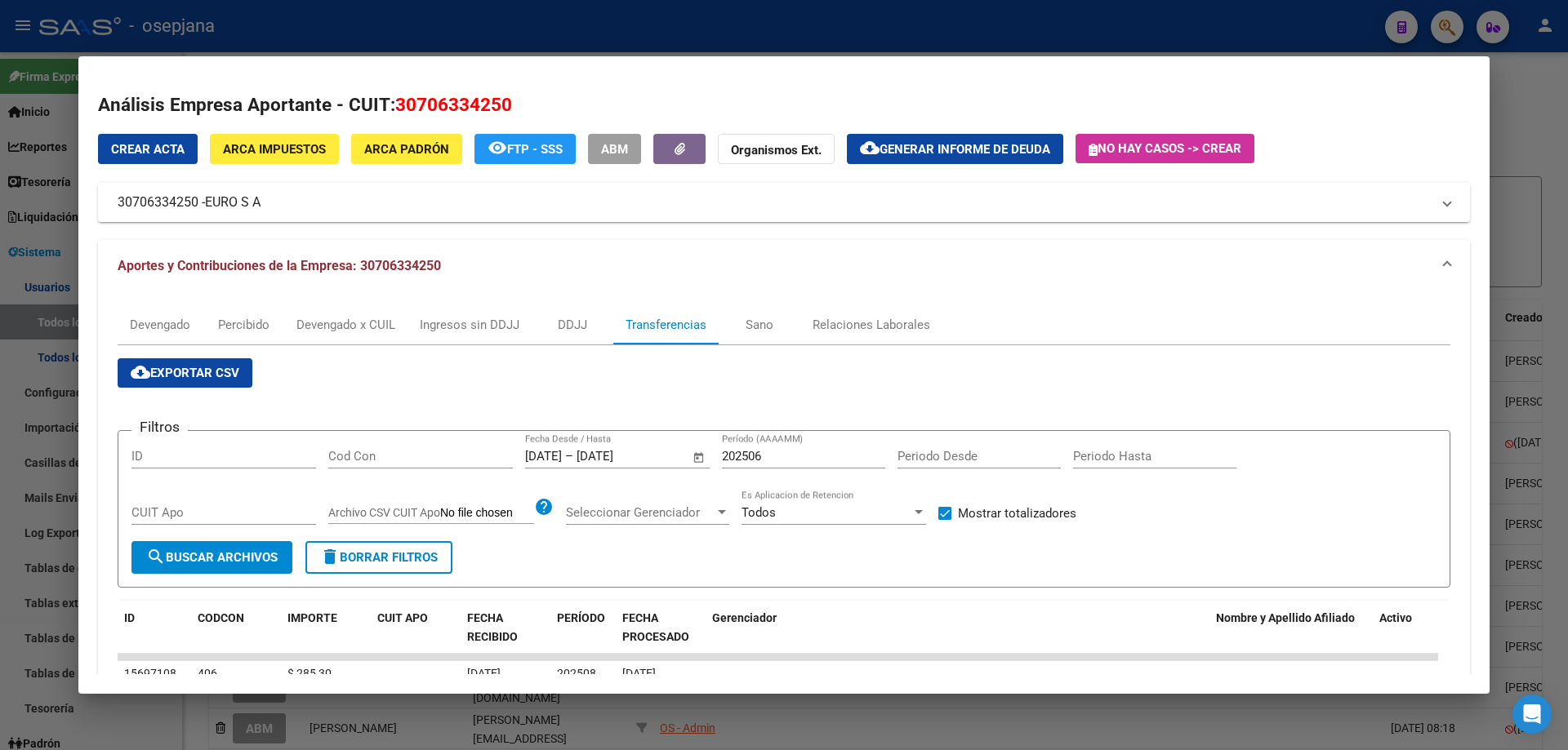
click at [257, 564] on span "search Buscar Archivos" at bounding box center [212, 557] width 131 height 15
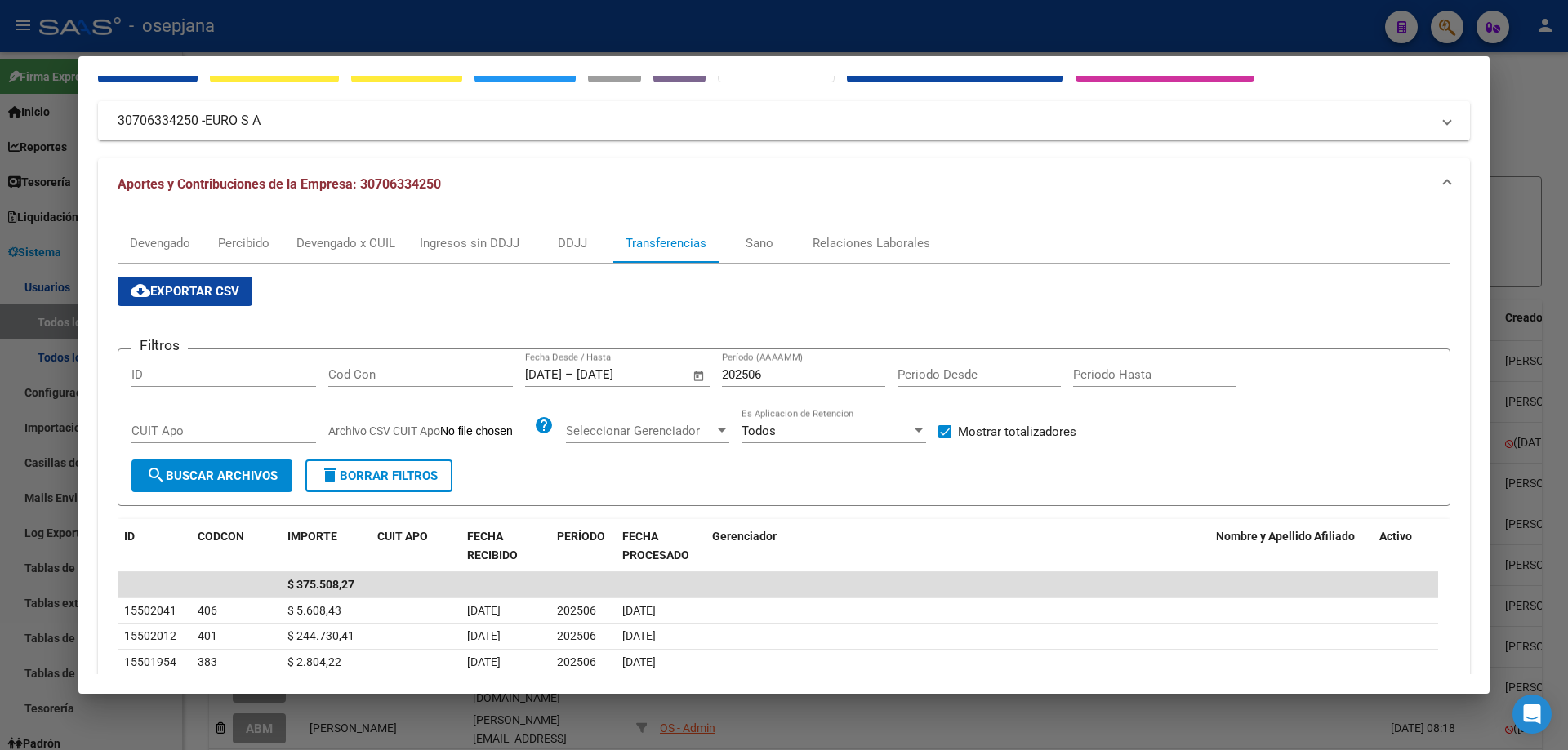
scroll to position [163, 0]
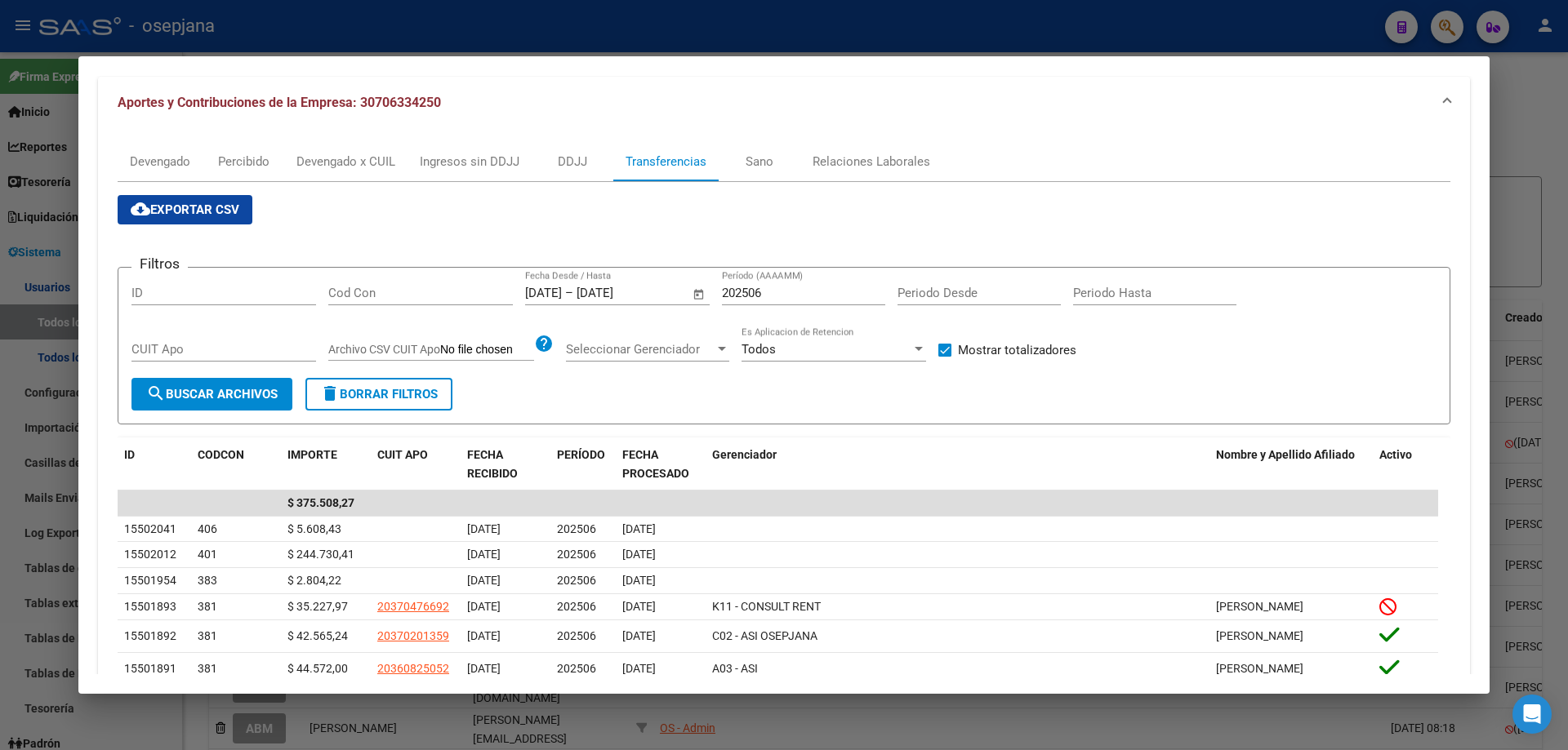
click at [368, 30] on div at bounding box center [784, 375] width 1568 height 750
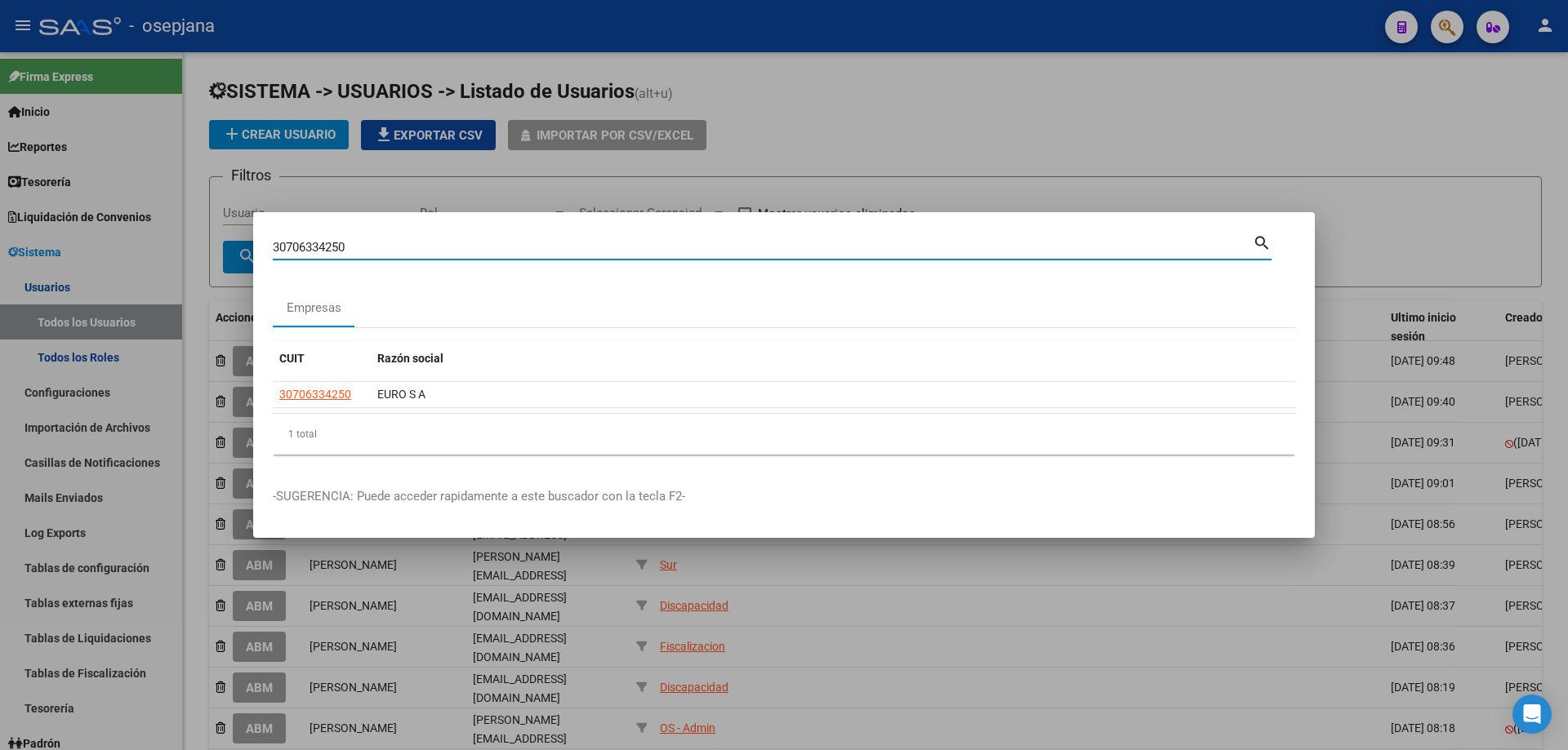
drag, startPoint x: 346, startPoint y: 246, endPoint x: 219, endPoint y: 249, distance: 127.0
click at [219, 249] on div "30706334250 Buscar (apellido, dni, cuil, nro traspaso, cuit, obra social) searc…" at bounding box center [784, 375] width 1568 height 750
type input "30708915242"
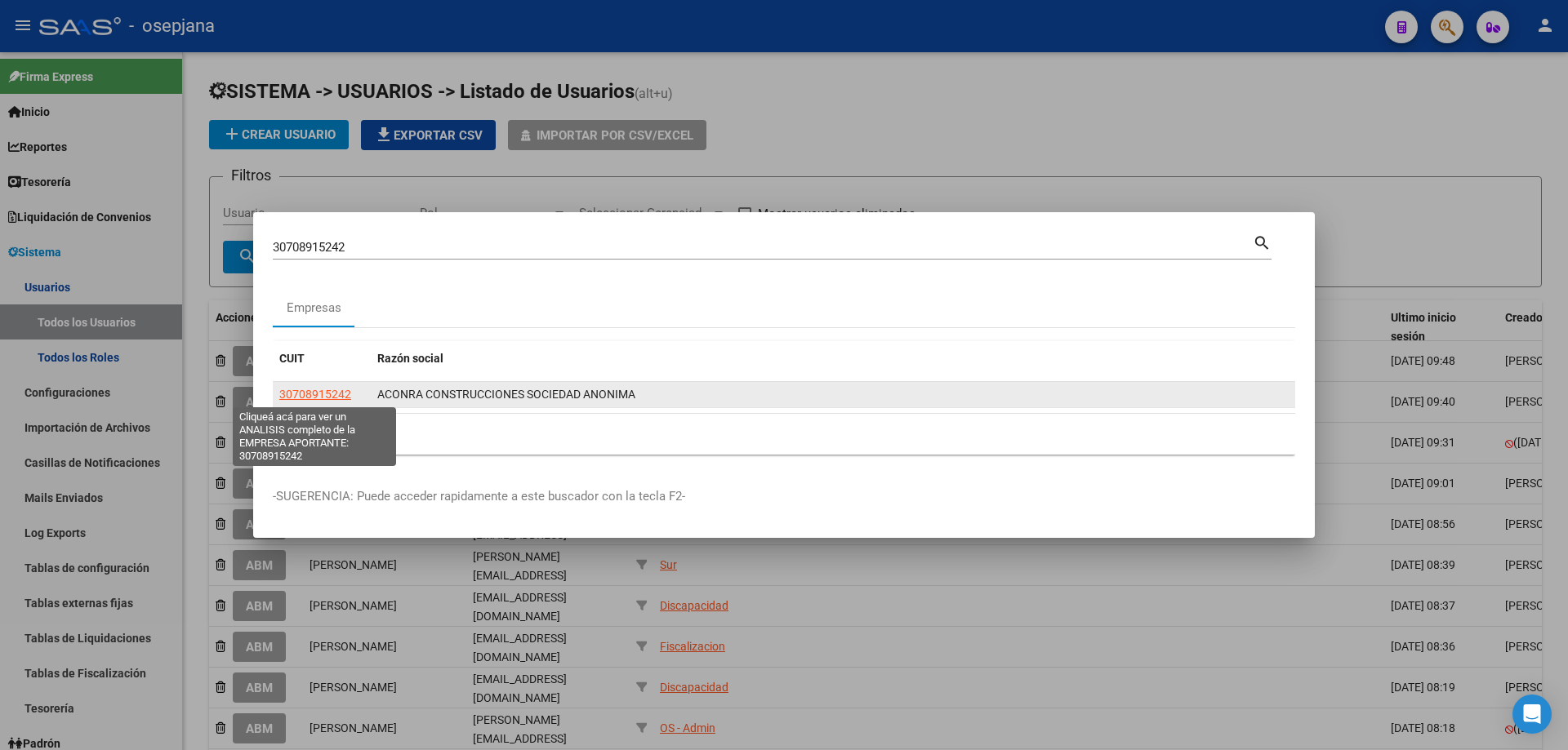
click at [281, 394] on span "30708915242" at bounding box center [315, 394] width 72 height 13
type textarea "30708915242"
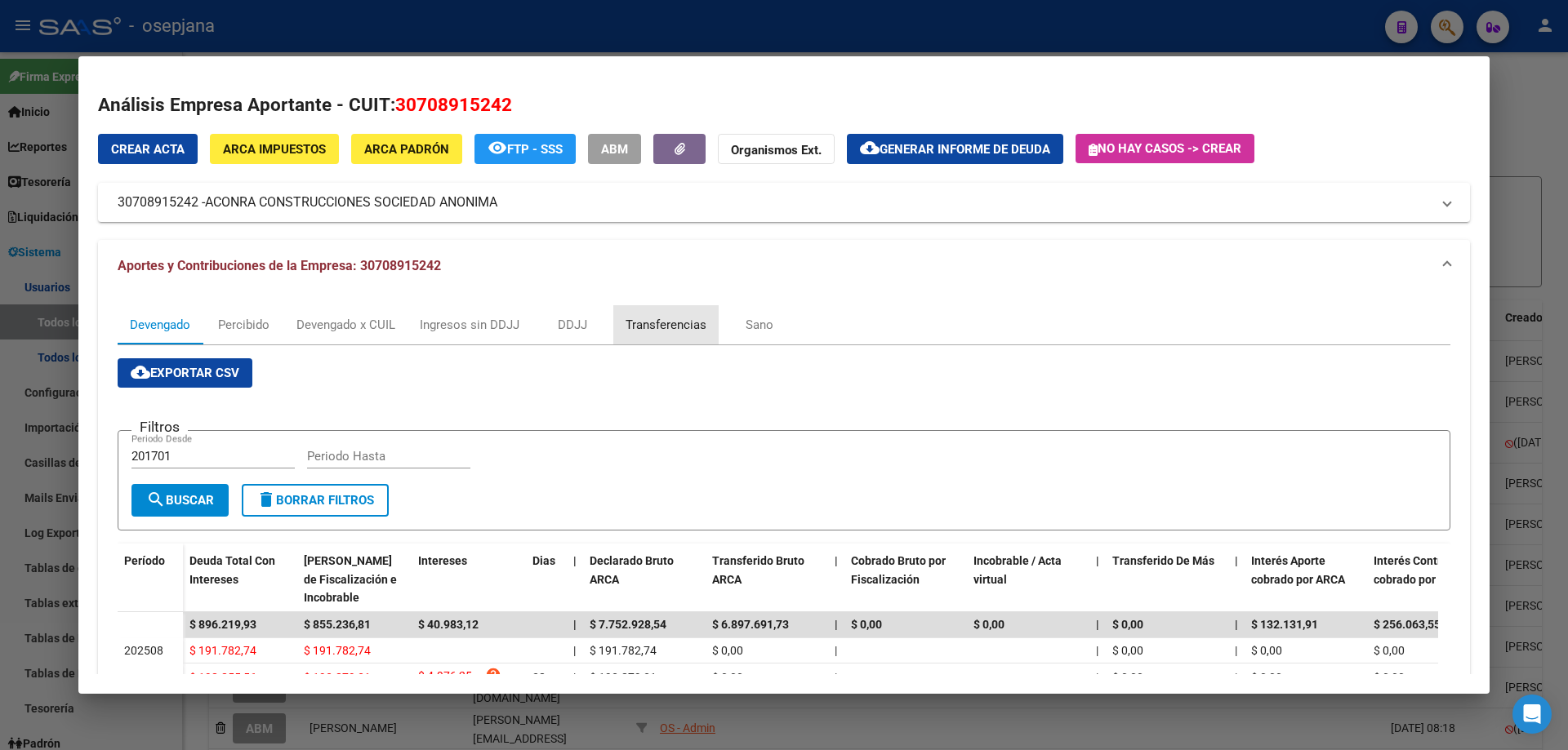
click at [690, 318] on div "Transferencias" at bounding box center [666, 325] width 81 height 18
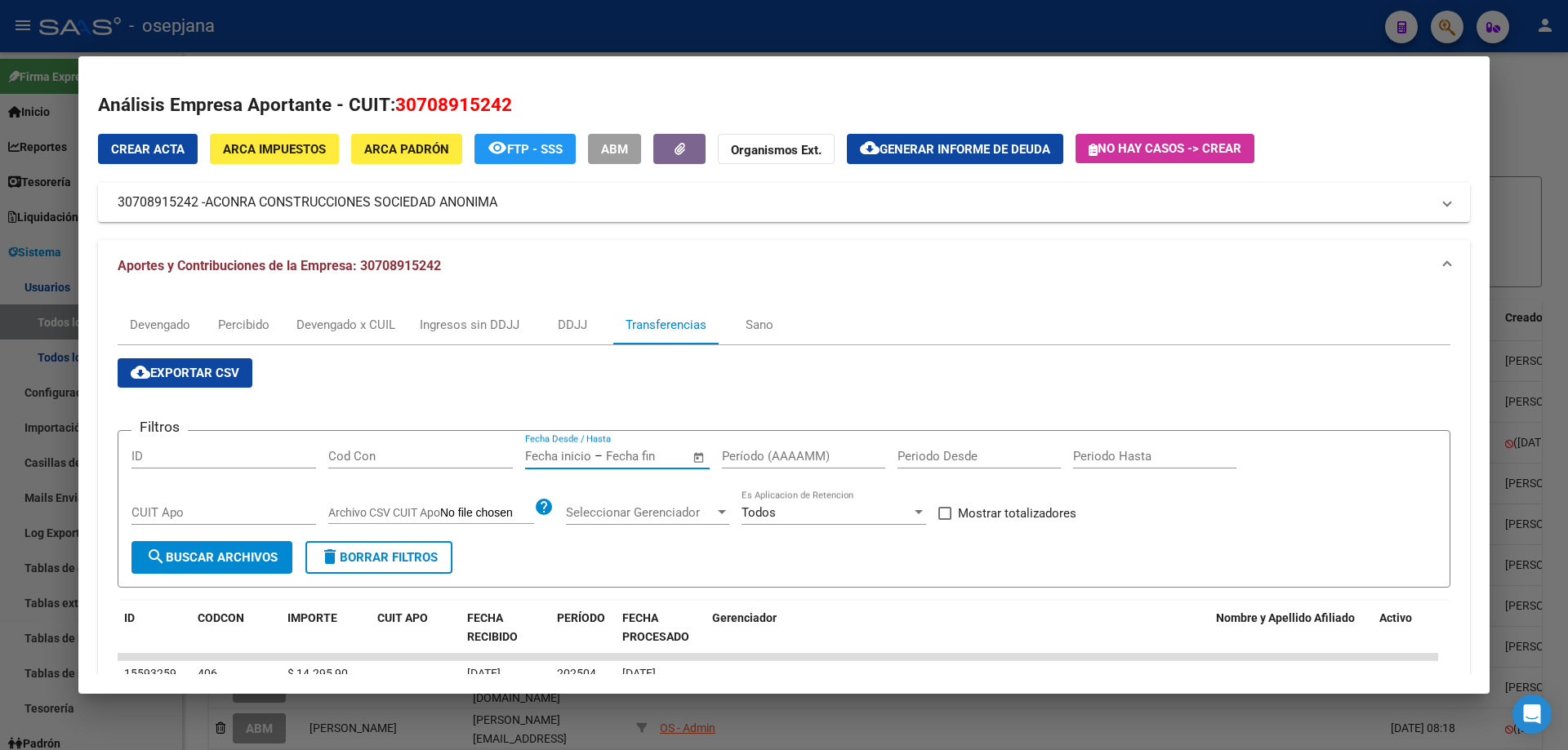
click at [641, 450] on input "text" at bounding box center [645, 456] width 79 height 15
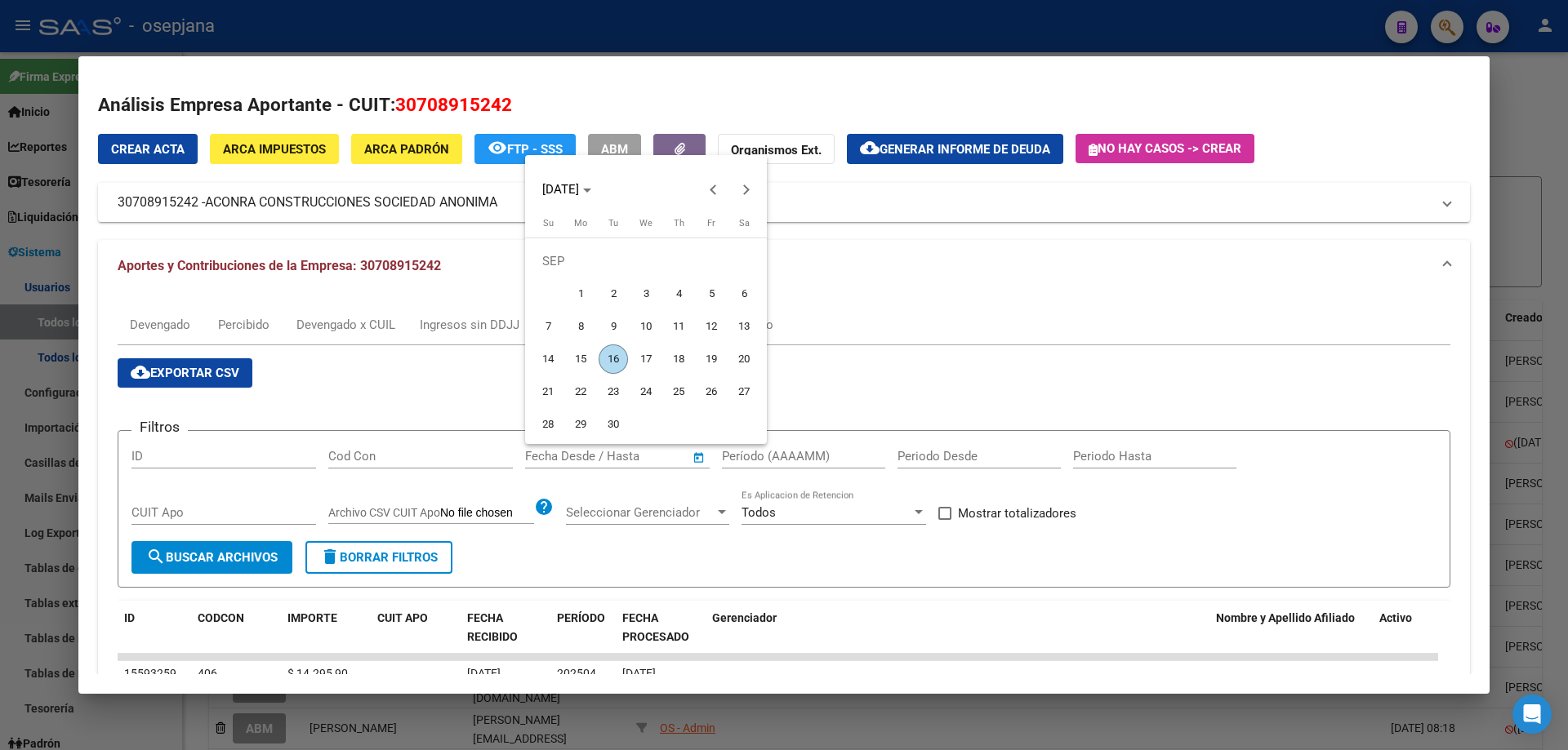
click at [607, 362] on span "16" at bounding box center [613, 359] width 29 height 29
click at [709, 184] on span "Previous month" at bounding box center [713, 189] width 33 height 33
click at [652, 346] on span "16" at bounding box center [645, 359] width 29 height 29
type input "[DATE]"
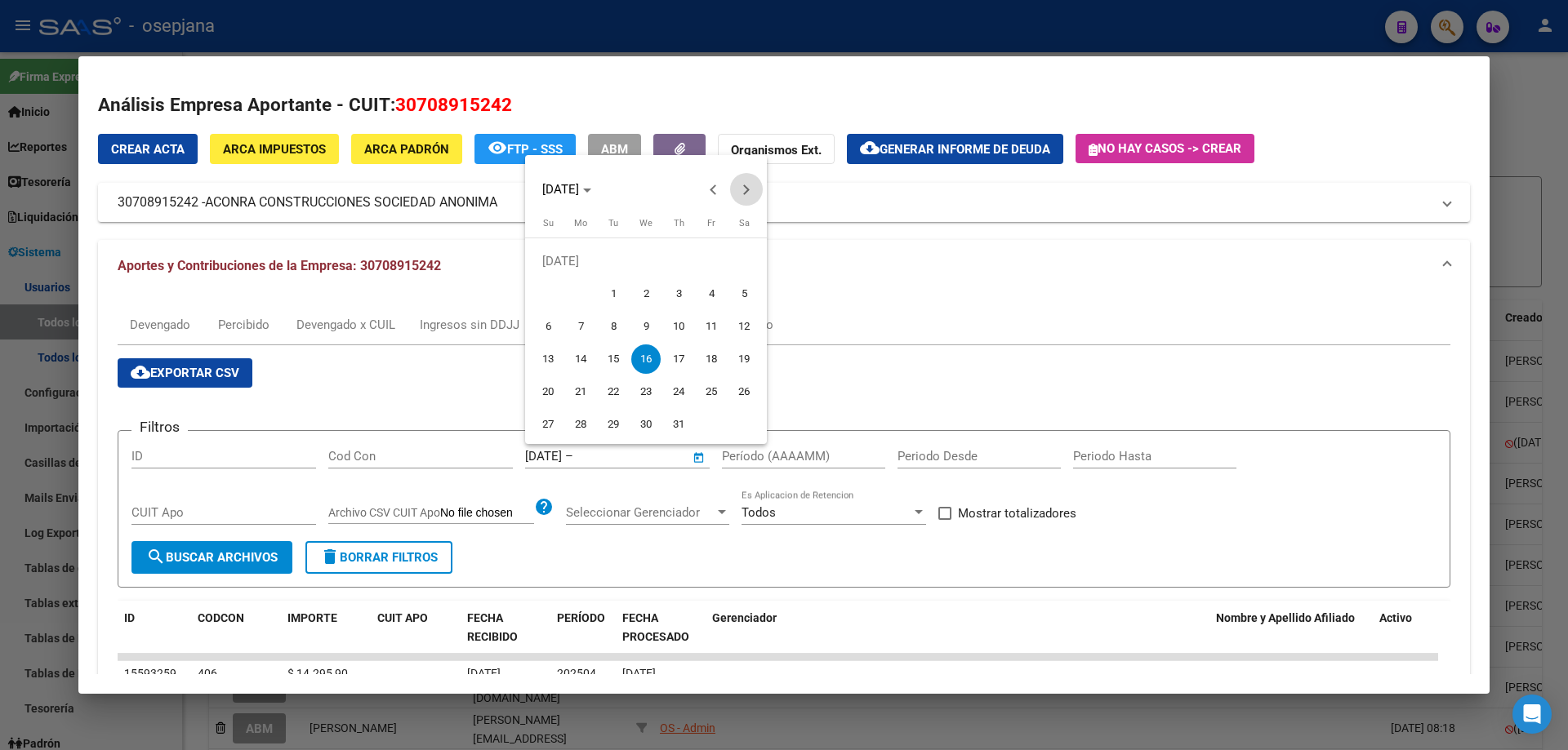
click at [740, 180] on span "Next month" at bounding box center [746, 189] width 33 height 33
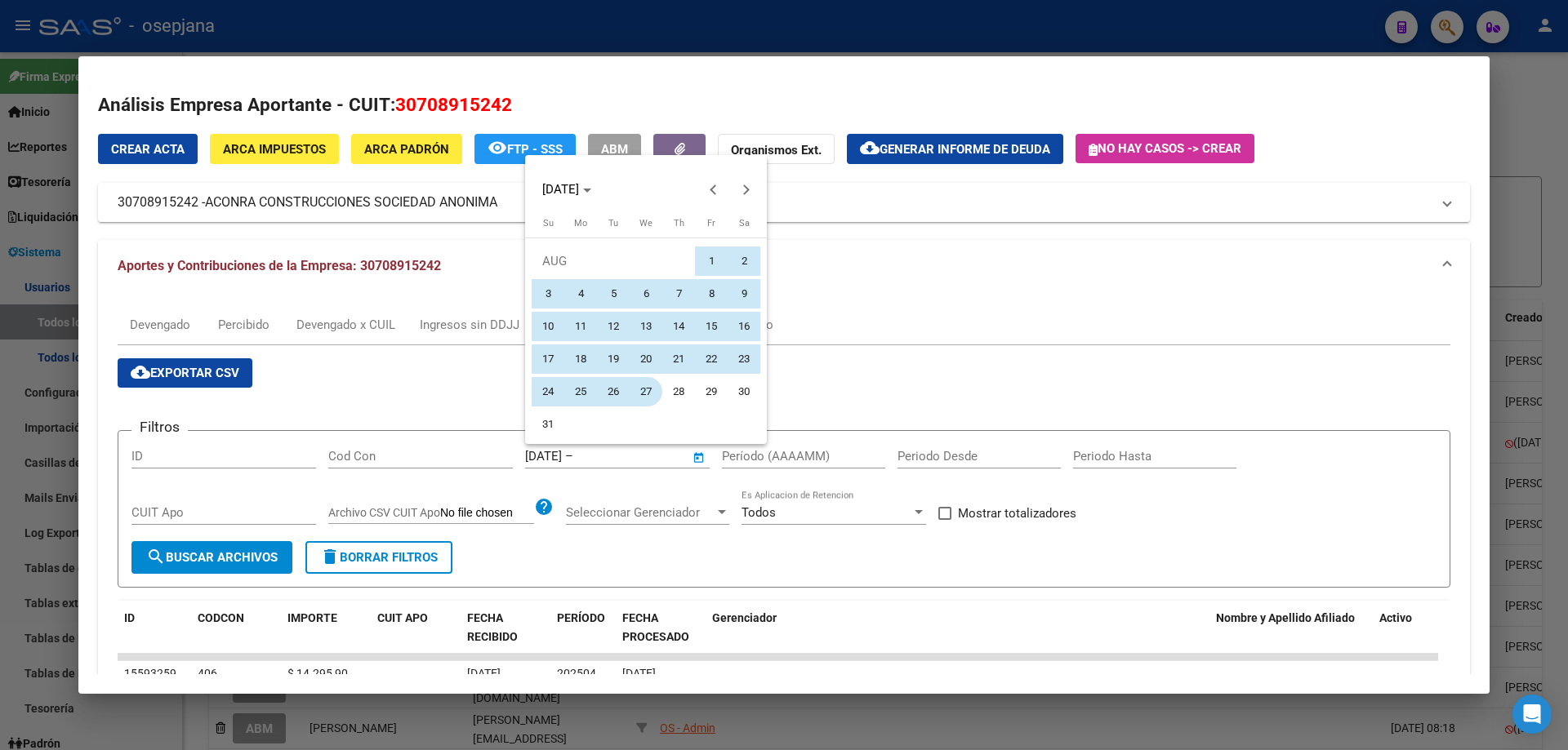
click at [647, 390] on span "27" at bounding box center [645, 391] width 29 height 29
type input "[DATE]"
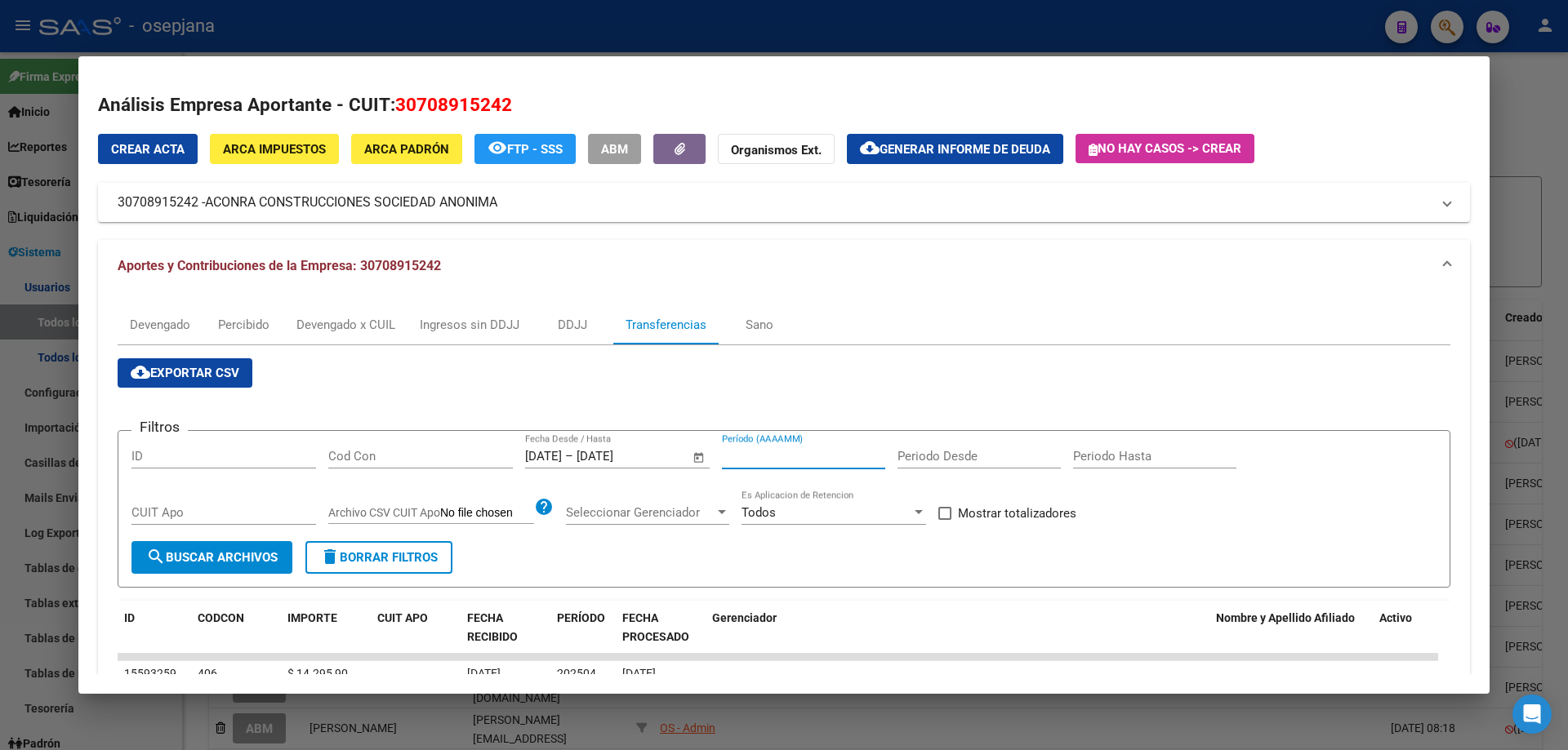
click at [755, 456] on input "Período (AAAAMM)" at bounding box center [804, 456] width 163 height 15
type input "202503"
drag, startPoint x: 1013, startPoint y: 515, endPoint x: 970, endPoint y: 512, distance: 43.1
click at [1010, 515] on span "Mostrar totalizadores" at bounding box center [1017, 513] width 118 height 20
click at [945, 520] on input "Mostrar totalizadores" at bounding box center [944, 520] width 1 height 1
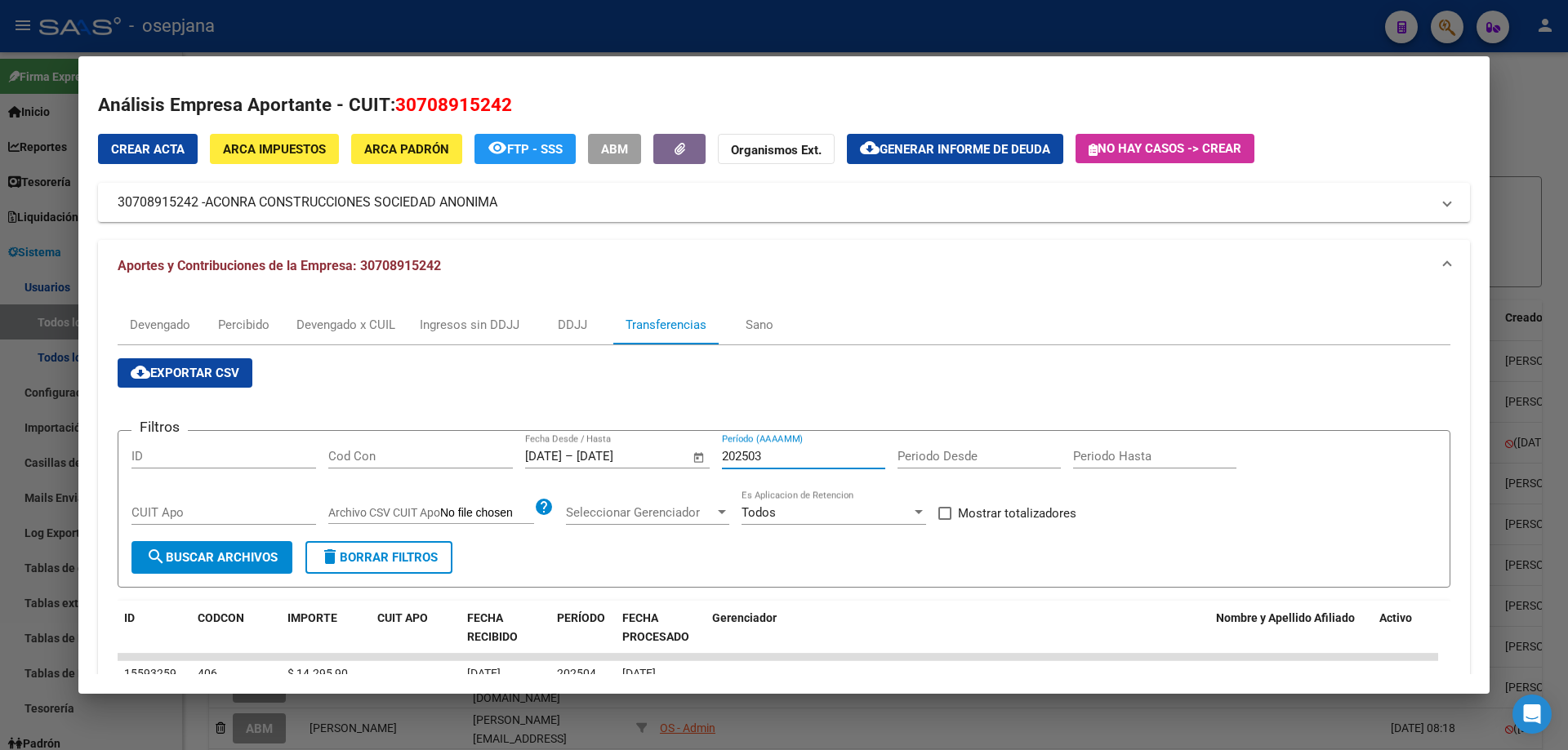
checkbox input "true"
click at [277, 555] on span "search Buscar Archivos" at bounding box center [212, 557] width 131 height 15
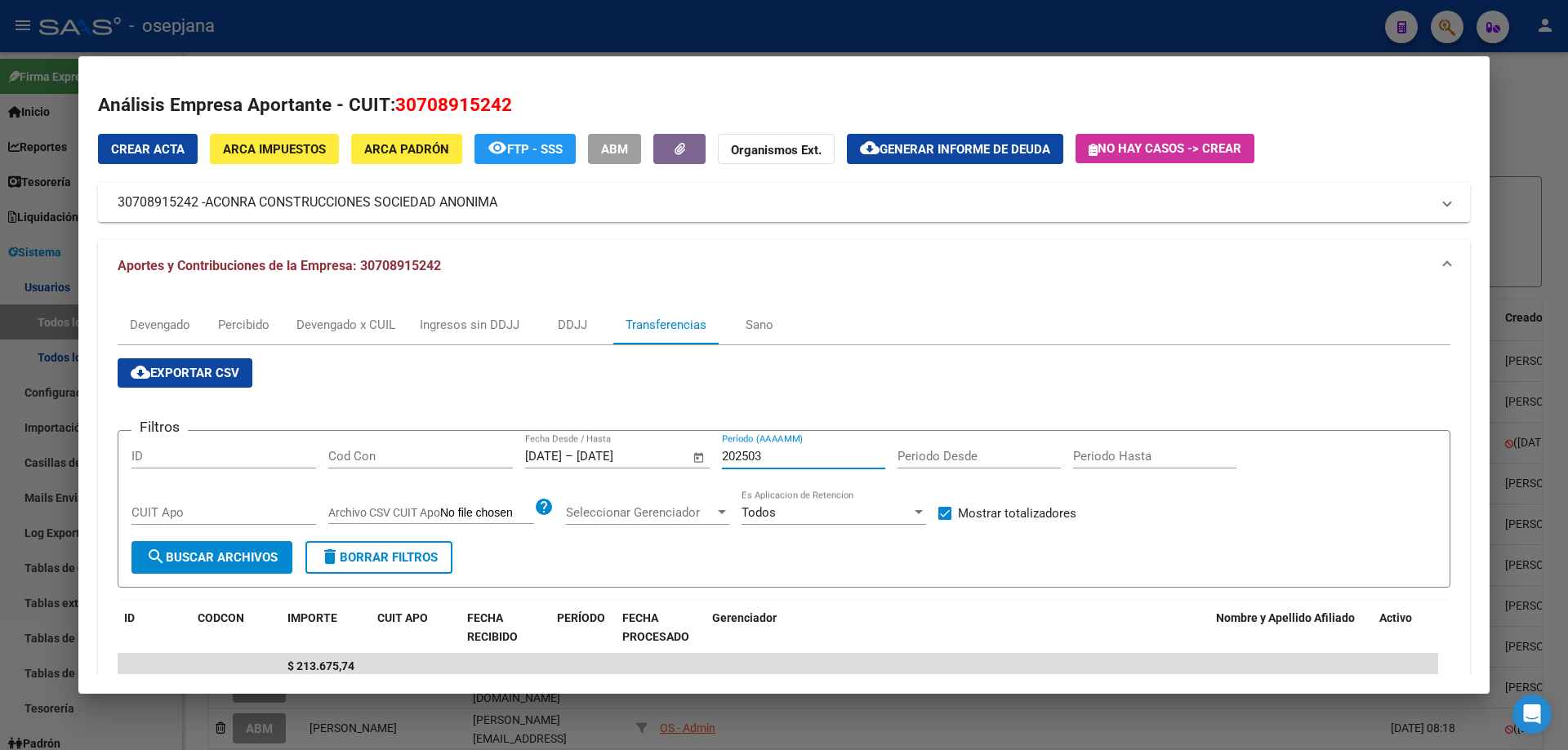
drag, startPoint x: 788, startPoint y: 460, endPoint x: 756, endPoint y: 460, distance: 32.0
click at [756, 460] on input "202503" at bounding box center [804, 456] width 163 height 15
type input "202504"
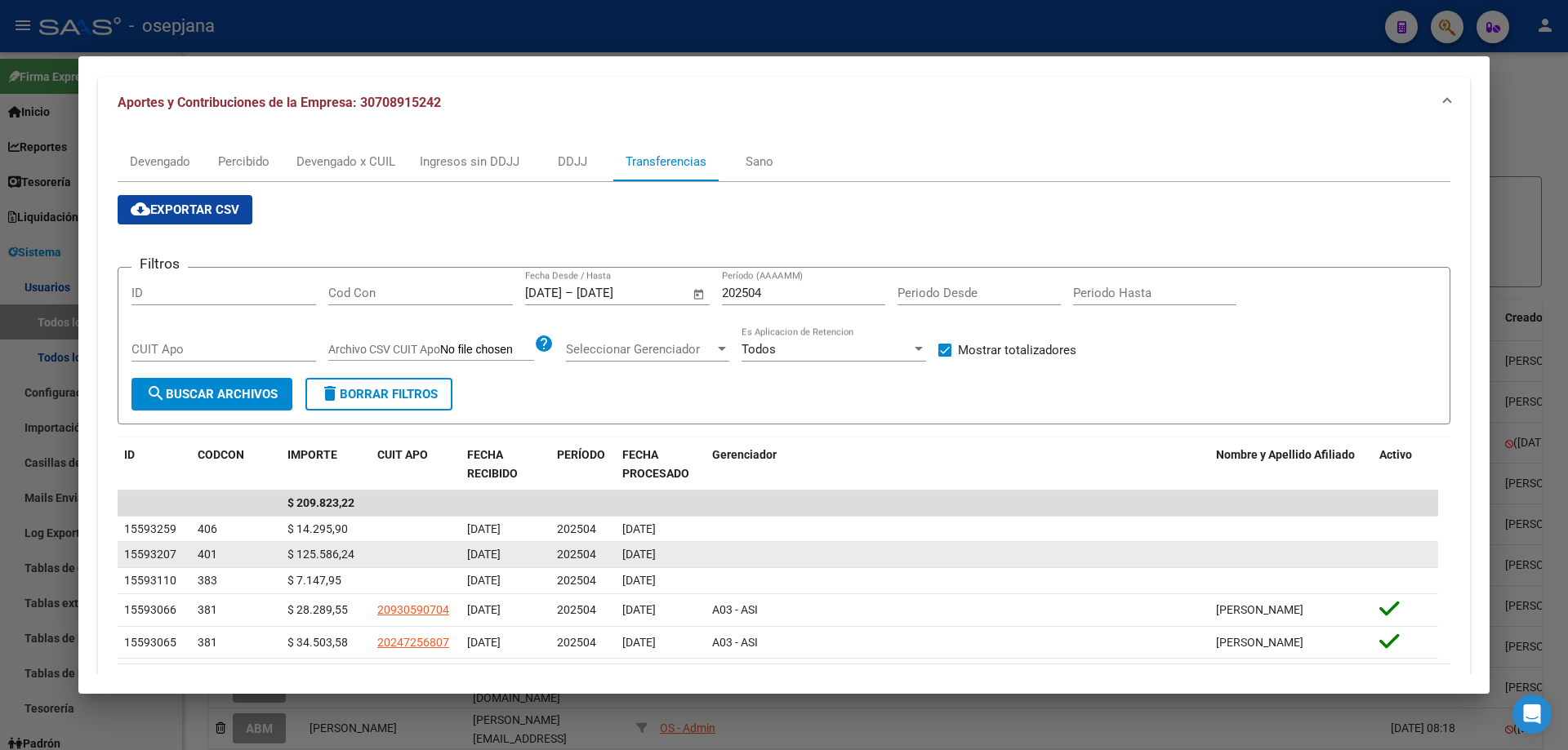
scroll to position [241, 0]
